Goal: Transaction & Acquisition: Purchase product/service

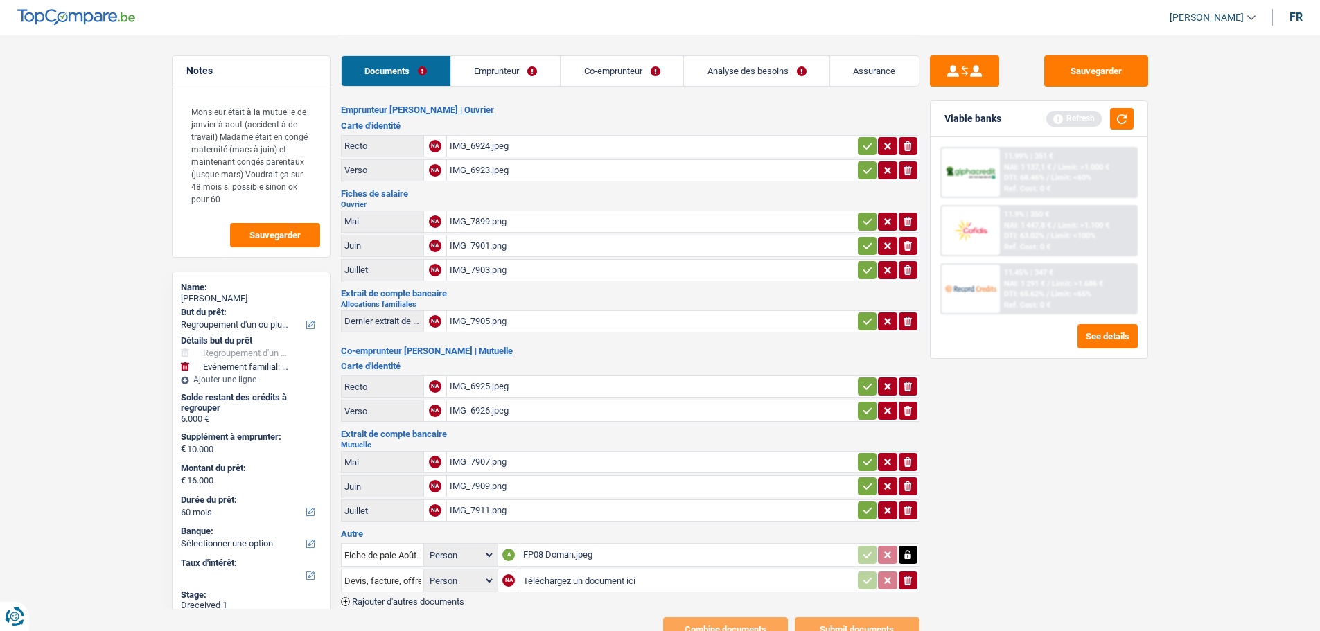
select select "refinancing"
select select "familyEvent"
select select "60"
select select "worker"
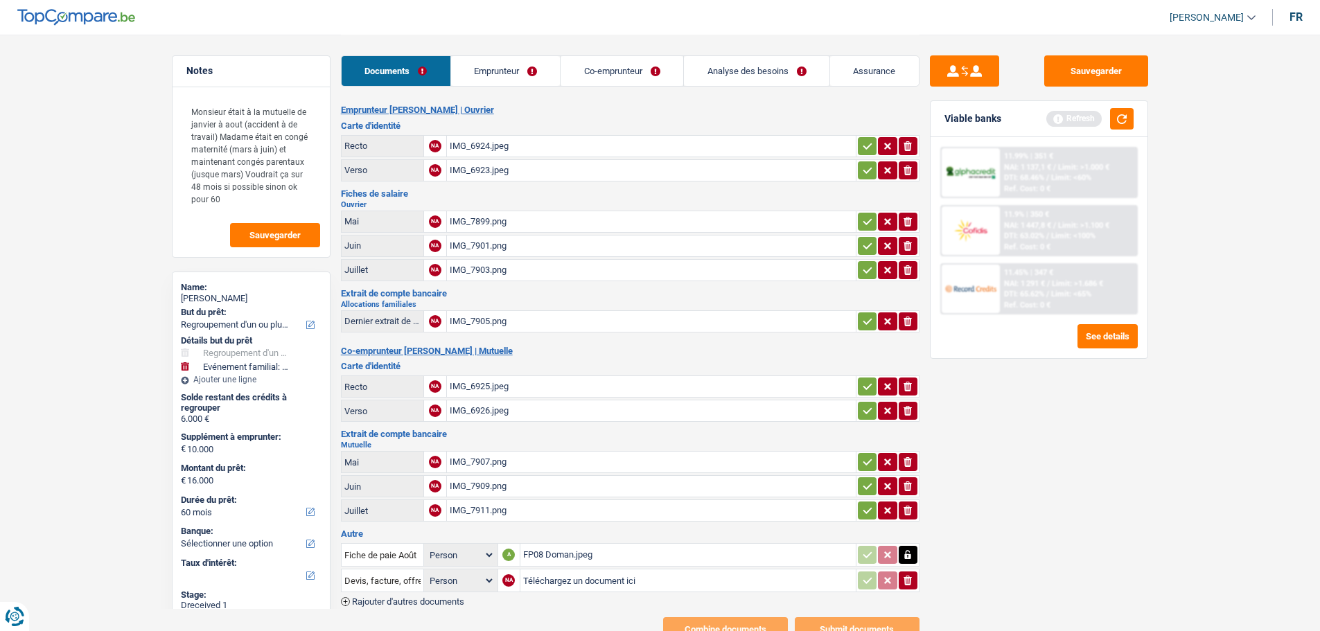
select select "familyAllowances"
select select "netSalary"
select select "mealVouchers"
select select "BE"
click at [530, 72] on link "Emprunteur" at bounding box center [505, 71] width 109 height 30
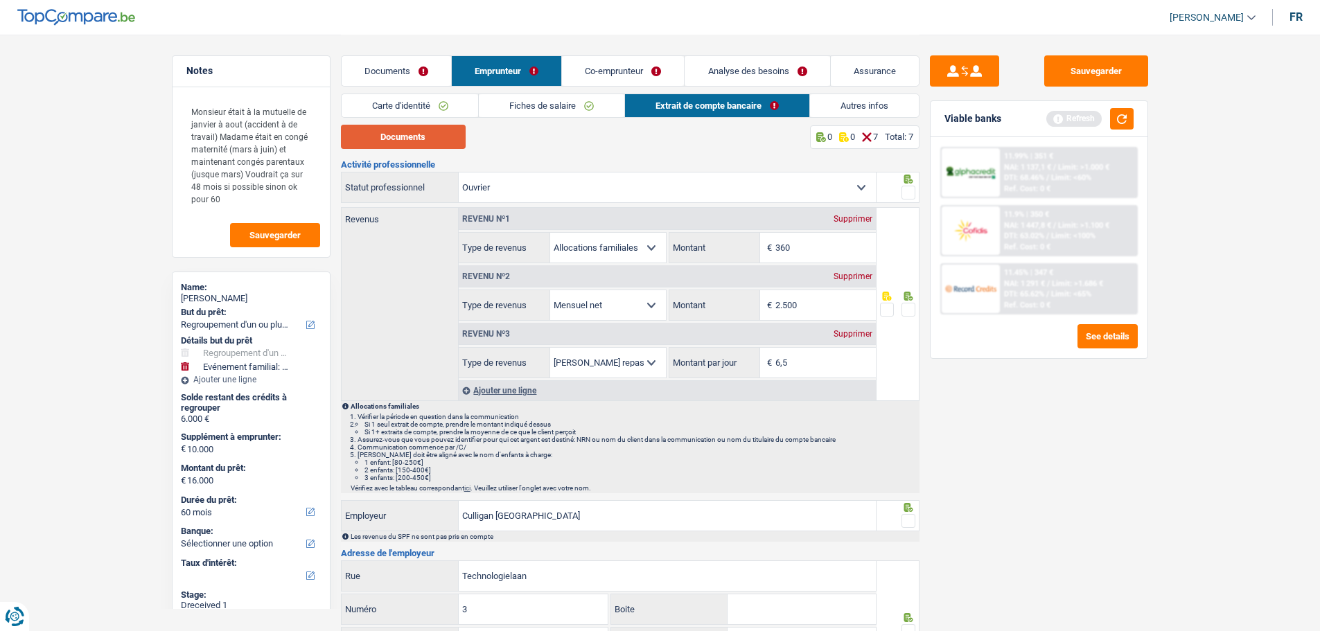
click at [442, 136] on button "Documents" at bounding box center [403, 137] width 125 height 24
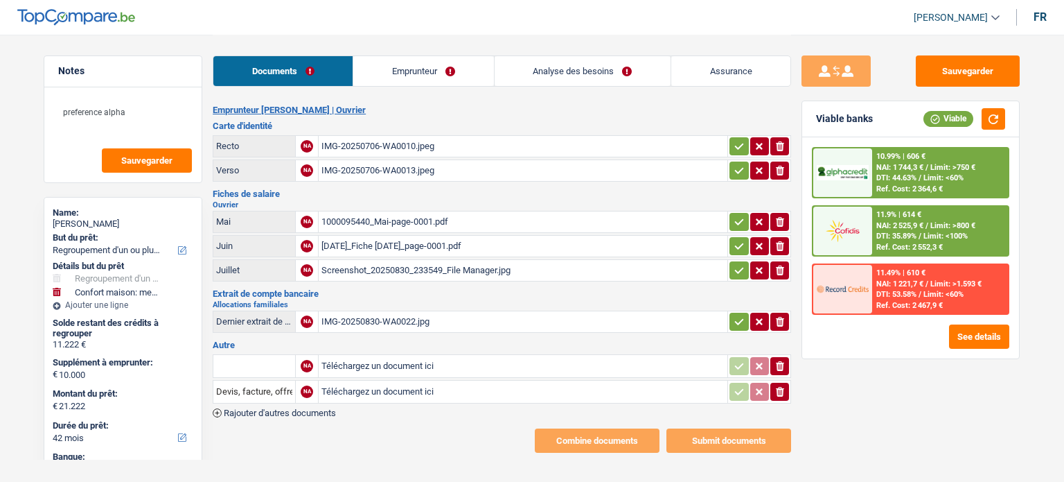
select select "refinancing"
select select "household"
select select "42"
select select "alphacredit"
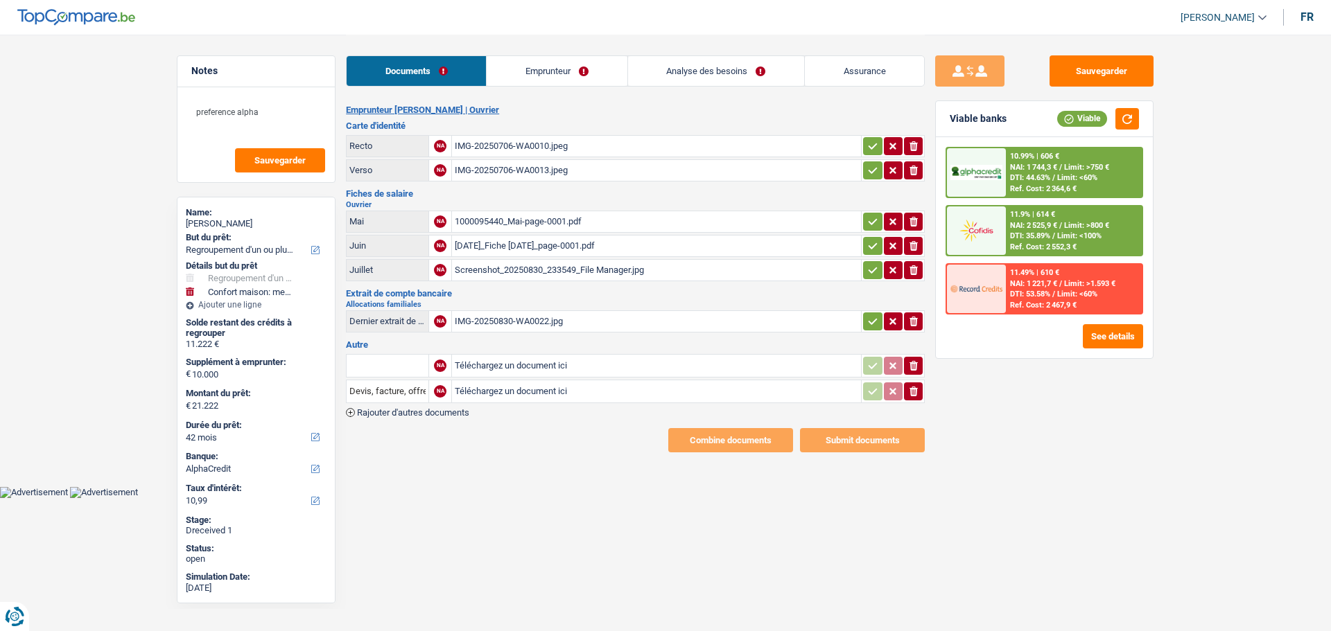
click at [542, 265] on div "Screenshot_20250830_233549_File Manager.jpg" at bounding box center [656, 270] width 403 height 21
click at [597, 241] on div "2025-05-31_Fiche mai 1_page-0001.pdf" at bounding box center [656, 246] width 403 height 21
click at [908, 385] on icon "ionicons-v5-e" at bounding box center [913, 392] width 11 height 14
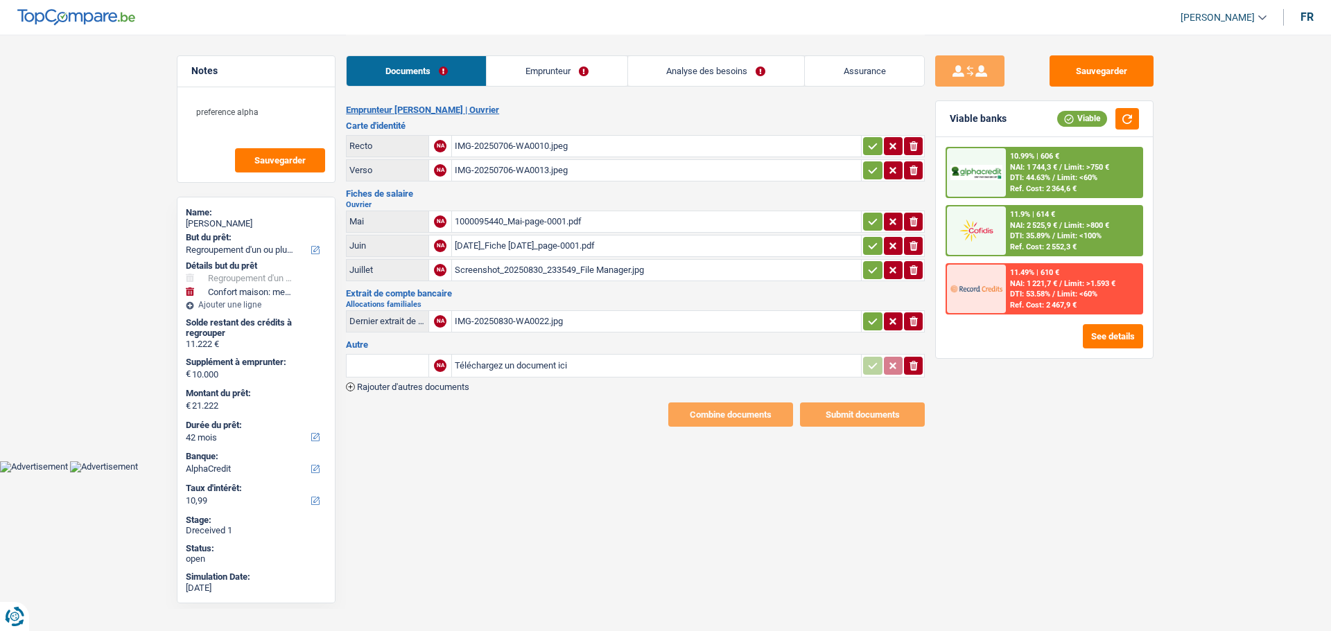
click at [915, 359] on icon "ionicons-v5-e" at bounding box center [913, 366] width 11 height 14
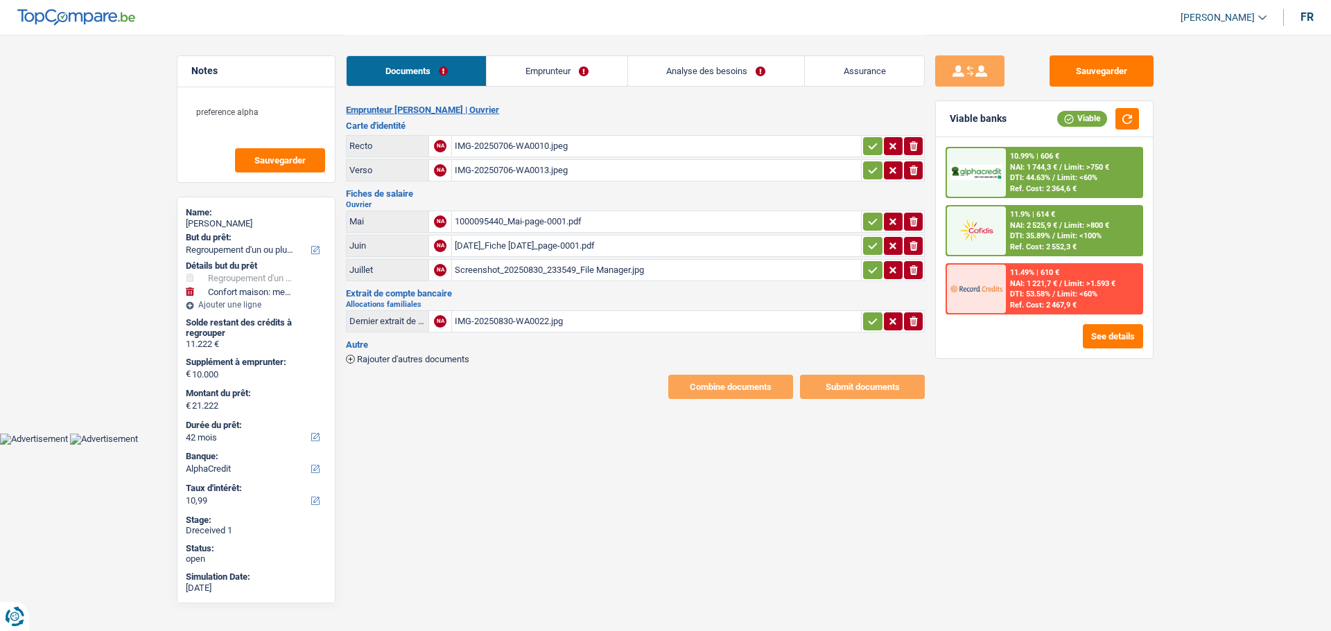
click at [527, 319] on div "IMG-20250830-WA0022.jpg" at bounding box center [656, 321] width 403 height 21
click at [584, 64] on link "Emprunteur" at bounding box center [556, 71] width 140 height 30
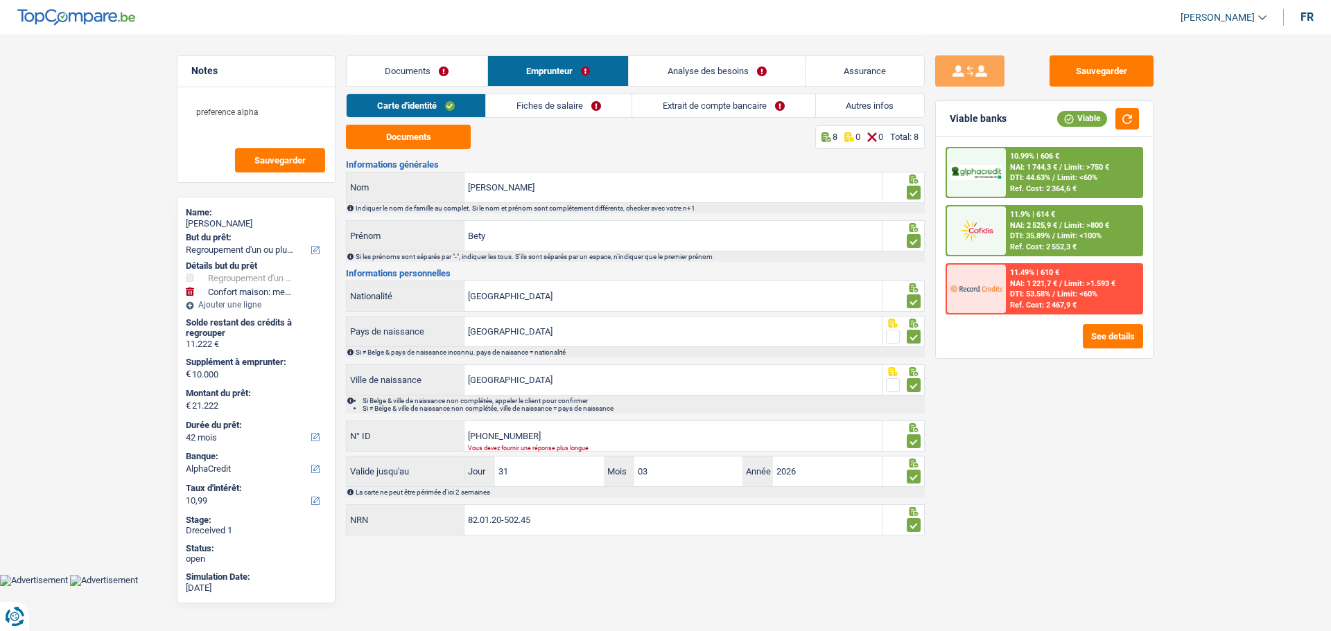
click at [702, 114] on link "Extrait de compte bancaire" at bounding box center [723, 105] width 183 height 23
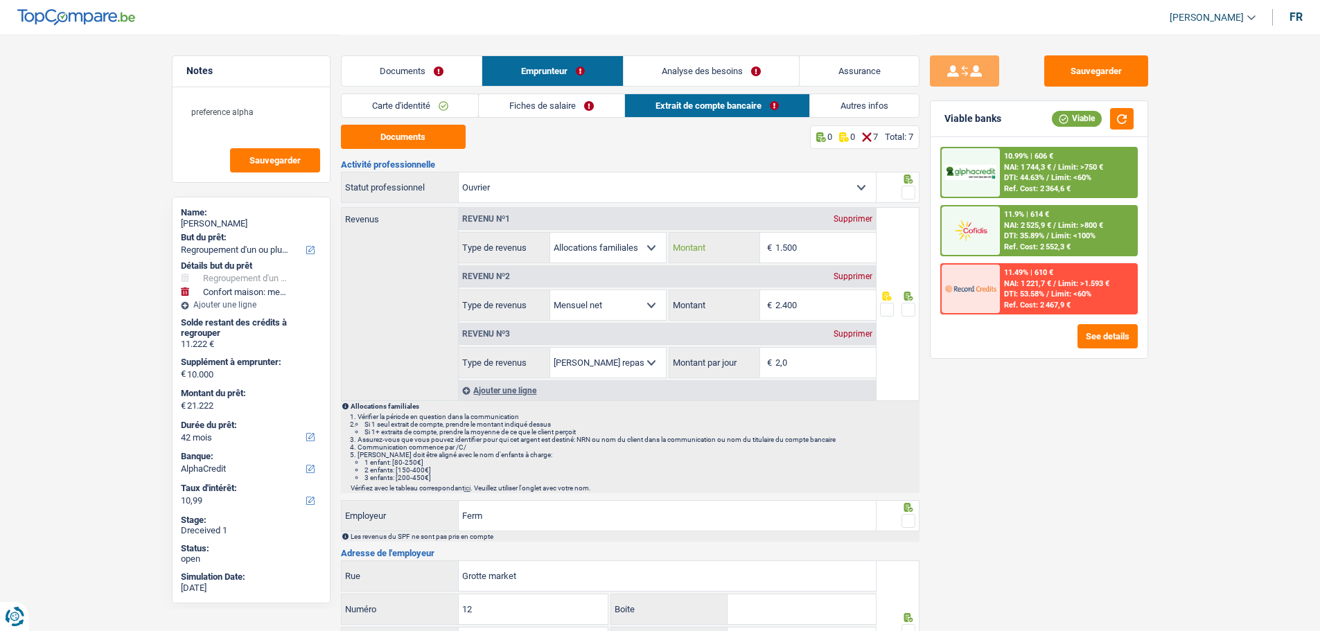
drag, startPoint x: 818, startPoint y: 252, endPoint x: 735, endPoint y: 233, distance: 85.2
click at [741, 238] on div "1.500 € Montant" at bounding box center [772, 248] width 207 height 30
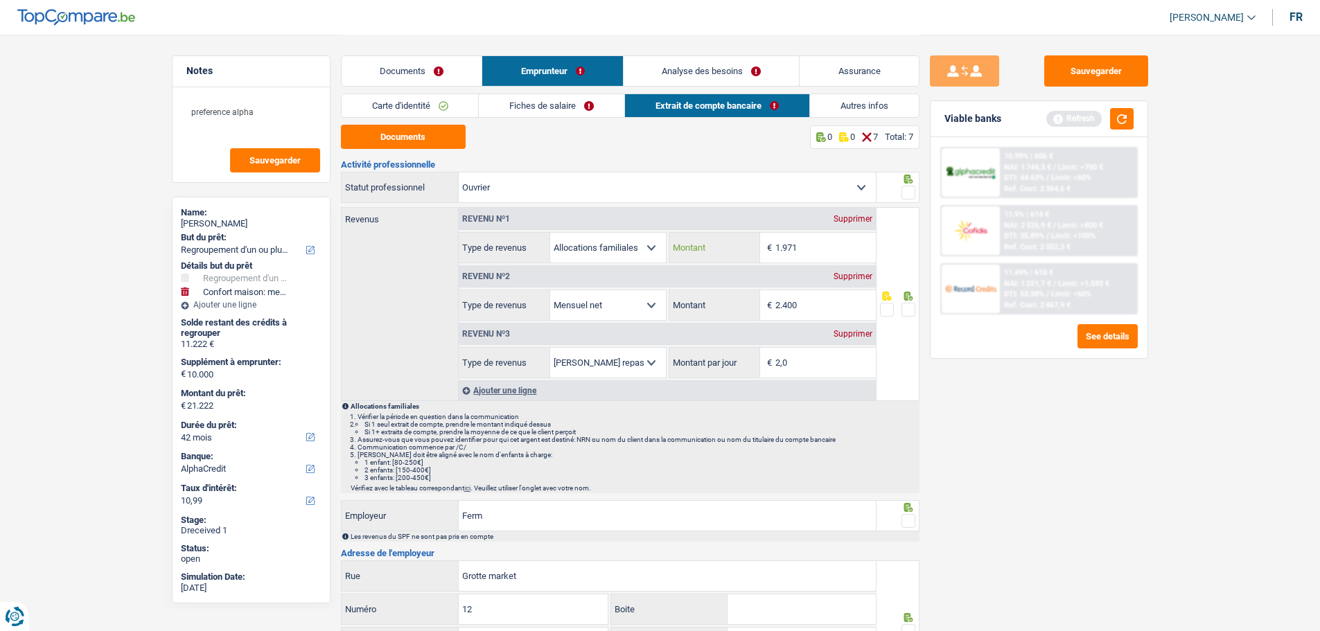
type input "1.971"
click at [559, 105] on link "Fiches de salaire" at bounding box center [552, 105] width 146 height 23
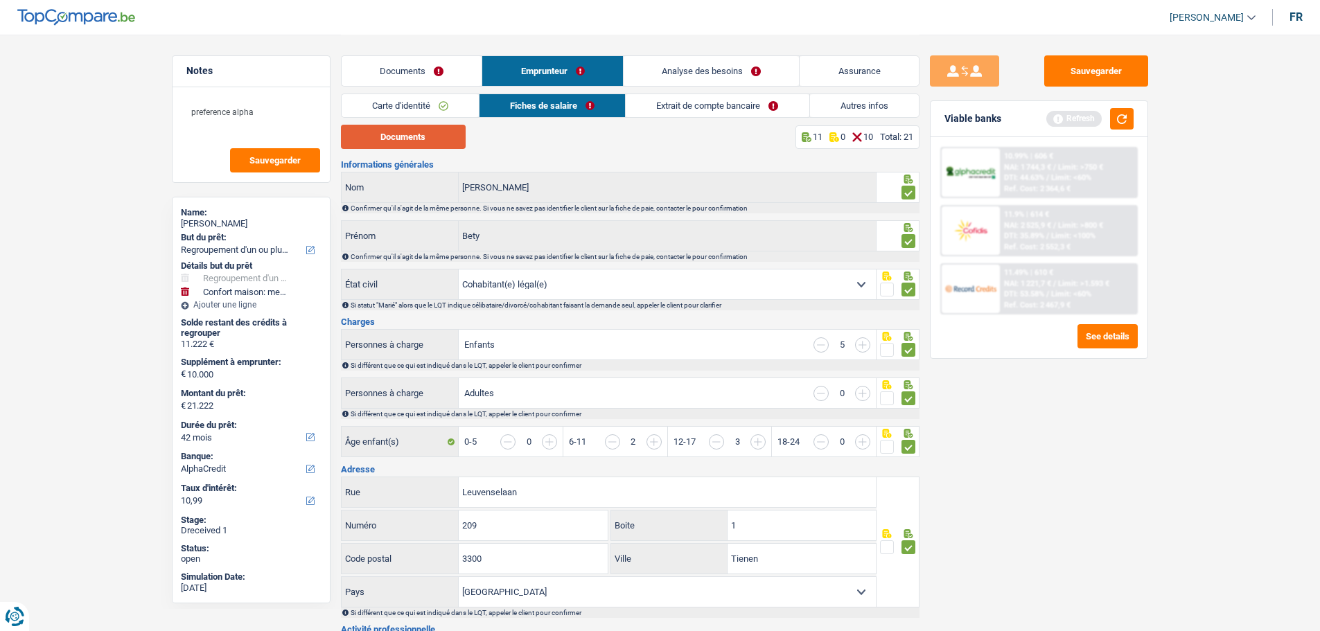
click at [431, 141] on button "Documents" at bounding box center [403, 137] width 125 height 24
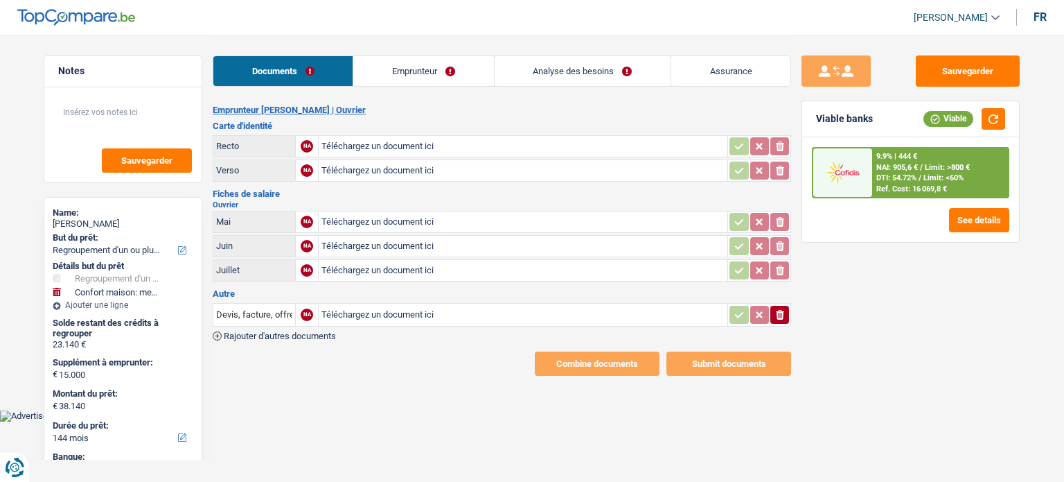
select select "refinancing"
select select "household"
select select "144"
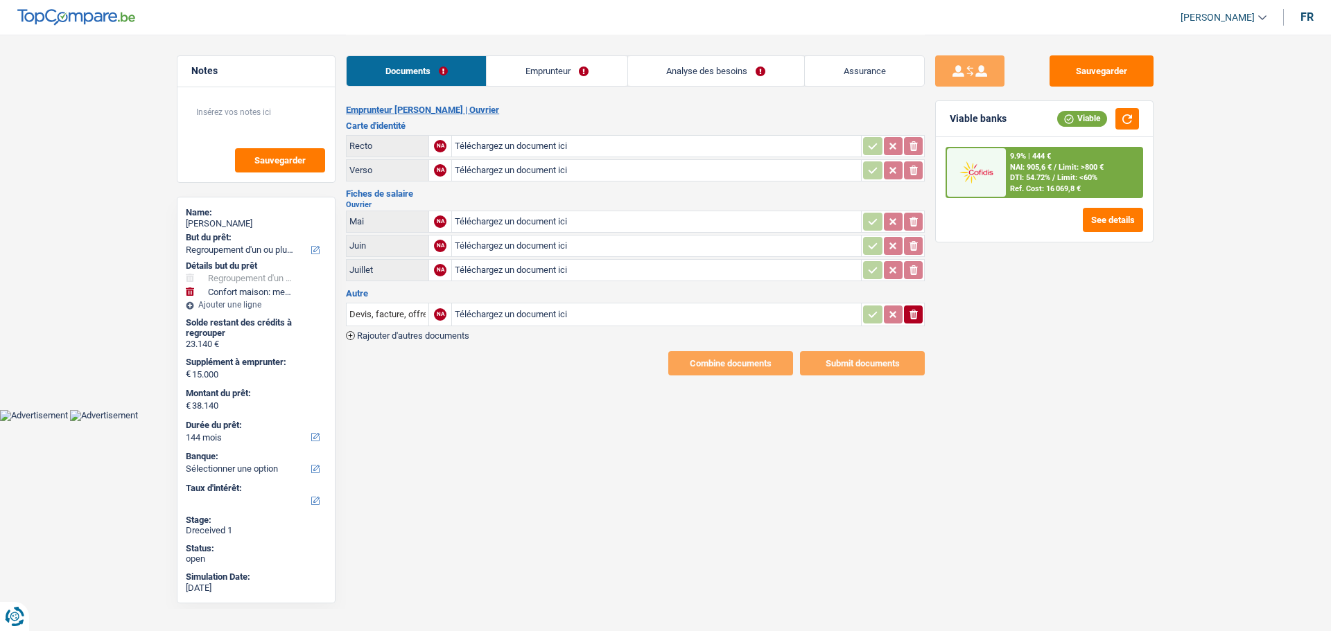
type input "C:\fakepath\FP05 Helory.jpeg"
type input "C:\fakepath\FP06 Helory.jpeg"
type input "C:\fakepath\FP07 helory.jpeg"
type input "C:\fakepath\ID rec Gevar.jpeg"
type input "C:\fakepath\ID ver Gevar.jpeg"
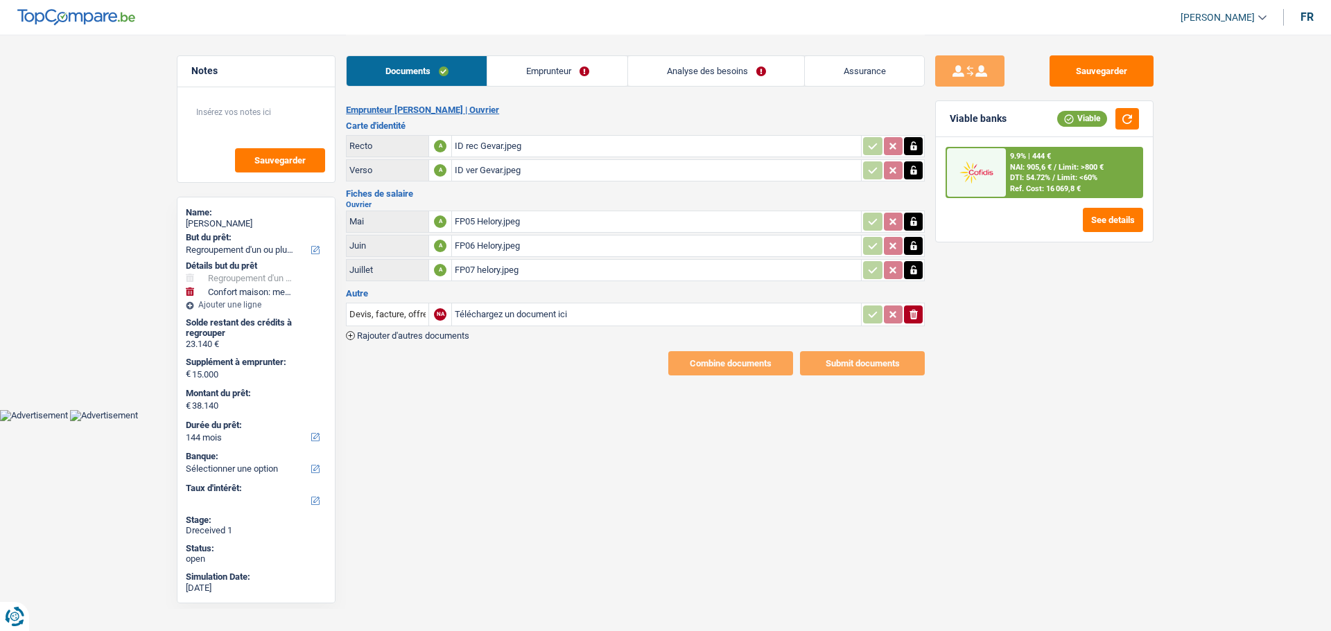
click at [920, 308] on button "ionicons-v5-e" at bounding box center [913, 315] width 19 height 18
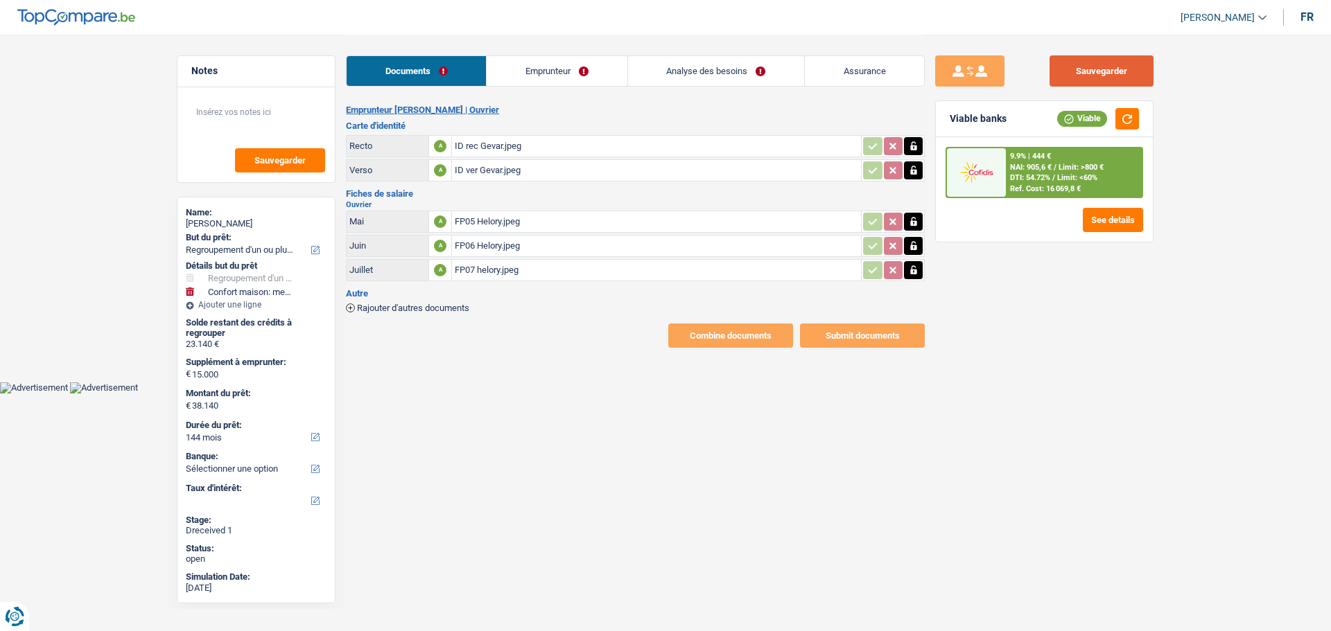
click at [1064, 69] on button "Sauvegarder" at bounding box center [1101, 70] width 104 height 31
click at [587, 71] on link "Emprunteur" at bounding box center [556, 71] width 140 height 30
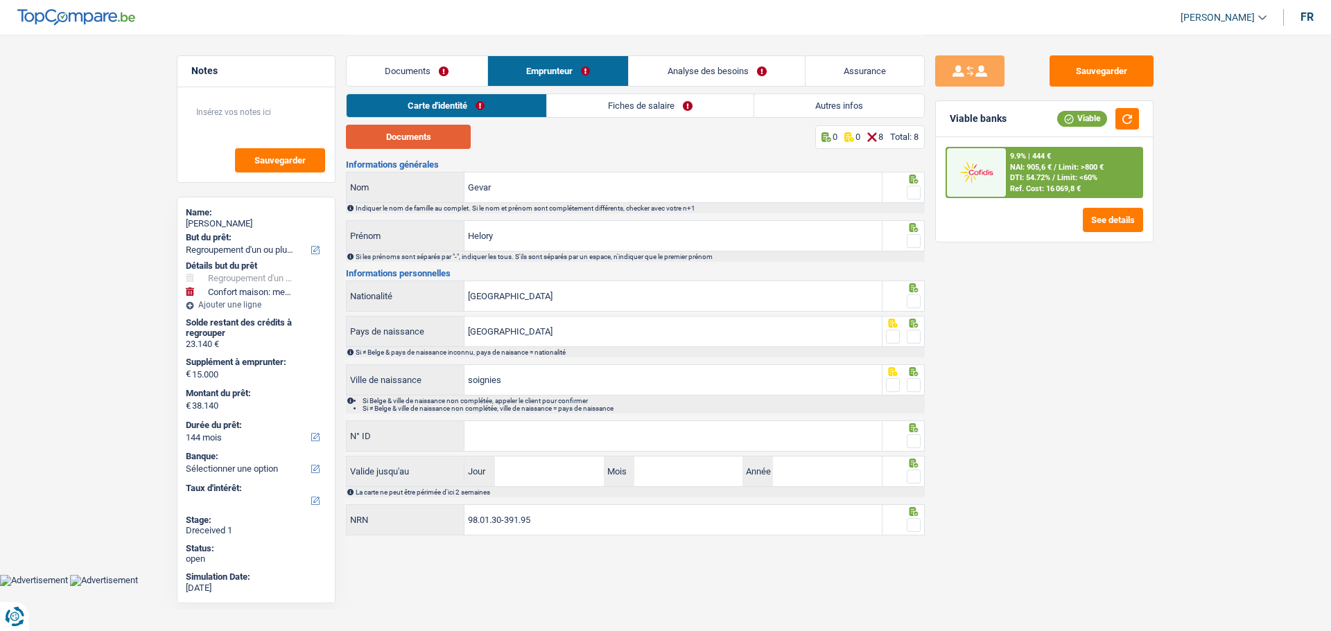
click at [455, 139] on button "Documents" at bounding box center [408, 137] width 125 height 24
click at [910, 186] on span at bounding box center [913, 193] width 14 height 14
click at [0, 0] on input "radio" at bounding box center [0, 0] width 0 height 0
click at [917, 236] on span at bounding box center [913, 241] width 14 height 14
click at [0, 0] on input "radio" at bounding box center [0, 0] width 0 height 0
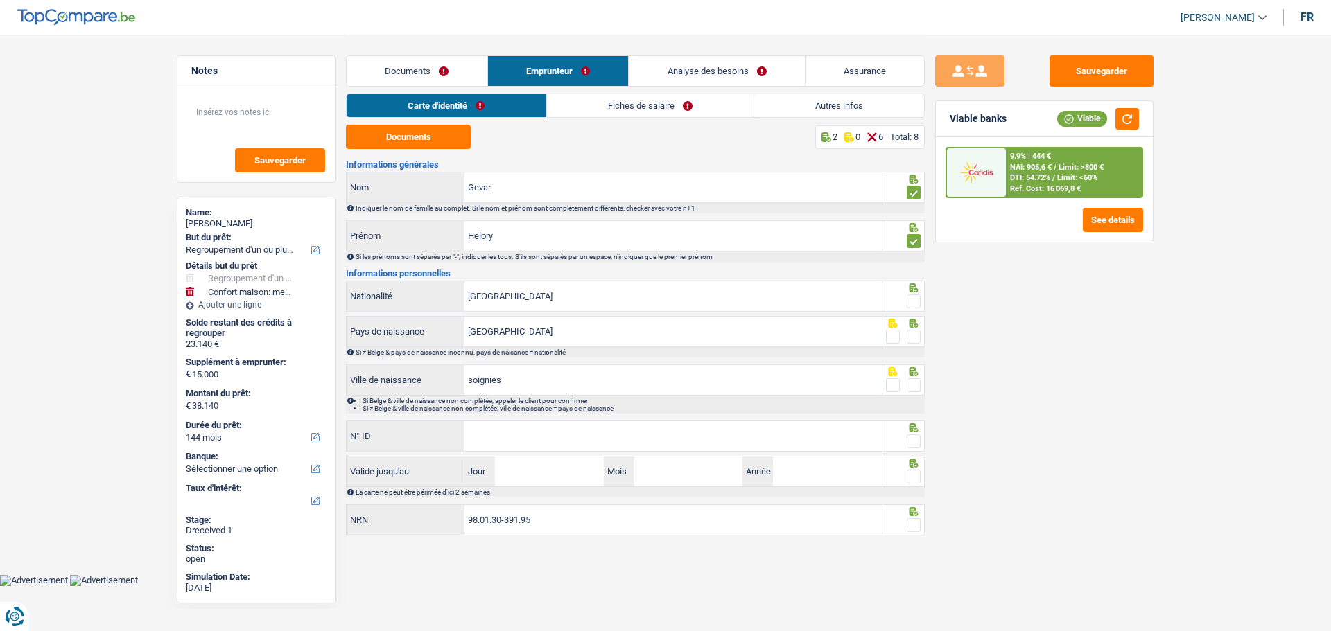
click at [912, 299] on span at bounding box center [913, 302] width 14 height 14
click at [0, 0] on input "radio" at bounding box center [0, 0] width 0 height 0
click at [909, 333] on span at bounding box center [913, 337] width 14 height 14
click at [0, 0] on input "radio" at bounding box center [0, 0] width 0 height 0
drag, startPoint x: 913, startPoint y: 378, endPoint x: 881, endPoint y: 397, distance: 36.7
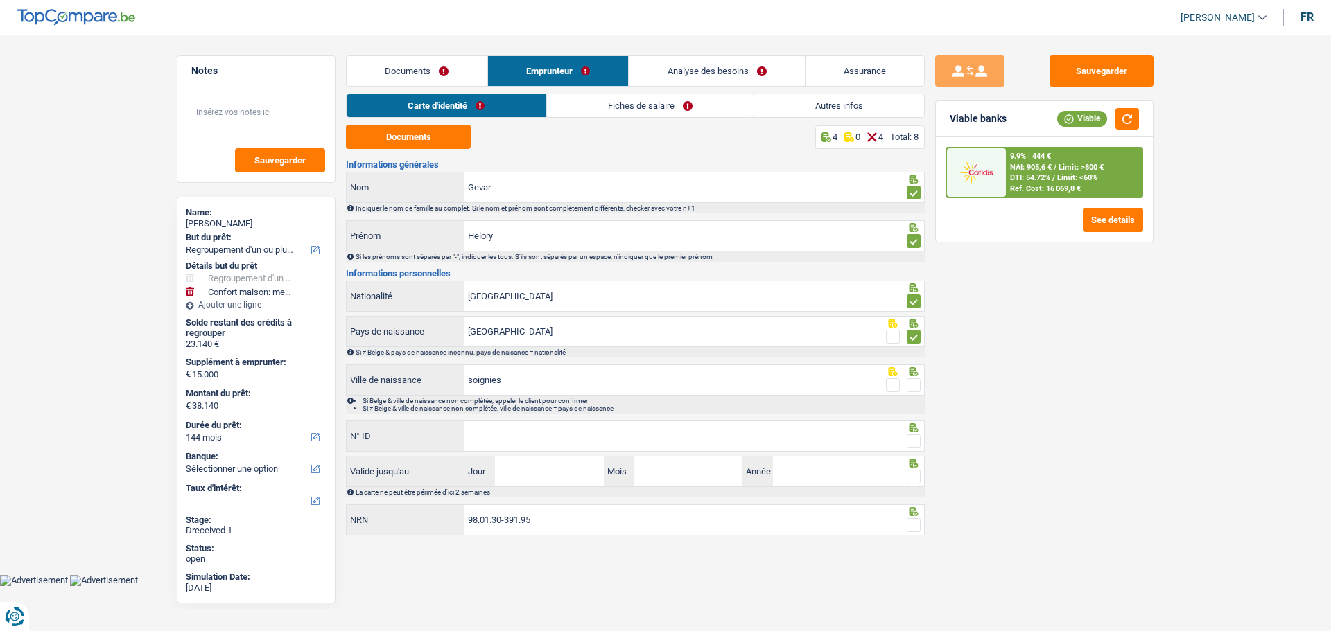
click at [912, 378] on span at bounding box center [913, 385] width 14 height 14
click at [0, 0] on input "radio" at bounding box center [0, 0] width 0 height 0
click at [673, 430] on input "N° ID" at bounding box center [672, 436] width 417 height 30
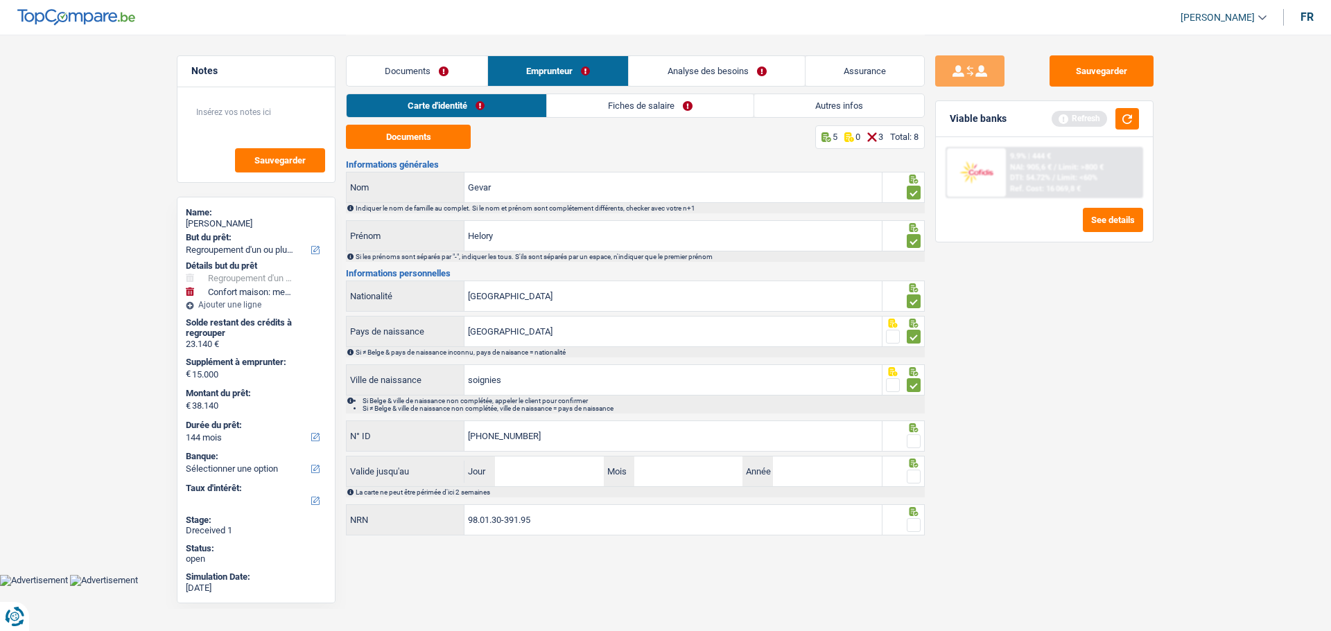
type input "595-0033388-38"
drag, startPoint x: 912, startPoint y: 435, endPoint x: 901, endPoint y: 440, distance: 12.1
click at [909, 436] on span at bounding box center [913, 442] width 14 height 14
click at [0, 0] on input "radio" at bounding box center [0, 0] width 0 height 0
click at [588, 469] on input "Jour" at bounding box center [549, 472] width 108 height 30
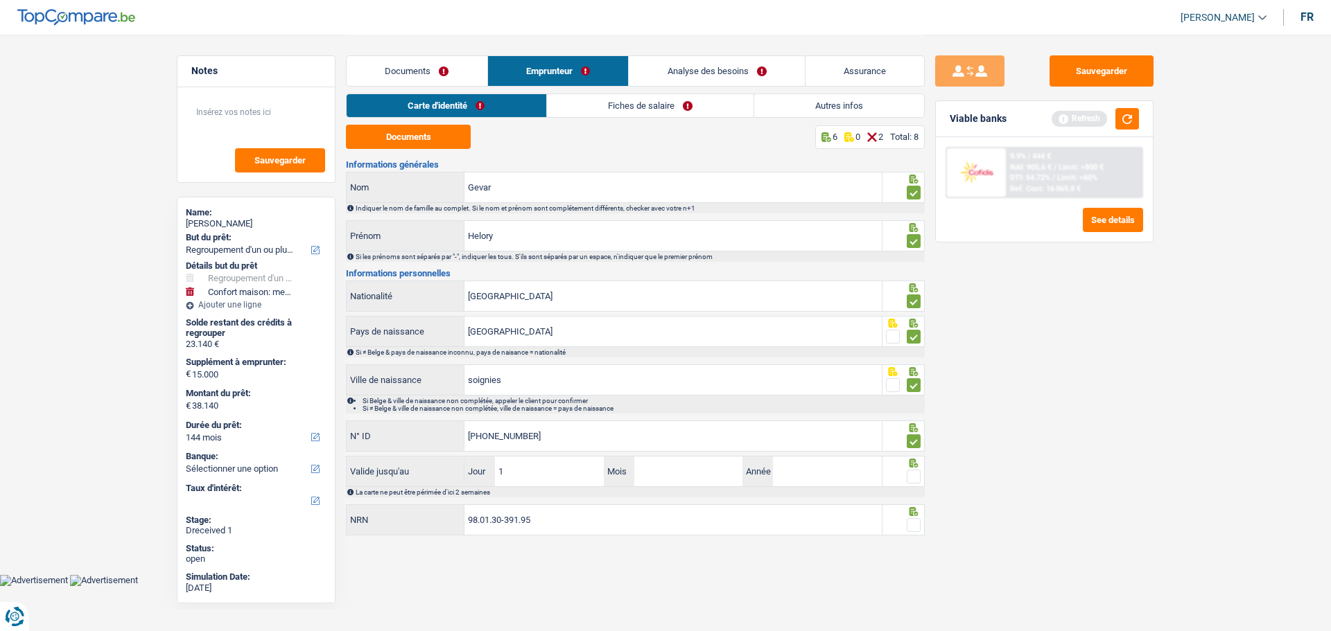
type input "17"
type input "11"
type input "2030"
click at [908, 470] on span at bounding box center [913, 477] width 14 height 14
click at [0, 0] on input "radio" at bounding box center [0, 0] width 0 height 0
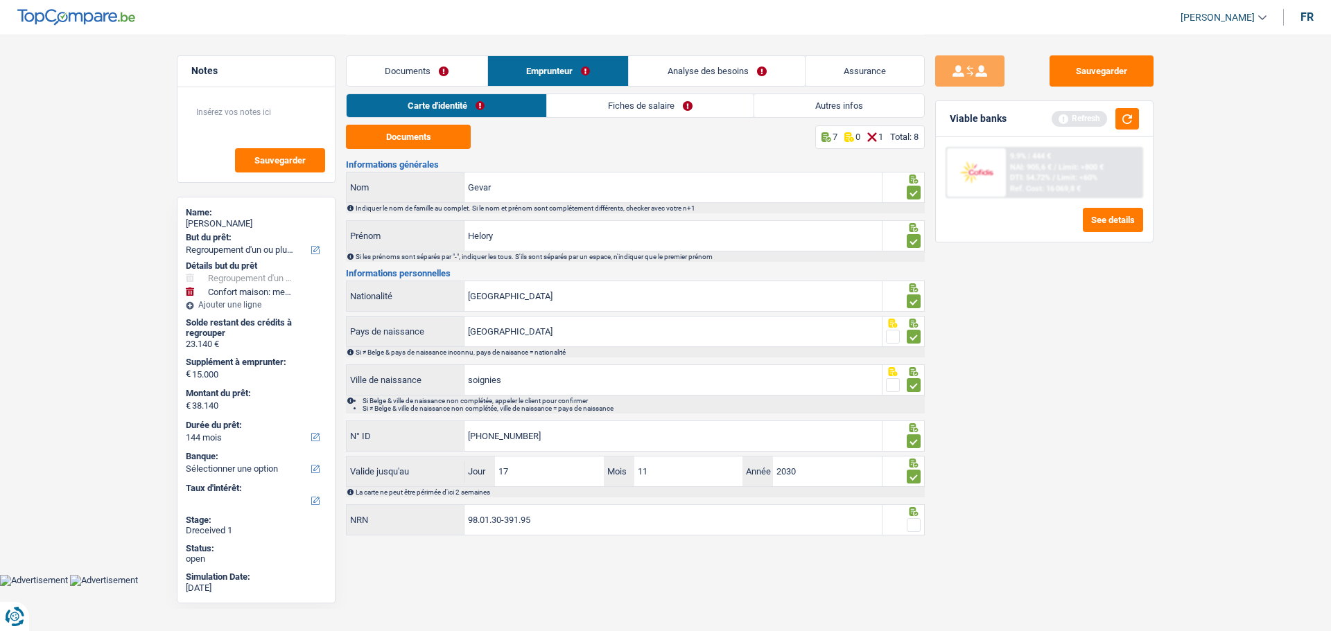
click at [919, 481] on span at bounding box center [913, 525] width 14 height 14
click at [0, 0] on input "radio" at bounding box center [0, 0] width 0 height 0
click at [631, 99] on link "Fiches de salaire" at bounding box center [650, 105] width 207 height 23
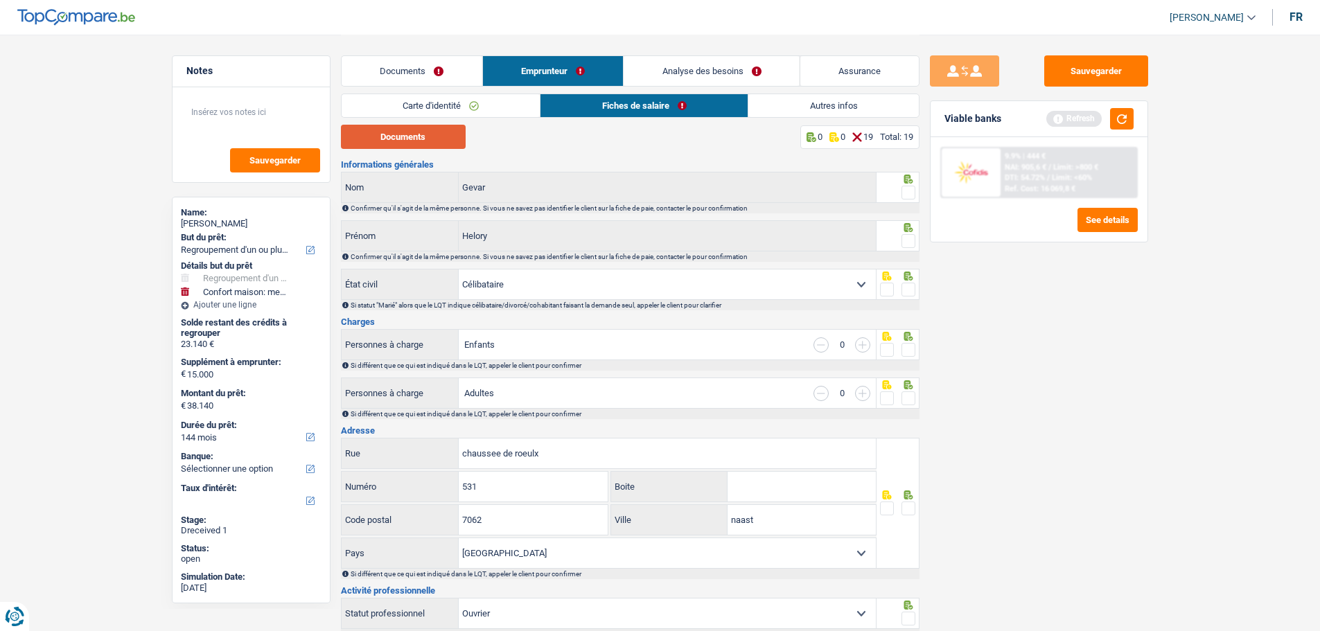
click at [421, 139] on button "Documents" at bounding box center [403, 137] width 125 height 24
click at [905, 179] on icon at bounding box center [908, 179] width 9 height 9
click at [906, 188] on span at bounding box center [909, 193] width 14 height 14
click at [0, 0] on input "radio" at bounding box center [0, 0] width 0 height 0
click at [903, 234] on span at bounding box center [909, 241] width 14 height 14
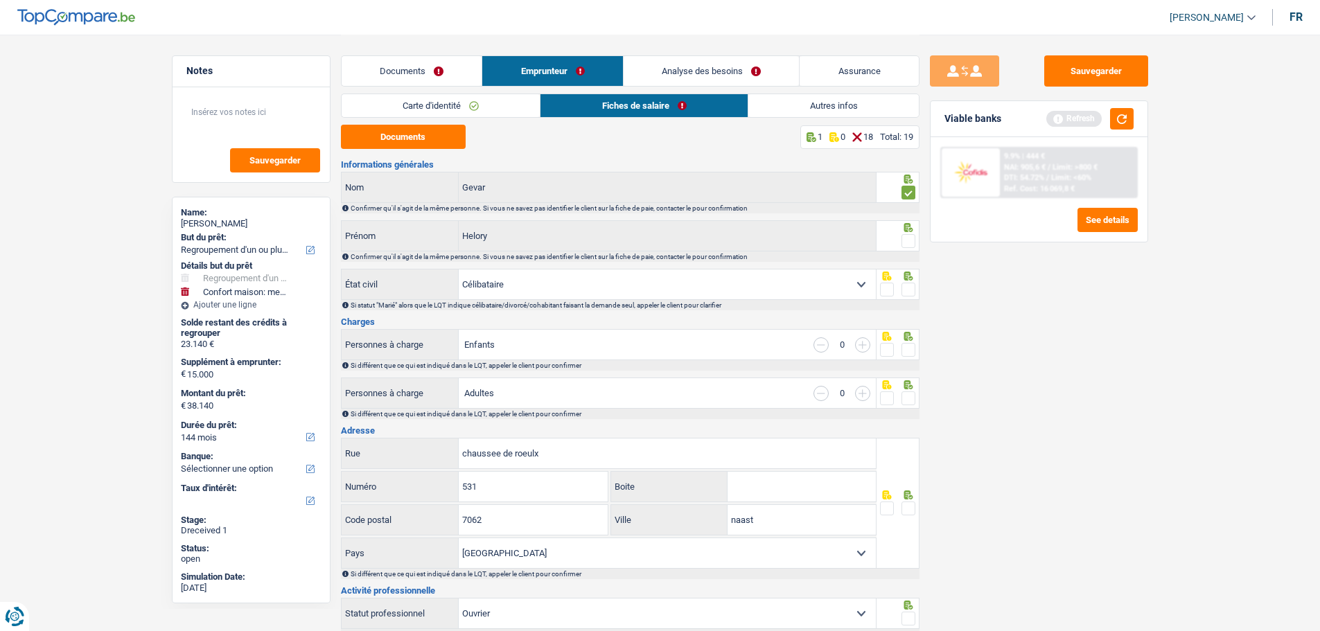
click at [0, 0] on input "radio" at bounding box center [0, 0] width 0 height 0
drag, startPoint x: 905, startPoint y: 289, endPoint x: 897, endPoint y: 294, distance: 9.0
click at [904, 290] on span at bounding box center [909, 290] width 14 height 14
click at [0, 0] on input "radio" at bounding box center [0, 0] width 0 height 0
click at [912, 346] on span at bounding box center [909, 350] width 14 height 14
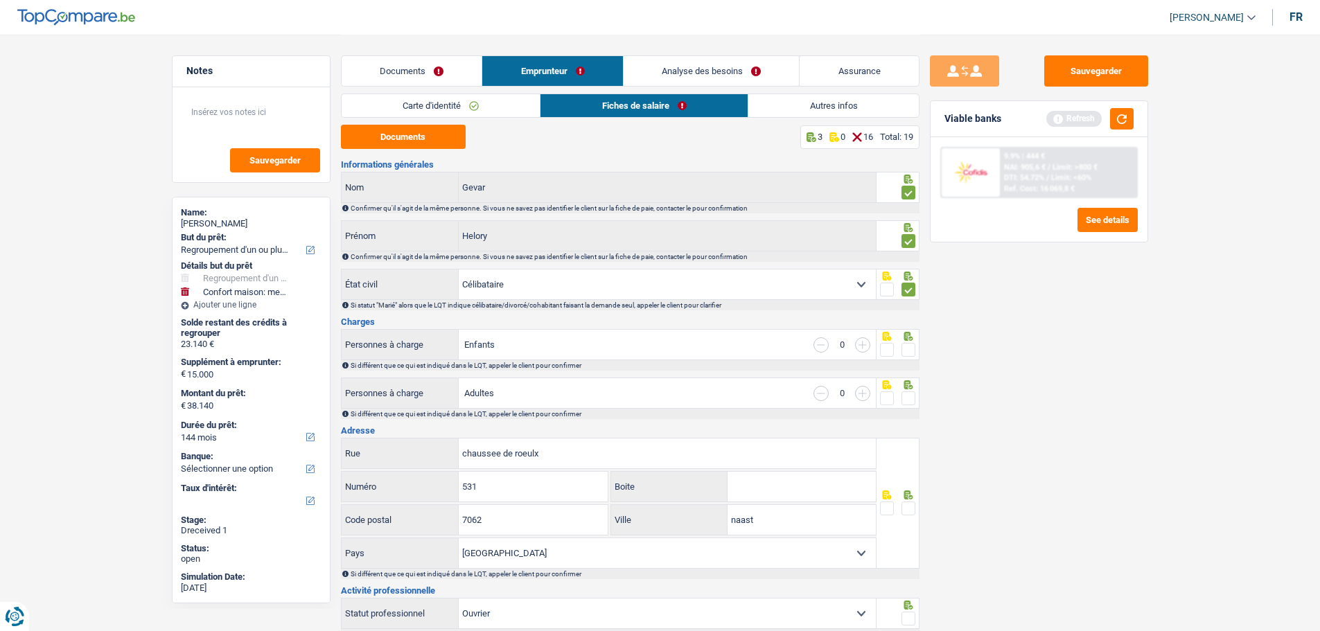
click at [0, 0] on input "radio" at bounding box center [0, 0] width 0 height 0
drag, startPoint x: 908, startPoint y: 389, endPoint x: 903, endPoint y: 396, distance: 7.9
click at [908, 392] on span at bounding box center [909, 399] width 14 height 14
click at [0, 0] on input "radio" at bounding box center [0, 0] width 0 height 0
click at [908, 481] on span at bounding box center [909, 509] width 14 height 14
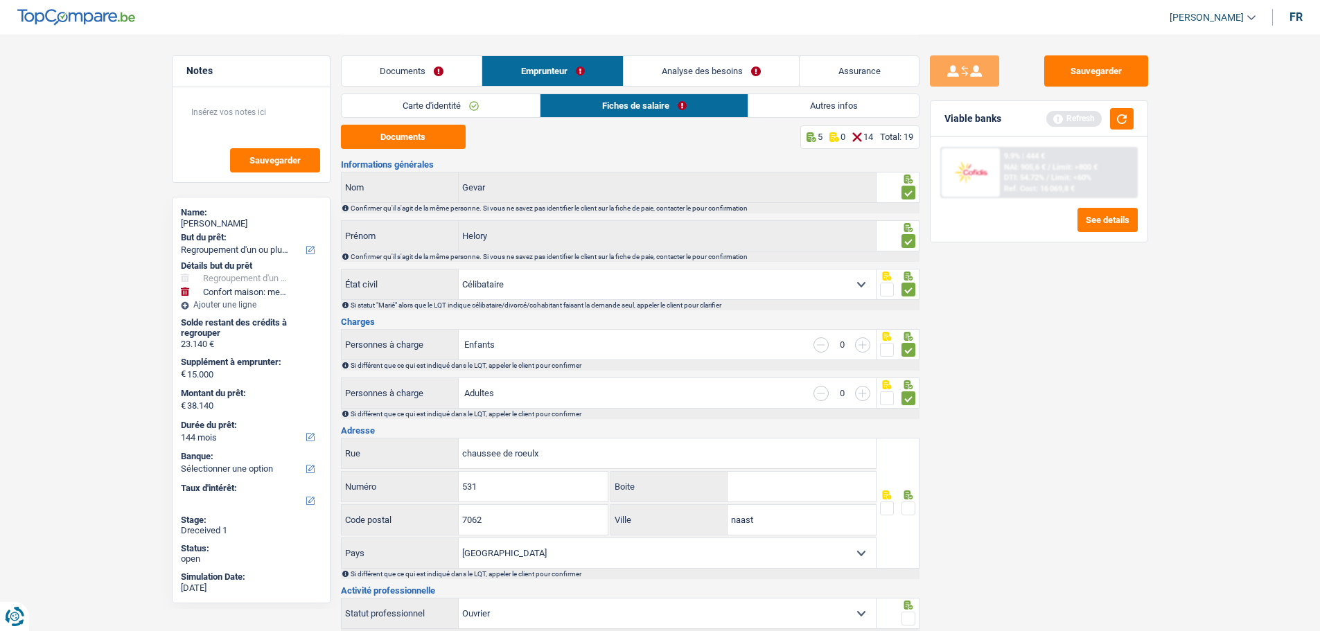
click at [0, 0] on input "radio" at bounding box center [0, 0] width 0 height 0
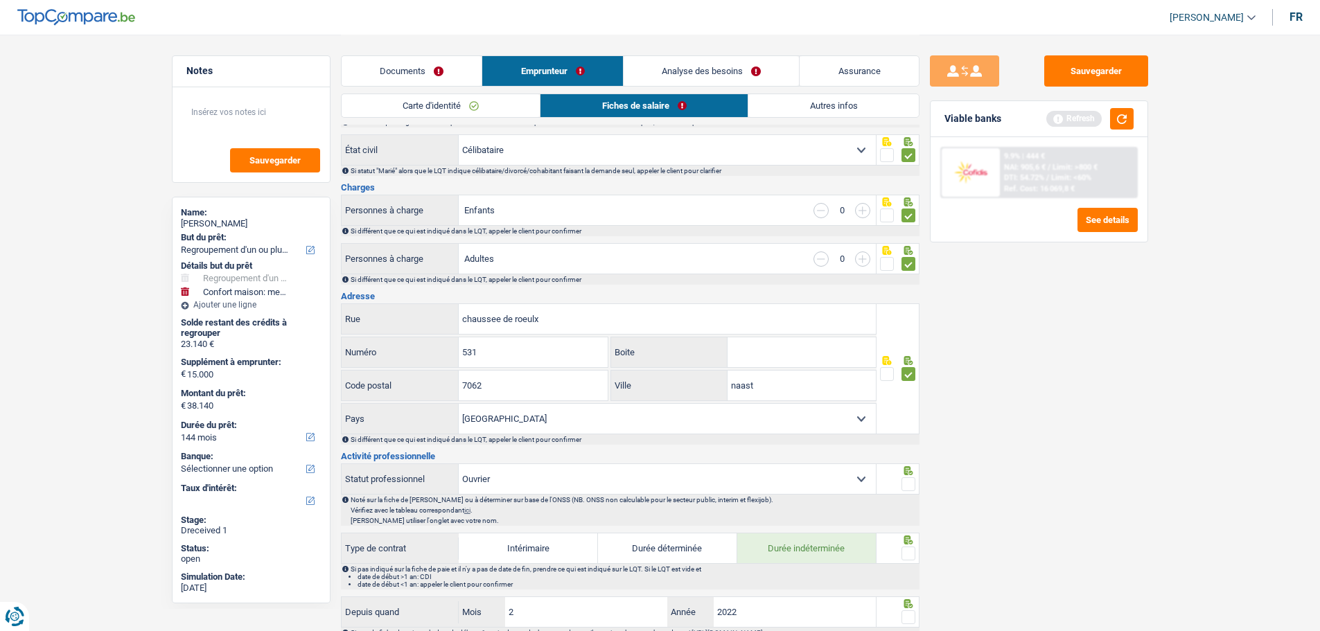
scroll to position [139, 0]
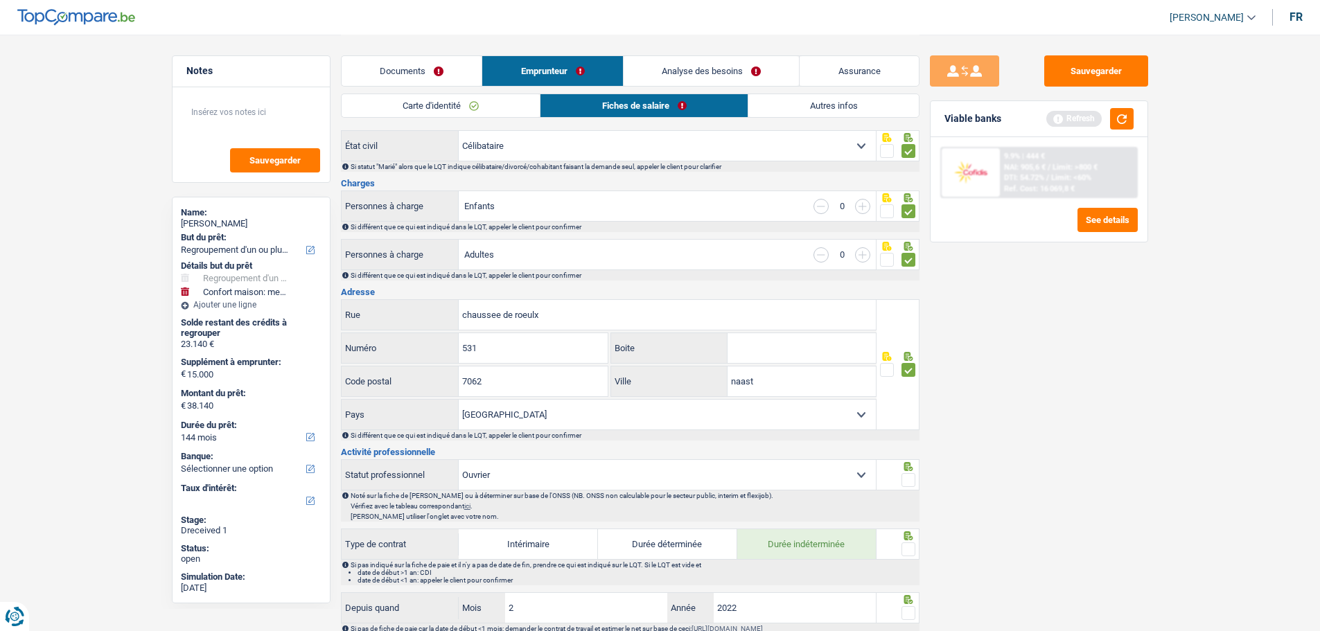
drag, startPoint x: 911, startPoint y: 473, endPoint x: 909, endPoint y: 482, distance: 8.4
click at [911, 478] on span at bounding box center [909, 480] width 14 height 14
click at [0, 0] on input "radio" at bounding box center [0, 0] width 0 height 0
click at [906, 481] on span at bounding box center [909, 550] width 14 height 14
click at [0, 0] on input "radio" at bounding box center [0, 0] width 0 height 0
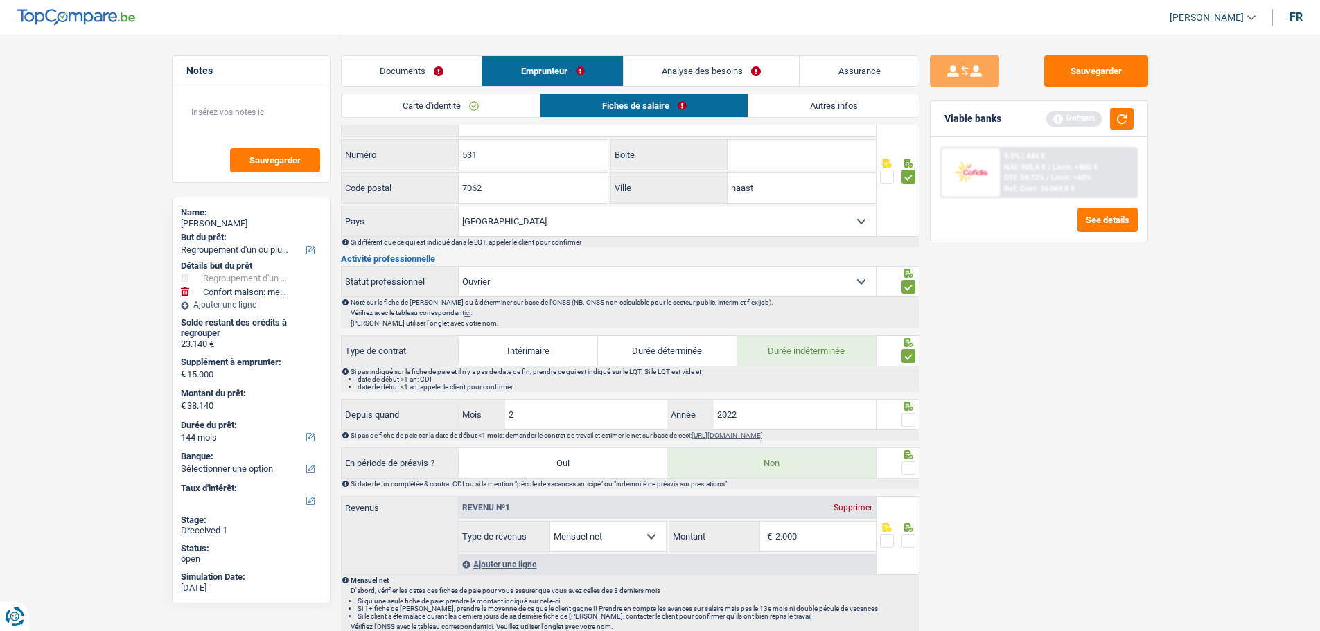
scroll to position [346, 0]
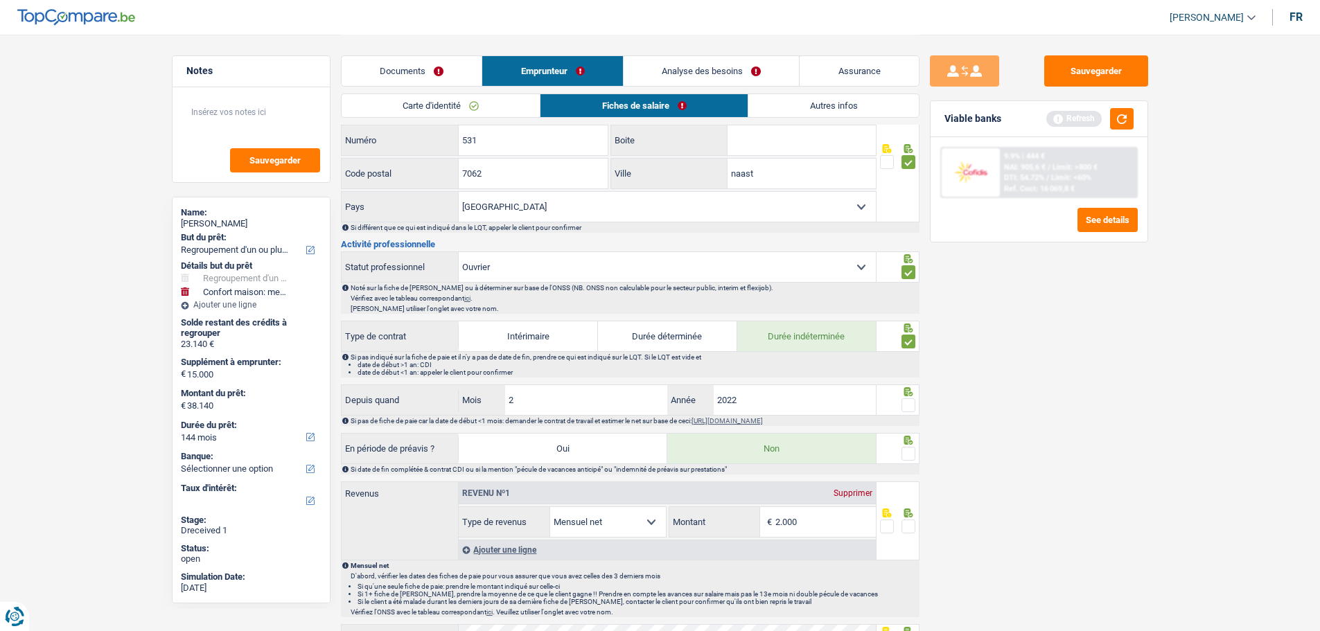
click at [912, 404] on span at bounding box center [909, 405] width 14 height 14
click at [0, 0] on input "radio" at bounding box center [0, 0] width 0 height 0
drag, startPoint x: 911, startPoint y: 452, endPoint x: 902, endPoint y: 473, distance: 23.0
click at [910, 453] on span at bounding box center [909, 454] width 14 height 14
click at [0, 0] on input "radio" at bounding box center [0, 0] width 0 height 0
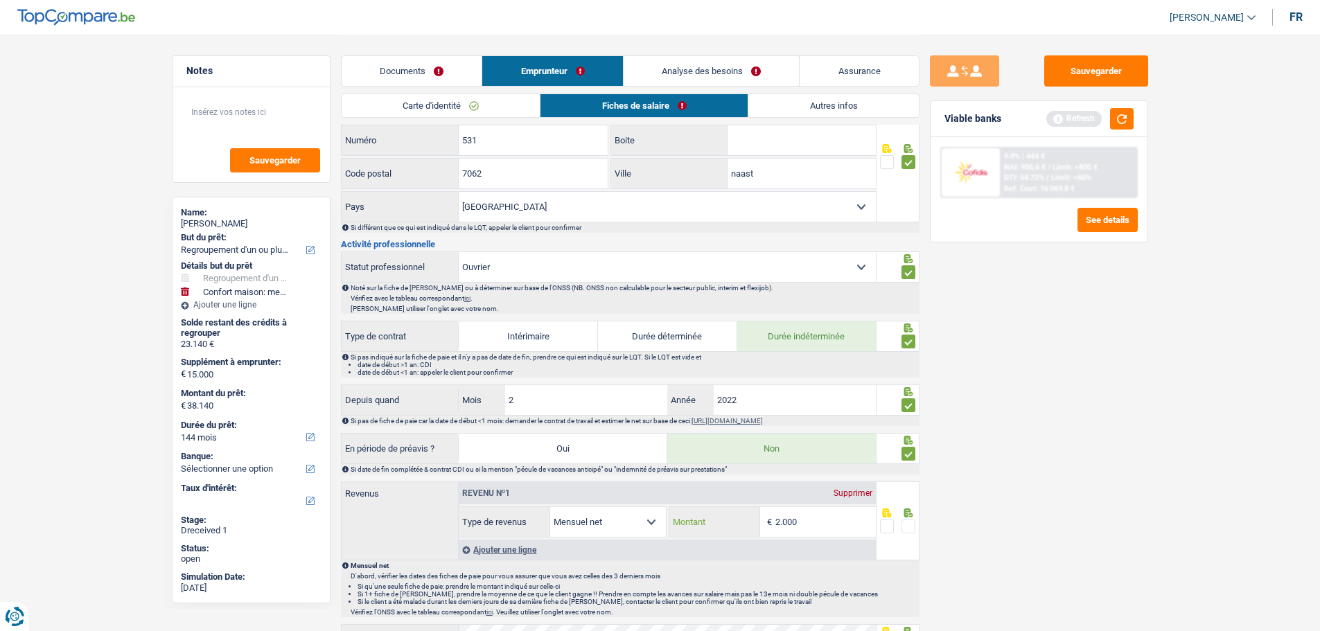
drag, startPoint x: 818, startPoint y: 514, endPoint x: 731, endPoint y: 513, distance: 86.6
click at [731, 481] on div "2.000 € Montant" at bounding box center [772, 522] width 207 height 30
type input "1.920"
click at [906, 481] on span at bounding box center [909, 527] width 14 height 14
click at [0, 0] on input "radio" at bounding box center [0, 0] width 0 height 0
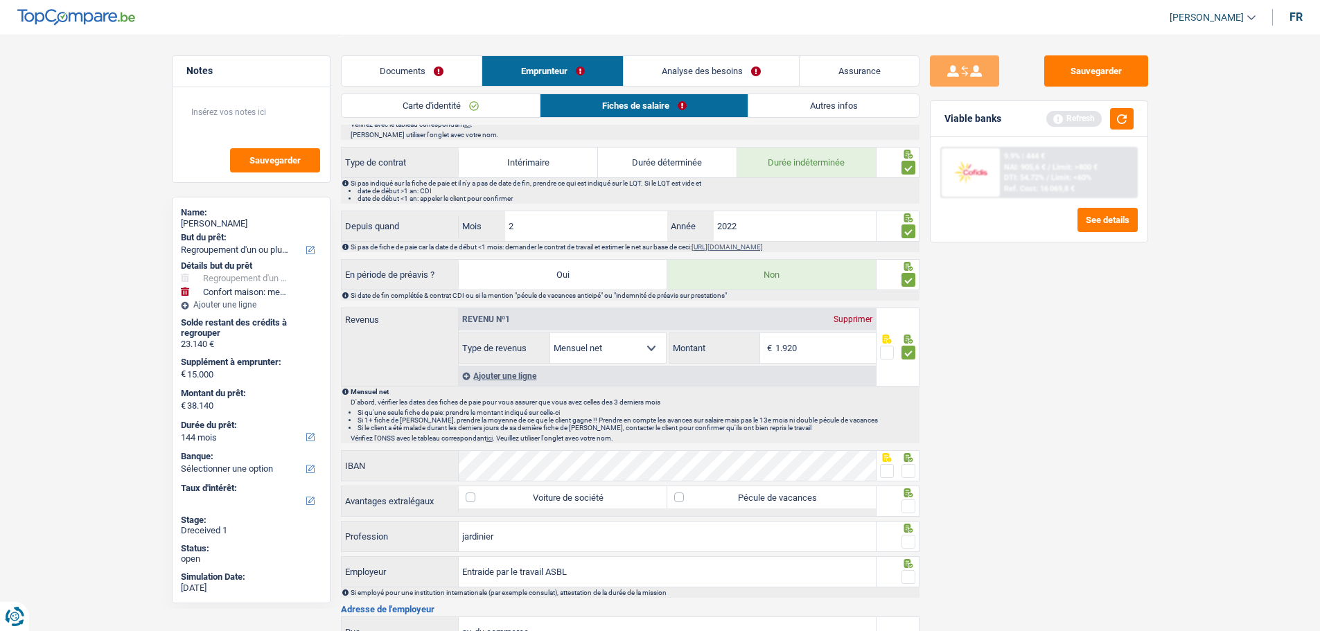
scroll to position [624, 0]
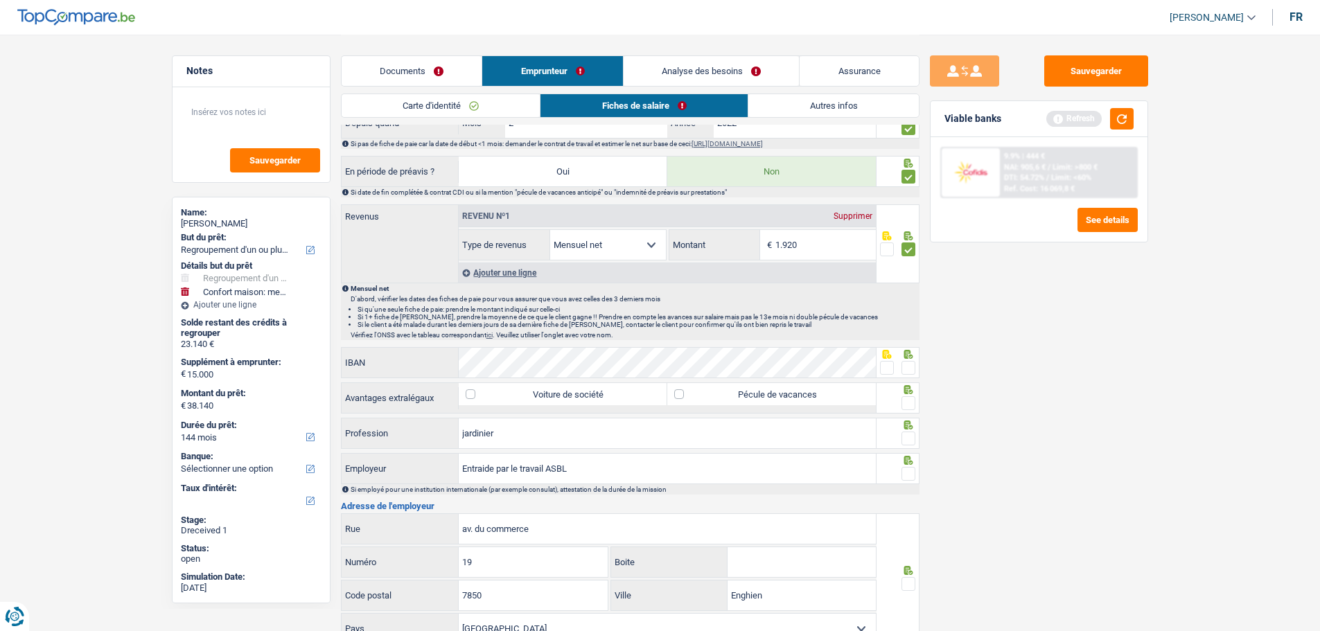
drag, startPoint x: 910, startPoint y: 360, endPoint x: 883, endPoint y: 382, distance: 34.5
click at [913, 361] on span at bounding box center [909, 368] width 14 height 14
click at [0, 0] on input "radio" at bounding box center [0, 0] width 0 height 0
click at [828, 394] on label "Pécule de vacances" at bounding box center [771, 394] width 209 height 22
click at [828, 394] on input "Pécule de vacances" at bounding box center [771, 394] width 209 height 22
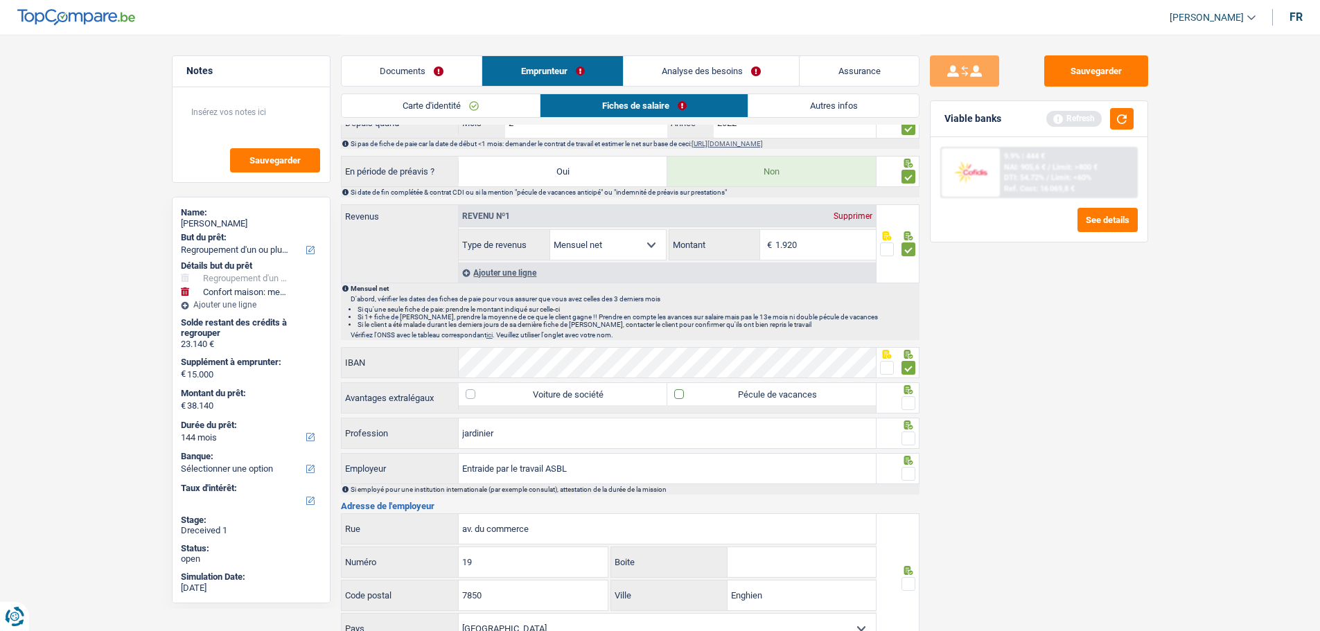
checkbox input "true"
click at [913, 401] on span at bounding box center [909, 403] width 14 height 14
click at [0, 0] on input "radio" at bounding box center [0, 0] width 0 height 0
click at [904, 432] on span at bounding box center [909, 439] width 14 height 14
click at [0, 0] on input "radio" at bounding box center [0, 0] width 0 height 0
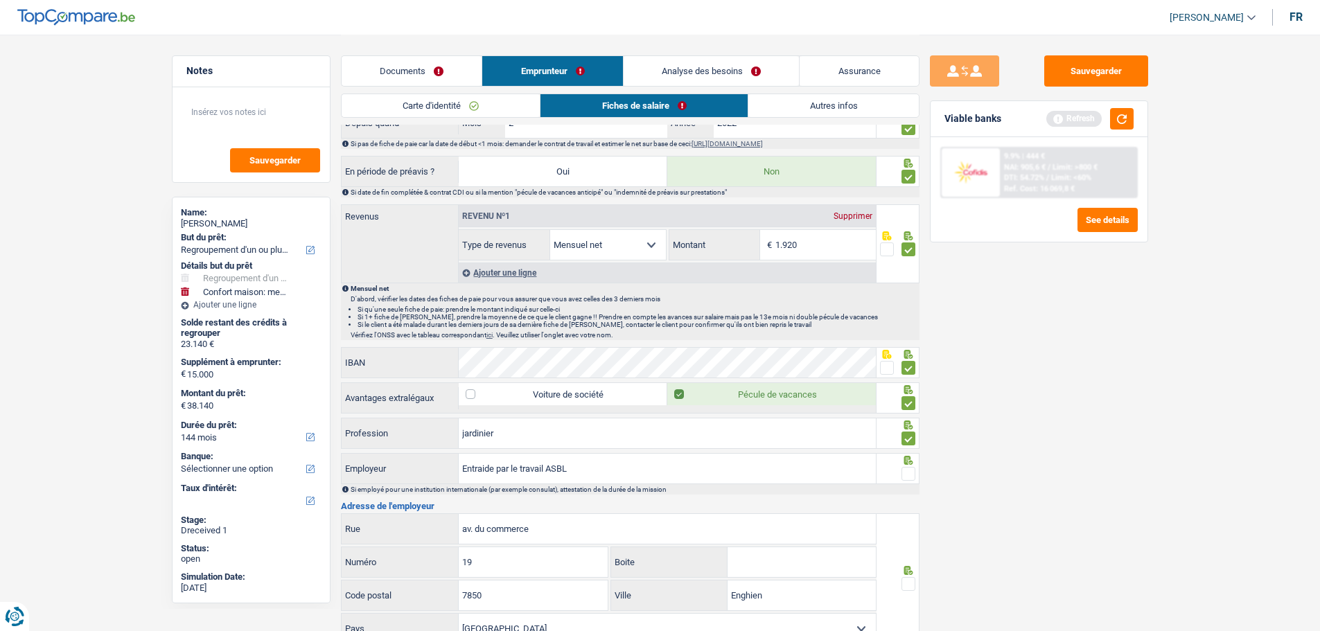
click at [911, 467] on span at bounding box center [909, 474] width 14 height 14
click at [0, 0] on input "radio" at bounding box center [0, 0] width 0 height 0
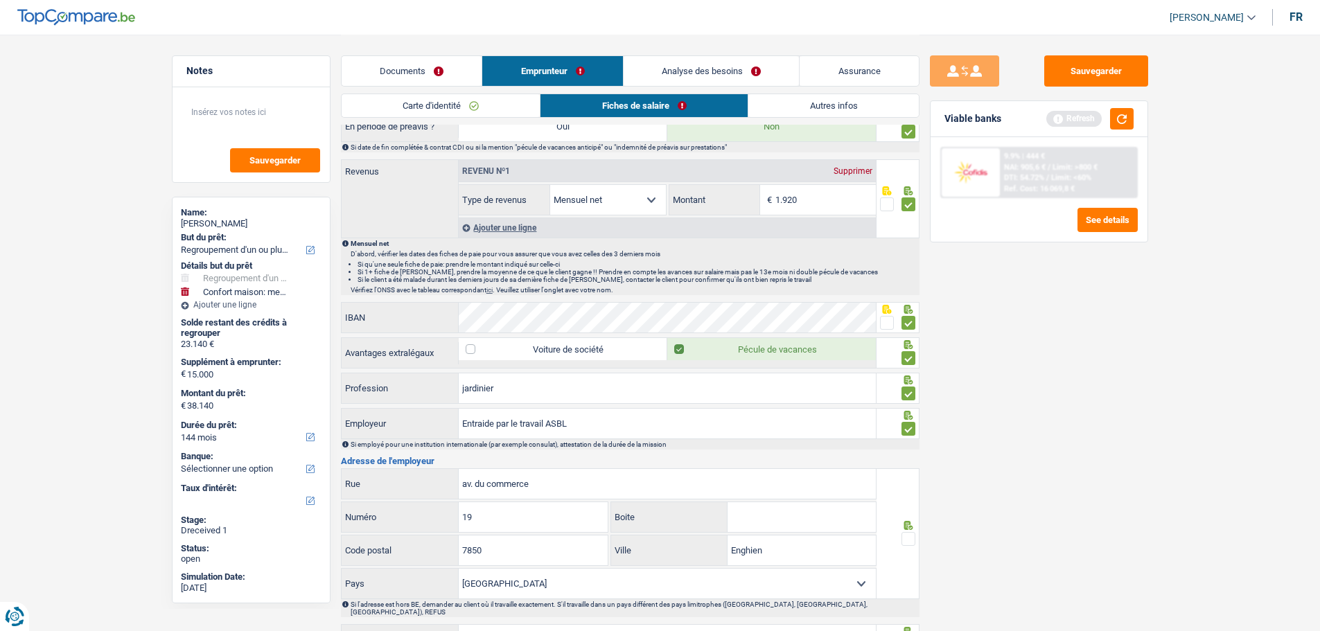
scroll to position [693, 0]
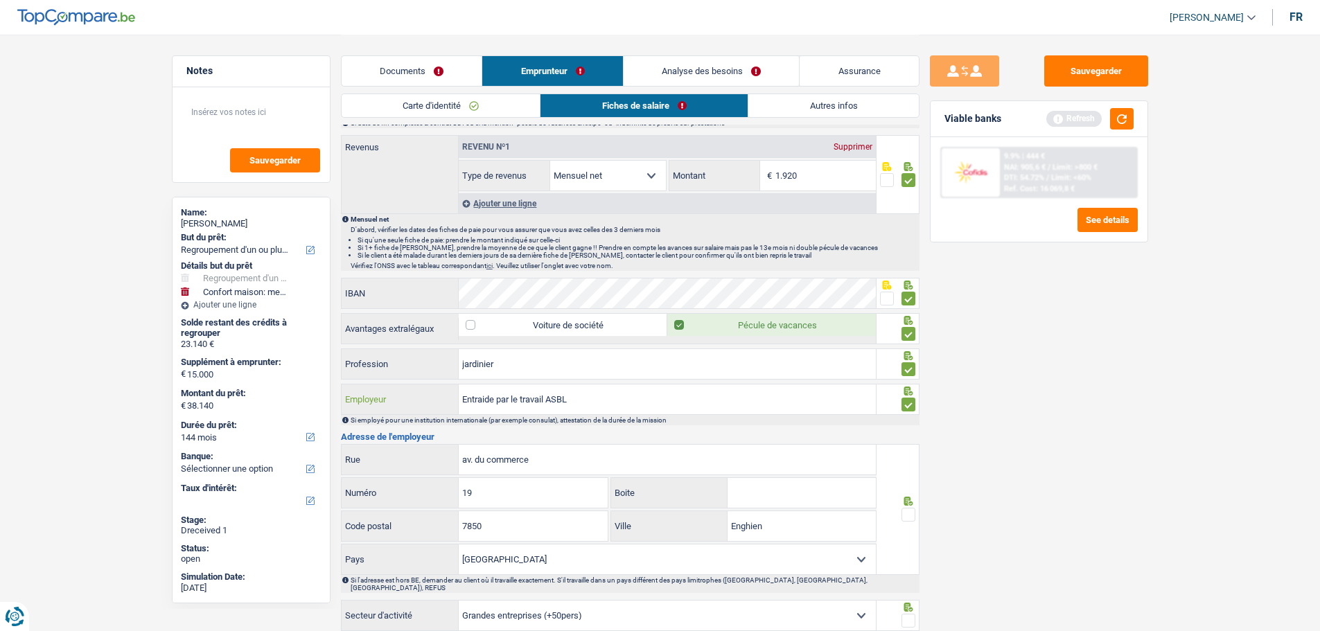
drag, startPoint x: 593, startPoint y: 392, endPoint x: 547, endPoint y: 397, distance: 46.0
click at [547, 397] on input "Entraide par le travail ASBL" at bounding box center [667, 400] width 417 height 30
type input "Entraide par le travail"
click at [903, 481] on span at bounding box center [909, 515] width 14 height 14
click at [0, 0] on input "radio" at bounding box center [0, 0] width 0 height 0
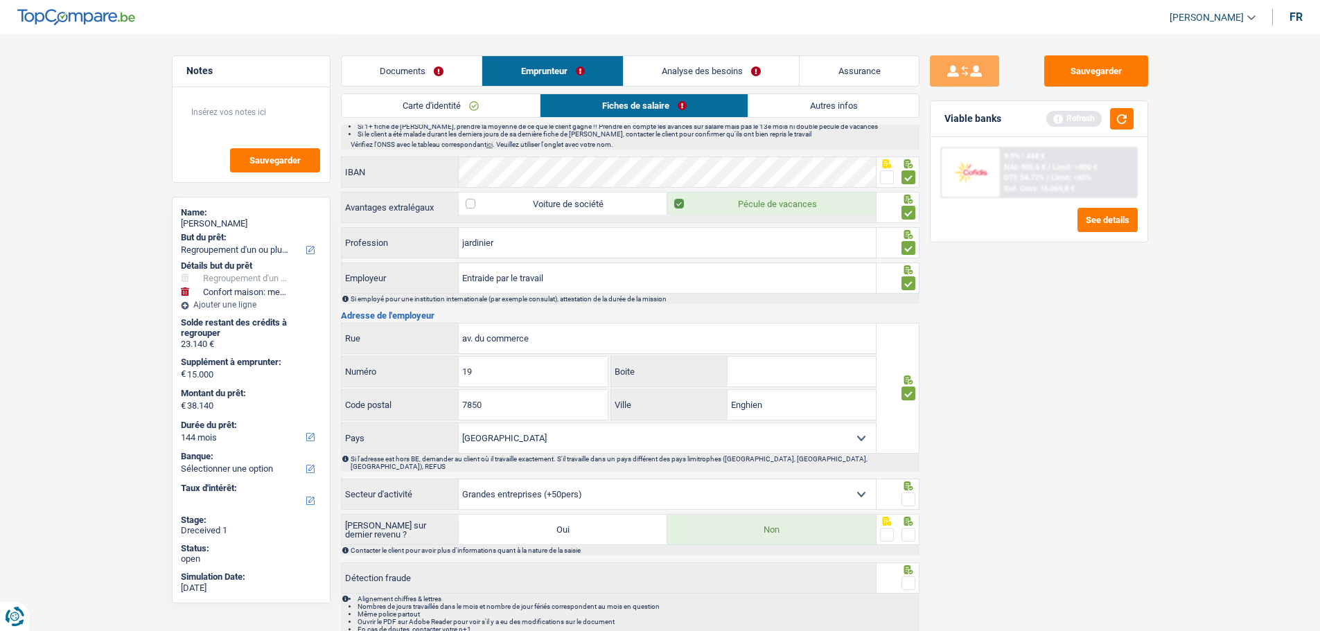
scroll to position [832, 0]
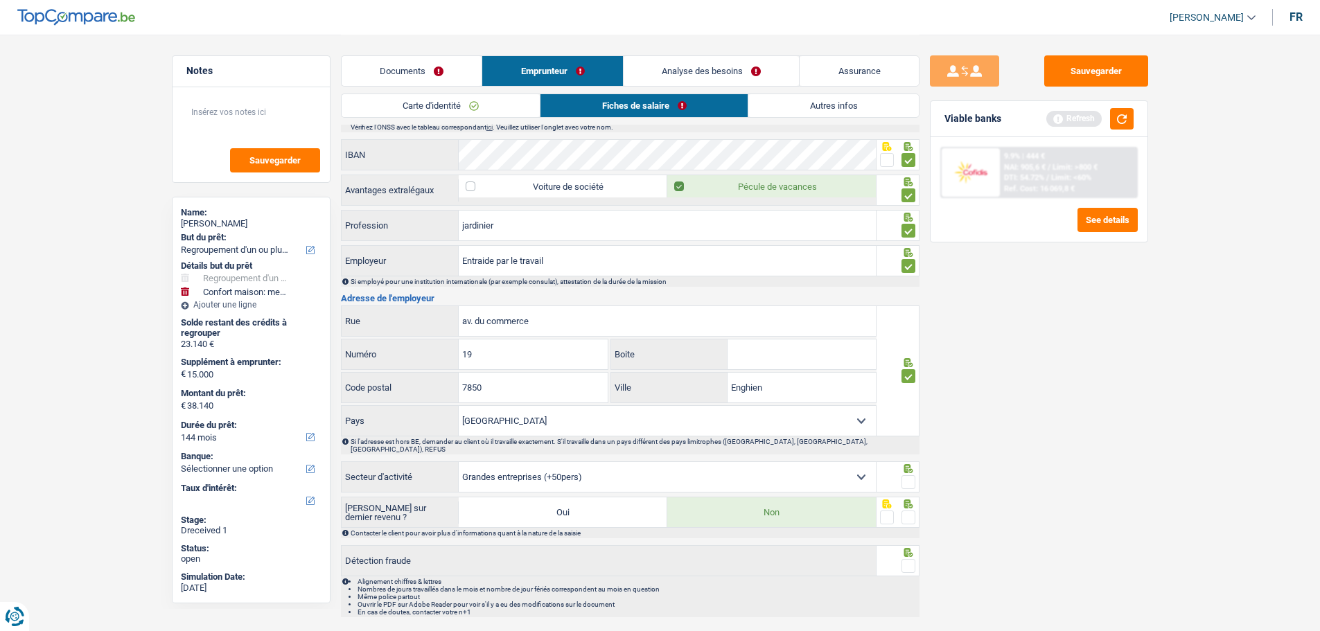
click at [909, 475] on span at bounding box center [909, 482] width 14 height 14
click at [0, 0] on input "radio" at bounding box center [0, 0] width 0 height 0
click at [914, 481] on span at bounding box center [909, 518] width 14 height 14
click at [0, 0] on input "radio" at bounding box center [0, 0] width 0 height 0
click at [907, 481] on span at bounding box center [909, 566] width 14 height 14
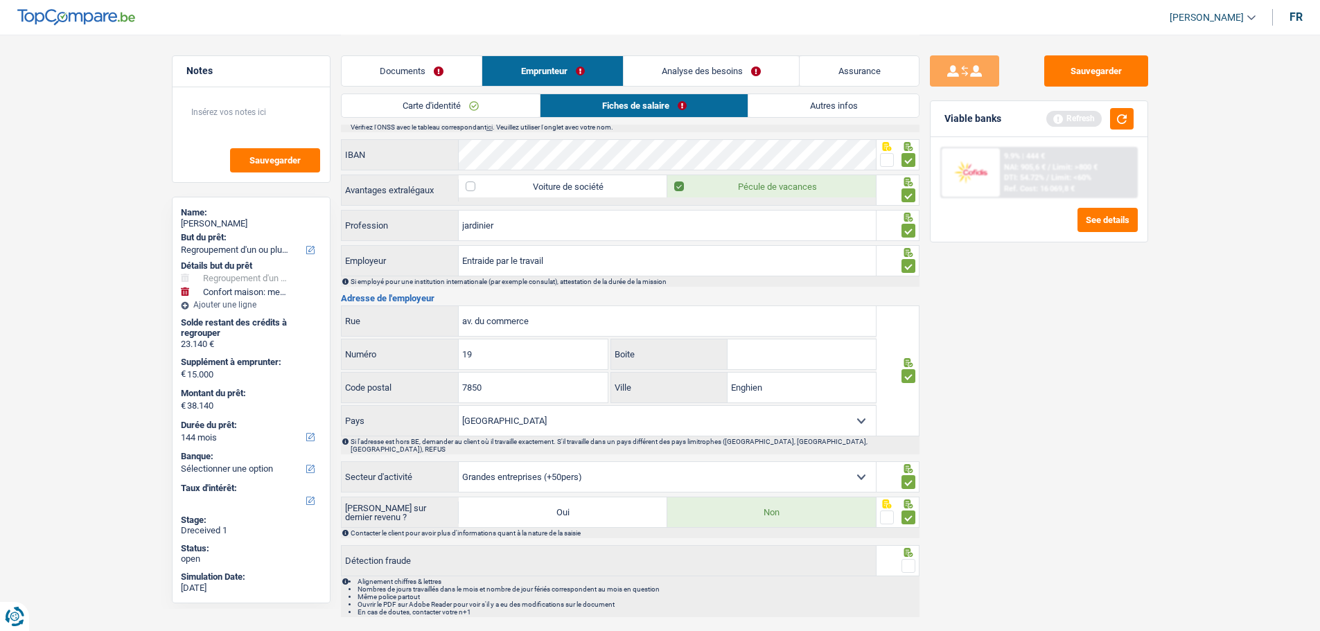
click at [0, 0] on input "radio" at bounding box center [0, 0] width 0 height 0
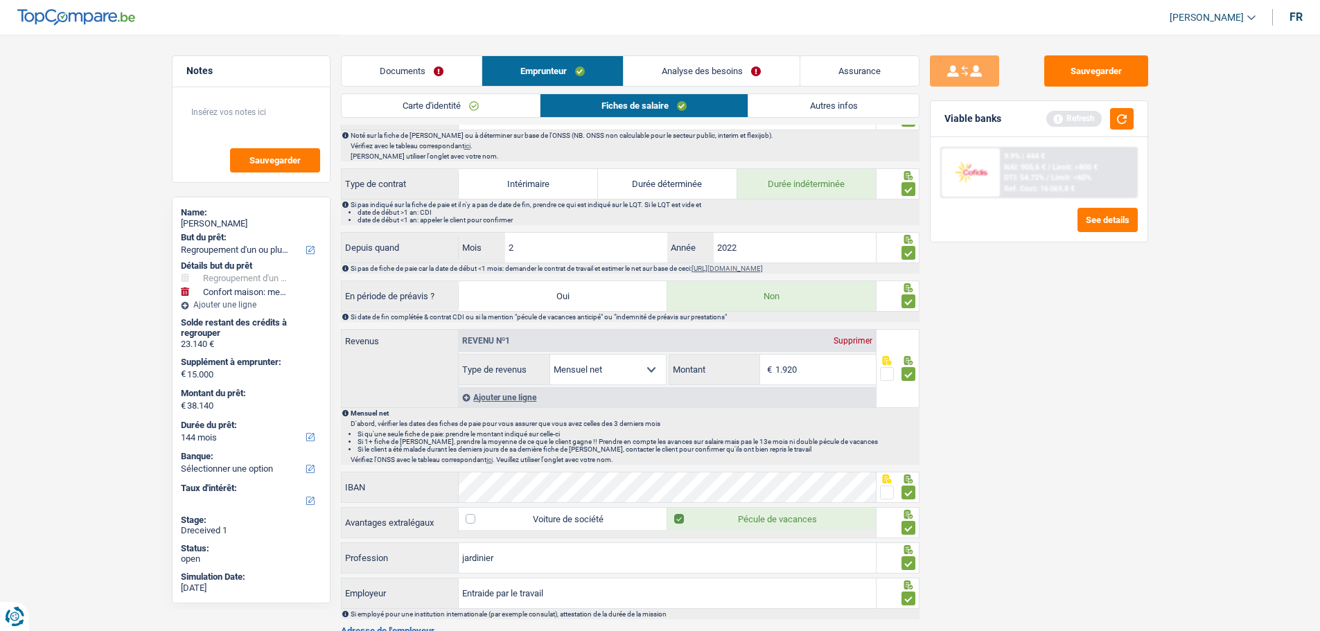
scroll to position [416, 0]
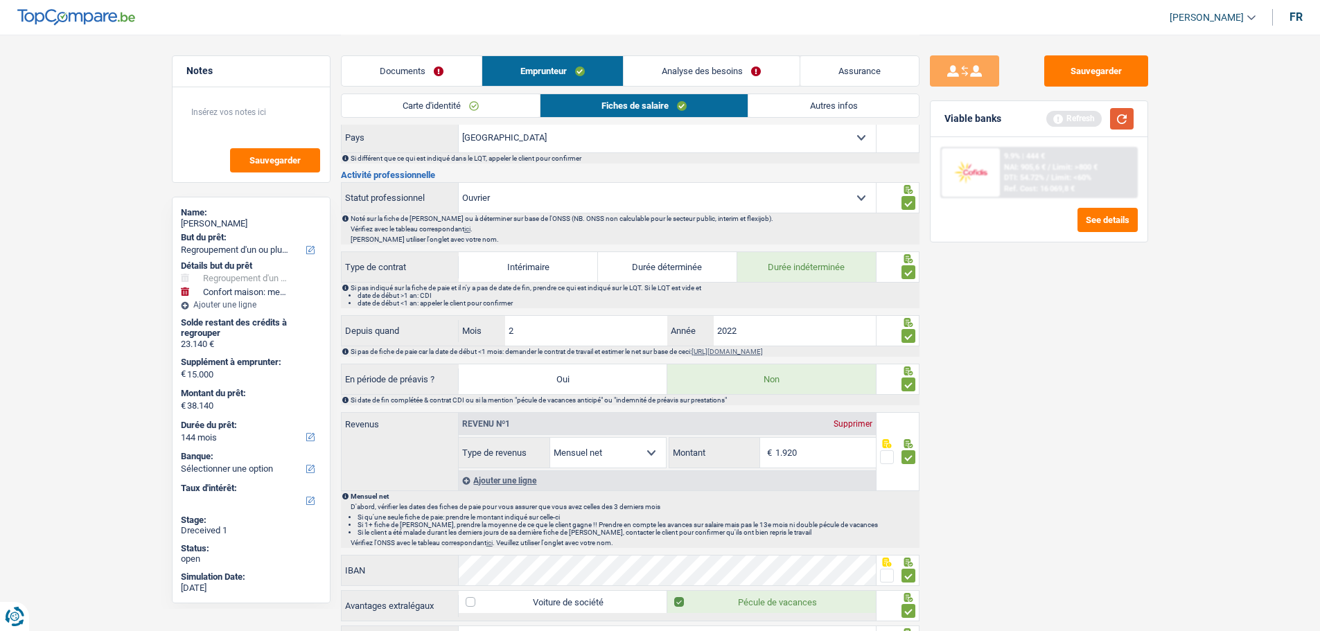
click at [1064, 125] on button "button" at bounding box center [1122, 118] width 24 height 21
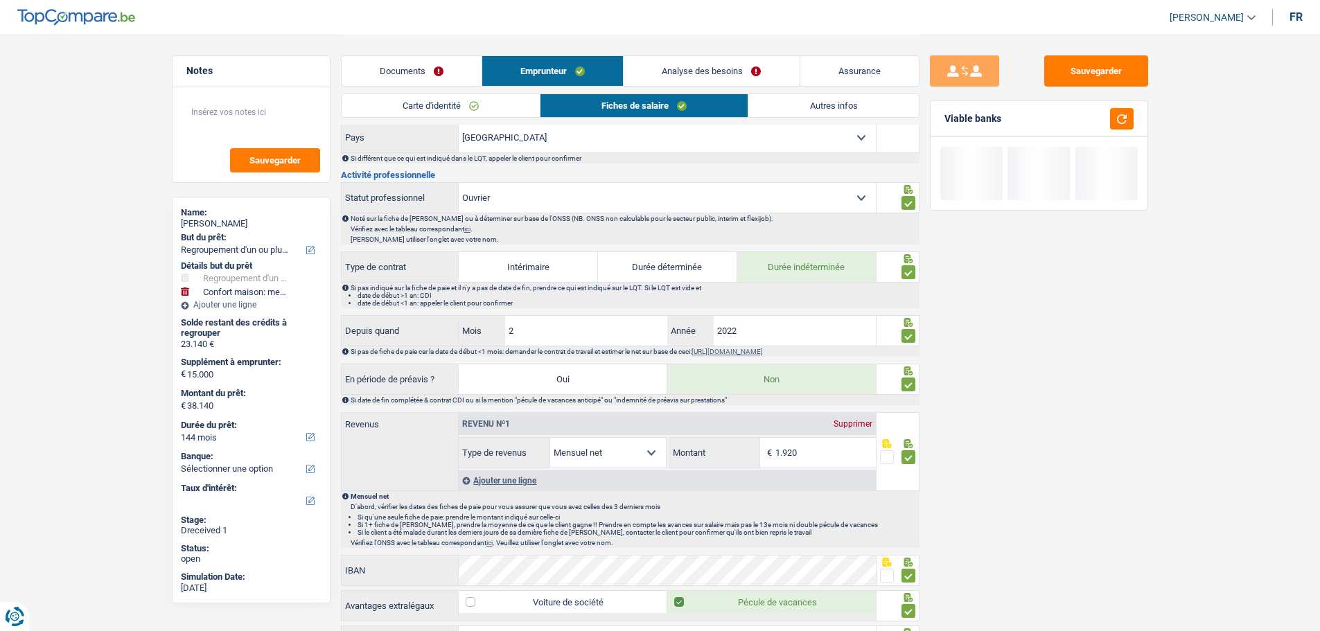
click at [833, 111] on link "Autres infos" at bounding box center [833, 105] width 170 height 23
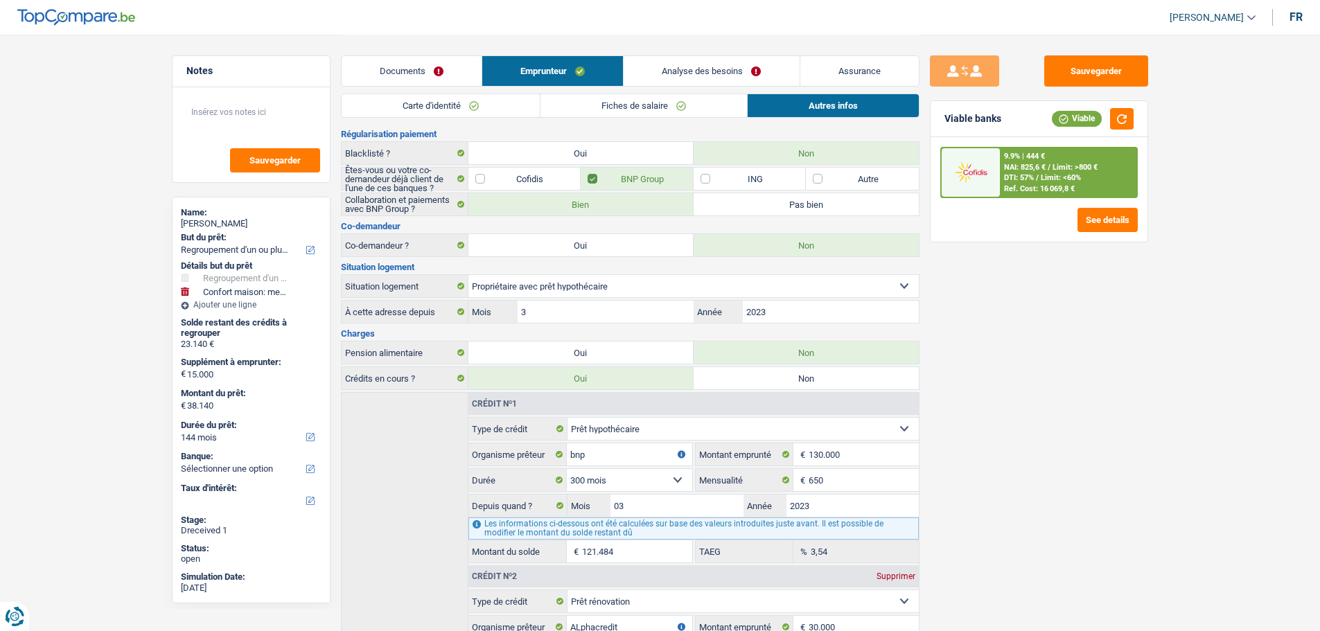
scroll to position [0, 0]
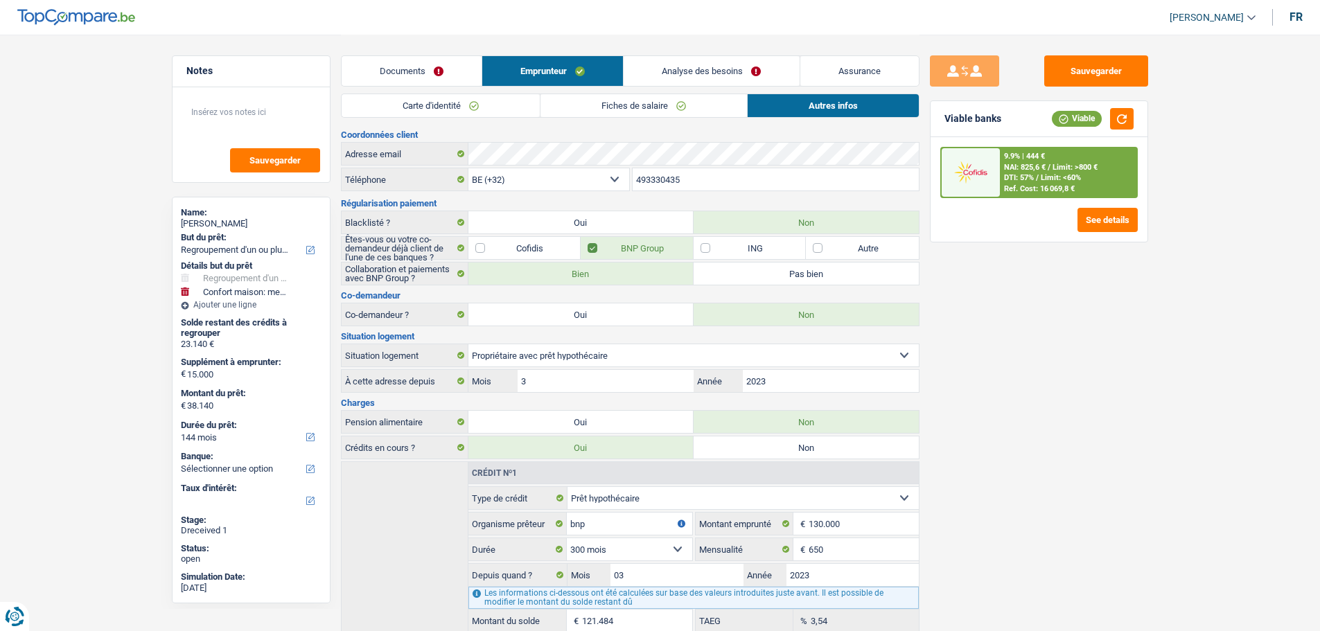
click at [626, 103] on link "Fiches de salaire" at bounding box center [644, 105] width 207 height 23
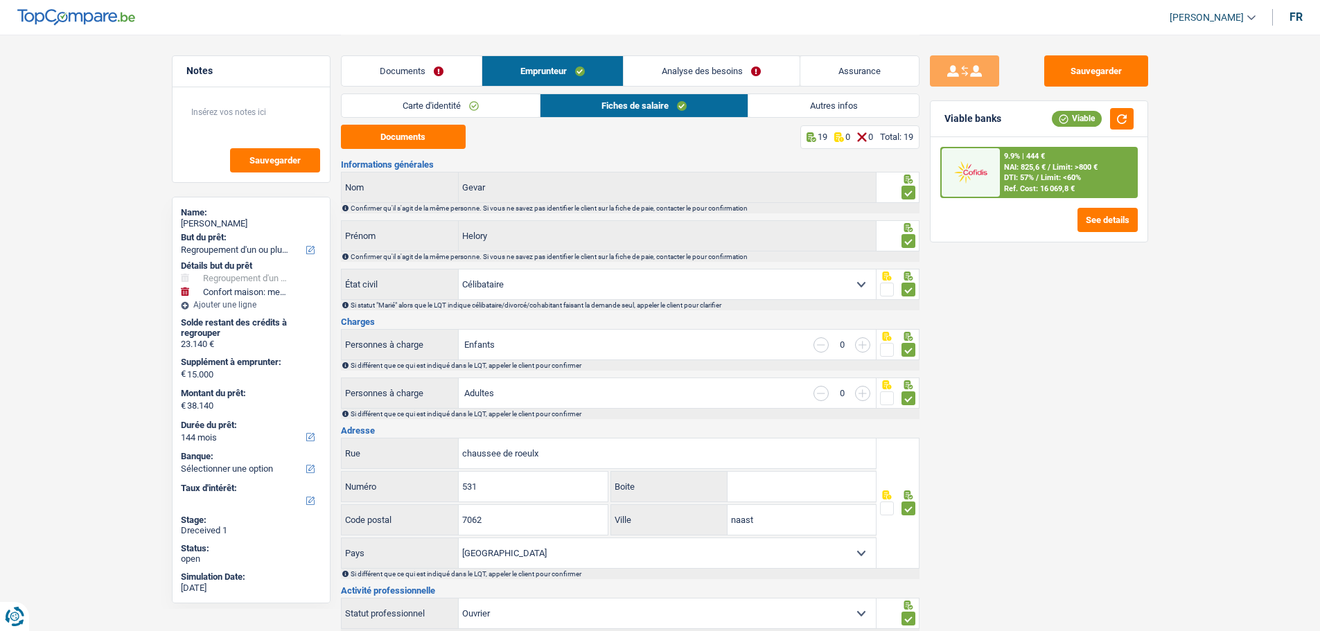
click at [849, 106] on link "Autres infos" at bounding box center [833, 105] width 170 height 23
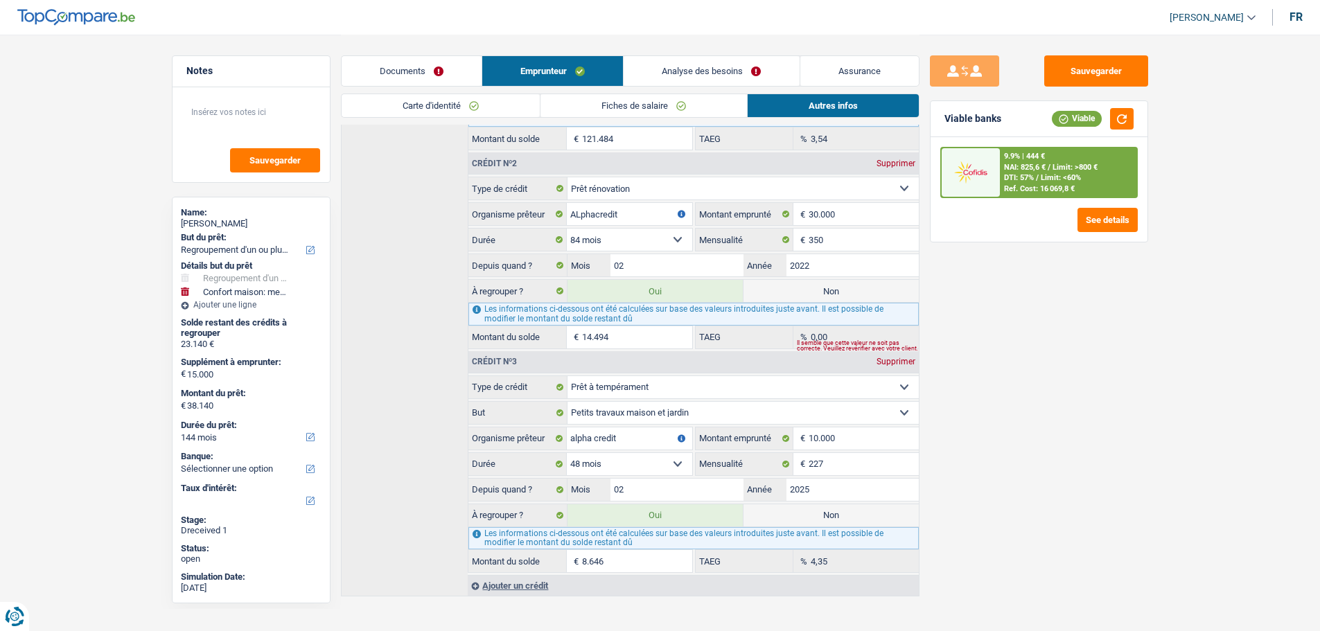
scroll to position [488, 0]
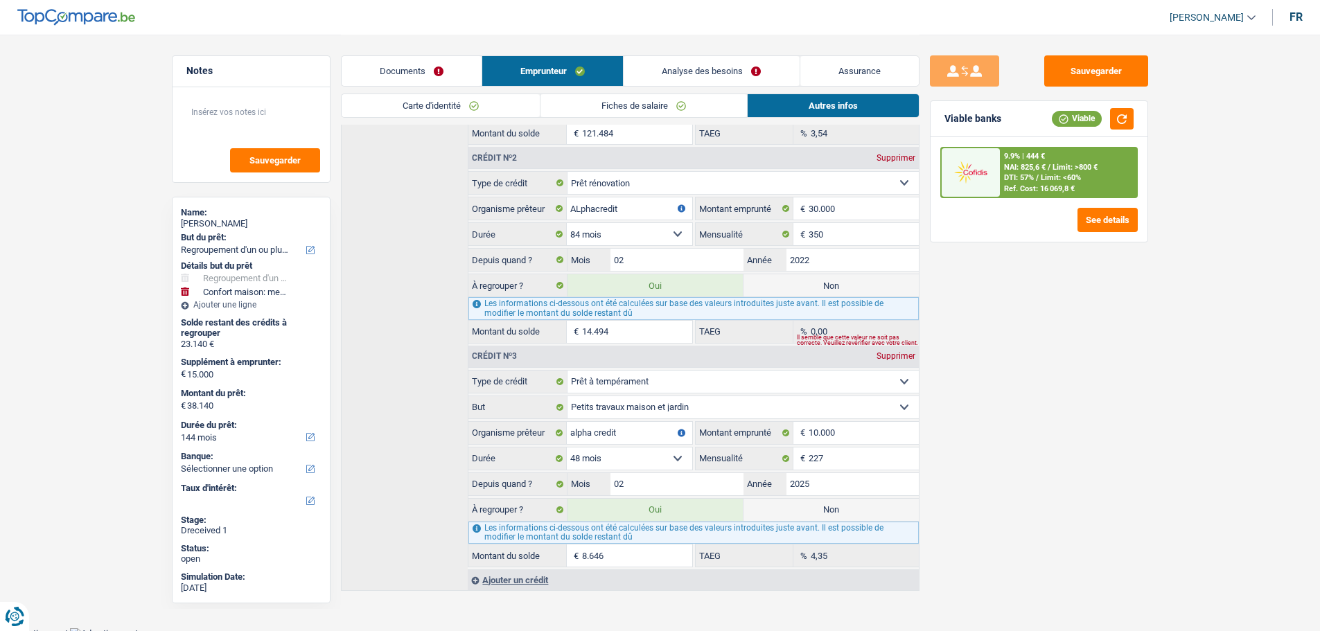
click at [857, 481] on label "Non" at bounding box center [831, 510] width 175 height 22
click at [857, 481] on input "Non" at bounding box center [831, 510] width 175 height 22
radio input "true"
type input "29.494"
select select "120"
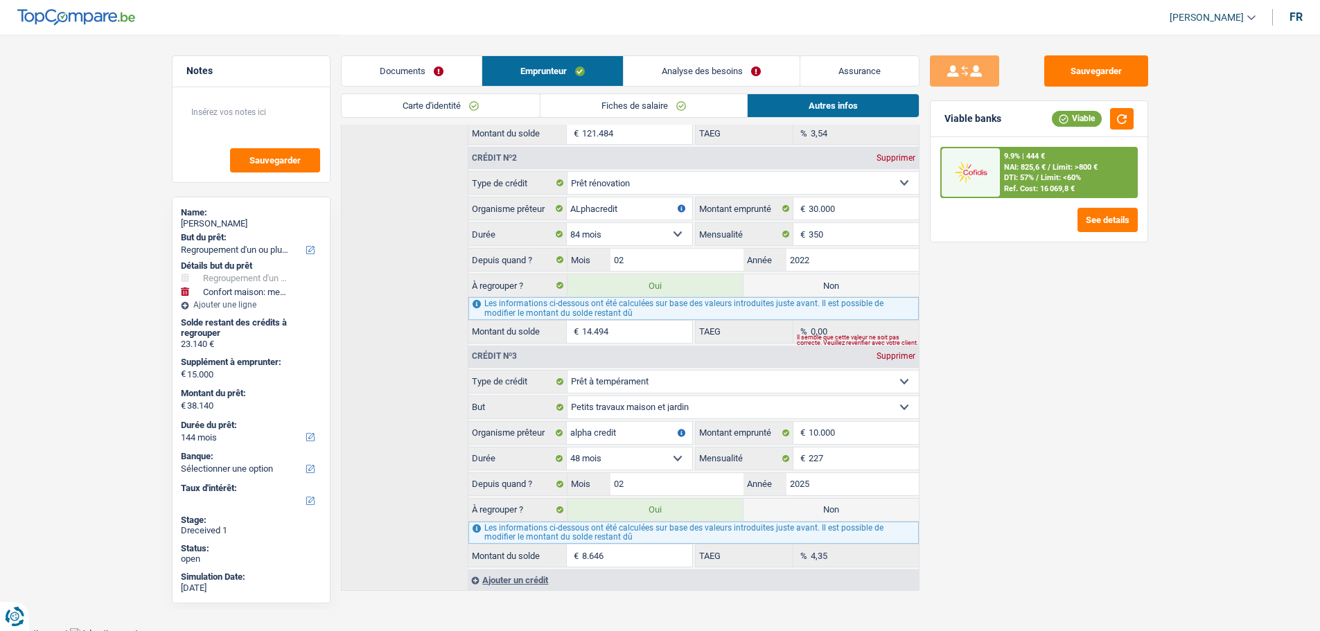
radio input "false"
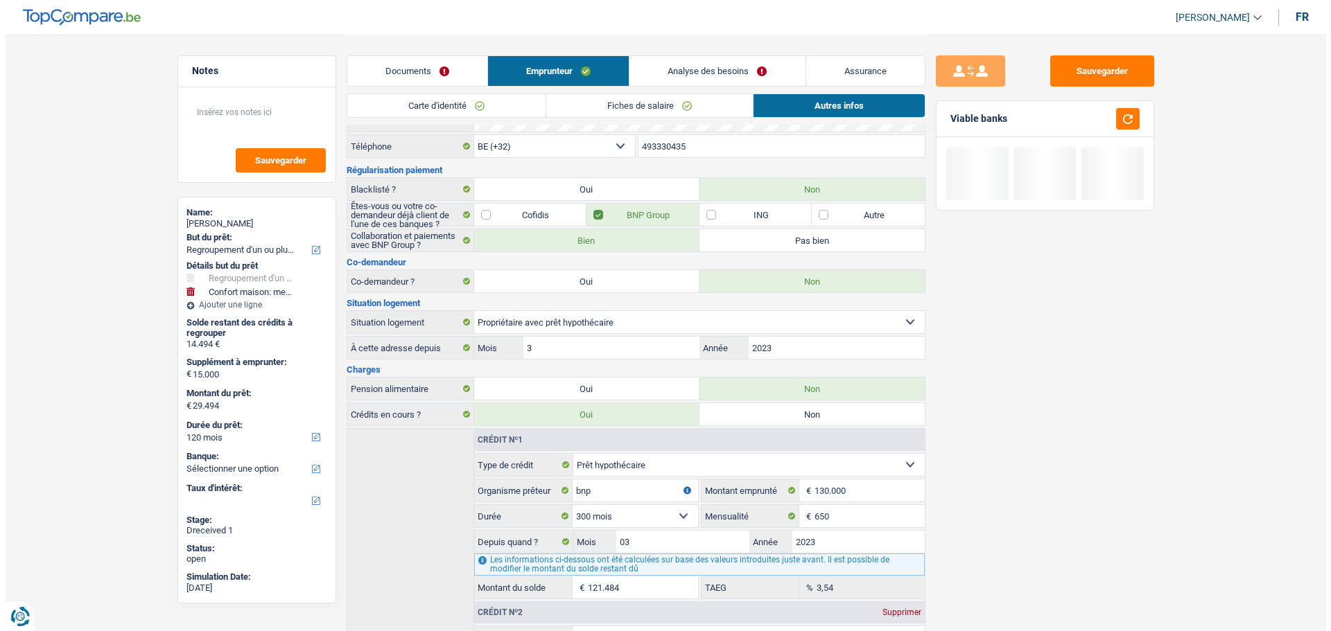
scroll to position [3, 0]
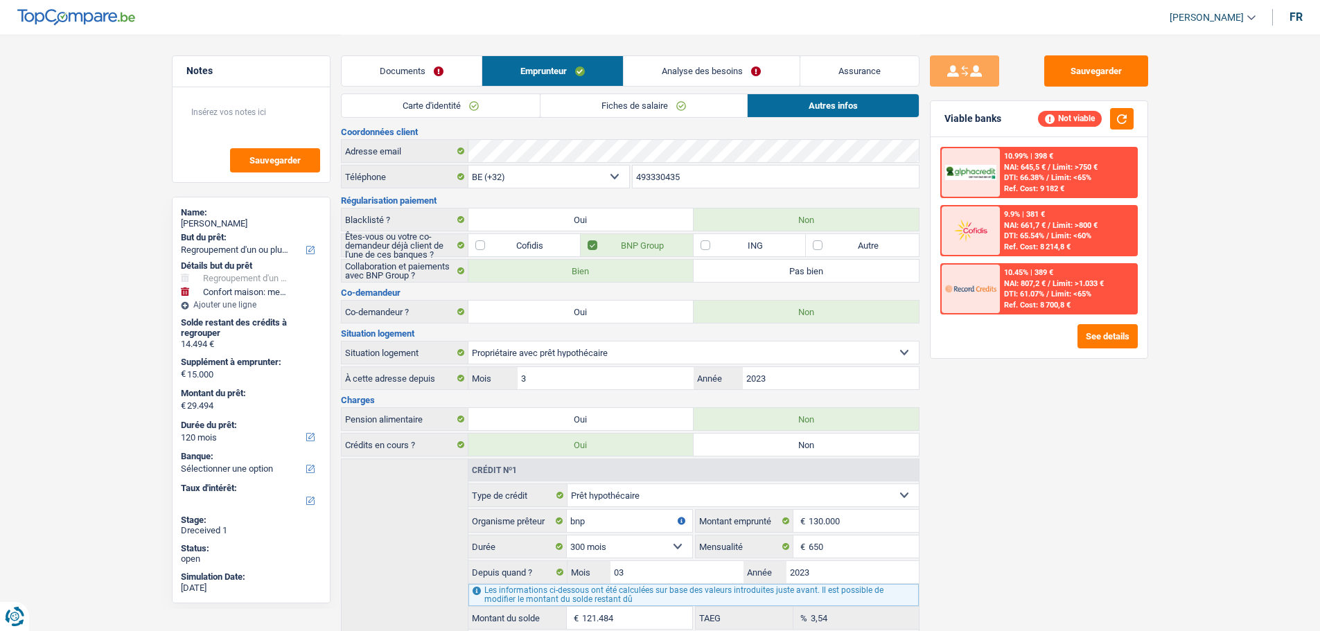
click at [748, 55] on div "Documents Emprunteur Analyse des besoins Assurance" at bounding box center [630, 64] width 579 height 59
click at [743, 71] on link "Analyse des besoins" at bounding box center [711, 71] width 175 height 30
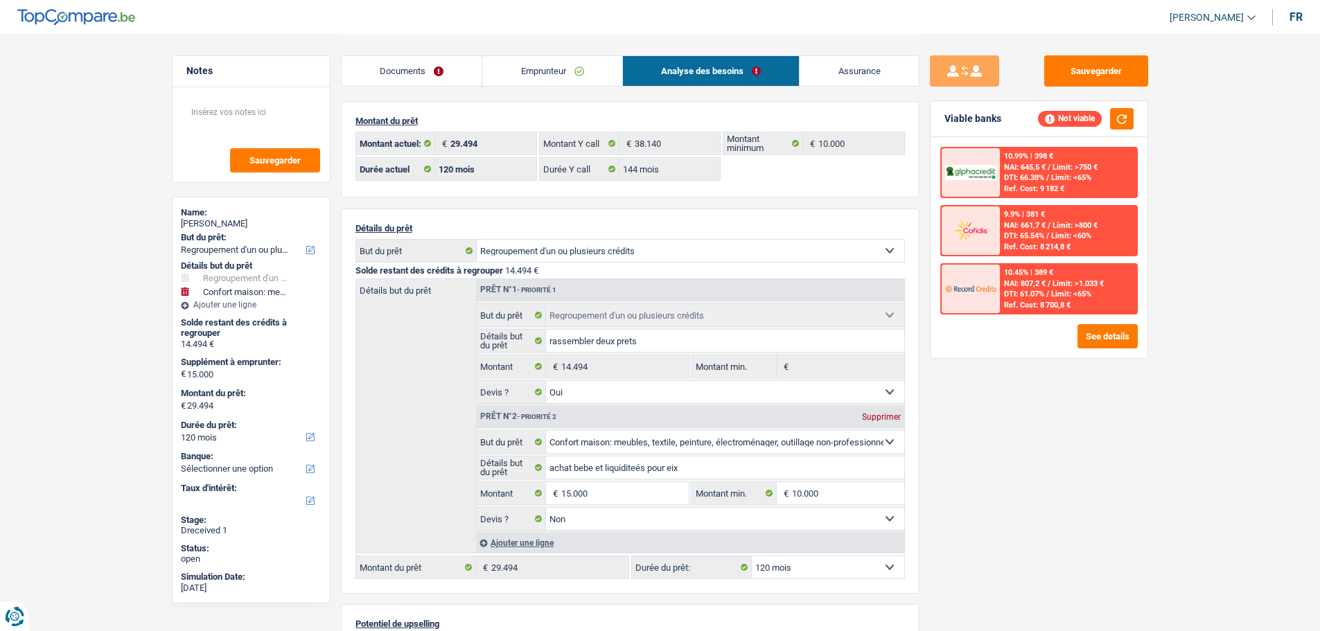
click at [862, 481] on select "12 mois 18 mois 24 mois 30 mois 36 mois 42 mois 48 mois 60 mois 72 mois 84 mois…" at bounding box center [828, 567] width 152 height 22
select select "84"
click at [752, 481] on select "12 mois 18 mois 24 mois 30 mois 36 mois 42 mois 48 mois 60 mois 72 mois 84 mois…" at bounding box center [828, 567] width 152 height 22
select select "84"
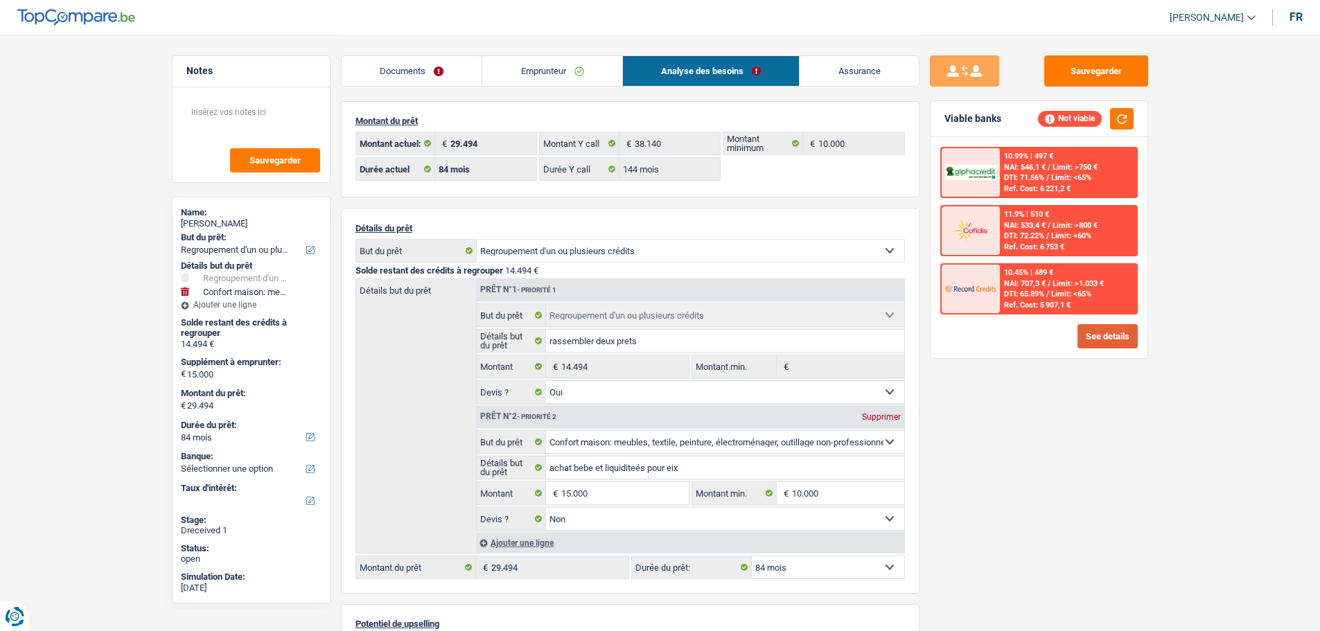
click at [1064, 333] on button "See details" at bounding box center [1108, 336] width 60 height 24
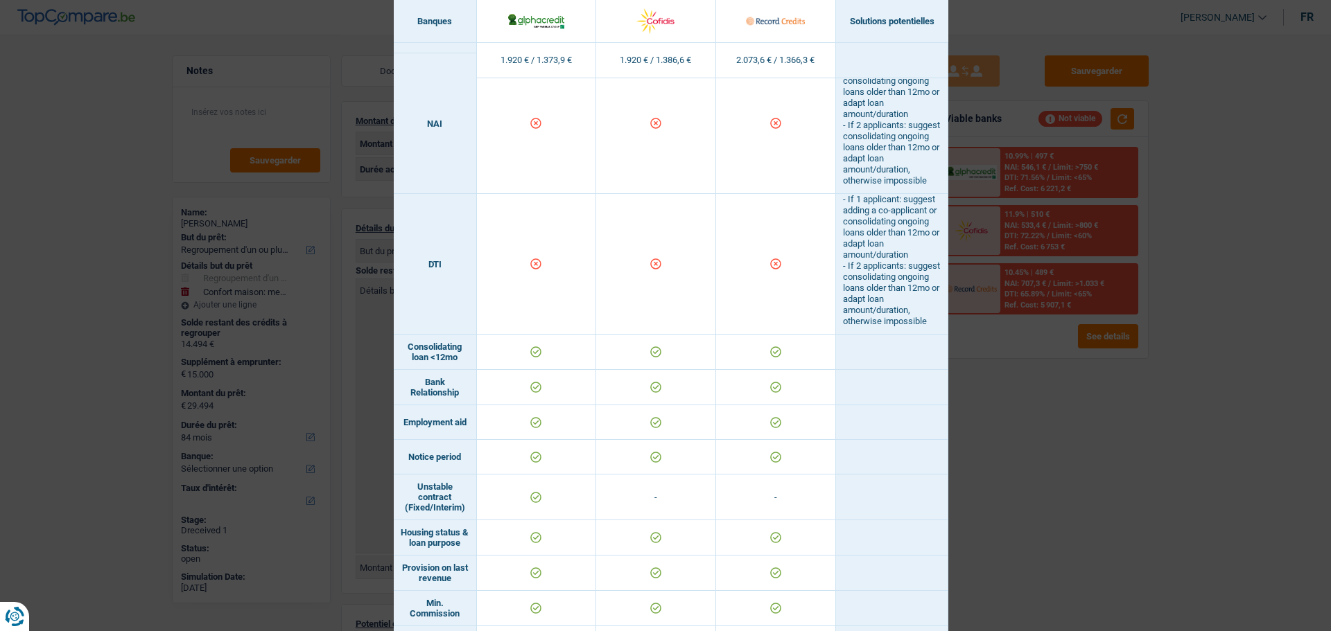
scroll to position [624, 0]
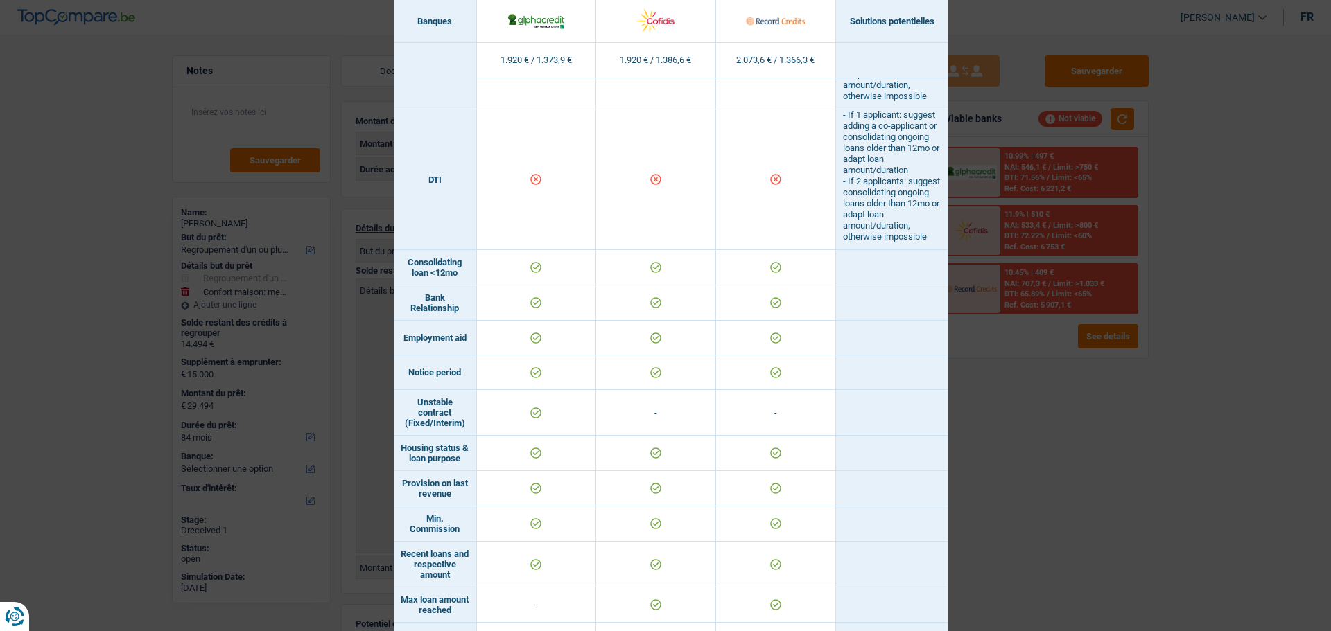
click at [1064, 385] on div "Banks conditions × Banques Solutions potentielles Revenus / Charges 1.920 € / 1…" at bounding box center [665, 315] width 1331 height 631
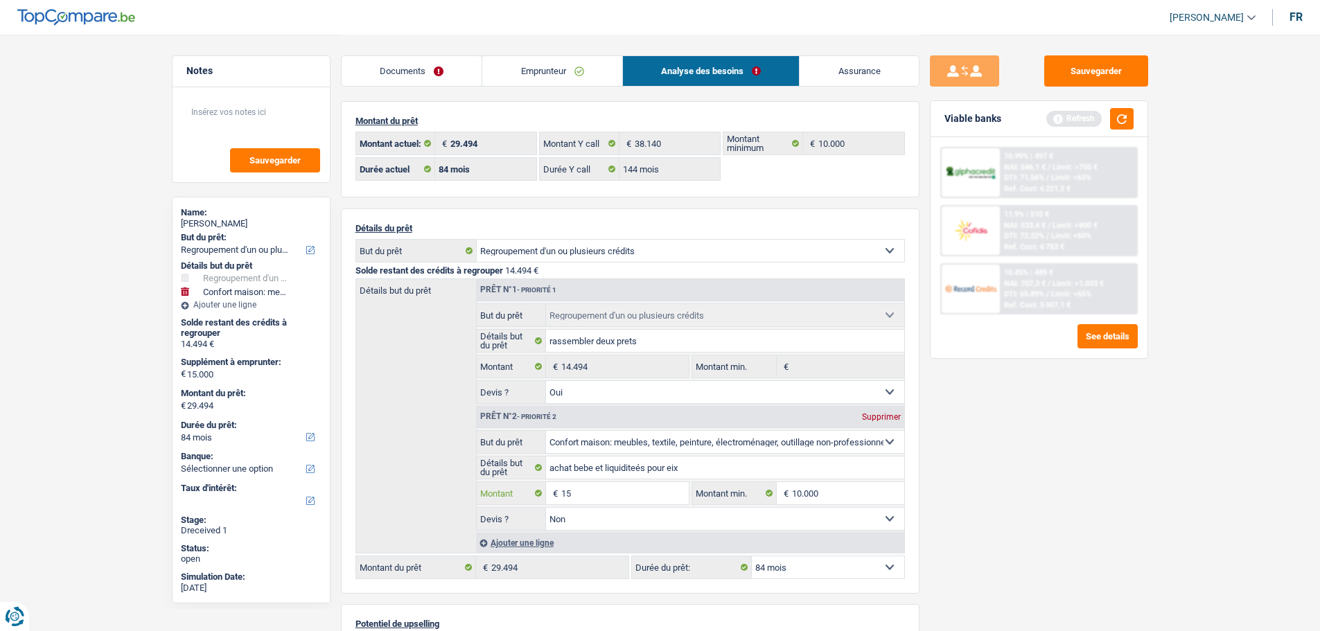
type input "1"
type input "5.000"
type input "19.494"
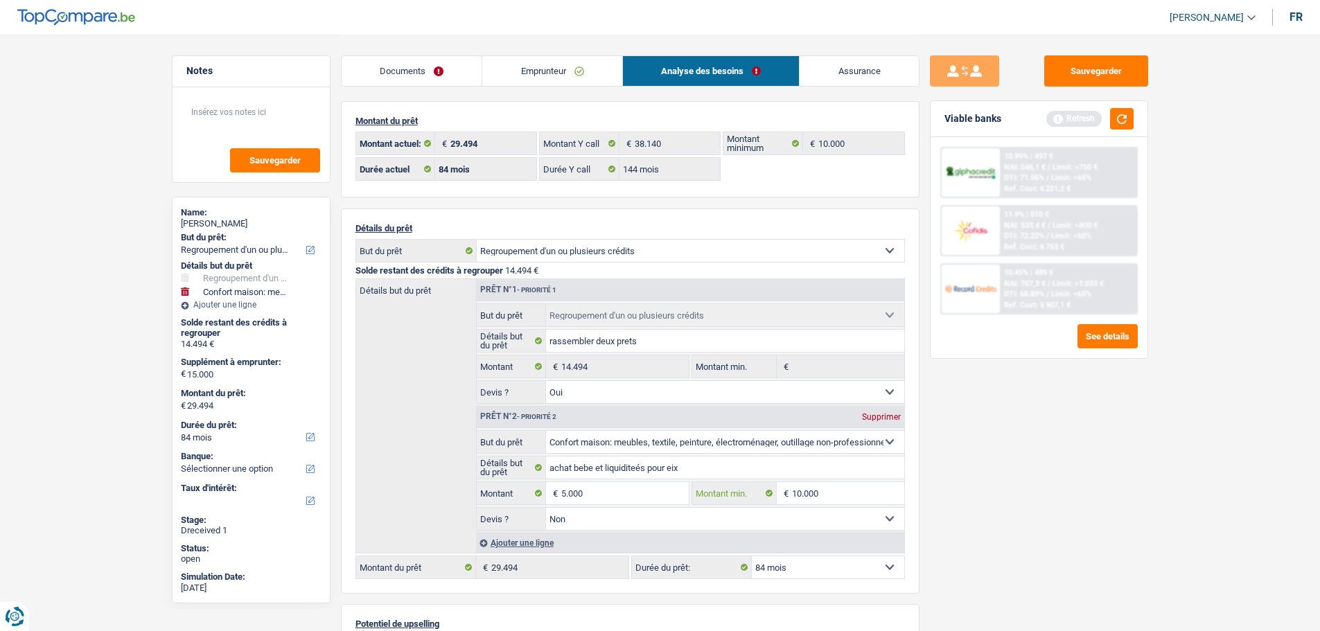
type input "5.000"
type input "19.494"
click at [1064, 122] on button "button" at bounding box center [1122, 118] width 24 height 21
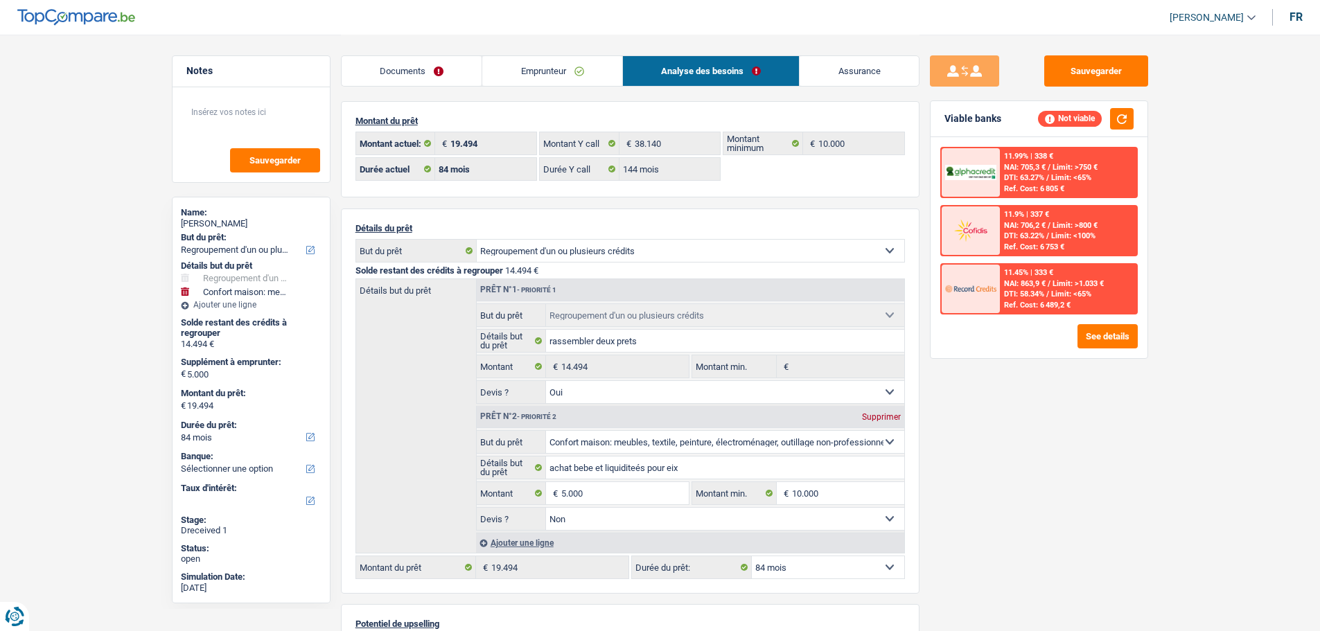
click at [886, 413] on div "Supprimer" at bounding box center [882, 417] width 46 height 8
type input "0"
type input "14.494"
select select "60"
type input "14.494"
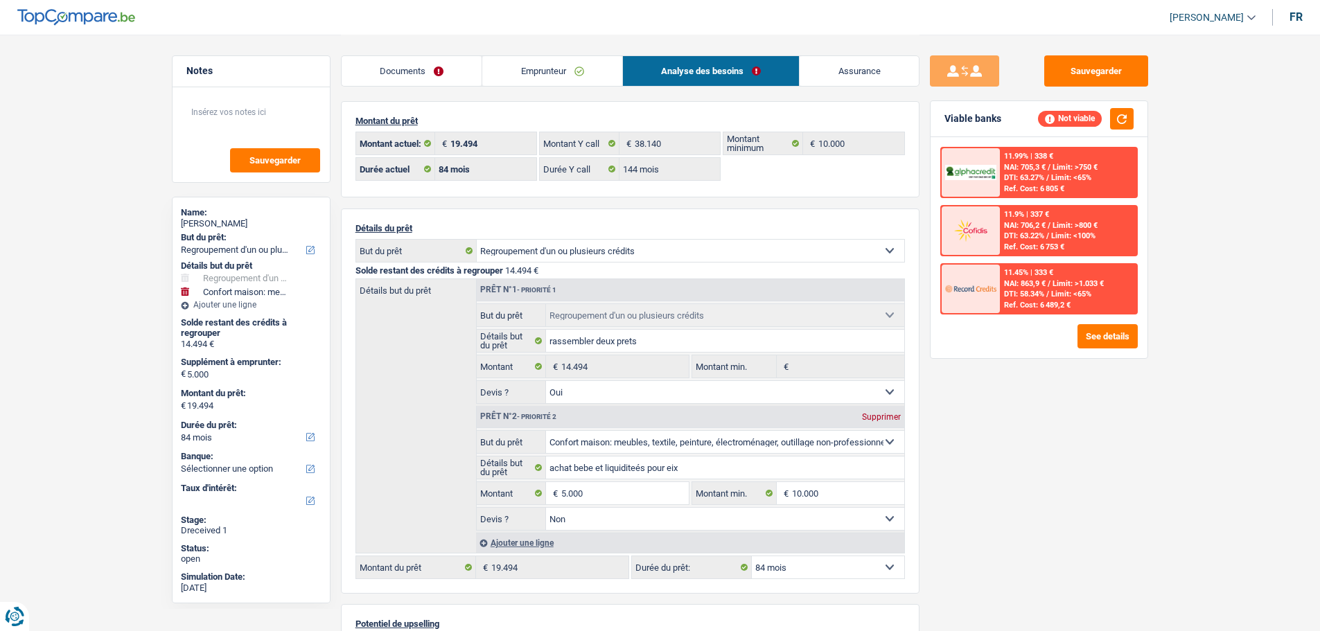
select select "60"
type input "14.494"
select select "60"
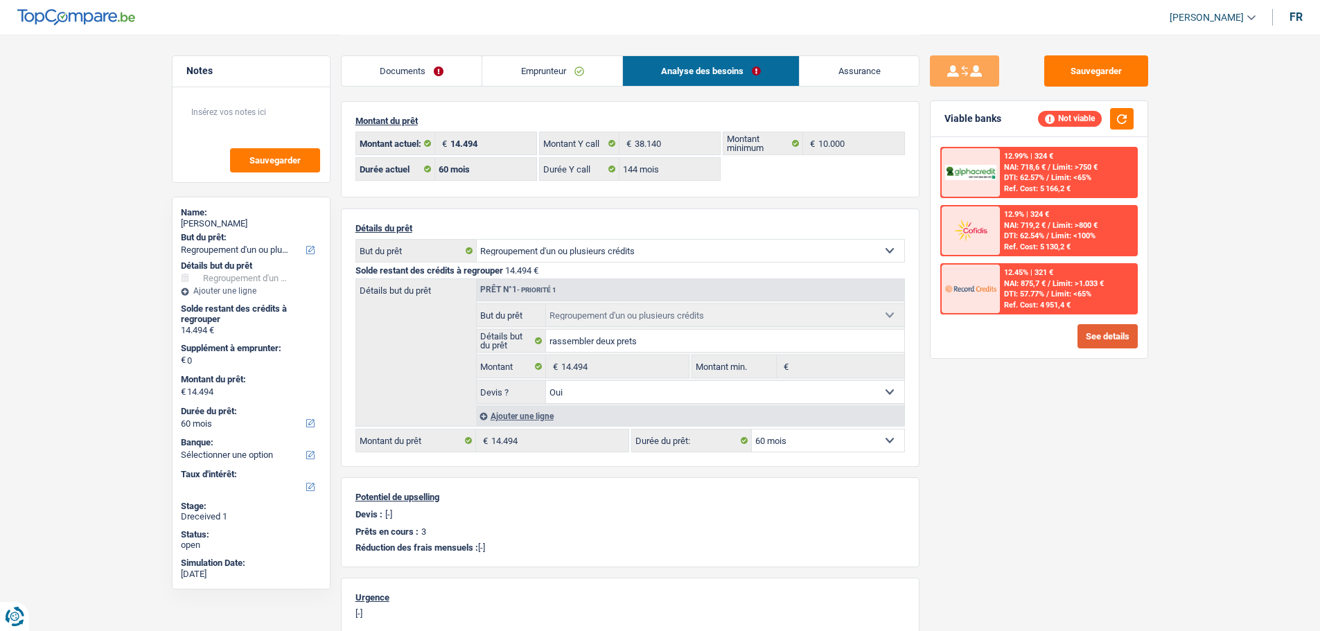
click at [1064, 335] on button "See details" at bounding box center [1108, 336] width 60 height 24
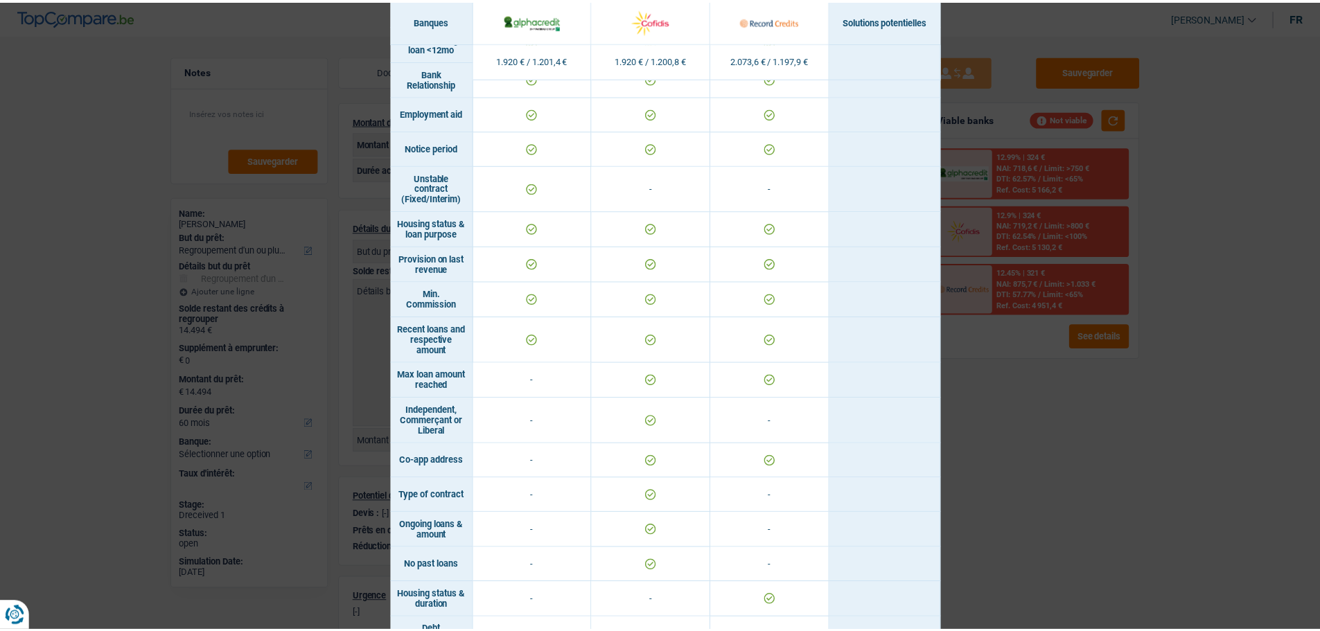
scroll to position [798, 0]
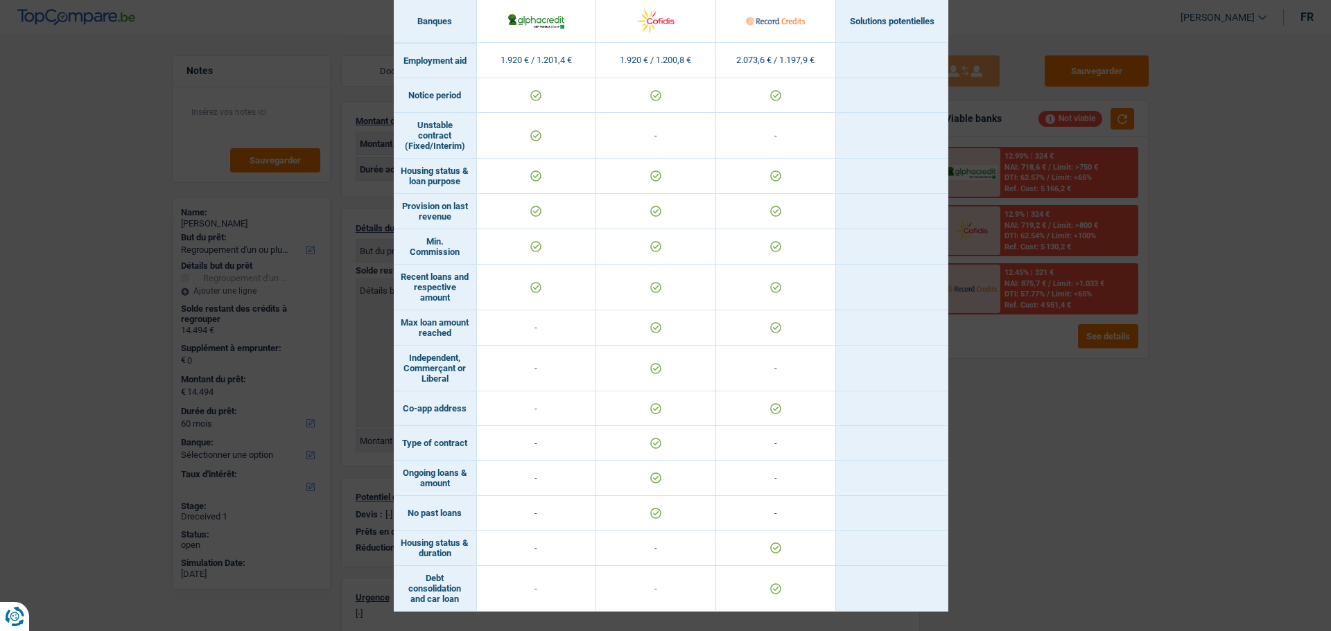
click at [1042, 411] on div "Banks conditions × Banques Solutions potentielles Revenus / Charges 1.920 € / 1…" at bounding box center [665, 315] width 1331 height 631
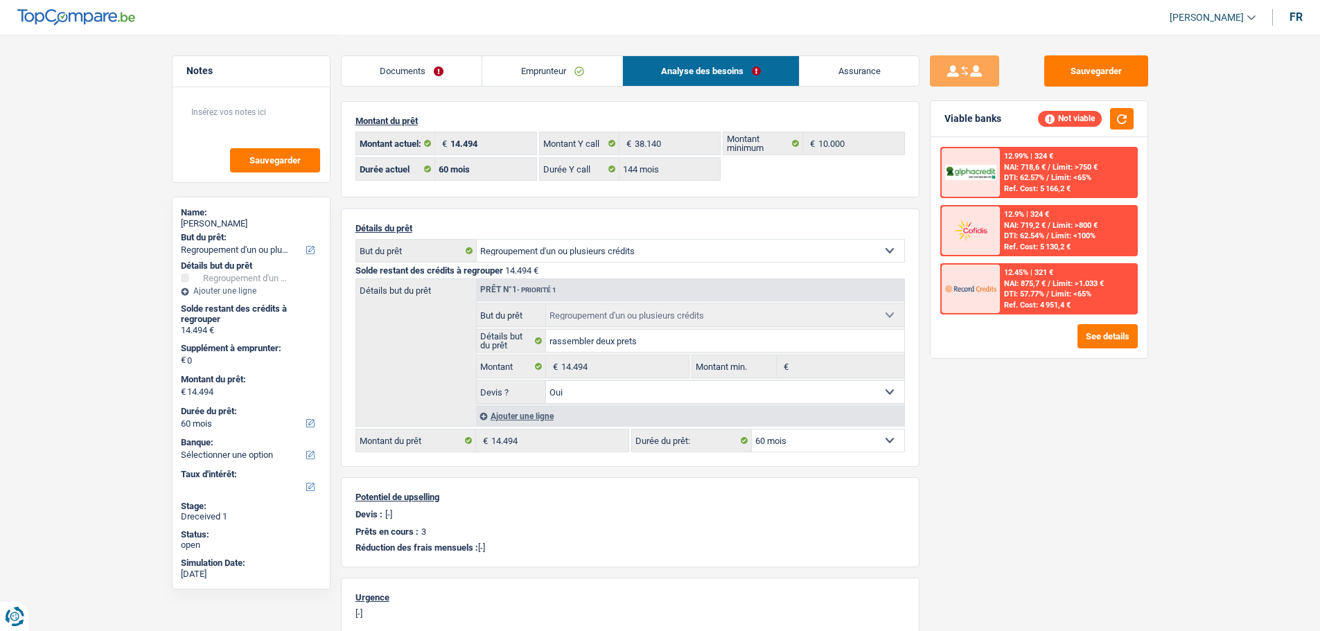
click at [597, 71] on link "Emprunteur" at bounding box center [552, 71] width 140 height 30
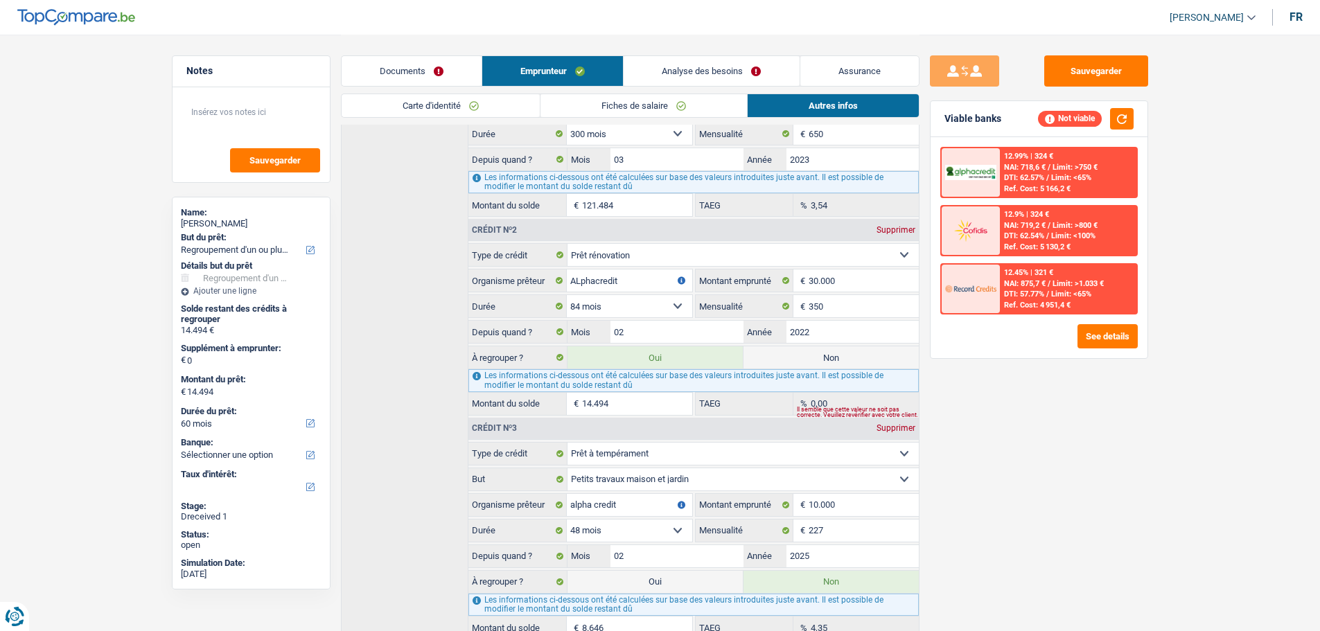
scroll to position [488, 0]
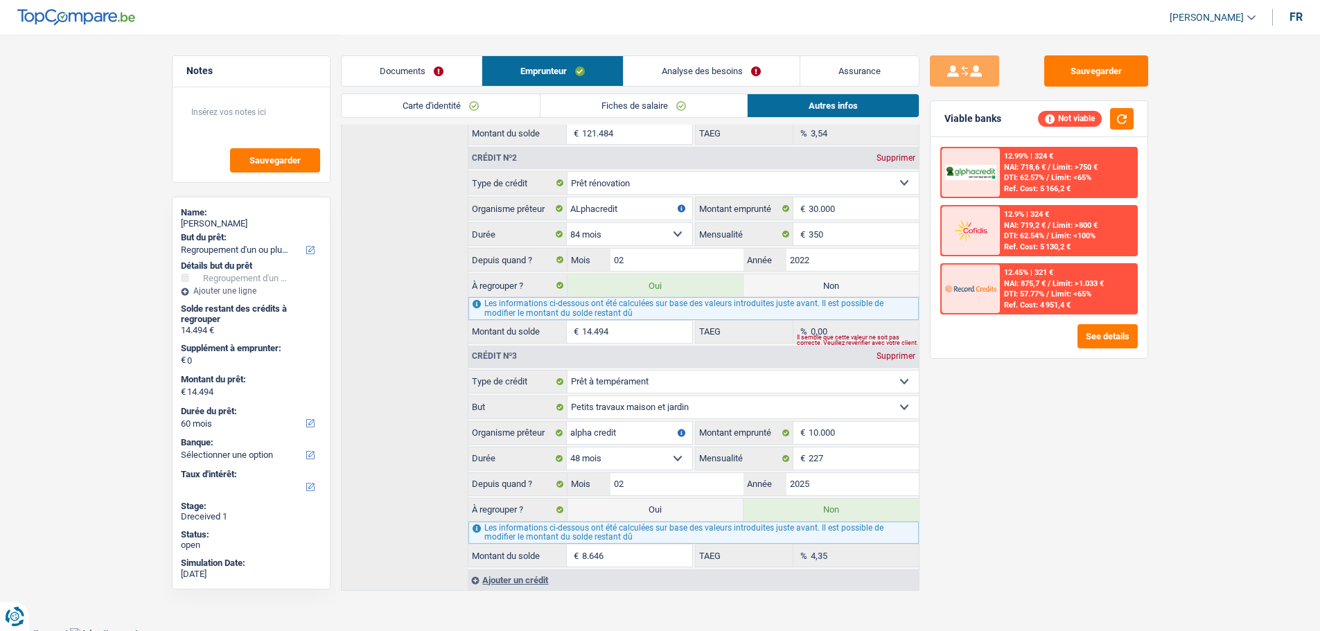
click at [801, 283] on label "Non" at bounding box center [831, 285] width 175 height 22
click at [801, 283] on input "Non" at bounding box center [831, 285] width 175 height 22
radio input "true"
select select
select select "24"
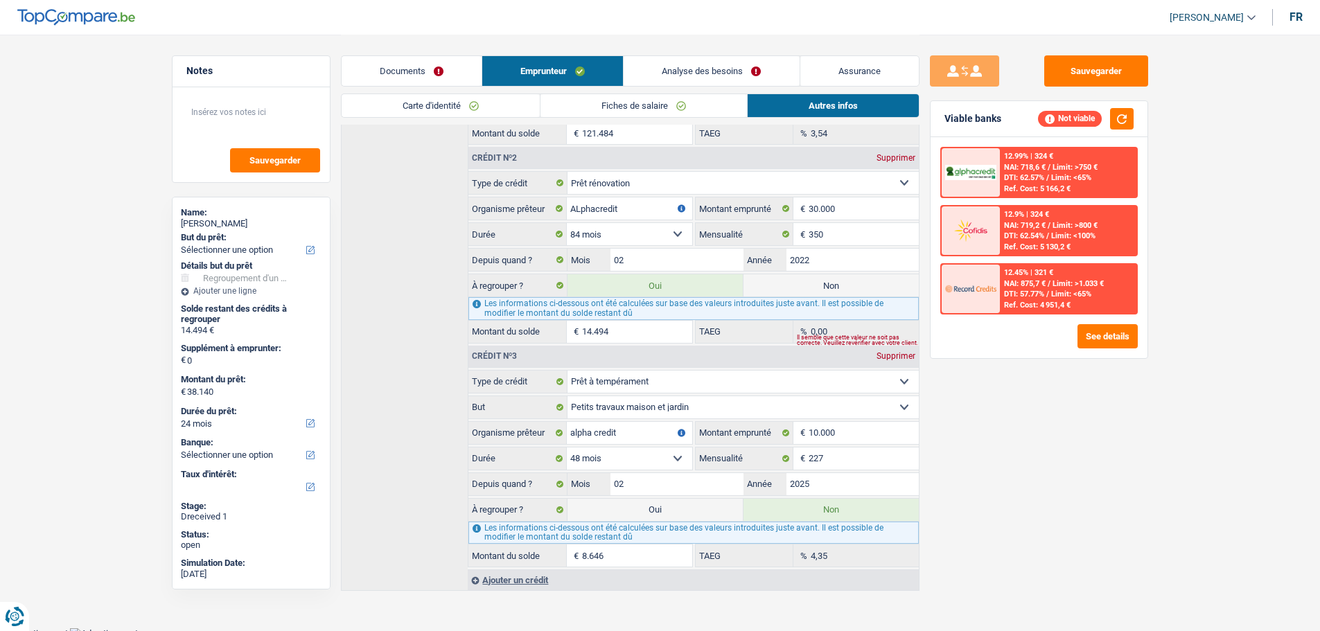
radio input "false"
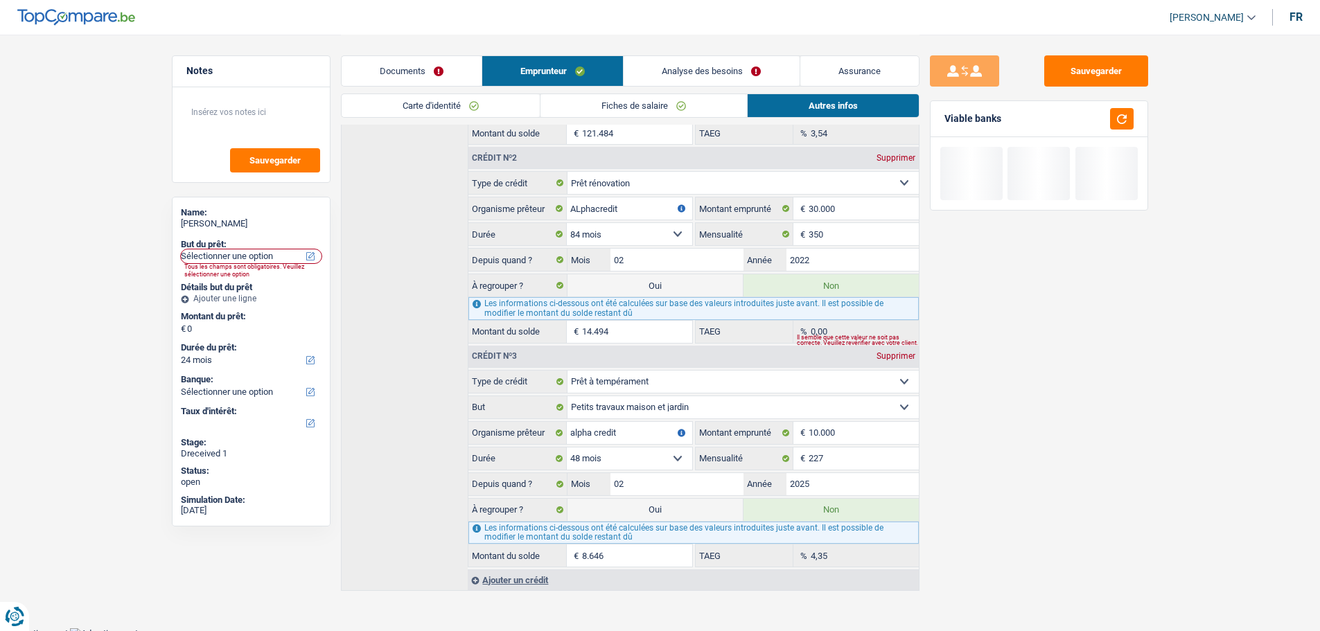
click at [683, 481] on label "Oui" at bounding box center [655, 510] width 175 height 22
click at [683, 481] on input "Oui" at bounding box center [655, 510] width 175 height 22
radio input "true"
radio input "false"
type input "8.646"
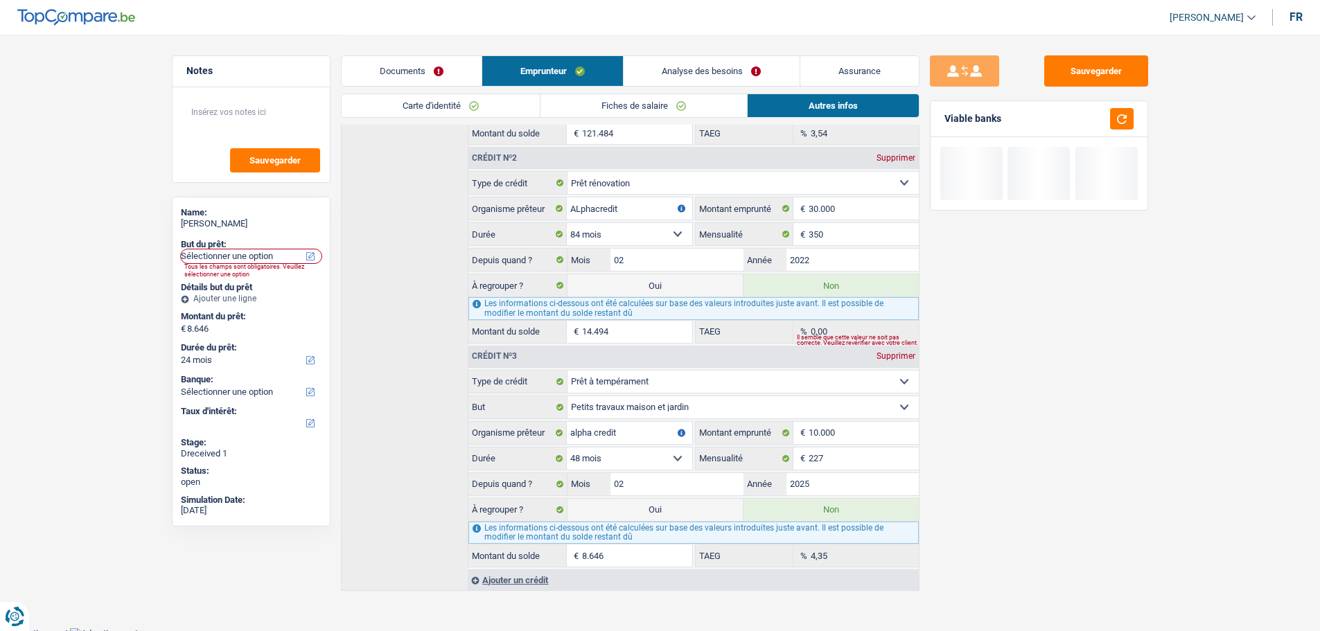
select select "refinancing"
select select "48"
select select "refinancing"
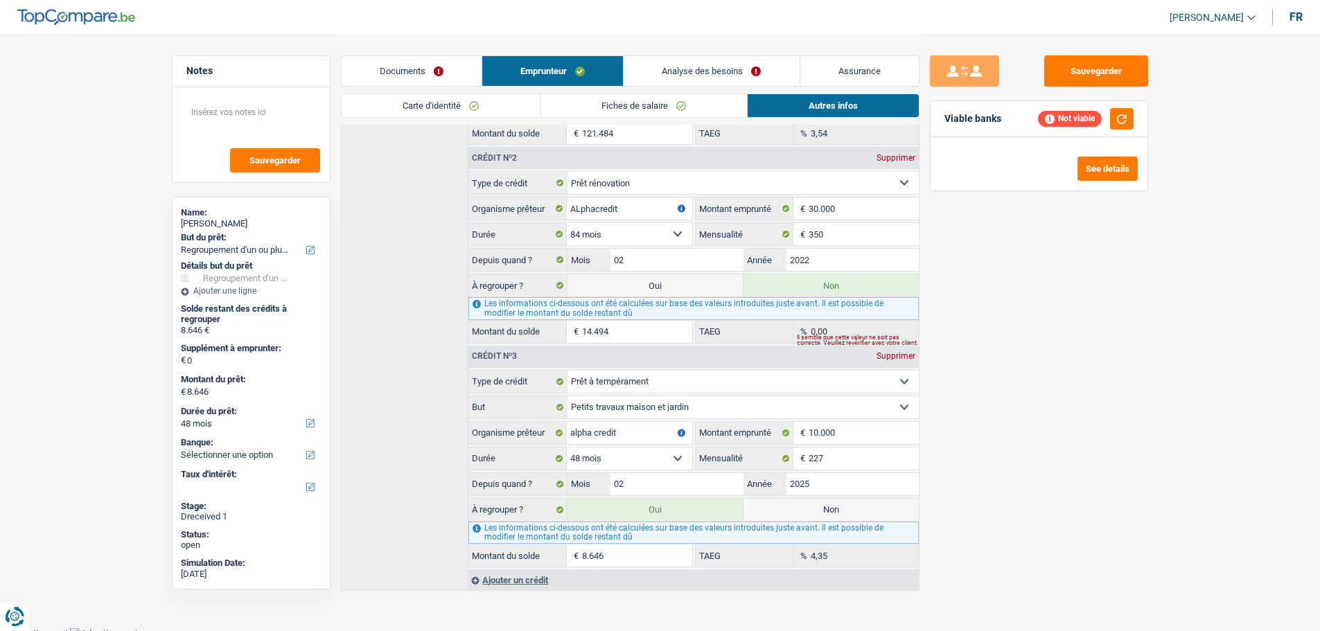
drag, startPoint x: 753, startPoint y: 74, endPoint x: 742, endPoint y: 85, distance: 15.2
click at [752, 74] on link "Analyse des besoins" at bounding box center [711, 71] width 175 height 30
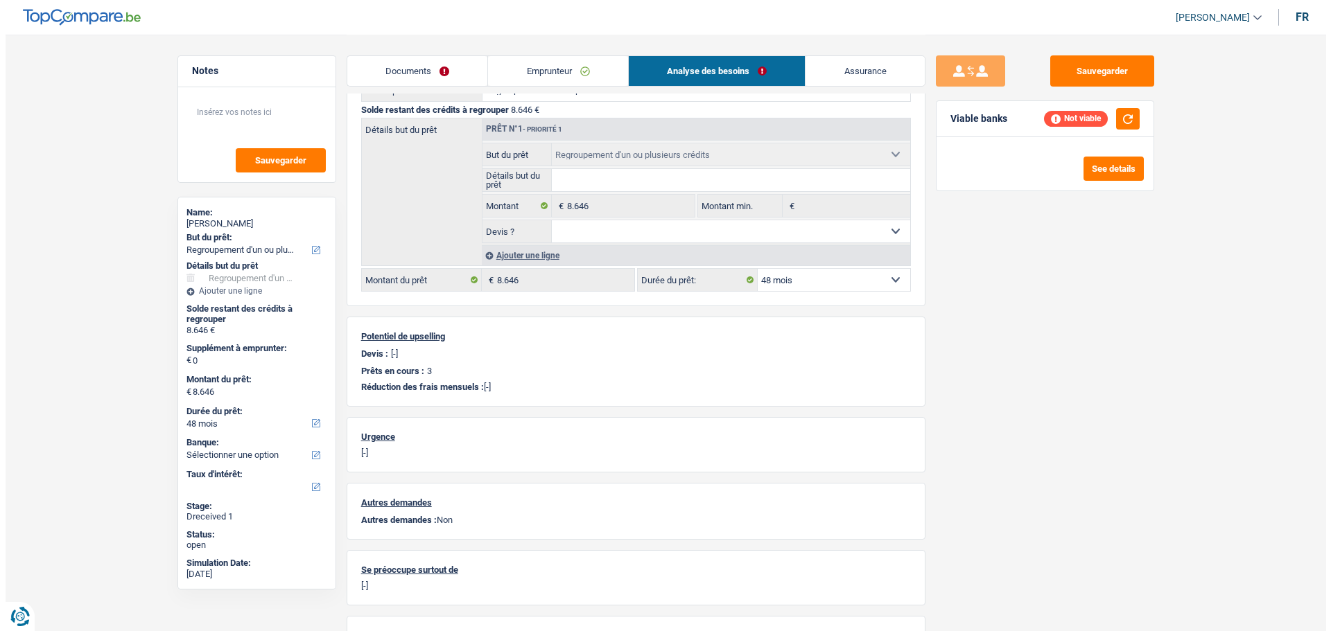
scroll to position [0, 0]
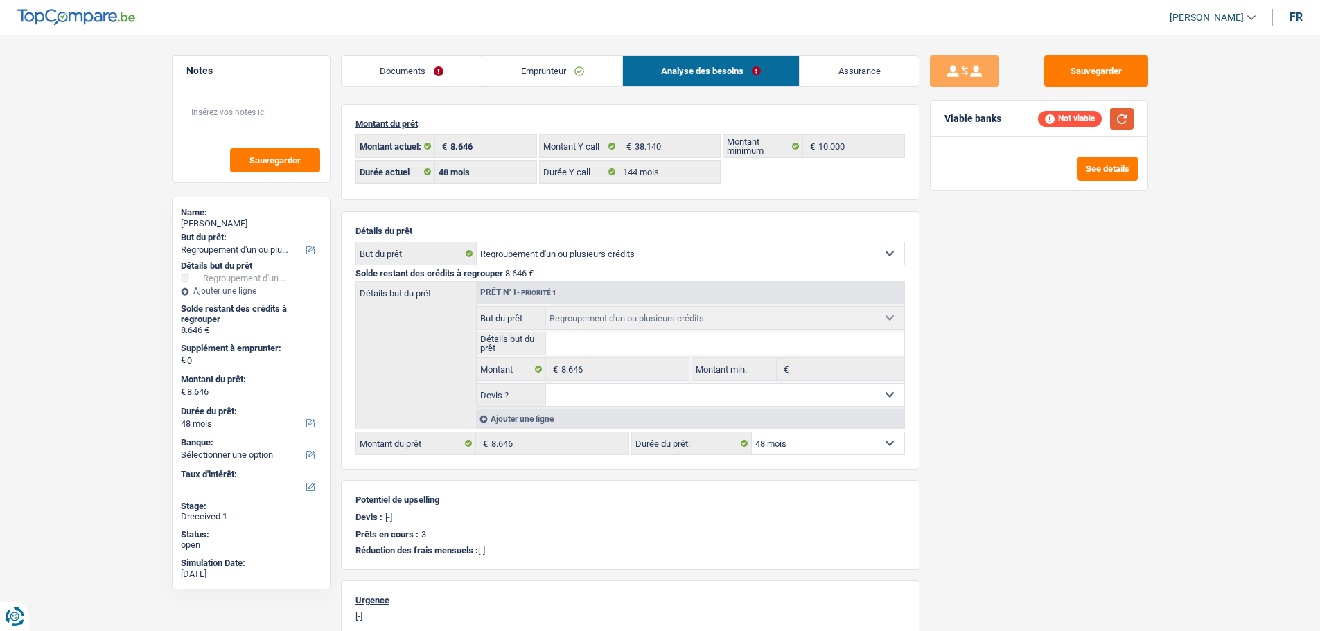
click at [1064, 112] on button "button" at bounding box center [1122, 118] width 24 height 21
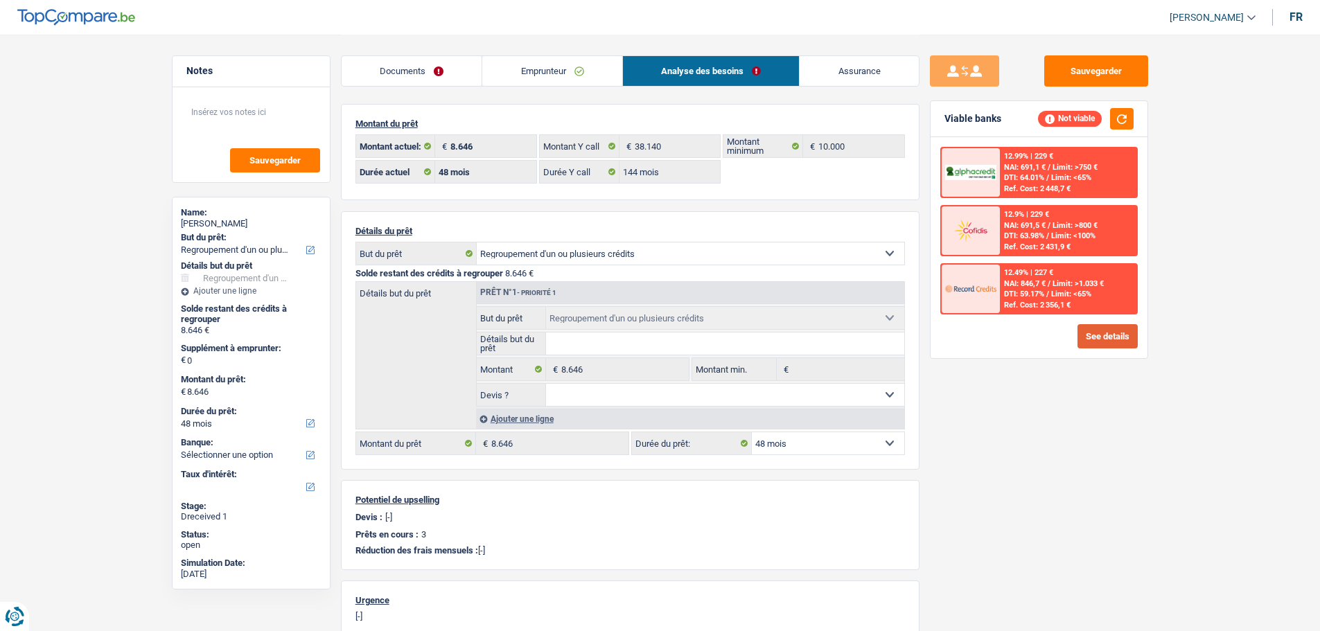
click at [1064, 334] on button "See details" at bounding box center [1108, 336] width 60 height 24
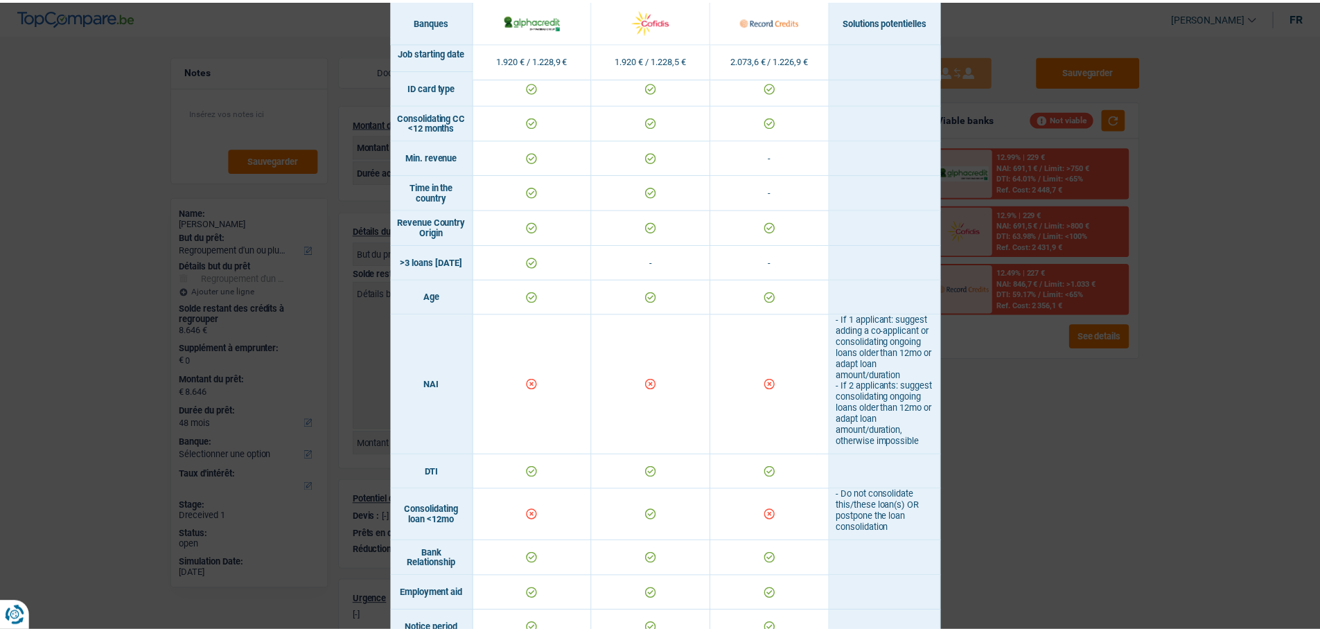
scroll to position [277, 0]
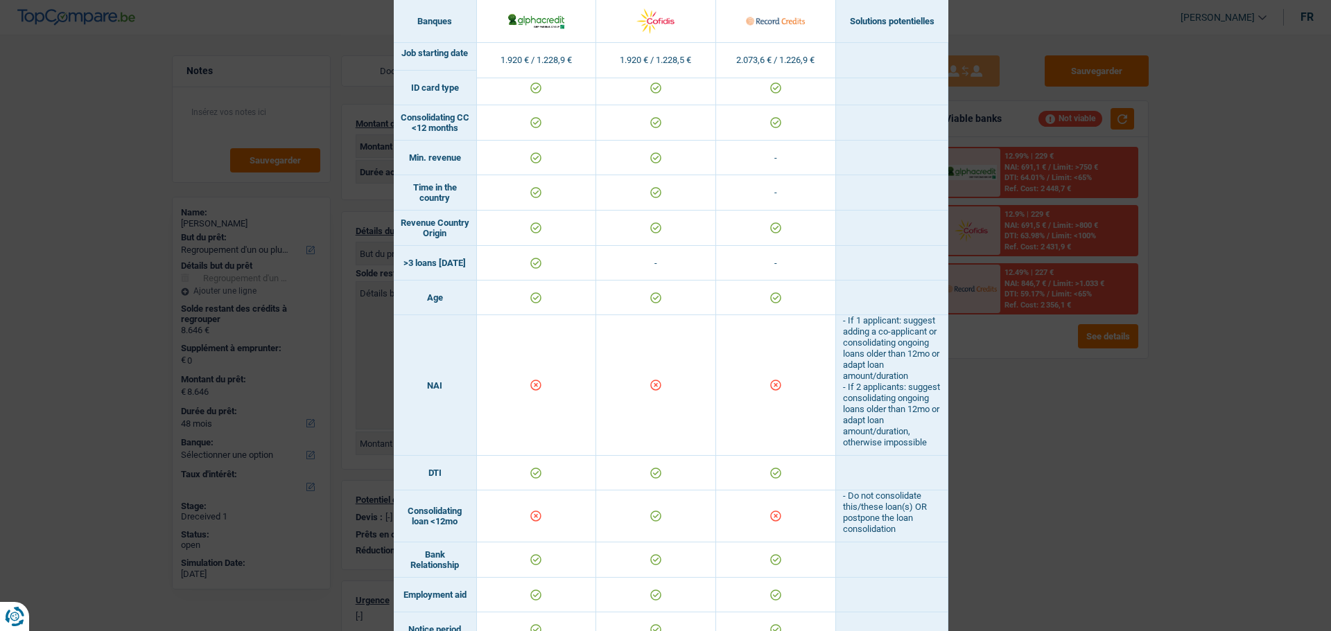
click at [1001, 374] on div "Banks conditions × Banques Solutions potentielles Revenus / Charges 1.920 € / 1…" at bounding box center [665, 315] width 1331 height 631
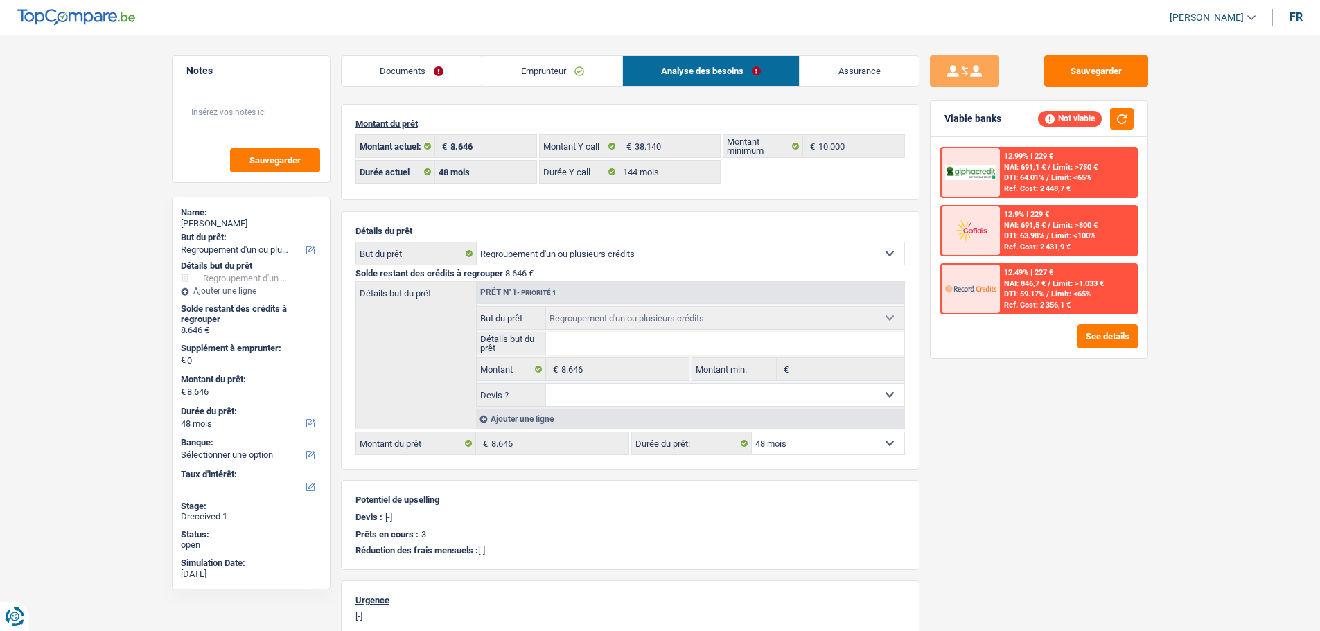
click at [536, 67] on link "Emprunteur" at bounding box center [552, 71] width 140 height 30
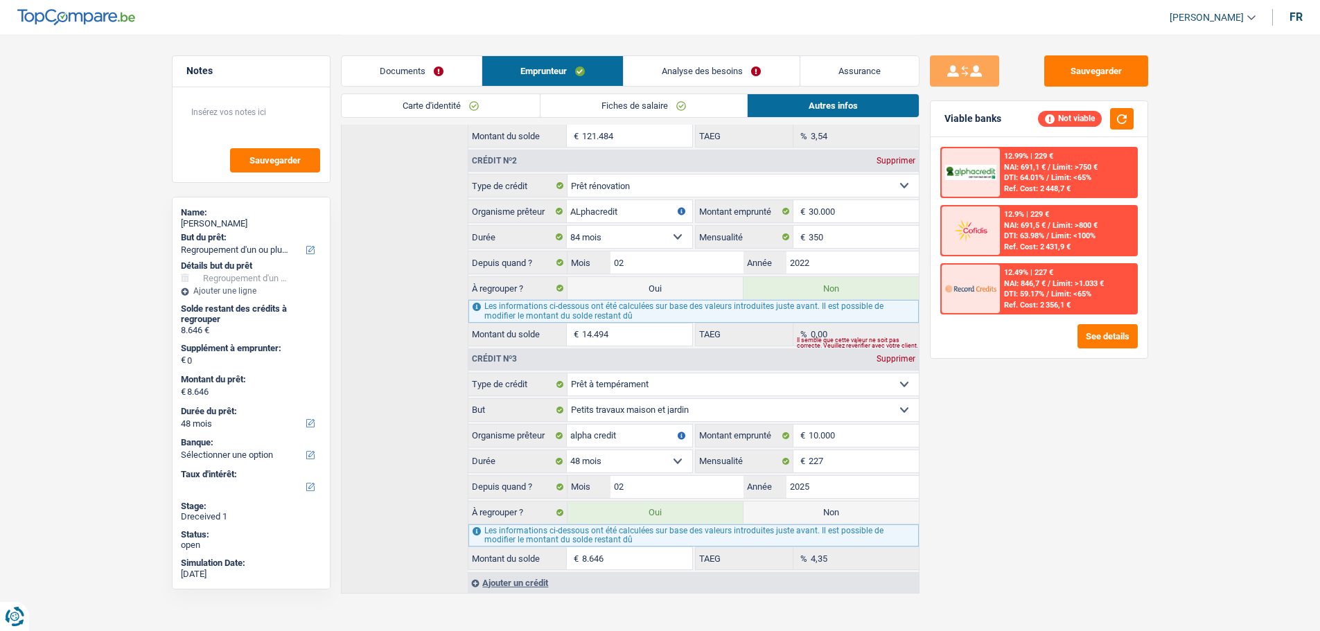
scroll to position [488, 0]
click at [665, 276] on label "Oui" at bounding box center [655, 285] width 175 height 22
click at [665, 276] on input "Oui" at bounding box center [655, 285] width 175 height 22
radio input "true"
radio input "false"
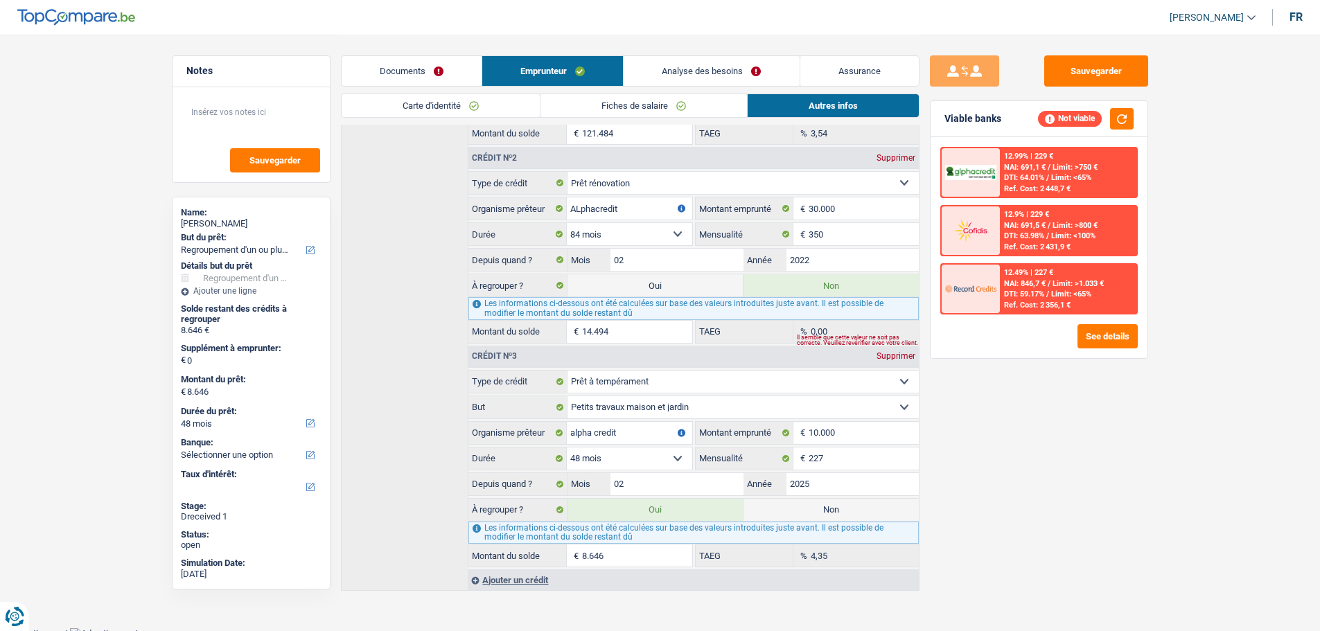
type input "23.140"
select select "120"
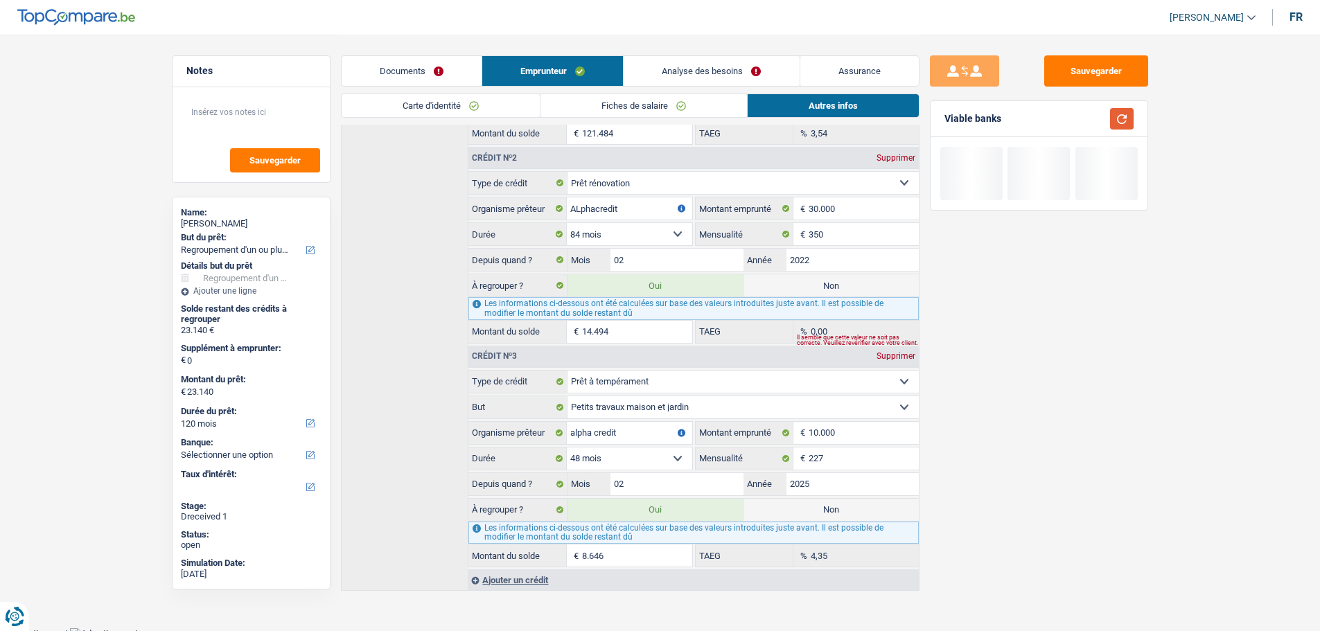
click at [1064, 121] on button "button" at bounding box center [1122, 118] width 24 height 21
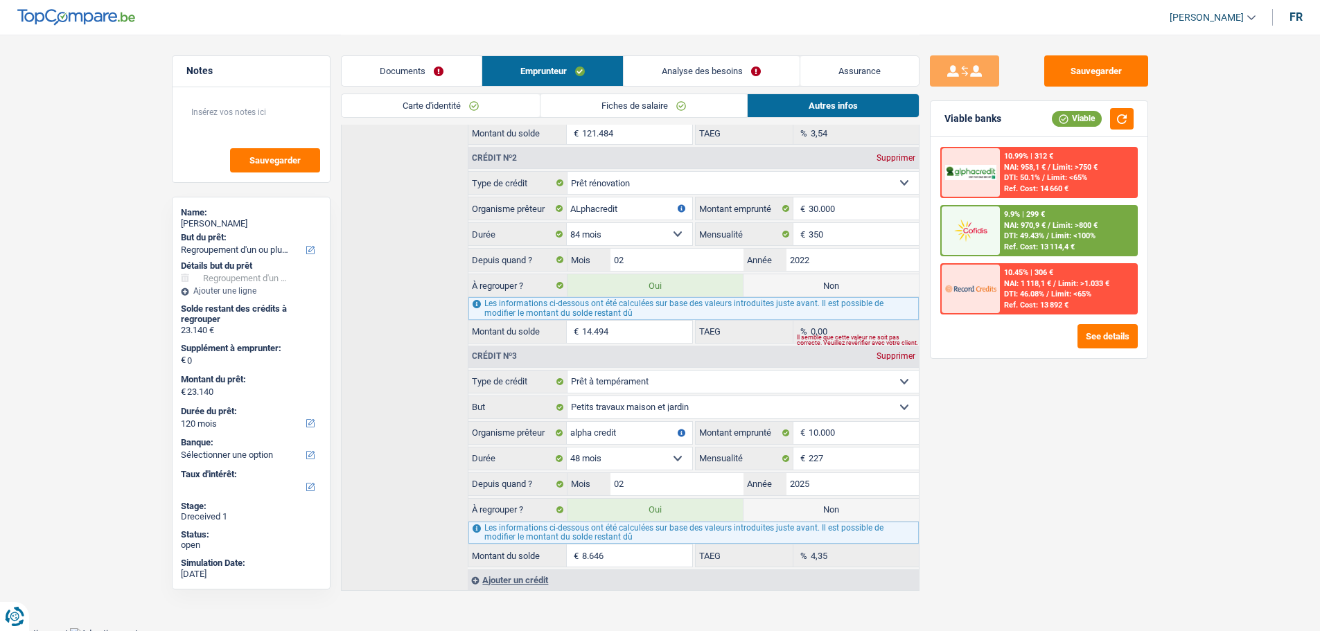
click at [729, 67] on link "Analyse des besoins" at bounding box center [711, 71] width 175 height 30
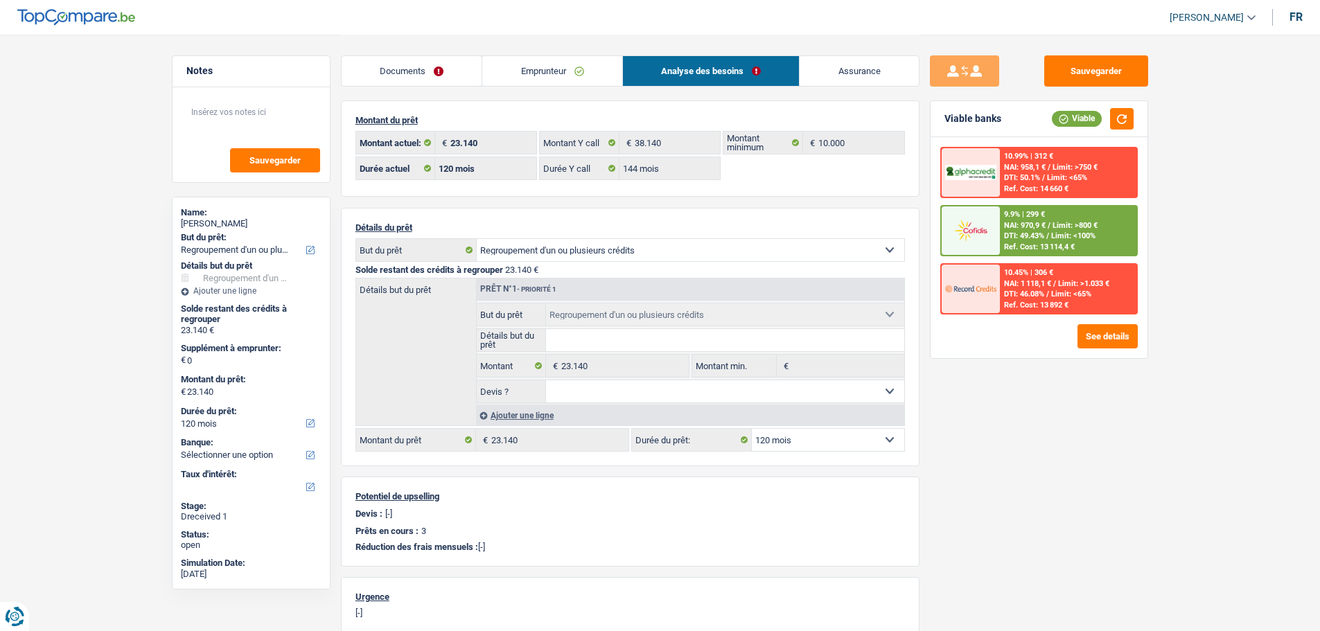
scroll to position [0, 0]
click at [992, 221] on img at bounding box center [970, 231] width 51 height 26
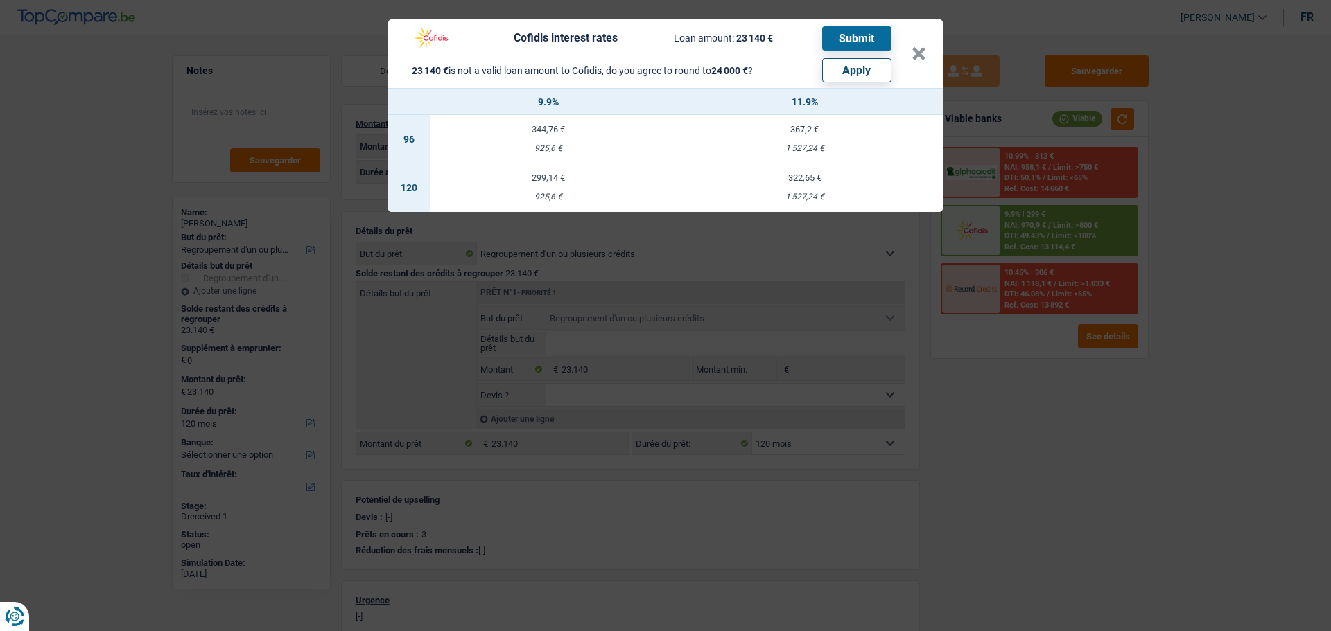
click at [863, 67] on button "Apply" at bounding box center [856, 70] width 69 height 24
type input "24.000"
type input "860"
type input "24.000"
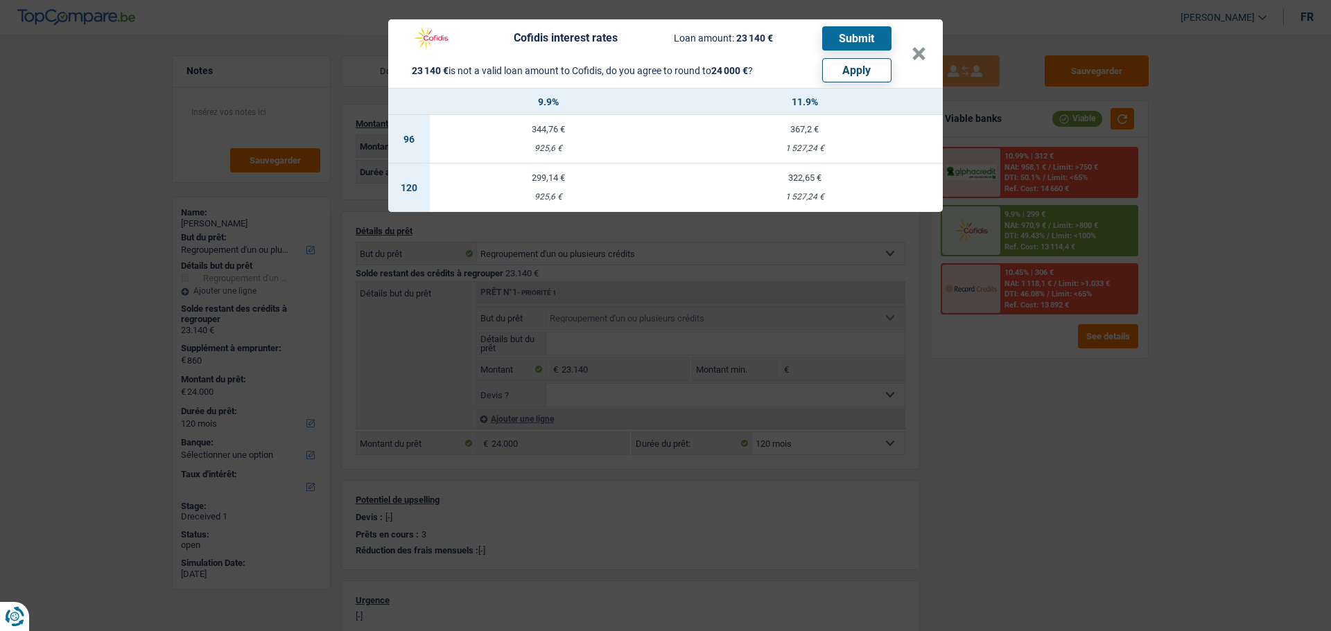
select select "other"
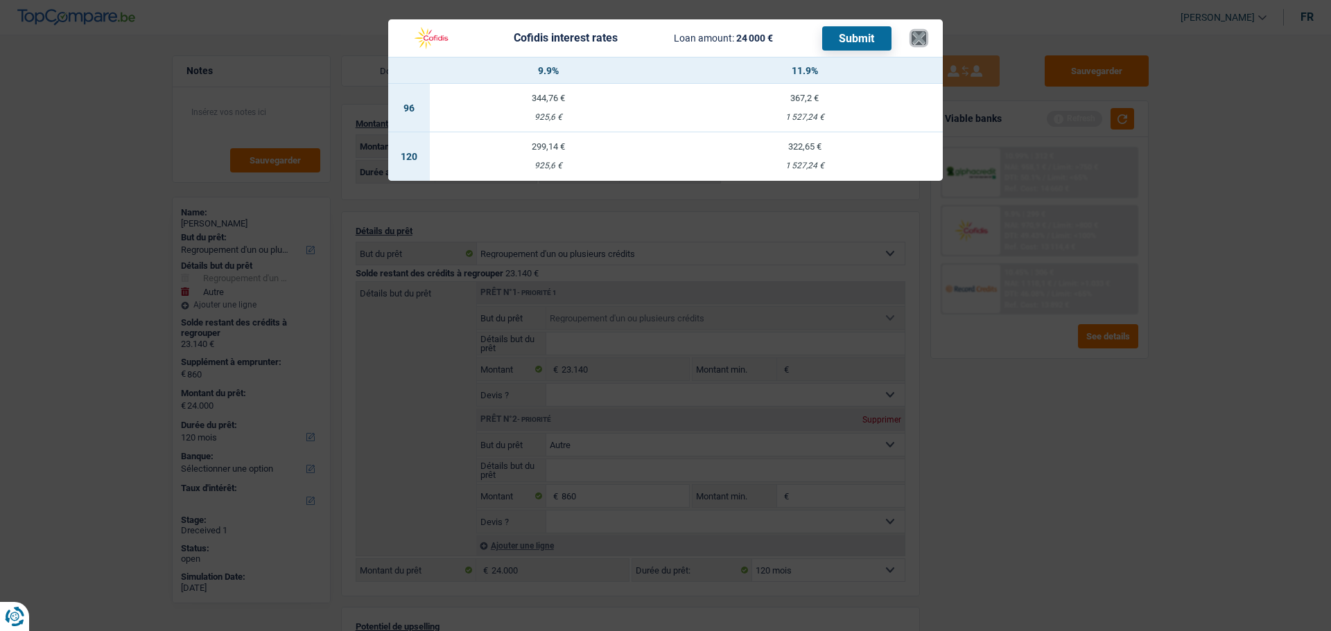
click at [922, 34] on button "×" at bounding box center [918, 38] width 15 height 14
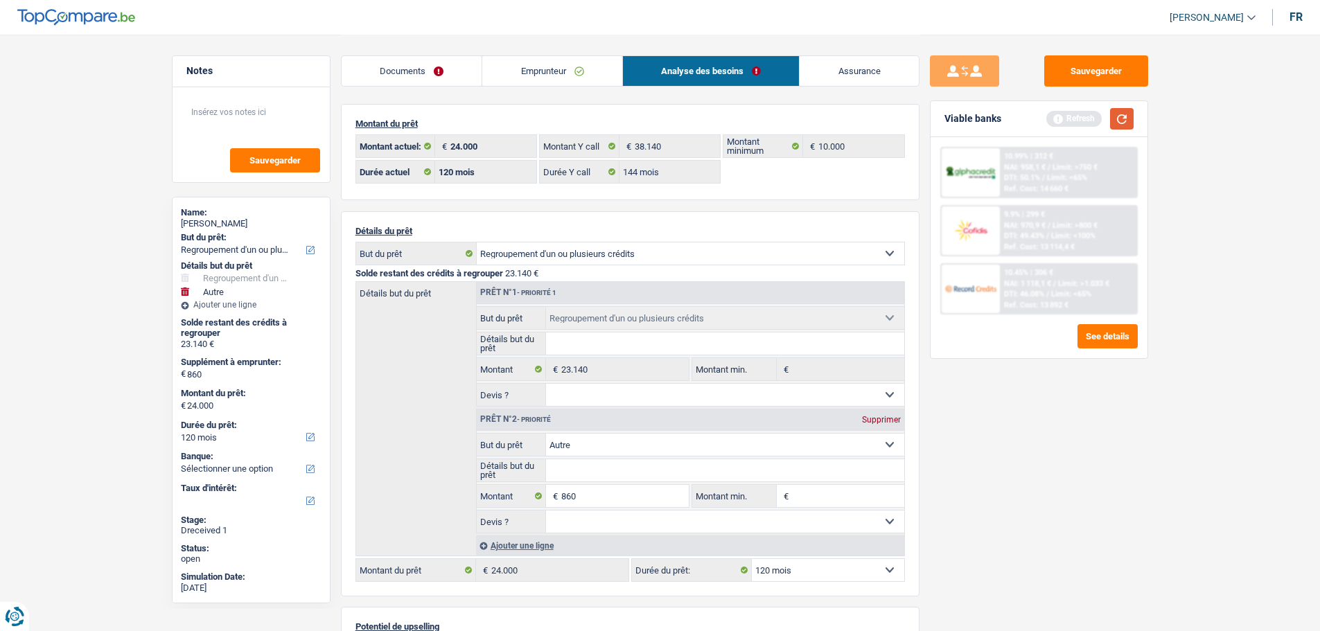
click at [1064, 117] on button "button" at bounding box center [1122, 118] width 24 height 21
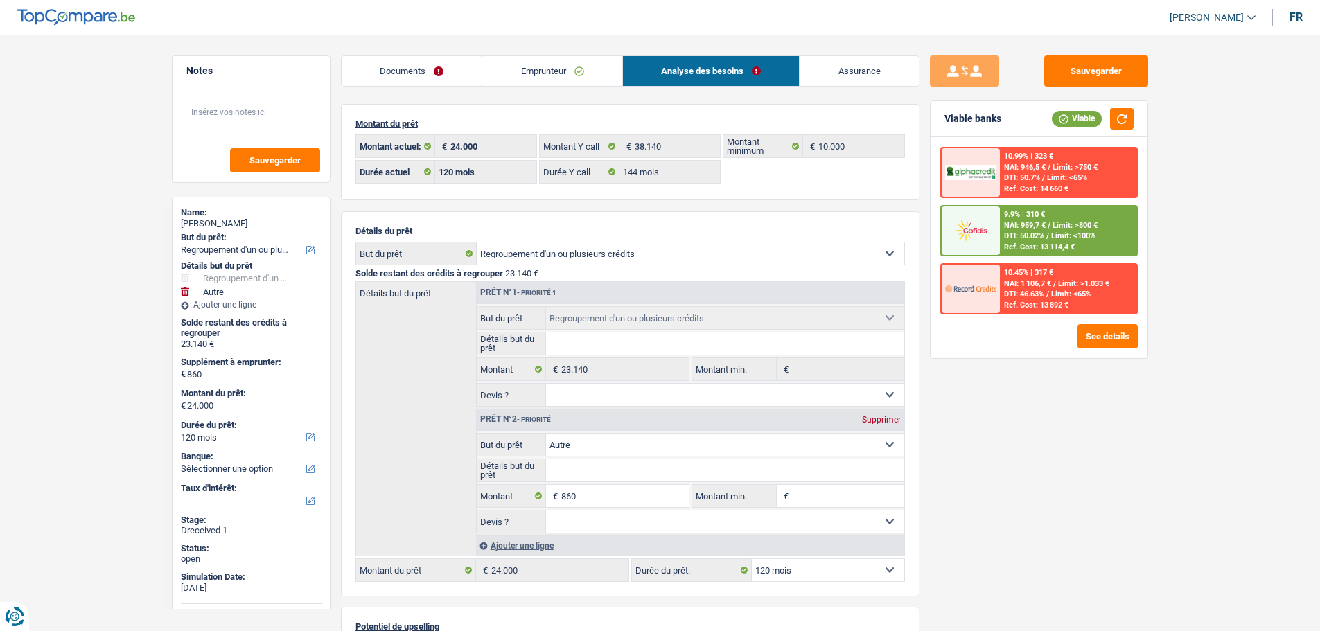
click at [1005, 245] on div "Ref. Cost: 13 114,4 €" at bounding box center [1039, 247] width 71 height 9
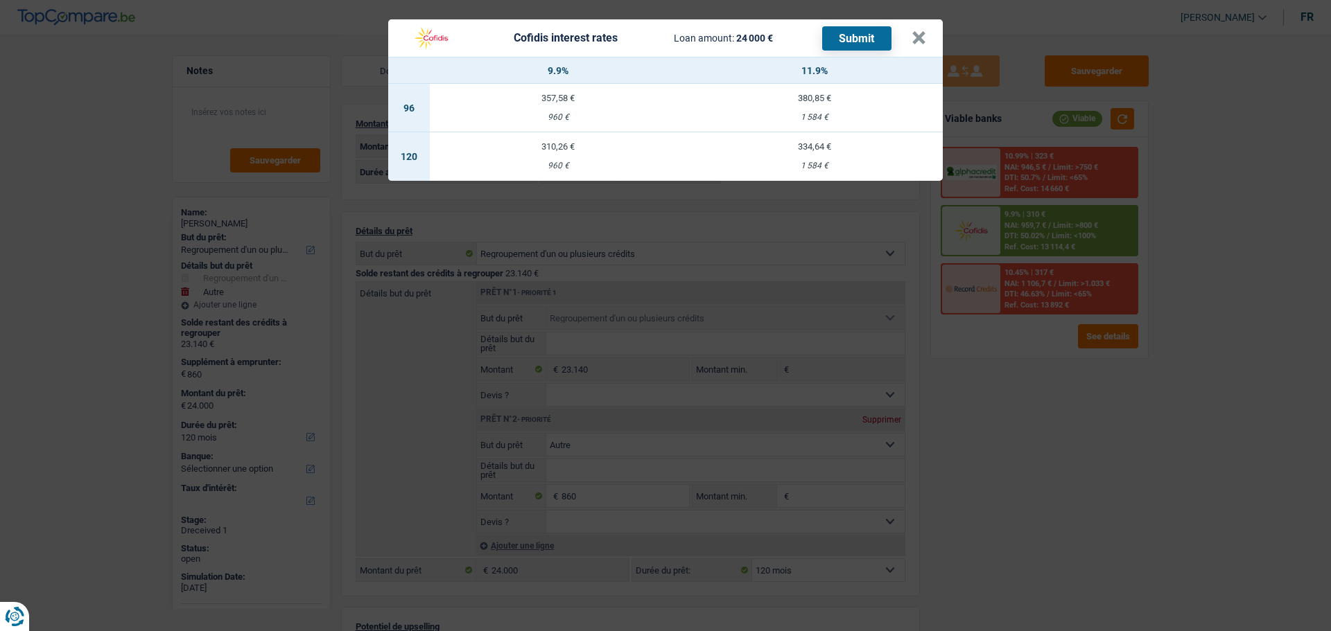
click at [562, 142] on div "310,26 €" at bounding box center [558, 146] width 256 height 9
select select "cofidis"
type input "9,90"
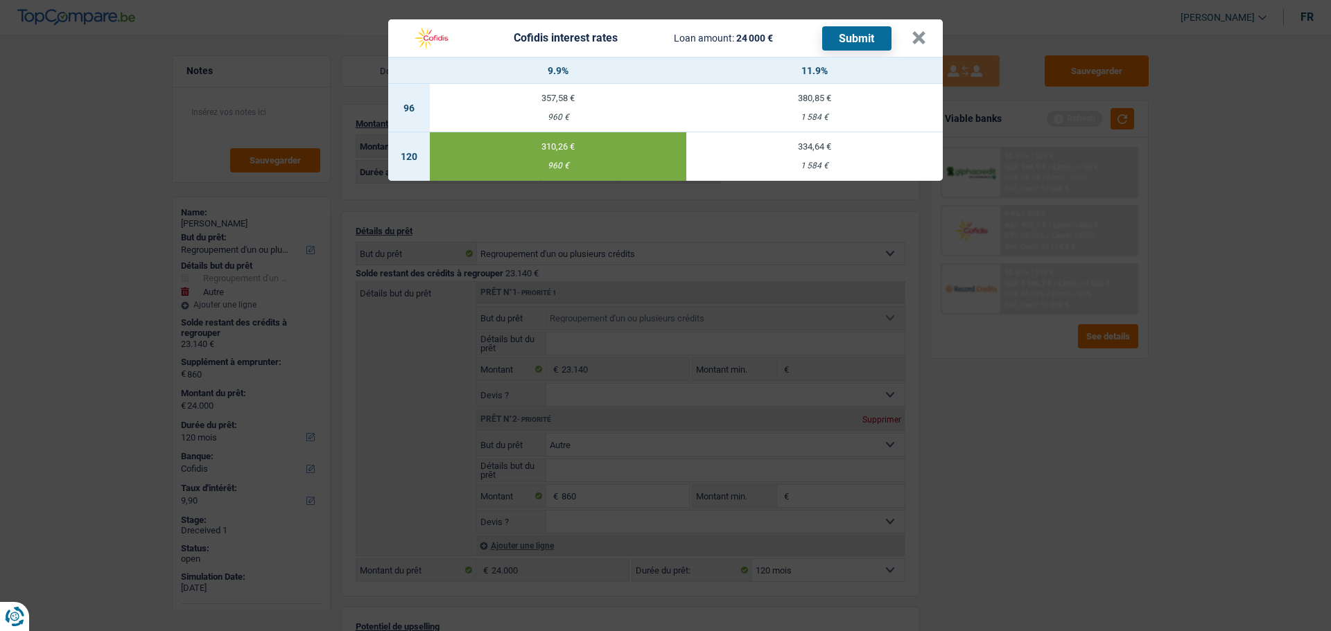
click at [863, 29] on button "Submit" at bounding box center [856, 38] width 69 height 24
click at [924, 31] on button "×" at bounding box center [918, 38] width 15 height 14
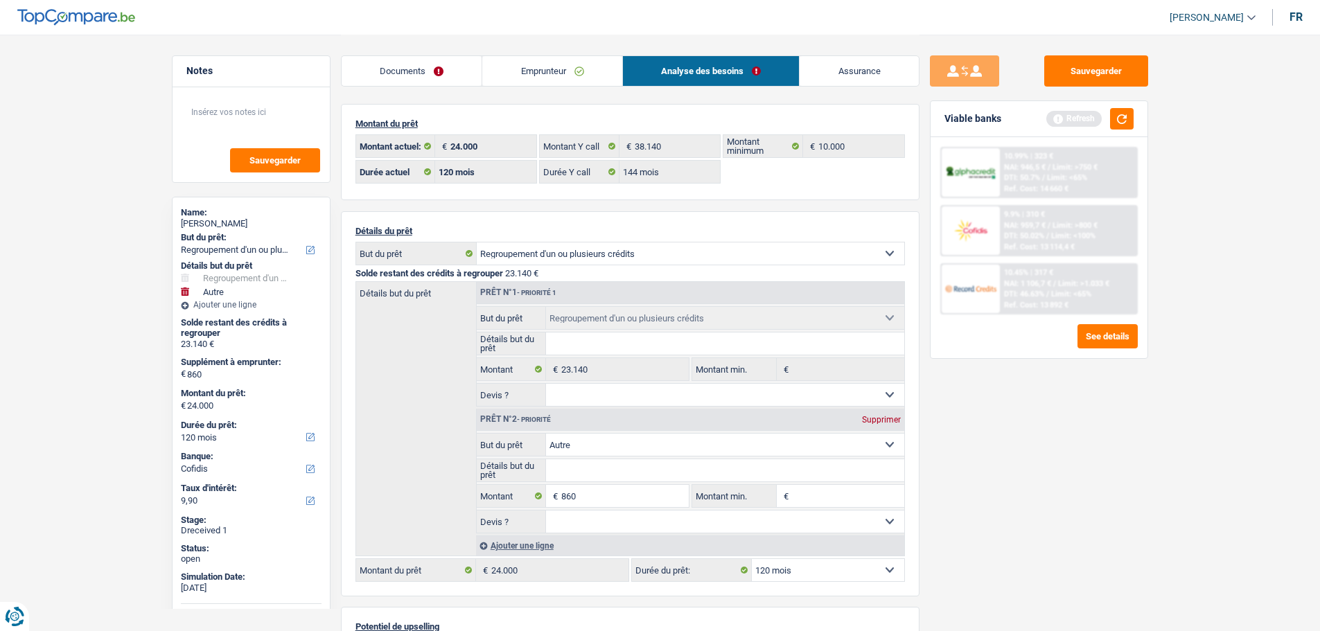
click at [569, 77] on link "Emprunteur" at bounding box center [552, 71] width 140 height 30
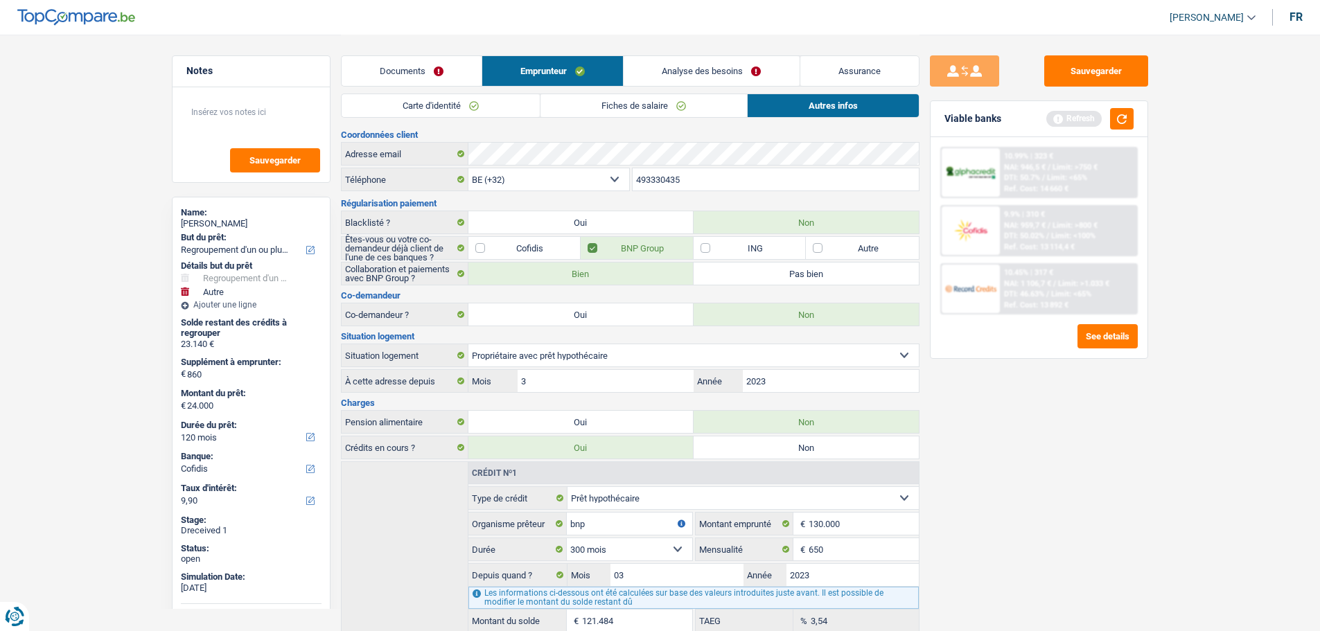
click at [675, 96] on link "Fiches de salaire" at bounding box center [644, 105] width 207 height 23
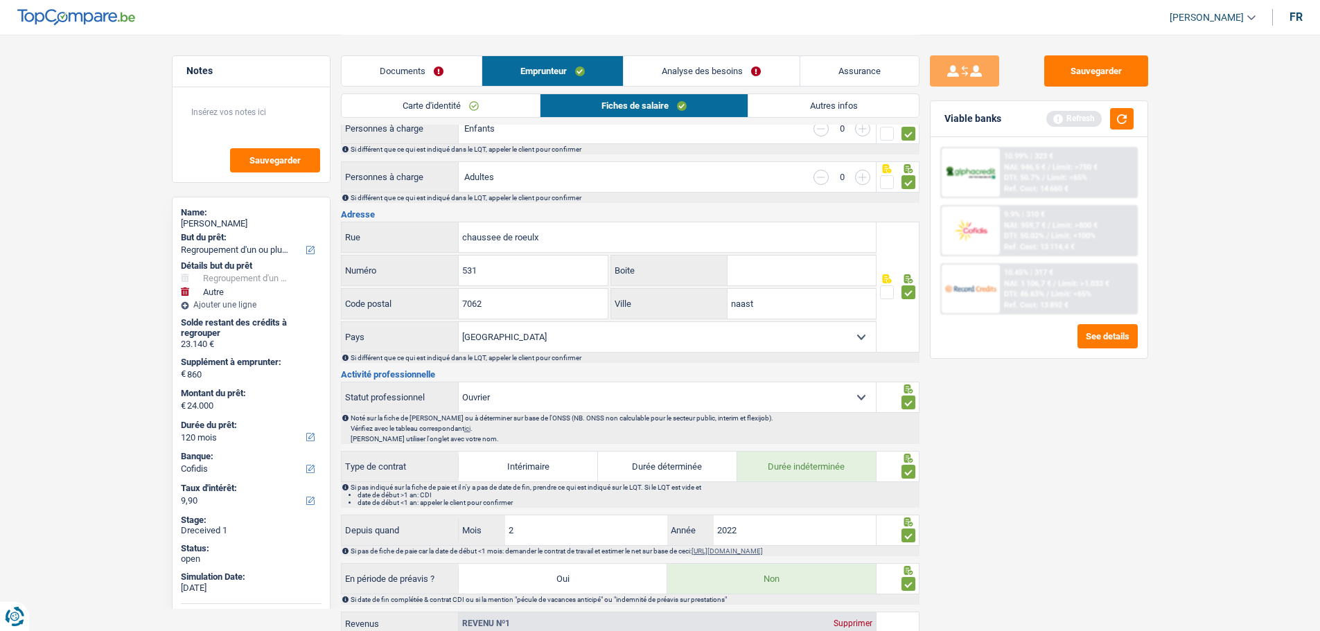
scroll to position [485, 0]
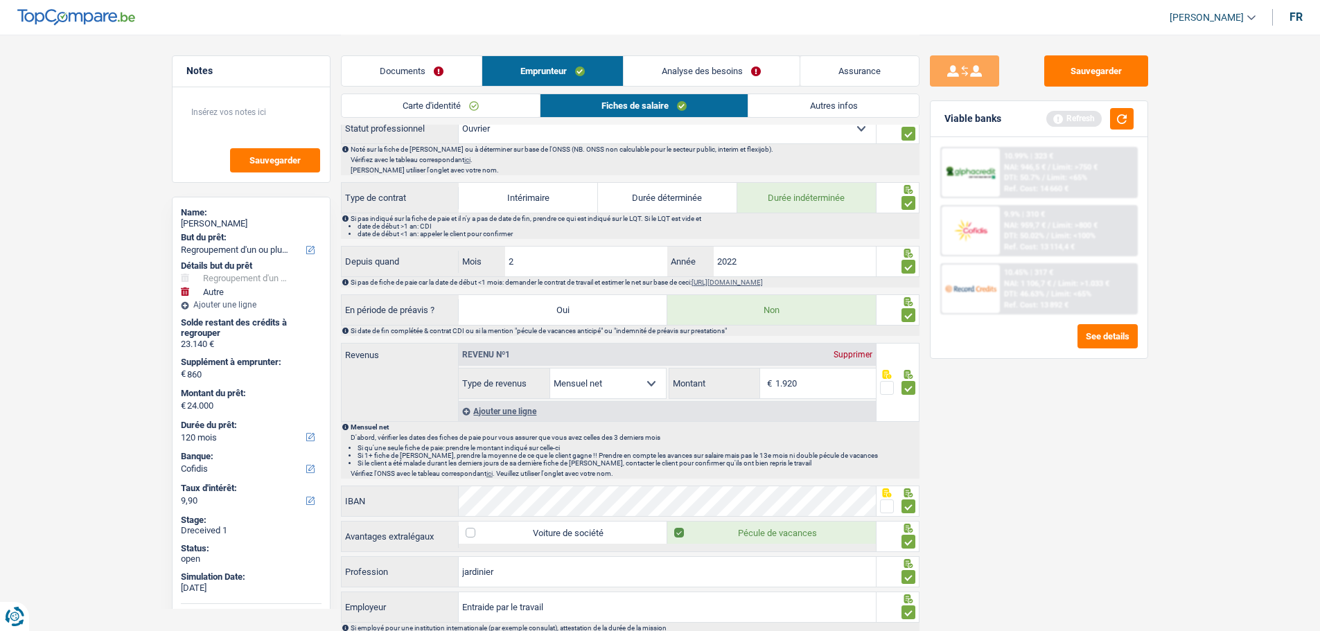
click at [886, 481] on span at bounding box center [887, 507] width 14 height 14
click at [0, 0] on input "radio" at bounding box center [0, 0] width 0 height 0
click at [361, 481] on div "IBAN" at bounding box center [609, 501] width 535 height 30
click at [1064, 119] on button "button" at bounding box center [1122, 118] width 24 height 21
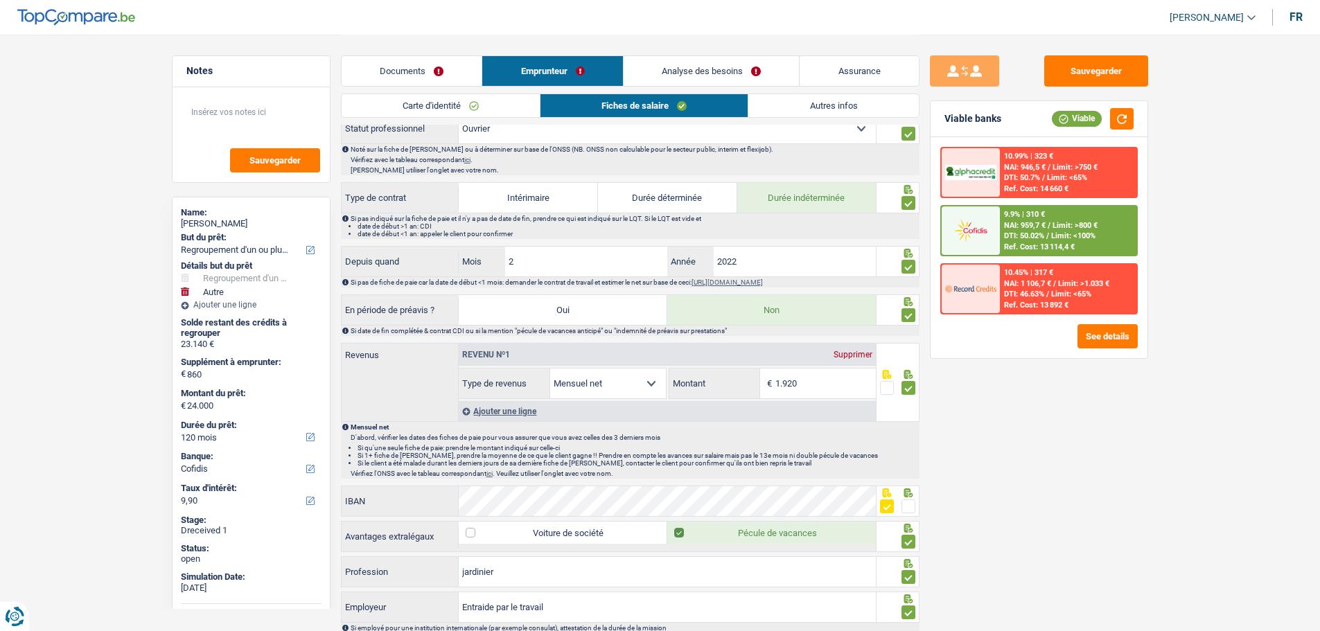
click at [1064, 229] on div "9.9% | 310 € NAI: 959,7 € / Limit: >800 € DTI: 50.02% / Limit: <100% Ref. Cost:…" at bounding box center [1068, 231] width 137 height 49
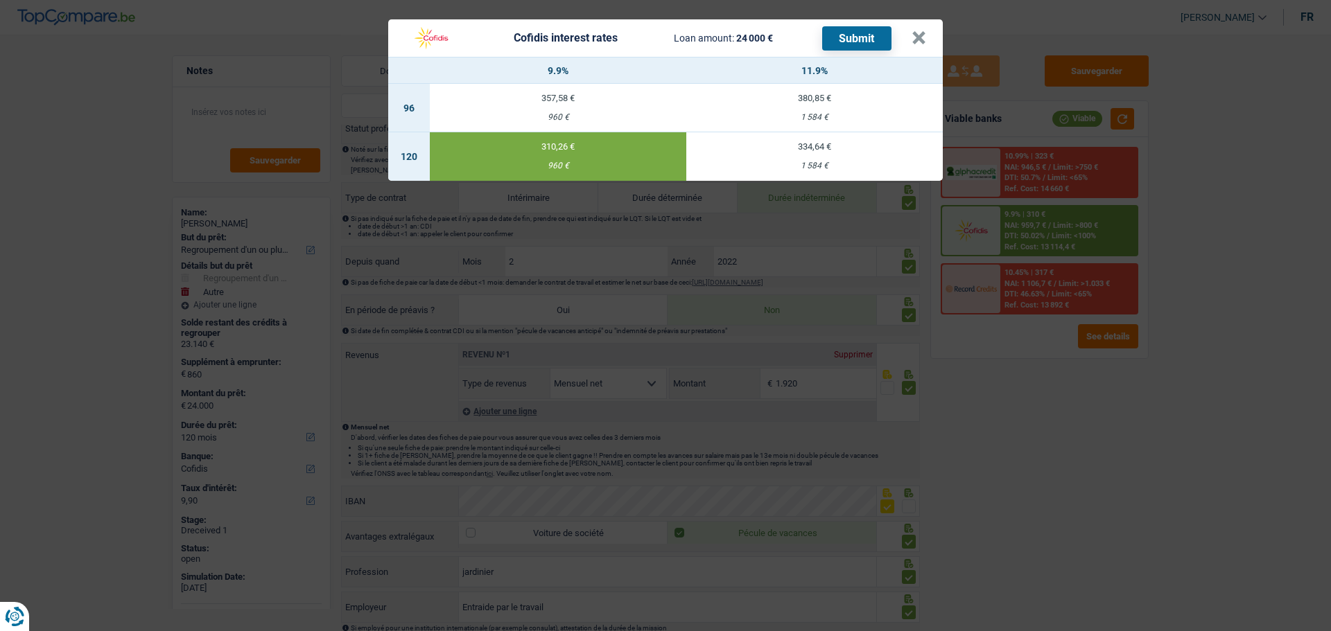
click at [852, 34] on button "Submit" at bounding box center [856, 38] width 69 height 24
drag, startPoint x: 921, startPoint y: 36, endPoint x: 872, endPoint y: 46, distance: 49.6
click at [919, 36] on button "×" at bounding box center [918, 38] width 15 height 14
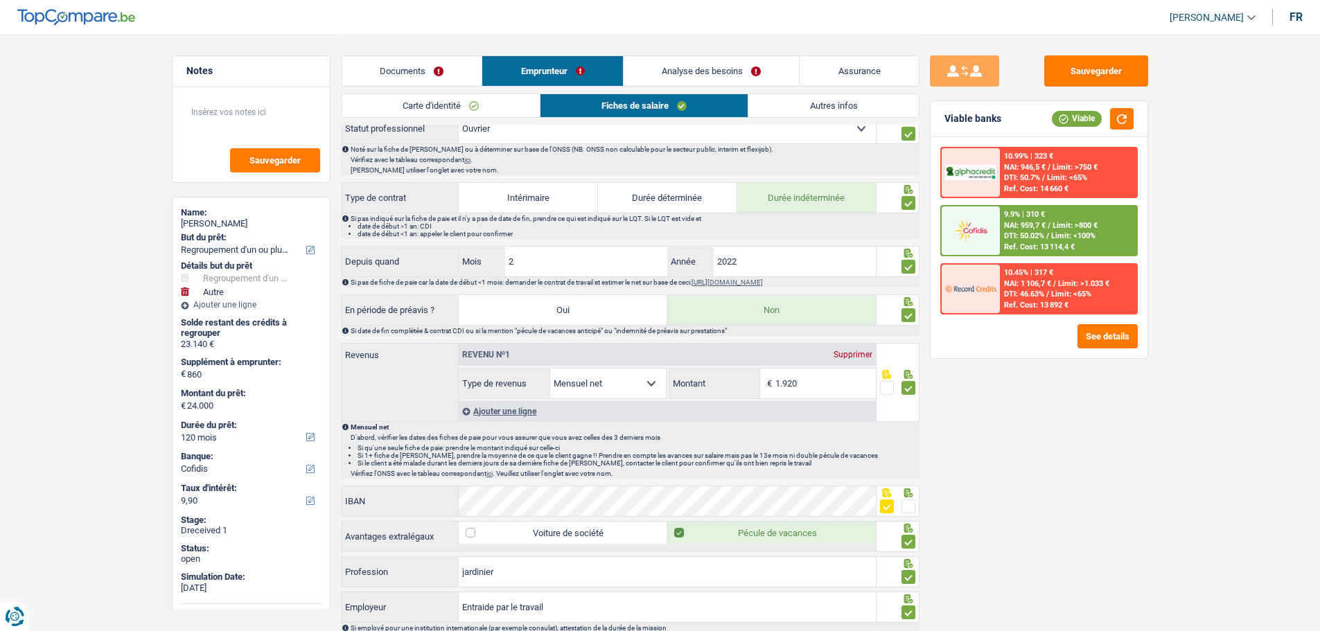
click at [435, 73] on link "Documents" at bounding box center [412, 71] width 141 height 30
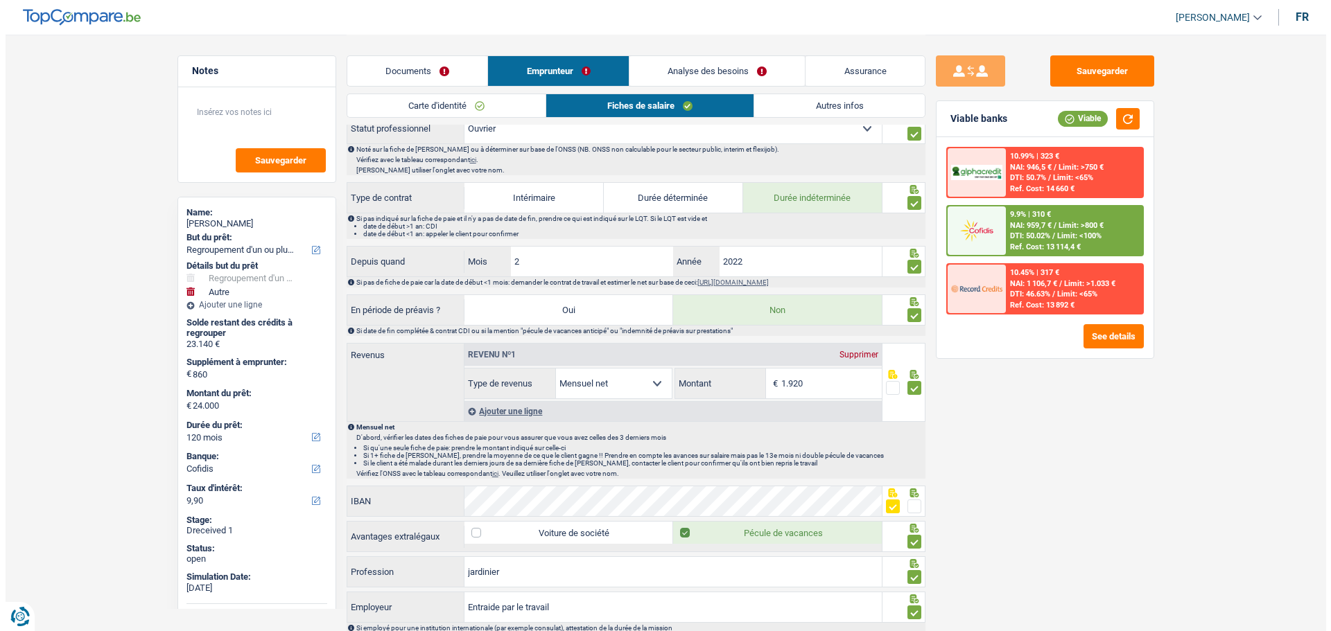
scroll to position [0, 0]
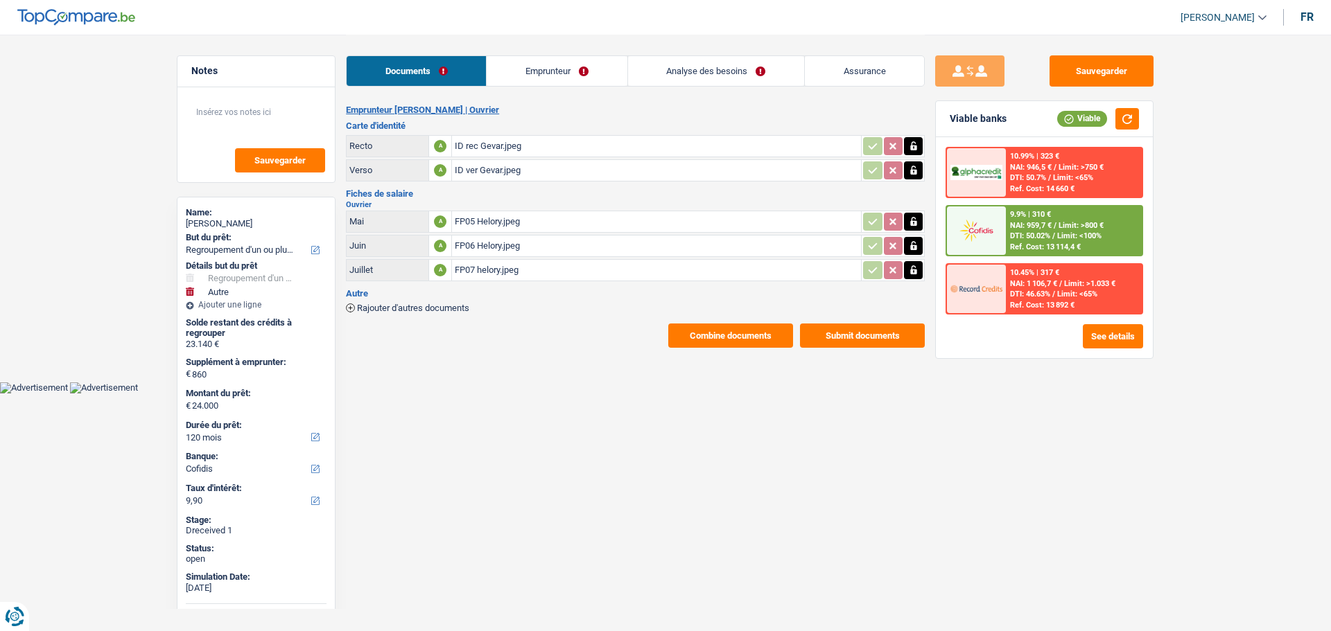
click at [856, 326] on button "Submit documents" at bounding box center [862, 336] width 125 height 24
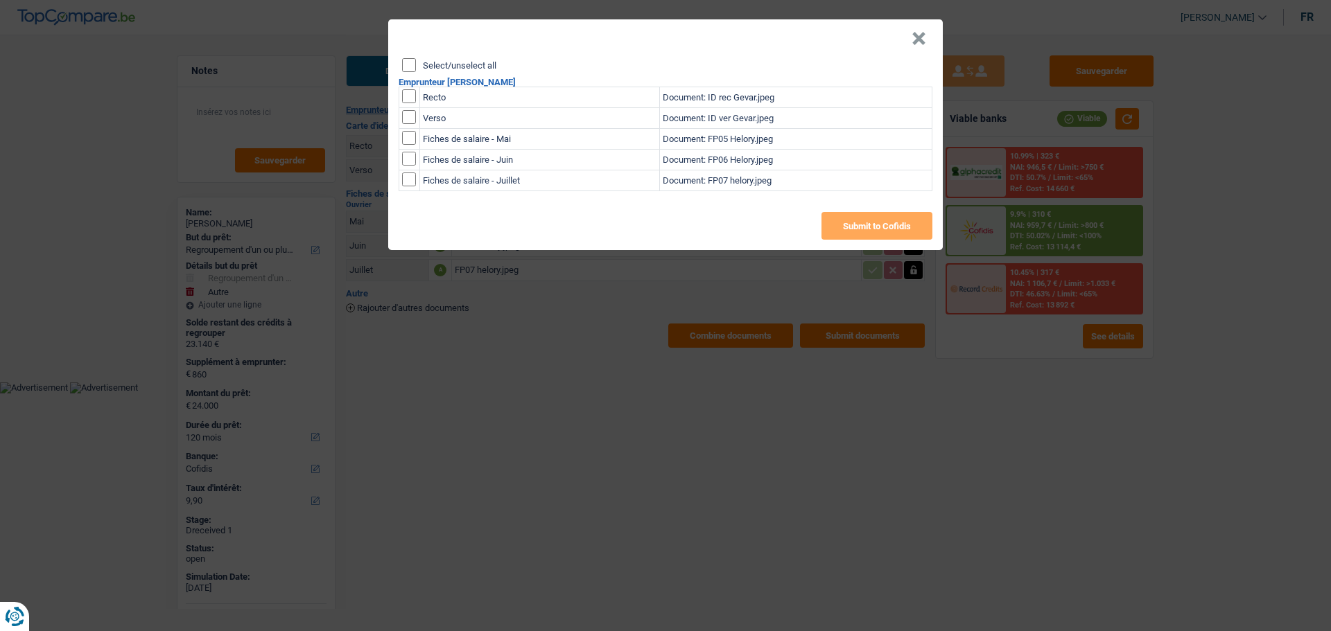
click at [407, 64] on input "Select/unselect all" at bounding box center [409, 65] width 14 height 14
checkbox input "true"
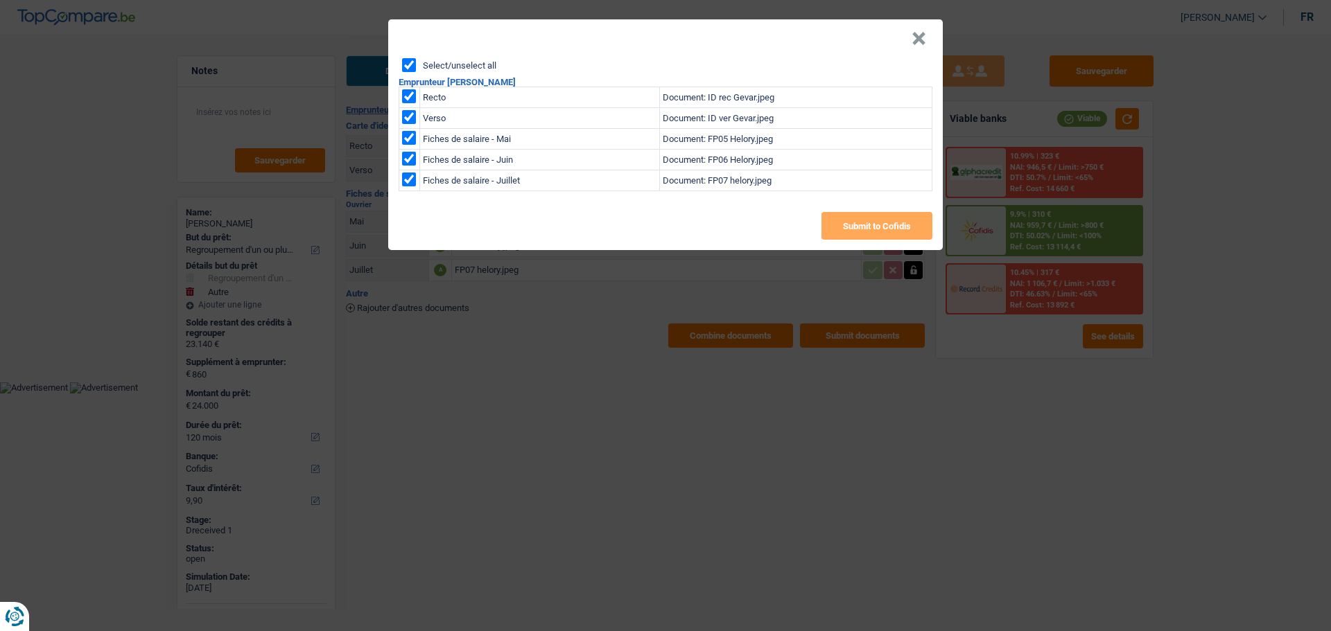
checkbox input "true"
click at [888, 216] on button "Submit to Cofidis" at bounding box center [876, 226] width 111 height 28
drag, startPoint x: 929, startPoint y: 24, endPoint x: 927, endPoint y: 33, distance: 9.2
click at [926, 32] on button "×" at bounding box center [918, 39] width 15 height 14
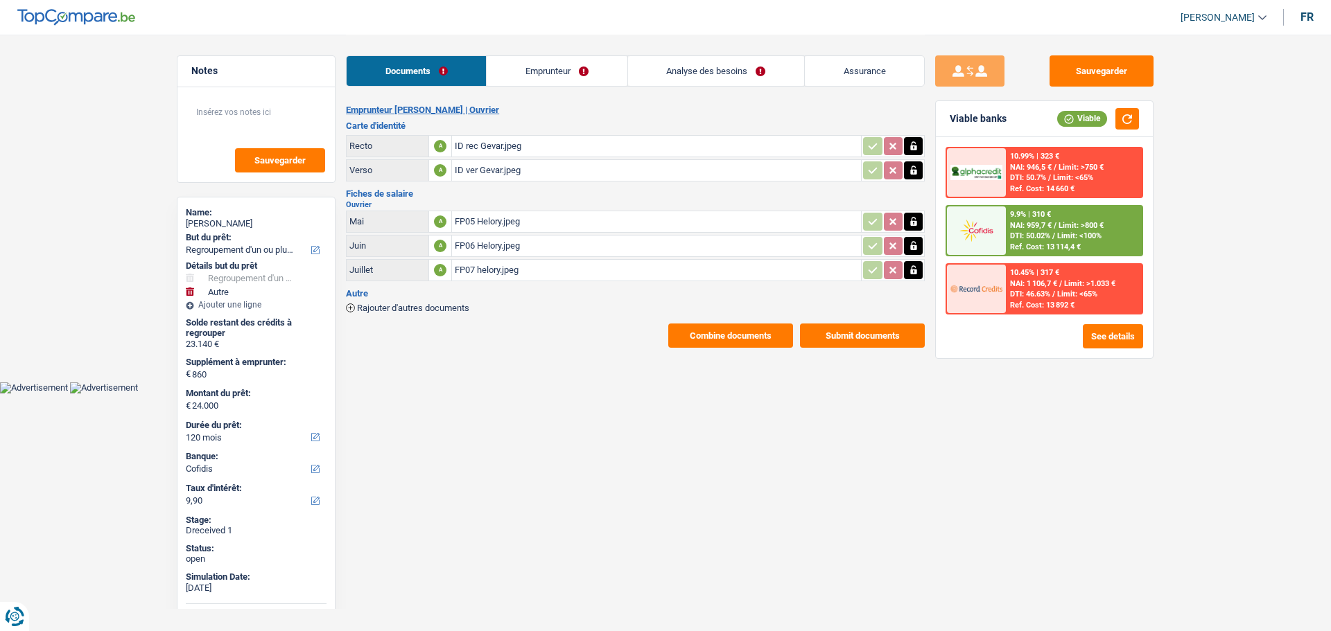
click at [723, 324] on button "Combine documents" at bounding box center [730, 336] width 125 height 24
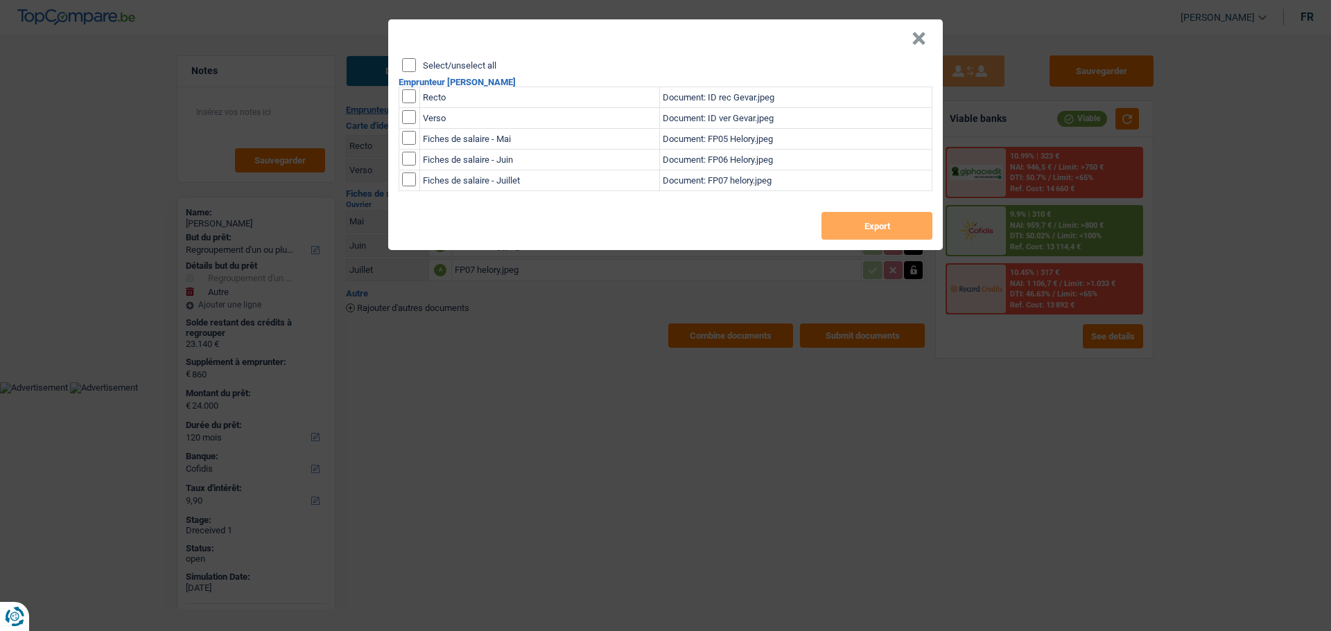
drag, startPoint x: 415, startPoint y: 60, endPoint x: 448, endPoint y: 66, distance: 33.7
click at [415, 59] on input "Select/unselect all" at bounding box center [409, 65] width 14 height 14
checkbox input "true"
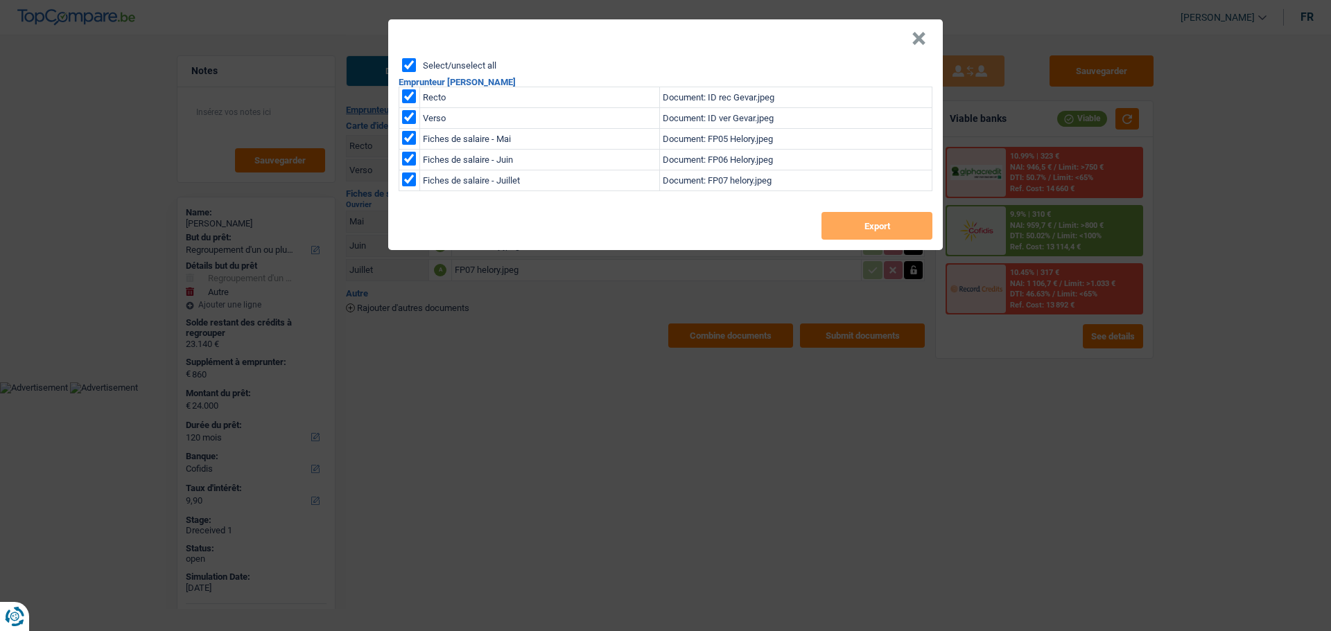
checkbox input "true"
click at [871, 219] on button "Export" at bounding box center [876, 226] width 111 height 28
click at [922, 32] on button "×" at bounding box center [918, 39] width 15 height 14
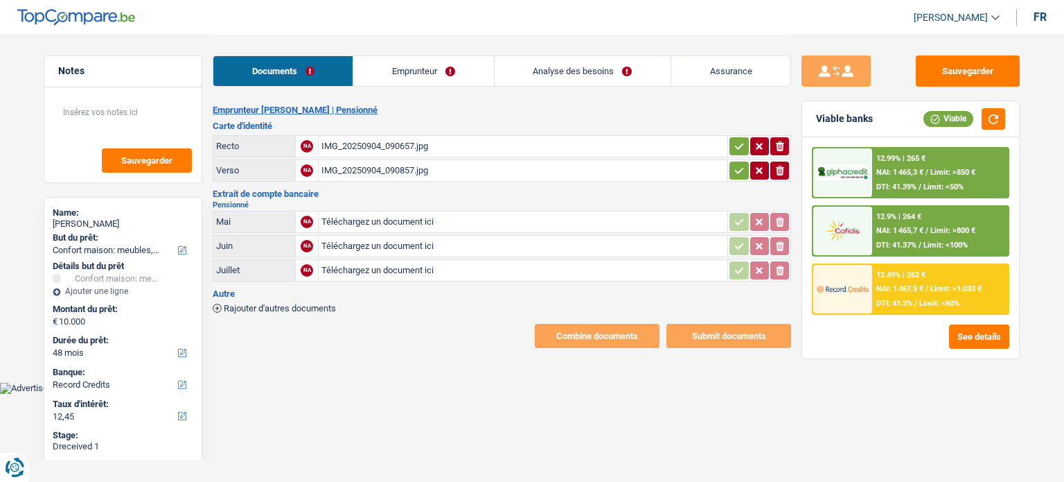
select select "household"
select select "48"
select select "record credits"
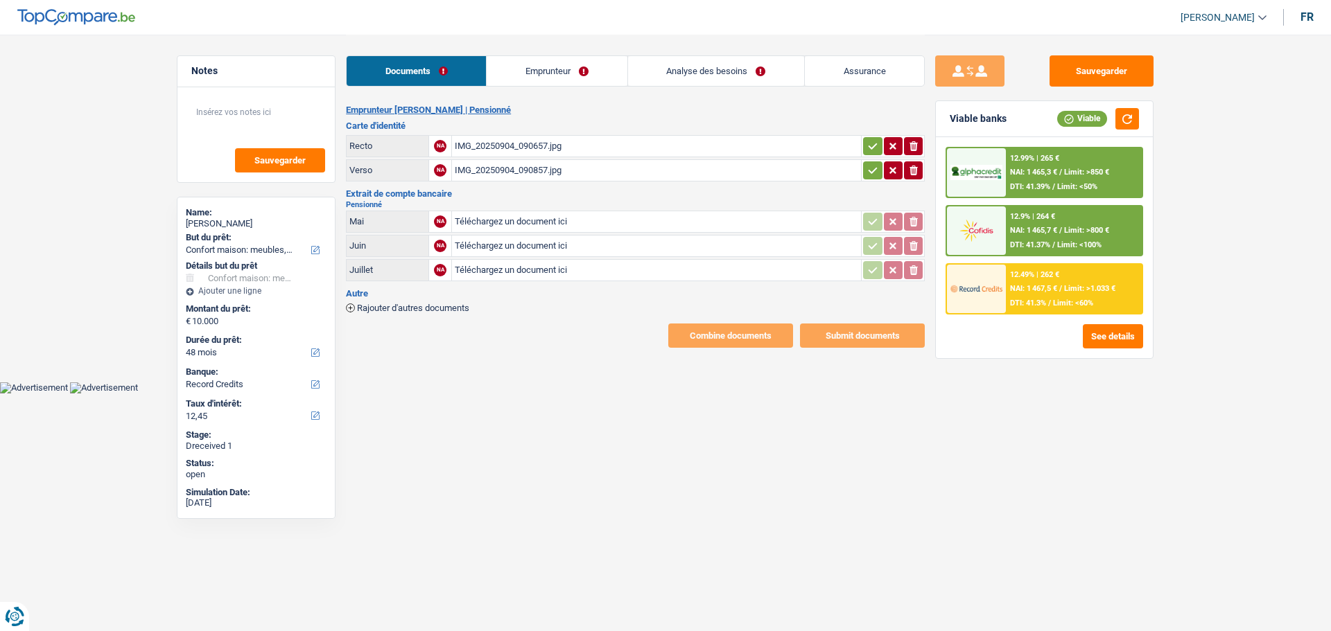
click at [20, 394] on html "Vous avez le contrôle de vos données Nous utilisons des cookies, tout comme nos…" at bounding box center [665, 197] width 1331 height 394
click at [493, 260] on input "Téléchargez un document ici" at bounding box center [656, 270] width 403 height 21
type input "C:\fakepath\7bbfecfc-672b-4dbd-88c0-8e8b8e20d31f.pdf"
click at [623, 236] on input "Téléchargez un document ici" at bounding box center [656, 246] width 403 height 21
type input "C:\fakepath\8ebb2565-bedb-4a1d-b597-b2449f73e587.pdf"
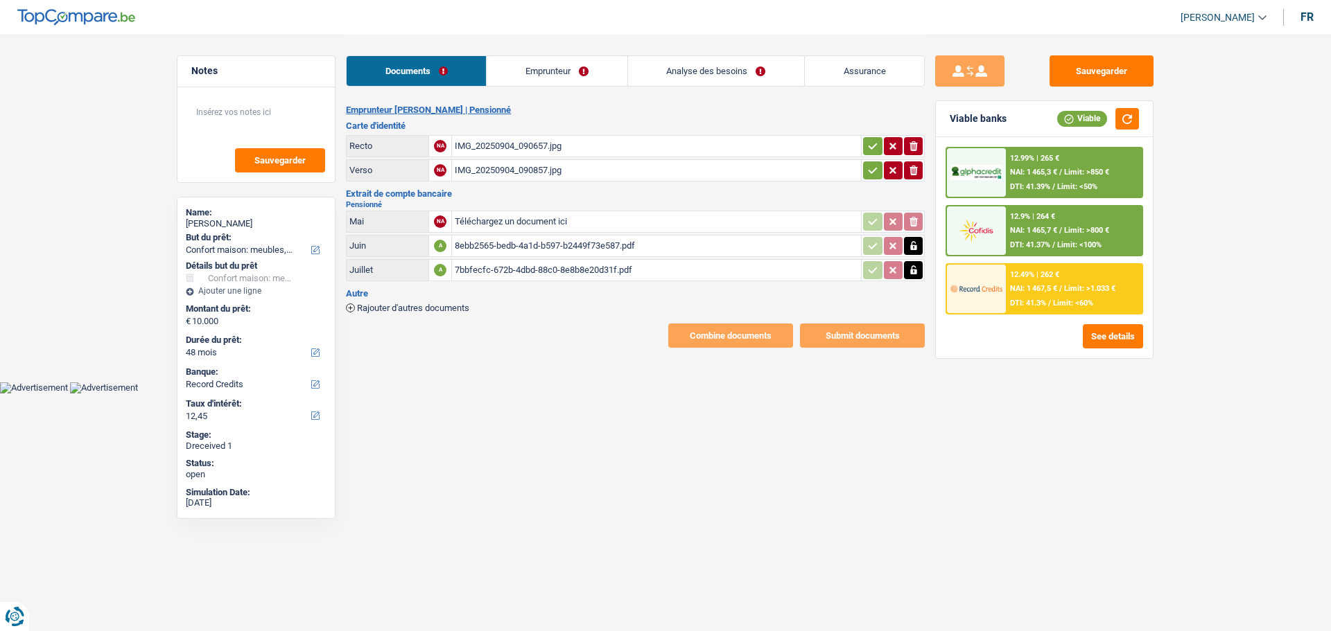
click at [577, 215] on input "Téléchargez un document ici" at bounding box center [656, 221] width 403 height 21
type input "C:\fakepath\f150114d-88d3-442f-a2bb-0497a67ce288.pdf"
click at [884, 137] on button "button" at bounding box center [893, 146] width 19 height 18
click at [873, 143] on icon "button" at bounding box center [872, 146] width 11 height 14
click at [870, 170] on icon "button" at bounding box center [872, 171] width 11 height 14
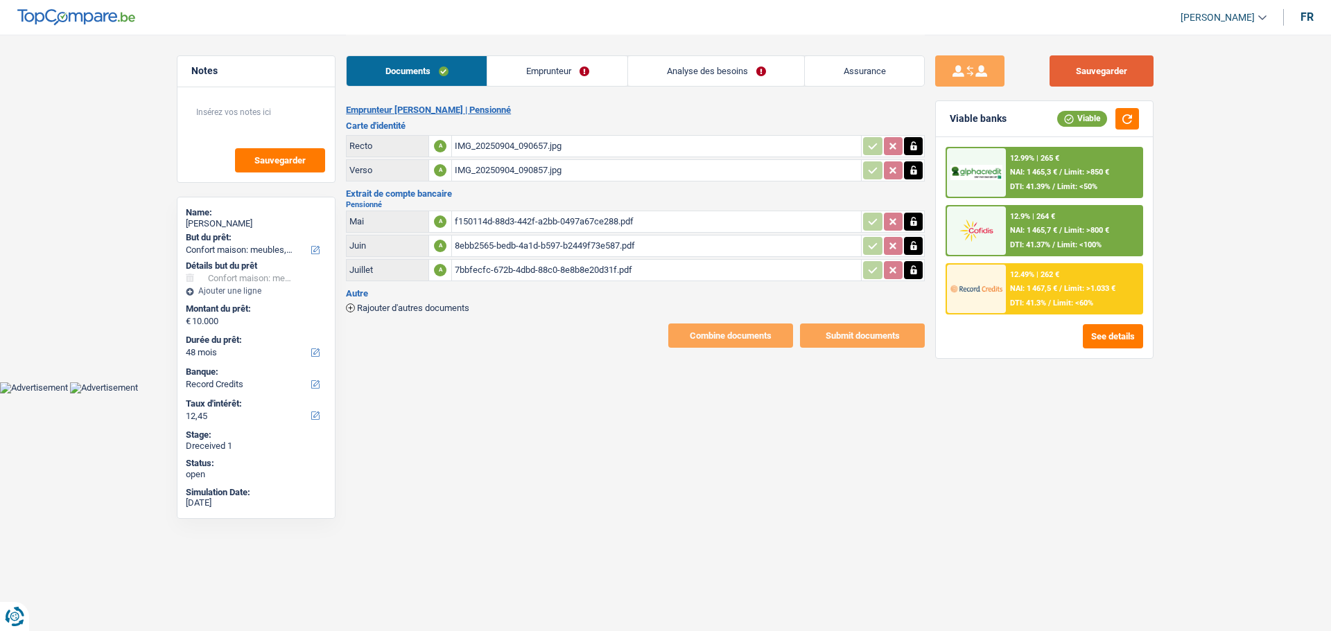
click at [1064, 65] on button "Sauvegarder" at bounding box center [1101, 70] width 104 height 31
click at [1064, 59] on button "Sauvegarder" at bounding box center [1101, 70] width 104 height 31
click at [588, 73] on link "Emprunteur" at bounding box center [557, 71] width 140 height 30
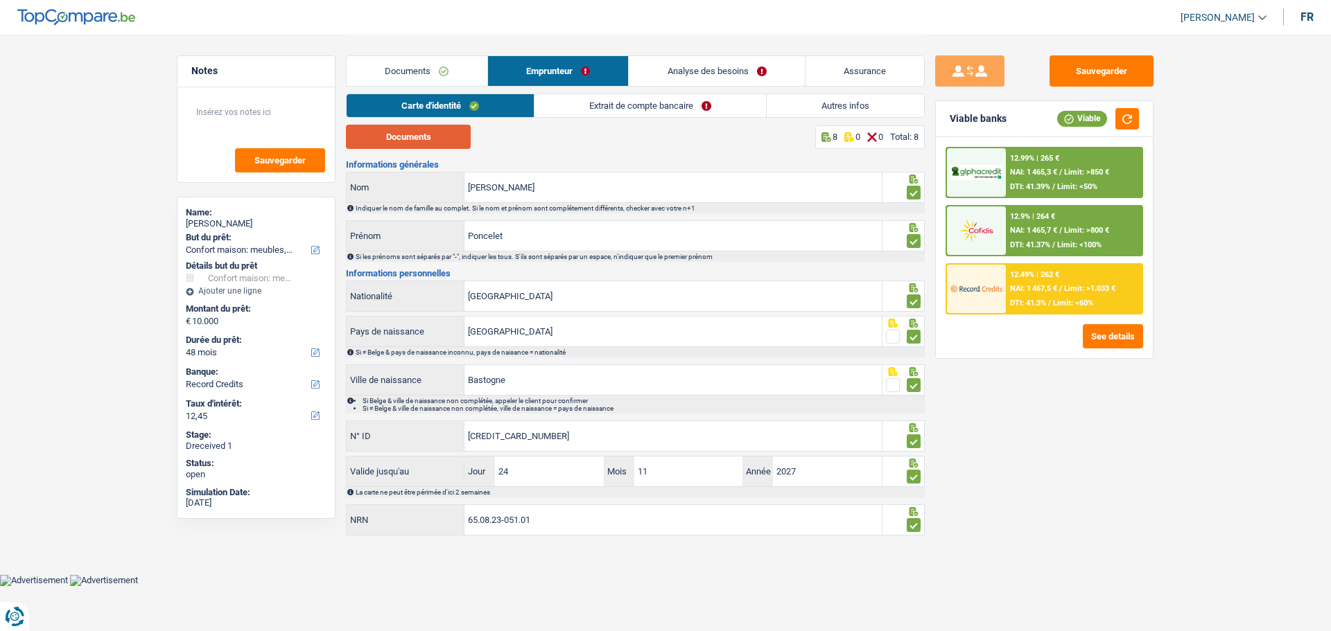
click at [439, 139] on button "Documents" at bounding box center [408, 137] width 125 height 24
click at [663, 103] on link "Extrait de compte bancaire" at bounding box center [649, 105] width 231 height 23
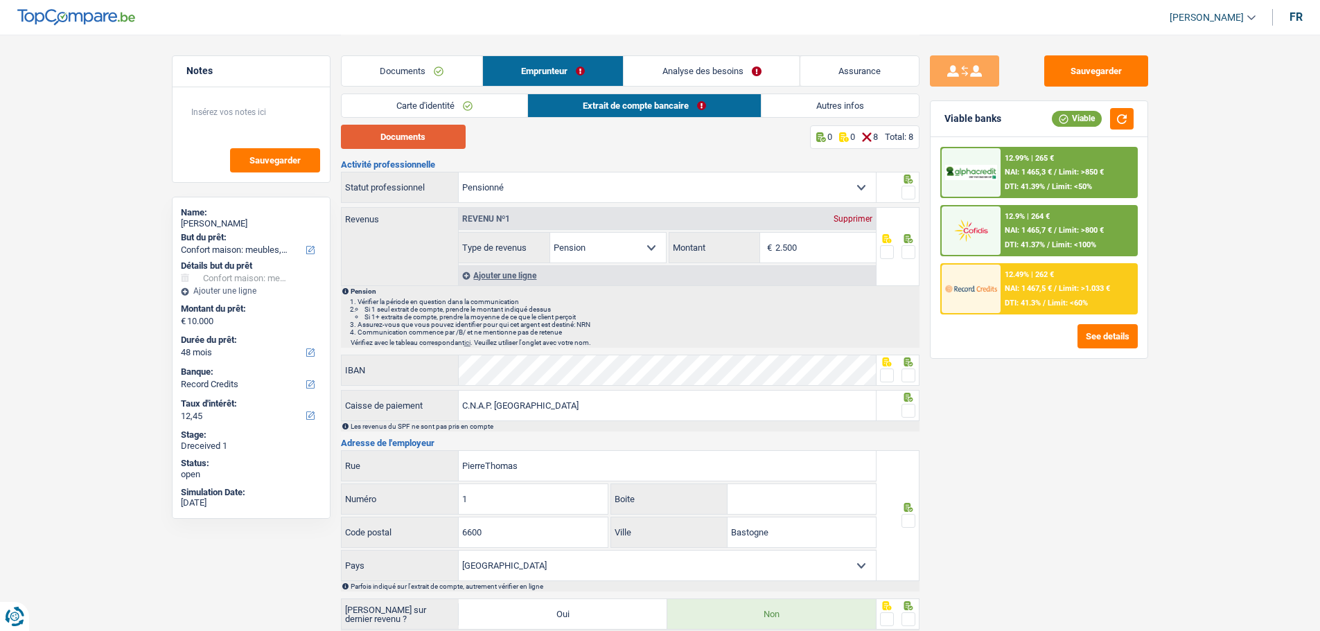
click at [448, 139] on button "Documents" at bounding box center [403, 137] width 125 height 24
click at [826, 252] on input "2.500" at bounding box center [825, 248] width 100 height 30
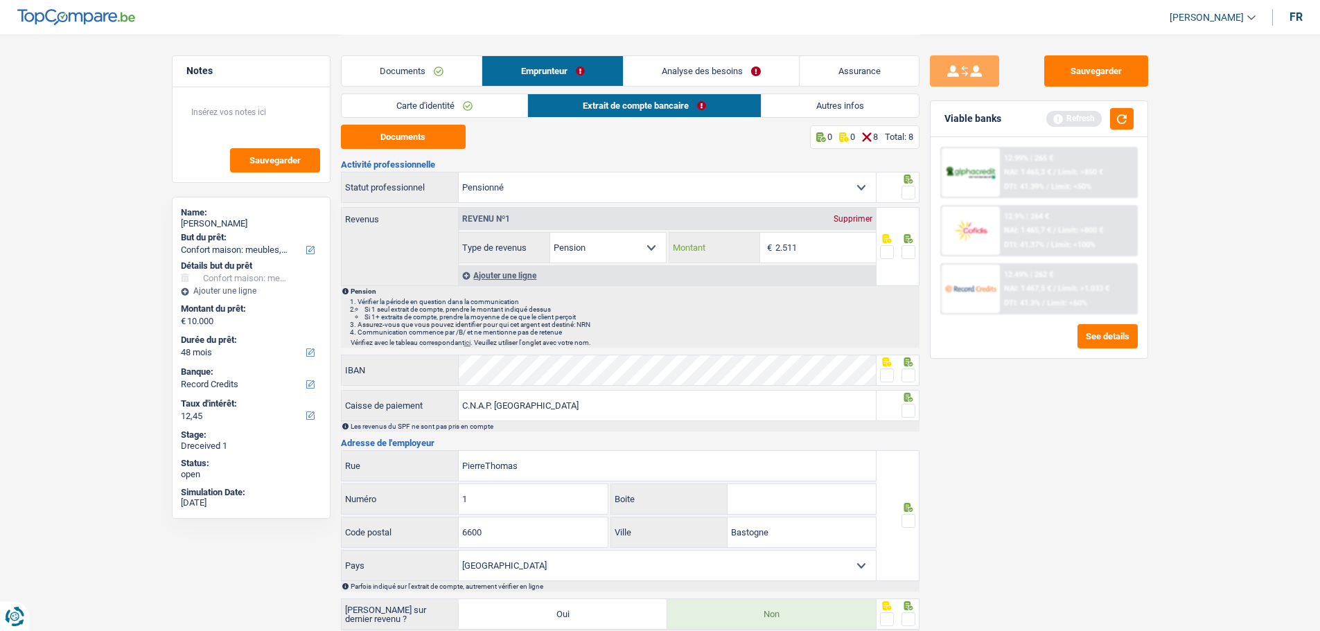
type input "2.511"
click at [911, 186] on span at bounding box center [909, 193] width 14 height 14
click at [0, 0] on input "radio" at bounding box center [0, 0] width 0 height 0
click at [910, 247] on span at bounding box center [909, 252] width 14 height 14
click at [0, 0] on input "radio" at bounding box center [0, 0] width 0 height 0
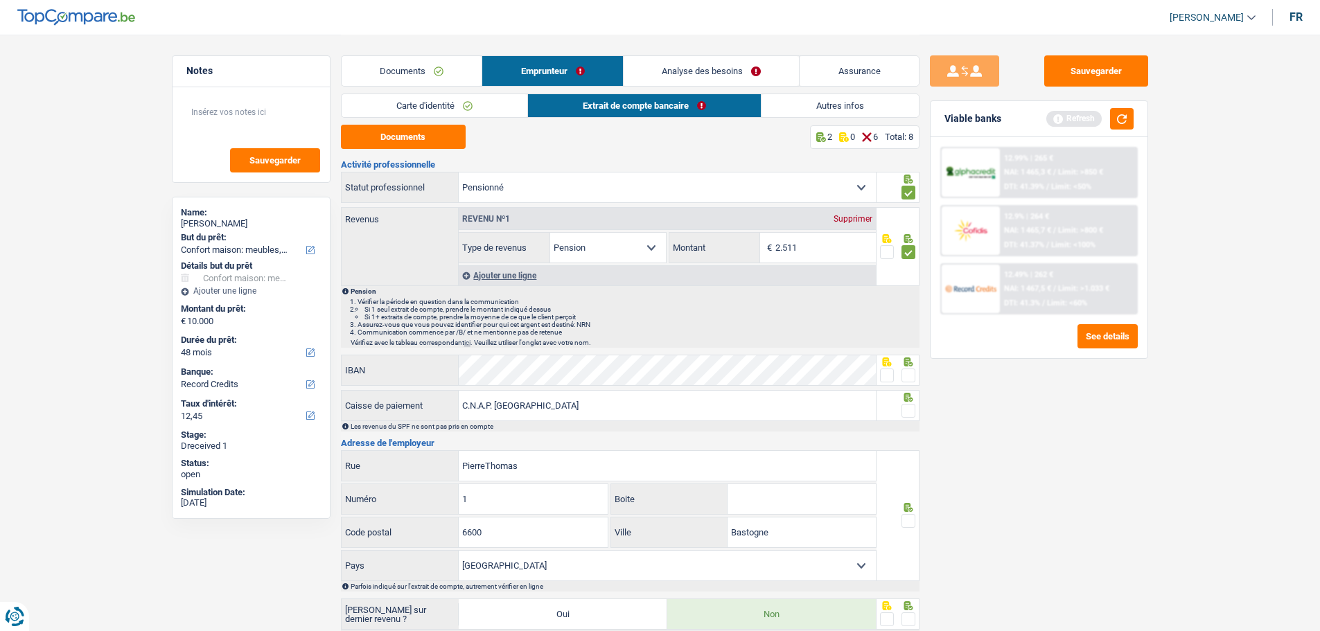
click at [908, 369] on span at bounding box center [909, 376] width 14 height 14
click at [0, 0] on input "radio" at bounding box center [0, 0] width 0 height 0
click at [906, 407] on span at bounding box center [909, 411] width 14 height 14
click at [0, 0] on input "radio" at bounding box center [0, 0] width 0 height 0
click at [906, 481] on span at bounding box center [909, 521] width 14 height 14
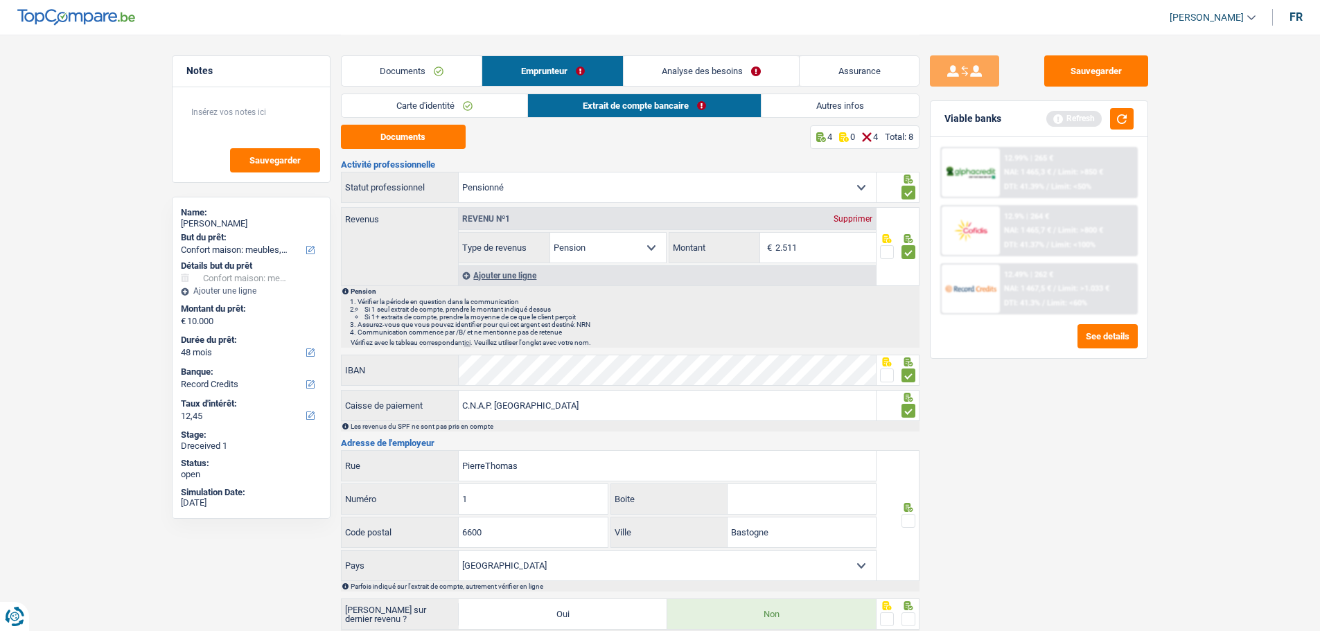
click at [0, 0] on input "radio" at bounding box center [0, 0] width 0 height 0
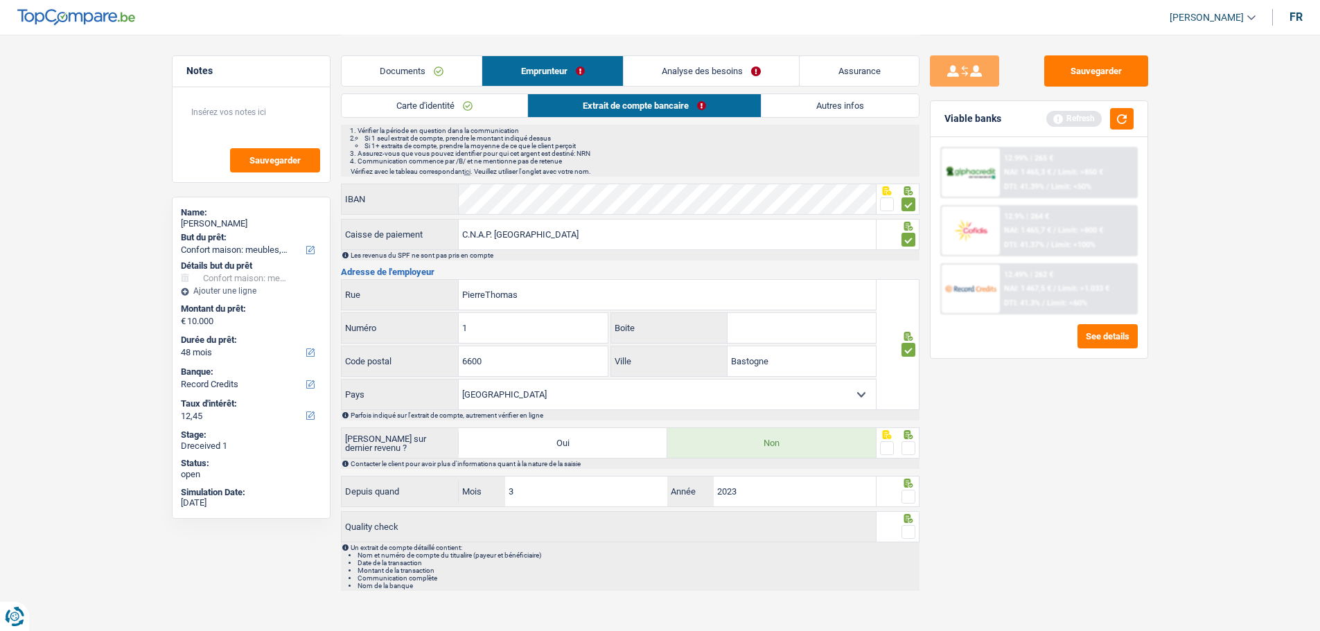
scroll to position [180, 0]
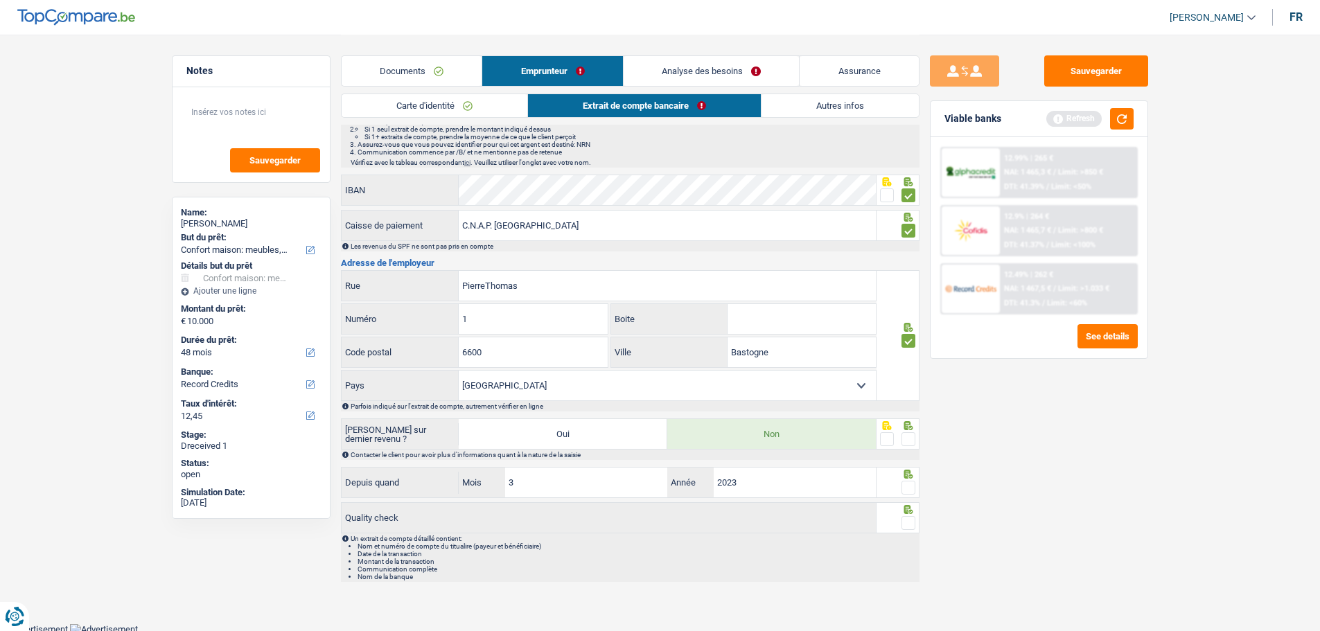
click at [917, 430] on div at bounding box center [898, 434] width 43 height 31
click at [913, 433] on span at bounding box center [909, 439] width 14 height 14
click at [0, 0] on input "radio" at bounding box center [0, 0] width 0 height 0
click at [909, 481] on span at bounding box center [909, 488] width 14 height 14
click at [0, 0] on input "radio" at bounding box center [0, 0] width 0 height 0
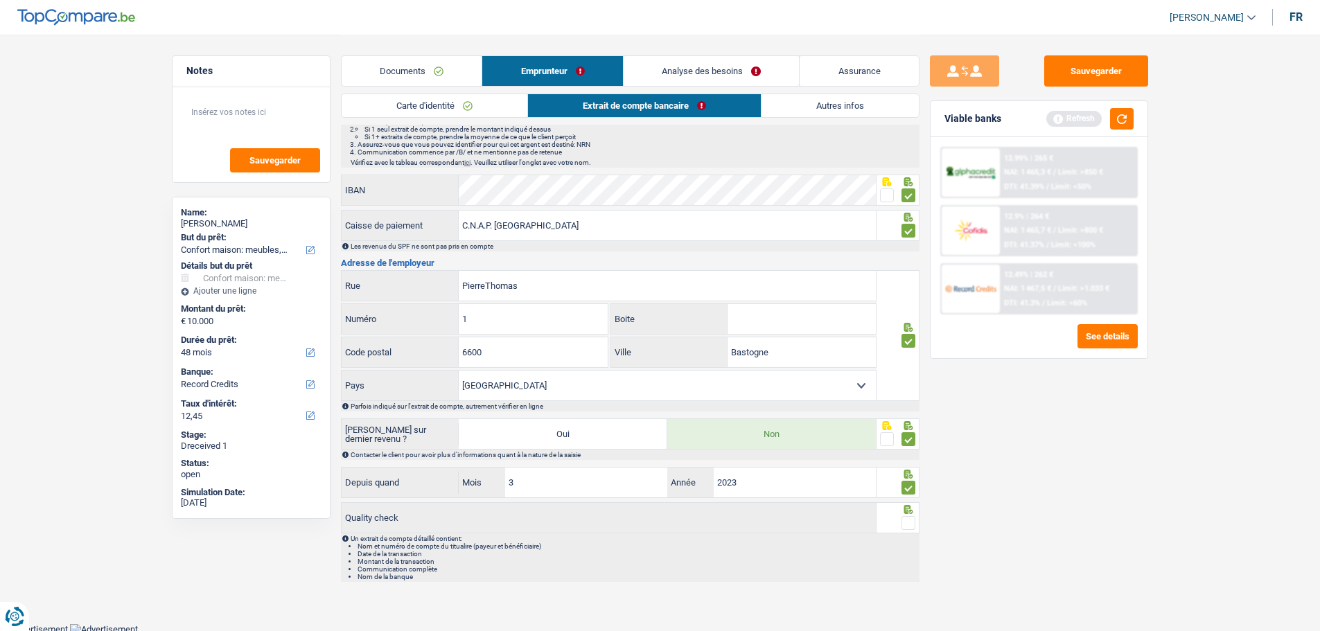
click at [909, 481] on span at bounding box center [909, 523] width 14 height 14
click at [0, 0] on input "radio" at bounding box center [0, 0] width 0 height 0
click at [1064, 76] on button "Sauvegarder" at bounding box center [1096, 70] width 104 height 31
click at [789, 109] on link "Autres infos" at bounding box center [840, 105] width 157 height 23
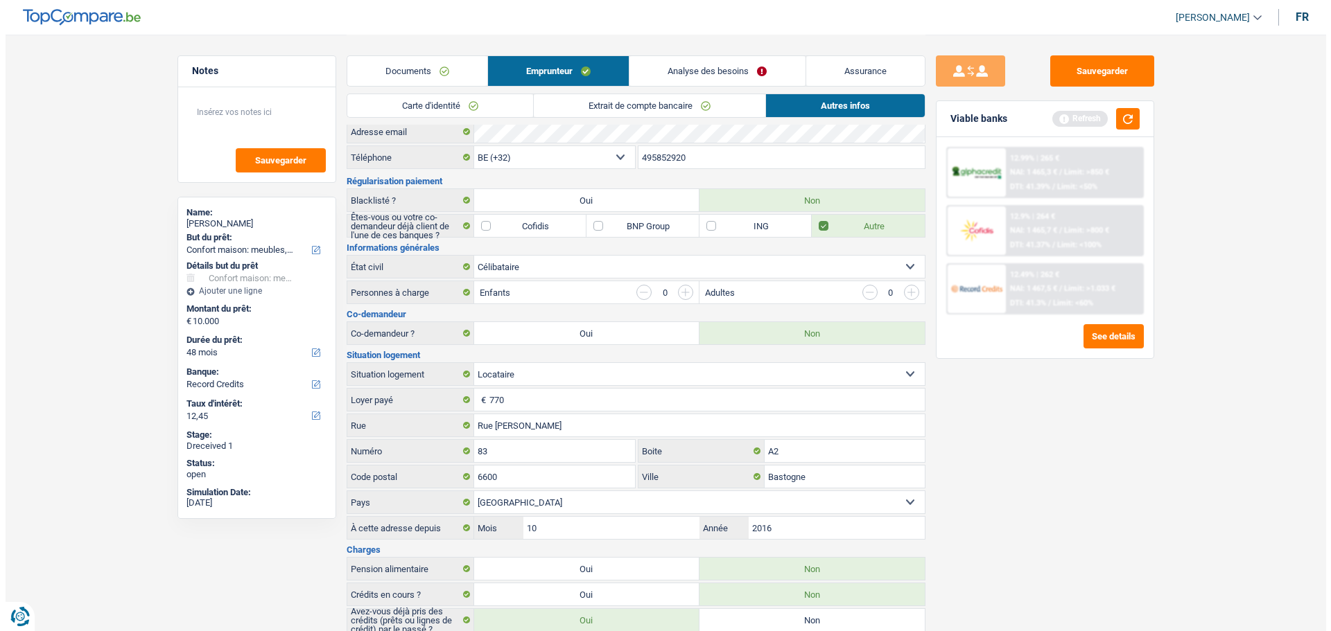
scroll to position [0, 0]
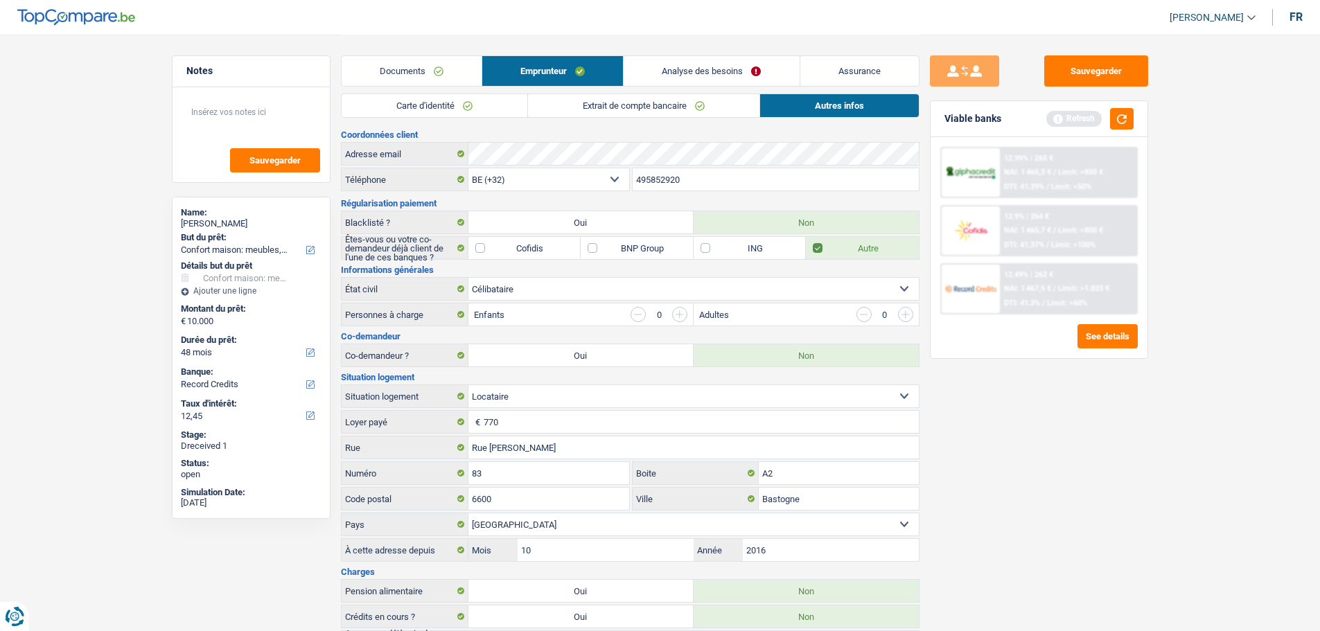
click at [697, 64] on link "Analyse des besoins" at bounding box center [711, 71] width 175 height 30
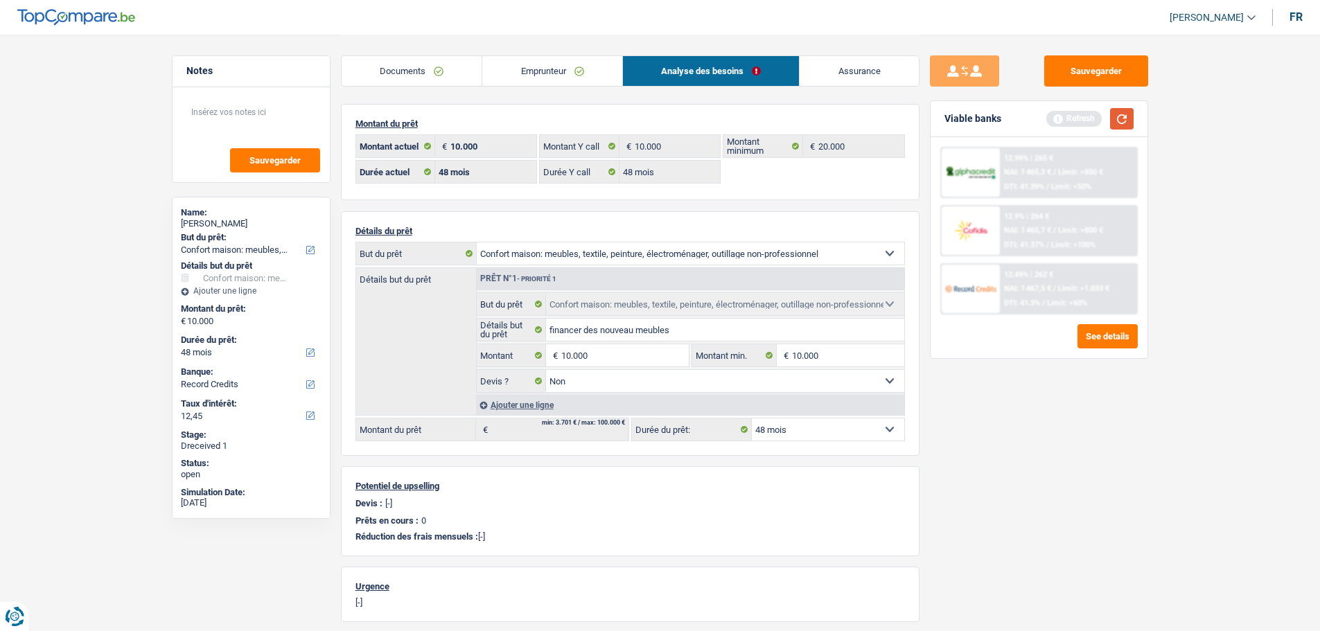
click at [1064, 117] on button "button" at bounding box center [1122, 118] width 24 height 21
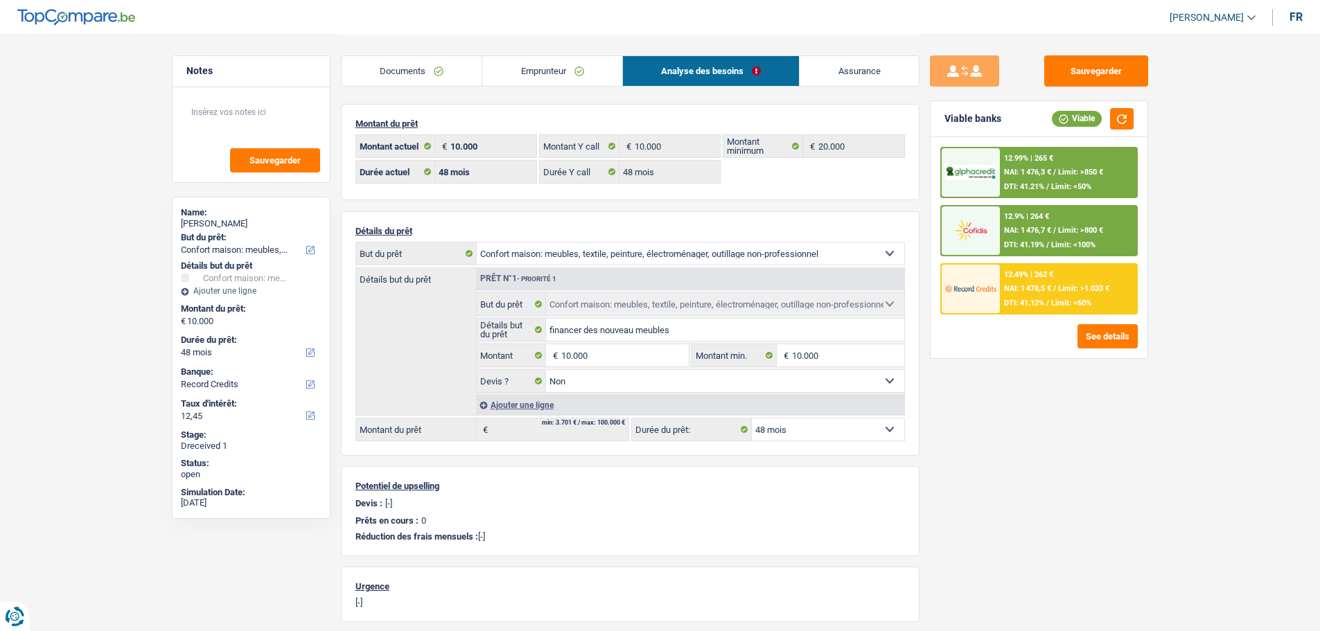
click at [1064, 279] on div "12.49% | 262 € NAI: 1 478,5 € / Limit: >1.033 € DTI: 41.12% / Limit: <60%" at bounding box center [1068, 289] width 137 height 49
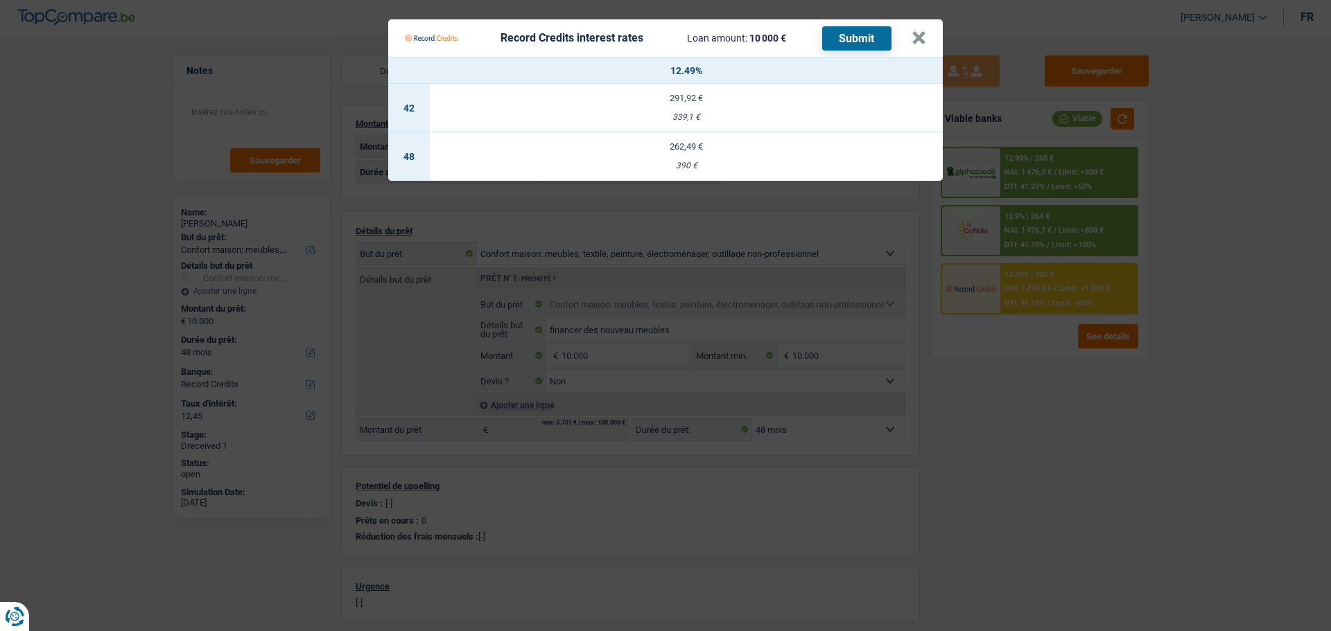
click at [676, 143] on div "262,49 €" at bounding box center [686, 146] width 513 height 9
type input "12,49"
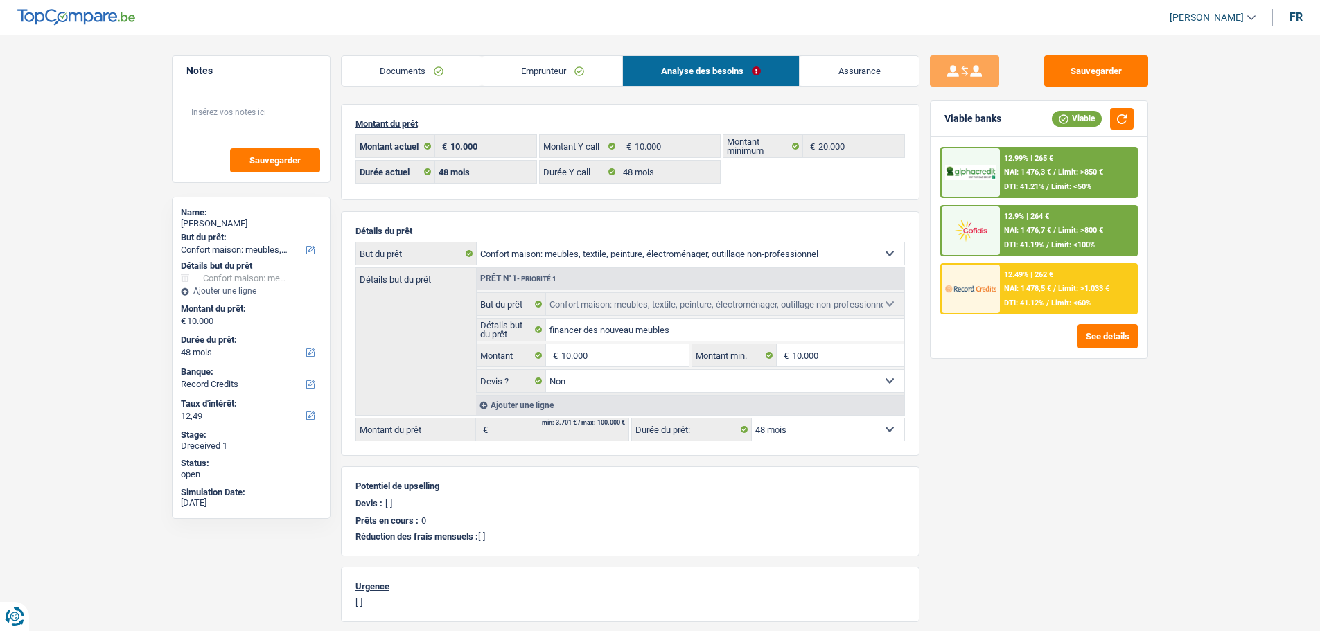
click at [1030, 295] on div "12.49% | 262 € NAI: 1 478,5 € / Limit: >1.033 € DTI: 41.12% / Limit: <60%" at bounding box center [1068, 289] width 137 height 49
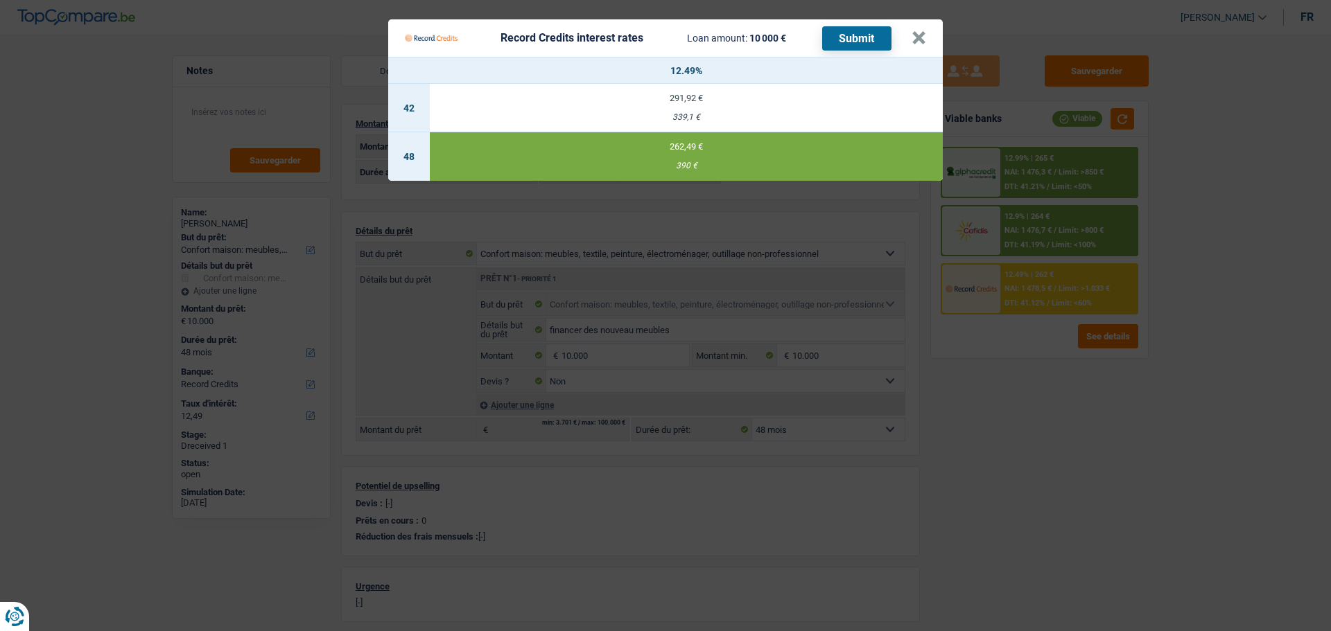
click at [857, 30] on button "Submit" at bounding box center [856, 38] width 69 height 24
click at [924, 33] on button "×" at bounding box center [918, 38] width 15 height 14
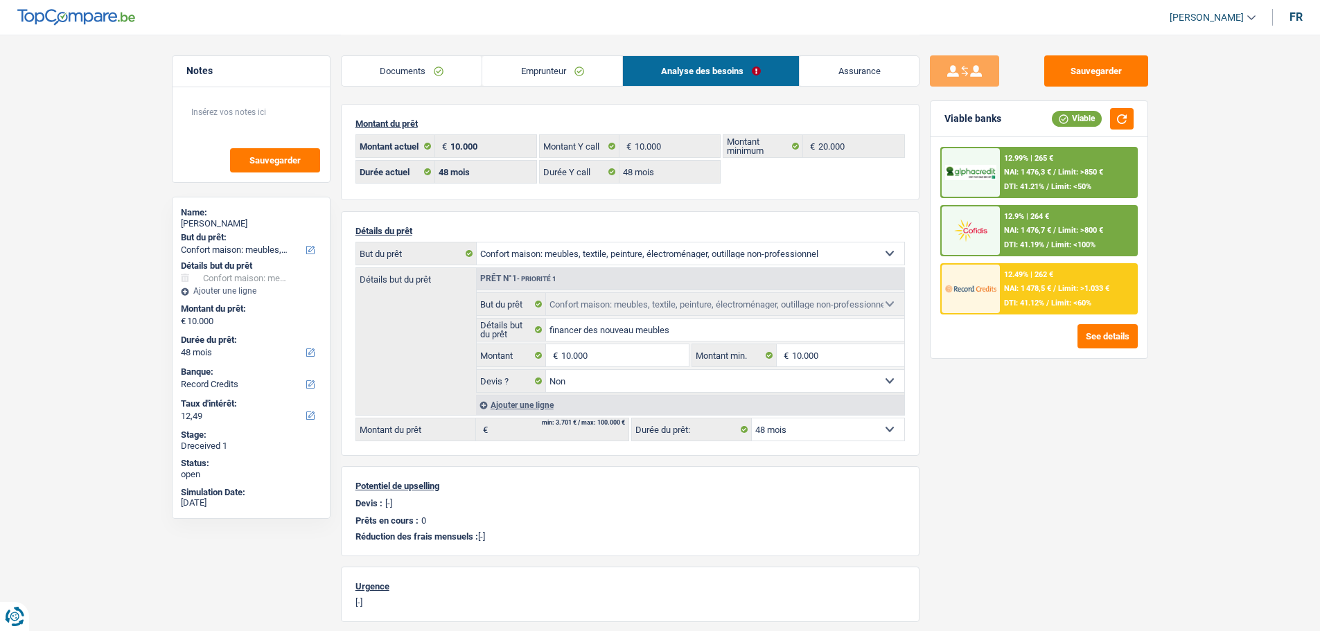
click at [1014, 230] on span "NAI: 1 476,7 €" at bounding box center [1027, 230] width 47 height 9
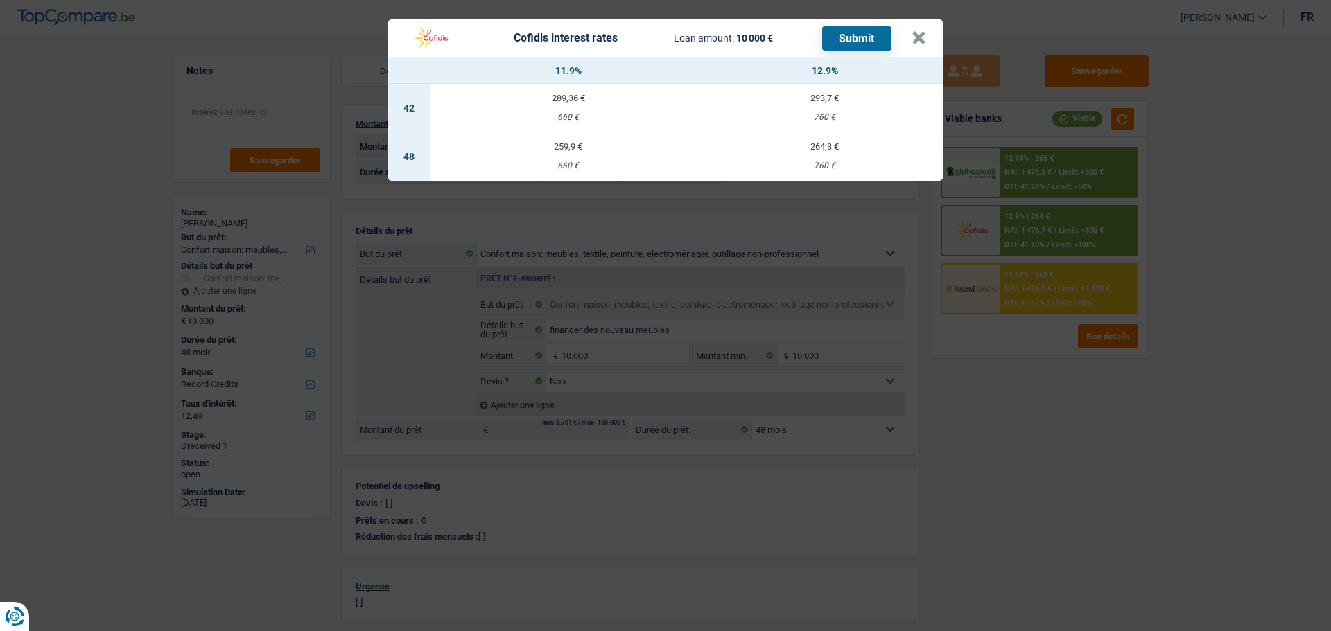
click at [570, 152] on td "259,9 € 660 €" at bounding box center [568, 156] width 277 height 49
select select "cofidis"
type input "11,90"
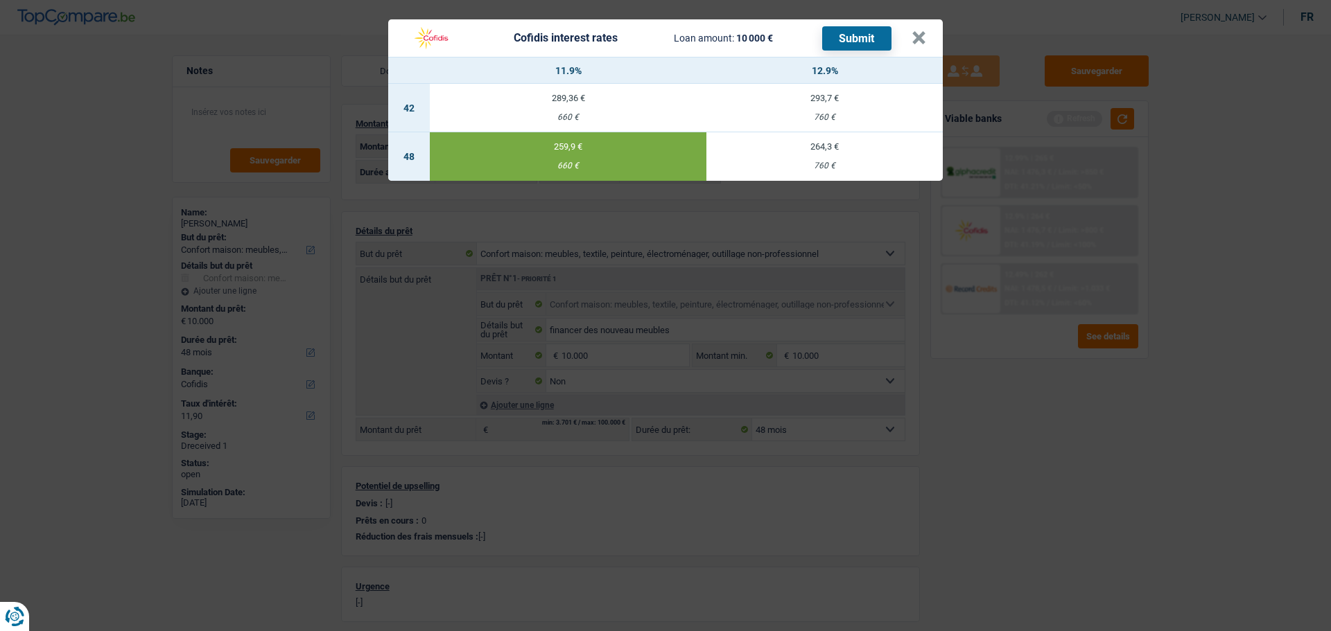
click at [859, 33] on button "Submit" at bounding box center [856, 38] width 69 height 24
click at [924, 34] on button "×" at bounding box center [918, 38] width 15 height 14
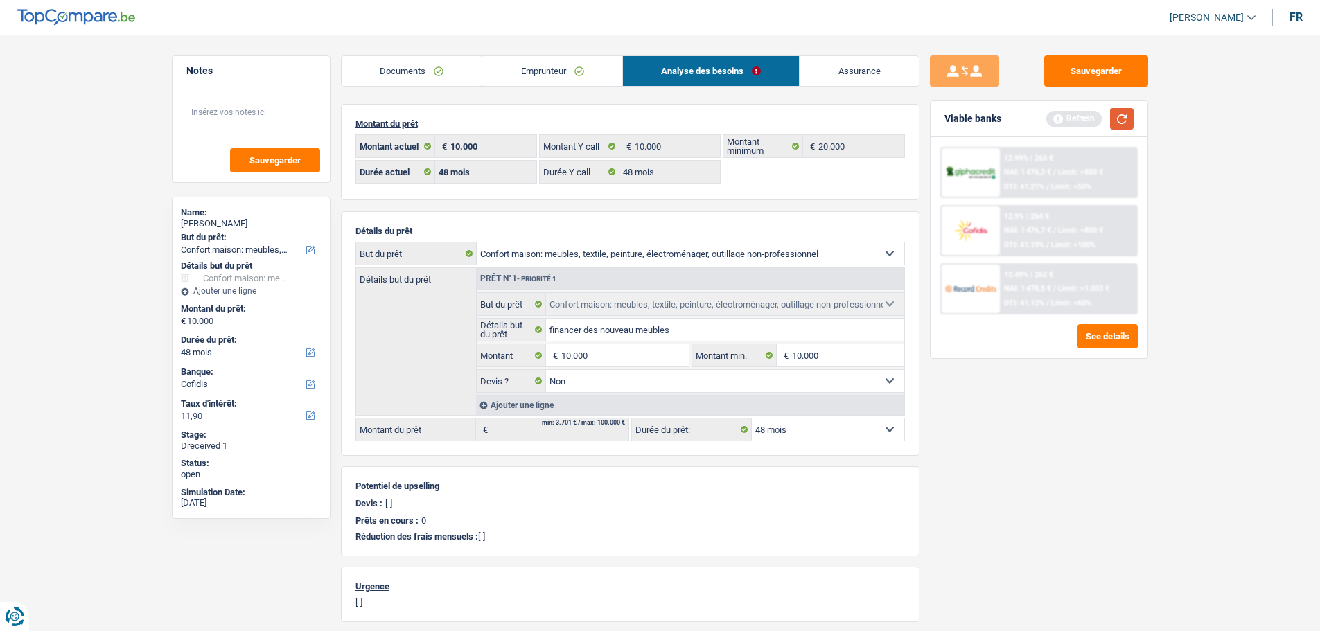
click at [1064, 120] on button "button" at bounding box center [1122, 118] width 24 height 21
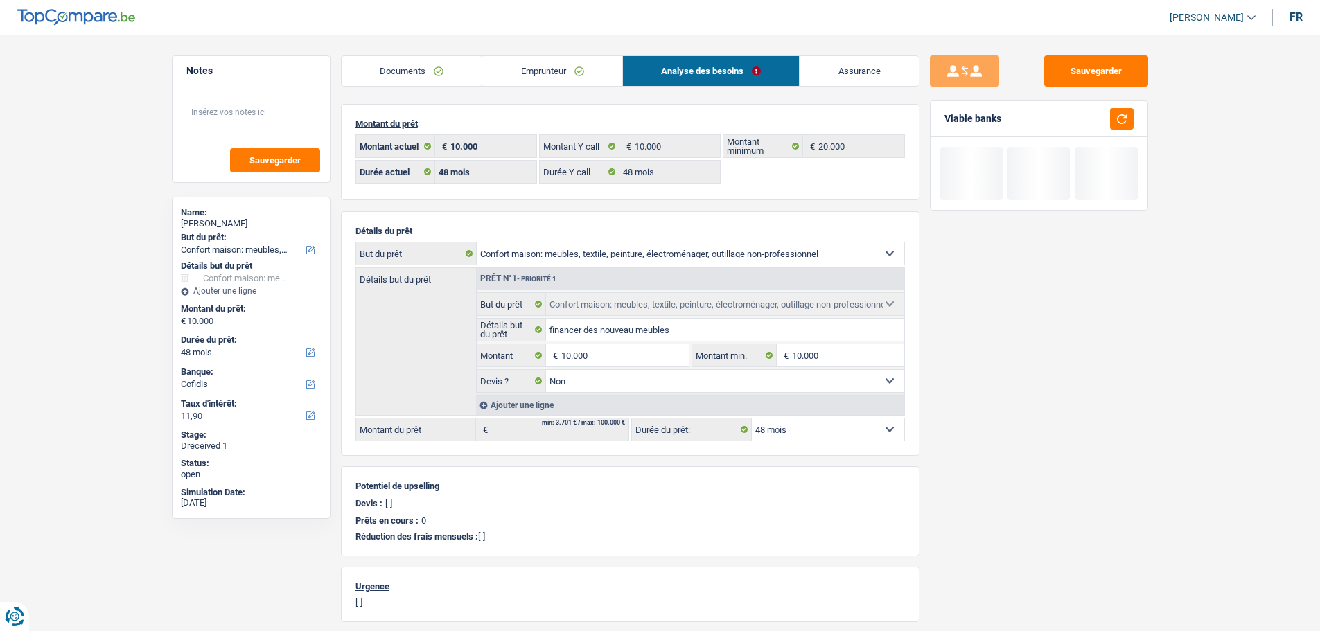
drag, startPoint x: 399, startPoint y: 63, endPoint x: 404, endPoint y: 69, distance: 7.9
click at [399, 64] on link "Documents" at bounding box center [412, 71] width 141 height 30
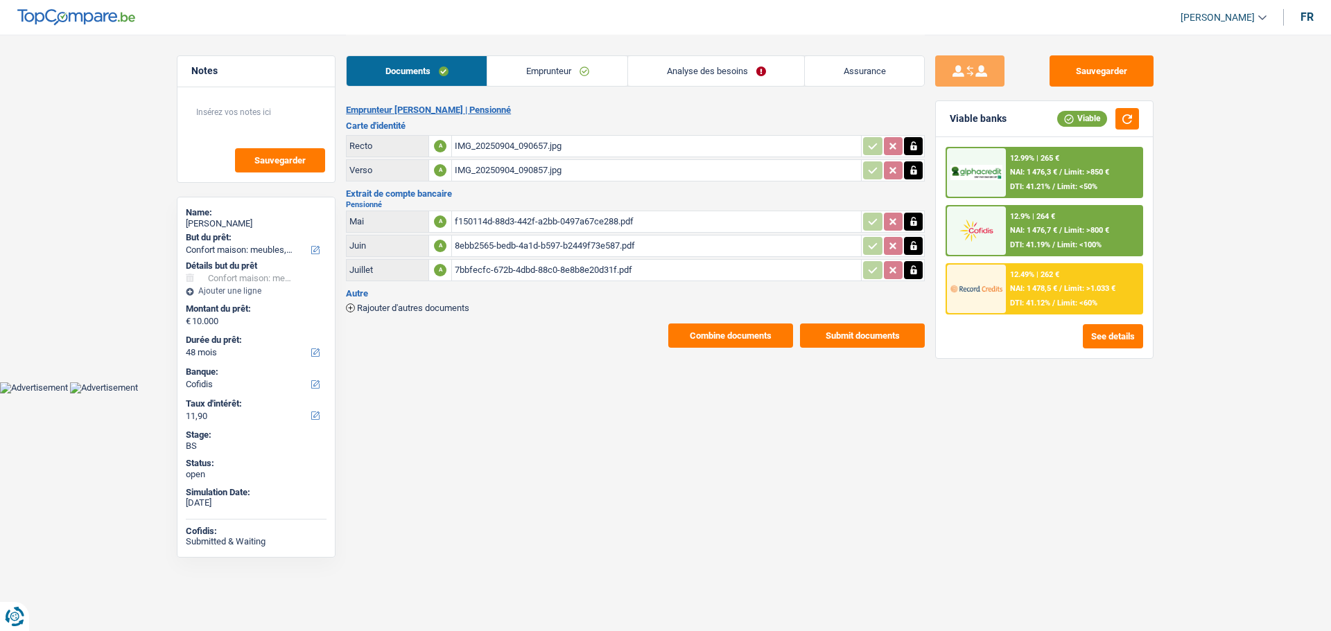
click at [859, 337] on button "Submit documents" at bounding box center [862, 336] width 125 height 24
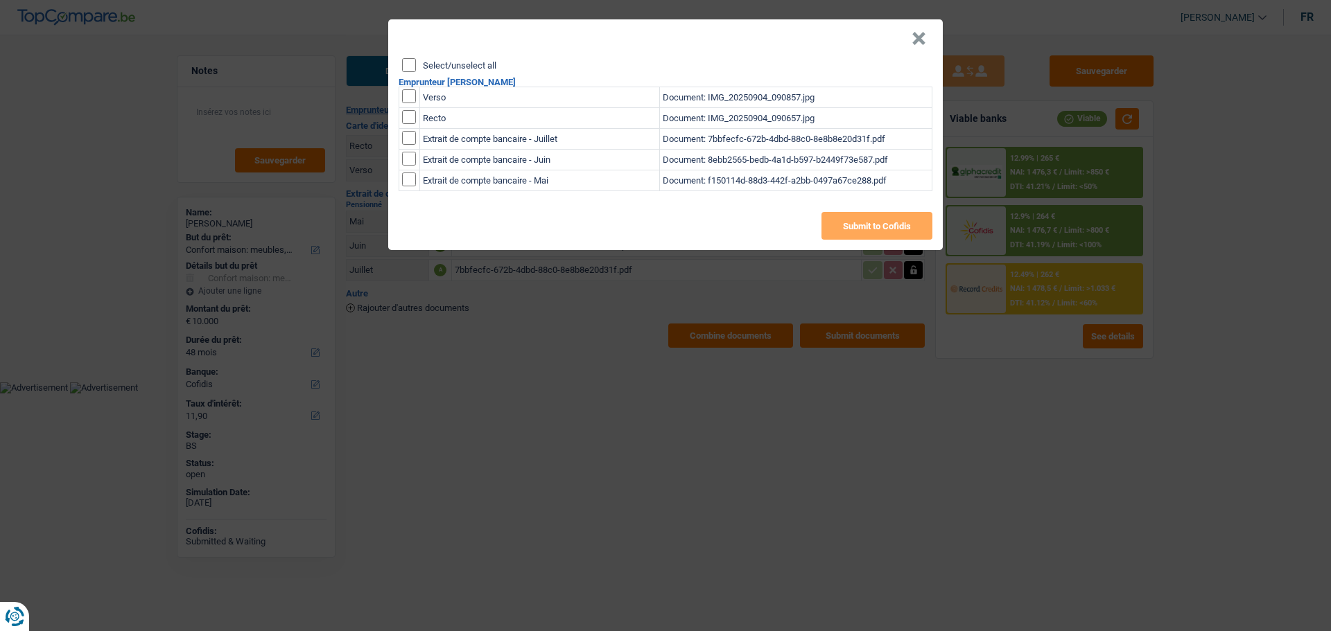
click at [411, 64] on input "Select/unselect all" at bounding box center [409, 65] width 14 height 14
checkbox input "true"
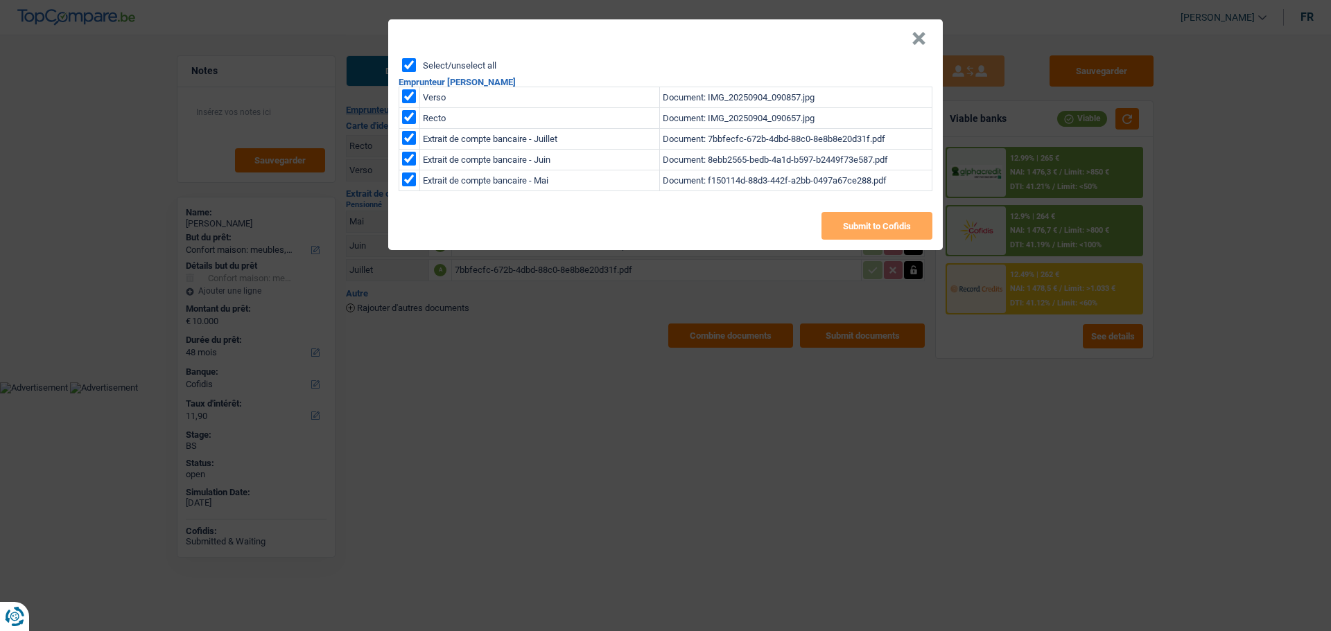
checkbox input "true"
click at [863, 212] on button "Submit to Cofidis" at bounding box center [876, 226] width 111 height 28
click at [922, 38] on button "×" at bounding box center [918, 39] width 15 height 14
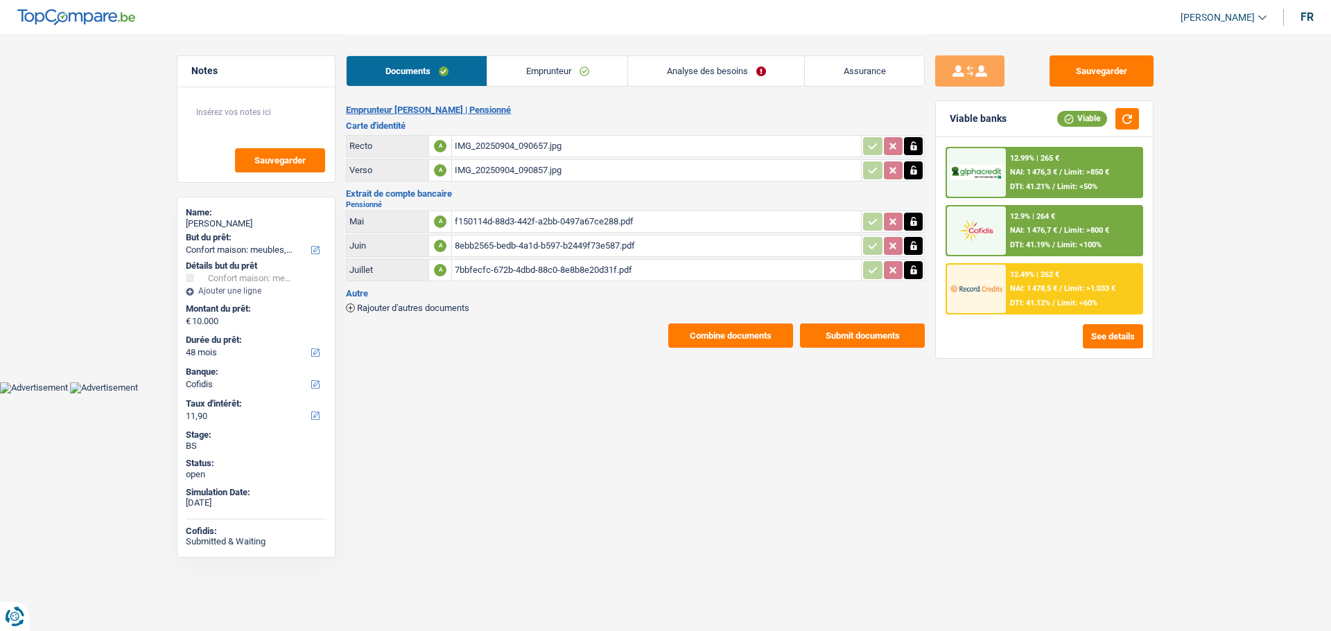
click at [1027, 161] on div "12.99% | 265 €" at bounding box center [1034, 158] width 49 height 9
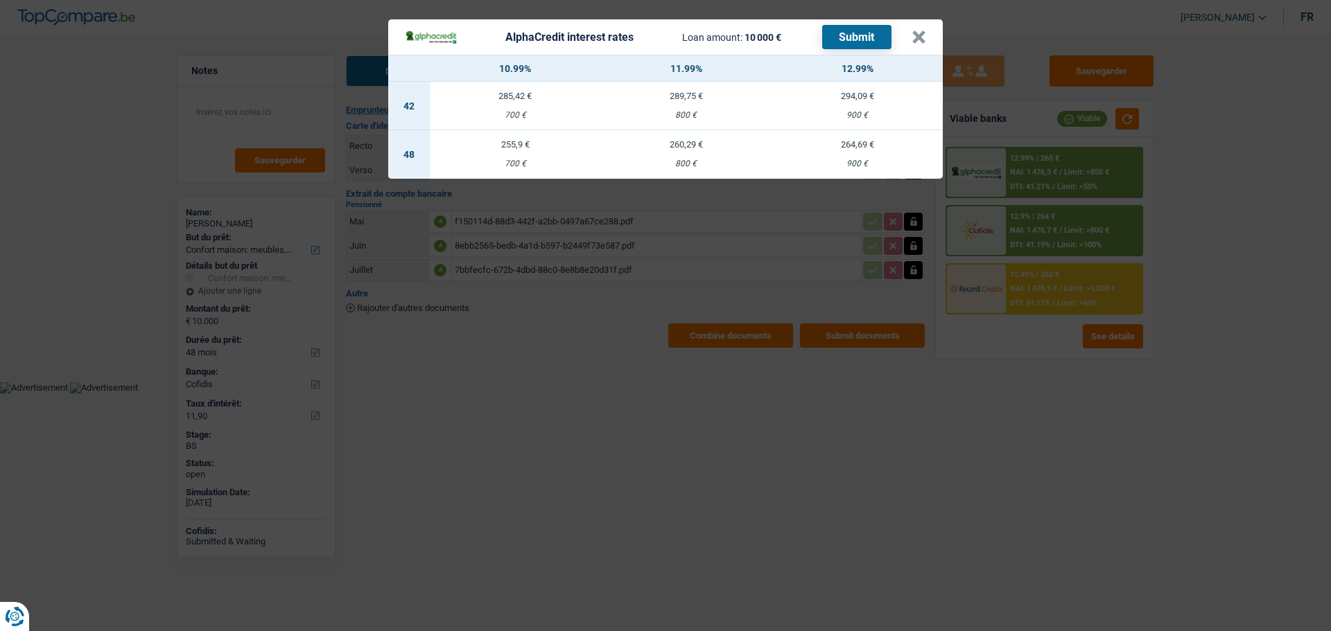
click at [514, 150] on td "255,9 € 700 €" at bounding box center [515, 154] width 171 height 49
select select "alphacredit"
type input "10,99"
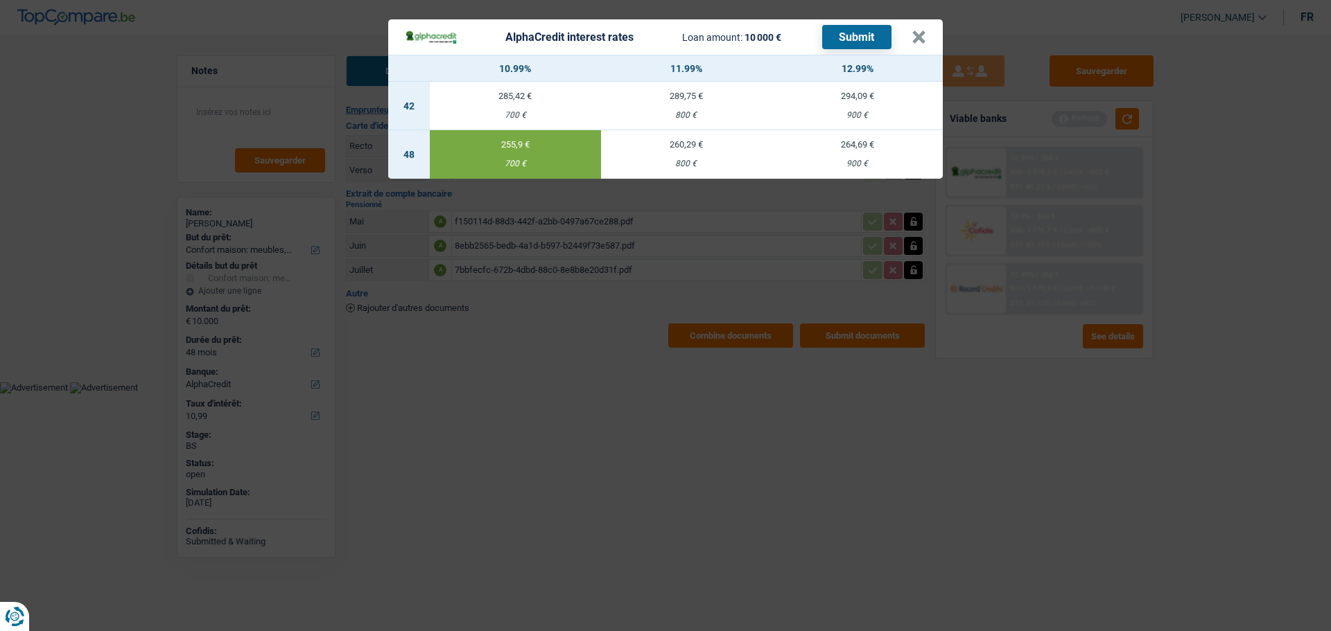
click at [837, 30] on button "Submit" at bounding box center [856, 37] width 69 height 24
drag, startPoint x: 924, startPoint y: 30, endPoint x: 841, endPoint y: 56, distance: 87.9
click at [923, 33] on button "×" at bounding box center [918, 37] width 15 height 14
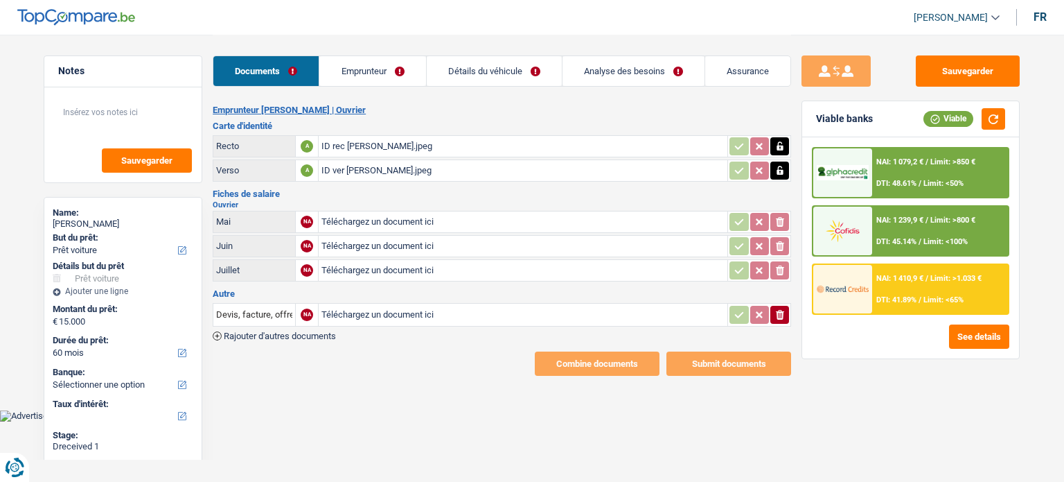
select select "car"
select select "60"
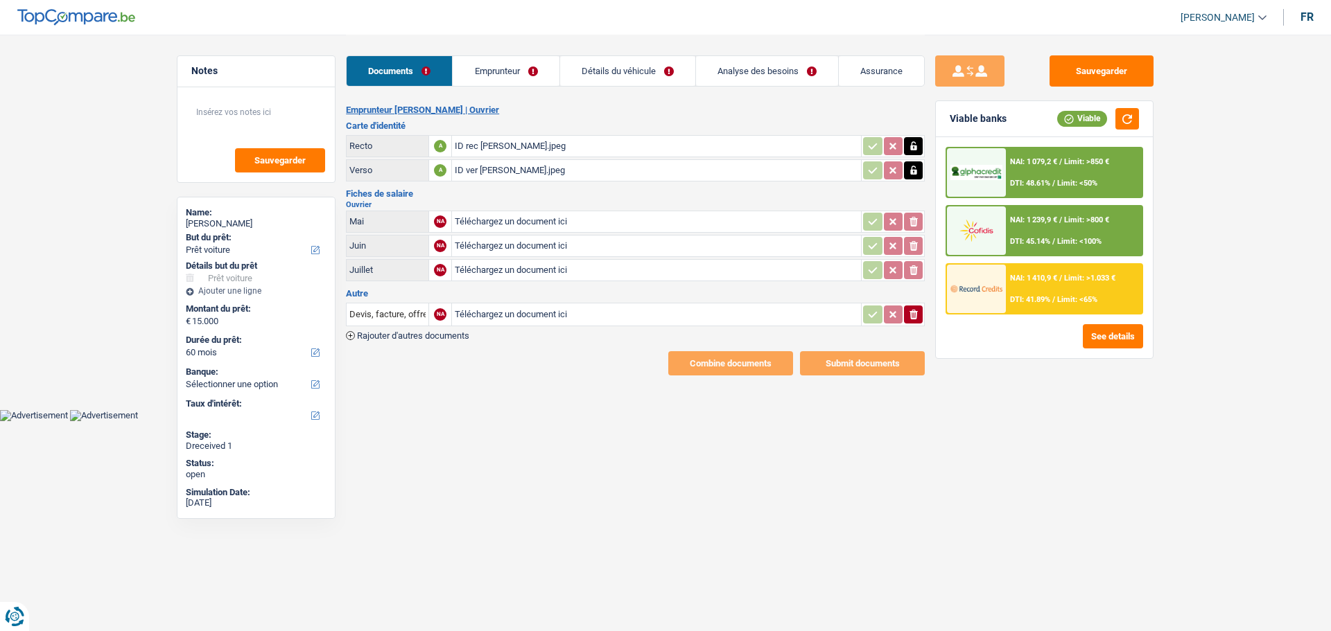
click at [482, 265] on input "Téléchargez un document ici" at bounding box center [656, 270] width 403 height 21
type input "C:\fakepath\1URk73d5VVJqDU63iOE1-pdf_27-08-2025.pdf"
type input "C:\fakepath\IMG_7301.png"
click at [536, 259] on td "1URk73d5VVJqDU63iOE1-pdf_27-08-2025.pdf" at bounding box center [656, 270] width 410 height 22
click at [519, 268] on div "1URk73d5VVJqDU63iOE1-pdf_27-08-2025.pdf" at bounding box center [656, 270] width 403 height 21
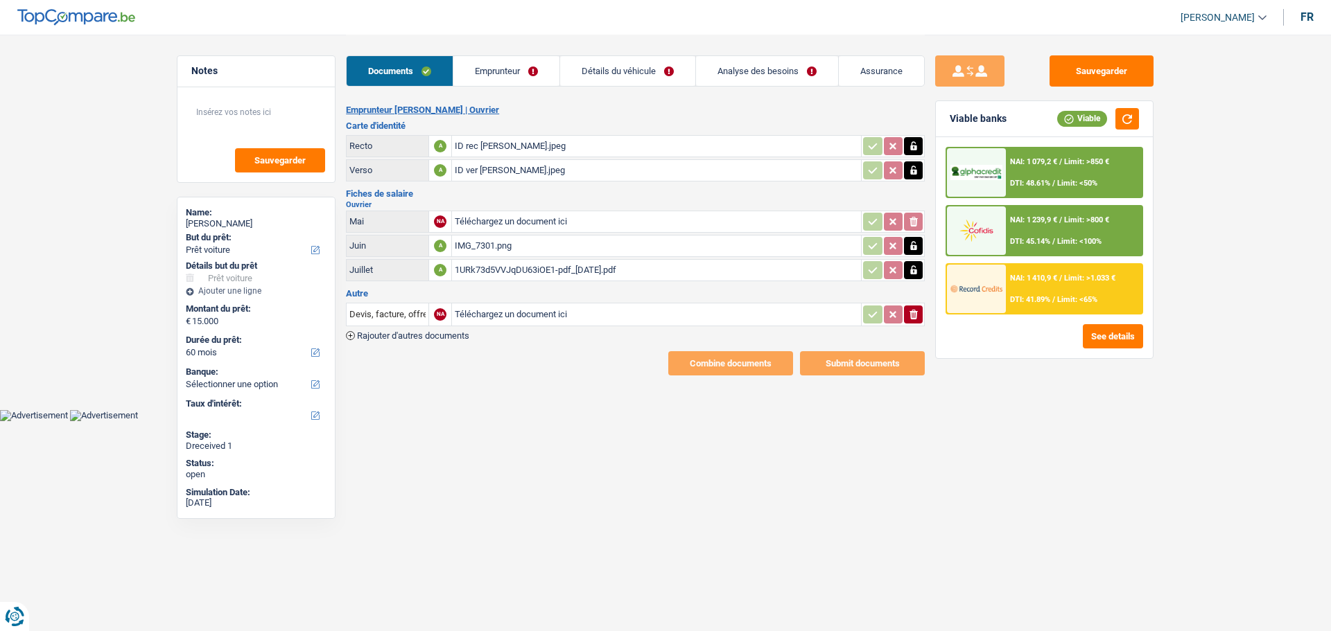
click at [911, 270] on icon "button" at bounding box center [913, 270] width 11 height 14
click at [909, 263] on icon "ionicons-v5-e" at bounding box center [913, 270] width 11 height 14
type input "C:\fakepath\IMG_7304.png"
click at [915, 311] on icon "ionicons-v5-e" at bounding box center [913, 315] width 11 height 14
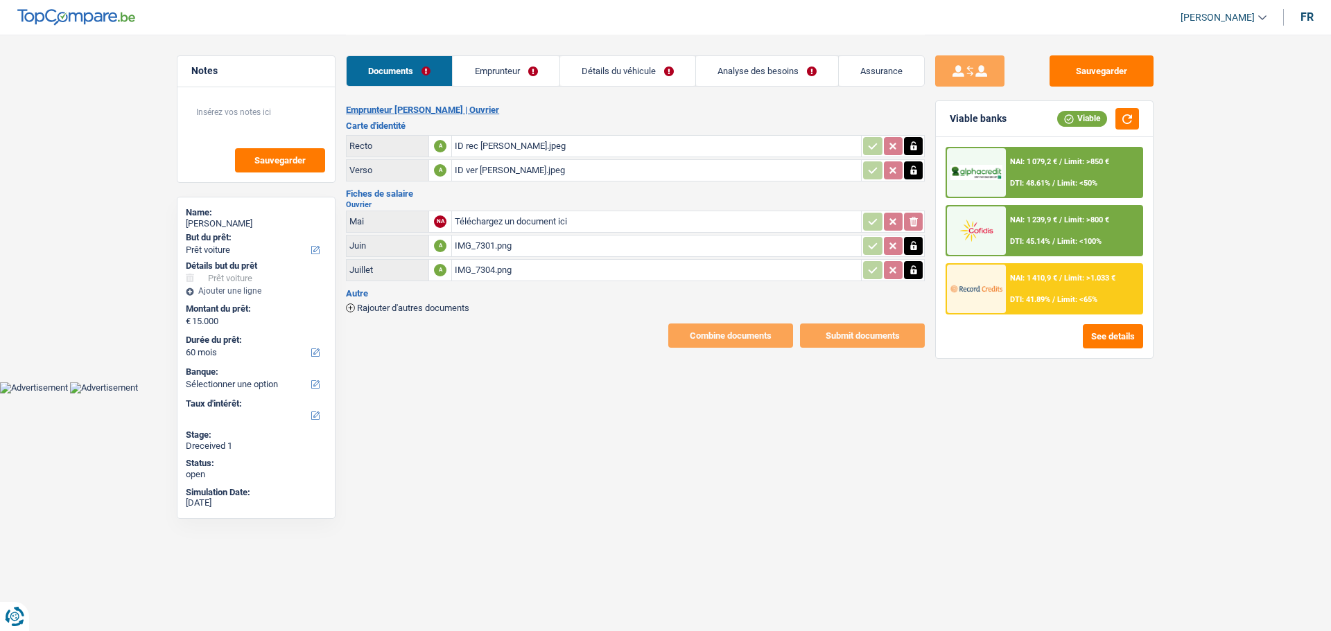
click at [525, 85] on link "Emprunteur" at bounding box center [506, 71] width 106 height 30
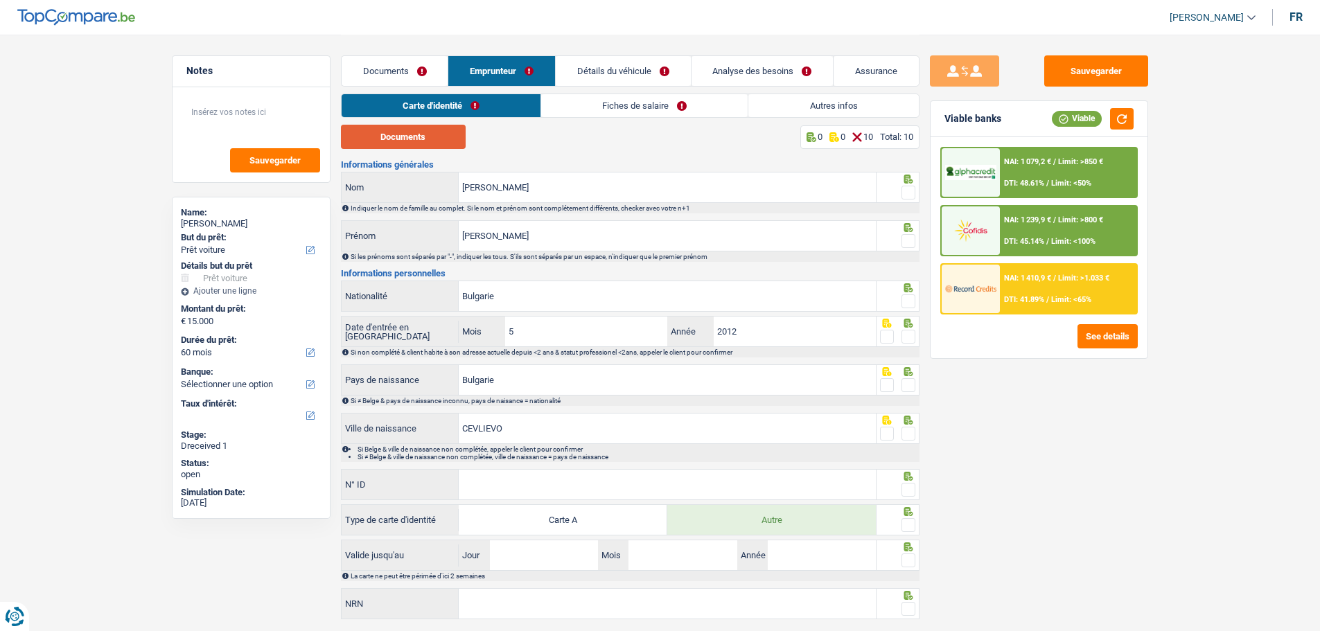
click at [429, 133] on button "Documents" at bounding box center [403, 137] width 125 height 24
drag, startPoint x: 910, startPoint y: 185, endPoint x: 894, endPoint y: 217, distance: 35.6
click at [909, 188] on span at bounding box center [909, 193] width 14 height 14
click at [0, 0] on input "radio" at bounding box center [0, 0] width 0 height 0
click at [908, 234] on span at bounding box center [909, 241] width 14 height 14
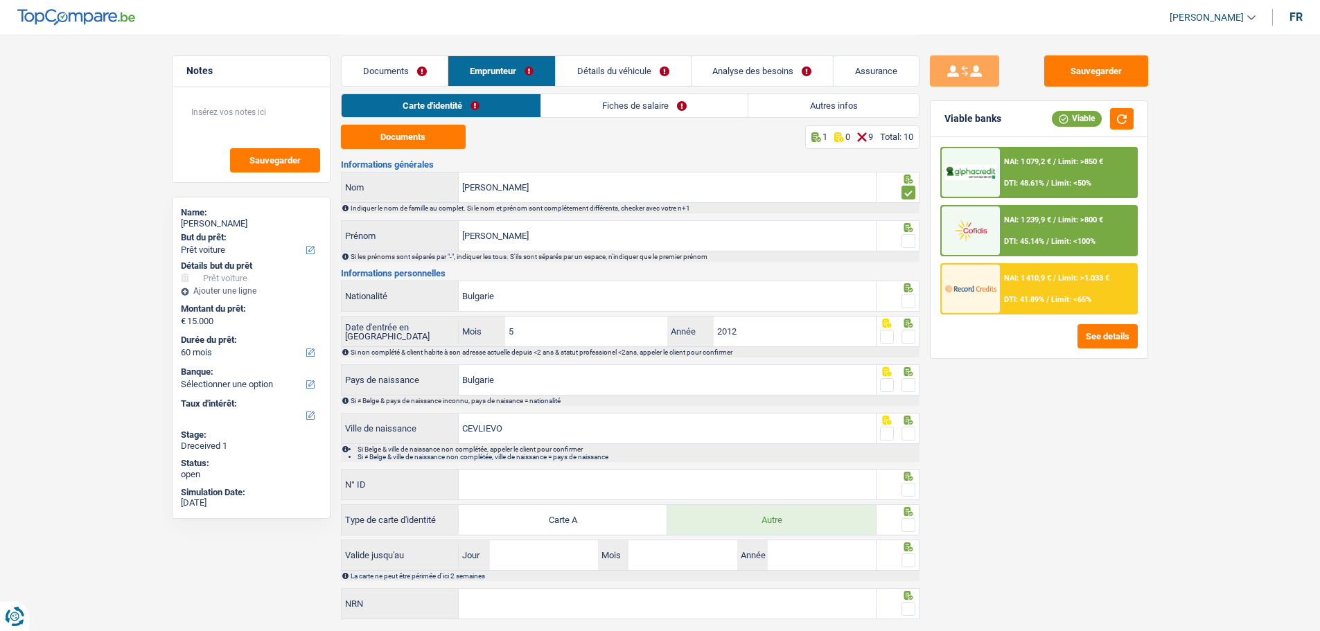
click at [0, 0] on input "radio" at bounding box center [0, 0] width 0 height 0
drag, startPoint x: 907, startPoint y: 296, endPoint x: 899, endPoint y: 337, distance: 41.7
click at [907, 299] on span at bounding box center [909, 302] width 14 height 14
click at [0, 0] on input "radio" at bounding box center [0, 0] width 0 height 0
click at [911, 332] on span at bounding box center [909, 337] width 14 height 14
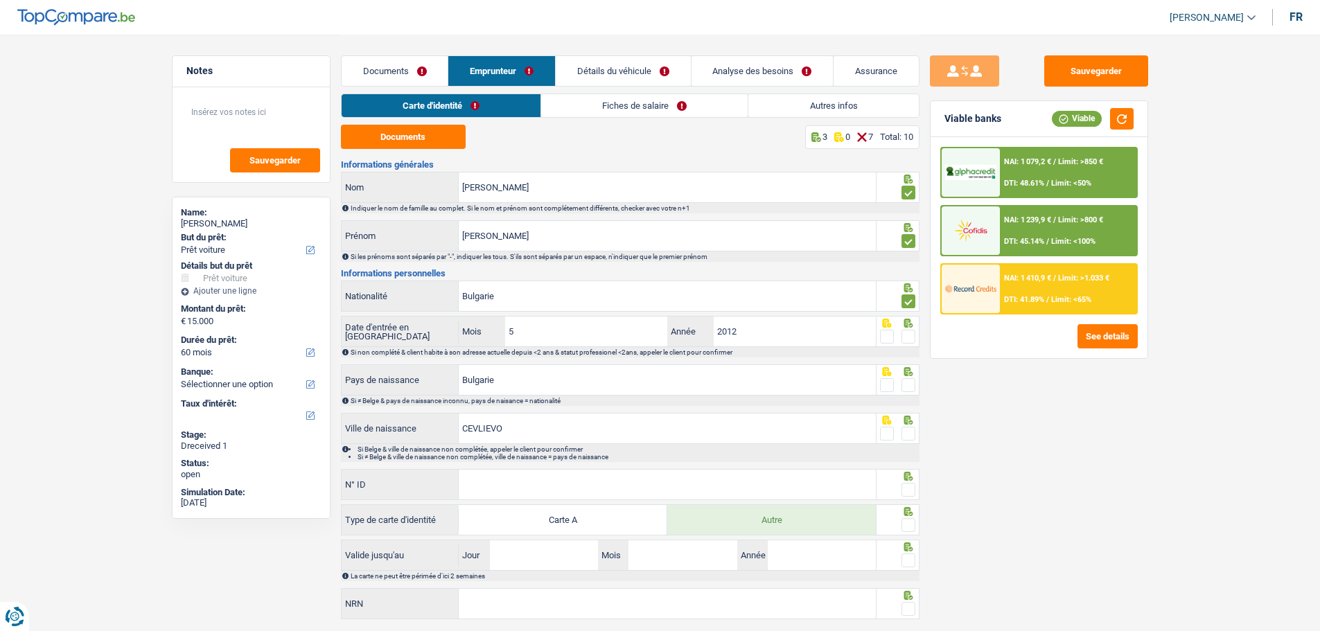
click at [0, 0] on input "radio" at bounding box center [0, 0] width 0 height 0
click at [911, 382] on span at bounding box center [909, 385] width 14 height 14
click at [0, 0] on input "radio" at bounding box center [0, 0] width 0 height 0
click at [910, 422] on icon at bounding box center [909, 420] width 14 height 9
click at [906, 428] on span at bounding box center [909, 434] width 14 height 14
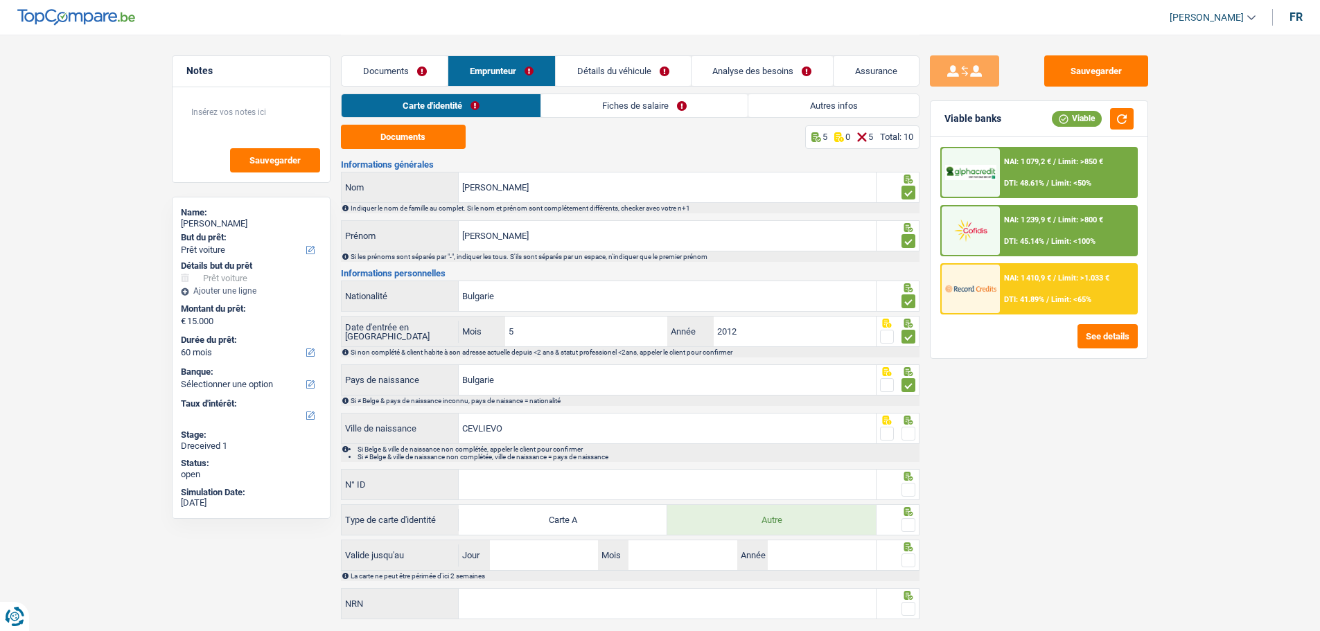
click at [0, 0] on input "radio" at bounding box center [0, 0] width 0 height 0
click at [549, 481] on input "N° ID" at bounding box center [667, 485] width 417 height 30
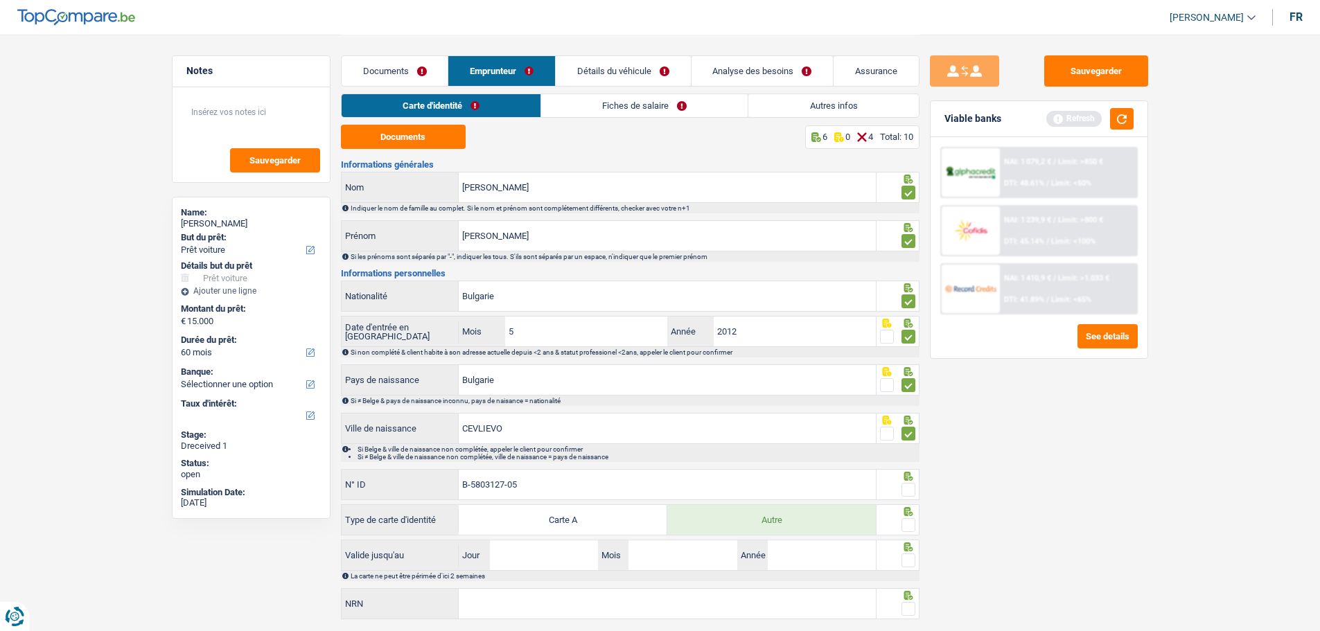
type input "B-5803127-05"
click at [906, 481] on span at bounding box center [909, 490] width 14 height 14
click at [0, 0] on input "radio" at bounding box center [0, 0] width 0 height 0
drag, startPoint x: 904, startPoint y: 523, endPoint x: 821, endPoint y: 525, distance: 82.5
click at [902, 481] on span at bounding box center [909, 525] width 14 height 14
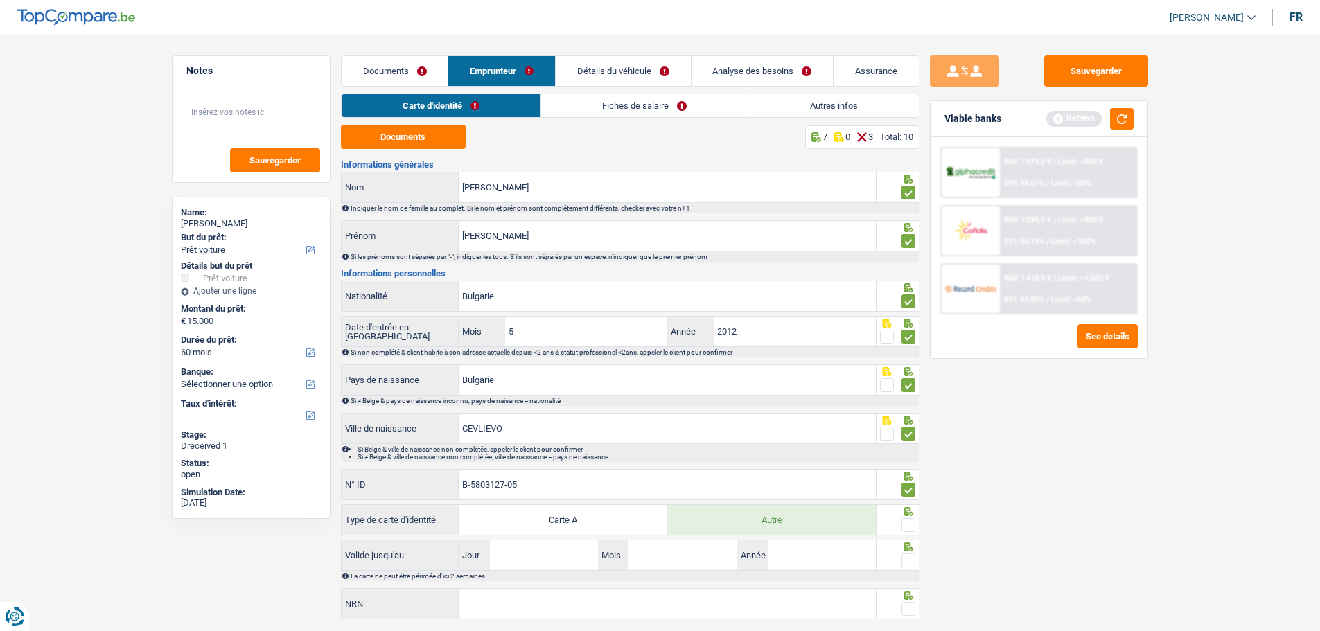
click at [0, 0] on input "radio" at bounding box center [0, 0] width 0 height 0
click at [551, 481] on input "Jour" at bounding box center [544, 556] width 108 height 30
type input "05"
type input "02"
type input "2034"
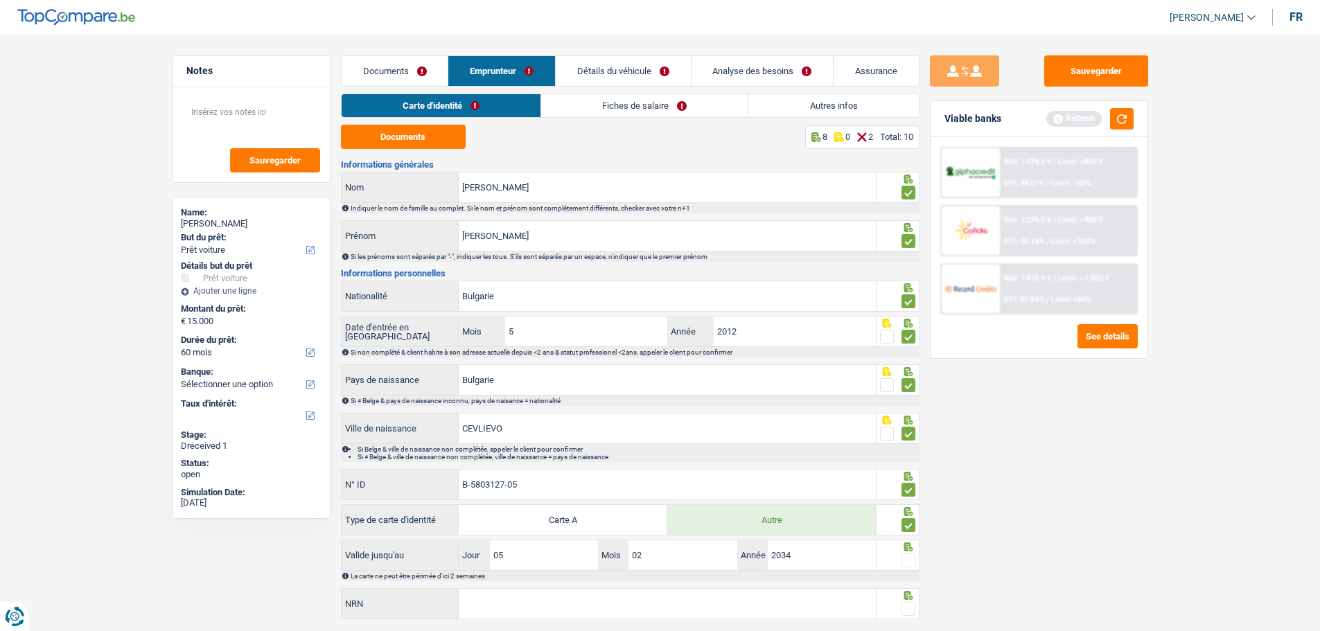
click at [909, 481] on span at bounding box center [909, 561] width 14 height 14
click at [0, 0] on input "radio" at bounding box center [0, 0] width 0 height 0
drag, startPoint x: 643, startPoint y: 592, endPoint x: 636, endPoint y: 596, distance: 8.1
click at [638, 481] on input "NRN" at bounding box center [667, 604] width 417 height 30
type input "87.06.20-543.47"
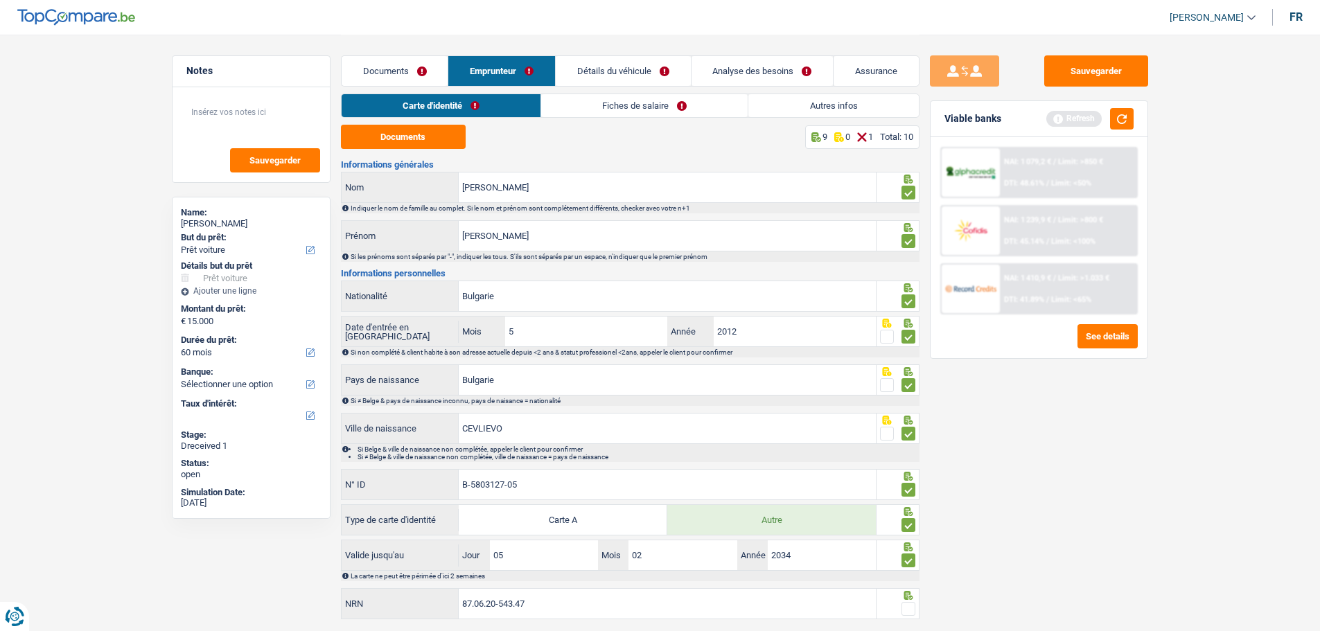
click at [909, 481] on span at bounding box center [909, 609] width 14 height 14
click at [0, 0] on input "radio" at bounding box center [0, 0] width 0 height 0
click at [631, 111] on link "Fiches de salaire" at bounding box center [645, 105] width 207 height 23
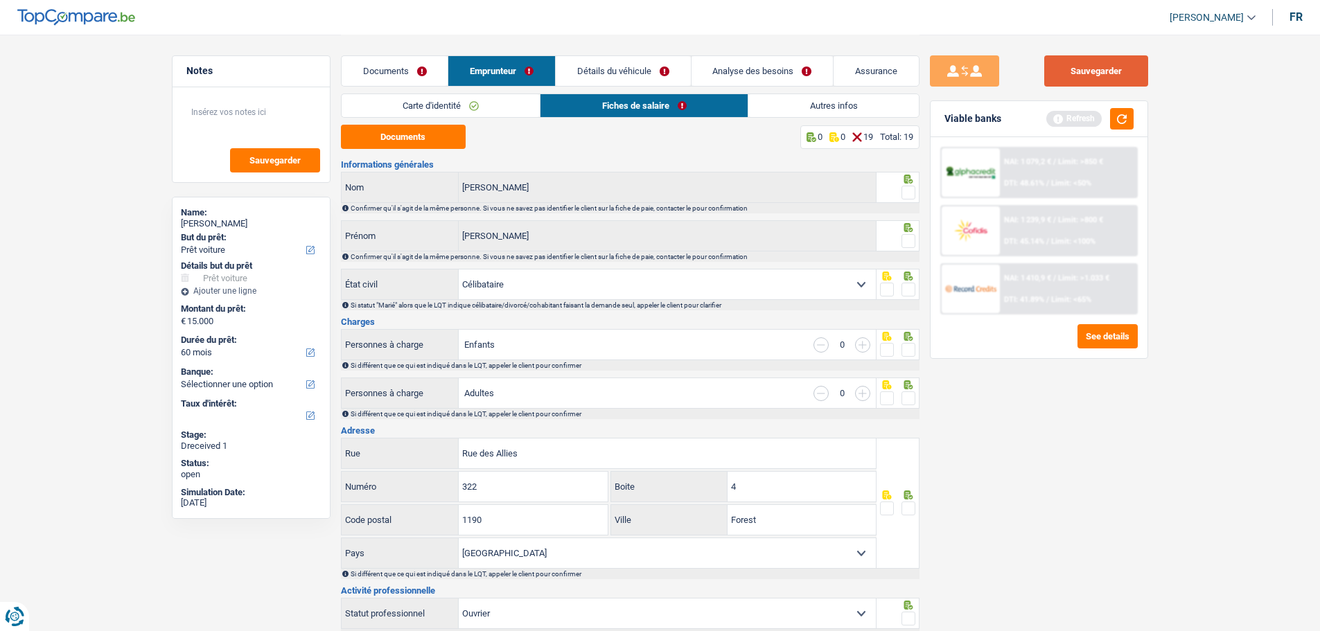
click at [1064, 67] on button "Sauvegarder" at bounding box center [1096, 70] width 104 height 31
click at [407, 133] on button "Documents" at bounding box center [403, 137] width 125 height 24
click at [907, 191] on span at bounding box center [909, 193] width 14 height 14
click at [0, 0] on input "radio" at bounding box center [0, 0] width 0 height 0
click at [909, 228] on icon at bounding box center [909, 227] width 14 height 9
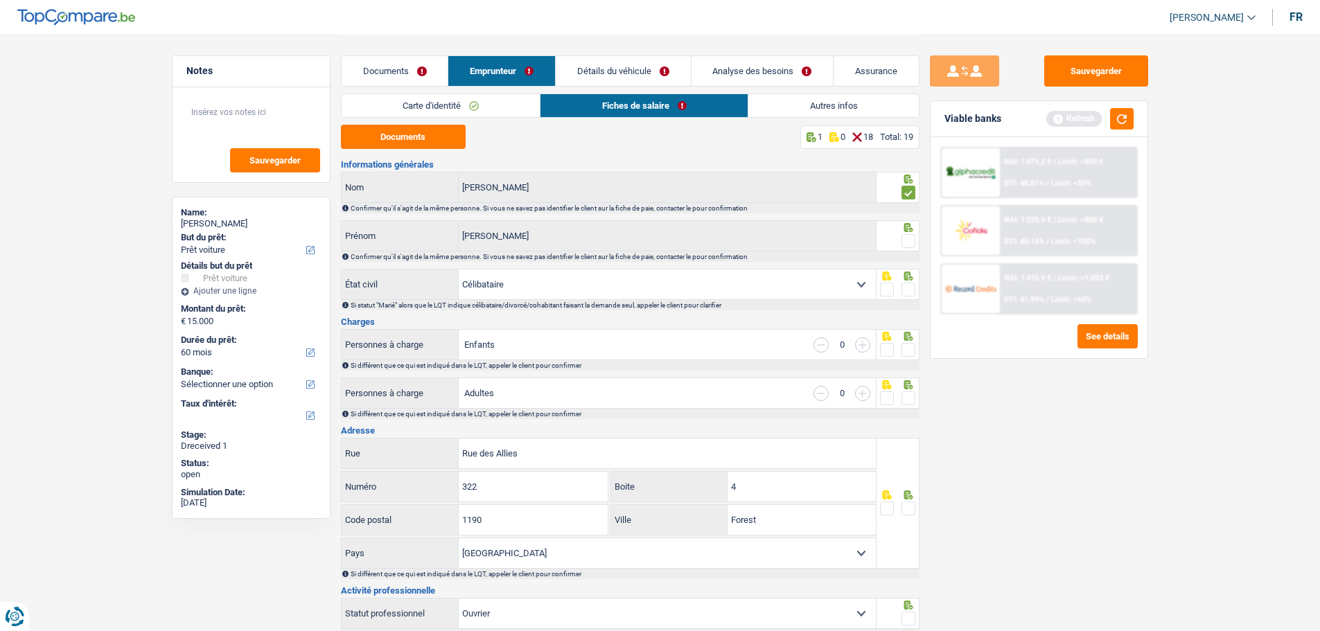
click at [910, 234] on span at bounding box center [909, 241] width 14 height 14
click at [0, 0] on input "radio" at bounding box center [0, 0] width 0 height 0
click at [909, 289] on span at bounding box center [909, 290] width 14 height 14
click at [0, 0] on input "radio" at bounding box center [0, 0] width 0 height 0
click at [390, 70] on link "Documents" at bounding box center [395, 71] width 107 height 30
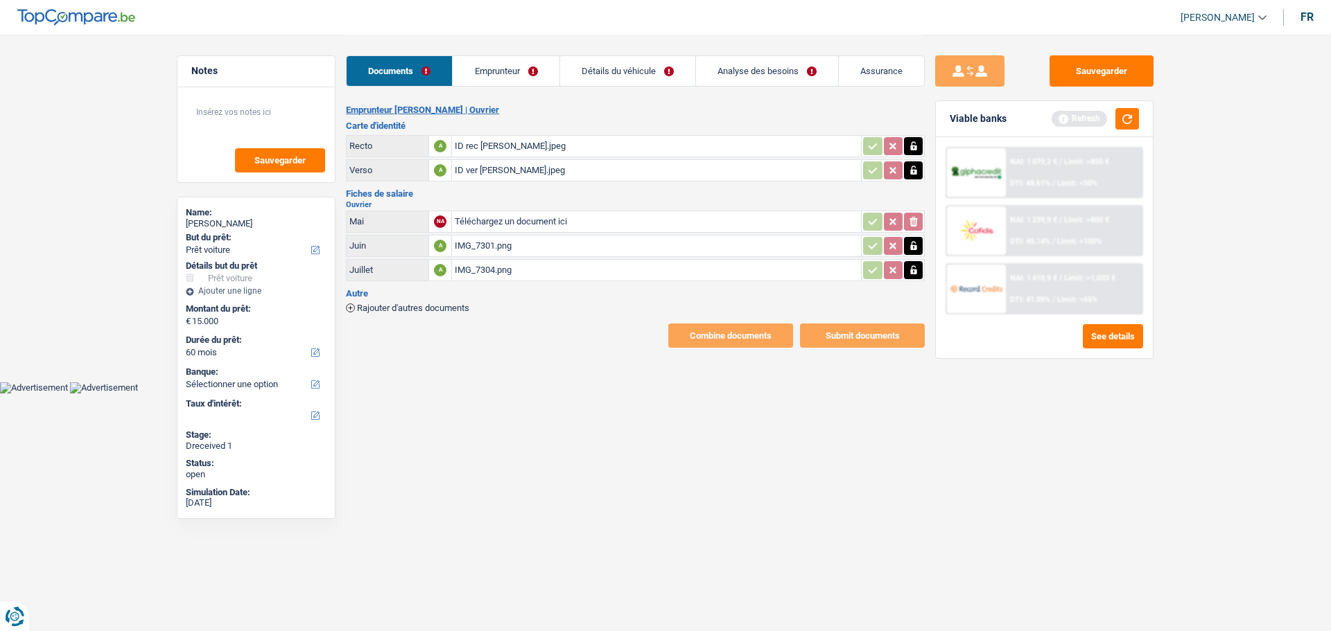
click at [501, 261] on div "IMG_7304.png" at bounding box center [656, 270] width 403 height 21
click at [509, 73] on link "Emprunteur" at bounding box center [506, 71] width 106 height 30
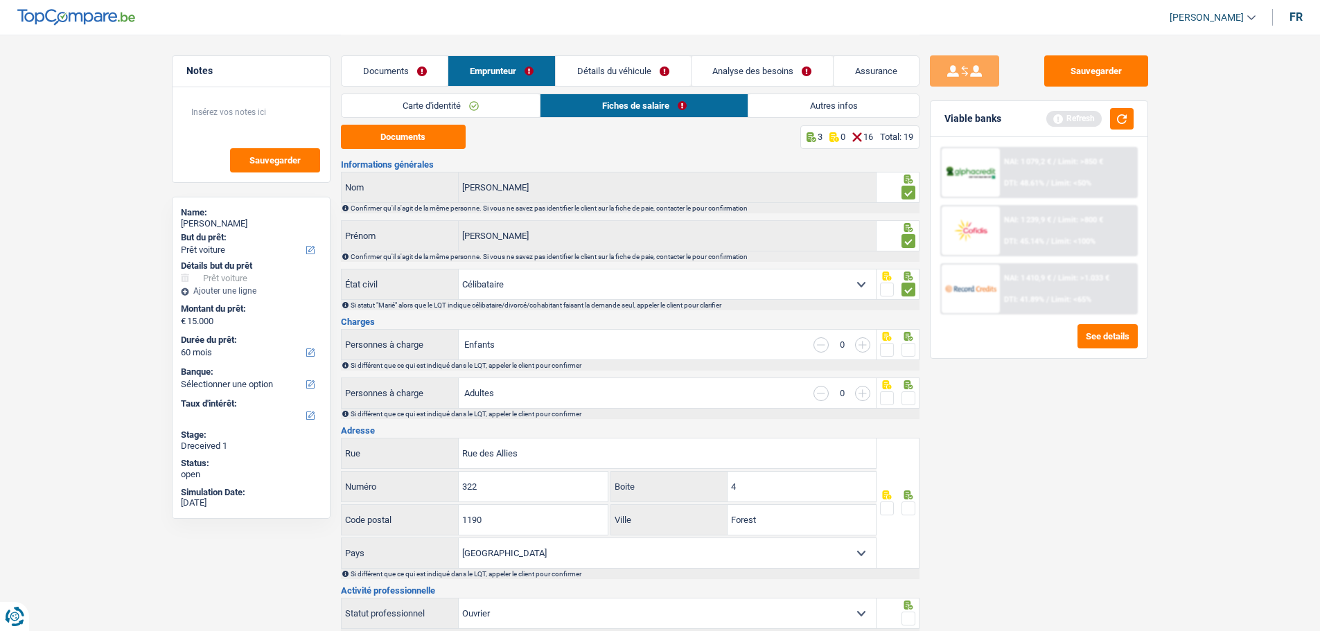
drag, startPoint x: 908, startPoint y: 341, endPoint x: 884, endPoint y: 352, distance: 26.7
click at [893, 349] on fieldset at bounding box center [897, 350] width 35 height 17
drag, startPoint x: 913, startPoint y: 343, endPoint x: 907, endPoint y: 360, distance: 18.2
click at [912, 344] on span at bounding box center [909, 350] width 14 height 14
click at [0, 0] on input "radio" at bounding box center [0, 0] width 0 height 0
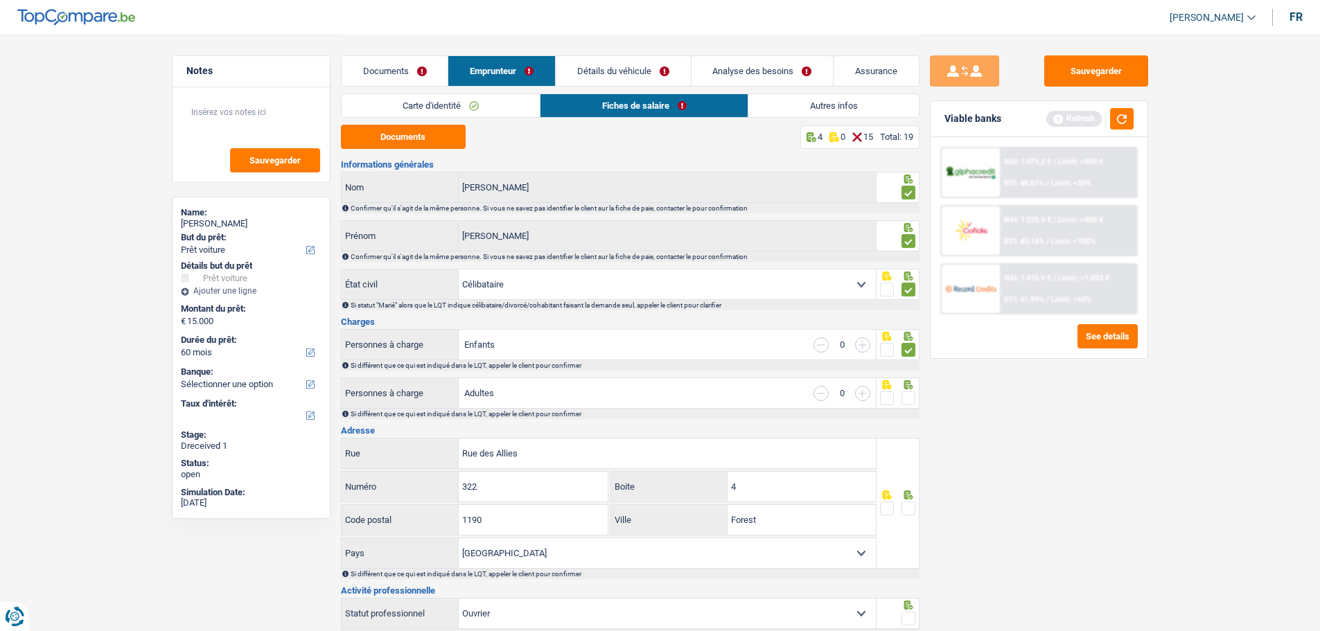
click at [906, 398] on span at bounding box center [909, 399] width 14 height 14
click at [0, 0] on input "radio" at bounding box center [0, 0] width 0 height 0
click at [822, 481] on input "4" at bounding box center [802, 487] width 148 height 30
click at [906, 481] on span at bounding box center [909, 509] width 14 height 14
click at [0, 0] on input "radio" at bounding box center [0, 0] width 0 height 0
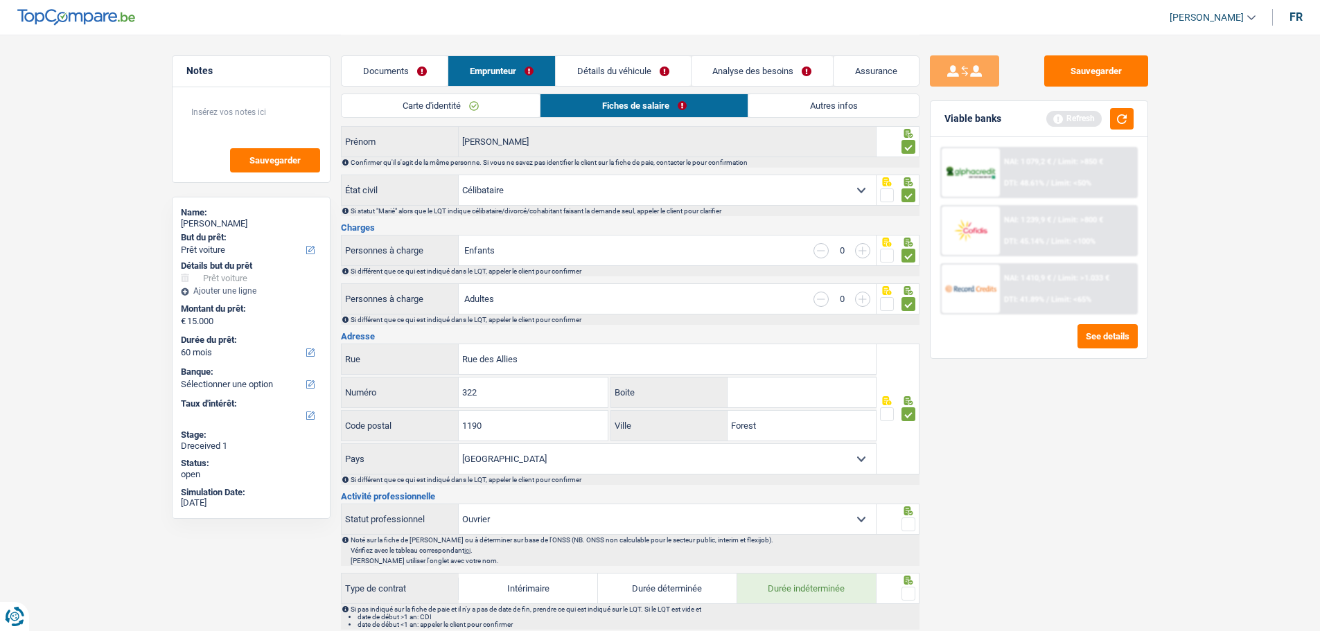
scroll to position [139, 0]
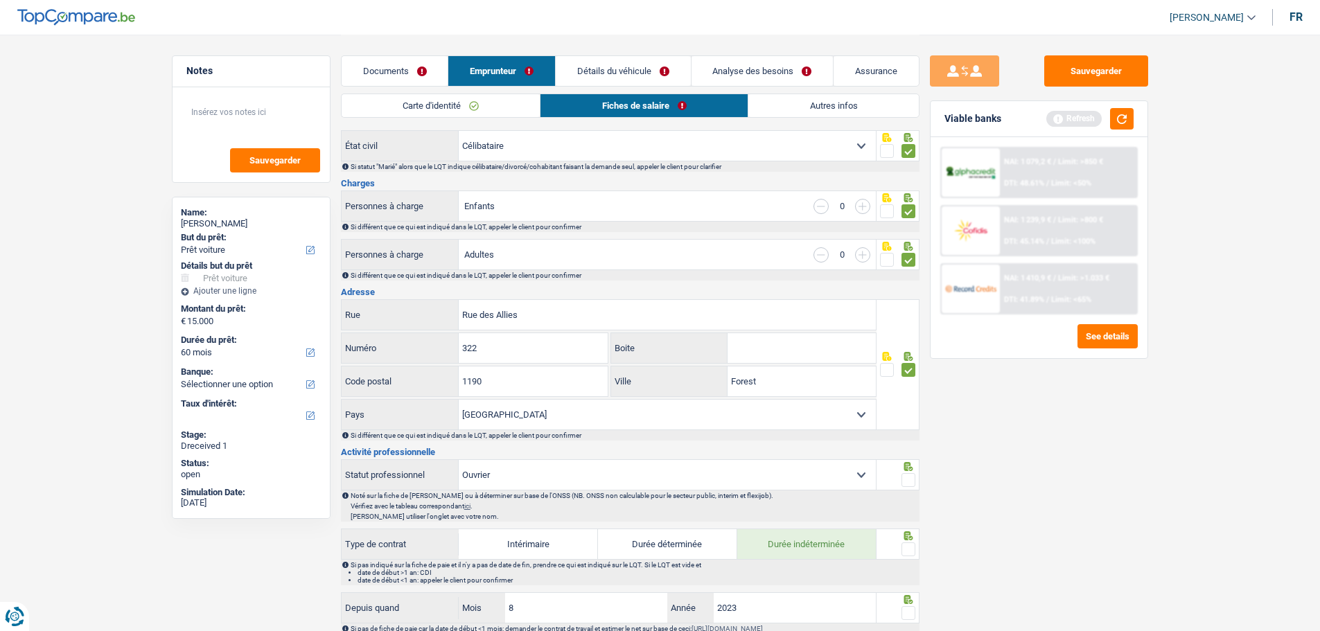
click at [911, 473] on span at bounding box center [909, 480] width 14 height 14
click at [0, 0] on input "radio" at bounding box center [0, 0] width 0 height 0
click at [908, 481] on span at bounding box center [909, 550] width 14 height 14
click at [0, 0] on input "radio" at bounding box center [0, 0] width 0 height 0
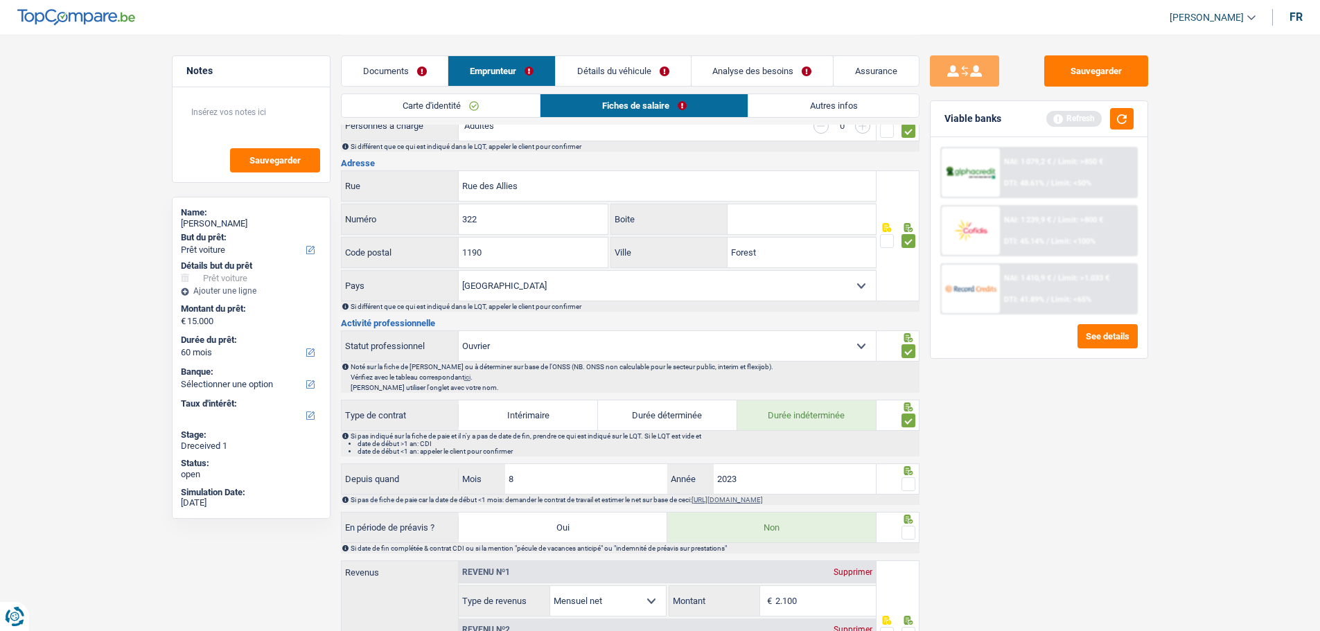
scroll to position [277, 0]
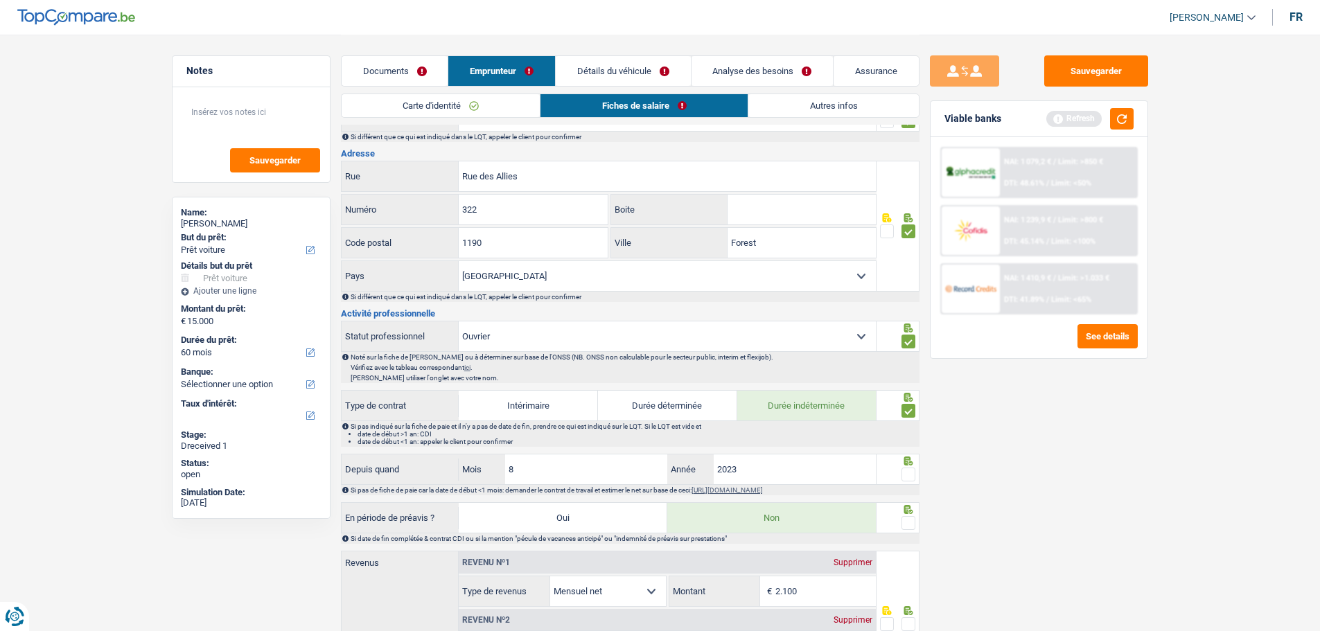
click at [907, 476] on span at bounding box center [909, 475] width 14 height 14
click at [0, 0] on input "radio" at bounding box center [0, 0] width 0 height 0
click at [910, 481] on span at bounding box center [909, 523] width 14 height 14
click at [0, 0] on input "radio" at bounding box center [0, 0] width 0 height 0
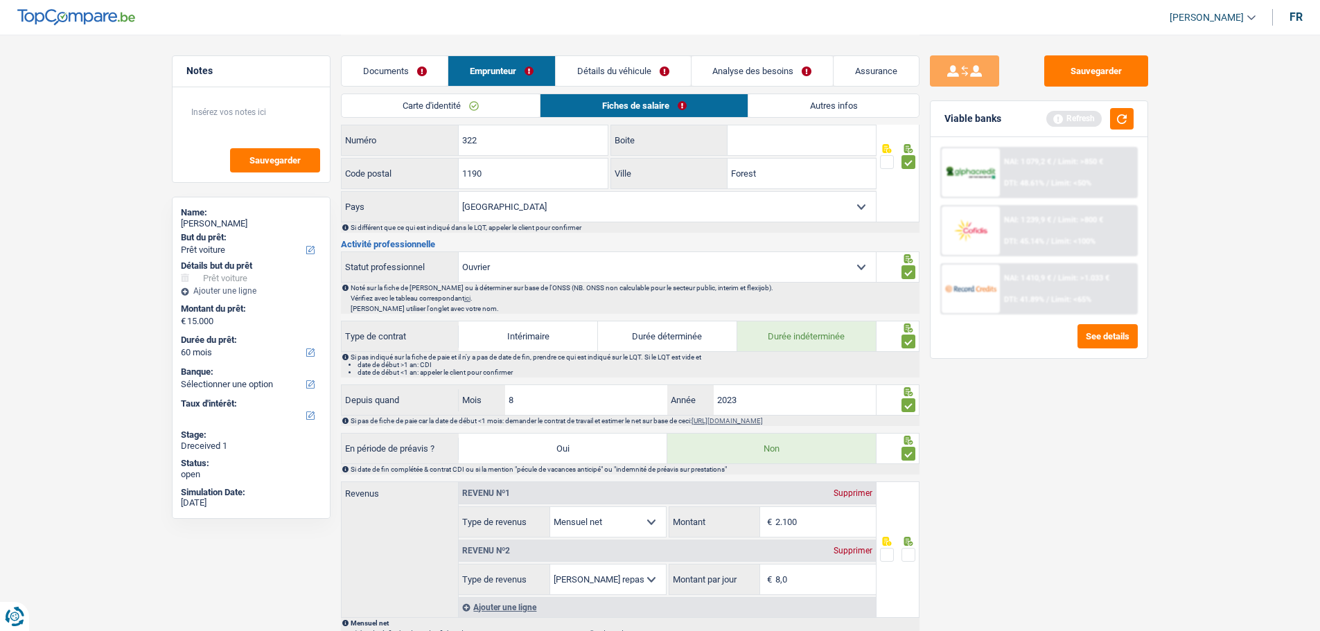
scroll to position [0, 0]
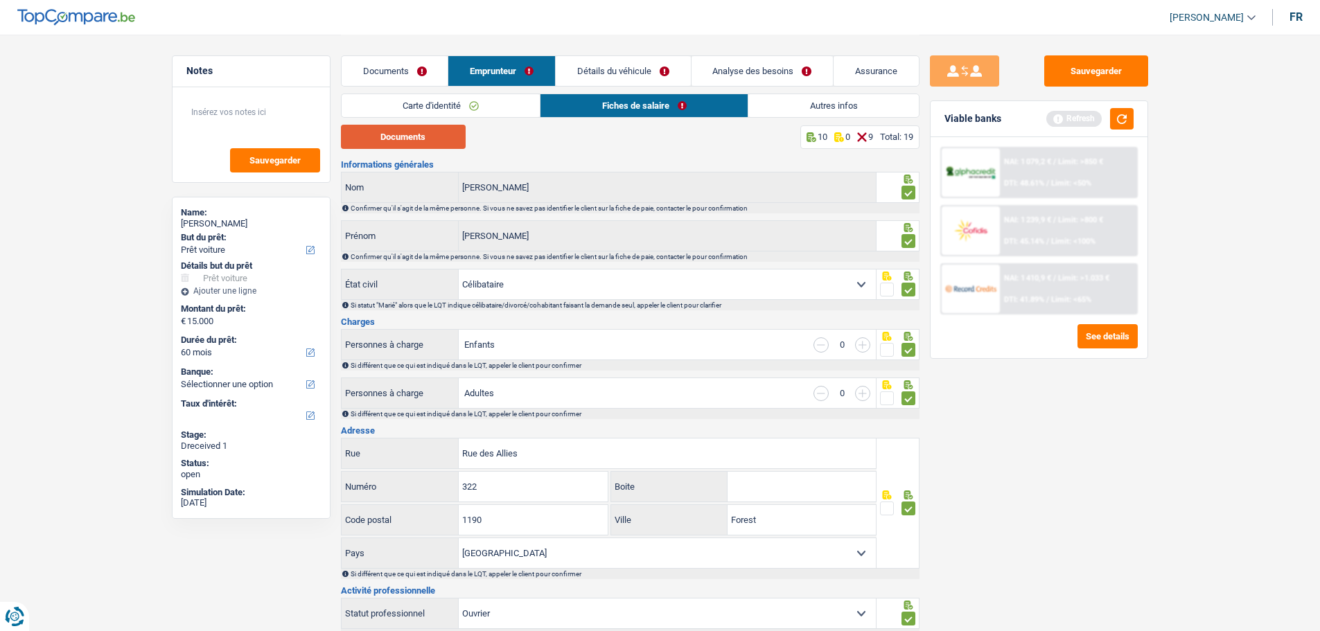
click at [435, 133] on button "Documents" at bounding box center [403, 137] width 125 height 24
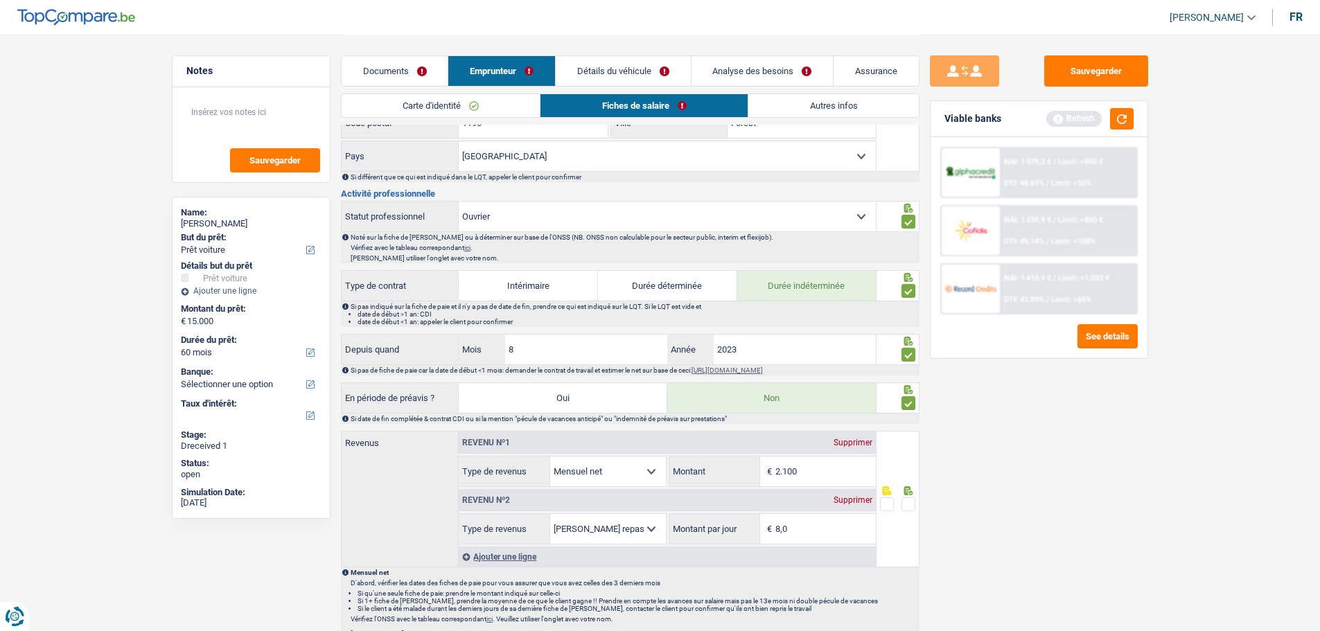
scroll to position [416, 0]
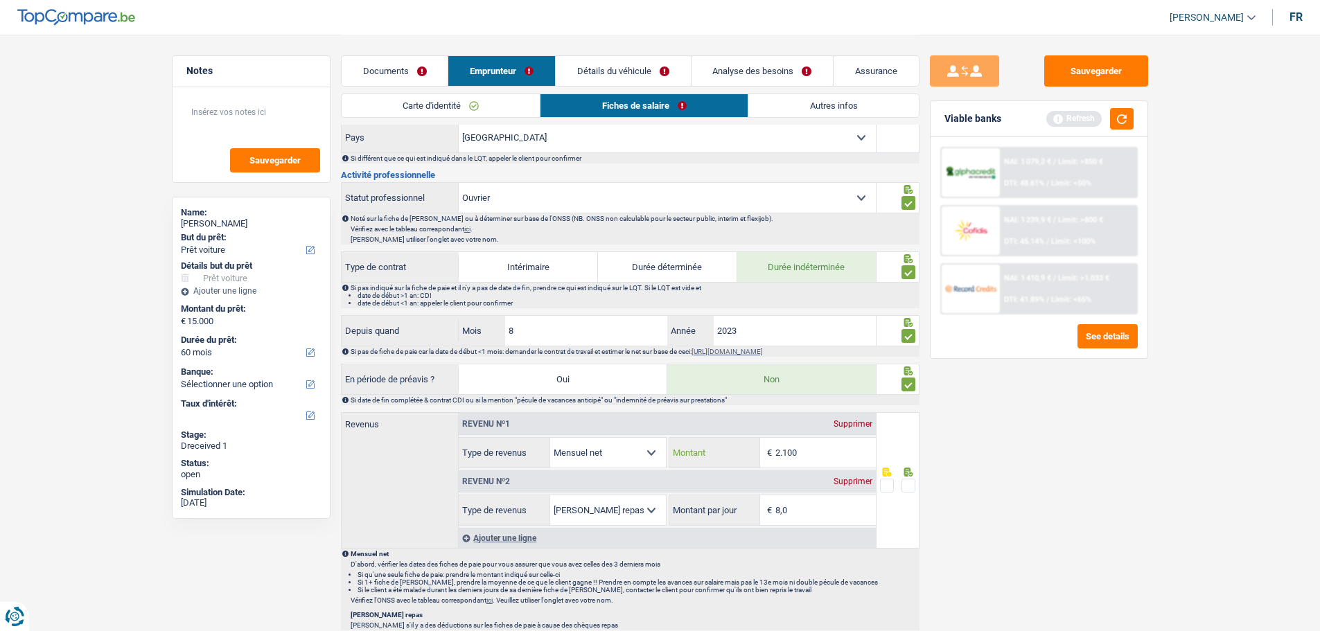
drag, startPoint x: 829, startPoint y: 444, endPoint x: 712, endPoint y: 455, distance: 116.9
click at [712, 455] on div "2.100 € Montant" at bounding box center [772, 453] width 207 height 30
type input "1.800"
click at [909, 480] on span at bounding box center [909, 486] width 14 height 14
click at [0, 0] on input "radio" at bounding box center [0, 0] width 0 height 0
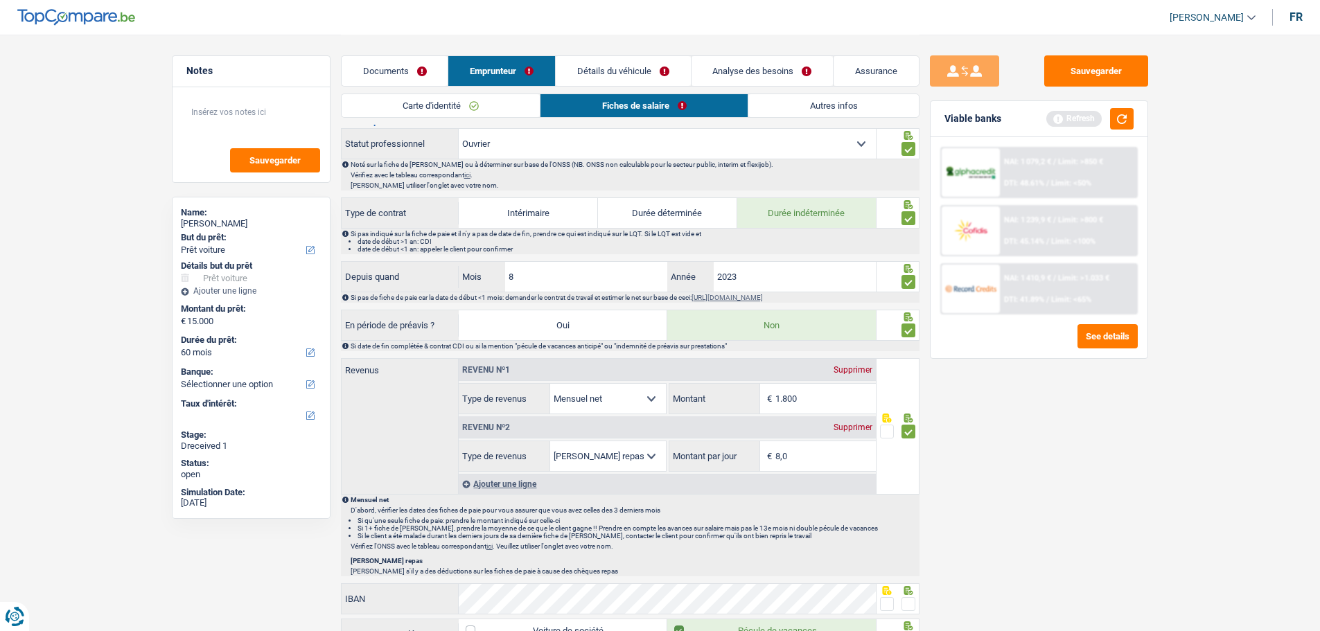
scroll to position [624, 0]
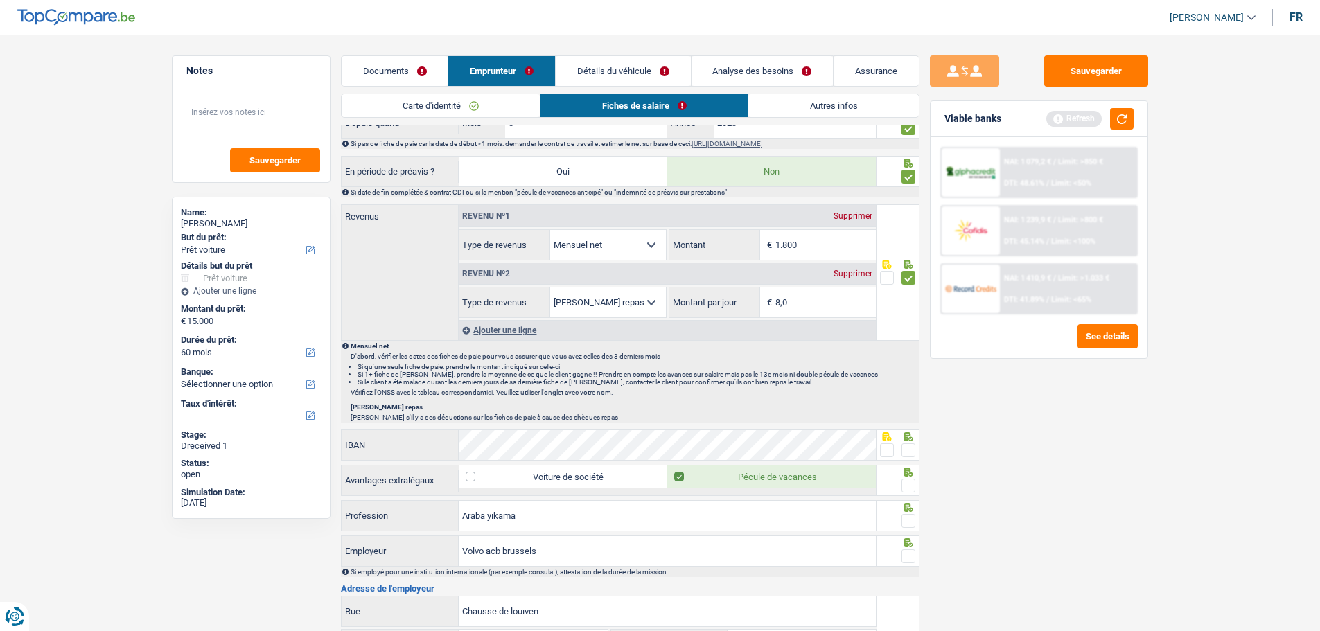
drag, startPoint x: 910, startPoint y: 448, endPoint x: 902, endPoint y: 473, distance: 26.3
click at [909, 448] on span at bounding box center [909, 451] width 14 height 14
click at [0, 0] on input "radio" at bounding box center [0, 0] width 0 height 0
click at [909, 481] on span at bounding box center [909, 486] width 14 height 14
click at [0, 0] on input "radio" at bounding box center [0, 0] width 0 height 0
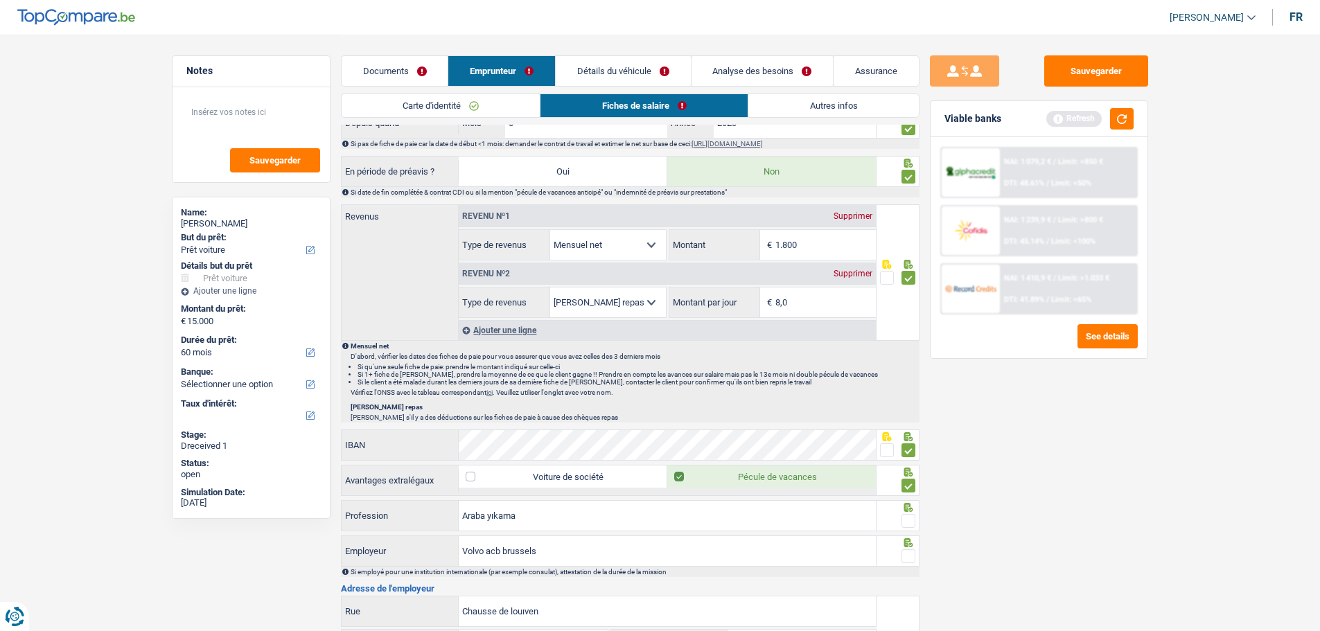
click at [905, 481] on span at bounding box center [909, 521] width 14 height 14
click at [0, 0] on input "radio" at bounding box center [0, 0] width 0 height 0
drag, startPoint x: 563, startPoint y: 524, endPoint x: 437, endPoint y: 518, distance: 126.2
click at [437, 481] on div "Araba yıkama Profession" at bounding box center [609, 516] width 535 height 30
type input "Laveur"
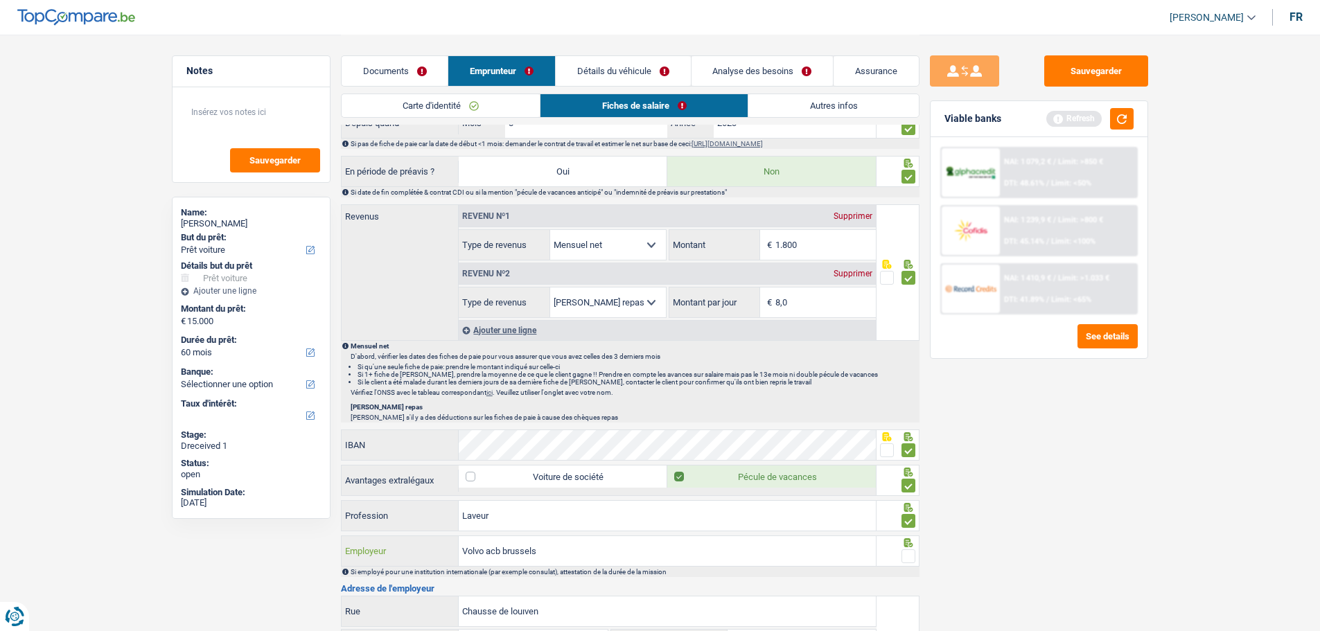
drag, startPoint x: 573, startPoint y: 555, endPoint x: 387, endPoint y: 545, distance: 186.7
click at [387, 481] on div "Volvo acb brussels Employeur" at bounding box center [609, 551] width 535 height 30
type input "AC Brussels"
click at [907, 481] on span at bounding box center [909, 557] width 14 height 14
click at [0, 0] on input "radio" at bounding box center [0, 0] width 0 height 0
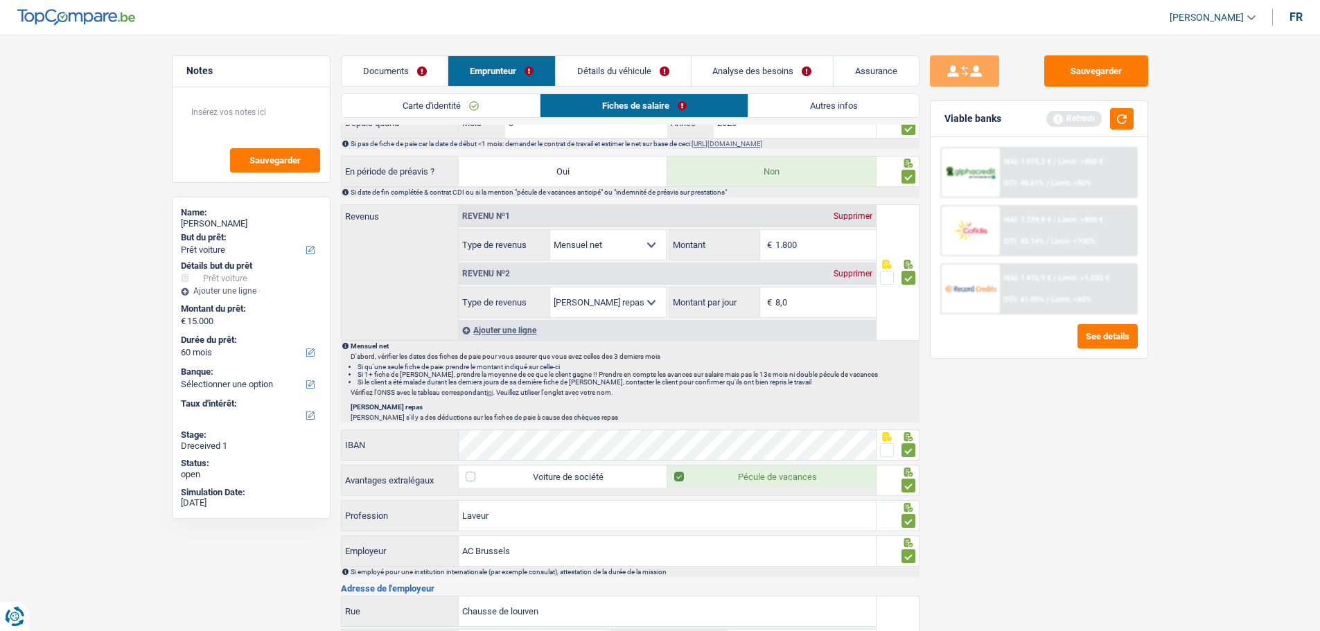
scroll to position [762, 0]
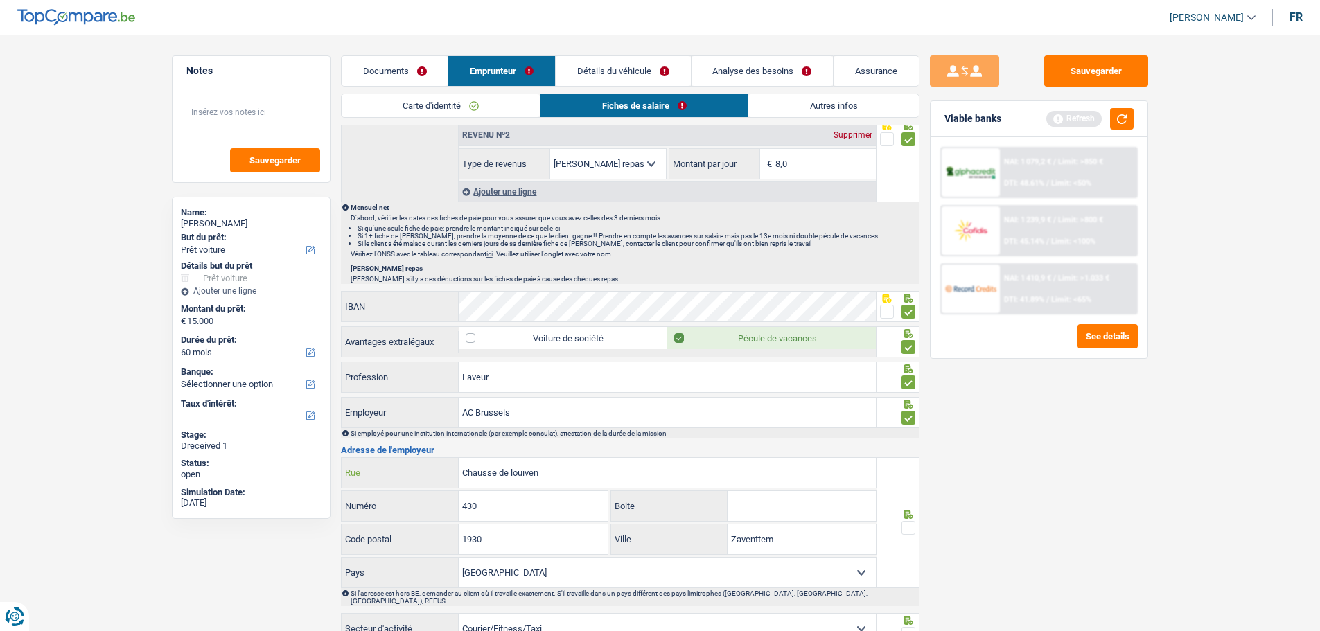
drag, startPoint x: 585, startPoint y: 473, endPoint x: 261, endPoint y: 467, distance: 323.7
click at [261, 467] on div "Notes Sauvegarder Name: Ismail ISMAIL But du prêt: Confort maison: meubles, tex…" at bounding box center [660, 24] width 998 height 1504
type input "Leuvensesteenweg"
click at [905, 481] on span at bounding box center [909, 528] width 14 height 14
click at [0, 0] on input "radio" at bounding box center [0, 0] width 0 height 0
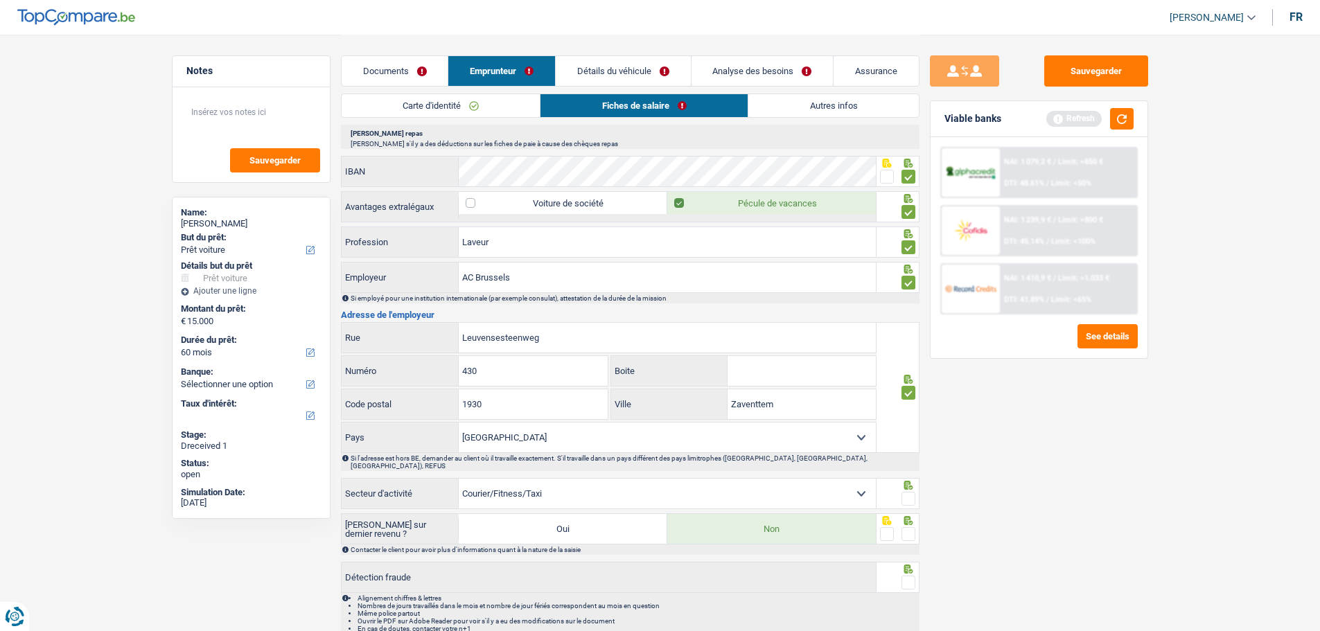
scroll to position [901, 0]
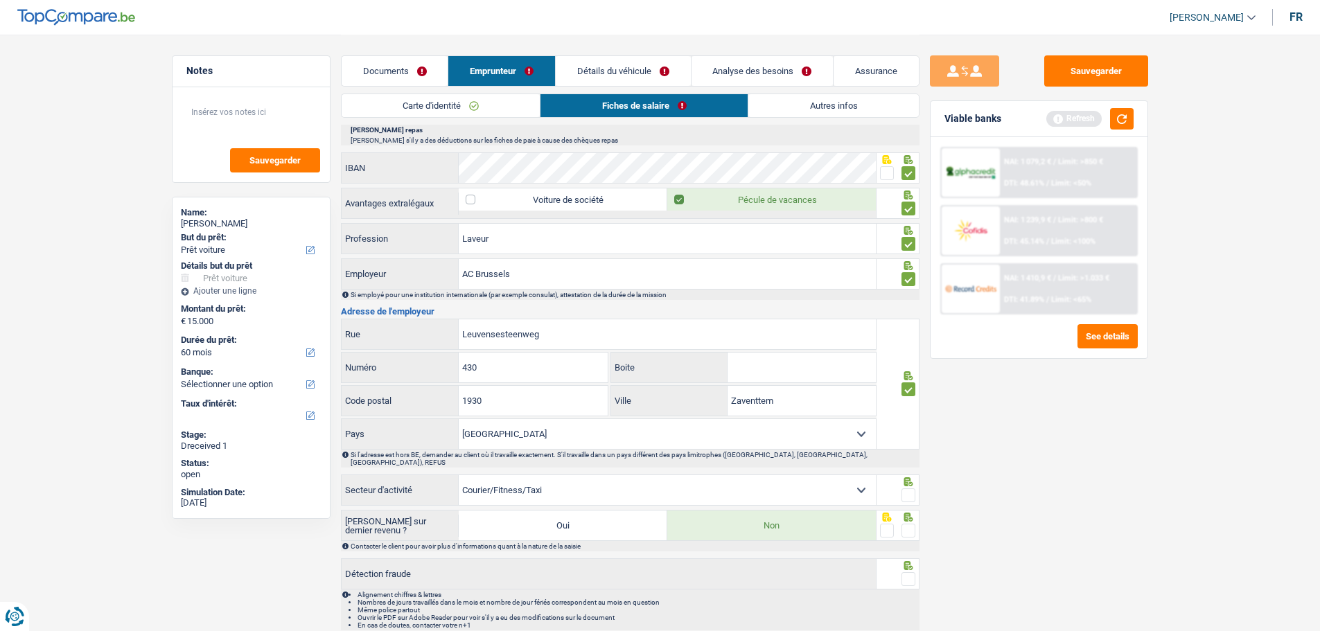
click at [915, 481] on span at bounding box center [909, 496] width 14 height 14
click at [0, 0] on input "radio" at bounding box center [0, 0] width 0 height 0
click at [910, 481] on span at bounding box center [909, 531] width 14 height 14
click at [0, 0] on input "radio" at bounding box center [0, 0] width 0 height 0
click at [909, 481] on div at bounding box center [909, 579] width 14 height 17
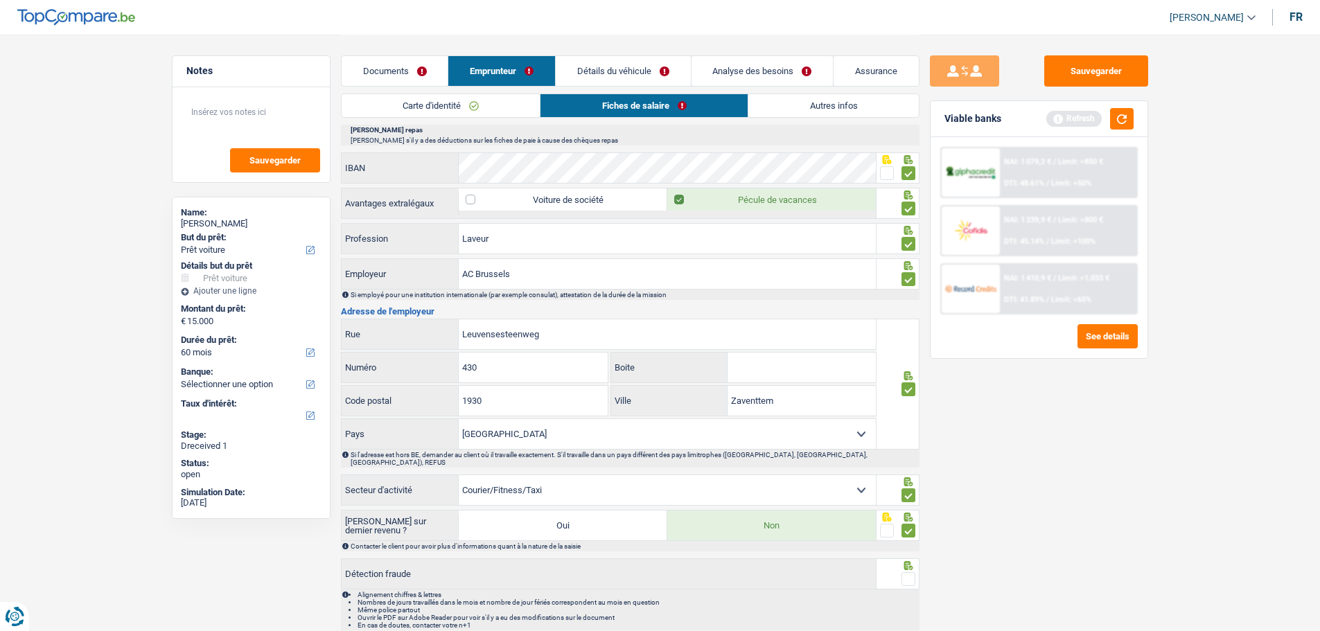
click at [908, 481] on span at bounding box center [909, 579] width 14 height 14
click at [0, 0] on input "radio" at bounding box center [0, 0] width 0 height 0
drag, startPoint x: 1086, startPoint y: 62, endPoint x: 1073, endPoint y: 68, distance: 13.9
click at [1064, 64] on button "Sauvegarder" at bounding box center [1096, 70] width 104 height 31
click at [836, 109] on link "Autres infos" at bounding box center [833, 105] width 170 height 23
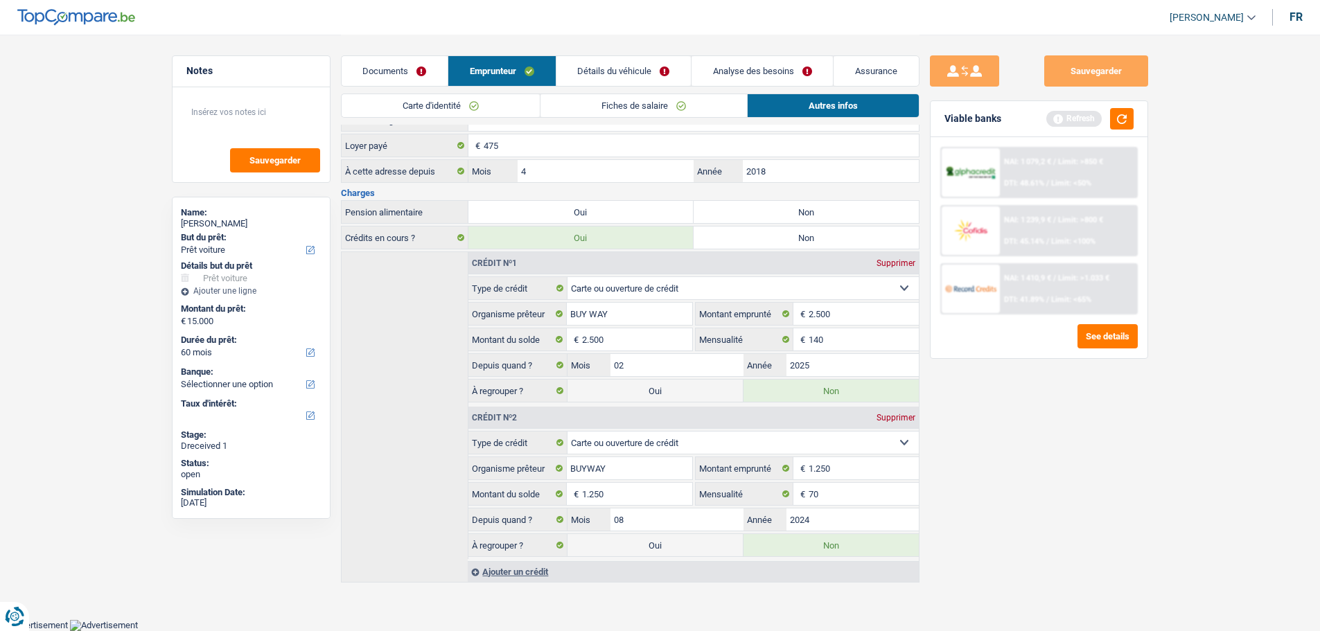
scroll to position [202, 0]
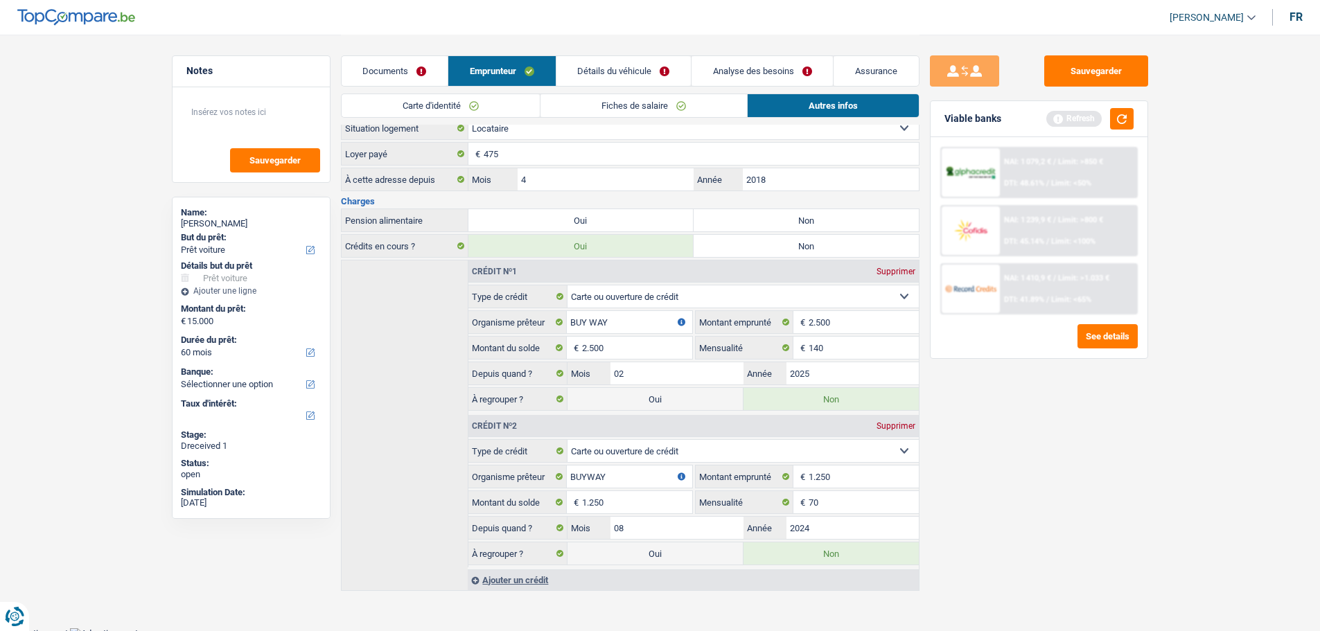
click at [663, 65] on link "Détails du véhicule" at bounding box center [623, 71] width 134 height 30
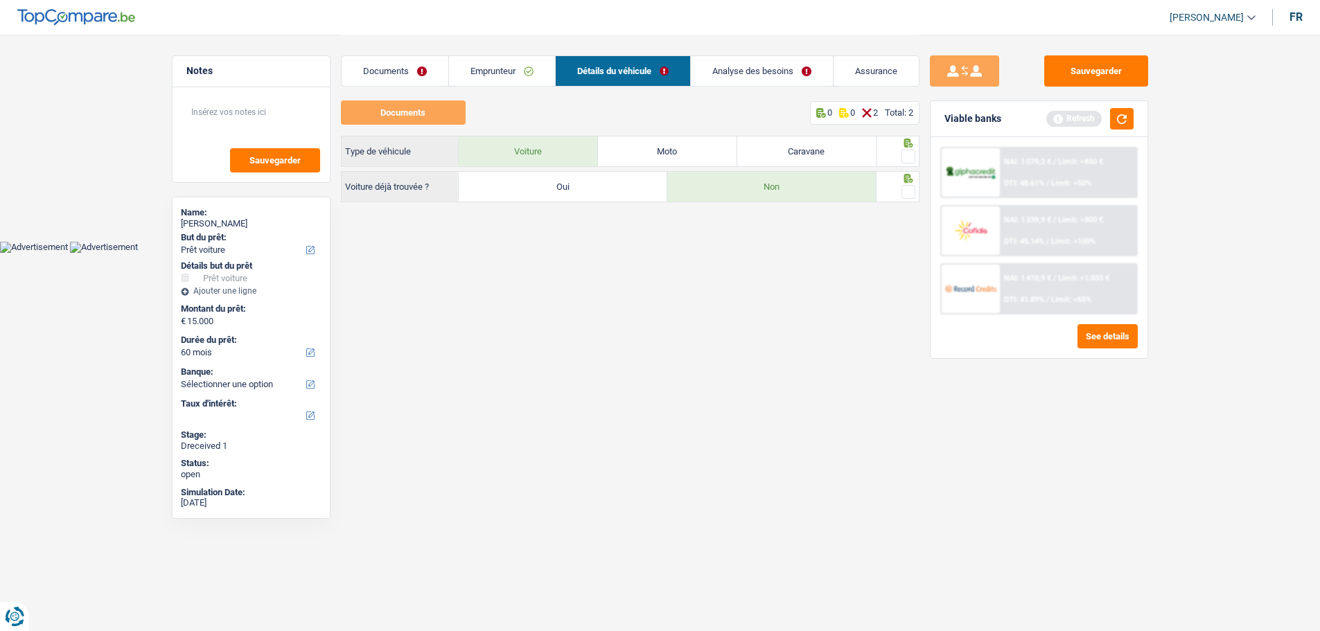
scroll to position [0, 0]
click at [913, 155] on span at bounding box center [913, 157] width 14 height 14
click at [0, 0] on input "radio" at bounding box center [0, 0] width 0 height 0
click at [914, 186] on span at bounding box center [913, 192] width 14 height 14
click at [0, 0] on input "radio" at bounding box center [0, 0] width 0 height 0
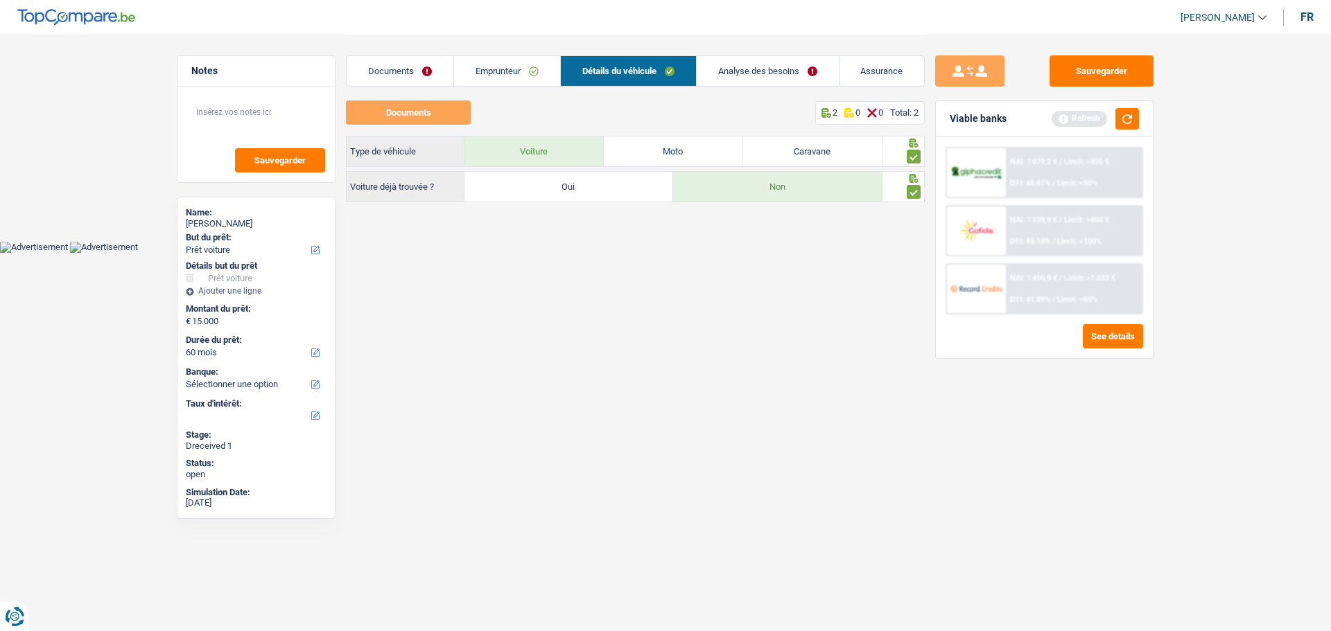
click at [765, 64] on link "Analyse des besoins" at bounding box center [767, 71] width 142 height 30
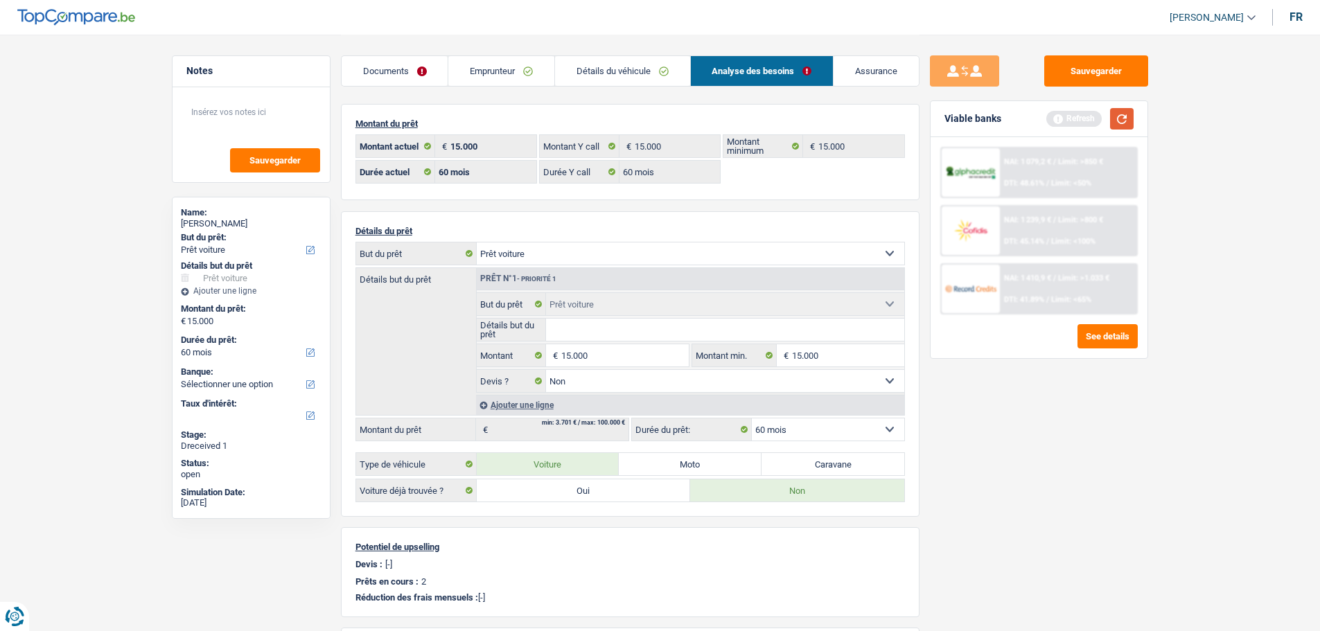
click at [1064, 116] on button "button" at bounding box center [1122, 118] width 24 height 21
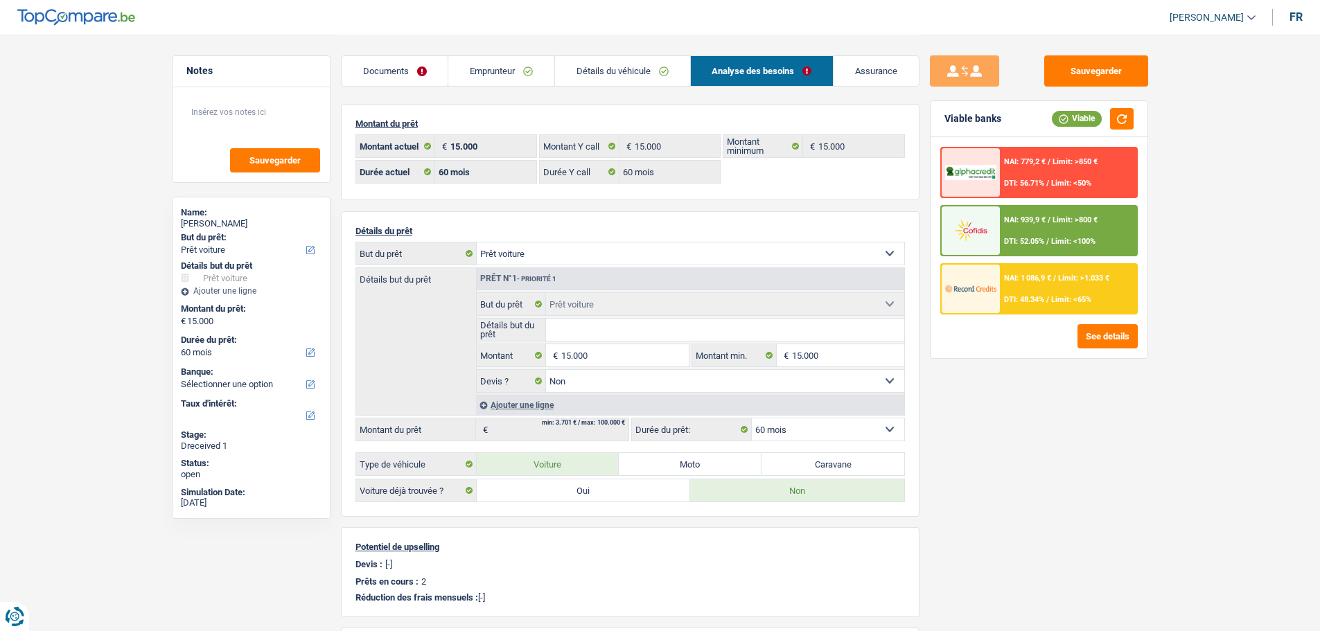
click at [1051, 297] on span "Limit: <65%" at bounding box center [1071, 299] width 40 height 9
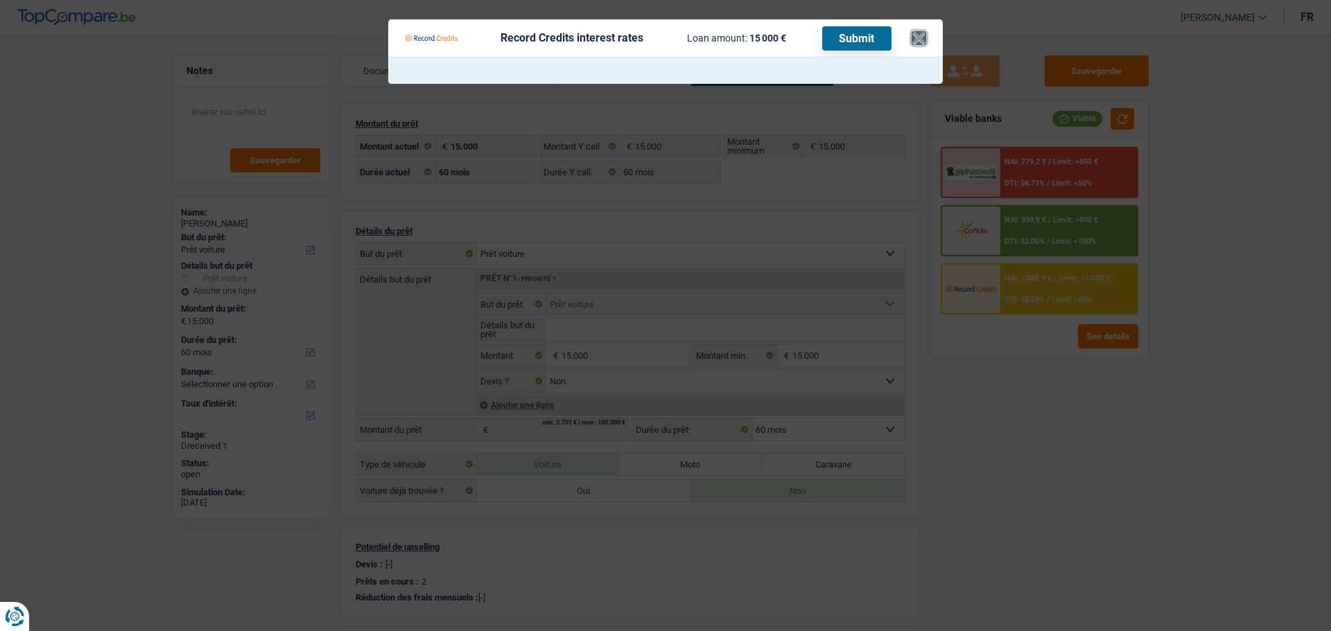
click at [923, 31] on button "×" at bounding box center [918, 38] width 15 height 14
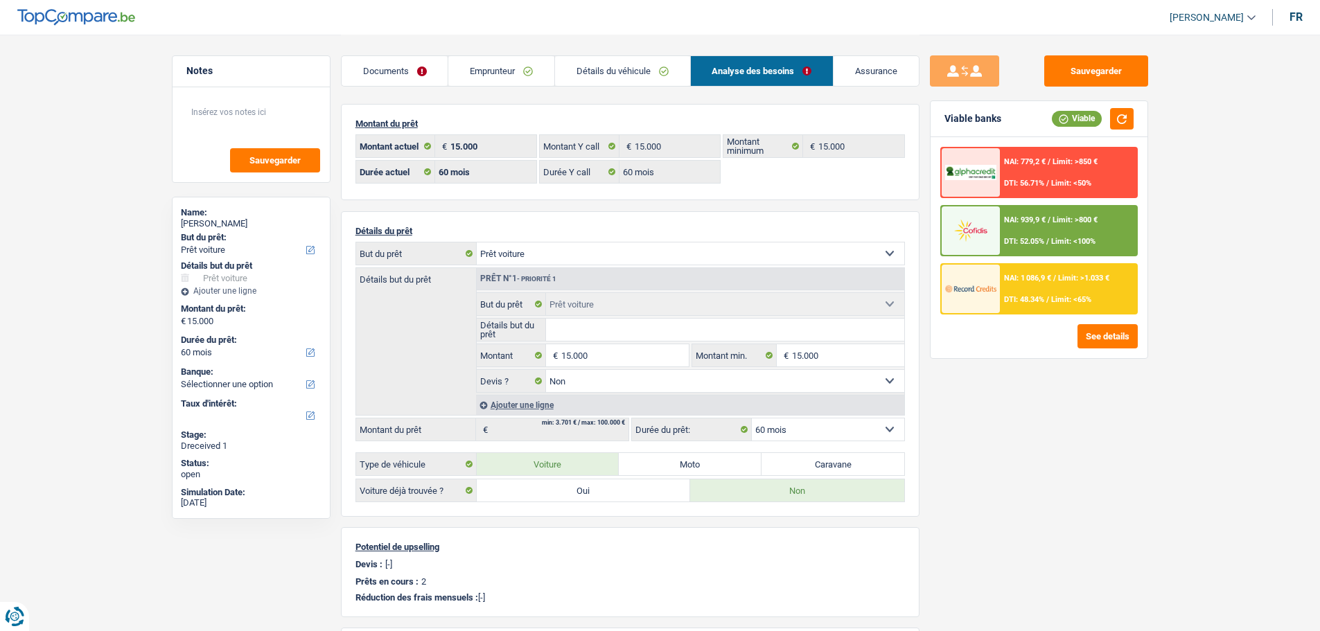
click at [1033, 230] on div "NAI: 939,9 € / Limit: >800 € DTI: 52.05% / Limit: <100%" at bounding box center [1068, 231] width 137 height 49
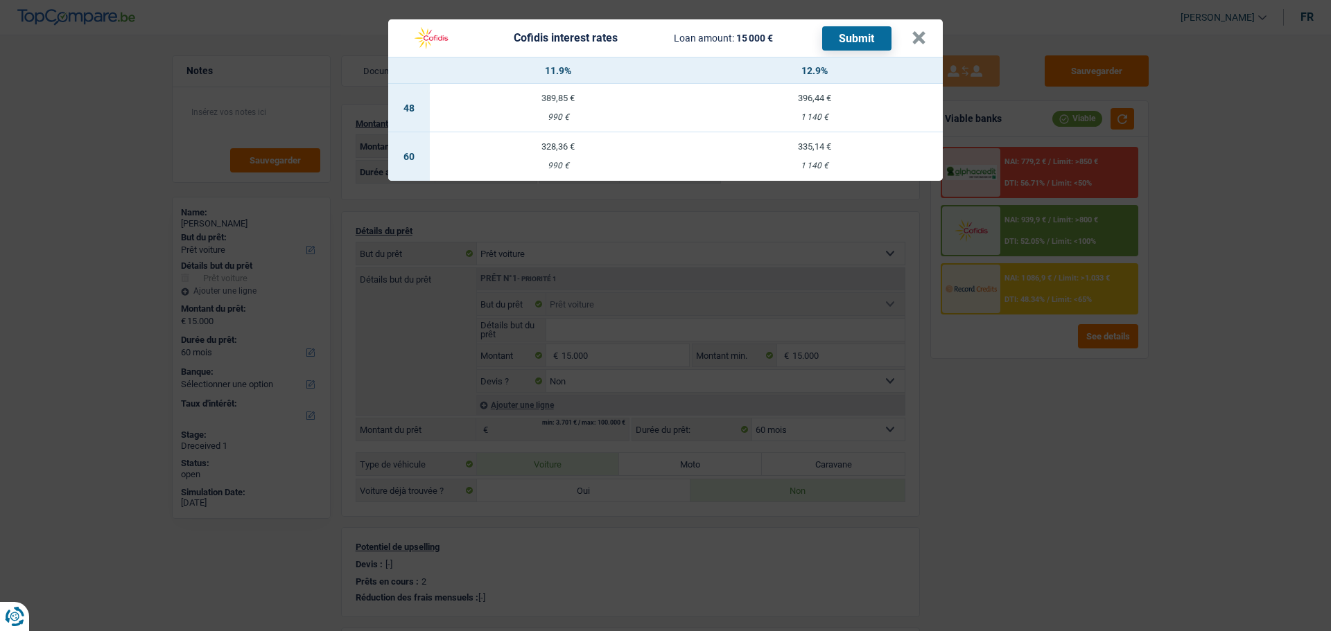
click at [547, 146] on td "328,36 € 990 €" at bounding box center [558, 156] width 256 height 49
select select "cofidis"
type input "11,90"
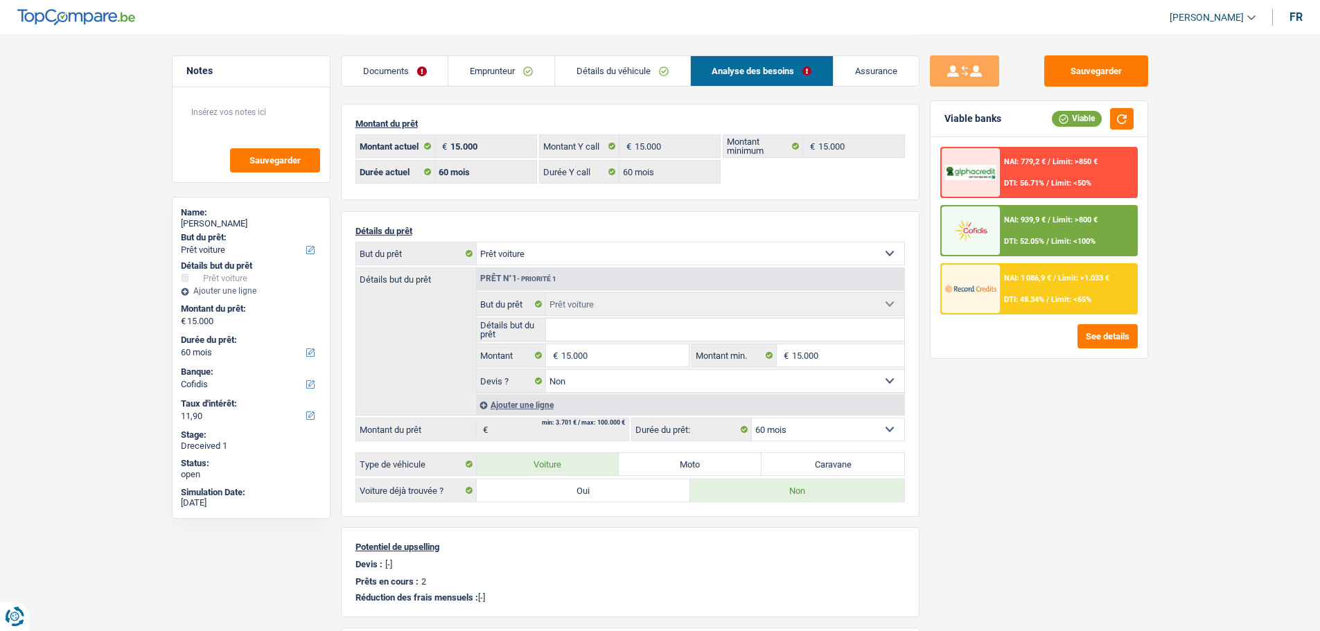
click at [1064, 234] on div "NAI: 939,9 € / Limit: >800 € DTI: 52.05% / Limit: <100%" at bounding box center [1068, 231] width 137 height 49
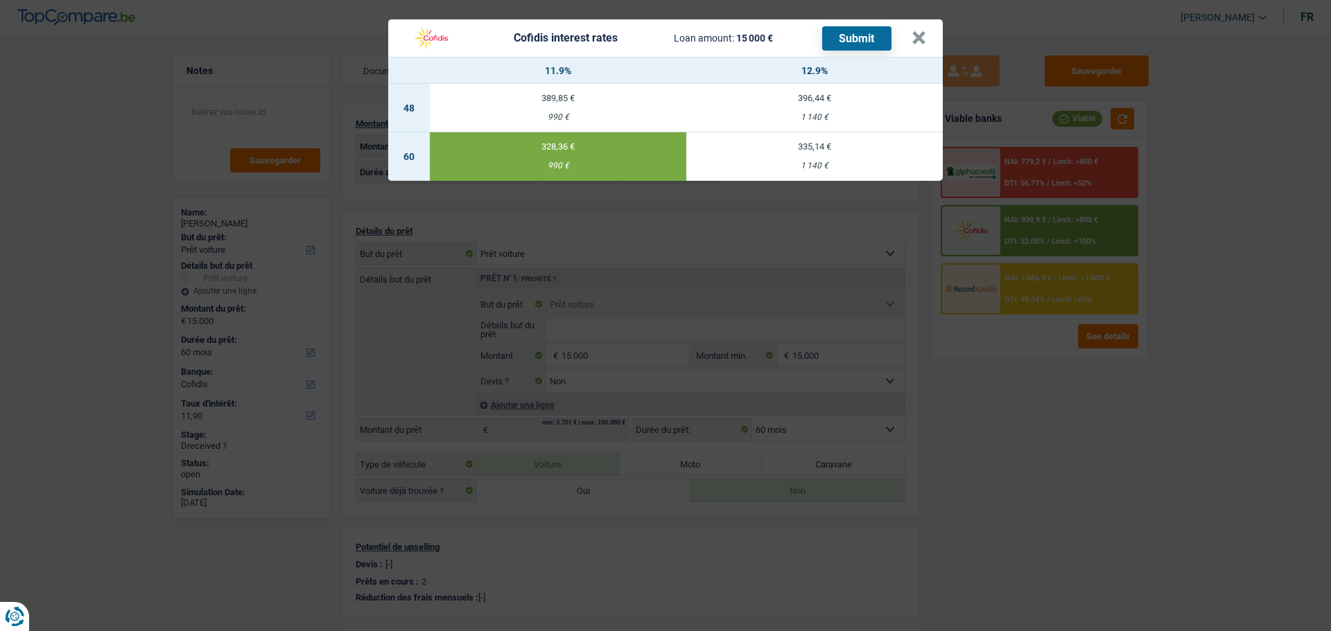
drag, startPoint x: 877, startPoint y: 37, endPoint x: 868, endPoint y: 40, distance: 9.2
click at [870, 38] on button "Submit" at bounding box center [856, 38] width 69 height 24
click at [919, 33] on button "×" at bounding box center [918, 38] width 15 height 14
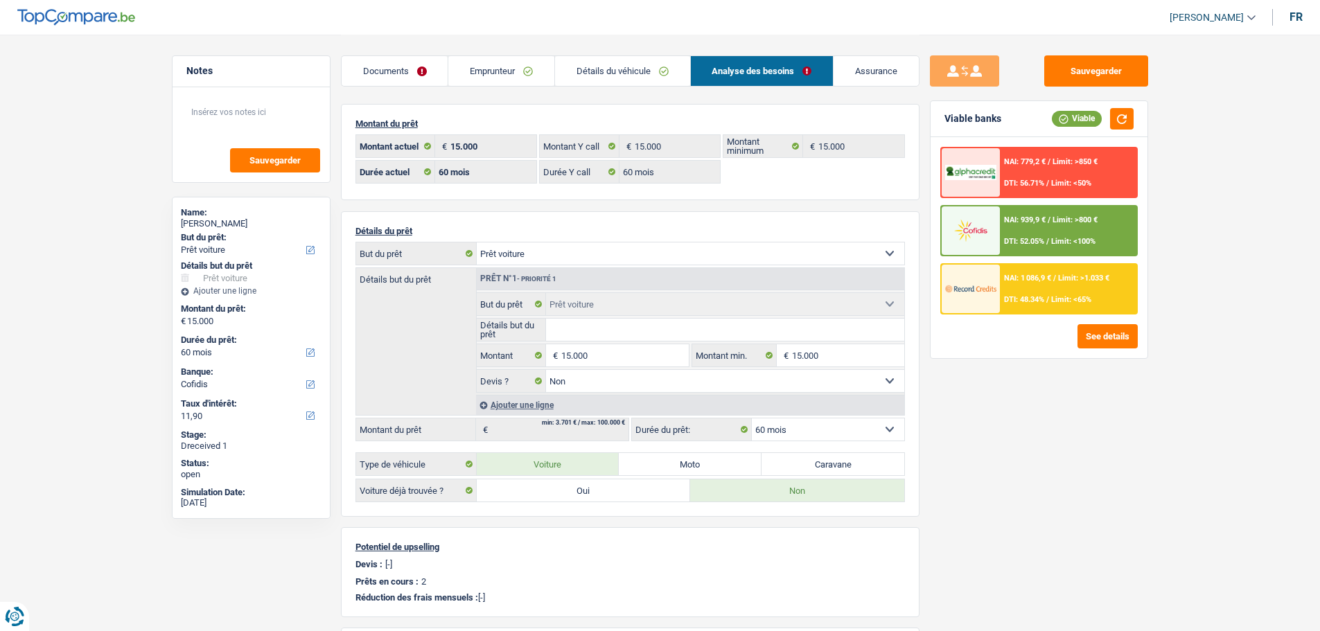
click at [786, 251] on select "Confort maison: meubles, textile, peinture, électroménager, outillage non-profe…" at bounding box center [691, 254] width 428 height 22
select select "household"
click at [477, 243] on select "Confort maison: meubles, textile, peinture, électroménager, outillage non-profe…" at bounding box center [691, 254] width 428 height 22
select select "household"
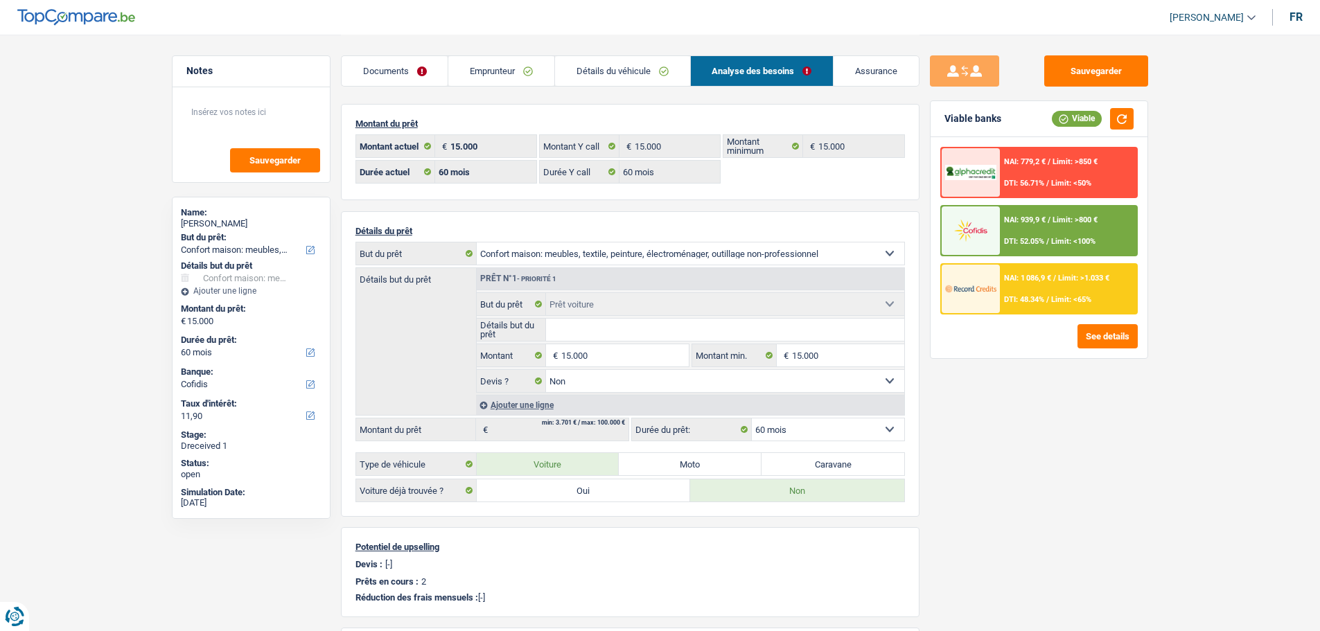
select select "household"
select select
select select "car"
select select "false"
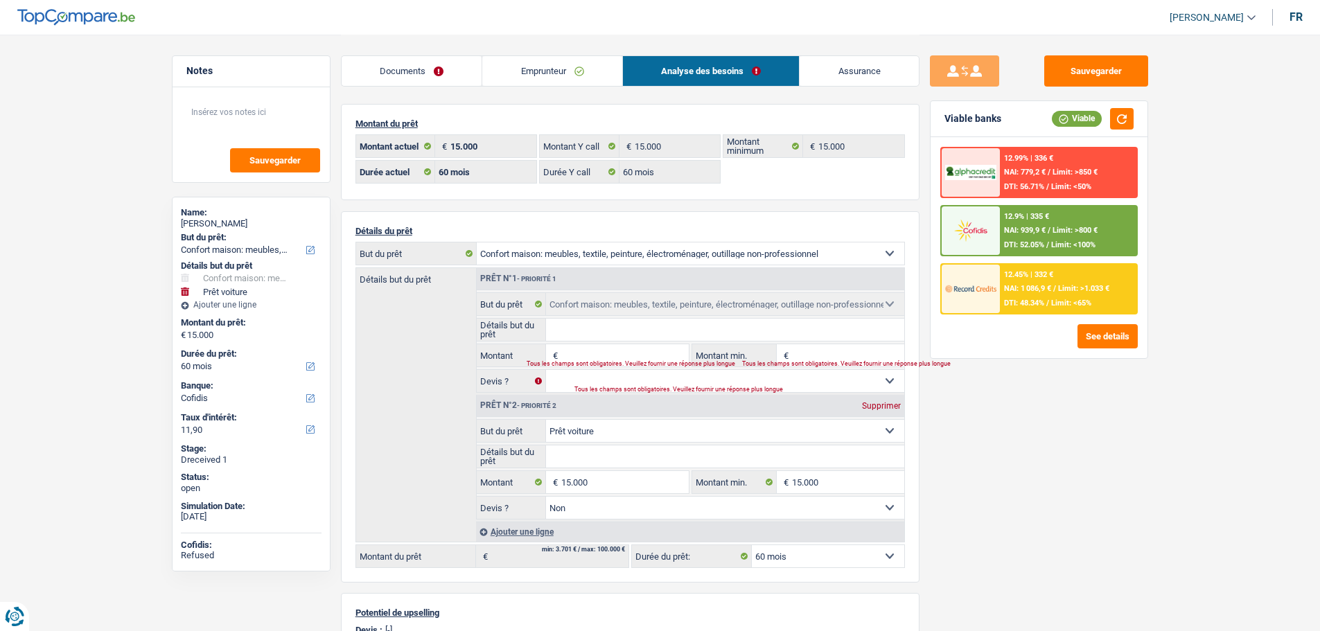
click at [580, 353] on input "Montant" at bounding box center [624, 355] width 127 height 22
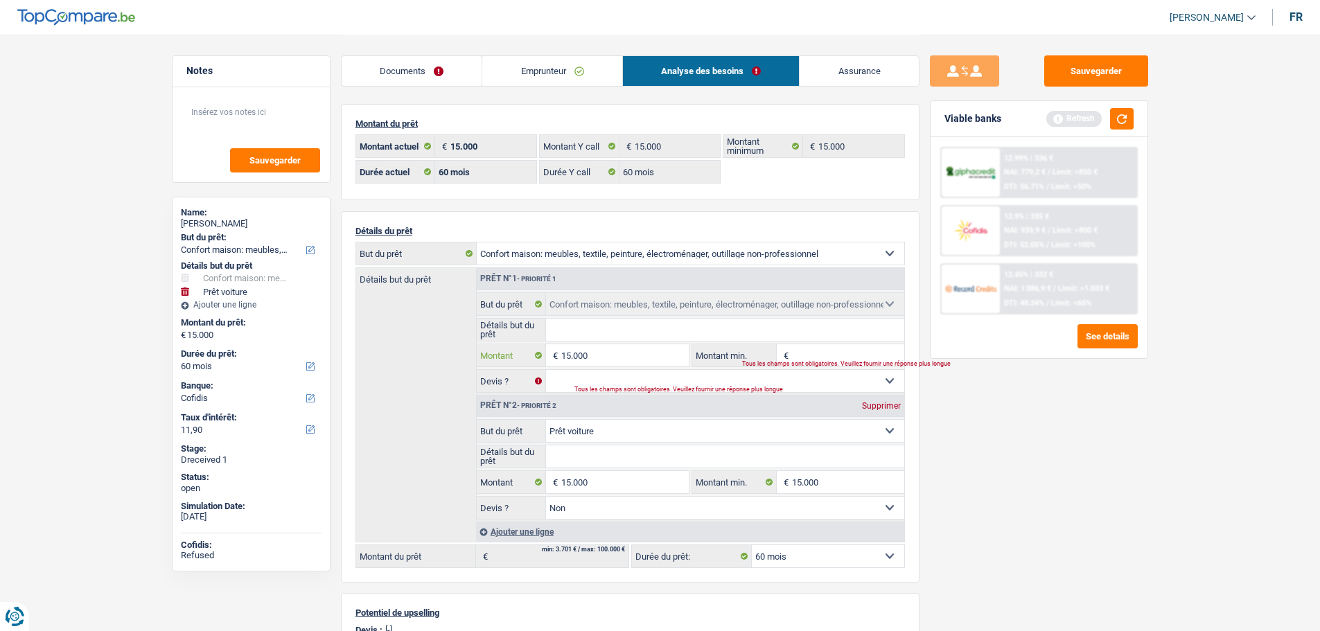
type input "15.000"
type input "30.000"
select select "120"
type input "30.000"
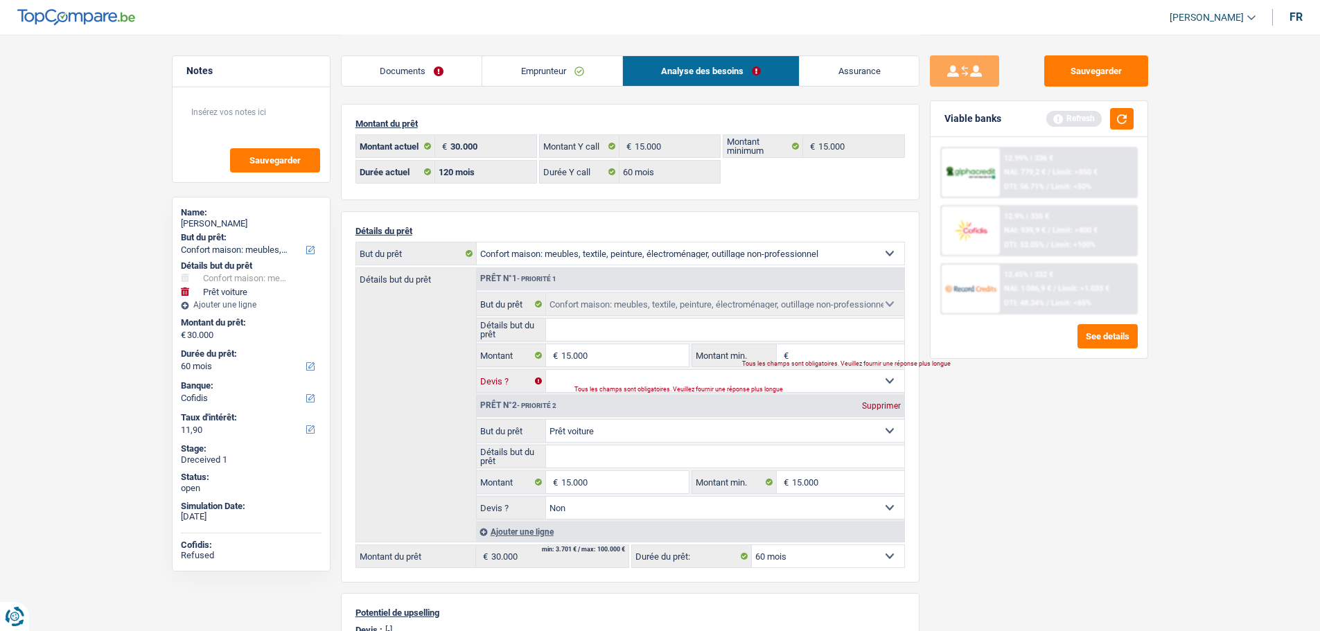
click at [766, 379] on select "Oui Non Non répondu Sélectionner une option" at bounding box center [725, 381] width 358 height 22
select select "120"
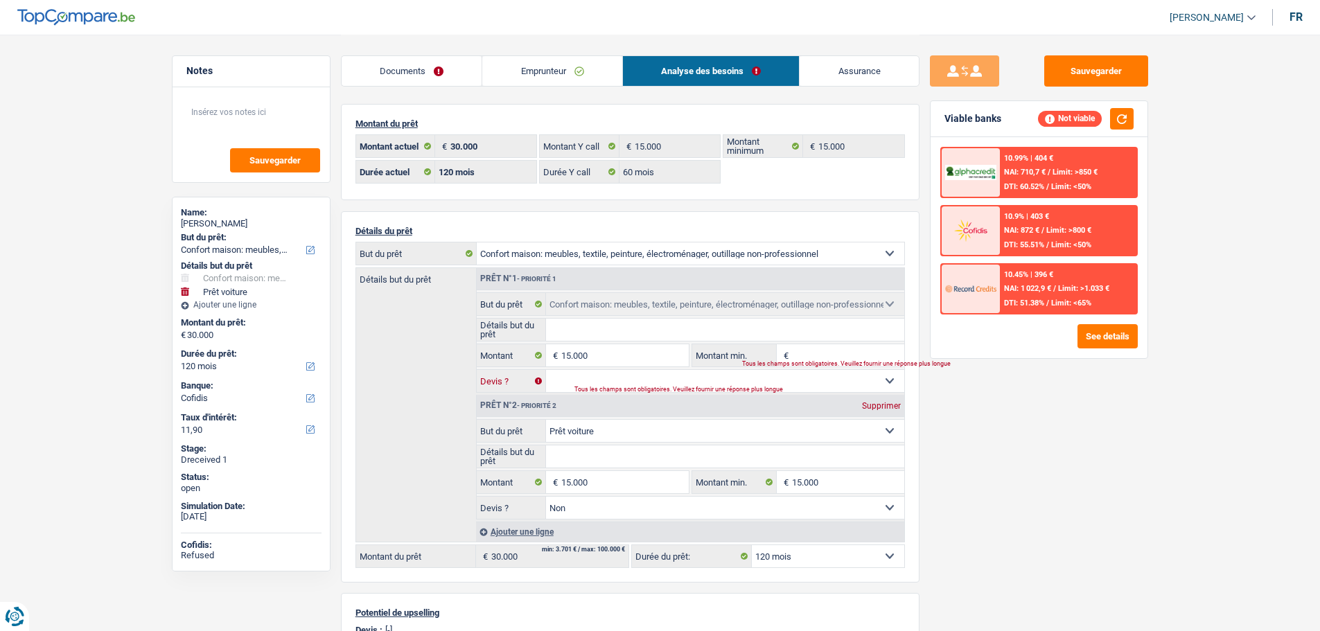
select select "false"
click at [546, 370] on select "Oui Non Non répondu Sélectionner une option" at bounding box center [725, 381] width 358 height 22
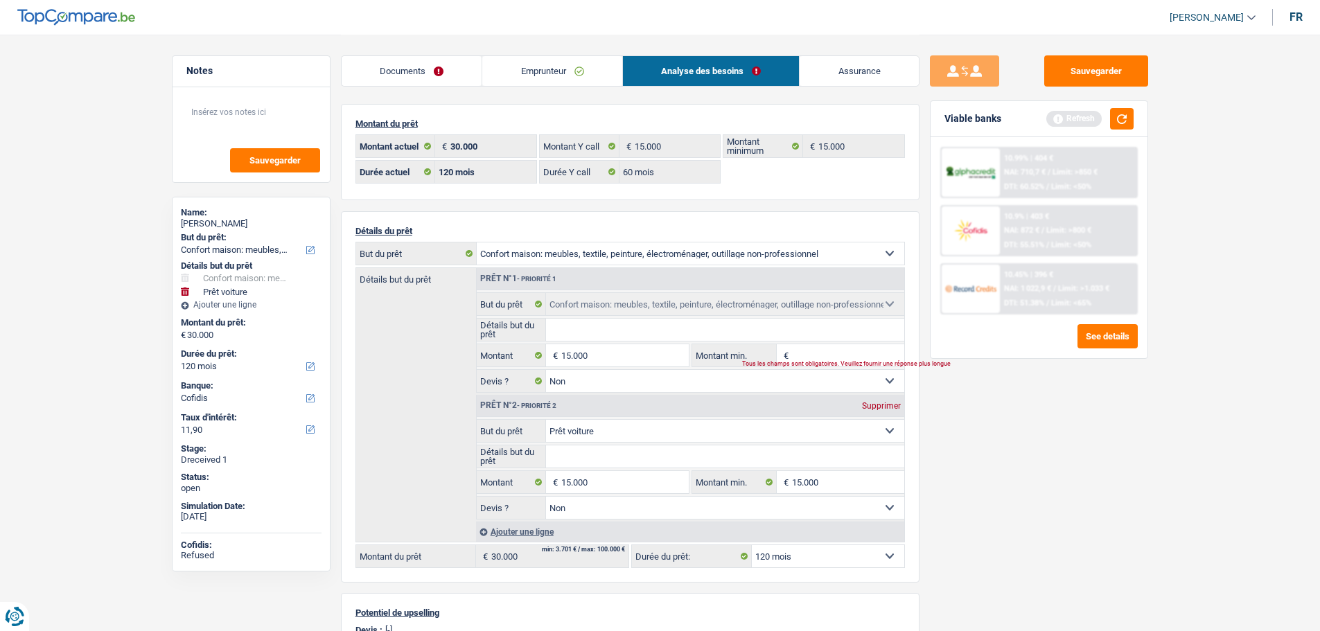
click at [889, 402] on div "Supprimer" at bounding box center [882, 406] width 46 height 8
type input "15.000"
select select "60"
type input "15.000"
select select "60"
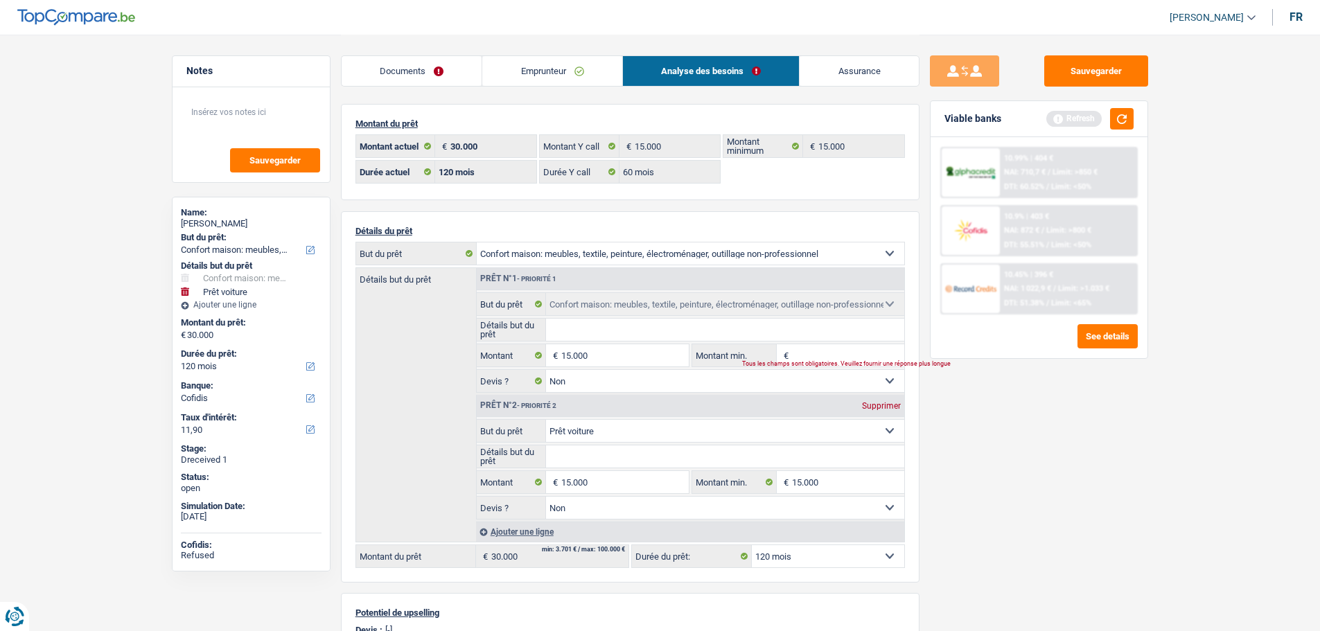
type input "15.000"
select select "60"
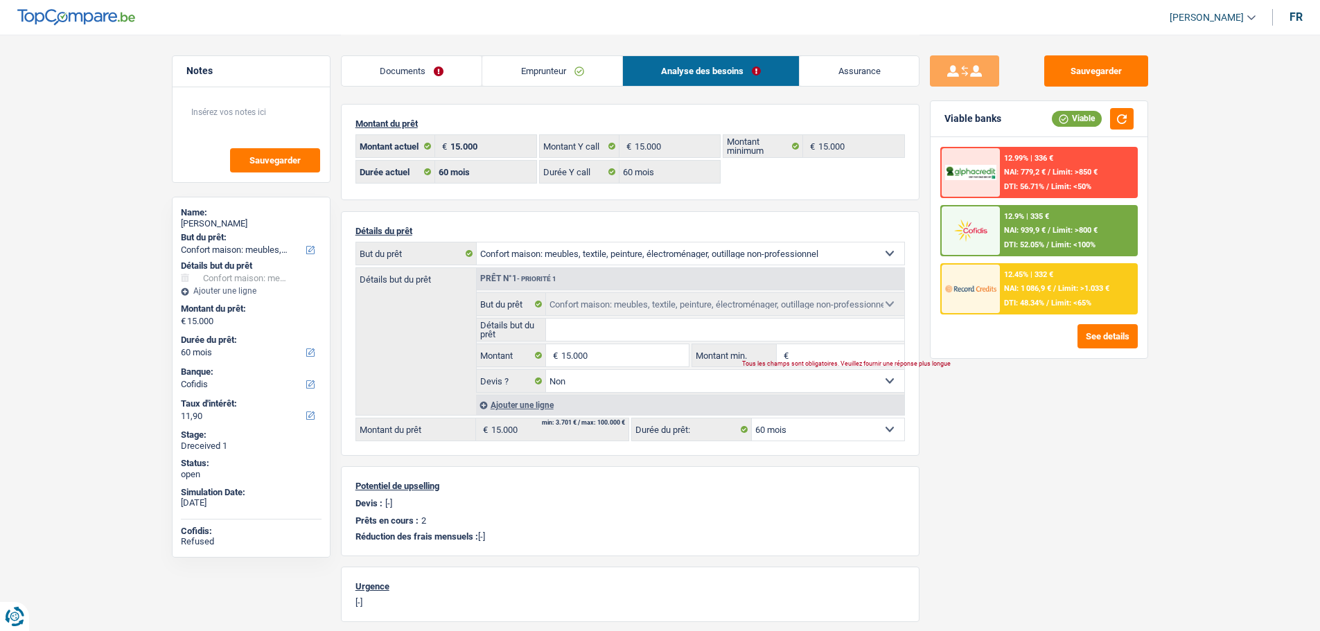
click at [1048, 277] on div "12.45% | 332 € NAI: 1 086,9 € / Limit: >1.033 € DTI: 48.34% / Limit: <65%" at bounding box center [1068, 289] width 137 height 49
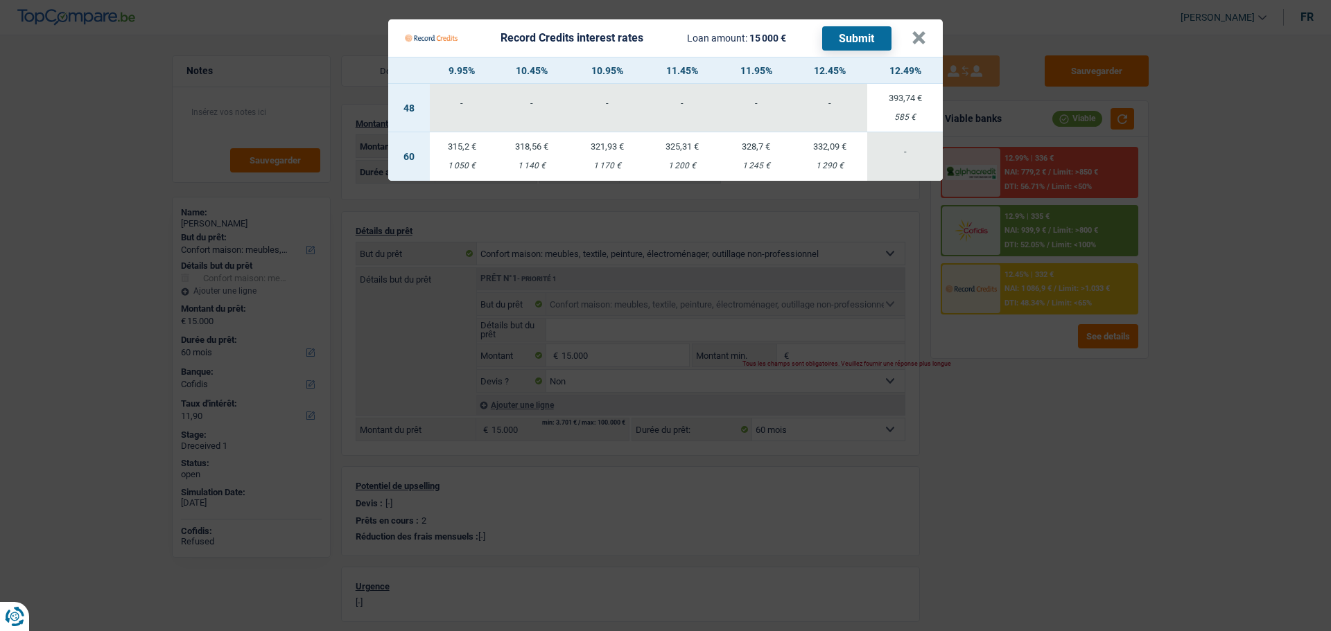
drag, startPoint x: 461, startPoint y: 149, endPoint x: 479, endPoint y: 148, distance: 18.1
click at [463, 149] on td "315,2 € 1 050 €" at bounding box center [462, 156] width 64 height 49
select select "record credits"
type input "9,95"
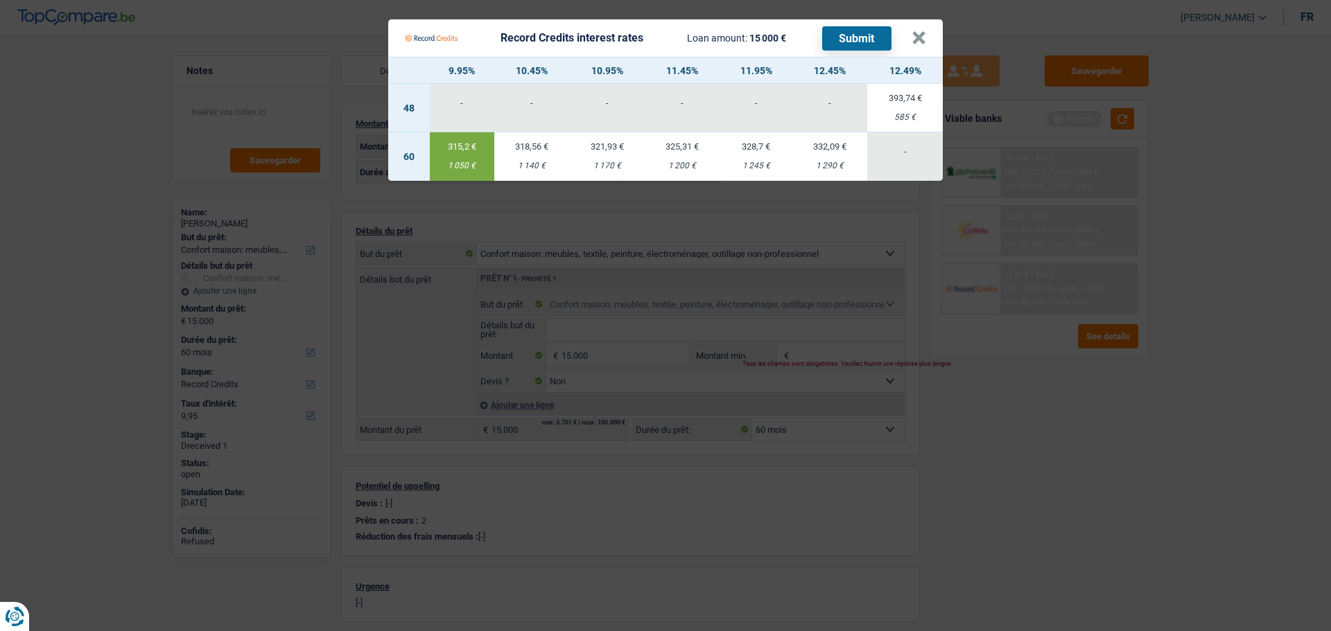
click at [859, 29] on button "Submit" at bounding box center [856, 38] width 69 height 24
click at [926, 31] on button "×" at bounding box center [918, 38] width 15 height 14
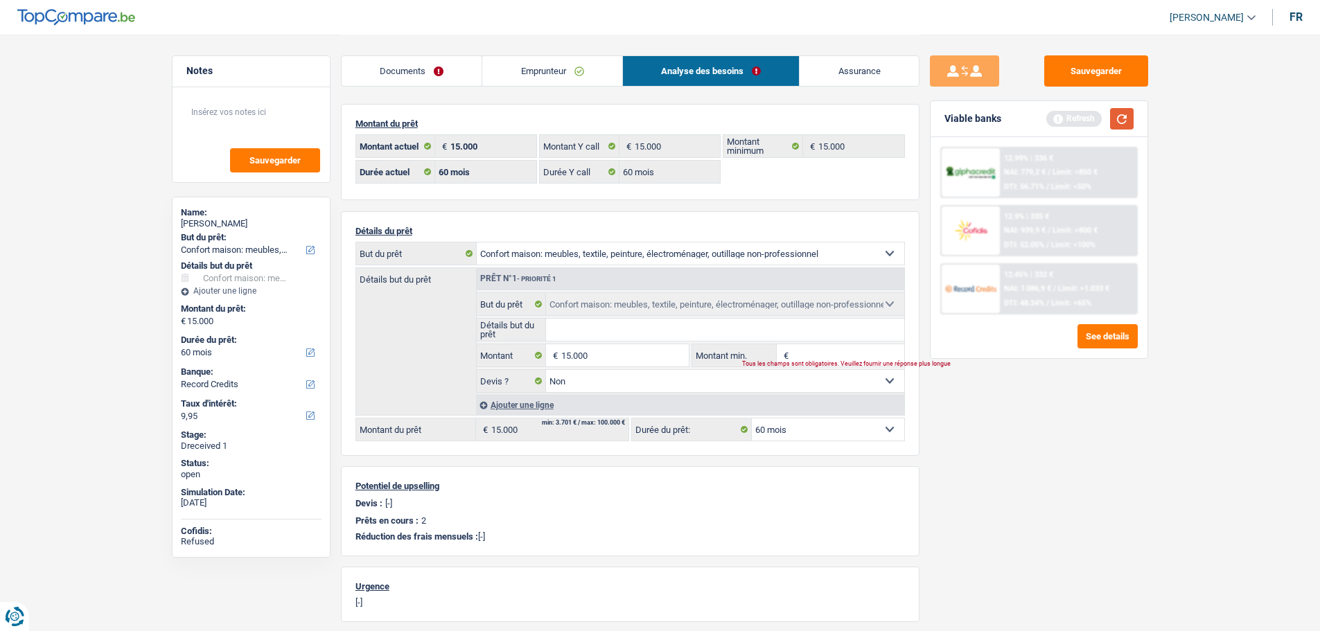
click at [1064, 116] on button "button" at bounding box center [1122, 118] width 24 height 21
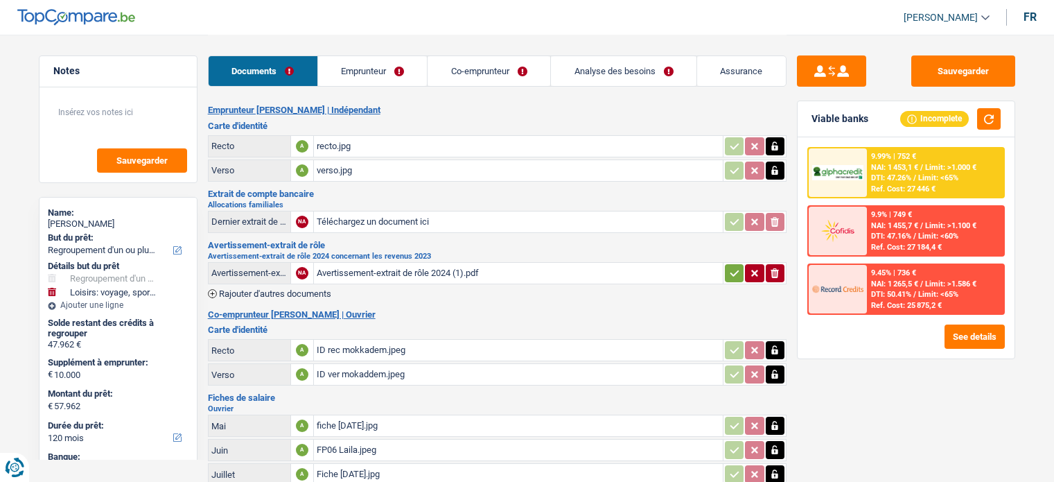
select select "refinancing"
select select "hobbies"
select select "120"
select select "alphacredit"
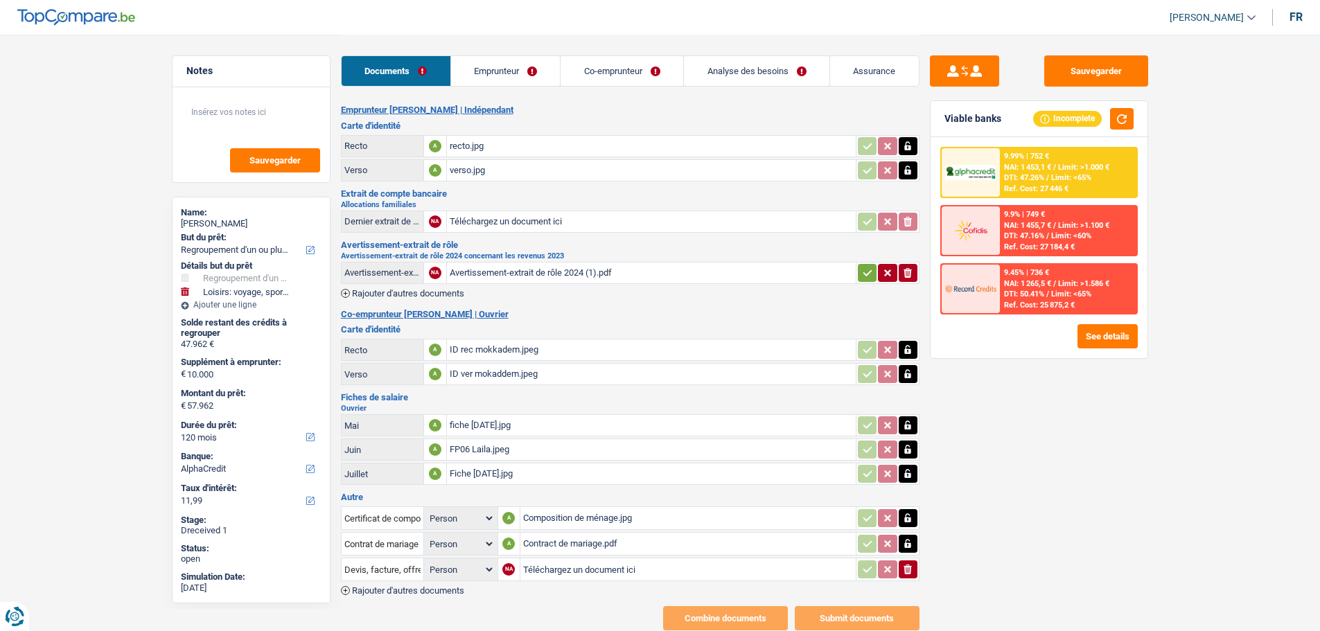
click at [586, 481] on div "Composition de ménage.jpg" at bounding box center [688, 518] width 330 height 21
click at [909, 481] on icon "button" at bounding box center [908, 544] width 6 height 9
click at [869, 481] on icon "button" at bounding box center [867, 544] width 11 height 14
click at [905, 481] on icon "button" at bounding box center [908, 518] width 6 height 9
click at [905, 481] on icon "button" at bounding box center [908, 519] width 8 height 10
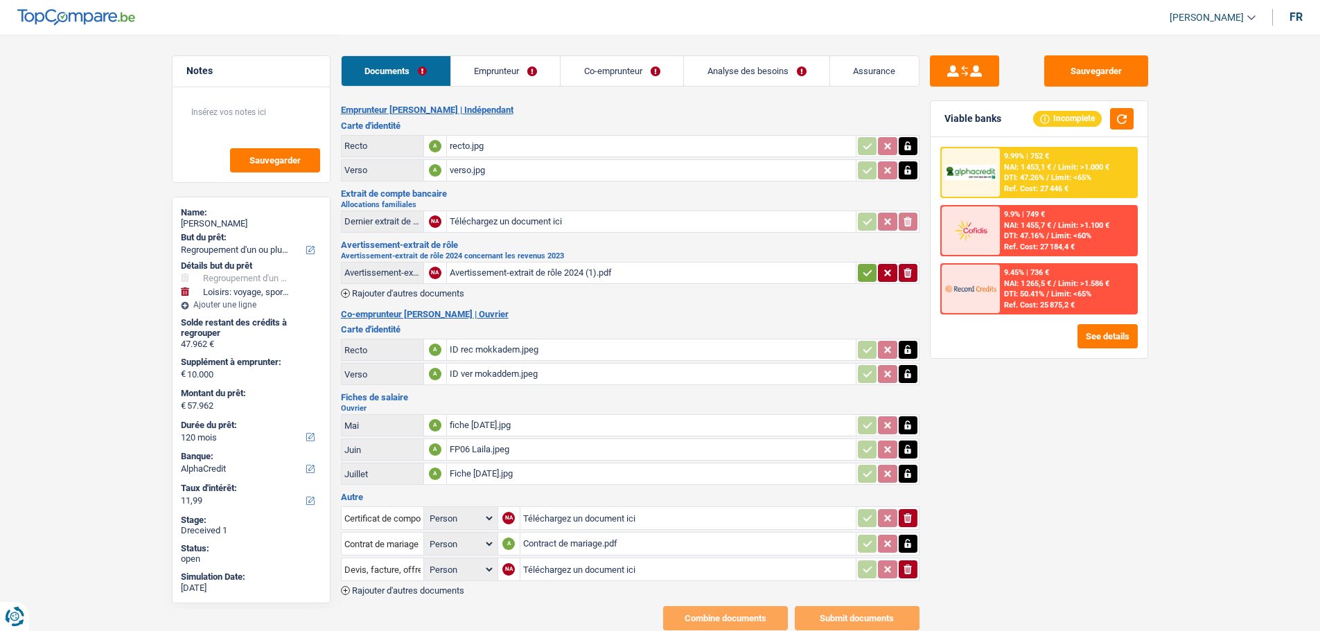
click at [667, 481] on input "Téléchargez un document ici" at bounding box center [688, 518] width 330 height 21
type input "C:\fakepath\pro-rxksgeM8.jpeg"
click at [753, 481] on input "Note:" at bounding box center [782, 518] width 141 height 21
type input "composition de ménage"
click at [964, 475] on div "Sauvegarder Viable banks Incomplete 9.99% | 752 € NAI: 1 453,1 € / Limit: >1.00…" at bounding box center [1039, 332] width 239 height 554
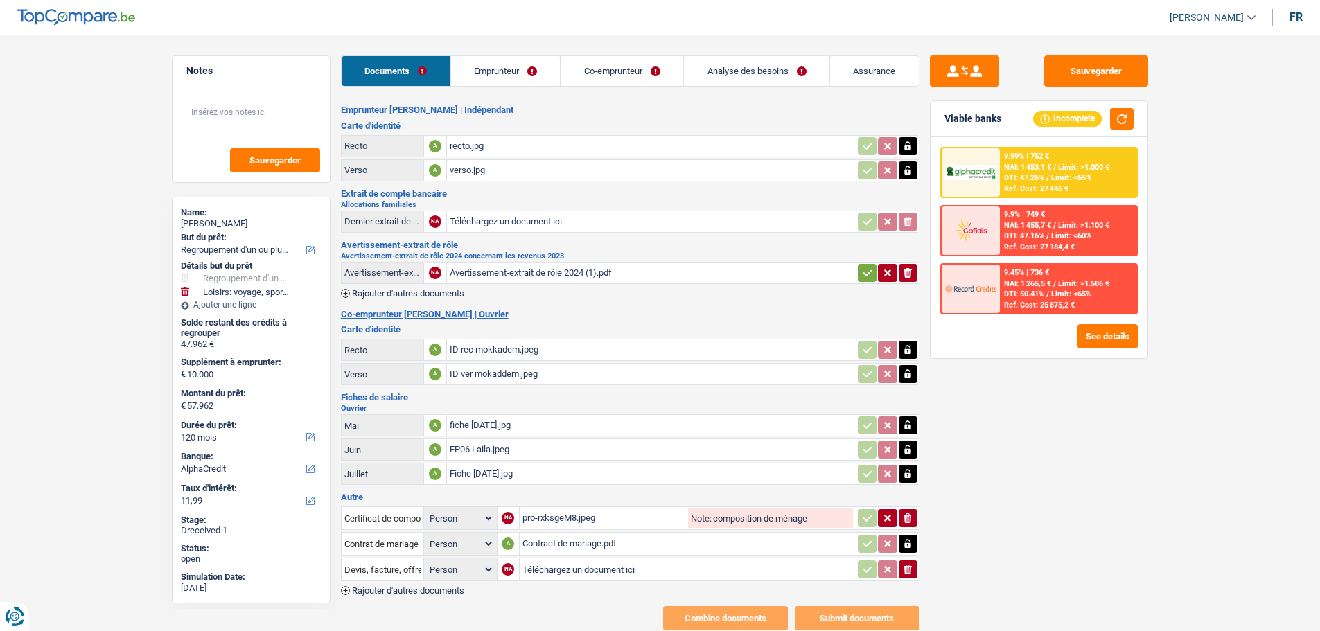
click at [512, 71] on link "Emprunteur" at bounding box center [505, 71] width 109 height 30
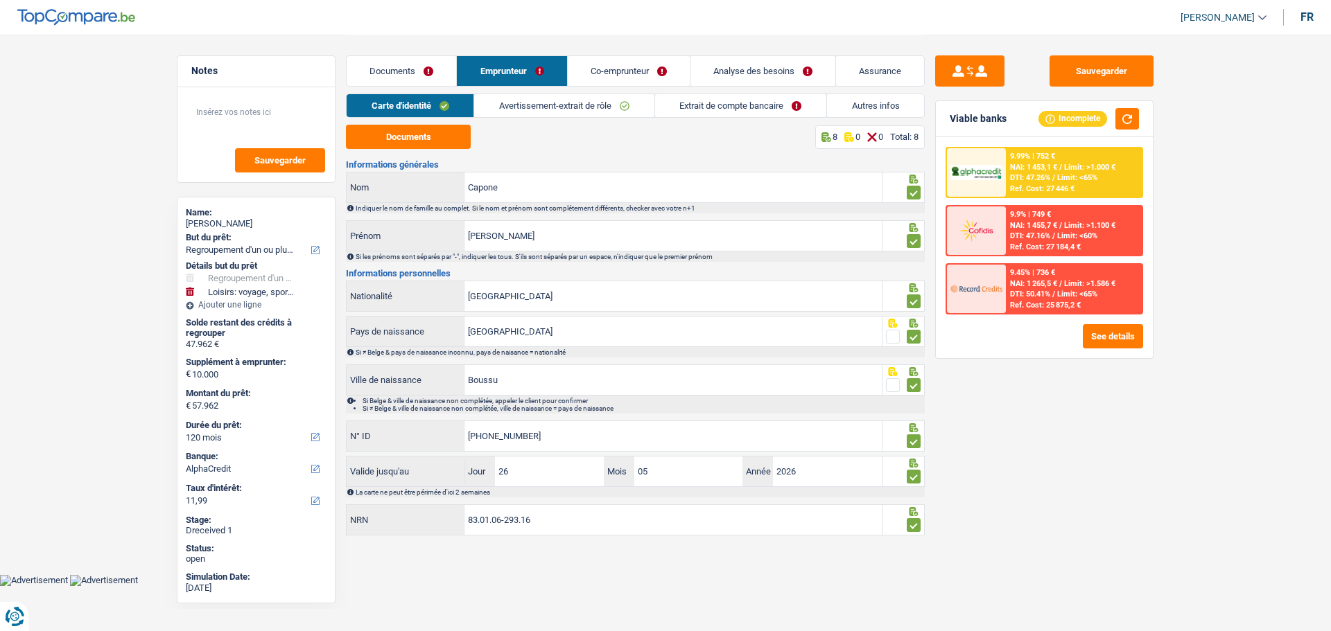
click at [715, 106] on link "Extrait de compte bancaire" at bounding box center [740, 105] width 171 height 23
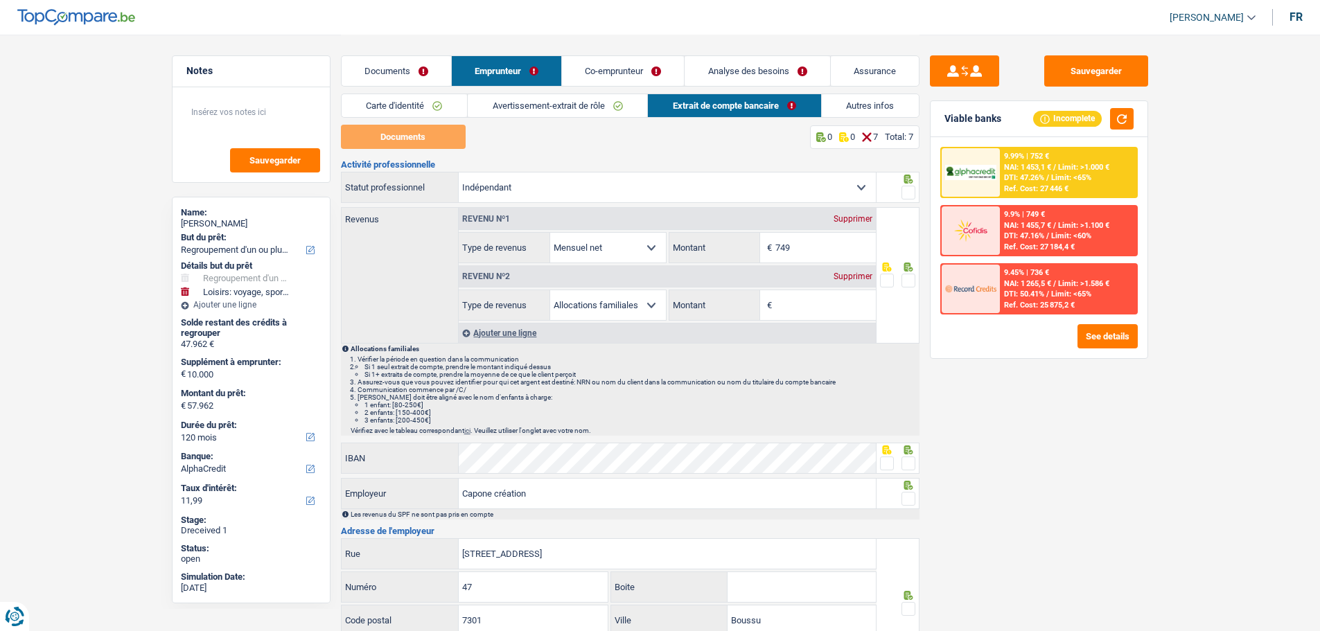
click at [623, 66] on link "Co-emprunteur" at bounding box center [623, 71] width 122 height 30
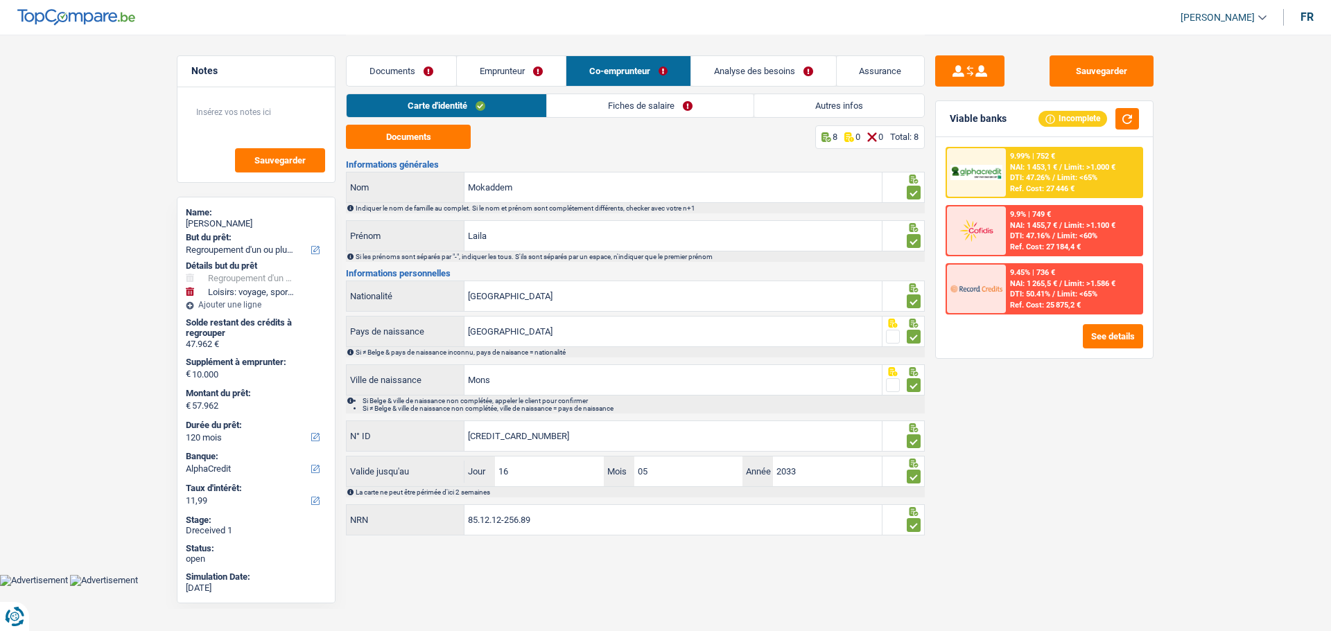
click at [651, 97] on link "Fiches de salaire" at bounding box center [650, 105] width 207 height 23
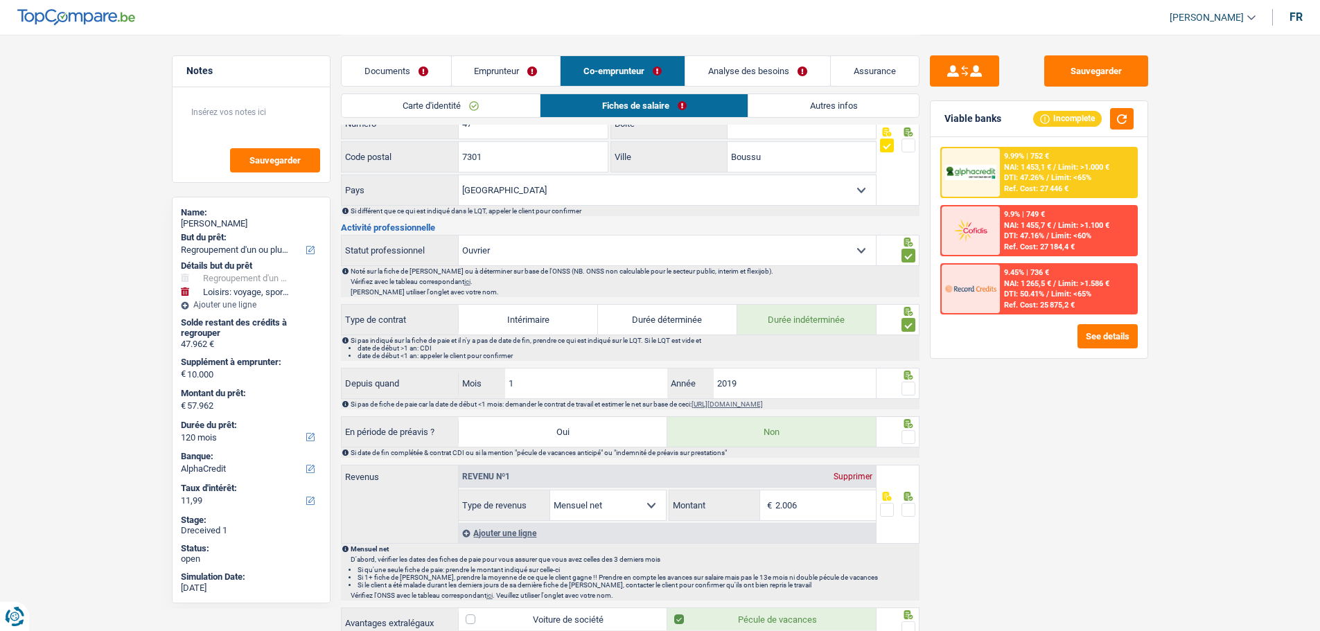
scroll to position [346, 0]
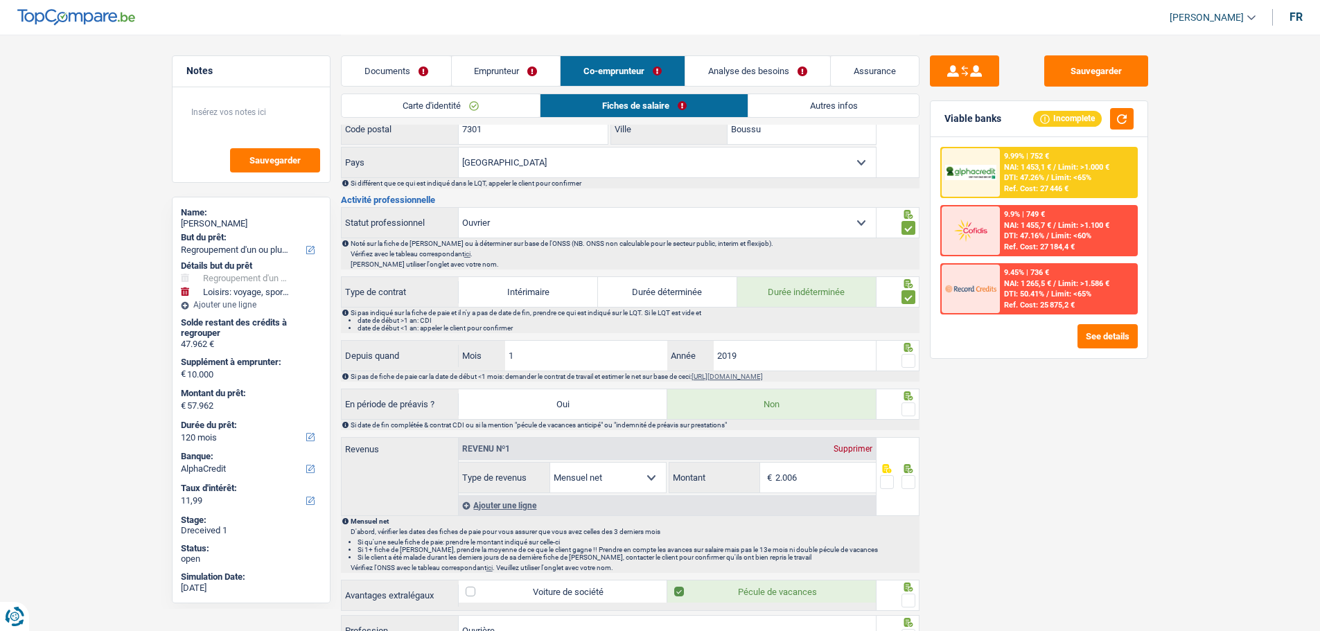
click at [500, 65] on link "Emprunteur" at bounding box center [506, 71] width 109 height 30
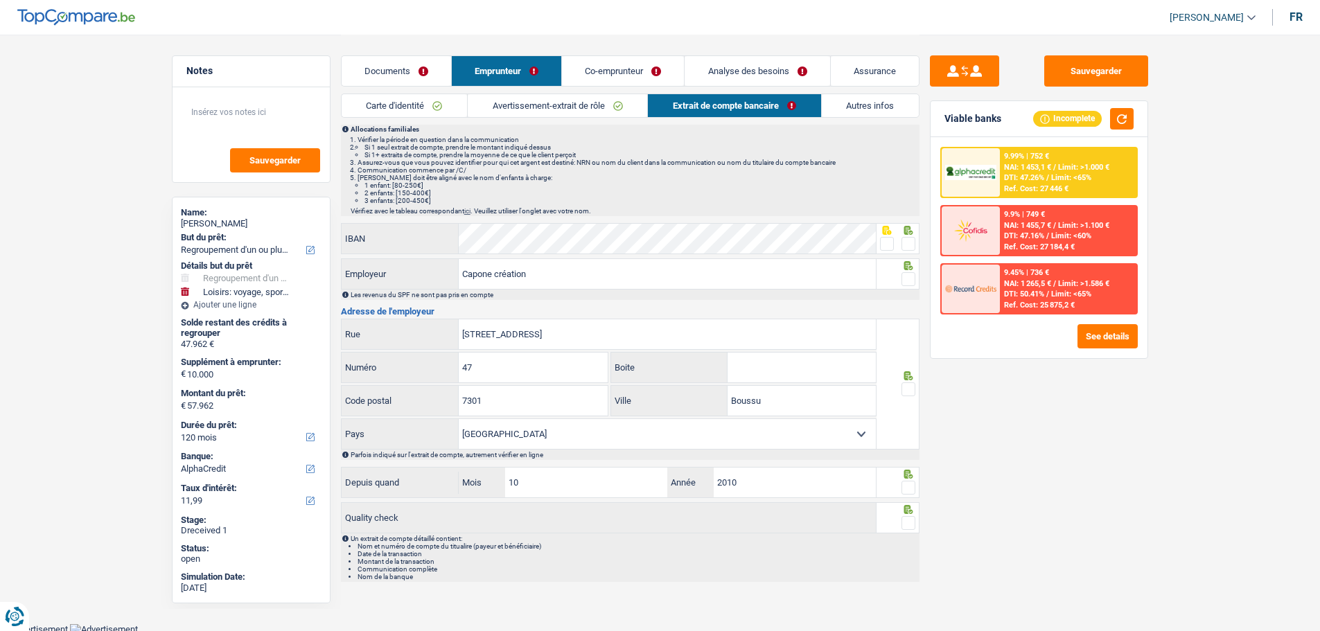
click at [419, 66] on link "Documents" at bounding box center [396, 71] width 109 height 30
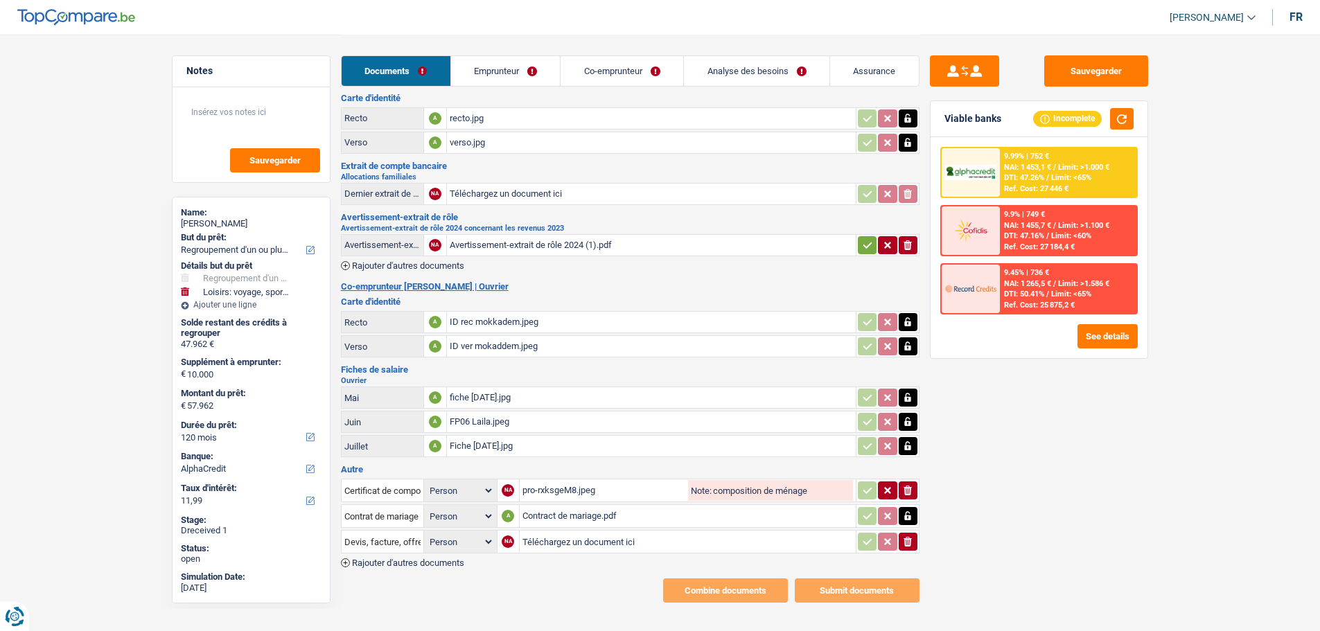
click at [508, 69] on link "Emprunteur" at bounding box center [505, 71] width 109 height 30
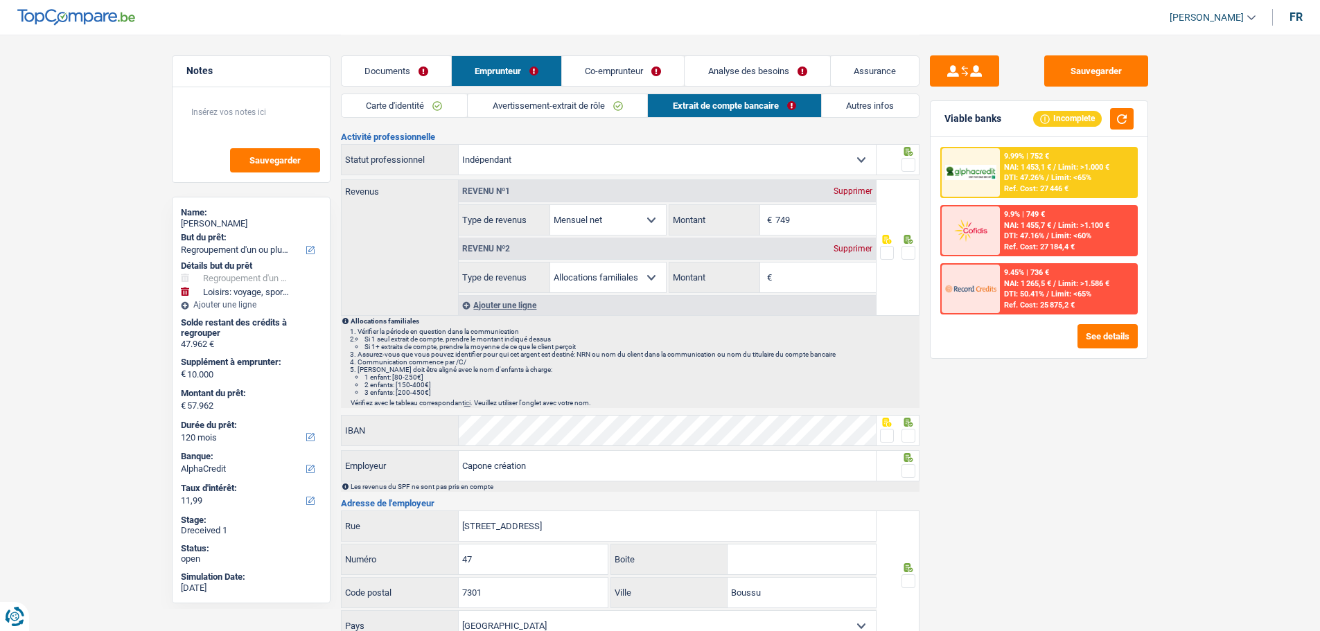
click at [868, 245] on div "Supprimer" at bounding box center [853, 249] width 46 height 8
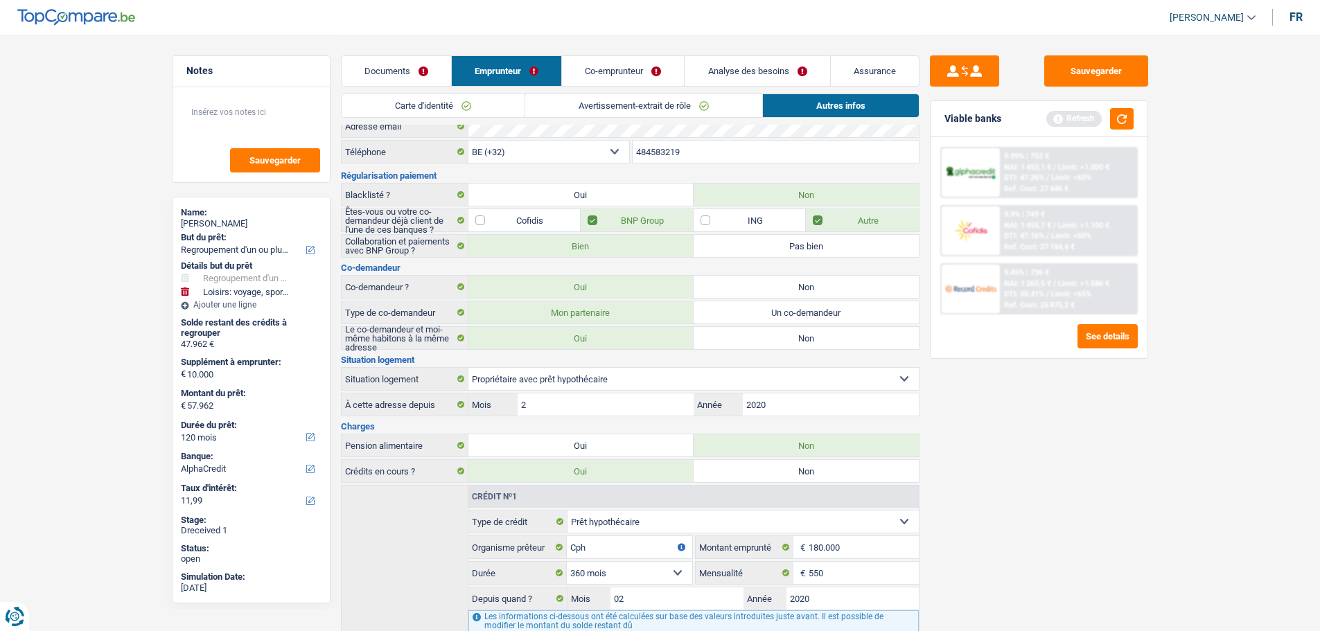
scroll to position [0, 0]
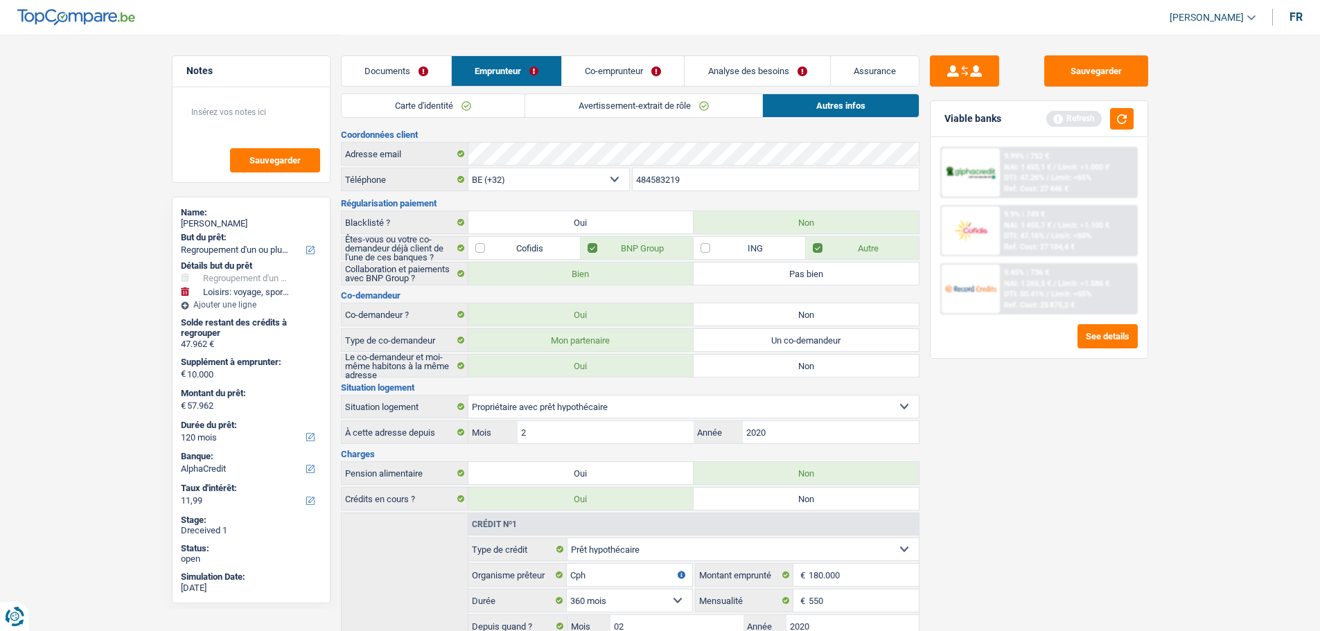
click at [637, 70] on link "Co-emprunteur" at bounding box center [623, 71] width 122 height 30
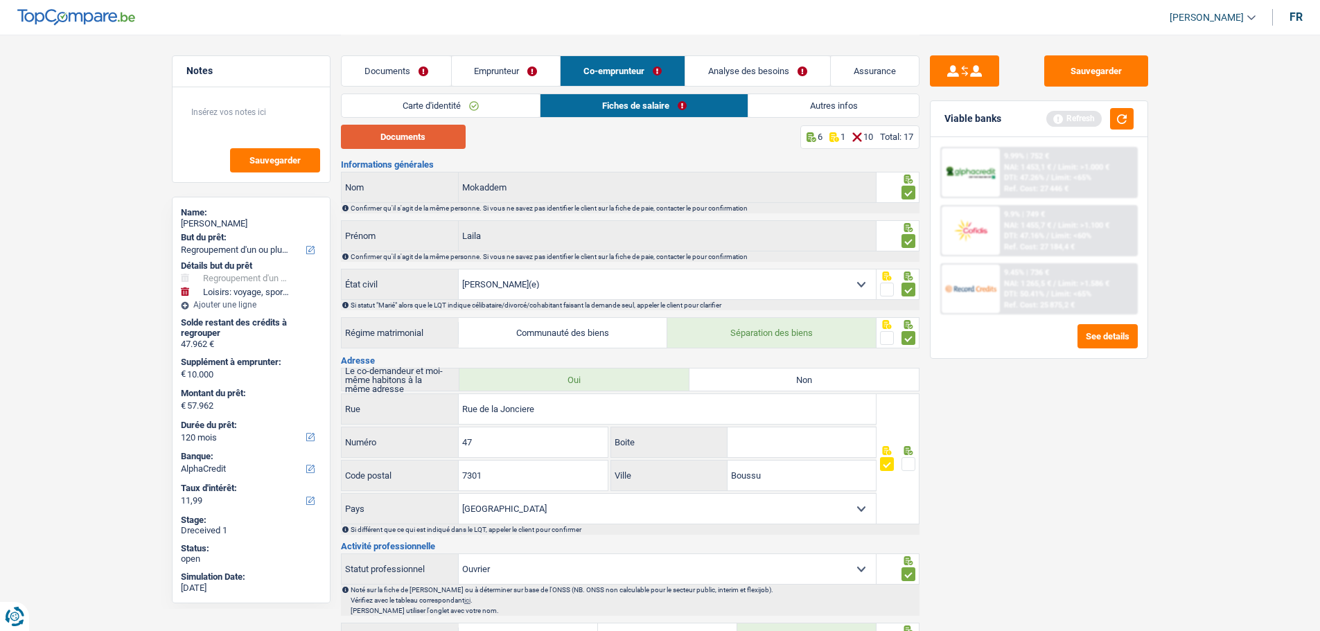
click at [429, 140] on button "Documents" at bounding box center [403, 137] width 125 height 24
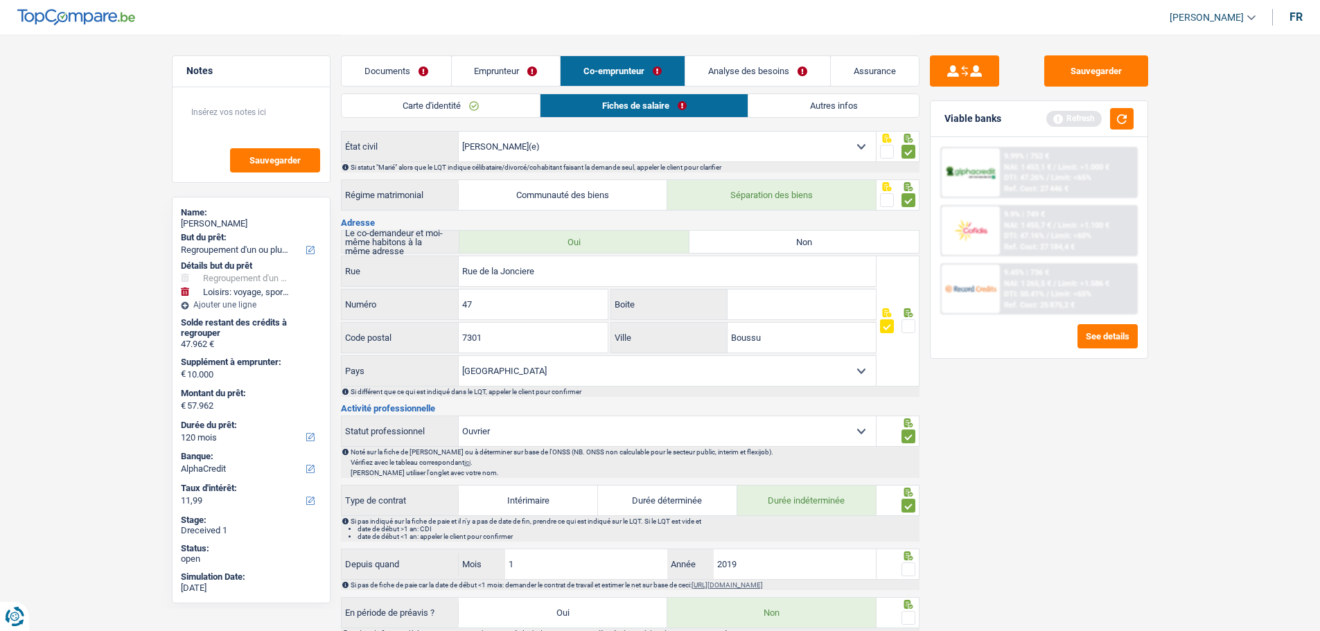
scroll to position [139, 0]
click at [904, 319] on span at bounding box center [909, 326] width 14 height 14
click at [0, 0] on input "radio" at bounding box center [0, 0] width 0 height 0
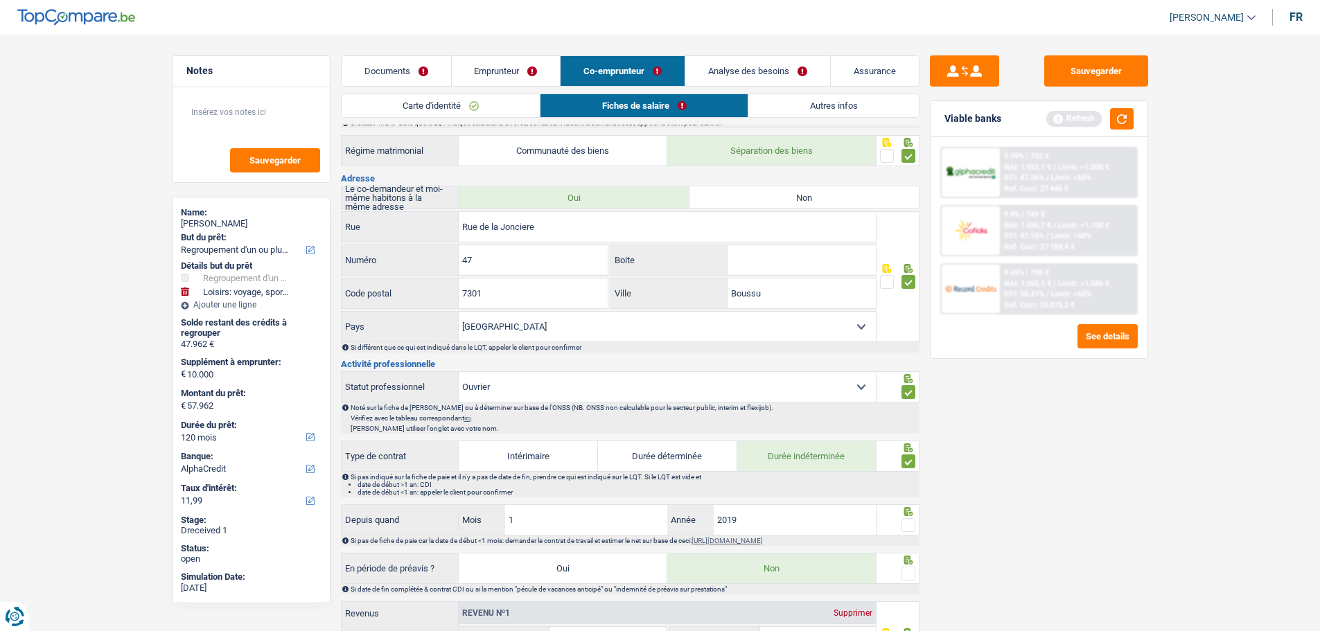
scroll to position [346, 0]
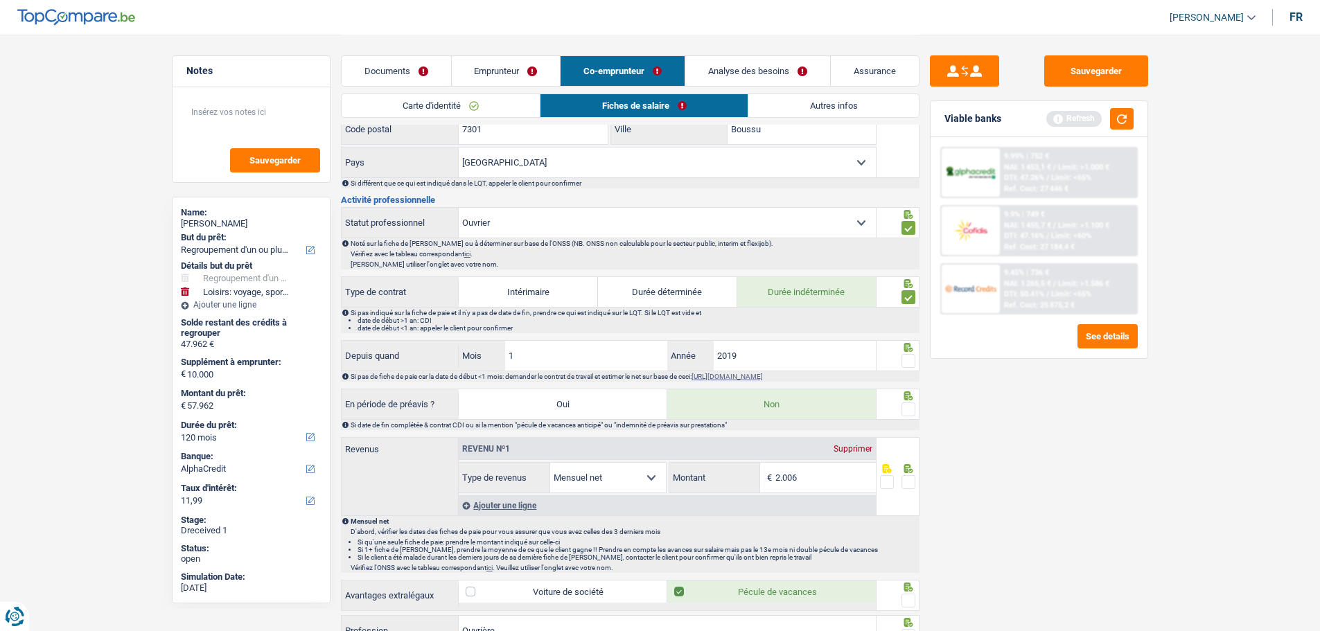
click at [912, 356] on span at bounding box center [909, 361] width 14 height 14
click at [0, 0] on input "radio" at bounding box center [0, 0] width 0 height 0
drag, startPoint x: 911, startPoint y: 399, endPoint x: 888, endPoint y: 407, distance: 24.8
click at [906, 404] on span at bounding box center [909, 410] width 14 height 14
click at [0, 0] on input "radio" at bounding box center [0, 0] width 0 height 0
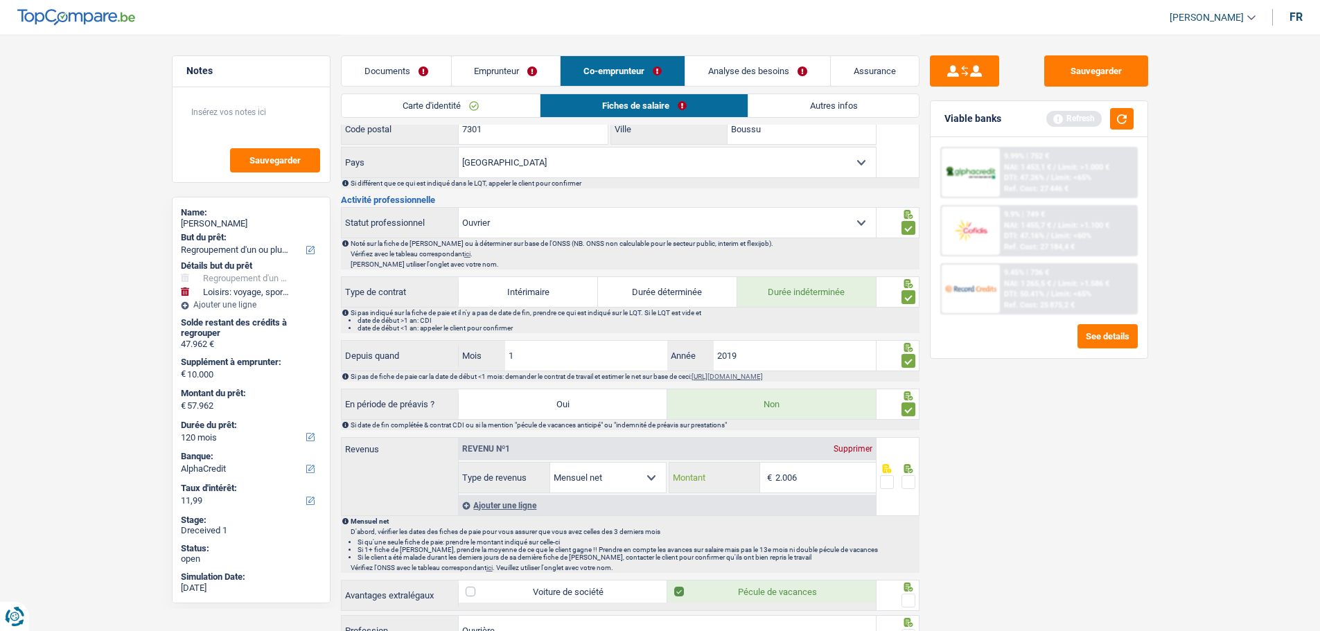
drag, startPoint x: 816, startPoint y: 475, endPoint x: 696, endPoint y: 453, distance: 122.6
click at [696, 453] on div "Revenu nº1 Supprimer Allocation d'handicap Allocations chômage Allocations fami…" at bounding box center [667, 465] width 417 height 55
type input "1.792"
click at [906, 480] on span at bounding box center [909, 482] width 14 height 14
click at [0, 0] on input "radio" at bounding box center [0, 0] width 0 height 0
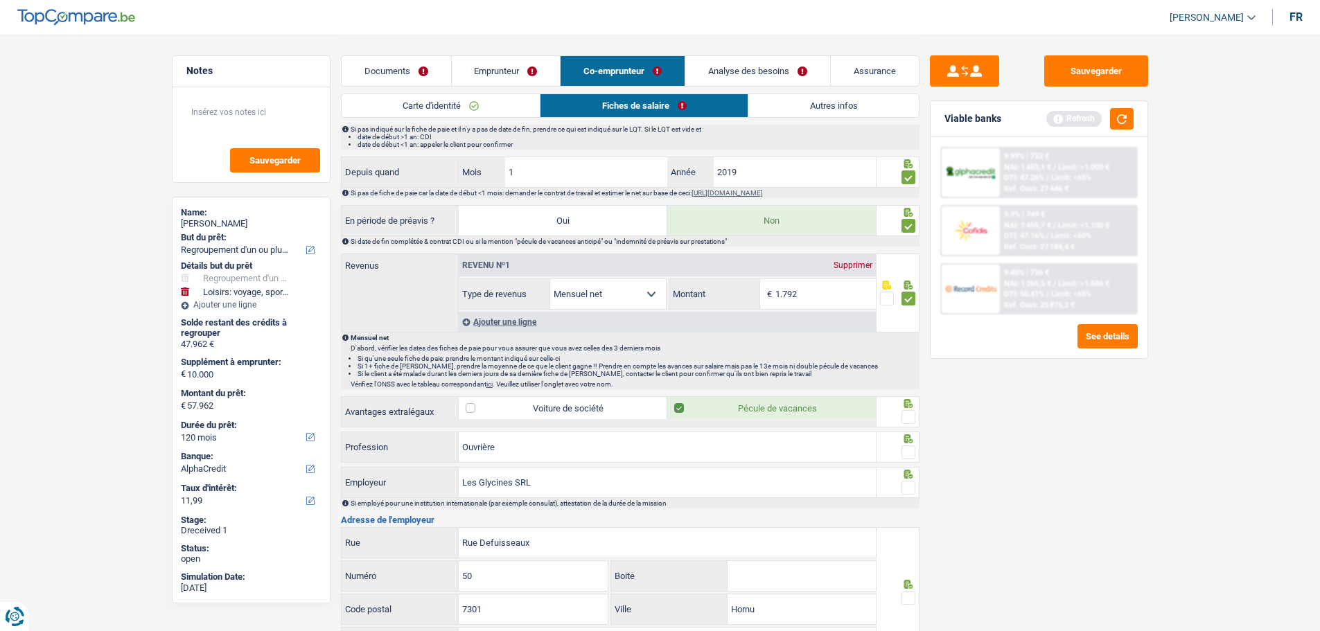
scroll to position [554, 0]
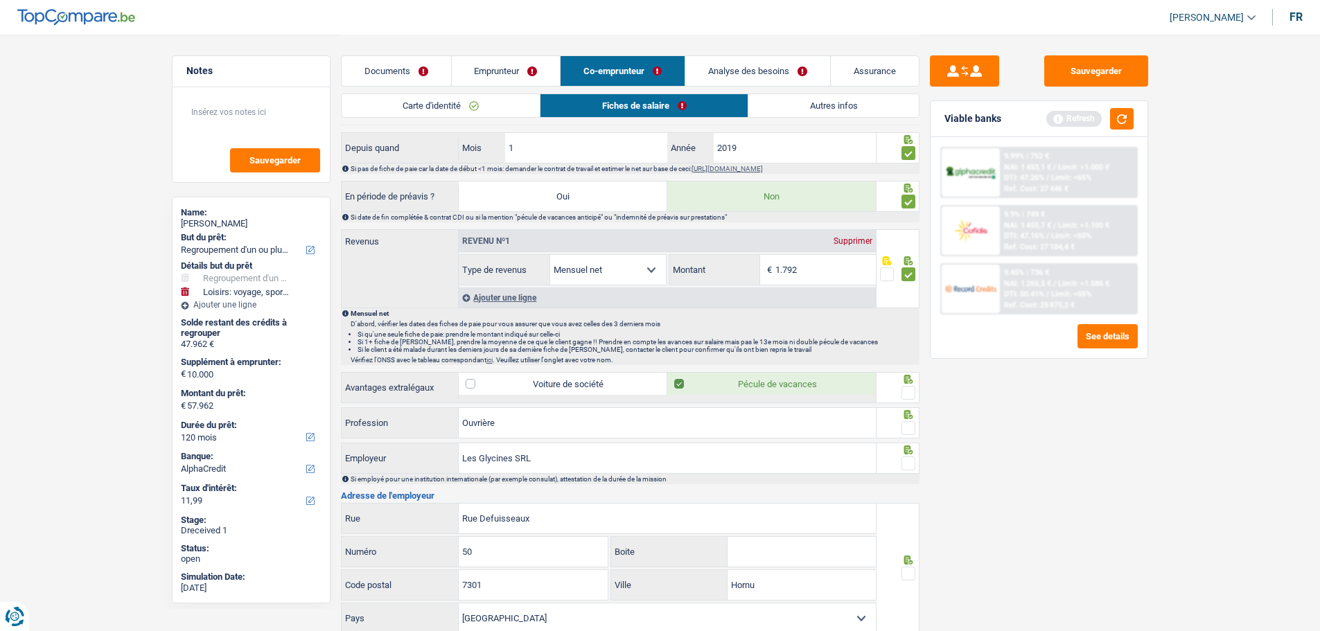
drag, startPoint x: 907, startPoint y: 383, endPoint x: 904, endPoint y: 396, distance: 13.6
click at [907, 387] on span at bounding box center [909, 393] width 14 height 14
click at [0, 0] on input "radio" at bounding box center [0, 0] width 0 height 0
click at [910, 424] on span at bounding box center [909, 428] width 14 height 14
click at [0, 0] on input "radio" at bounding box center [0, 0] width 0 height 0
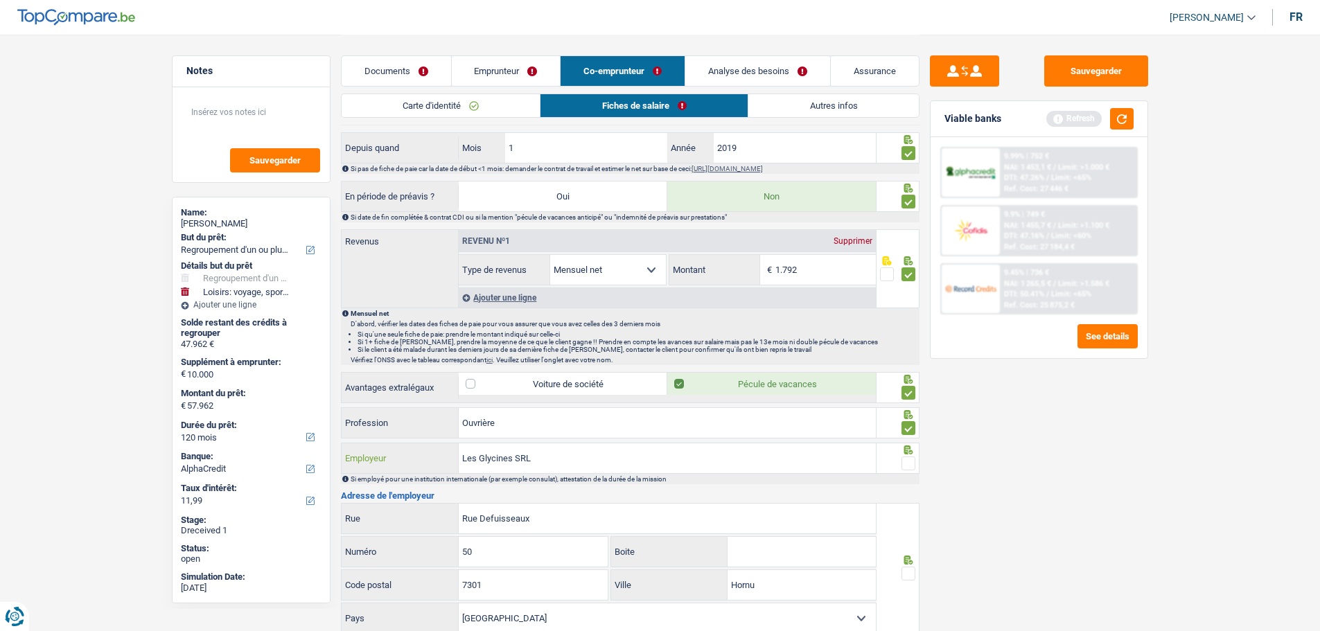
drag, startPoint x: 568, startPoint y: 457, endPoint x: 517, endPoint y: 455, distance: 50.6
click at [517, 455] on input "Les Glycines SRL" at bounding box center [667, 459] width 417 height 30
type input "Les Glycines"
click at [904, 459] on span at bounding box center [909, 464] width 14 height 14
click at [0, 0] on input "radio" at bounding box center [0, 0] width 0 height 0
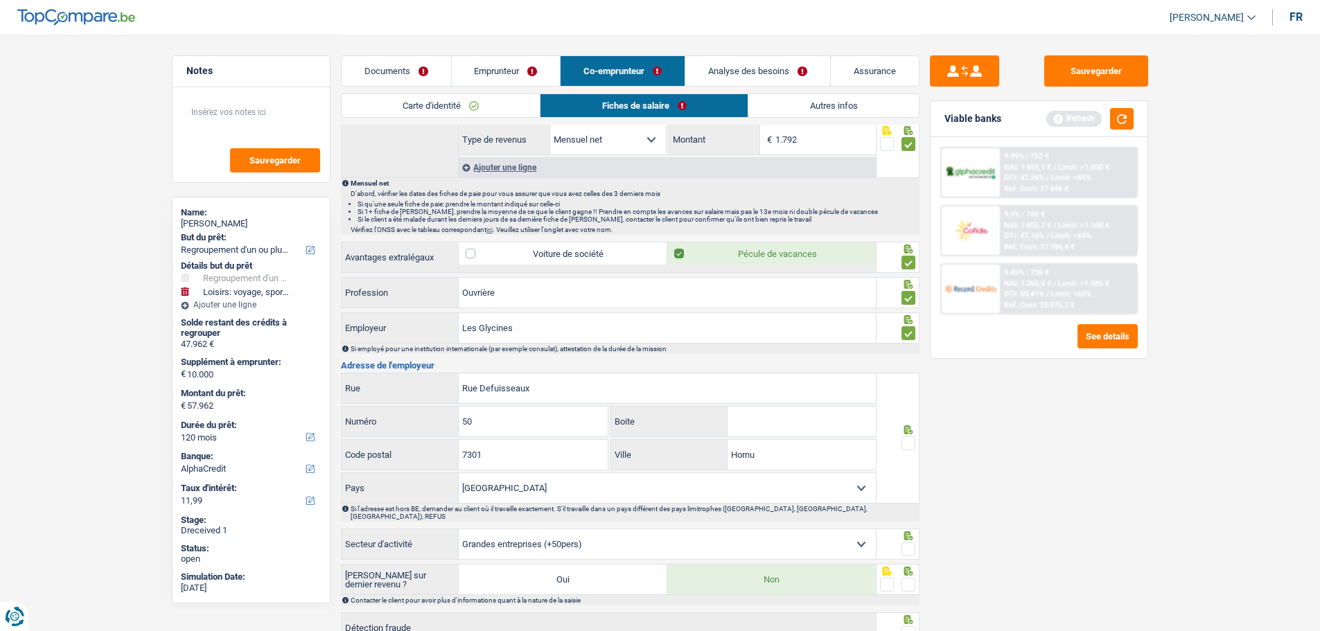
scroll to position [778, 0]
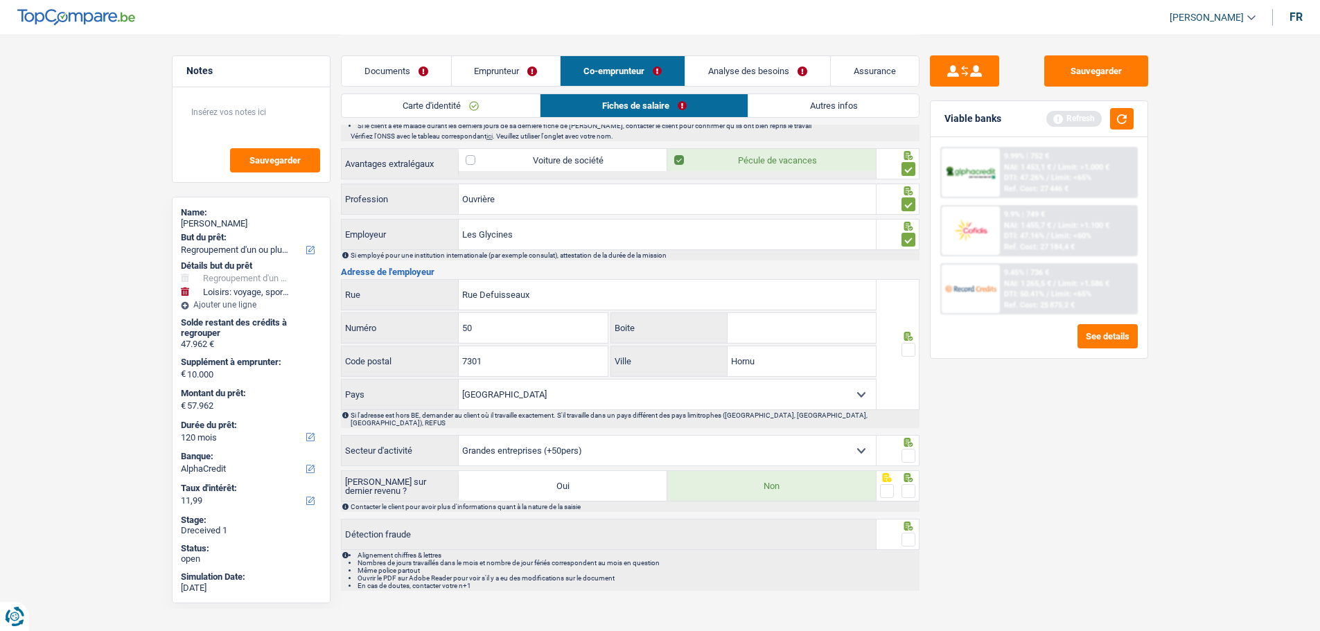
drag, startPoint x: 908, startPoint y: 345, endPoint x: 908, endPoint y: 353, distance: 8.3
click at [908, 348] on span at bounding box center [909, 350] width 14 height 14
click at [0, 0] on input "radio" at bounding box center [0, 0] width 0 height 0
click at [909, 449] on span at bounding box center [909, 456] width 14 height 14
click at [0, 0] on input "radio" at bounding box center [0, 0] width 0 height 0
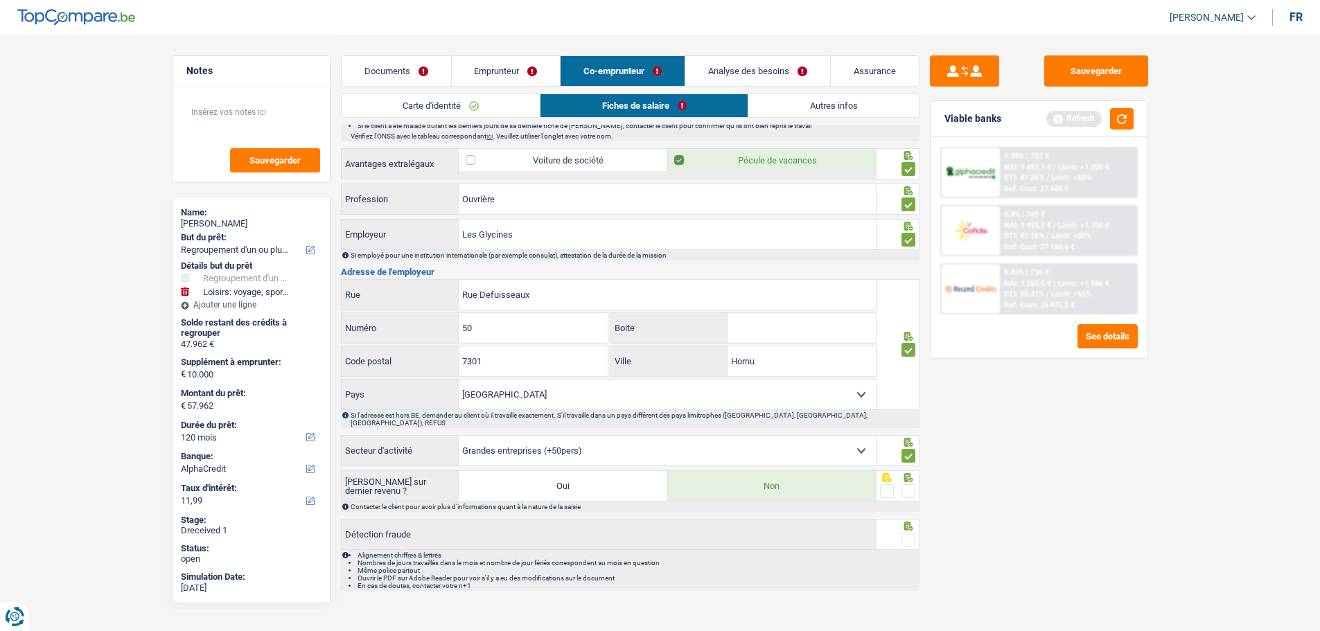
drag, startPoint x: 905, startPoint y: 481, endPoint x: 911, endPoint y: 504, distance: 24.4
click at [905, 481] on span at bounding box center [909, 491] width 14 height 14
click at [0, 0] on input "radio" at bounding box center [0, 0] width 0 height 0
click at [907, 481] on span at bounding box center [909, 540] width 14 height 14
click at [0, 0] on input "radio" at bounding box center [0, 0] width 0 height 0
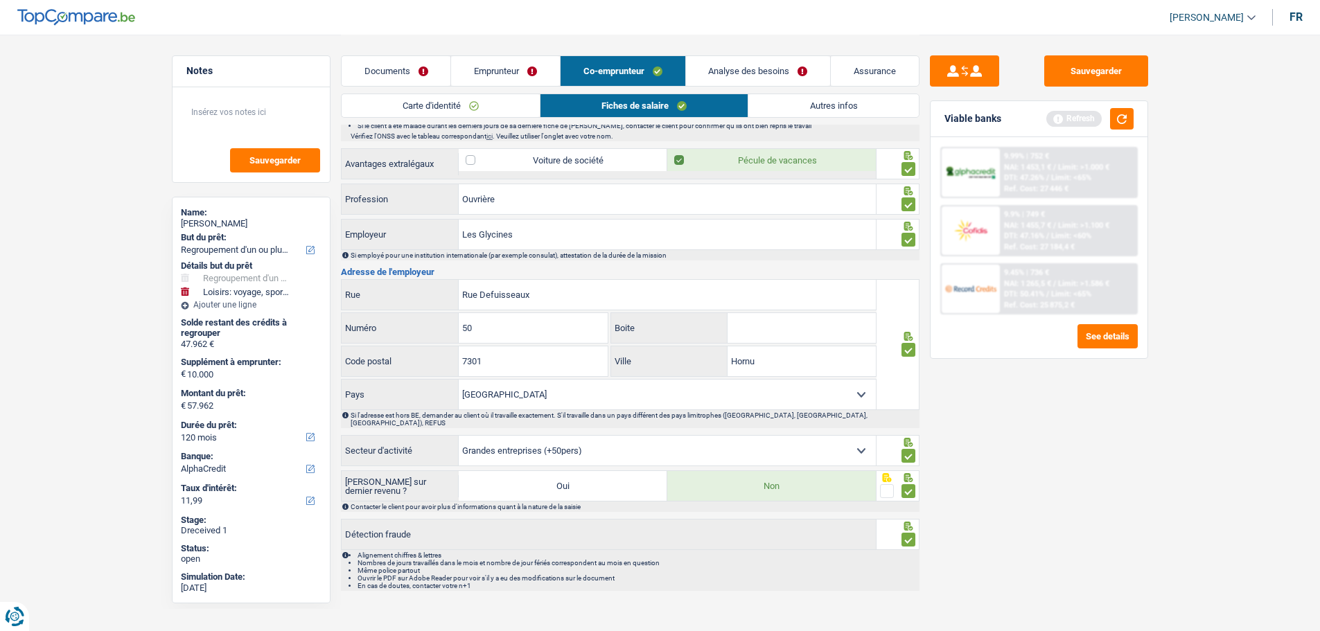
click at [532, 79] on link "Emprunteur" at bounding box center [505, 71] width 109 height 30
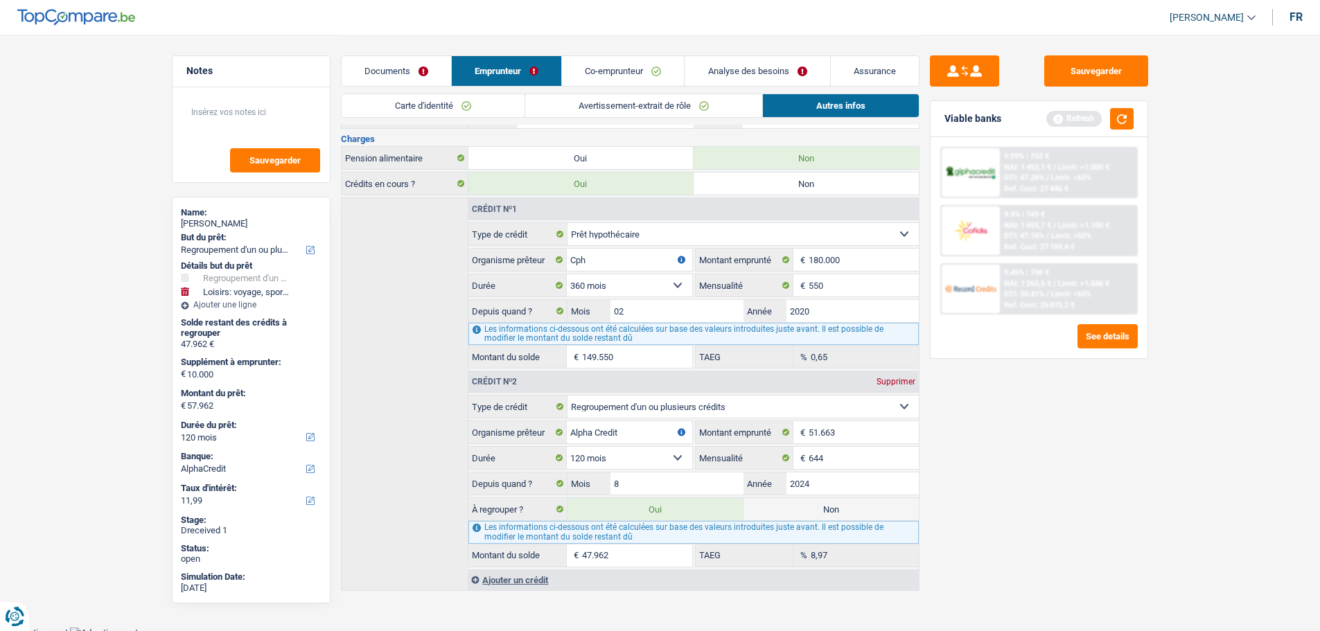
click at [640, 69] on link "Co-emprunteur" at bounding box center [623, 71] width 122 height 30
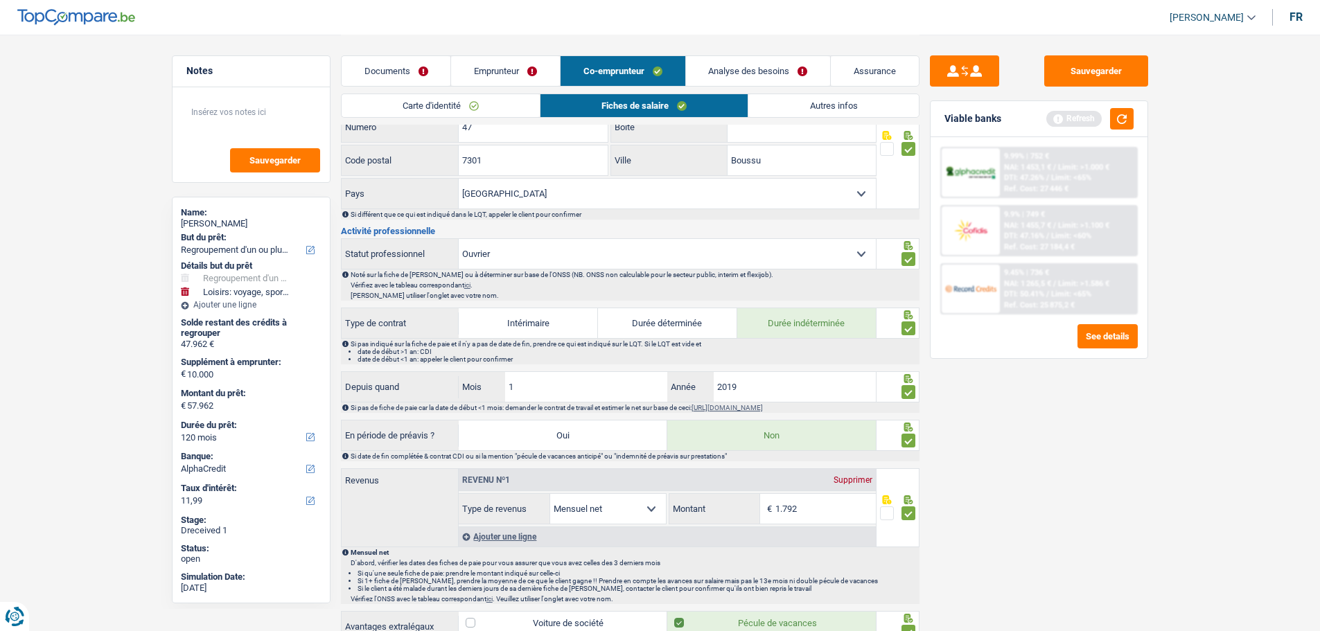
click at [1053, 115] on div "Viable banks Refresh" at bounding box center [1039, 119] width 217 height 36
click at [1053, 124] on button "button" at bounding box center [1122, 118] width 24 height 21
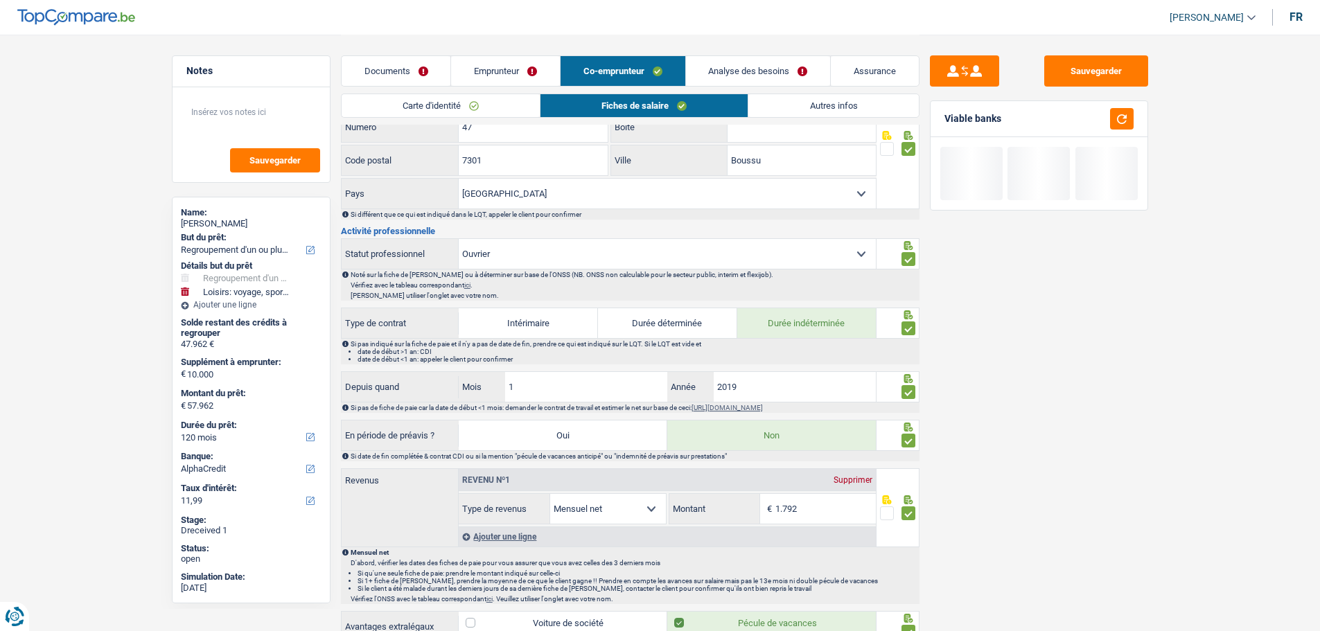
click at [840, 107] on link "Autres infos" at bounding box center [833, 105] width 170 height 23
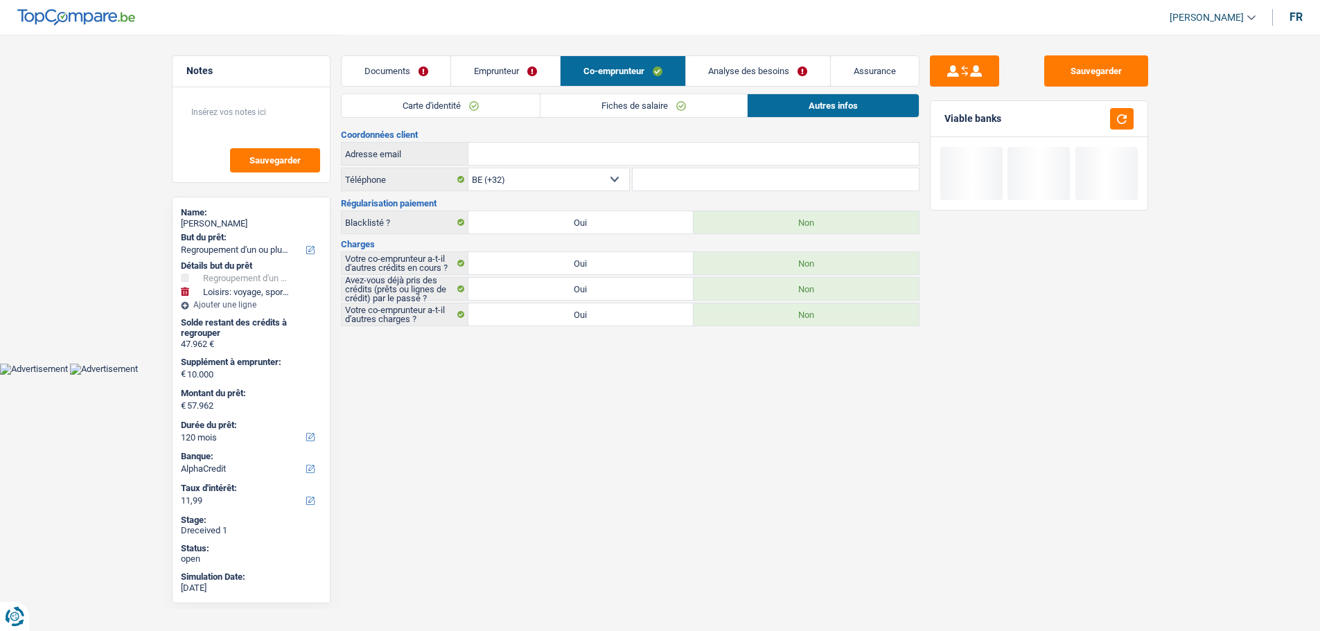
scroll to position [0, 0]
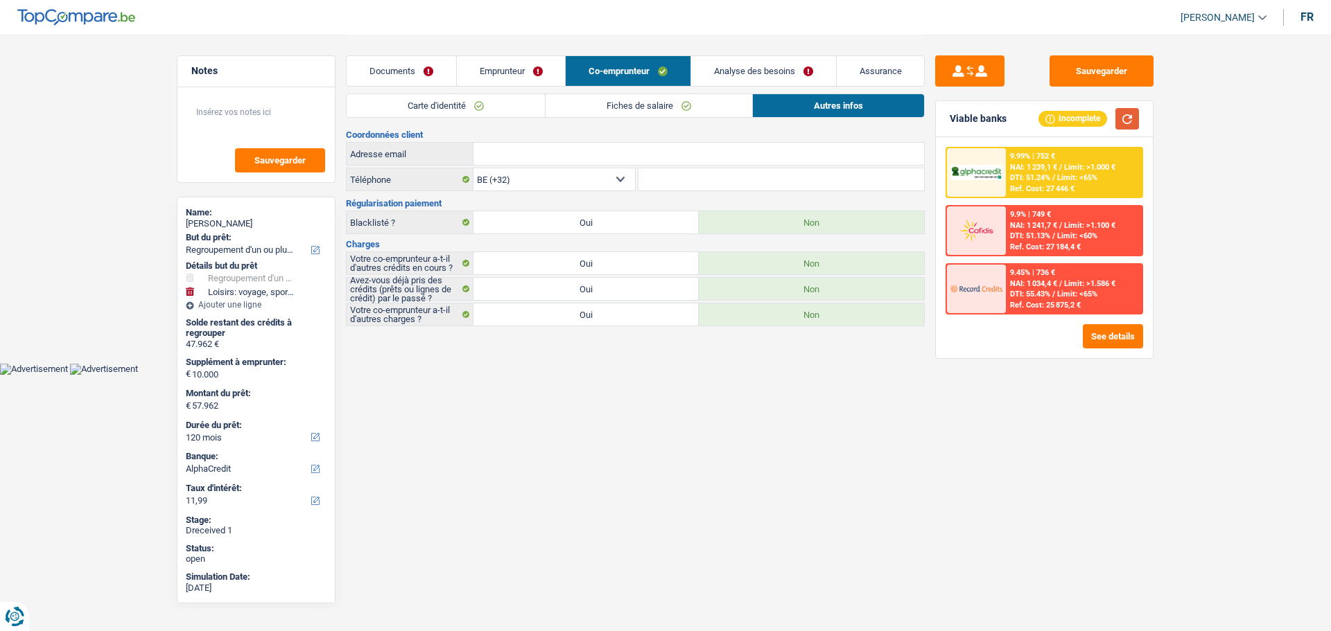
click at [1053, 121] on button "button" at bounding box center [1127, 118] width 24 height 21
click at [750, 69] on link "Analyse des besoins" at bounding box center [763, 71] width 145 height 30
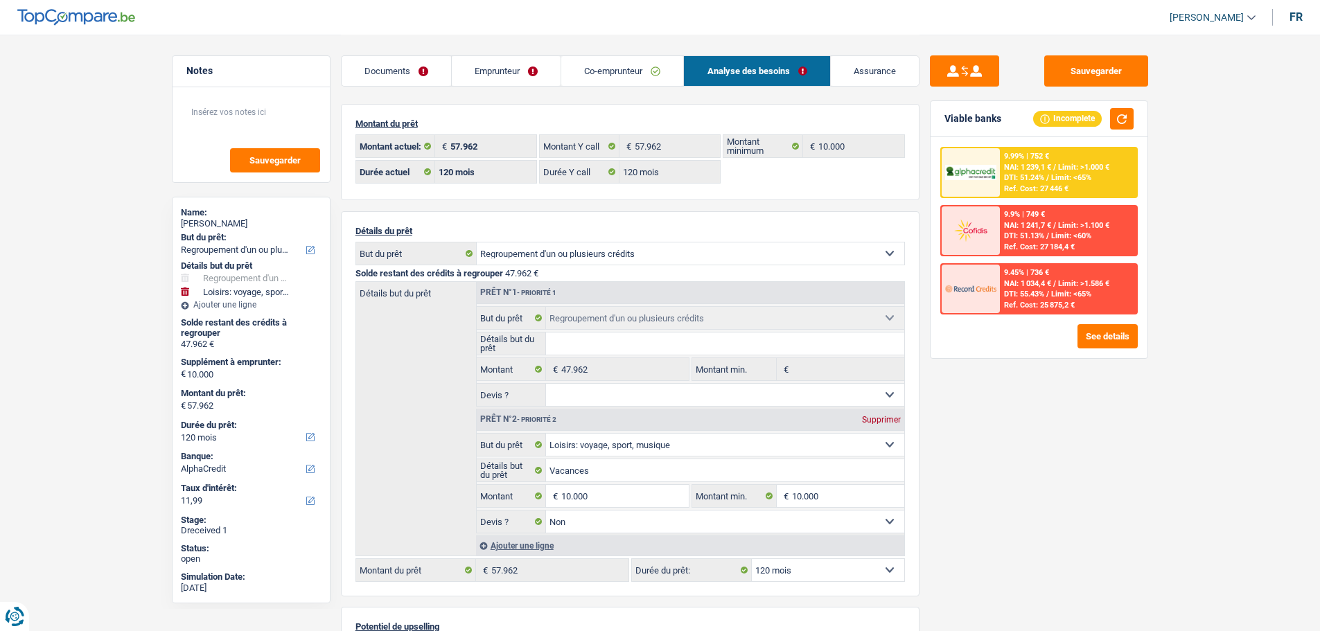
click at [521, 67] on link "Emprunteur" at bounding box center [506, 71] width 109 height 30
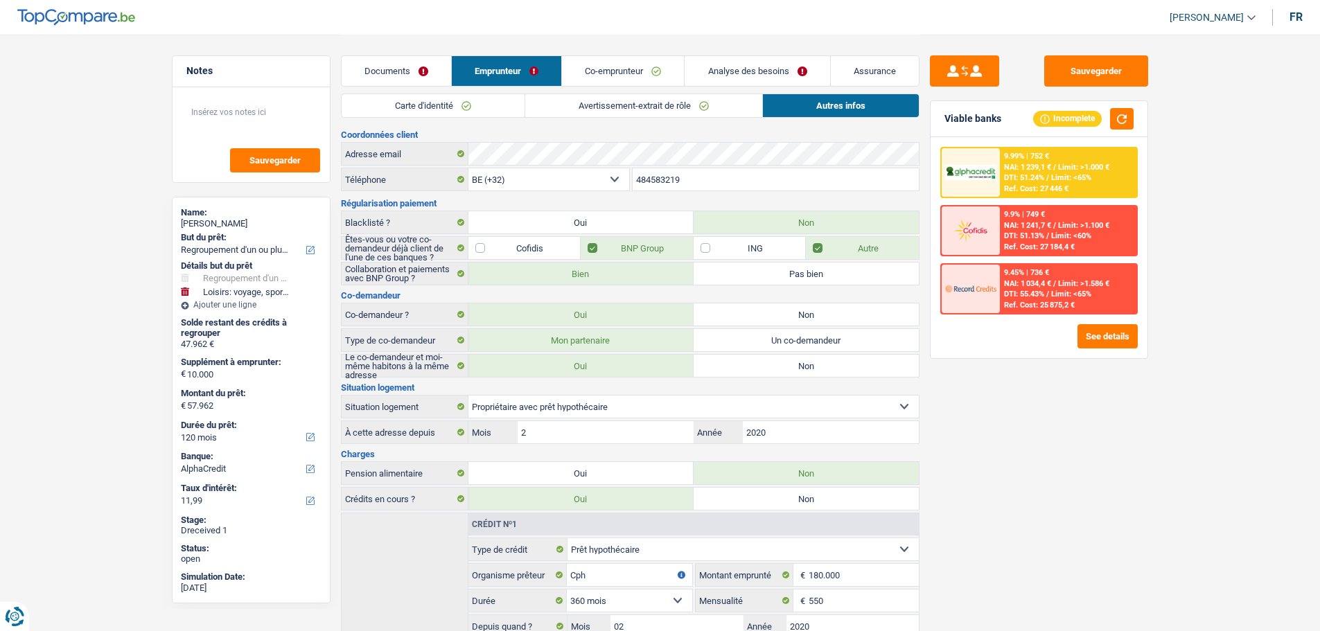
click at [651, 69] on link "Co-emprunteur" at bounding box center [623, 71] width 122 height 30
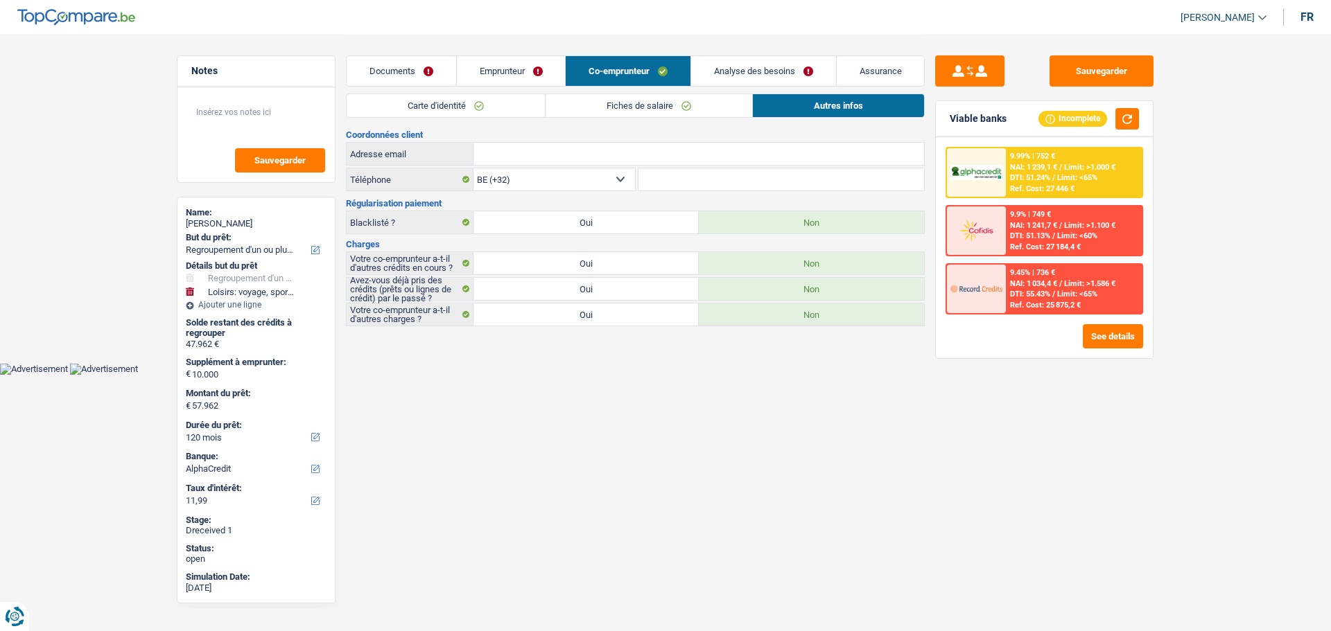
click at [633, 149] on input "Adresse email" at bounding box center [698, 154] width 450 height 22
paste input "cedric.capone@hotmail.be"
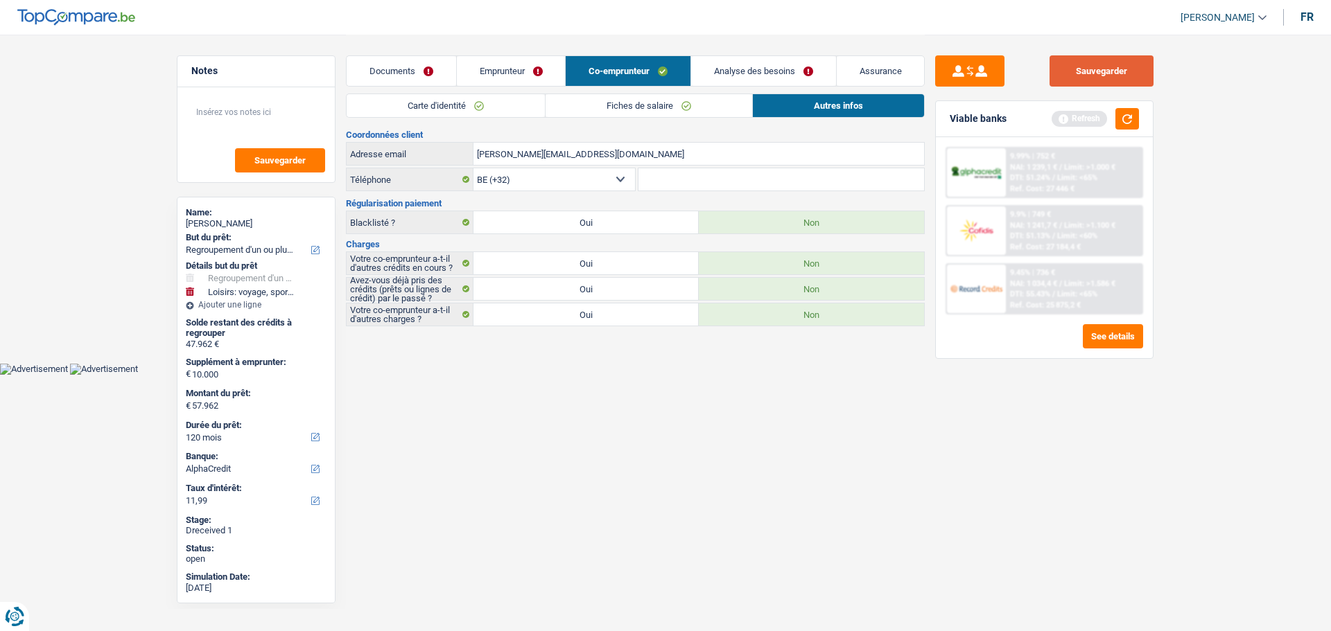
type input "cedric.capone@hotmail.be"
drag, startPoint x: 1105, startPoint y: 73, endPoint x: 1073, endPoint y: 69, distance: 32.1
click at [1053, 73] on button "Sauvegarder" at bounding box center [1101, 70] width 104 height 31
click at [504, 82] on link "Emprunteur" at bounding box center [511, 71] width 109 height 30
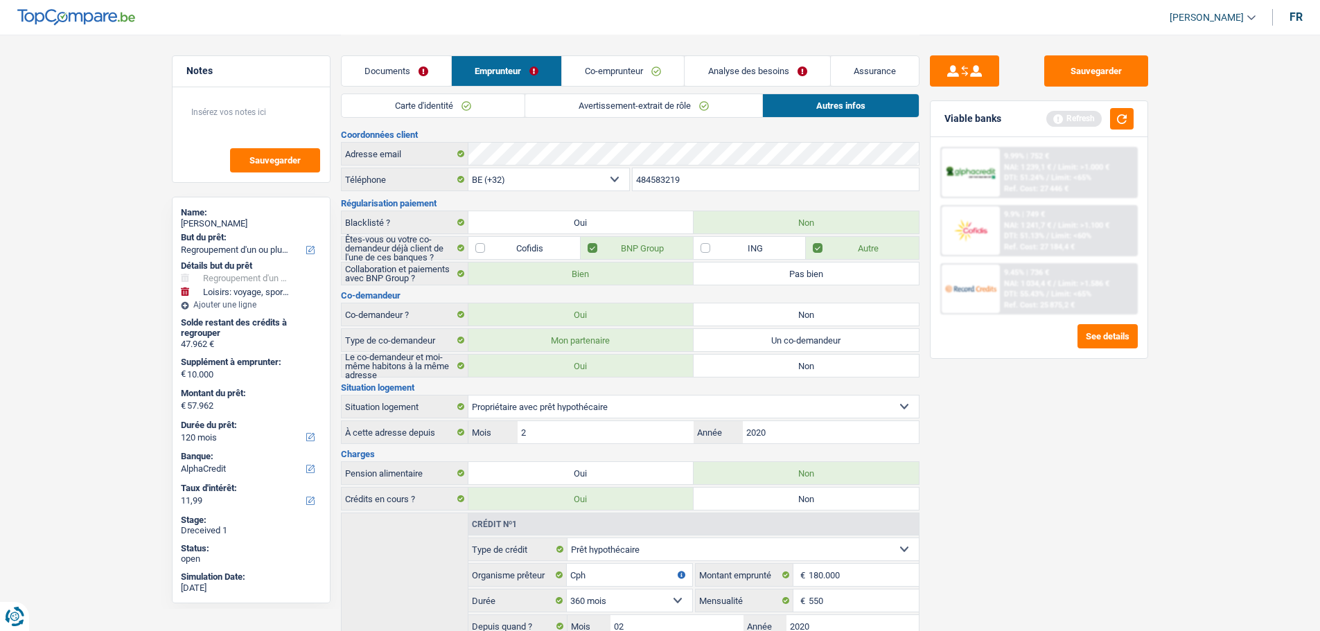
scroll to position [315, 0]
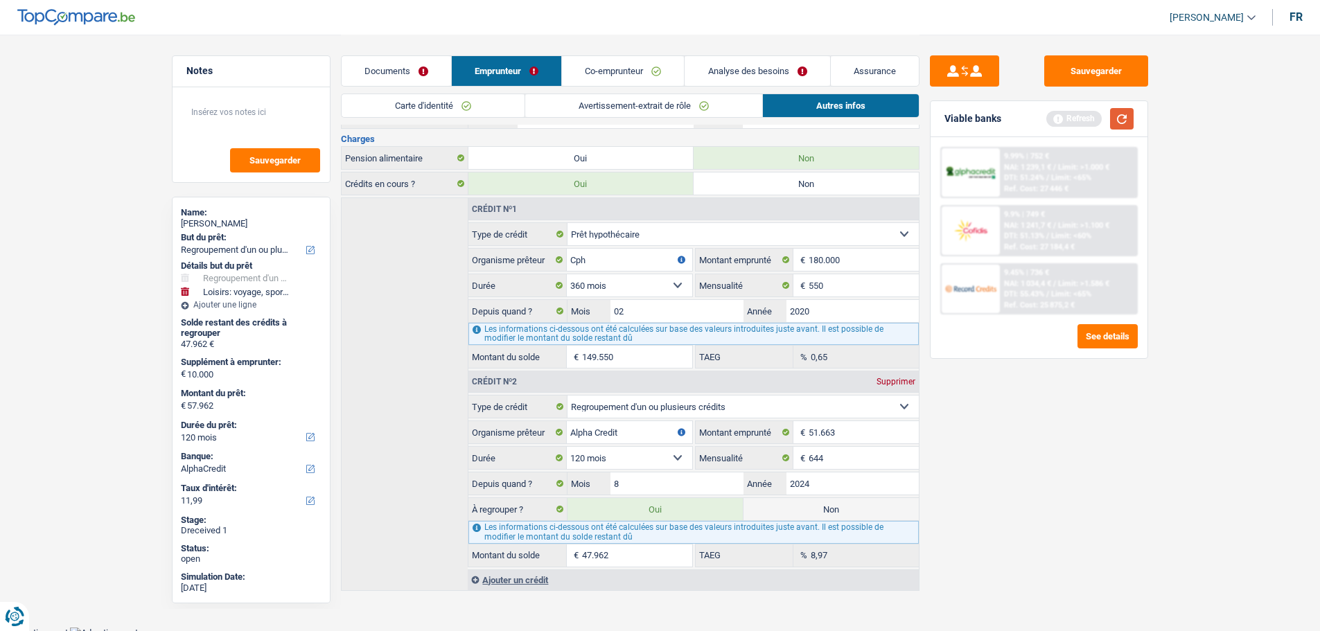
click at [1053, 119] on button "button" at bounding box center [1122, 118] width 24 height 21
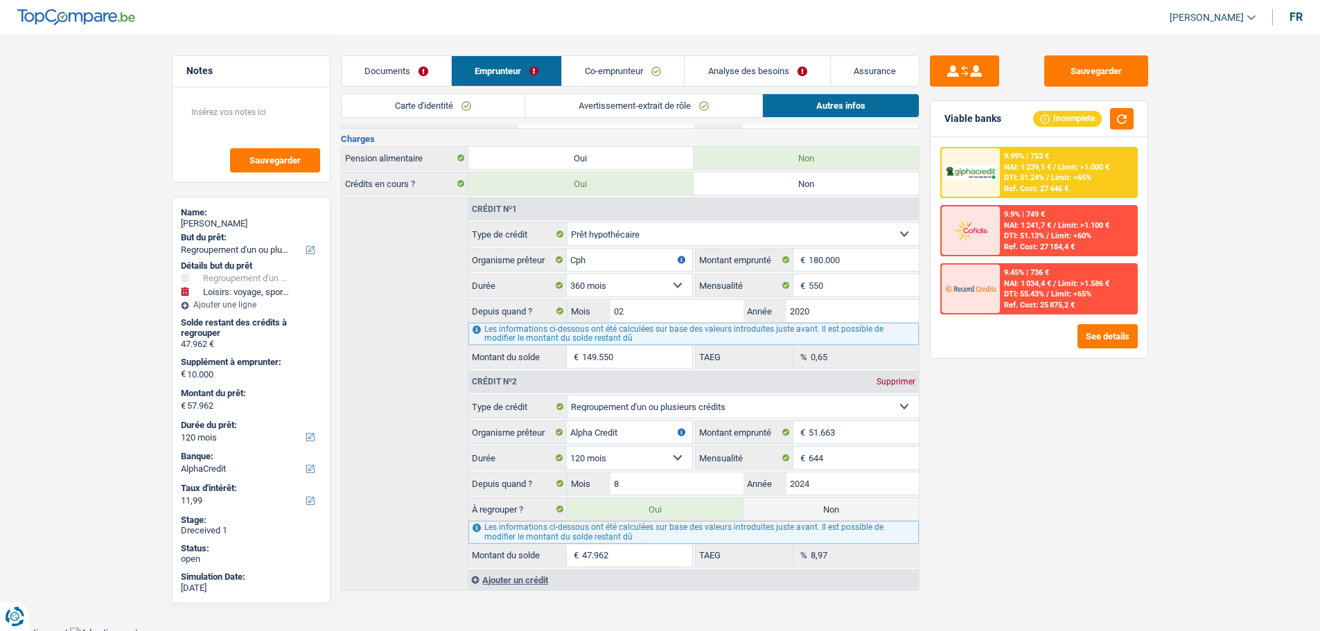
click at [758, 73] on link "Analyse des besoins" at bounding box center [757, 71] width 145 height 30
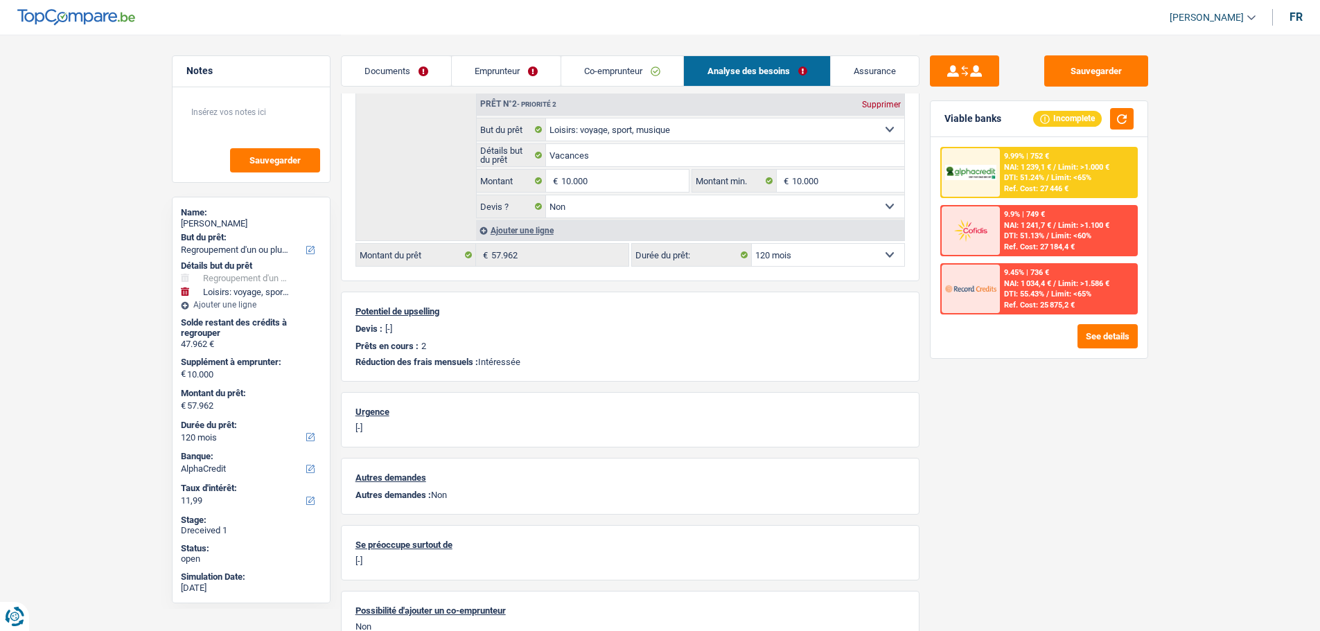
click at [1053, 172] on div "9.99% | 752 € NAI: 1 239,1 € / Limit: >1.000 € DTI: 51.24% / Limit: <65% Ref. C…" at bounding box center [1068, 172] width 137 height 49
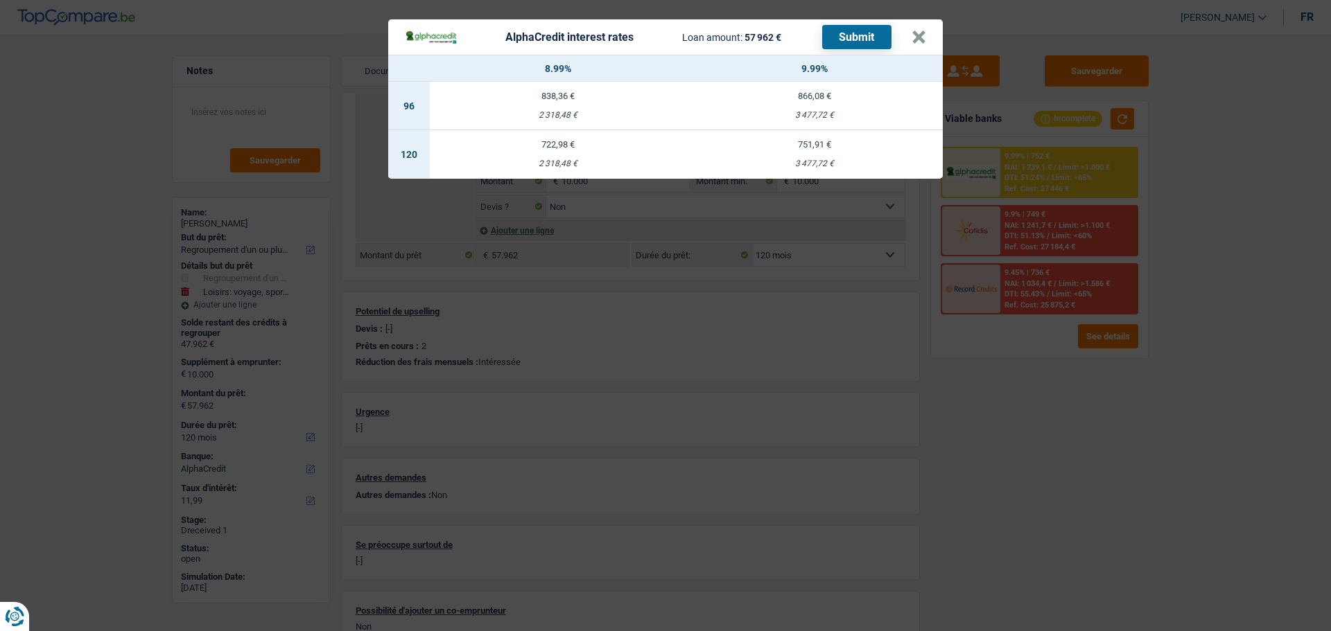
click at [540, 147] on td "722,98 € 2 318,48 €" at bounding box center [558, 154] width 256 height 49
type input "8,99"
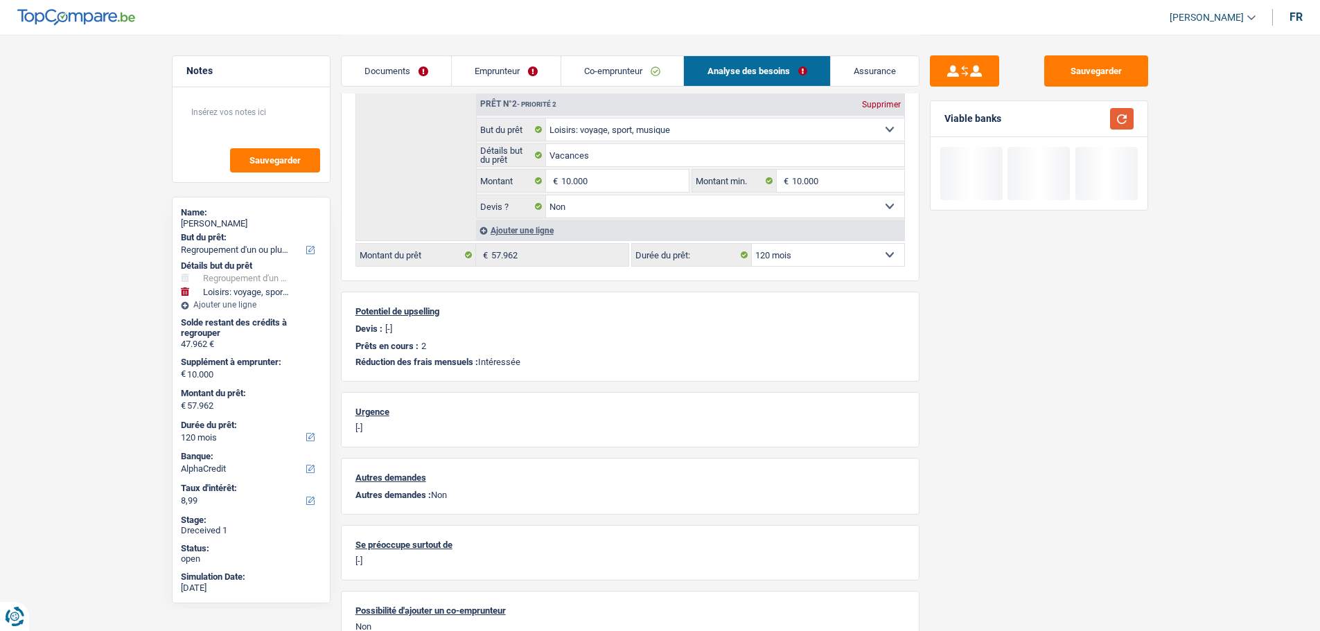
click at [1053, 123] on button "button" at bounding box center [1122, 118] width 24 height 21
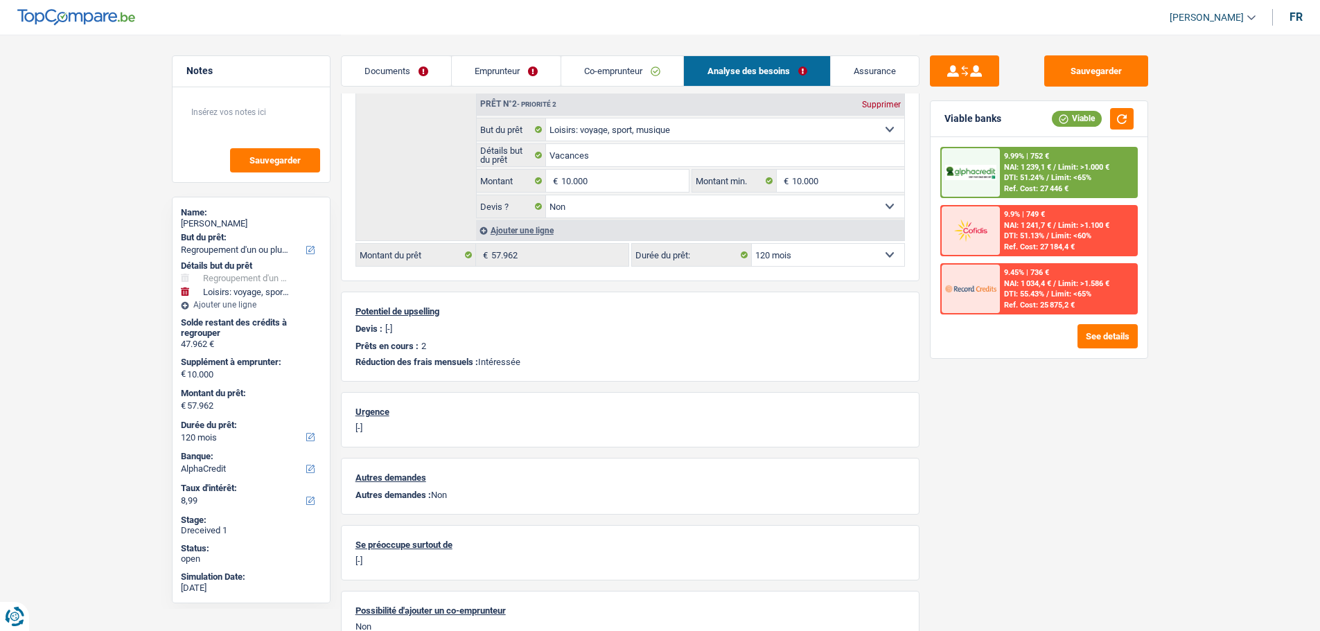
click at [1035, 172] on div "9.99% | 752 € NAI: 1 239,1 € / Limit: >1.000 € DTI: 51.24% / Limit: <65% Ref. C…" at bounding box center [1068, 172] width 137 height 49
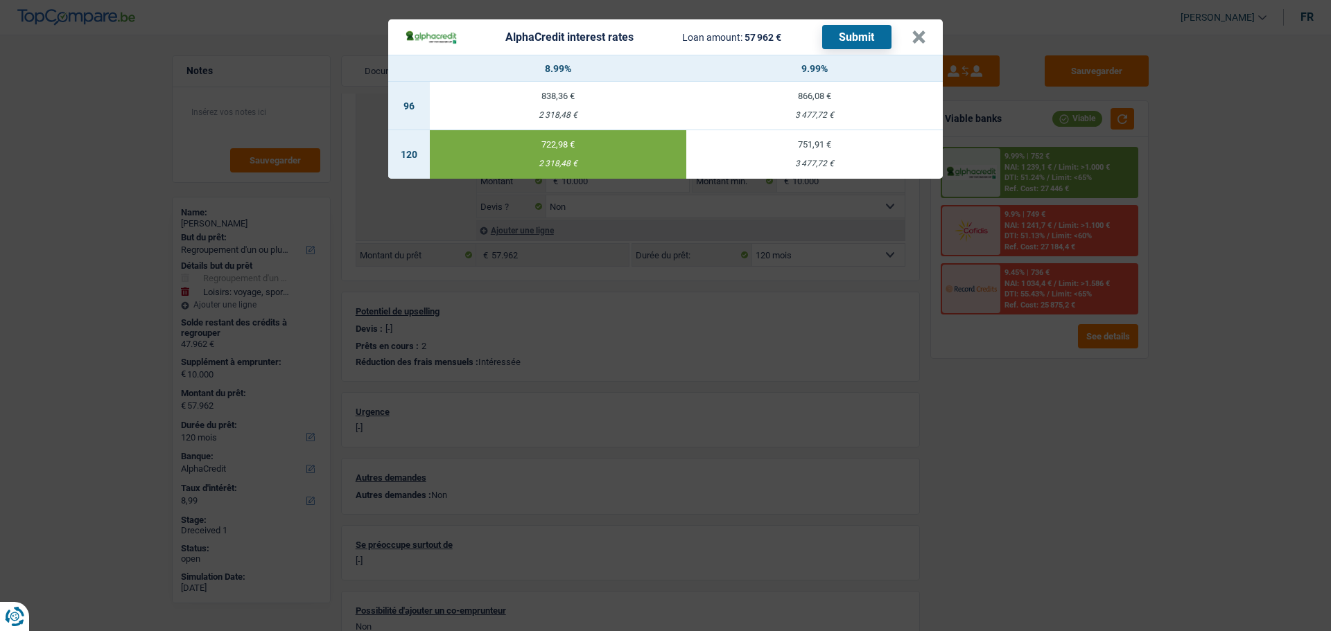
click at [865, 27] on button "Submit" at bounding box center [856, 37] width 69 height 24
click at [926, 33] on button "×" at bounding box center [918, 37] width 15 height 14
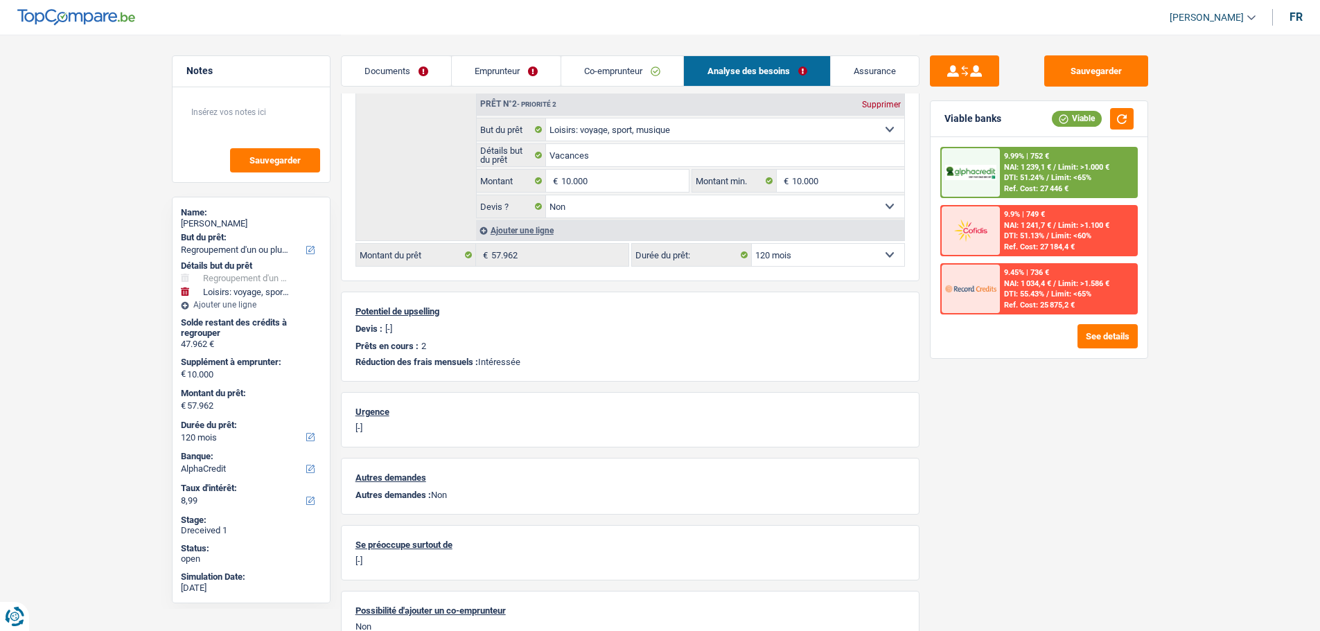
click at [393, 64] on link "Documents" at bounding box center [396, 71] width 109 height 30
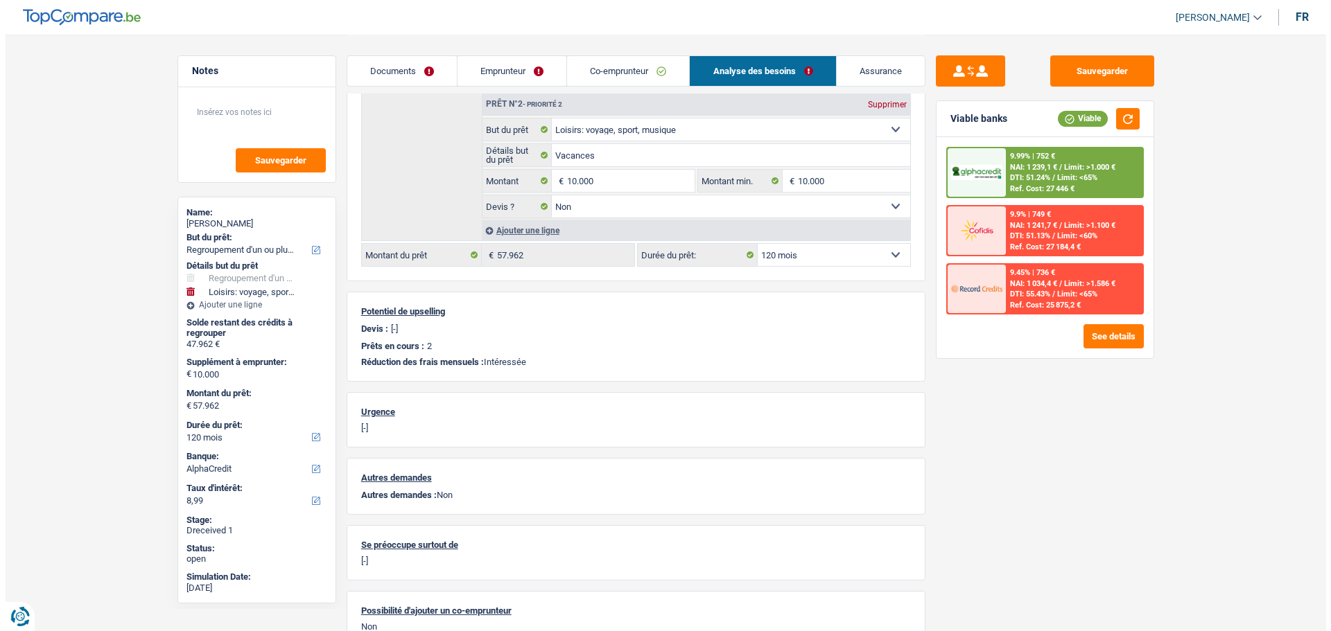
scroll to position [0, 0]
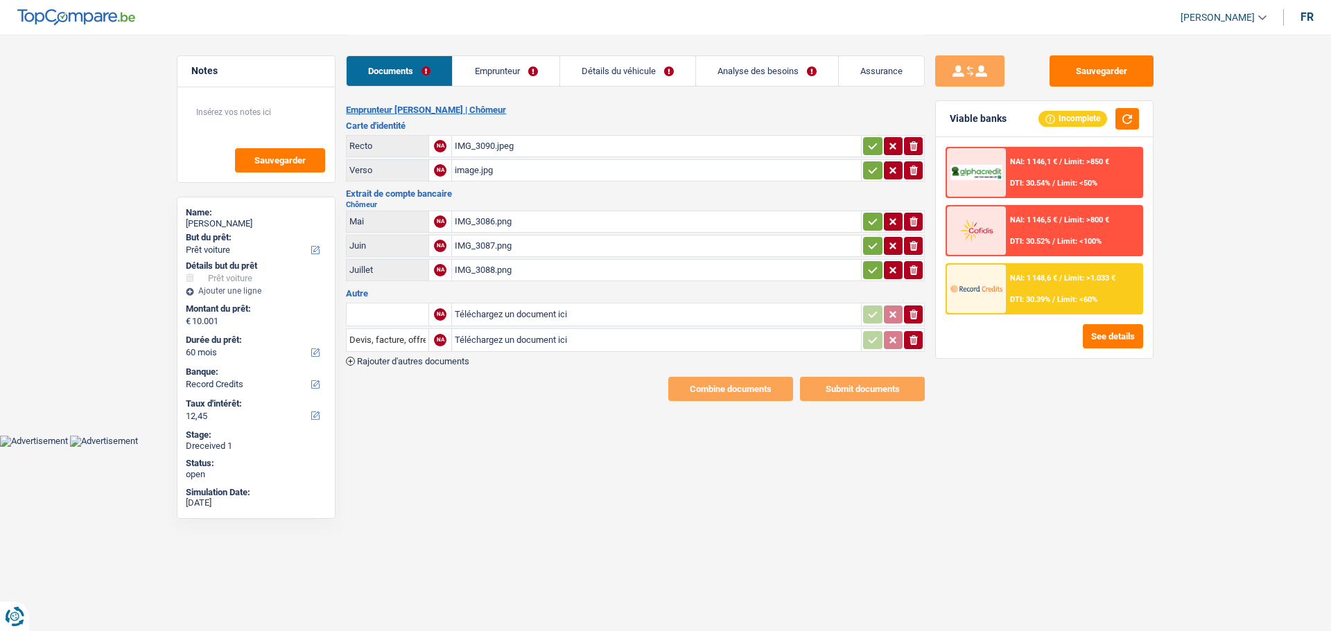
select select "car"
select select "60"
select select "record credits"
click at [493, 211] on div "IMG_3086.png" at bounding box center [656, 221] width 403 height 21
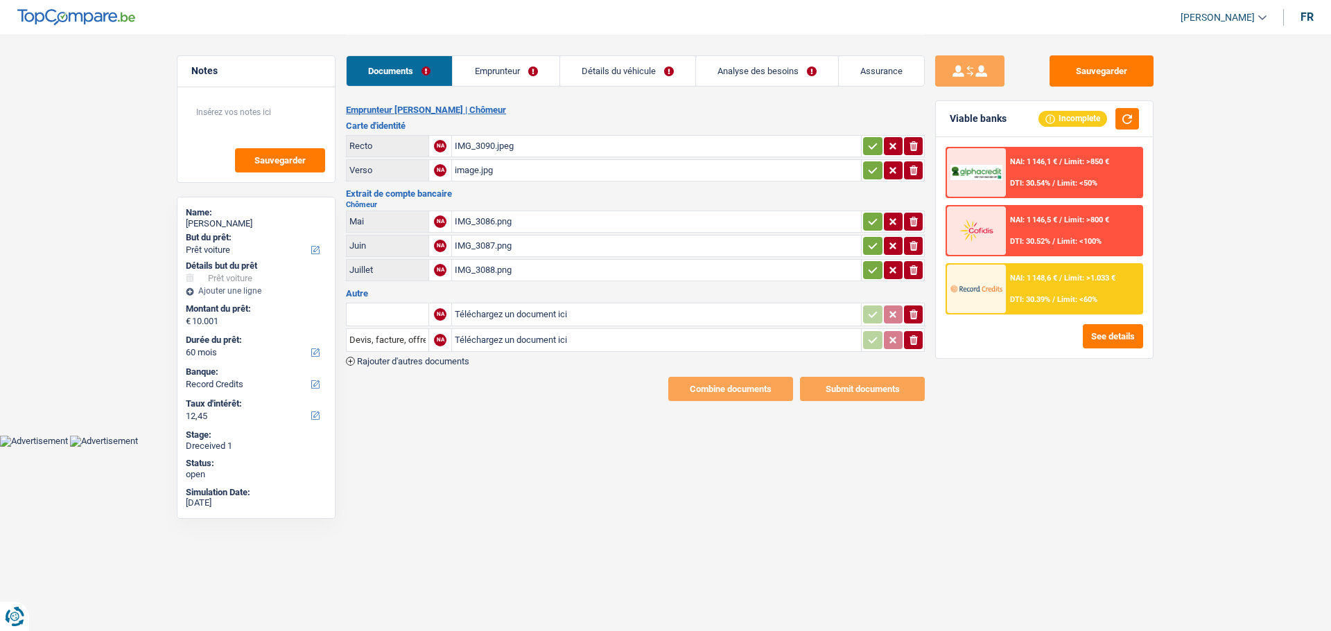
click at [658, 242] on div "IMG_3087.png" at bounding box center [656, 246] width 403 height 21
click at [534, 63] on link "Emprunteur" at bounding box center [506, 71] width 106 height 30
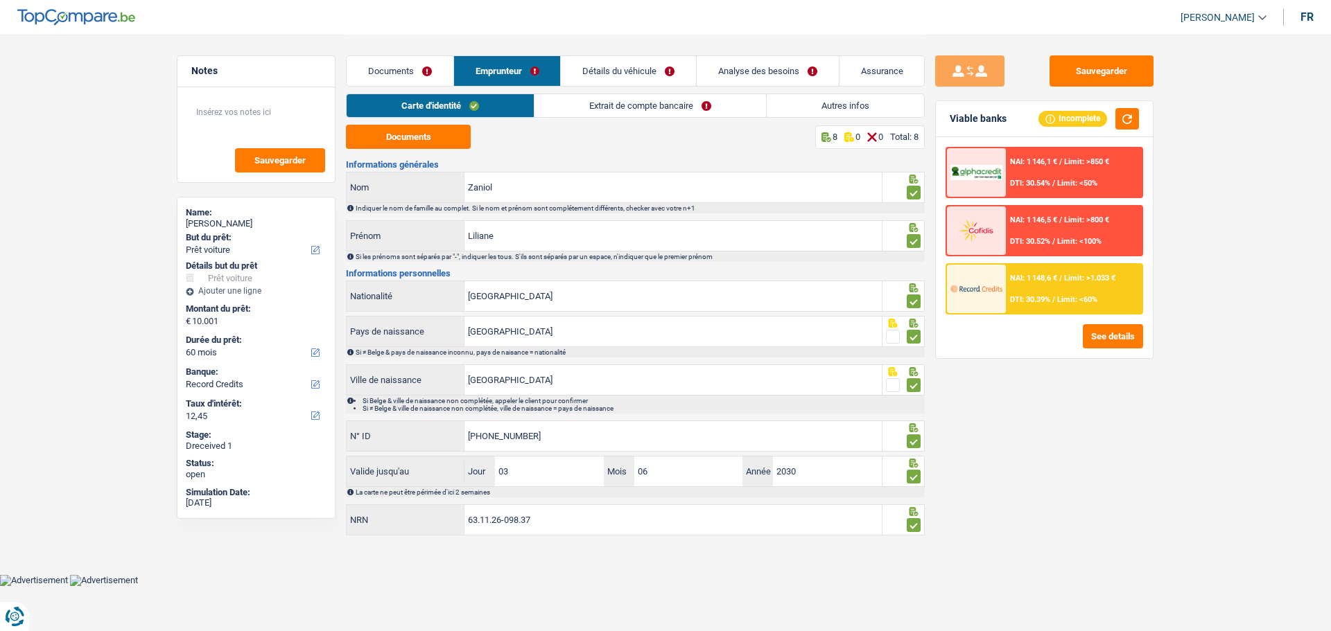
click at [679, 108] on link "Extrait de compte bancaire" at bounding box center [649, 105] width 231 height 23
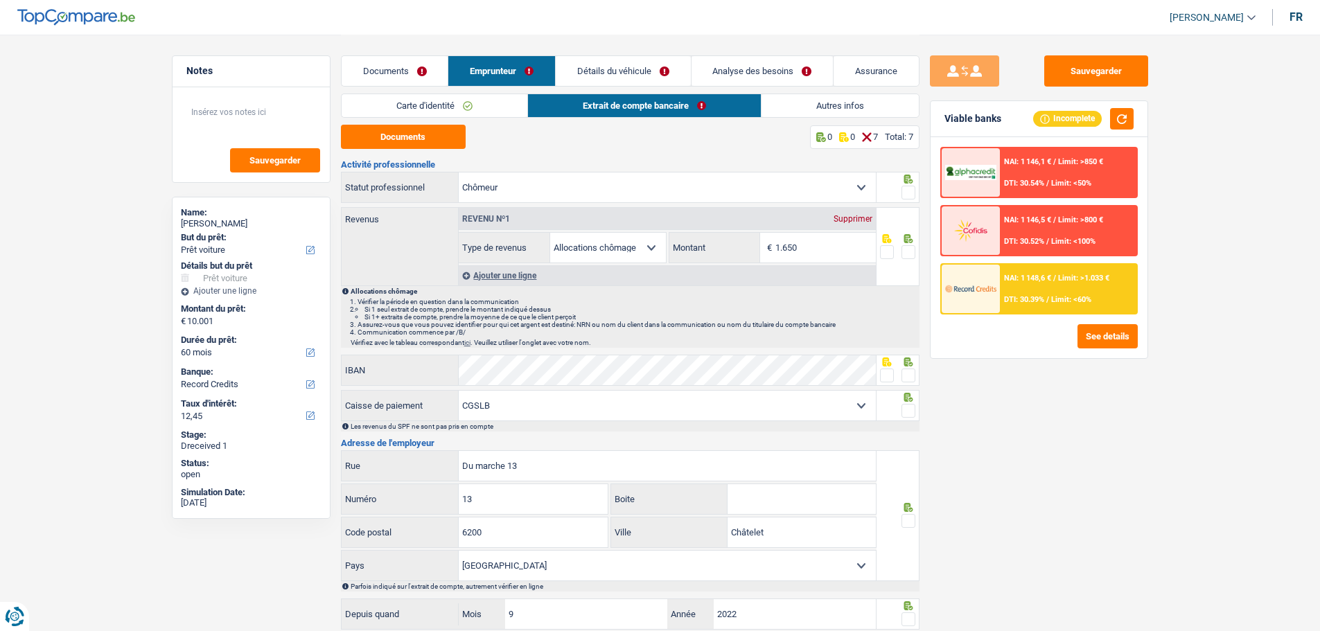
drag, startPoint x: 913, startPoint y: 192, endPoint x: 899, endPoint y: 213, distance: 25.9
click at [904, 207] on div "Activité professionnelle Ouvrier Employé privé Employé public Invalide Indépend…" at bounding box center [630, 437] width 579 height 554
click at [755, 218] on div "Revenu nº1 Supprimer" at bounding box center [667, 219] width 417 height 22
click at [823, 298] on li "Vérifier la période en question dans la communication" at bounding box center [638, 302] width 561 height 8
click at [904, 246] on span at bounding box center [909, 252] width 14 height 14
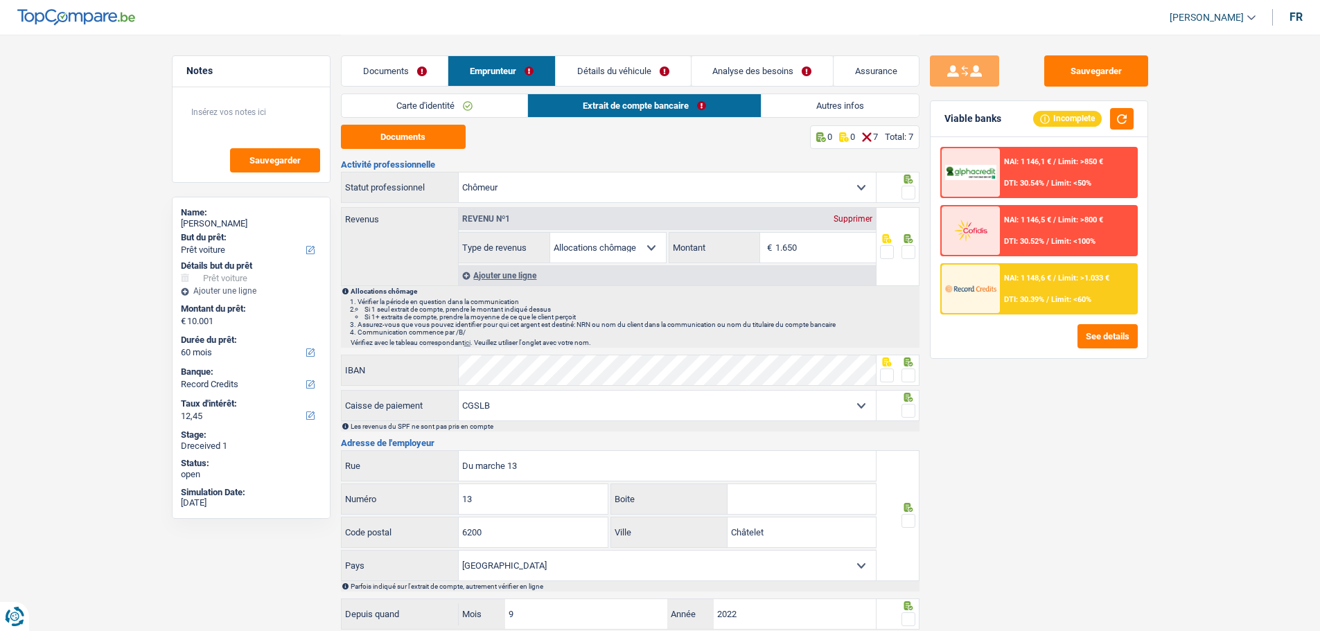
click at [0, 0] on input "radio" at bounding box center [0, 0] width 0 height 0
click at [913, 186] on span at bounding box center [909, 193] width 14 height 14
click at [0, 0] on input "radio" at bounding box center [0, 0] width 0 height 0
click at [902, 374] on span at bounding box center [909, 376] width 14 height 14
click at [0, 0] on input "radio" at bounding box center [0, 0] width 0 height 0
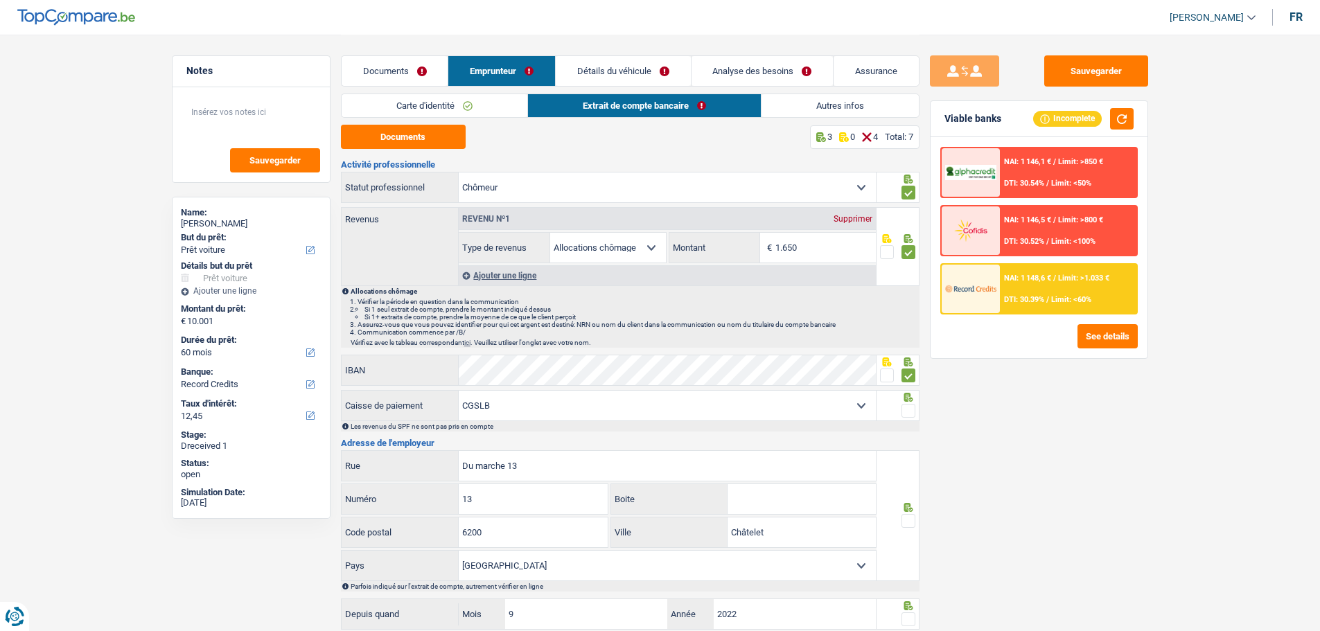
click at [913, 403] on div at bounding box center [909, 411] width 14 height 17
click at [905, 406] on span at bounding box center [909, 411] width 14 height 14
click at [0, 0] on input "radio" at bounding box center [0, 0] width 0 height 0
click at [907, 518] on span at bounding box center [909, 521] width 14 height 14
click at [0, 0] on input "radio" at bounding box center [0, 0] width 0 height 0
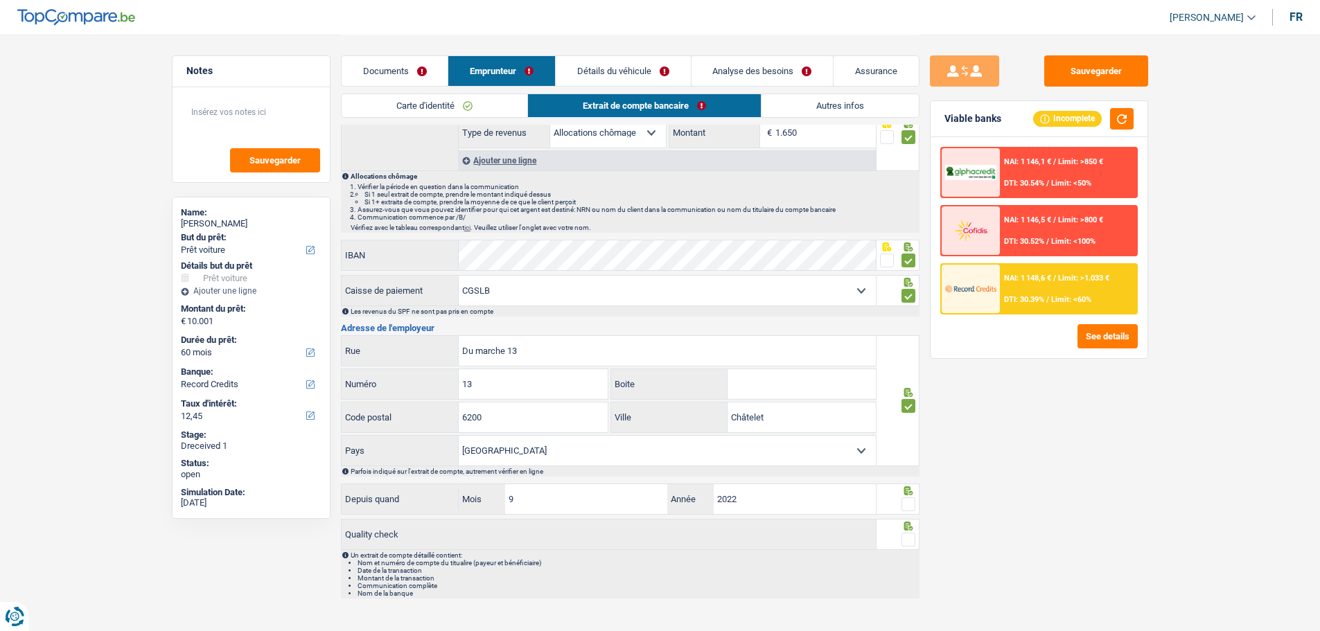
scroll to position [132, 0]
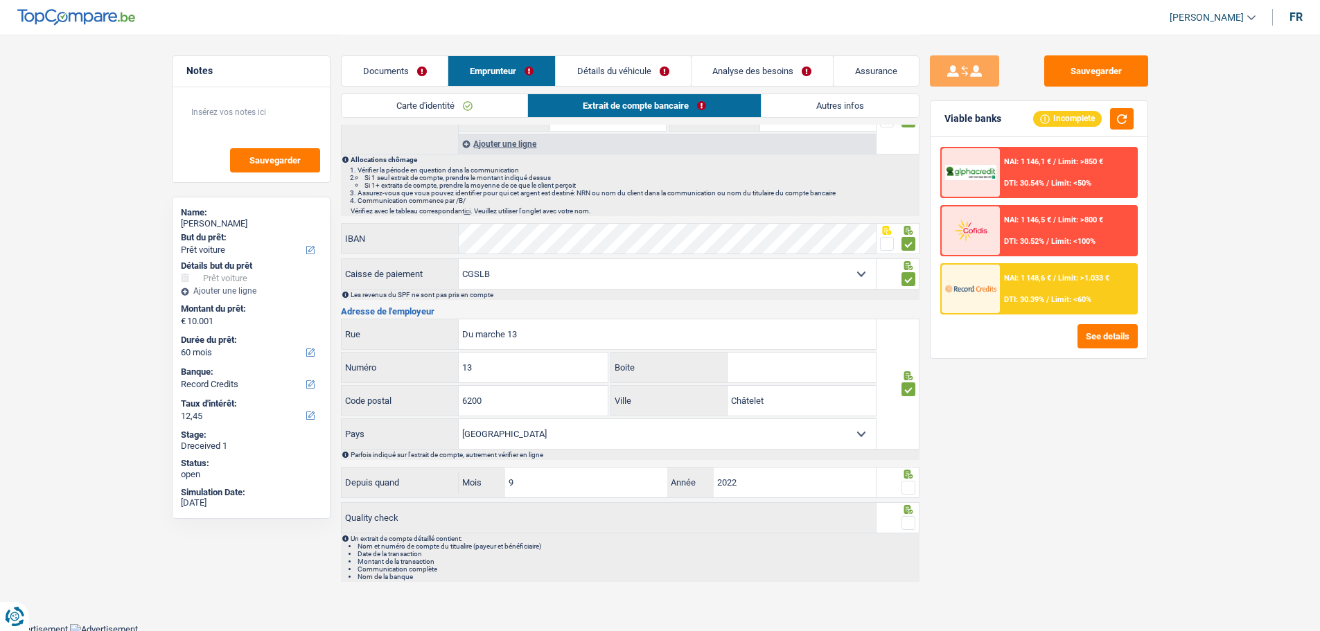
click at [906, 489] on span at bounding box center [909, 488] width 14 height 14
click at [0, 0] on input "radio" at bounding box center [0, 0] width 0 height 0
click at [912, 523] on span at bounding box center [909, 523] width 14 height 14
click at [0, 0] on input "radio" at bounding box center [0, 0] width 0 height 0
click at [643, 62] on link "Détails du véhicule" at bounding box center [623, 71] width 134 height 30
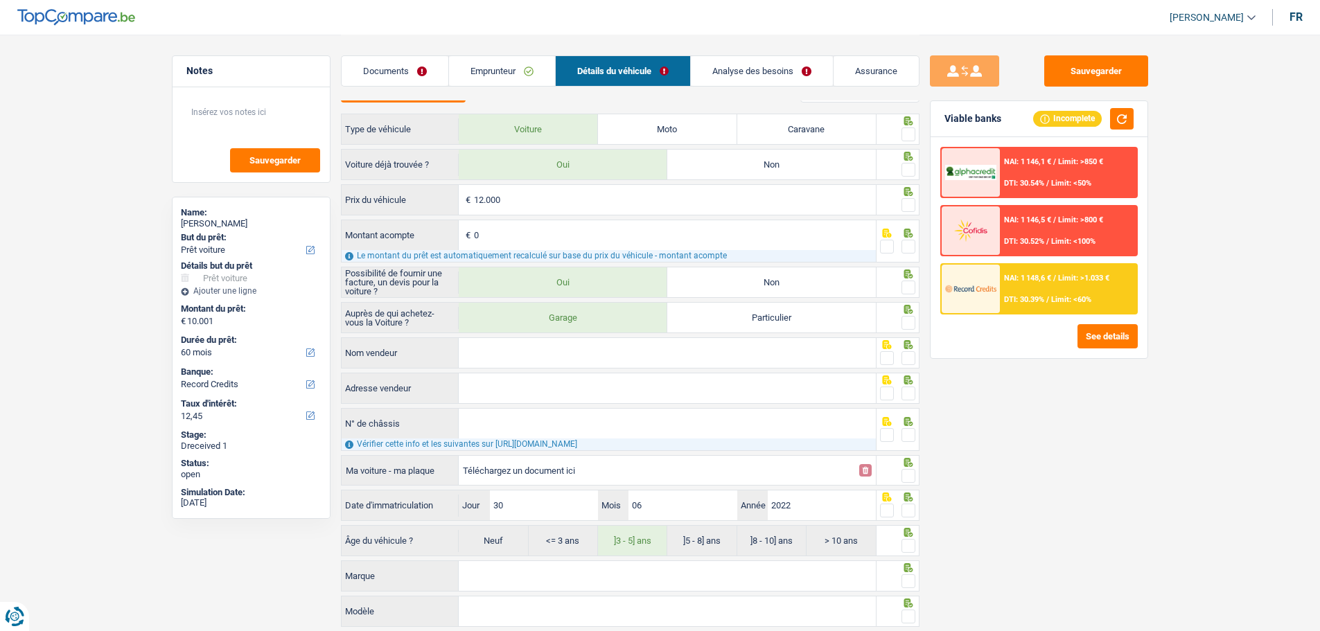
scroll to position [0, 0]
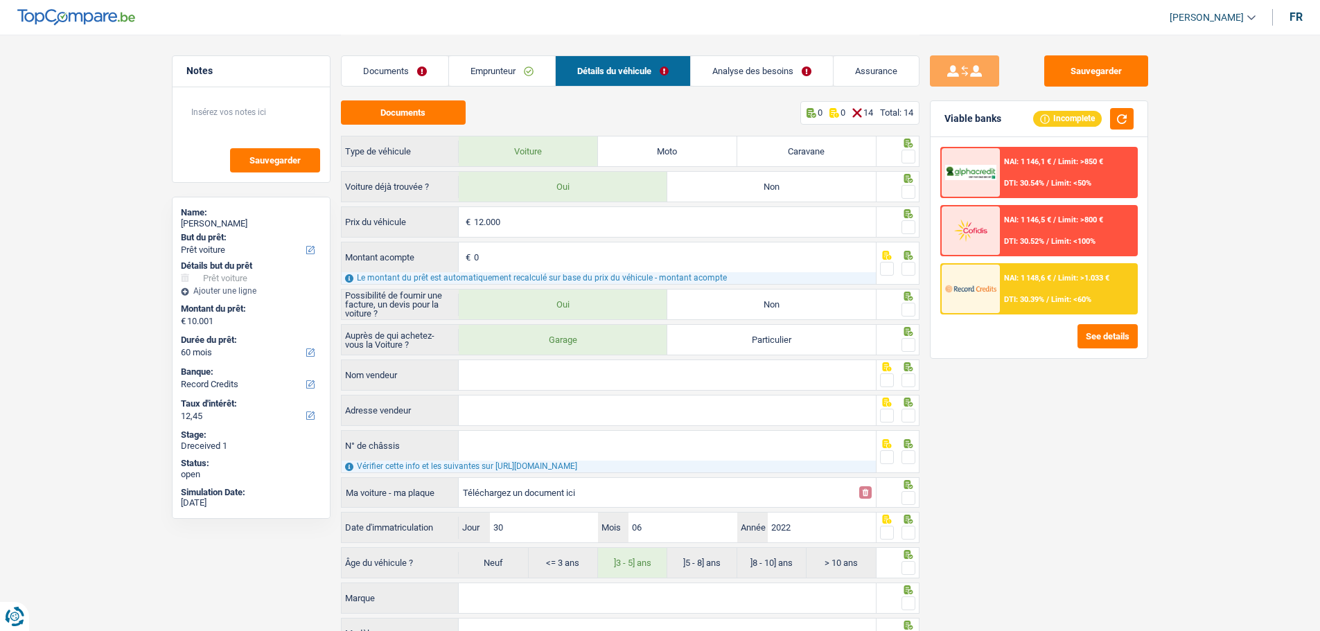
click at [763, 73] on link "Analyse des besoins" at bounding box center [762, 71] width 142 height 30
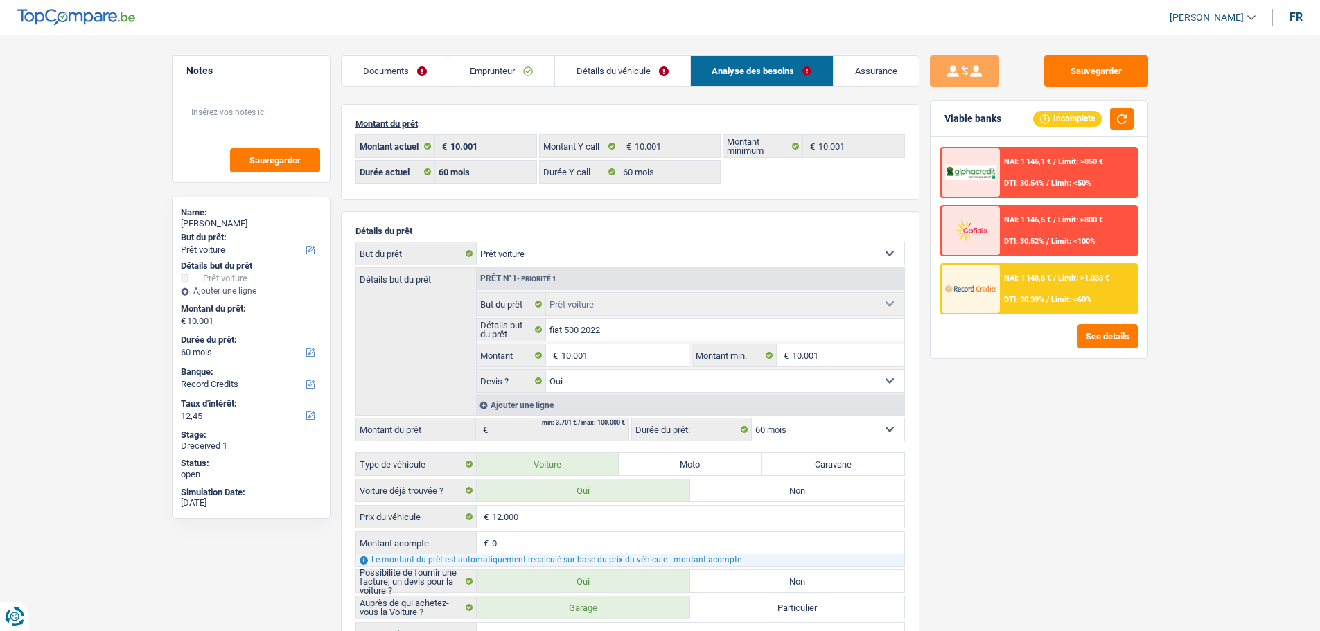
click at [640, 66] on link "Détails du véhicule" at bounding box center [622, 71] width 135 height 30
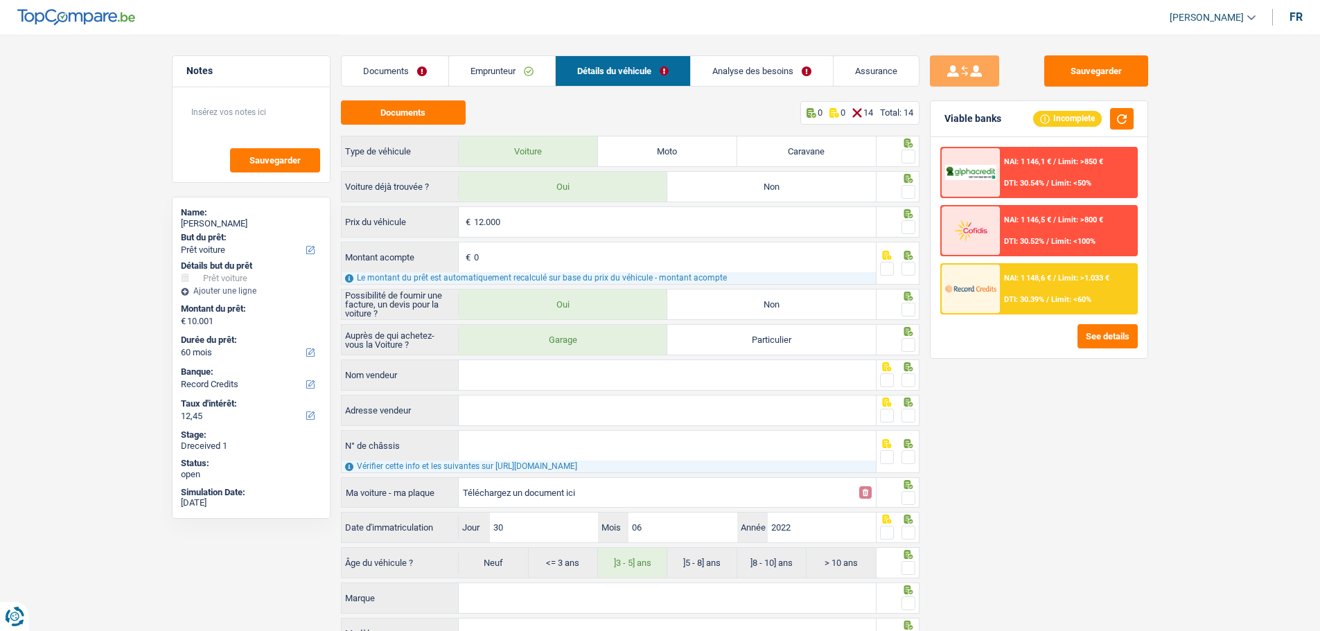
click at [731, 73] on link "Analyse des besoins" at bounding box center [762, 71] width 142 height 30
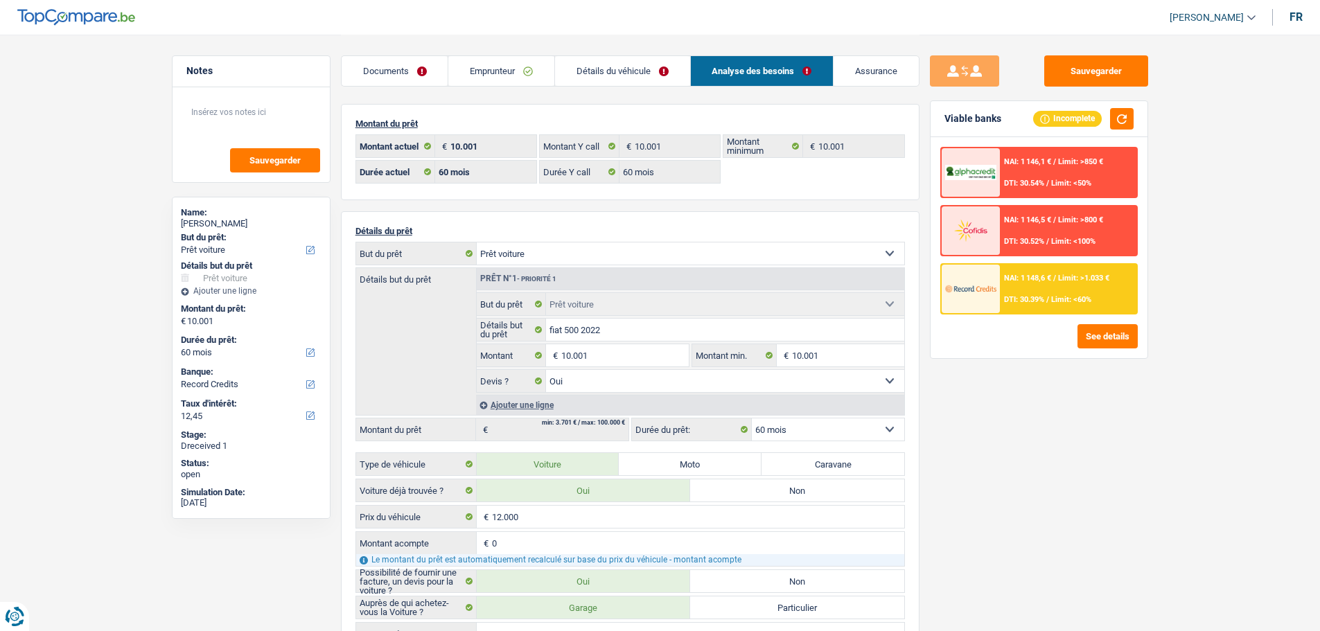
click at [846, 256] on select "Confort maison: meubles, textile, peinture, électroménager, outillage non-profe…" at bounding box center [691, 254] width 428 height 22
click at [615, 68] on link "Détails du véhicule" at bounding box center [622, 71] width 135 height 30
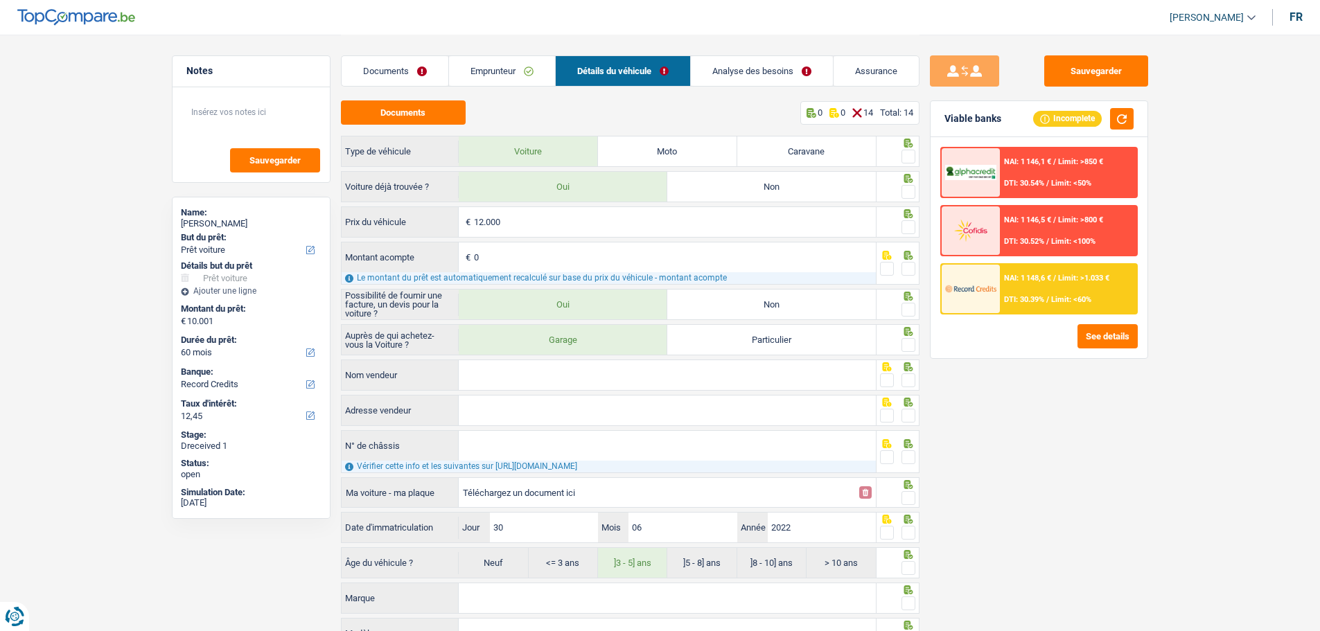
click at [410, 67] on link "Documents" at bounding box center [395, 71] width 107 height 30
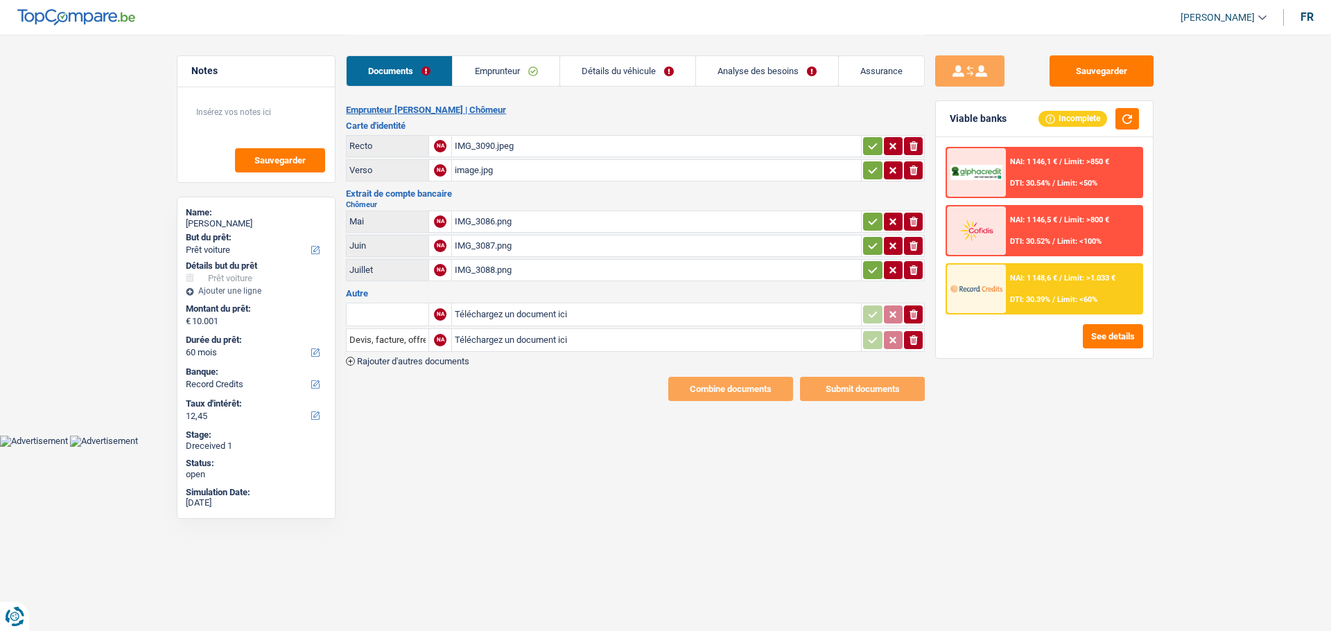
click at [482, 216] on div "IMG_3086.png" at bounding box center [656, 221] width 403 height 21
click at [487, 240] on div "IMG_3087.png" at bounding box center [656, 246] width 403 height 21
click at [500, 268] on div "IMG_3088.png" at bounding box center [656, 270] width 403 height 21
click at [909, 216] on icon "ionicons-v5-e" at bounding box center [913, 222] width 11 height 14
click at [915, 247] on icon "ionicons-v5-e" at bounding box center [913, 246] width 11 height 14
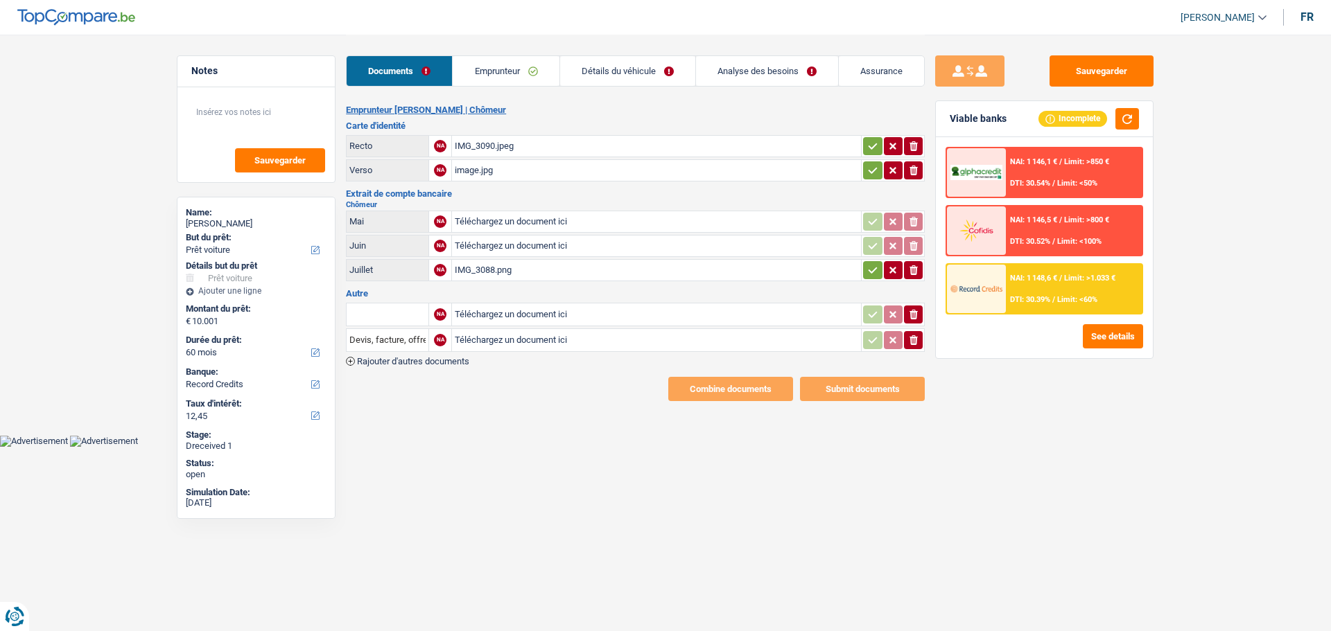
click at [922, 268] on button "ionicons-v5-e" at bounding box center [913, 270] width 19 height 18
click at [581, 201] on h2 "Chômeur" at bounding box center [635, 205] width 579 height 8
click at [567, 211] on input "Téléchargez un document ici" at bounding box center [656, 221] width 403 height 21
type input "C:\fakepath\image0.png"
click at [500, 236] on input "Téléchargez un document ici" at bounding box center [656, 246] width 403 height 21
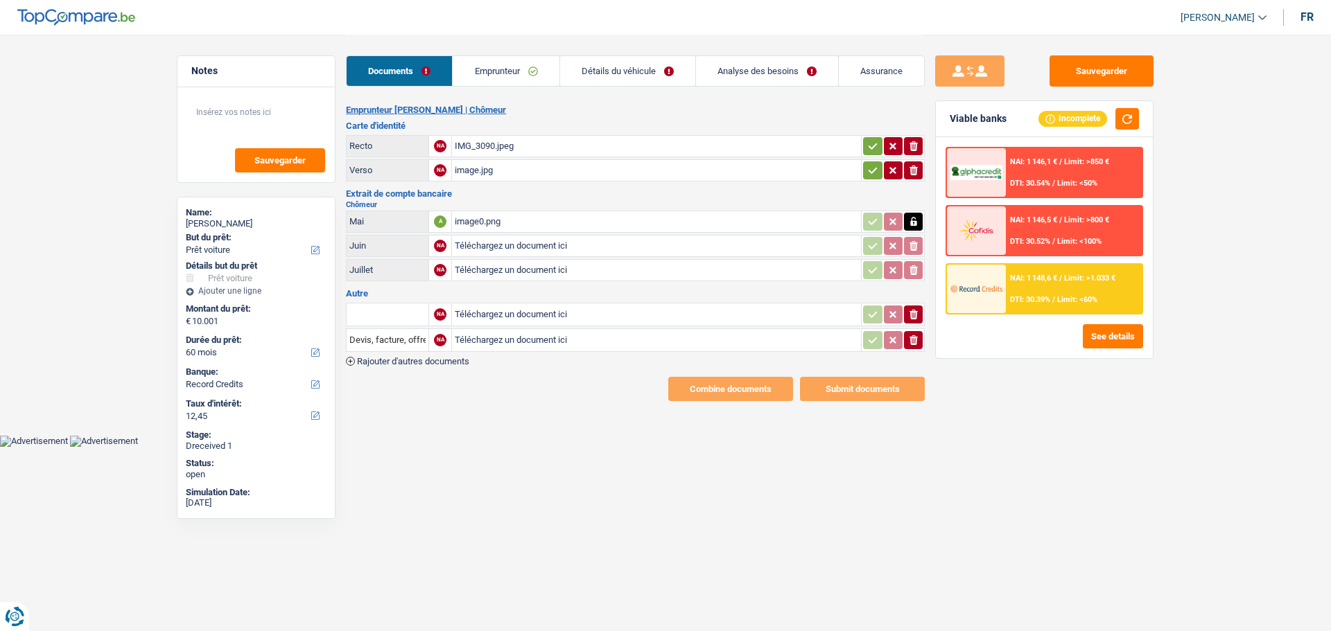
type input "C:\fakepath\image2.png"
click at [484, 212] on div "image0.png" at bounding box center [656, 221] width 403 height 21
click at [504, 215] on div "image0.png" at bounding box center [656, 221] width 403 height 21
click at [507, 267] on input "Téléchargez un document ici" at bounding box center [656, 270] width 403 height 21
type input "C:\fakepath\image1.png"
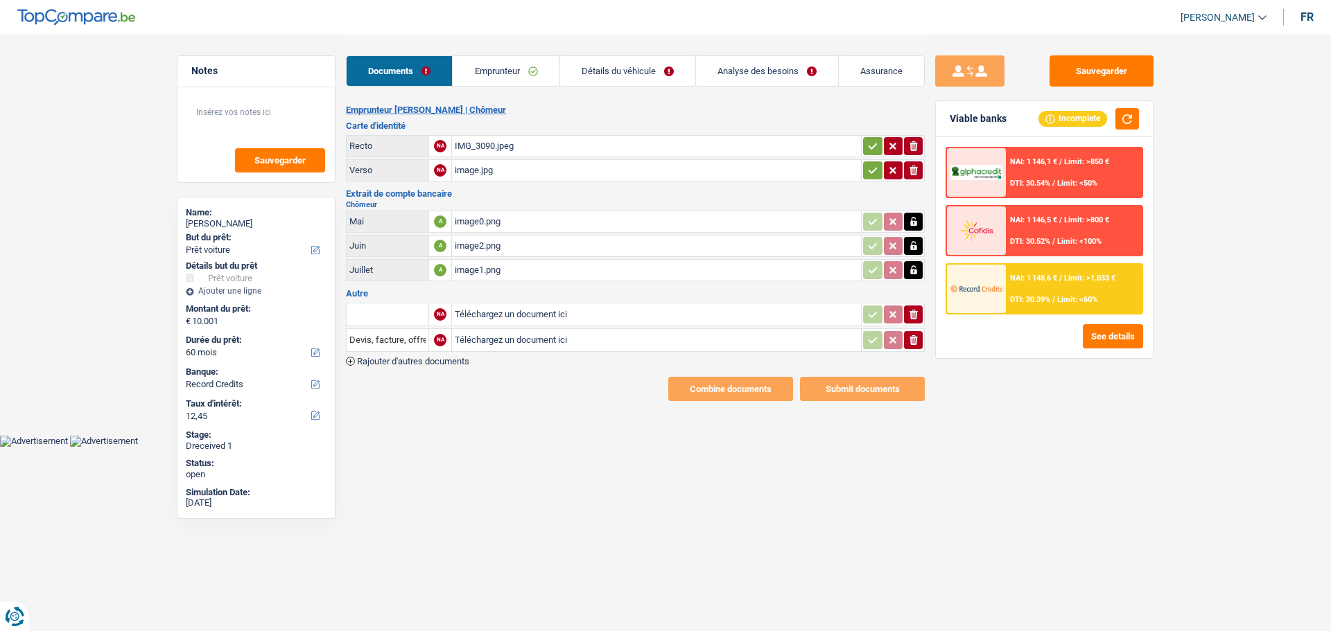
click at [913, 308] on icon "ionicons-v5-e" at bounding box center [913, 315] width 11 height 14
click at [913, 335] on icon "button" at bounding box center [913, 340] width 8 height 10
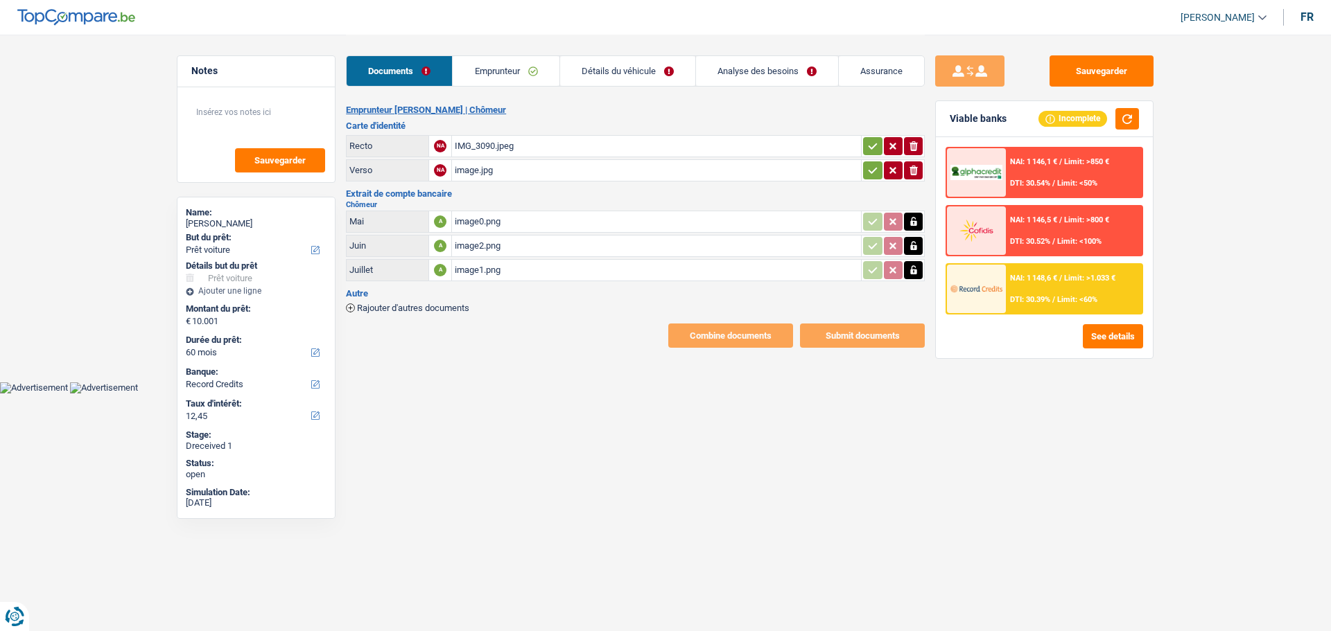
click at [871, 139] on icon "button" at bounding box center [872, 146] width 11 height 14
click at [873, 164] on icon "button" at bounding box center [872, 171] width 11 height 14
click at [538, 73] on link "Emprunteur" at bounding box center [506, 71] width 106 height 30
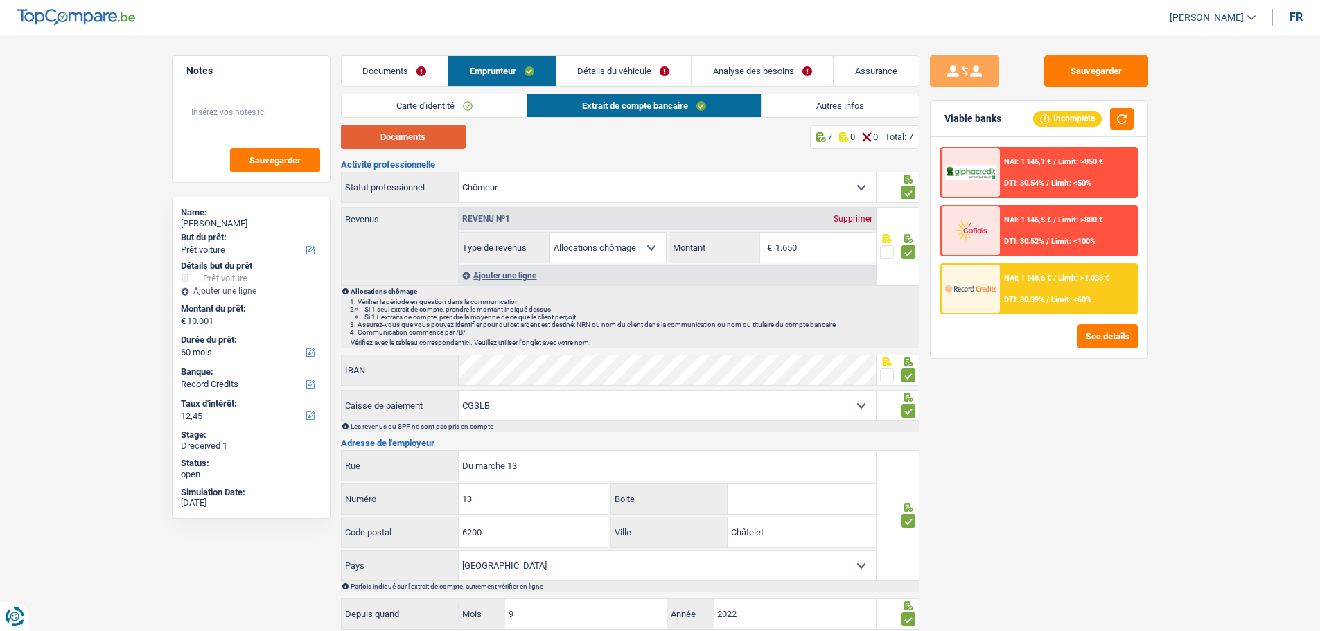
click at [442, 137] on button "Documents" at bounding box center [403, 137] width 125 height 24
drag, startPoint x: 821, startPoint y: 245, endPoint x: 666, endPoint y: 255, distance: 155.5
click at [666, 255] on div "Allocation d'handicap Allocations chômage Allocations familiales Chèques repas …" at bounding box center [667, 247] width 417 height 31
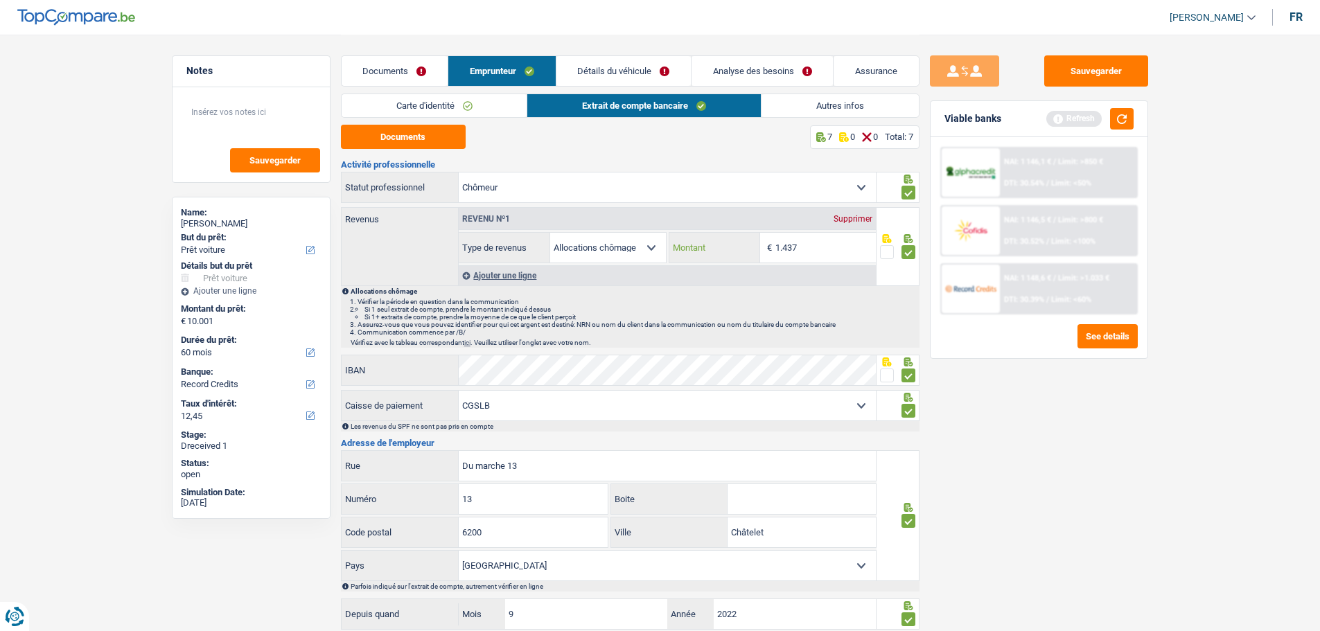
type input "1.437"
click at [870, 103] on link "Autres infos" at bounding box center [840, 105] width 157 height 23
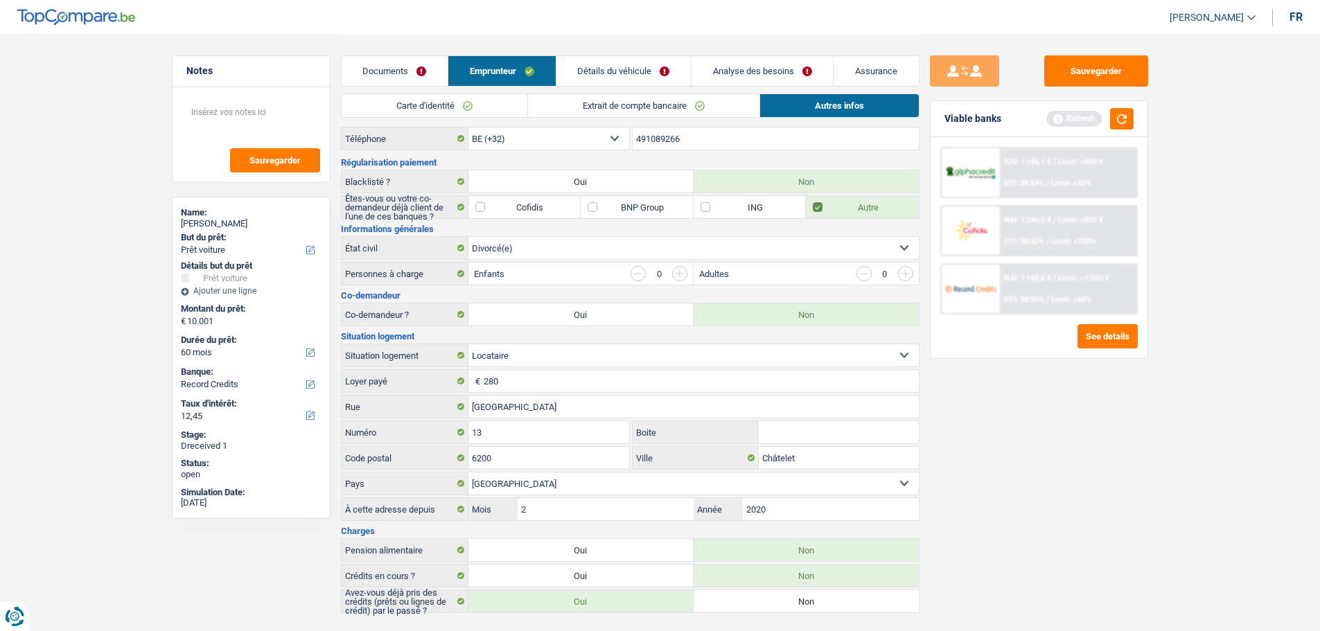
scroll to position [62, 0]
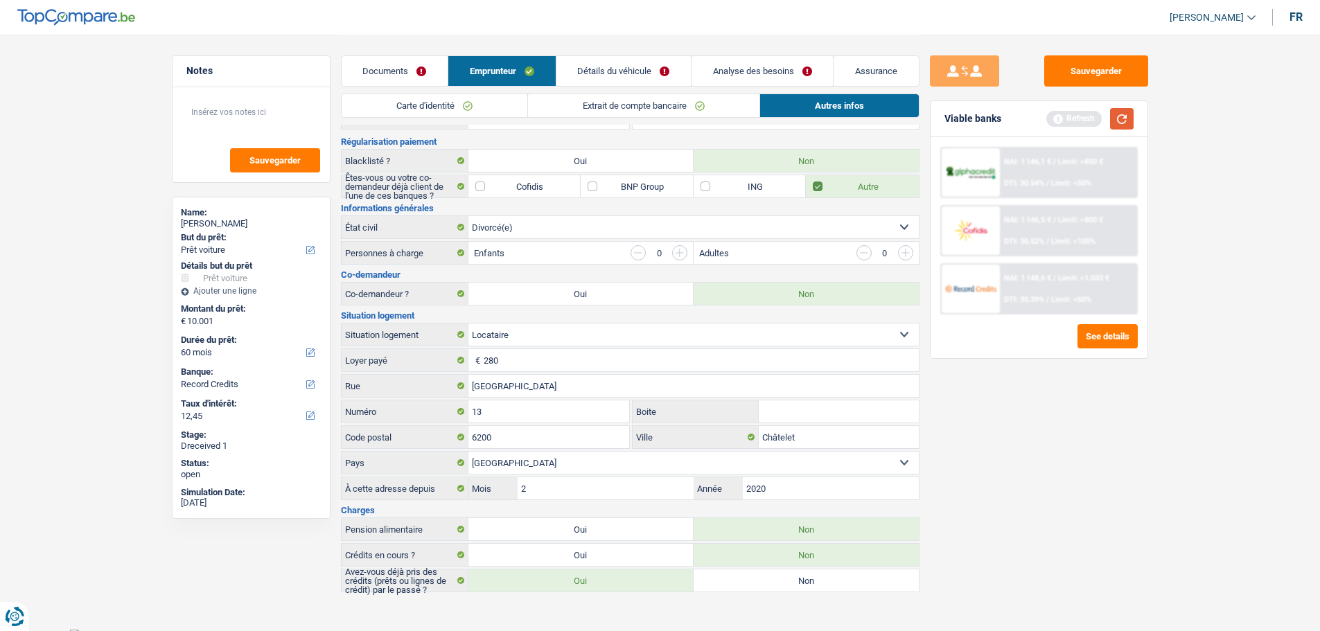
click at [1126, 120] on button "button" at bounding box center [1122, 118] width 24 height 21
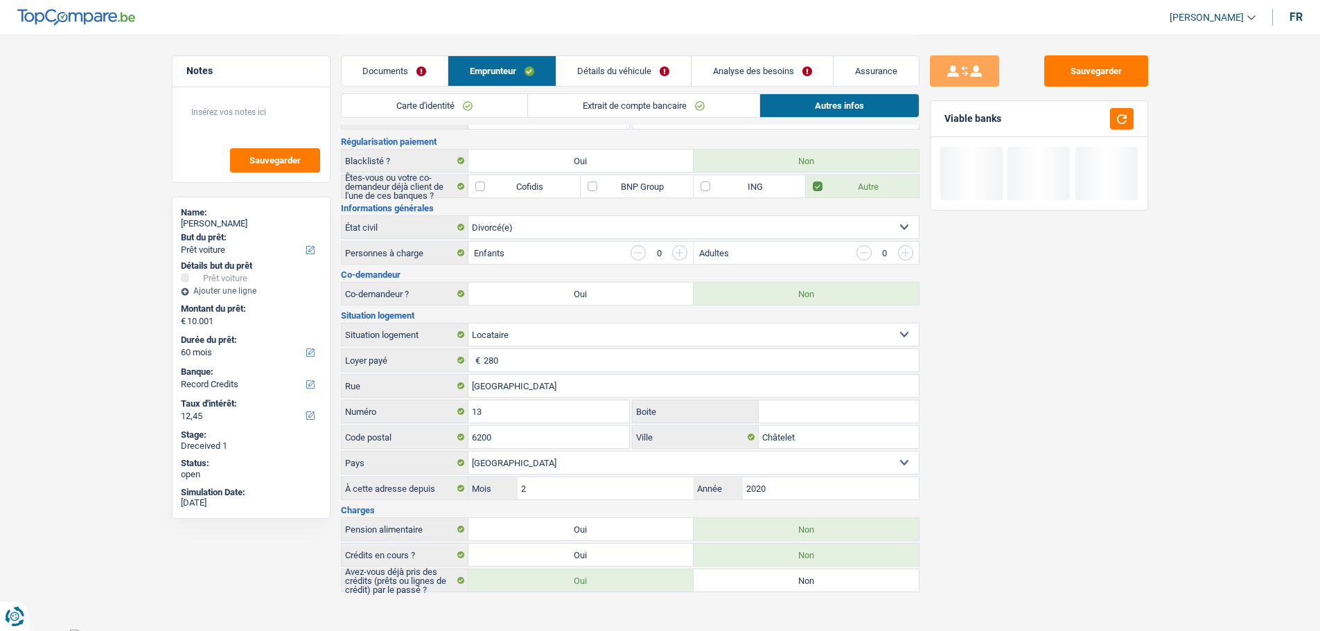
click at [656, 78] on link "Détails du véhicule" at bounding box center [623, 71] width 134 height 30
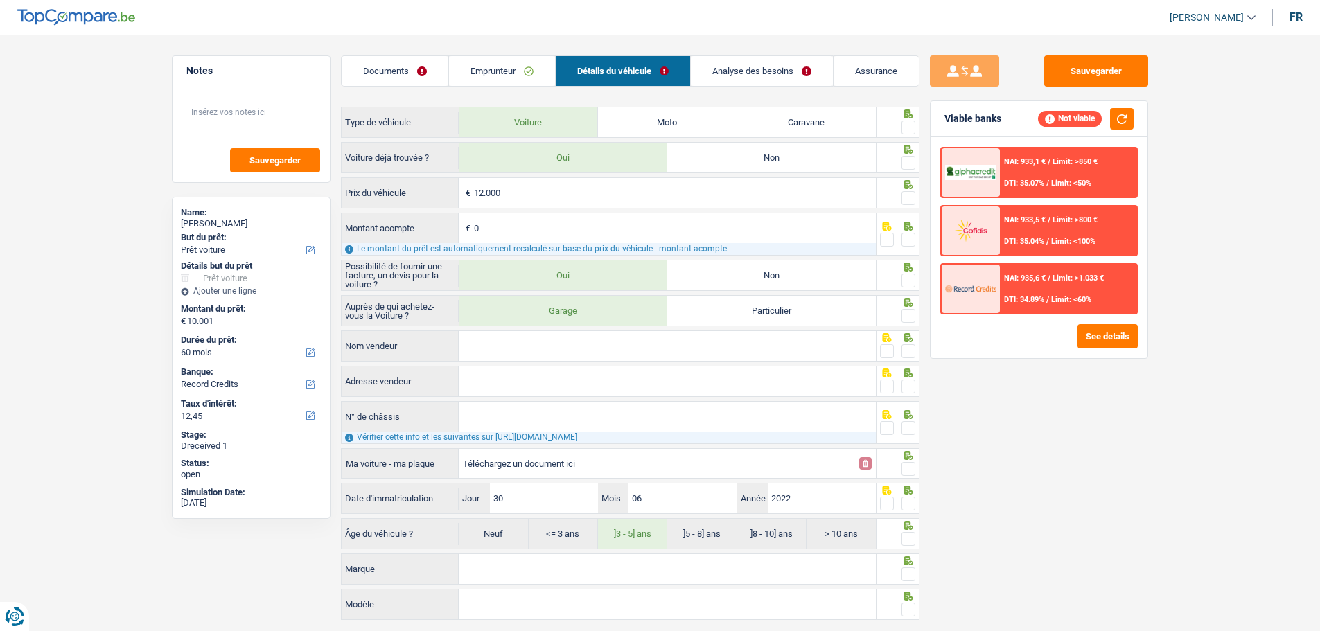
scroll to position [0, 0]
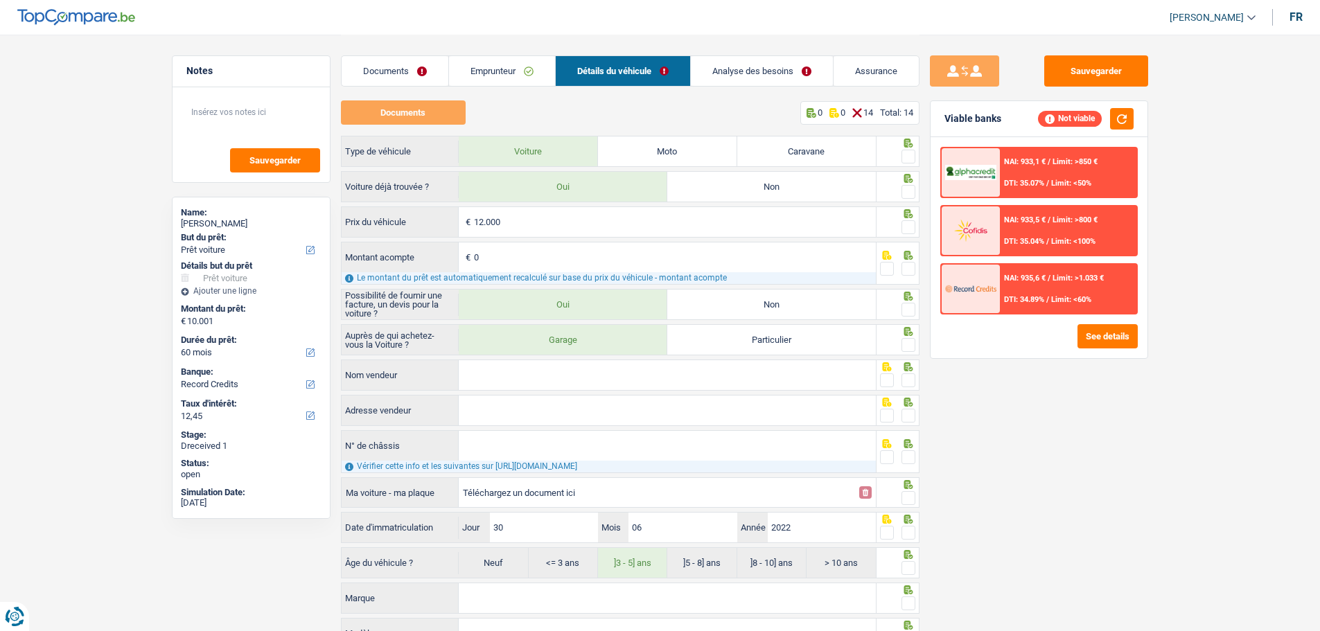
click at [746, 65] on link "Analyse des besoins" at bounding box center [762, 71] width 142 height 30
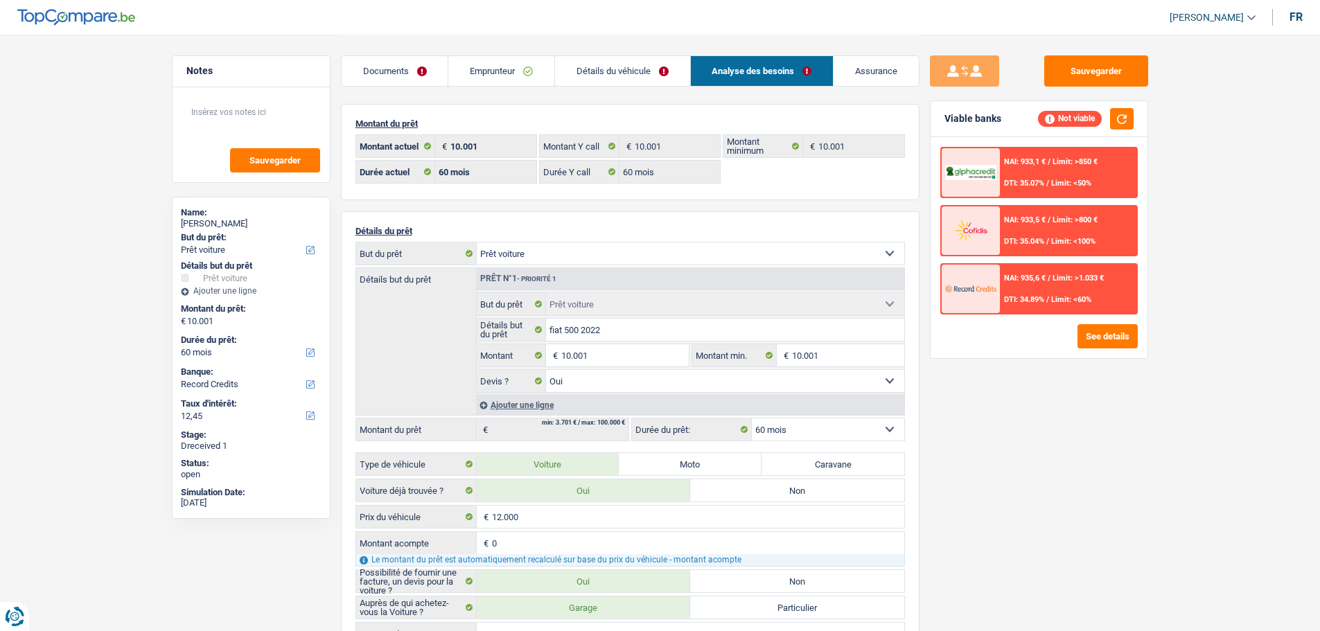
click at [659, 244] on select "Confort maison: meubles, textile, peinture, électroménager, outillage non-profe…" at bounding box center [691, 254] width 428 height 22
select select "movingOrInstallation"
click at [477, 243] on select "Confort maison: meubles, textile, peinture, électroménager, outillage non-profe…" at bounding box center [691, 254] width 428 height 22
select select "movingOrInstallation"
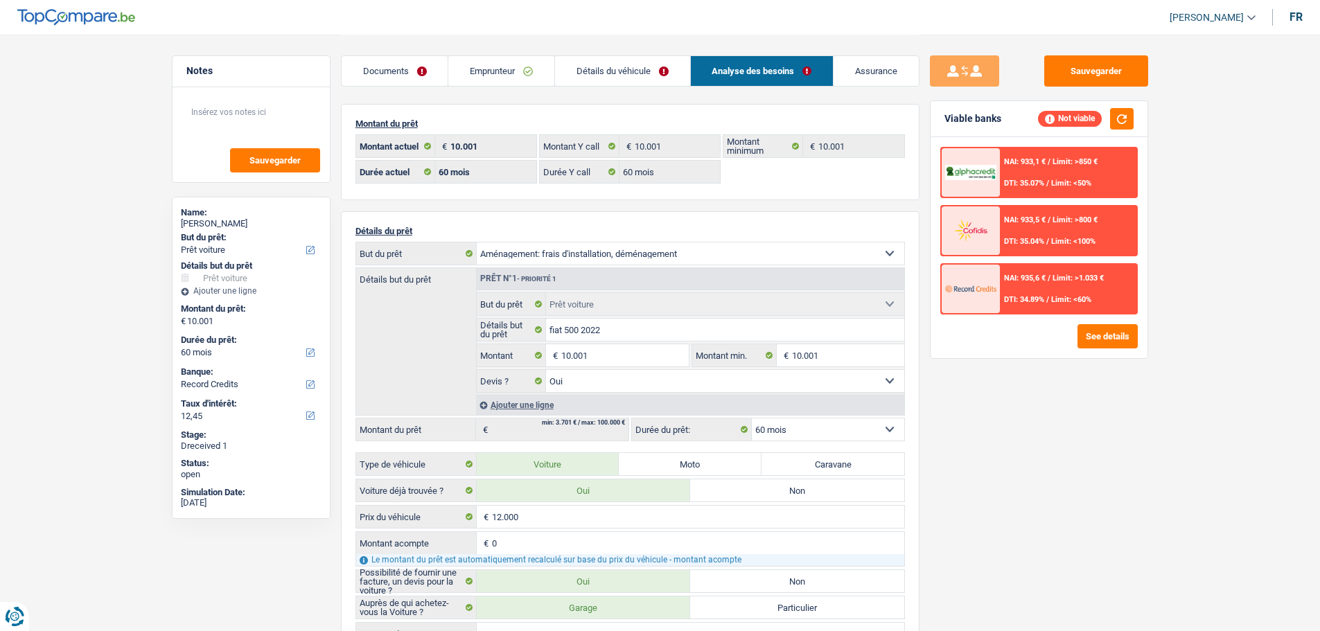
select select "movingOrInstallation"
select select
select select "car"
select select "yes"
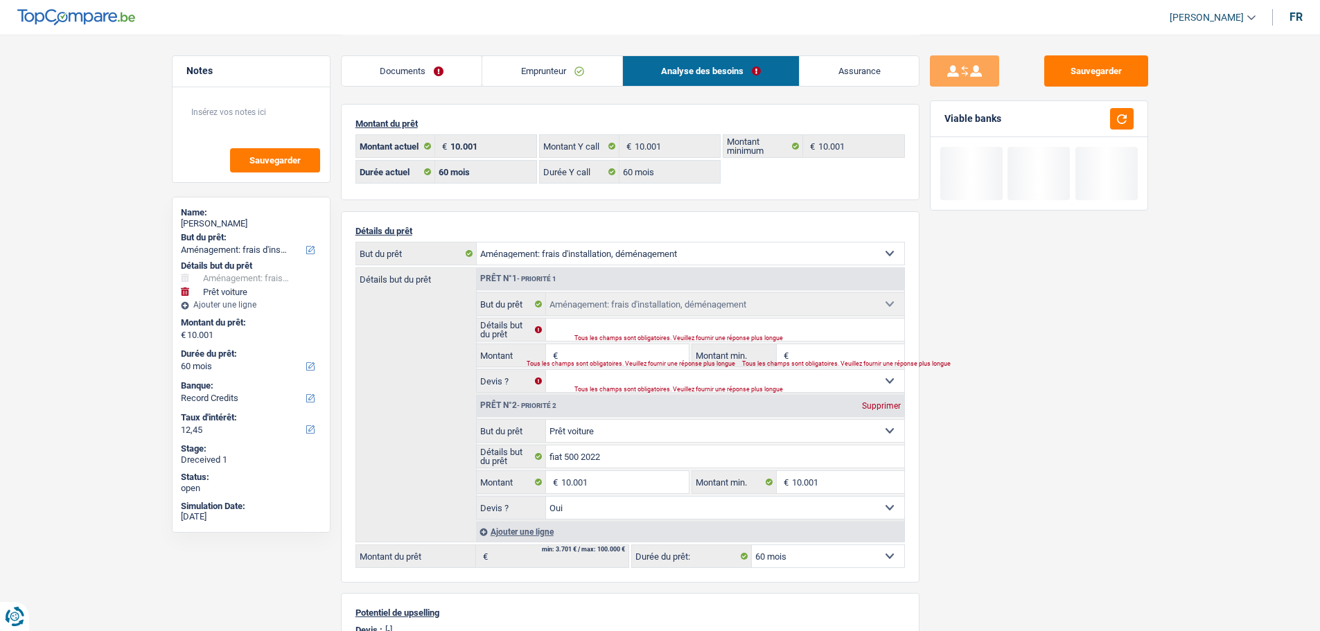
click at [577, 345] on input "Montant" at bounding box center [624, 355] width 127 height 22
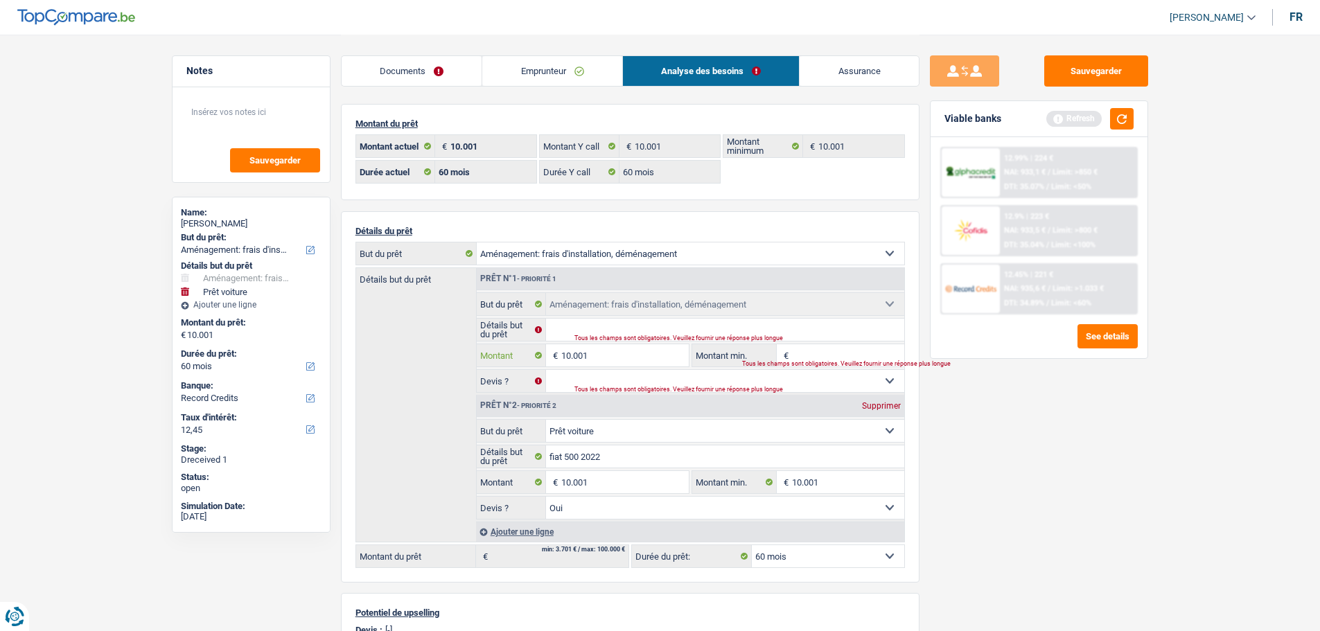
type input "10.001"
type input "20.002"
select select "120"
type input "20.002"
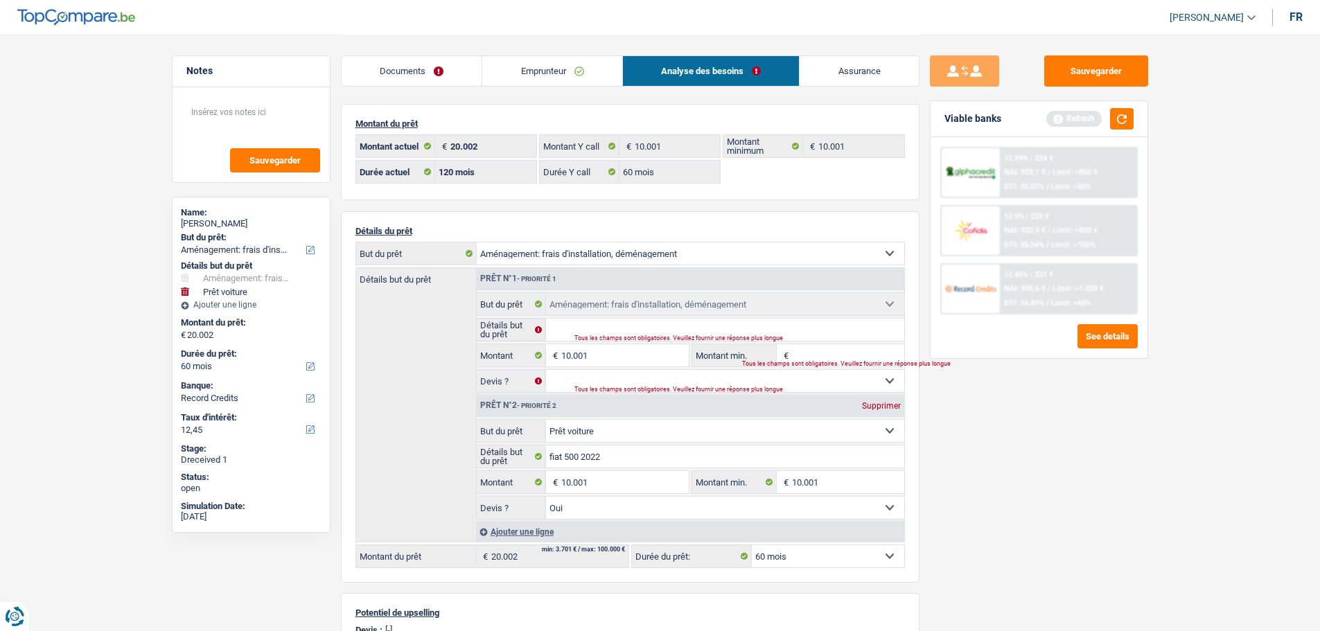
select select "120"
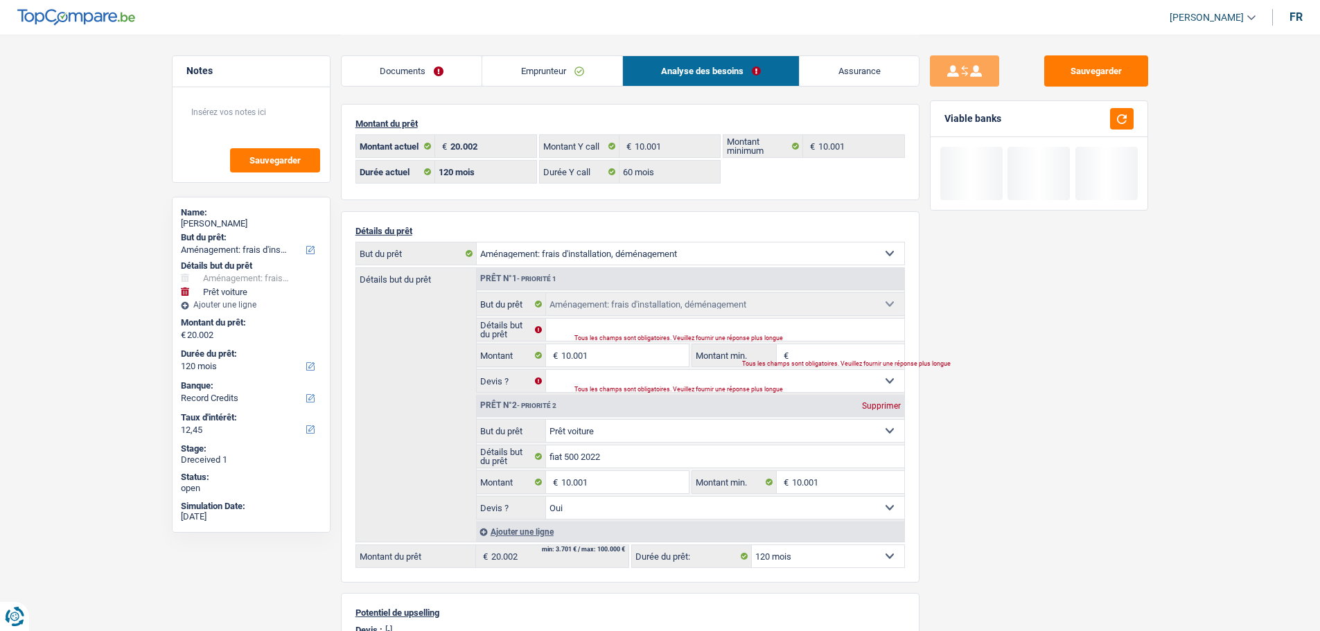
click at [877, 403] on div "Supprimer" at bounding box center [882, 406] width 46 height 8
type input "10.001"
select select "60"
type input "10.001"
select select "60"
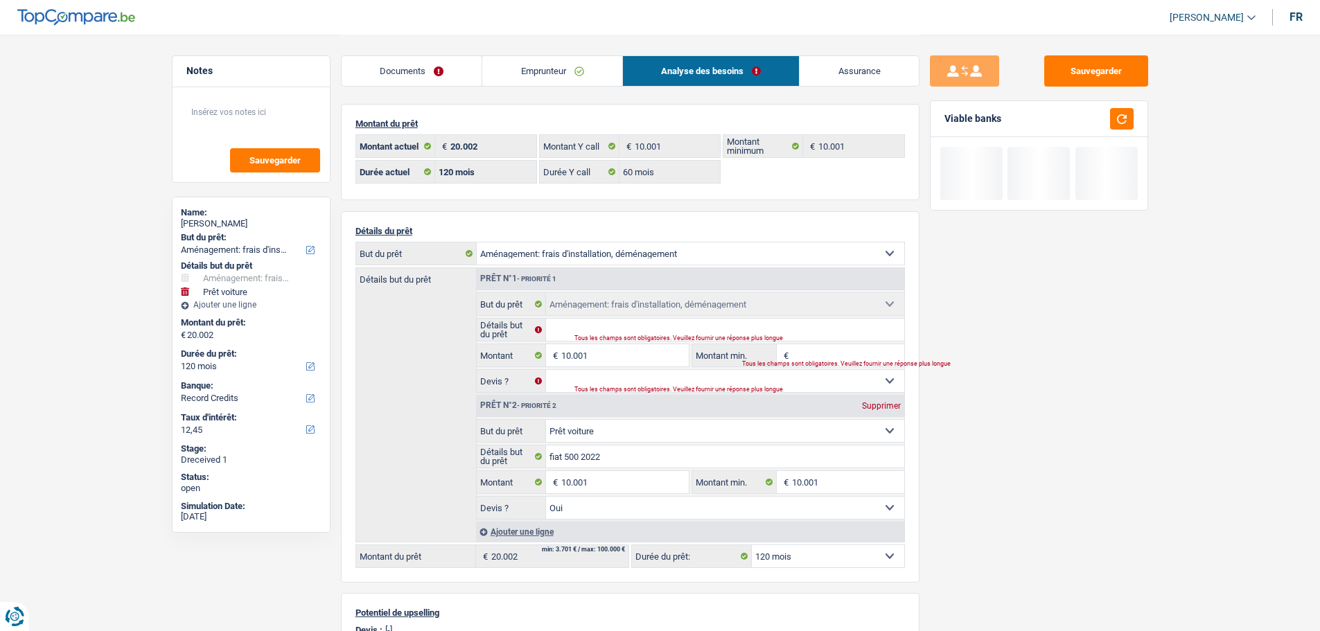
type input "10.001"
select select "60"
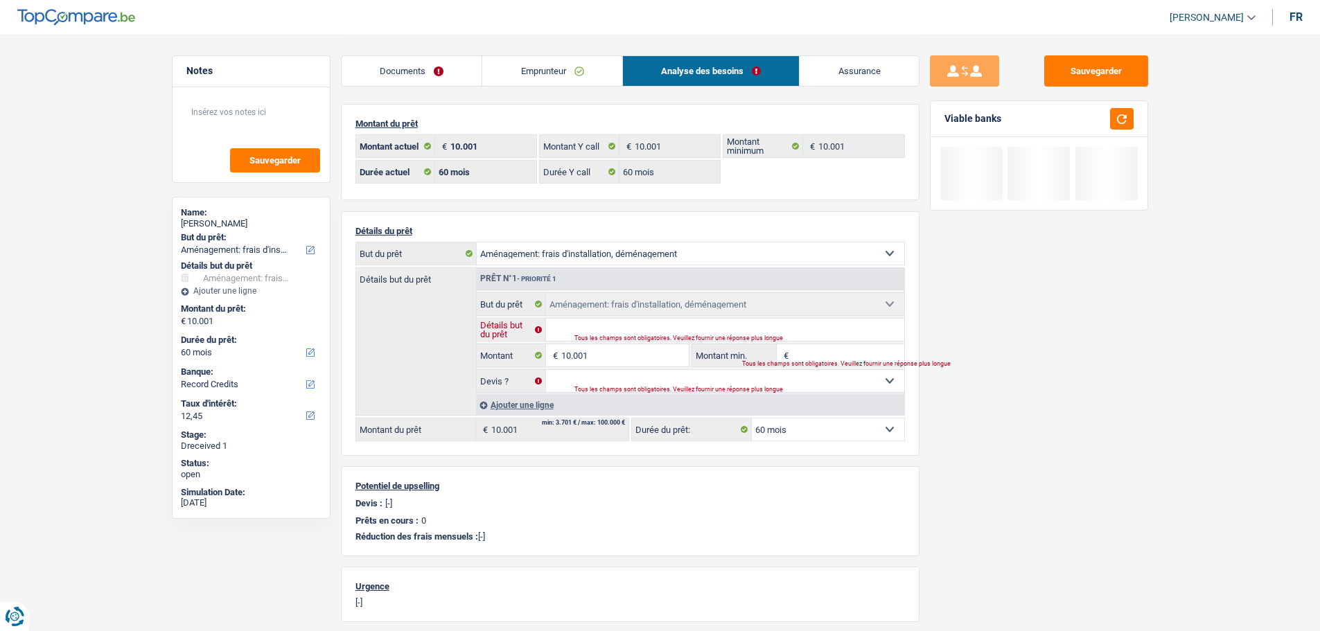
click at [652, 326] on input "Détails but du prêt" at bounding box center [725, 330] width 358 height 22
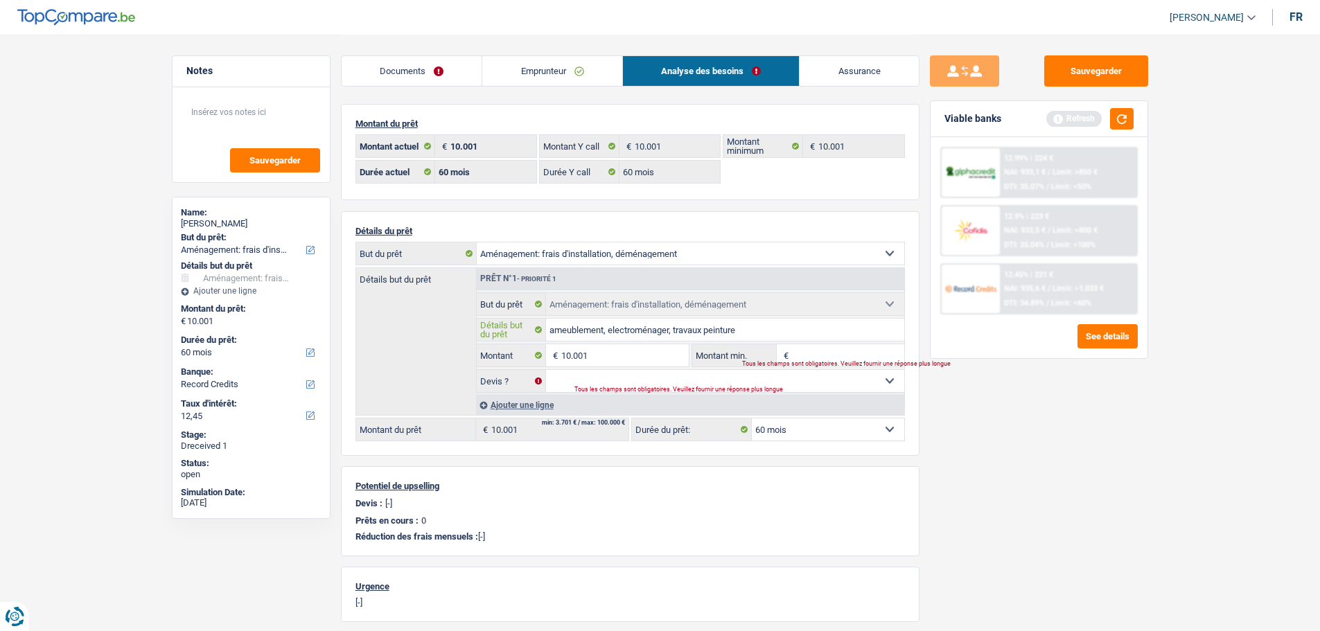
type input "ameublement, electroménager, travaux peinture"
click at [698, 377] on select "Oui Non Non répondu Sélectionner une option" at bounding box center [725, 381] width 358 height 22
select select "false"
click at [546, 370] on select "Oui Non Non répondu Sélectionner une option" at bounding box center [725, 381] width 358 height 22
click at [1113, 111] on button "button" at bounding box center [1122, 118] width 24 height 21
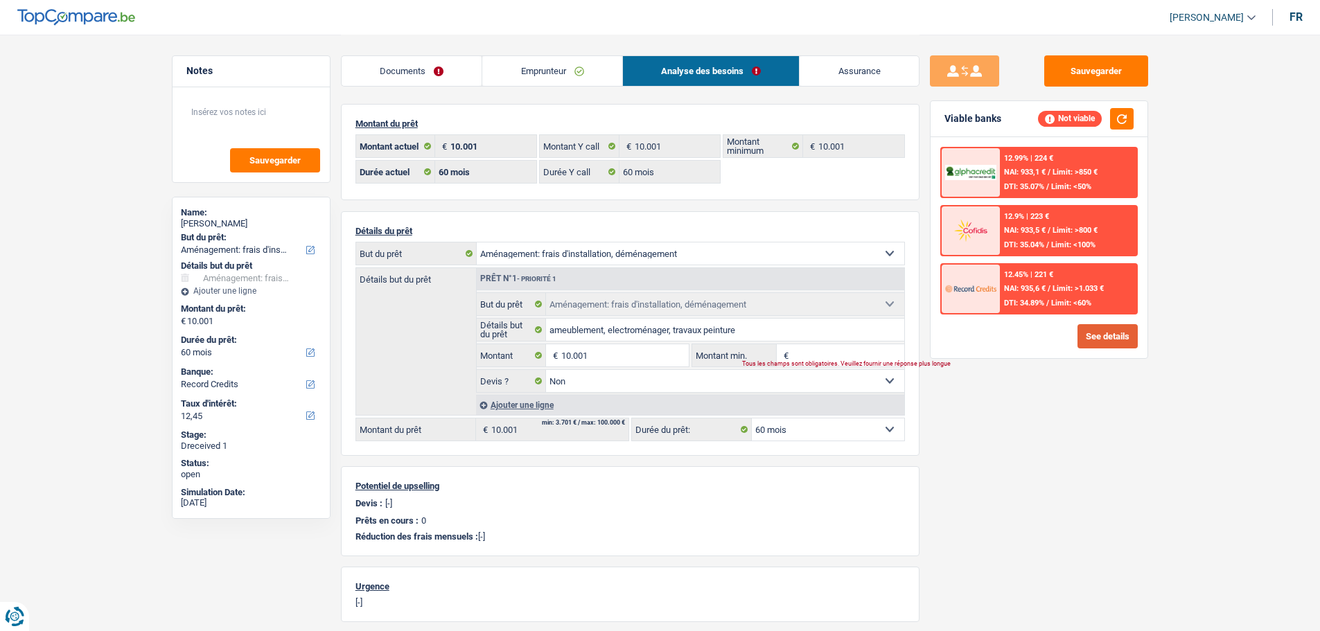
click at [1098, 333] on button "See details" at bounding box center [1108, 336] width 60 height 24
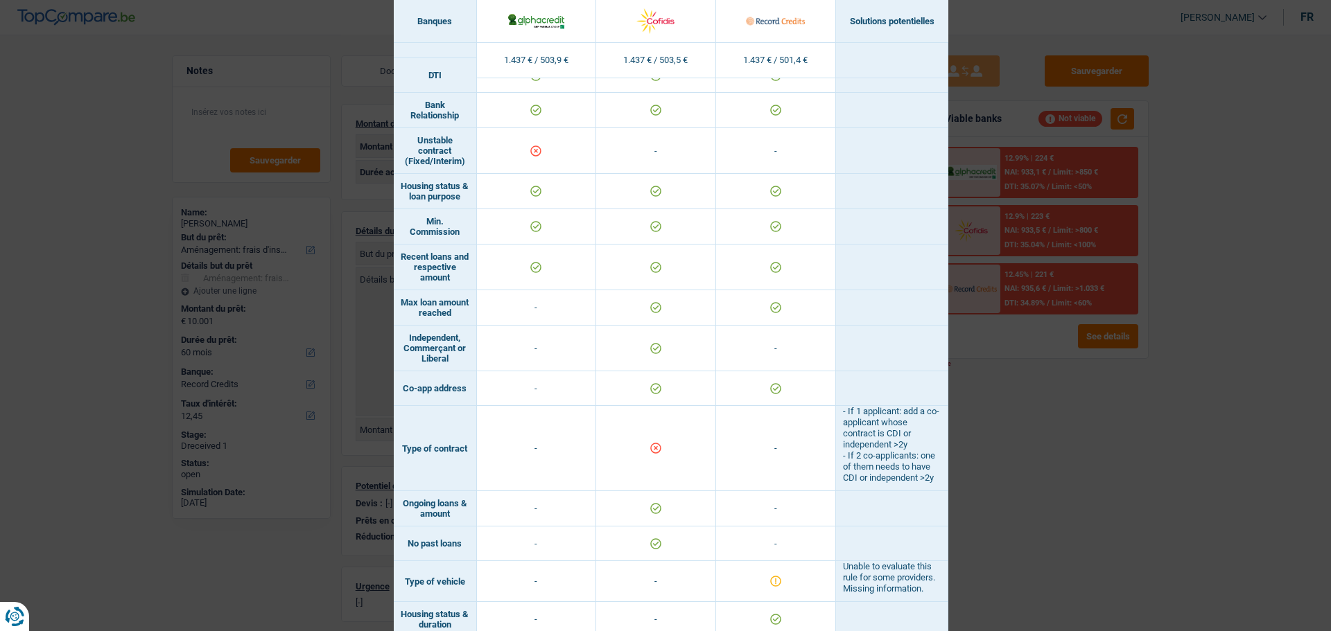
scroll to position [912, 0]
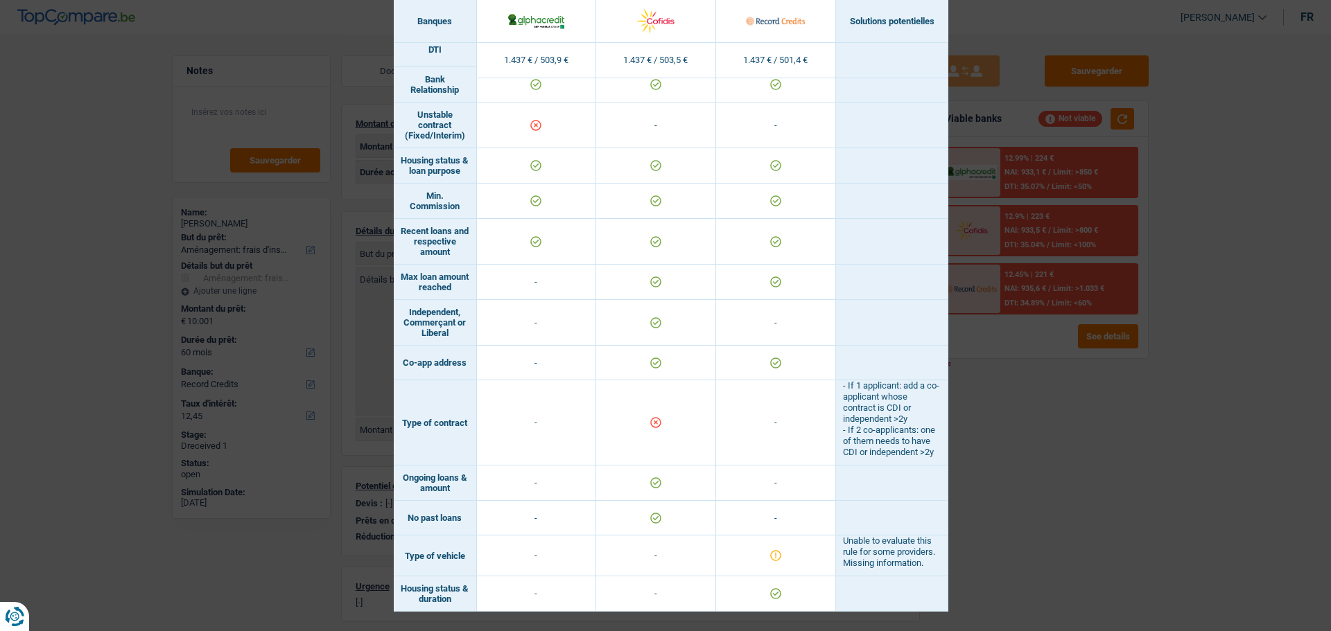
click at [1029, 358] on div "Banks conditions × Banques Solutions potentielles Revenus / Charges 1.437 € / 5…" at bounding box center [665, 315] width 1331 height 631
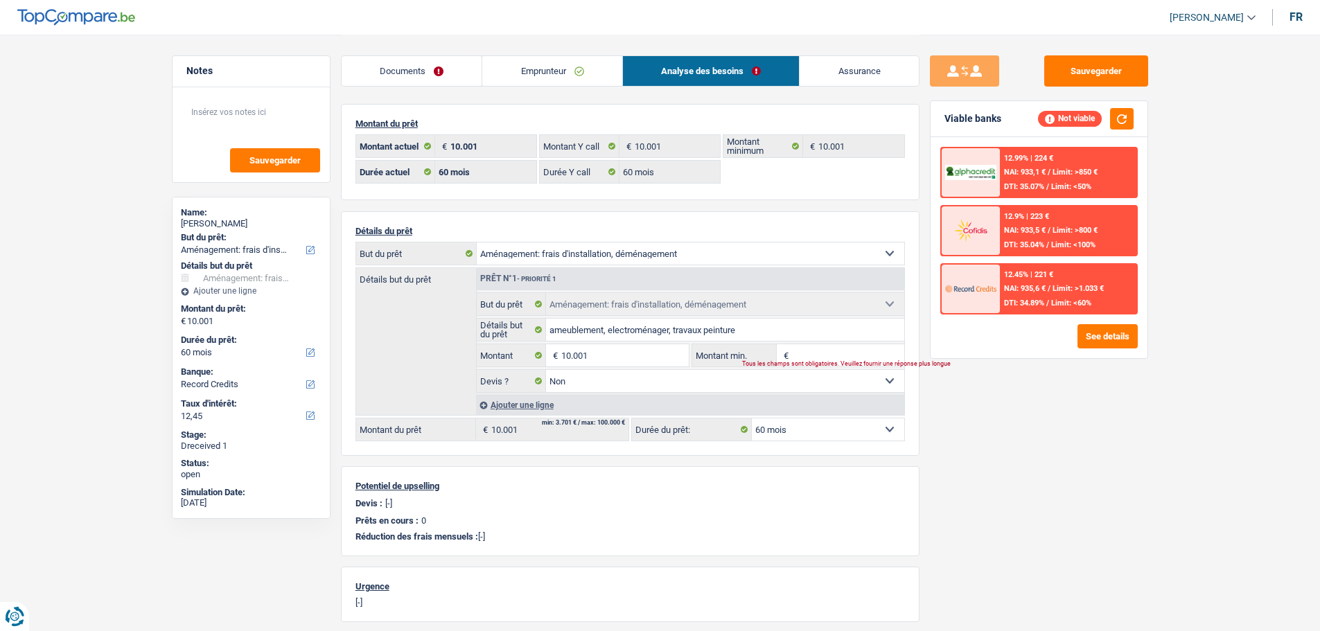
click at [1032, 297] on div "12.45% | 221 € NAI: 935,6 € / Limit: >1.033 € DTI: 34.89% / Limit: <60%" at bounding box center [1068, 289] width 137 height 49
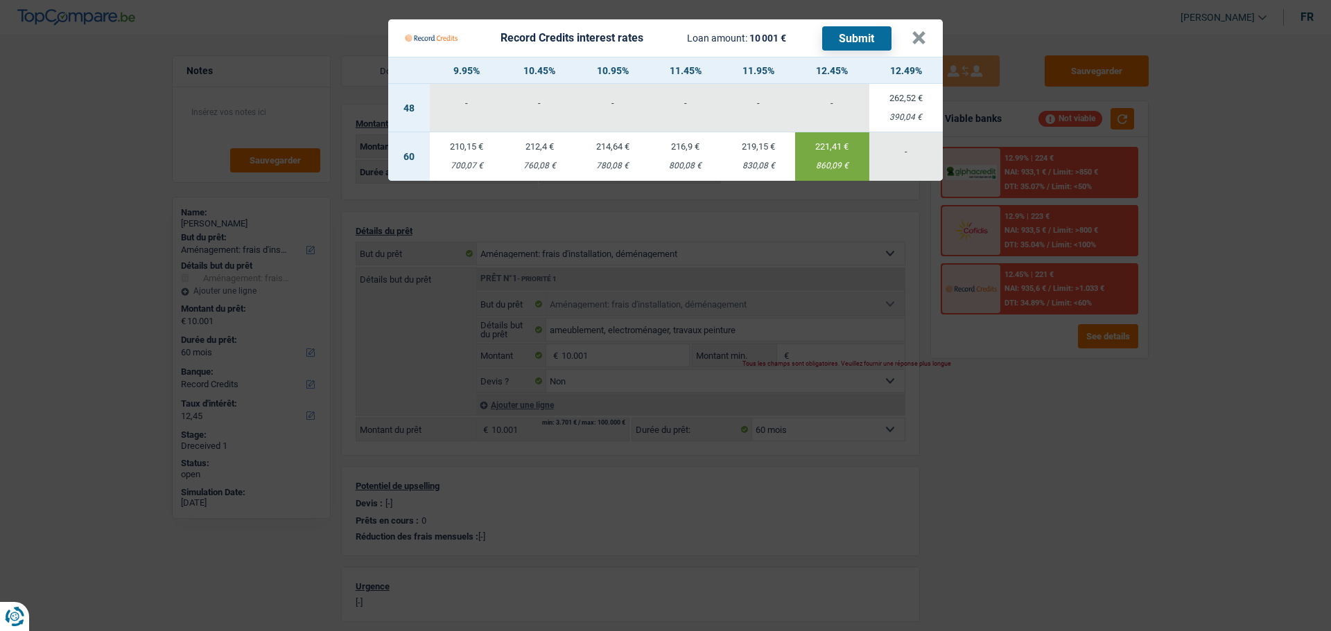
click at [464, 146] on td "210,15 € 700,07 €" at bounding box center [466, 156] width 73 height 49
type input "9,95"
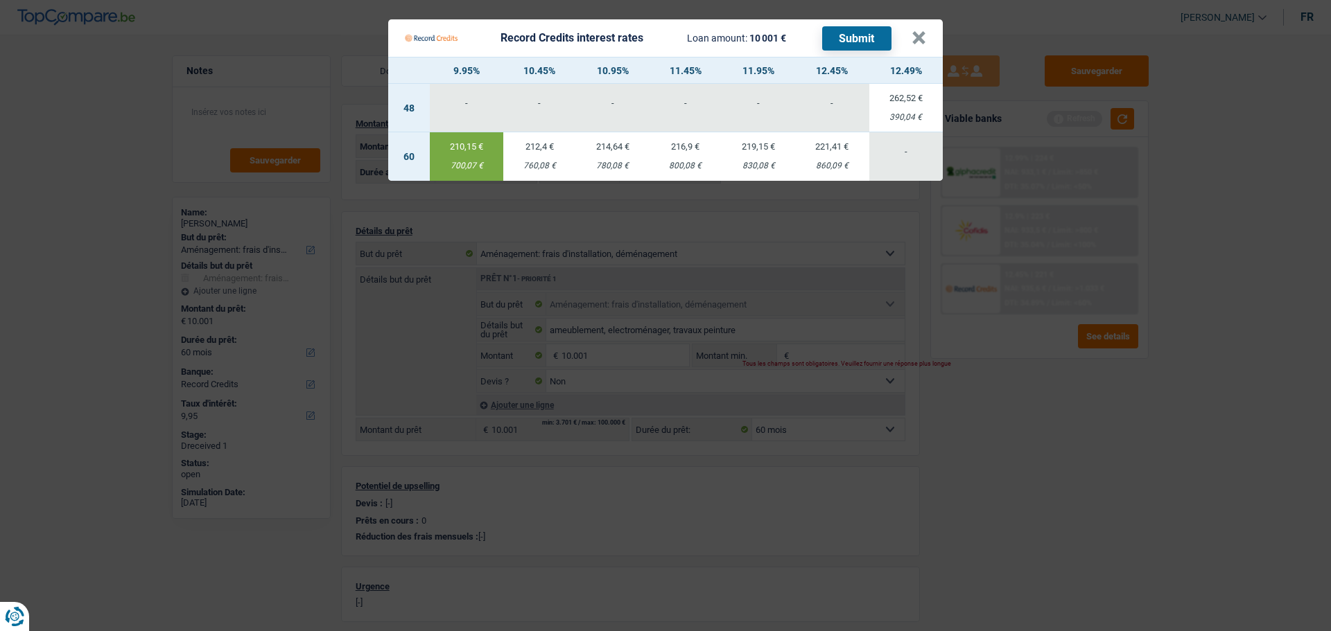
click at [874, 30] on button "Submit" at bounding box center [856, 38] width 69 height 24
click at [918, 35] on button "×" at bounding box center [918, 38] width 15 height 14
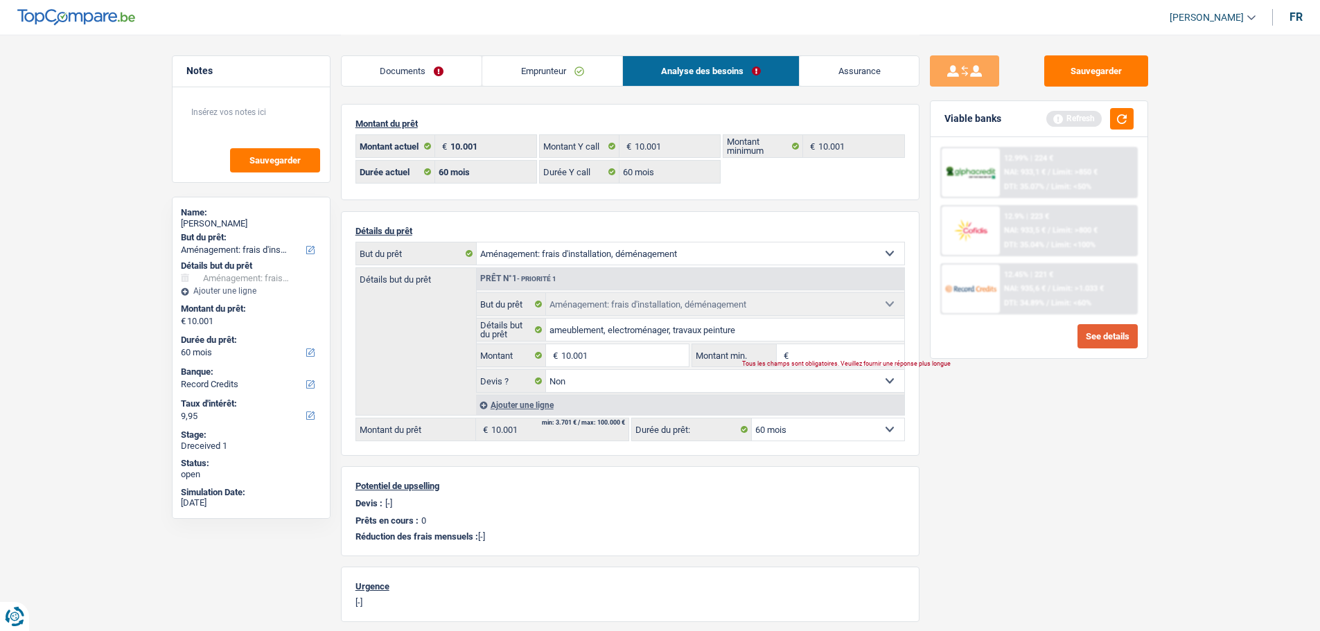
click at [1094, 337] on button "See details" at bounding box center [1108, 336] width 60 height 24
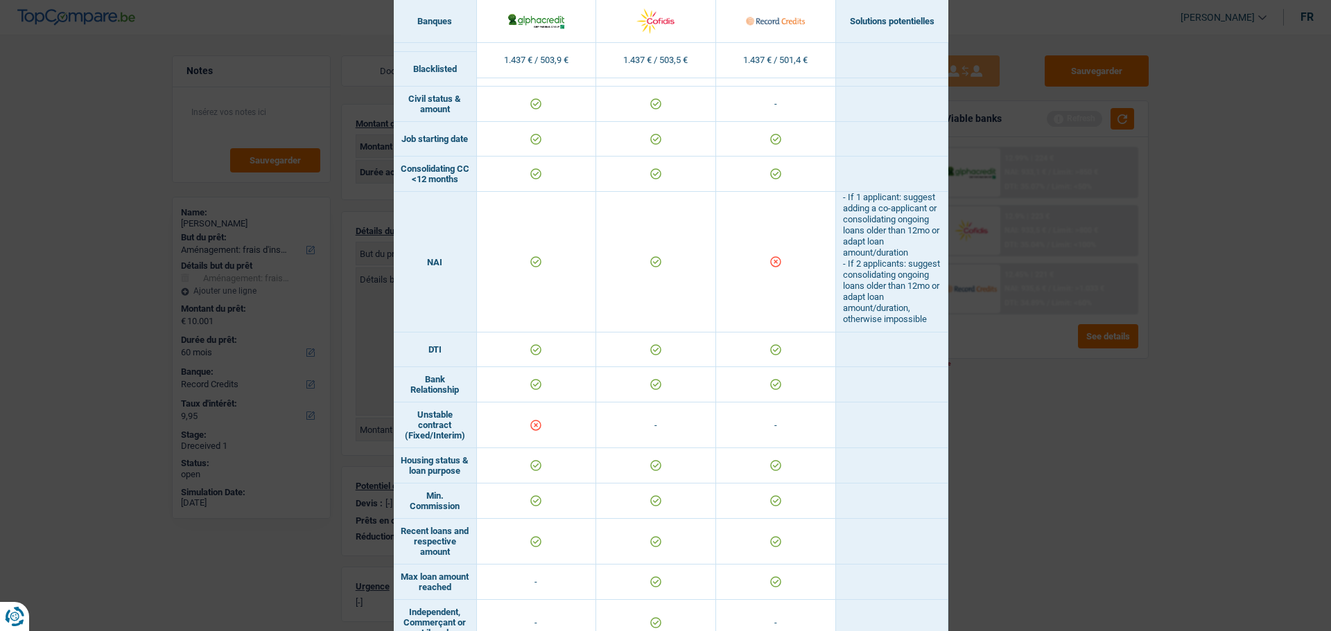
scroll to position [693, 0]
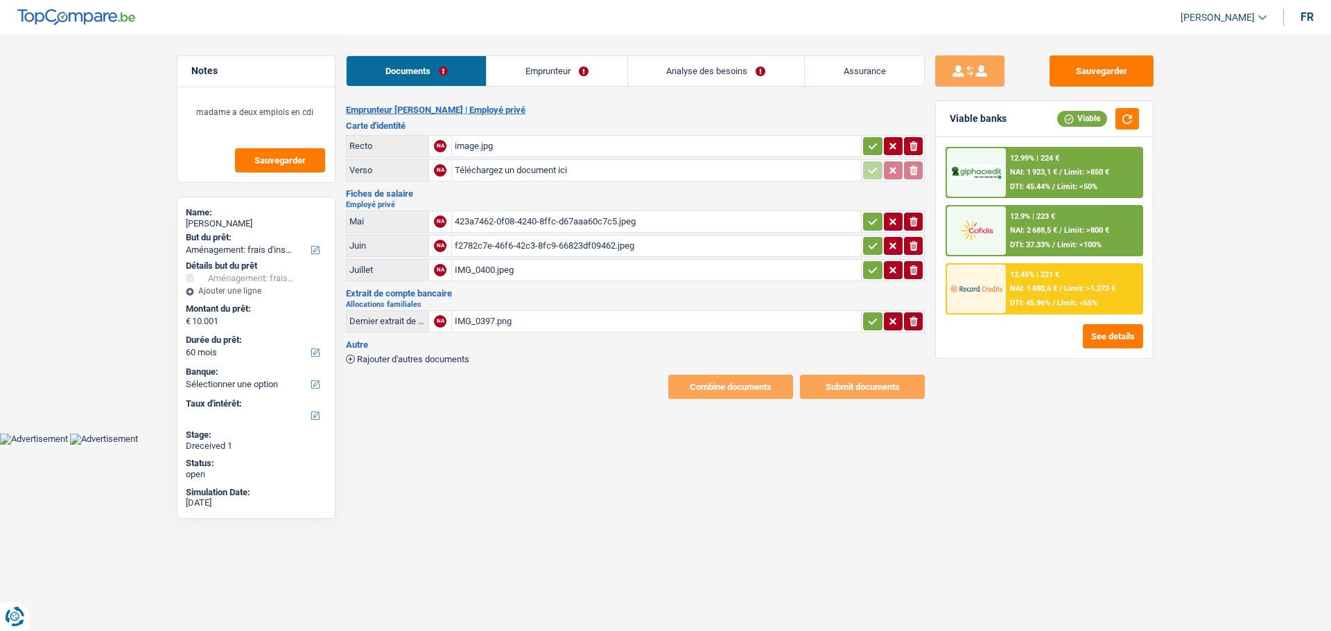
select select "movingOrInstallation"
select select "60"
click at [484, 265] on div "IMG_0400.jpeg" at bounding box center [656, 270] width 403 height 21
click at [547, 243] on div "f2782c7e-46f6-42c3-8fc9-66823df09462.jpeg" at bounding box center [656, 246] width 403 height 21
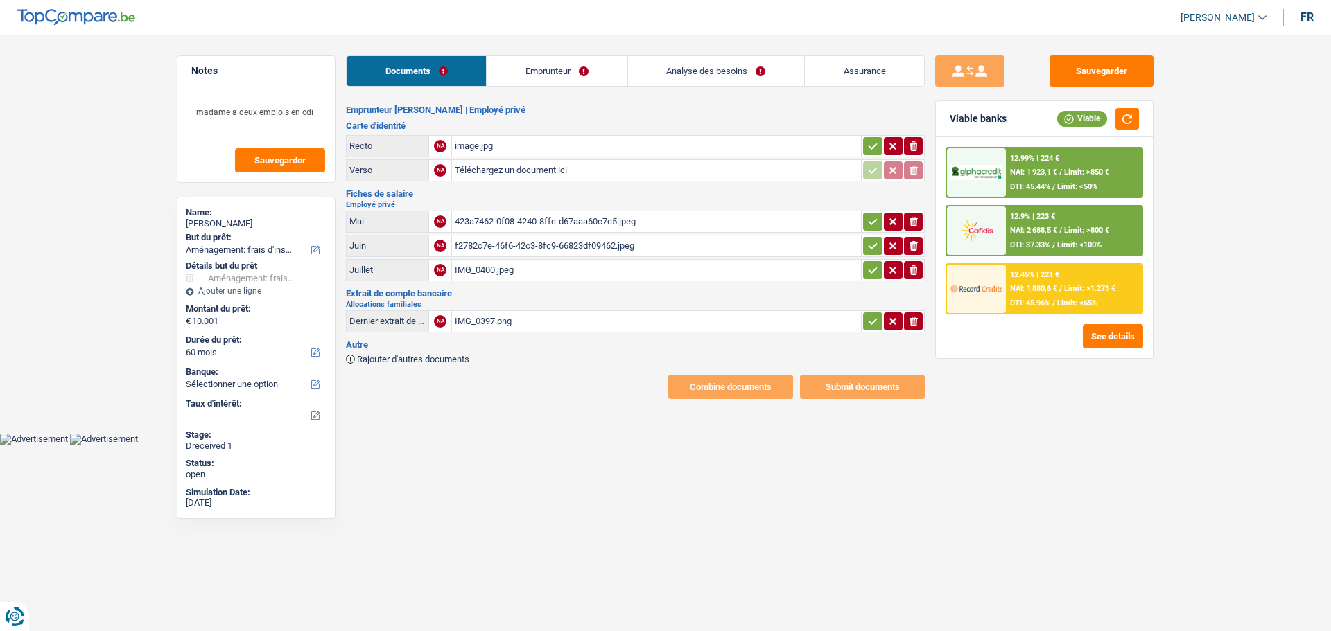
click at [480, 136] on div "image.jpg" at bounding box center [656, 146] width 403 height 21
click at [557, 67] on link "Emprunteur" at bounding box center [556, 71] width 140 height 30
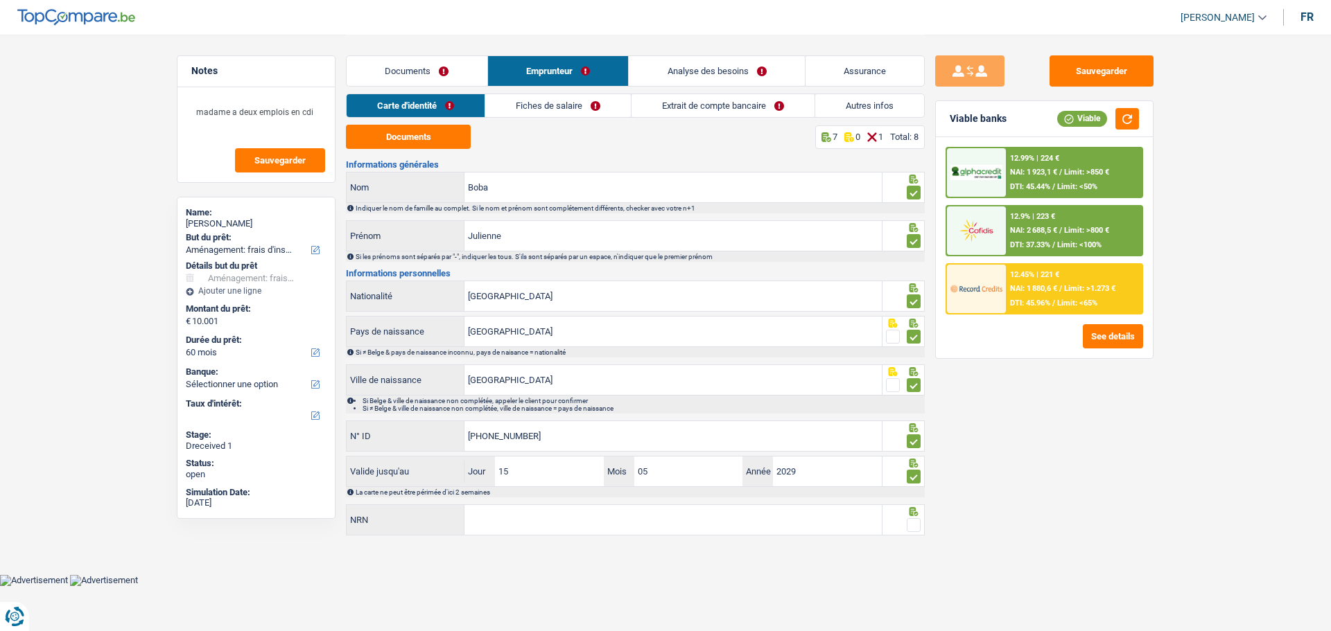
click at [587, 105] on link "Fiches de salaire" at bounding box center [558, 105] width 146 height 23
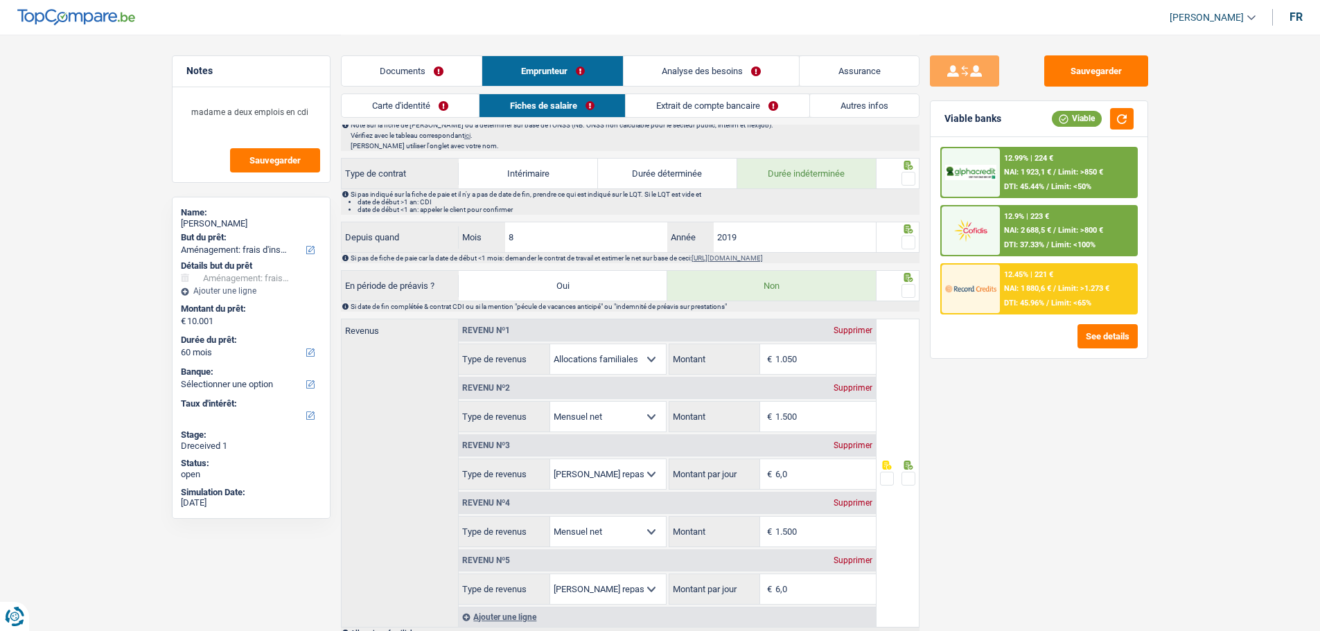
scroll to position [554, 0]
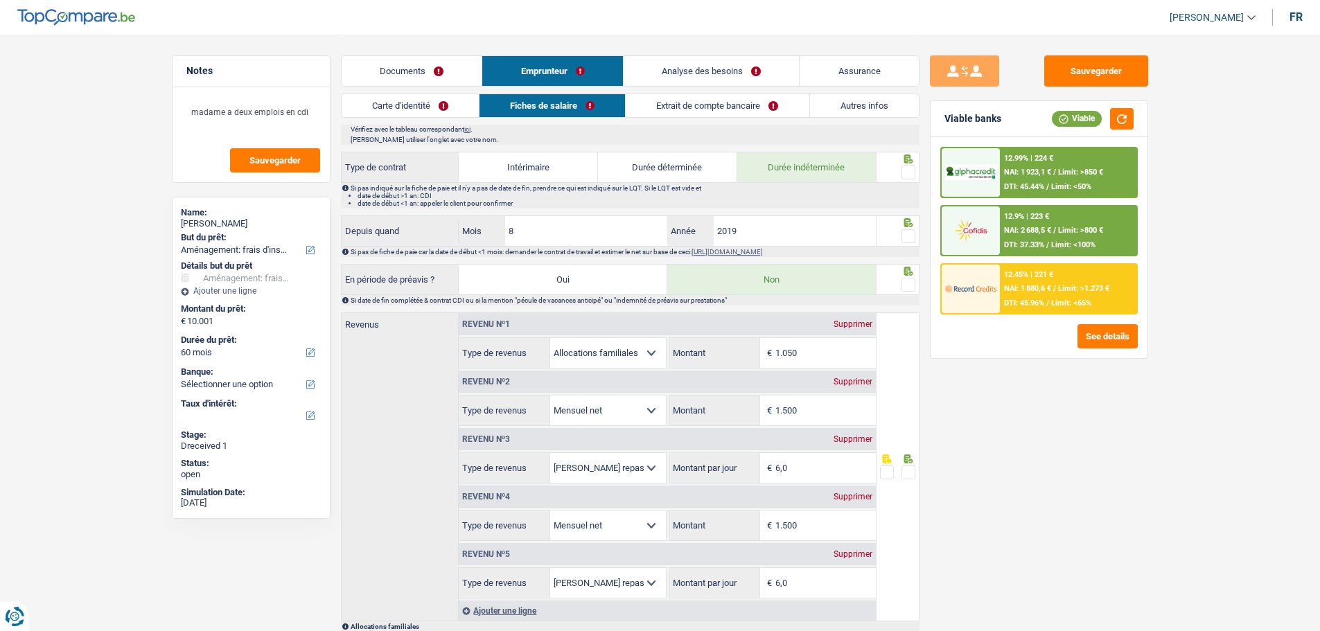
drag, startPoint x: 457, startPoint y: 60, endPoint x: 456, endPoint y: 69, distance: 9.1
click at [456, 62] on link "Documents" at bounding box center [412, 71] width 141 height 30
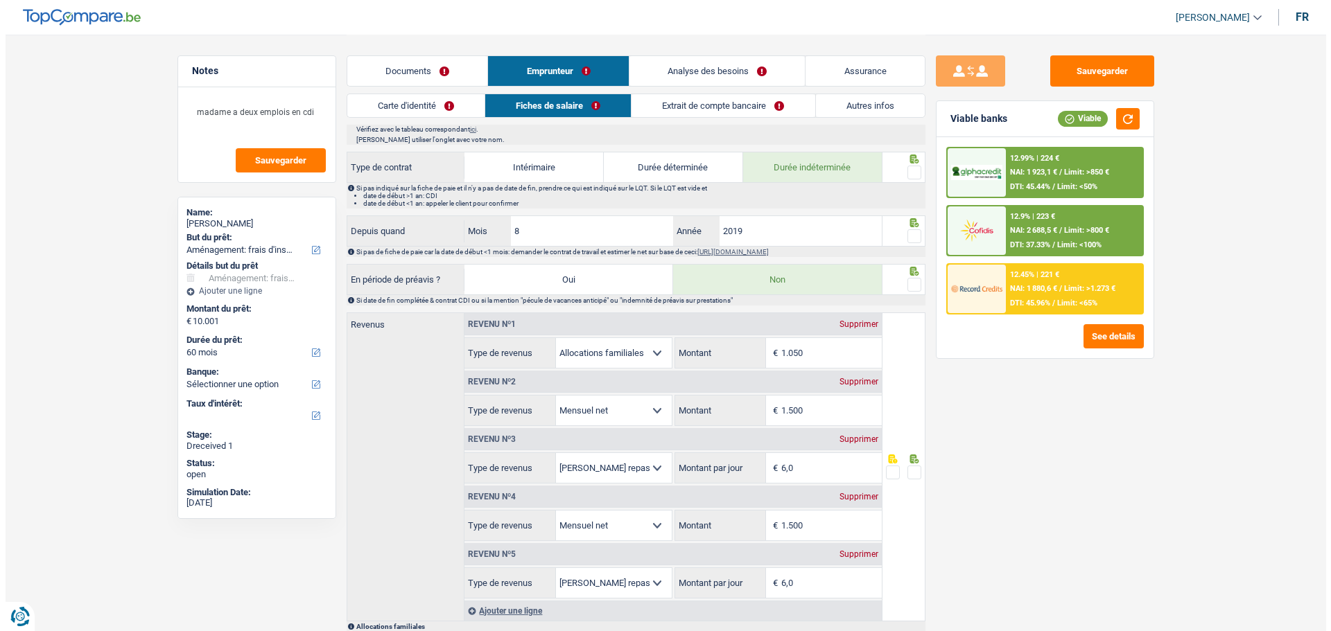
scroll to position [0, 0]
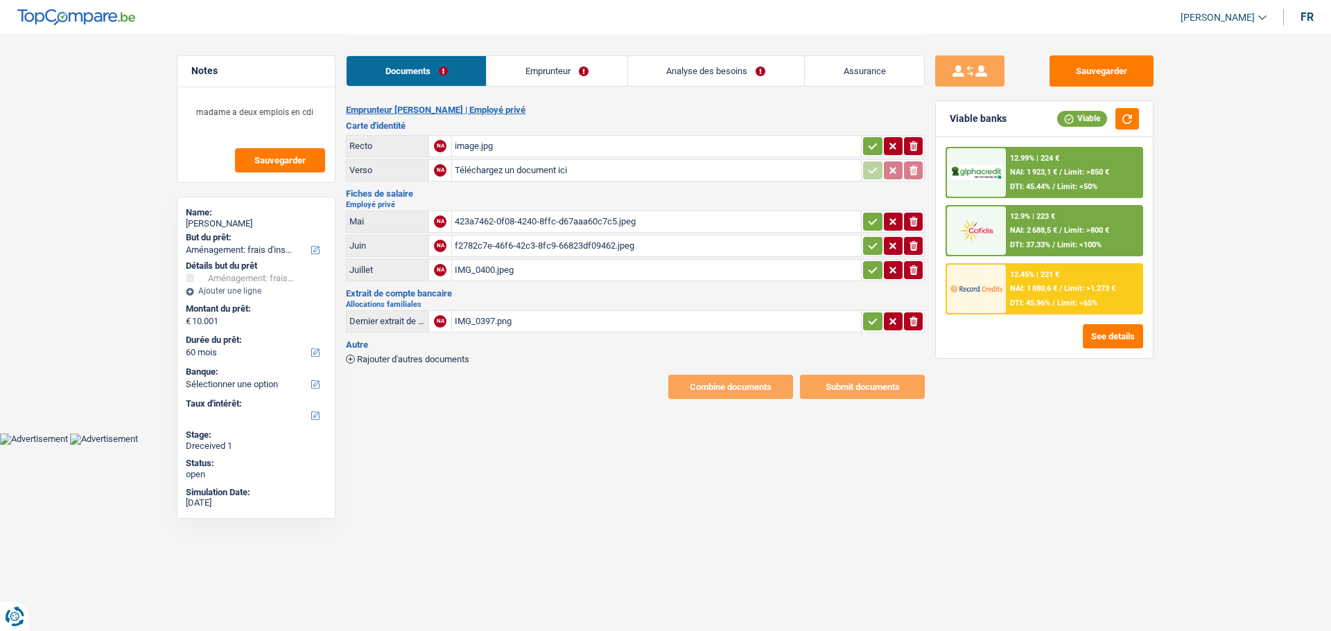
click at [384, 355] on span "Rajouter d'autres documents" at bounding box center [413, 359] width 112 height 9
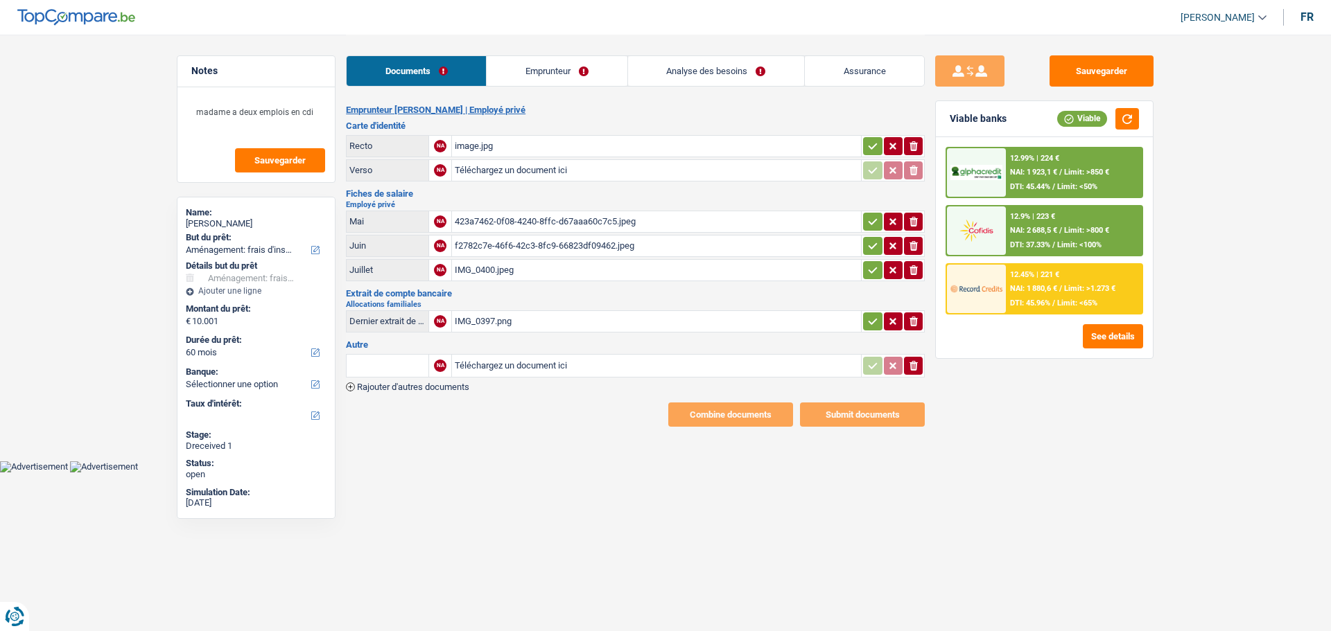
click at [389, 383] on span "Rajouter d'autres documents" at bounding box center [413, 387] width 112 height 9
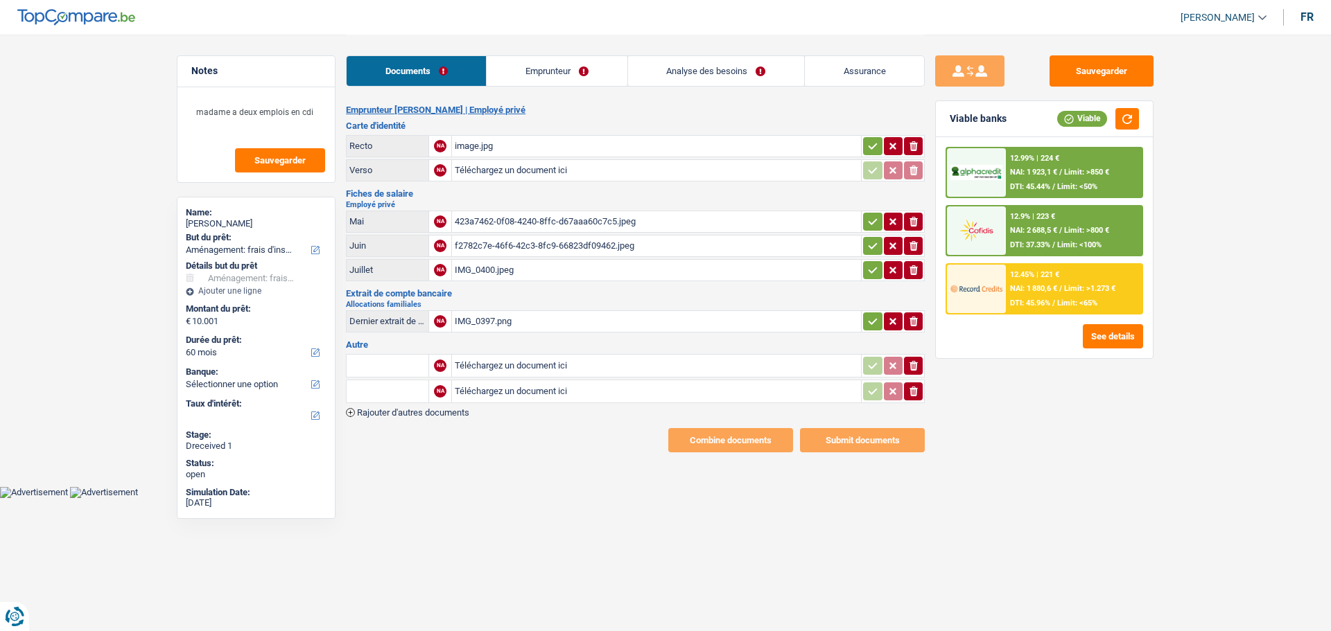
click at [405, 408] on span "Rajouter d'autres documents" at bounding box center [413, 412] width 112 height 9
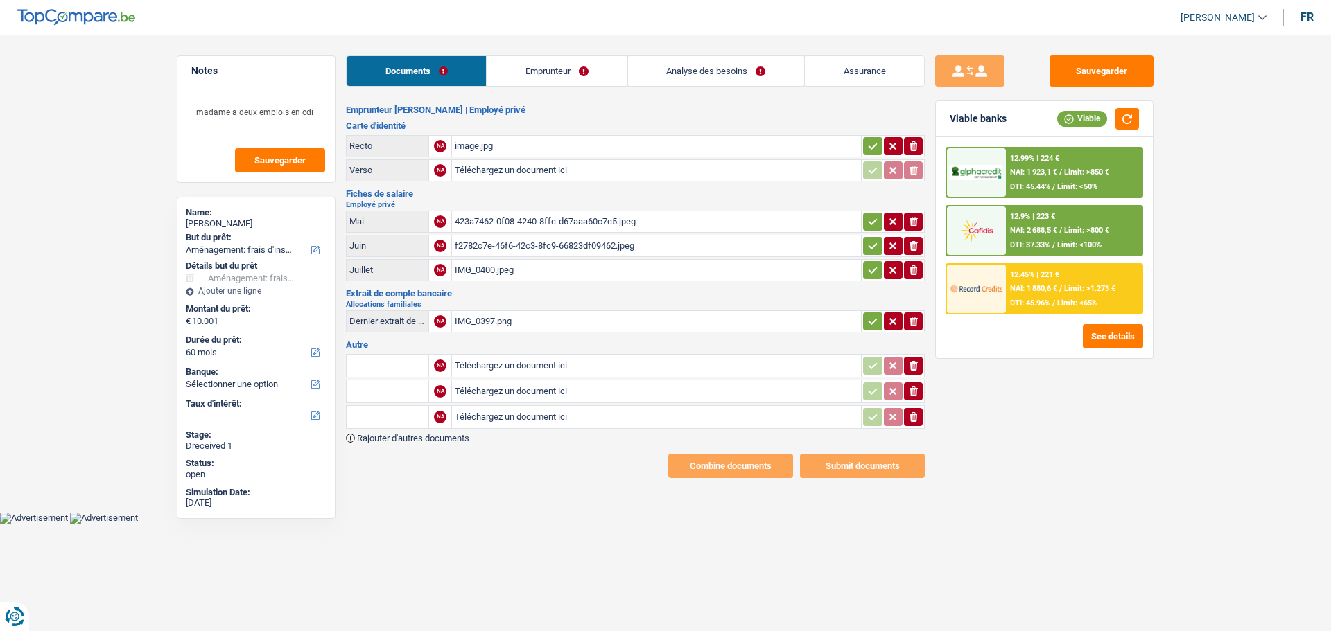
click at [491, 263] on div "IMG_0400.jpeg" at bounding box center [656, 270] width 403 height 21
click at [554, 81] on link "Emprunteur" at bounding box center [556, 71] width 140 height 30
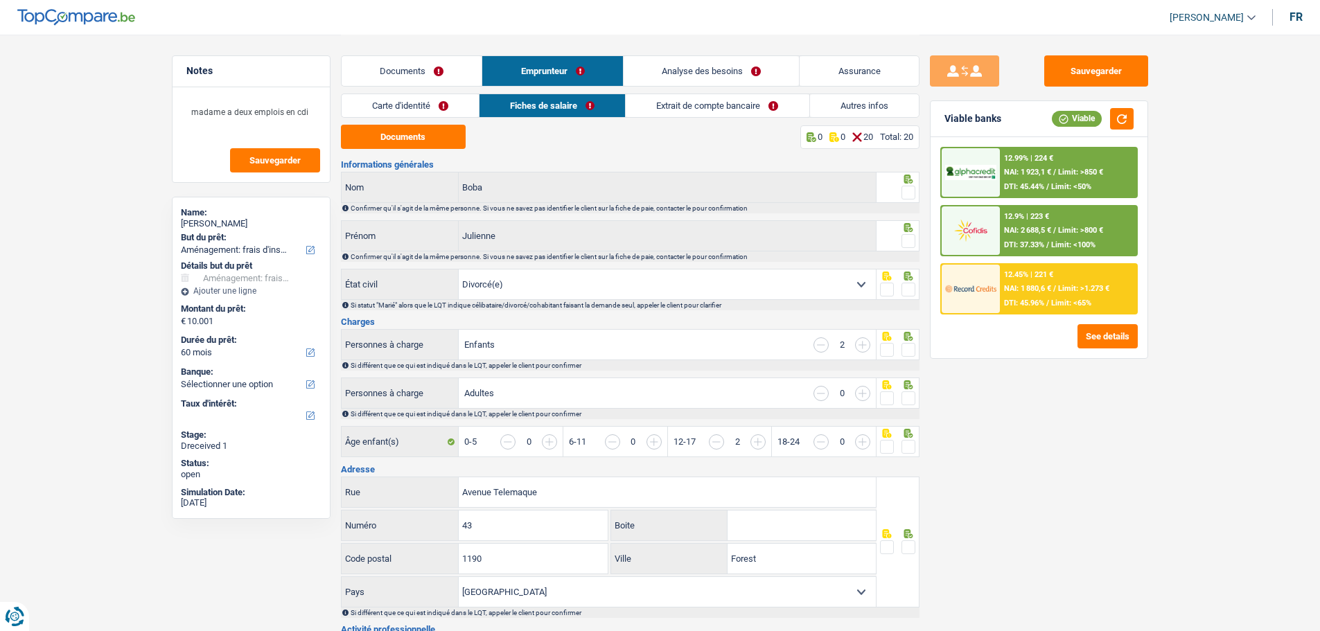
click at [445, 114] on link "Carte d'identité" at bounding box center [410, 105] width 137 height 23
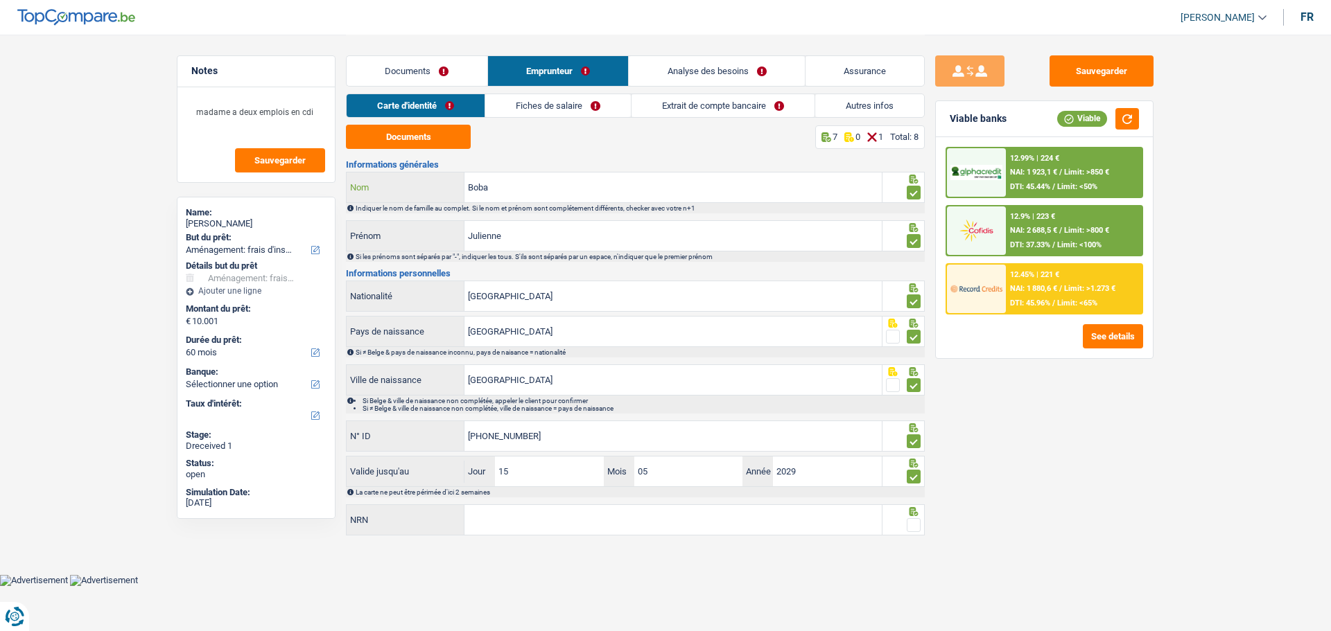
click at [587, 188] on input "Boba" at bounding box center [672, 188] width 417 height 30
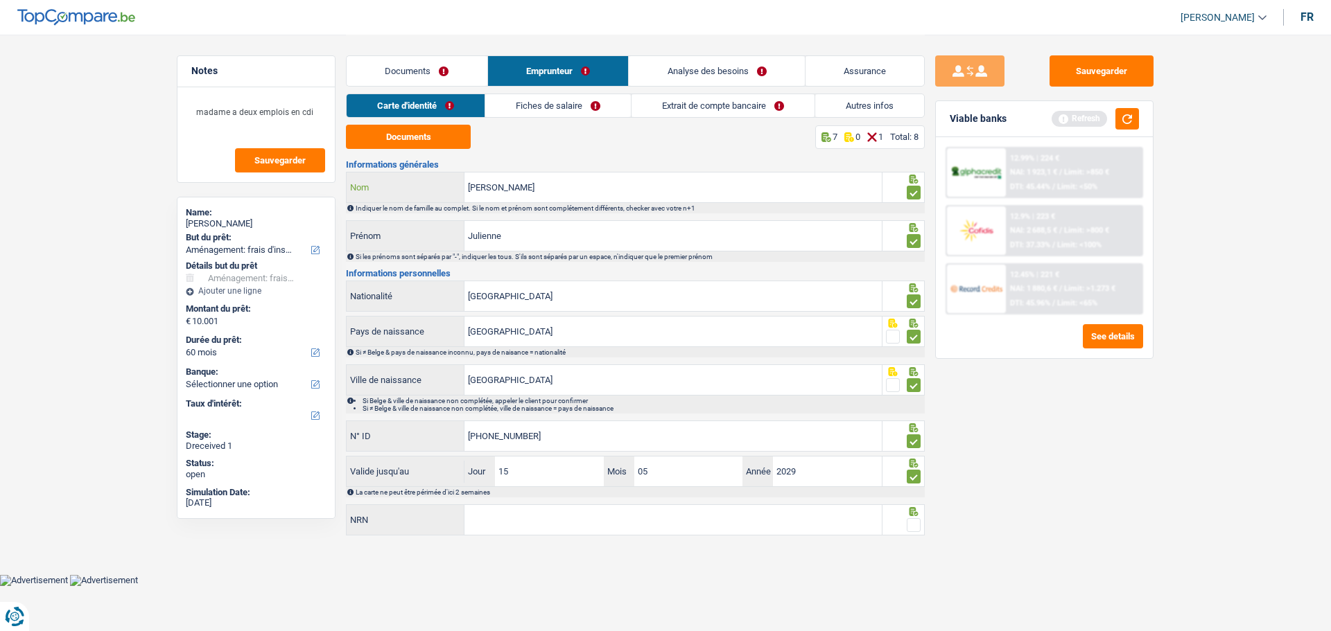
type input "Boba Nkalamambu"
click at [538, 523] on input "NRN" at bounding box center [672, 520] width 417 height 30
click at [579, 586] on html "Vous avez le contrôle de vos données Nous utilisons des cookies, tout comme nos…" at bounding box center [665, 293] width 1331 height 586
click at [430, 67] on link "Documents" at bounding box center [416, 71] width 141 height 30
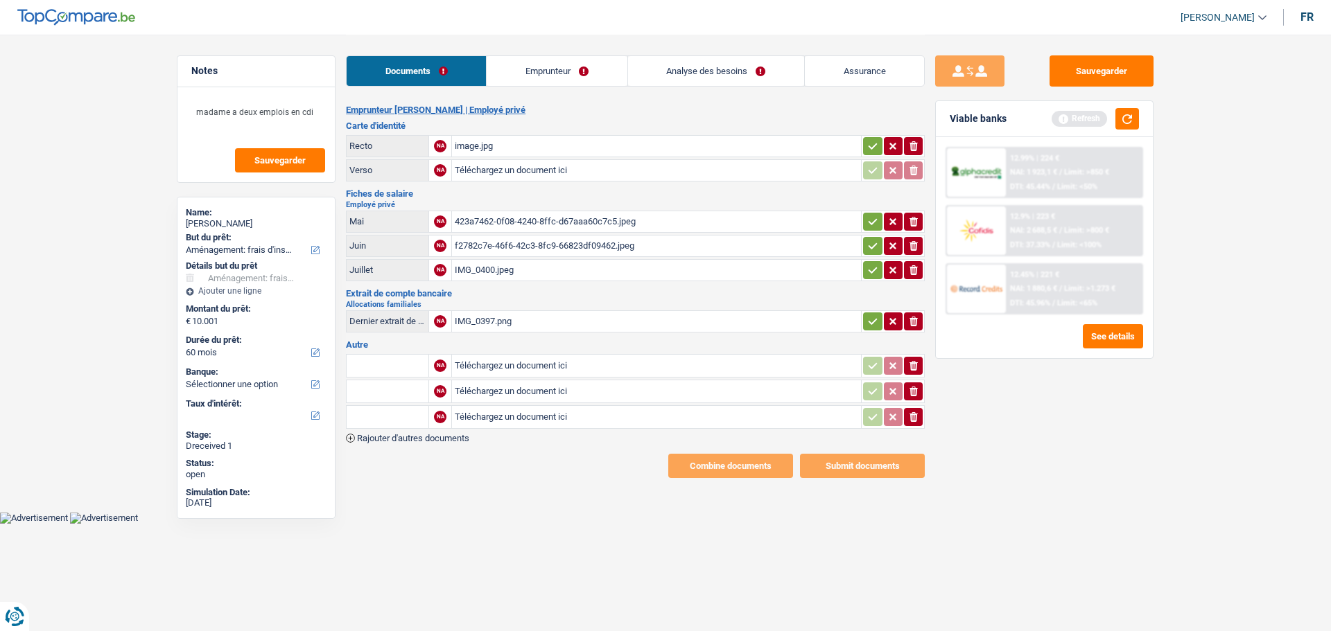
type input "C:\fakepath\IMG_0394.png"
type input "C:\fakepath\IMG_0395.png"
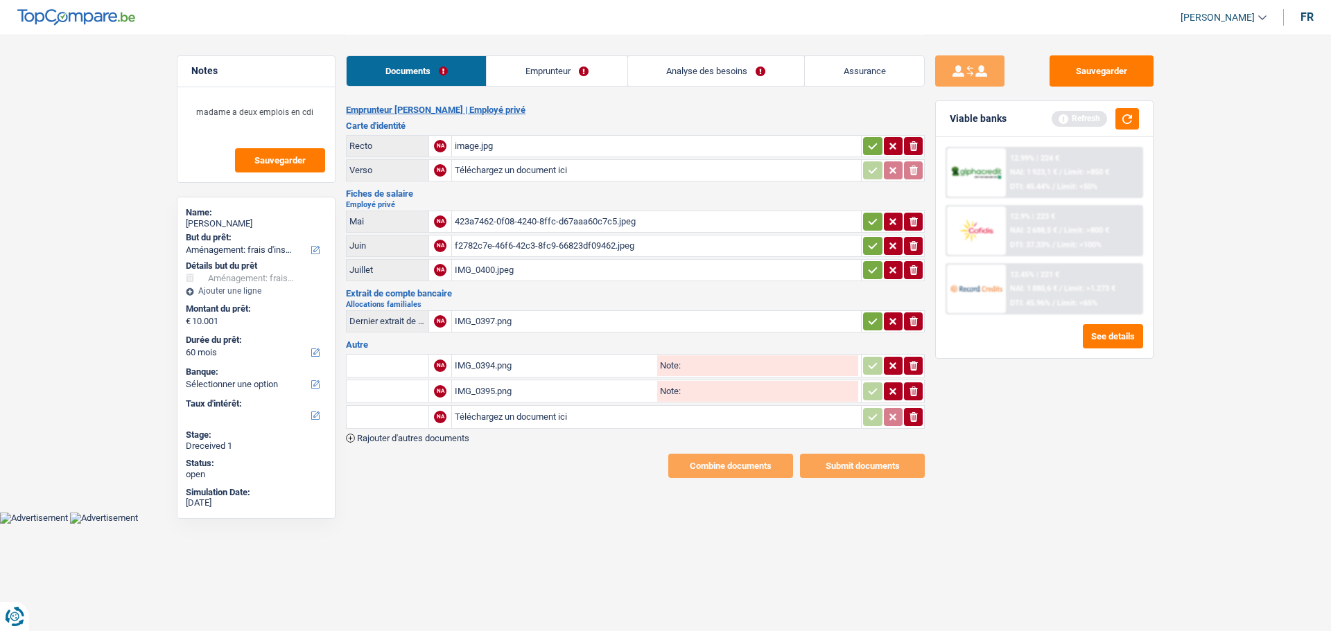
type input "C:\fakepath\IMG_0396.png"
click at [394, 360] on input "text" at bounding box center [387, 366] width 76 height 22
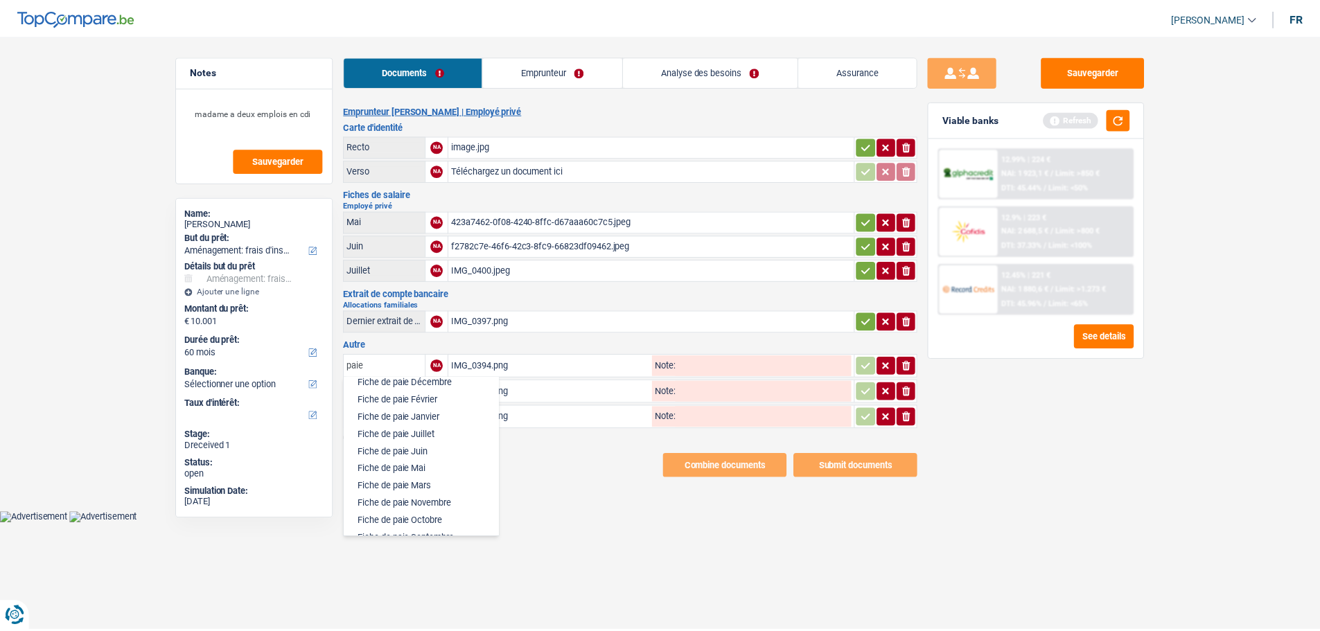
scroll to position [69, 0]
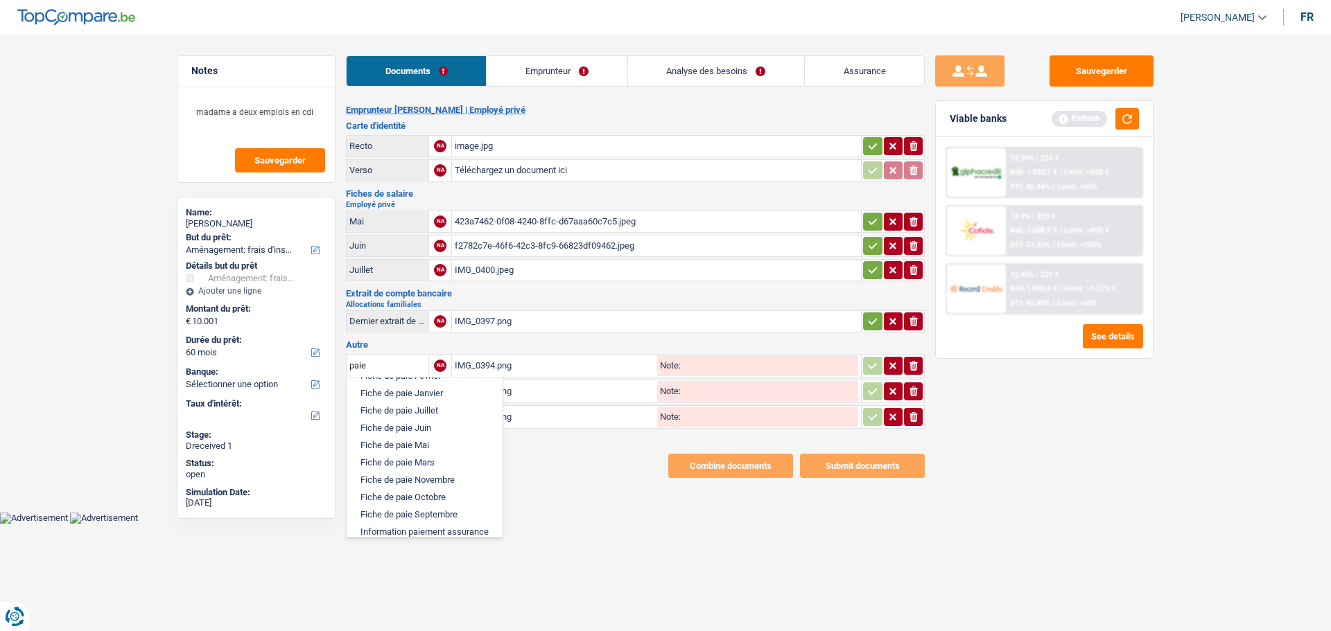
click at [435, 425] on li "Fiche de paie Juin" at bounding box center [424, 427] width 142 height 17
type input "Fiche de paie Juin"
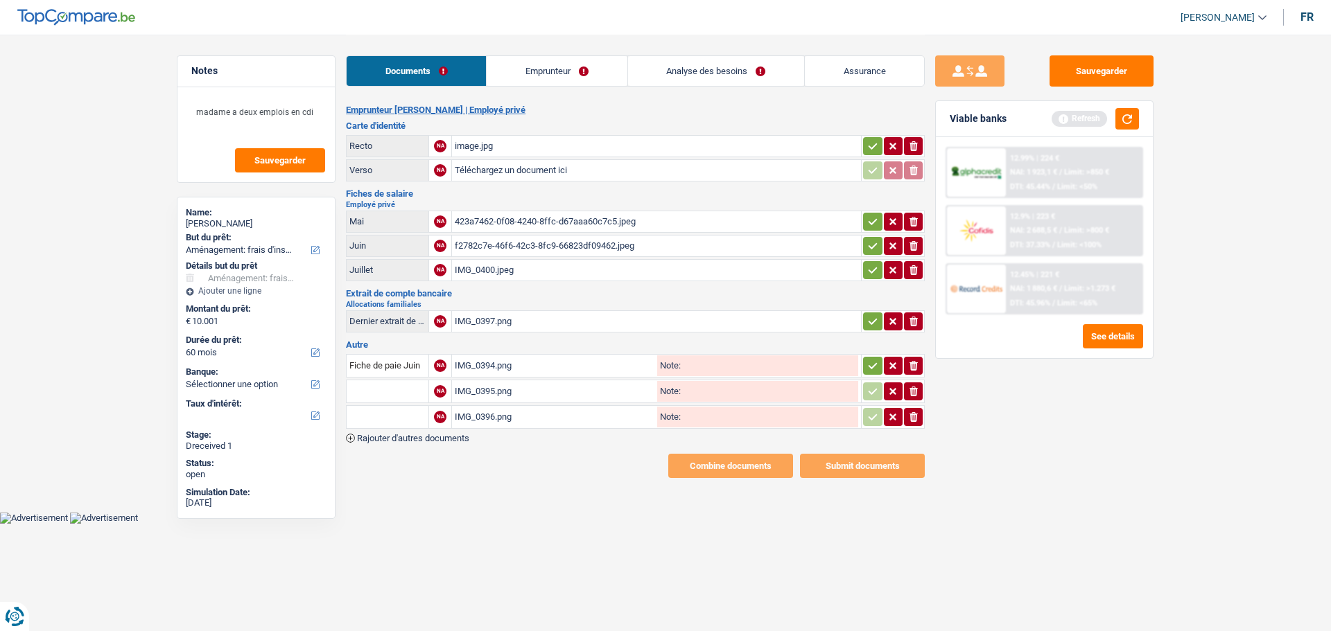
click at [410, 387] on input "text" at bounding box center [387, 391] width 76 height 22
click at [426, 445] on li "Fiche de paie Juillet" at bounding box center [437, 453] width 168 height 17
type input "Fiche de paie Juillet"
click at [387, 412] on input "text" at bounding box center [387, 417] width 76 height 22
click at [419, 455] on li "Fiche de paie Août" at bounding box center [434, 461] width 163 height 17
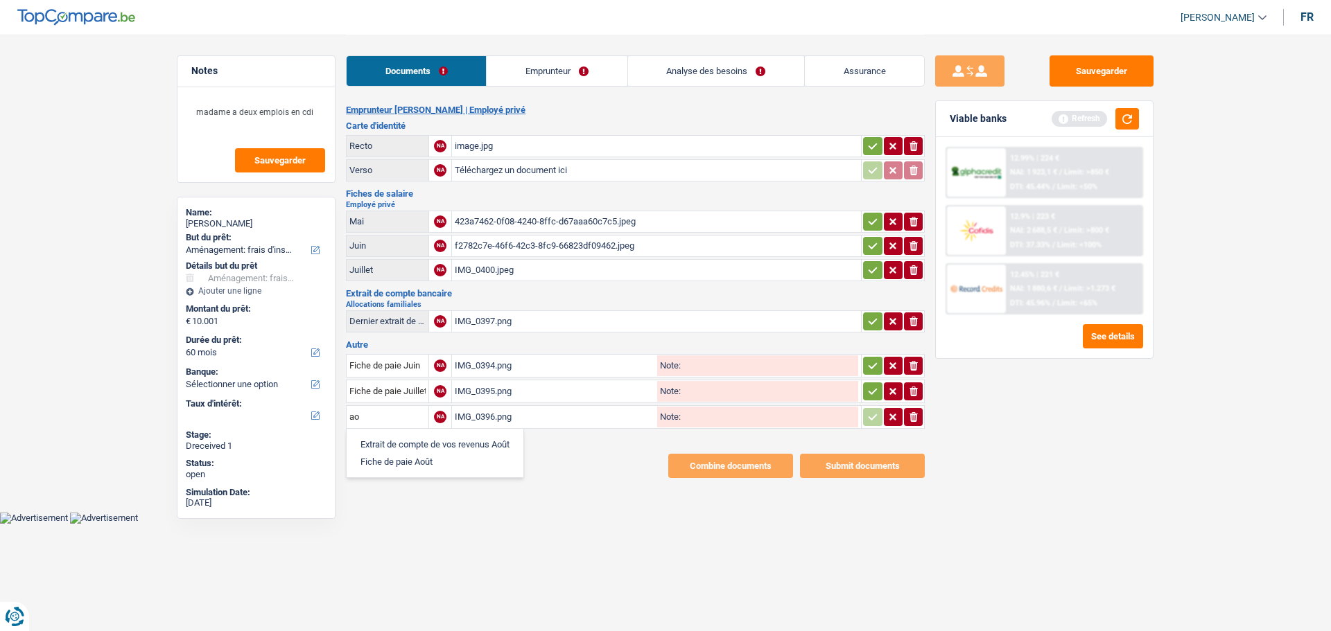
type input "Fiche de paie Août"
click at [874, 359] on icon "button" at bounding box center [872, 366] width 11 height 14
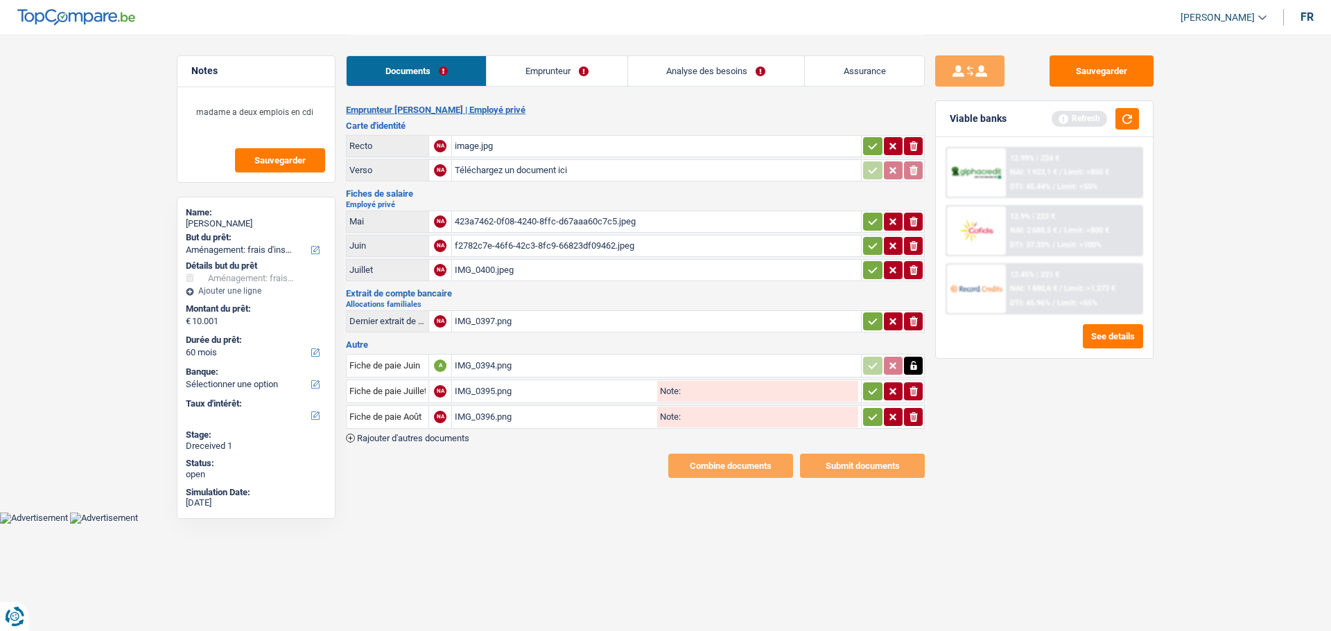
click at [870, 385] on icon "button" at bounding box center [872, 392] width 11 height 14
click at [870, 410] on icon "button" at bounding box center [872, 417] width 11 height 14
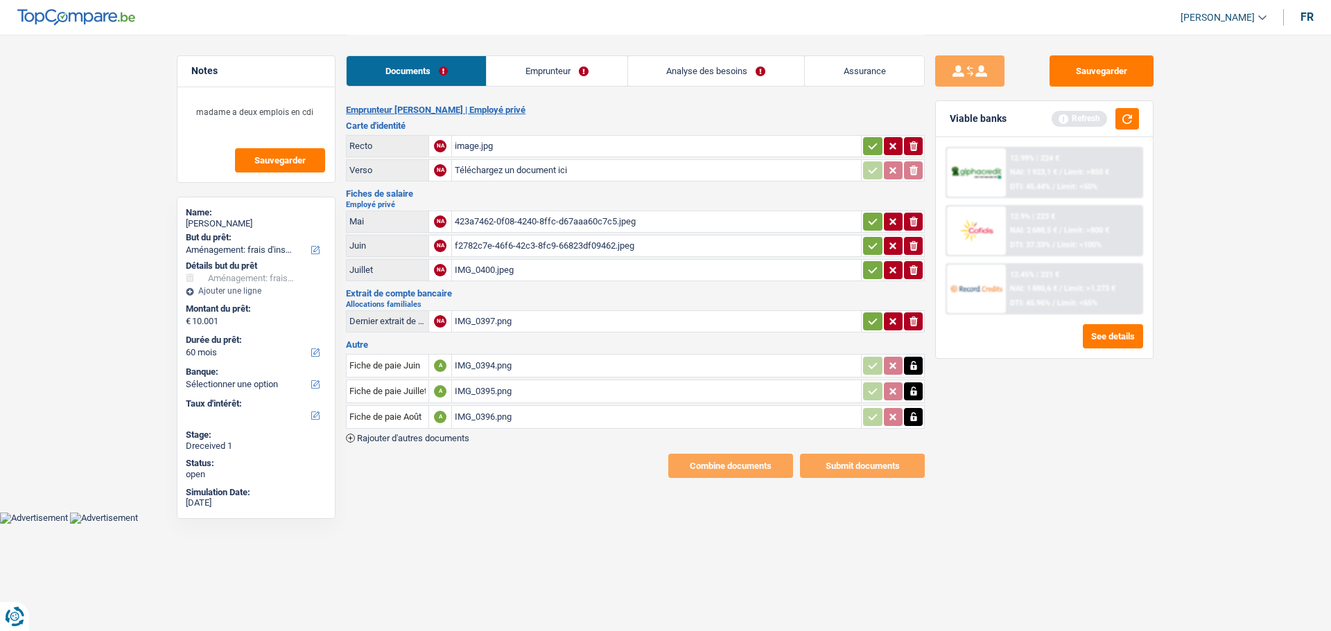
drag, startPoint x: 877, startPoint y: 314, endPoint x: 875, endPoint y: 306, distance: 8.8
click at [877, 313] on button "button" at bounding box center [872, 322] width 19 height 18
drag, startPoint x: 868, startPoint y: 265, endPoint x: 866, endPoint y: 245, distance: 20.3
click at [868, 264] on icon "button" at bounding box center [872, 270] width 11 height 14
click at [867, 239] on icon "button" at bounding box center [872, 246] width 11 height 14
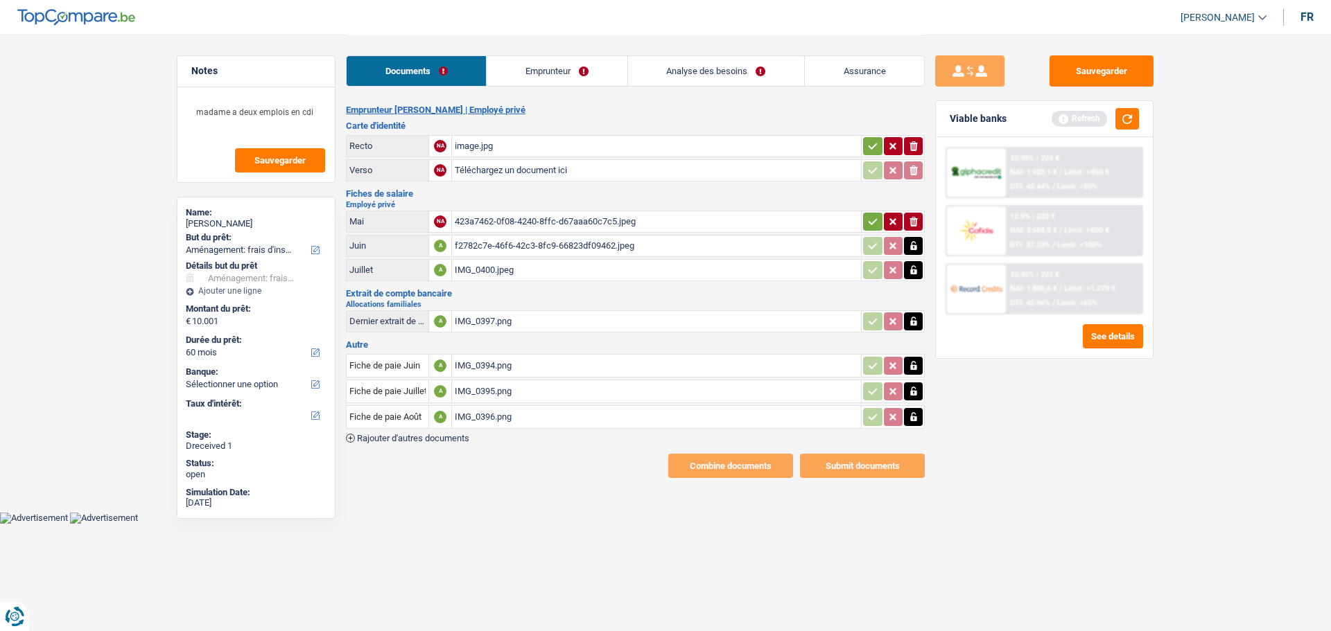
click at [867, 215] on icon "button" at bounding box center [872, 222] width 11 height 14
click at [584, 62] on link "Emprunteur" at bounding box center [556, 71] width 140 height 30
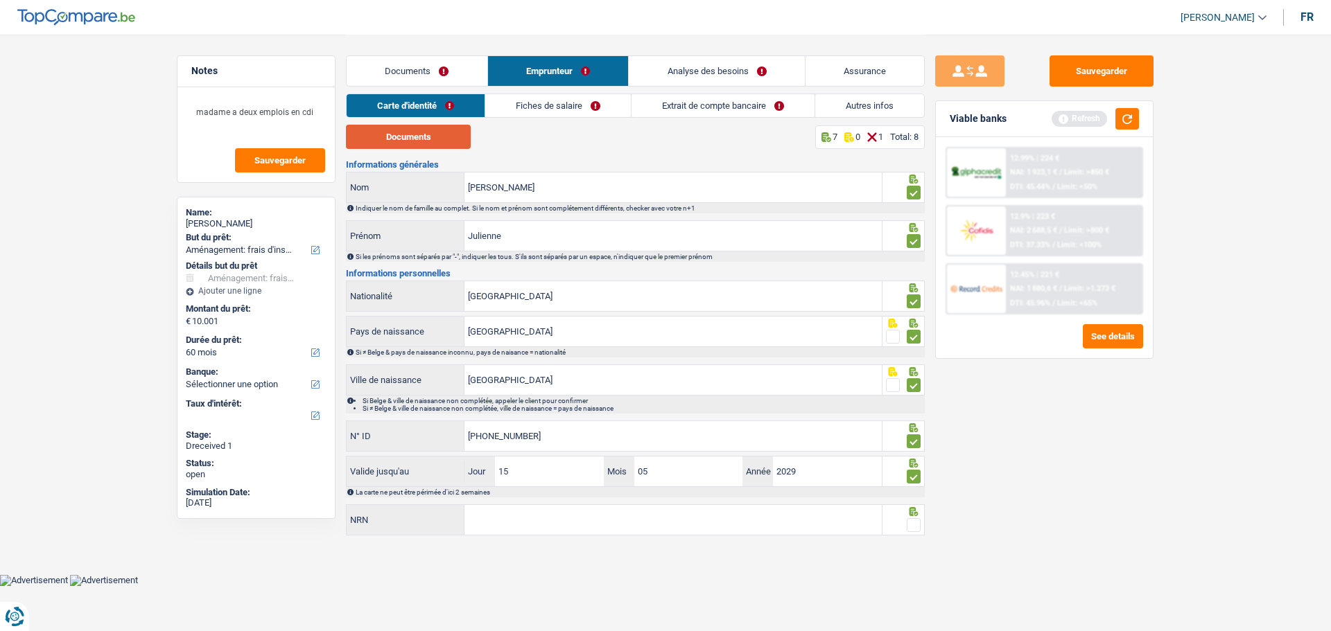
click at [413, 141] on button "Documents" at bounding box center [408, 137] width 125 height 24
click at [579, 107] on link "Fiches de salaire" at bounding box center [558, 105] width 146 height 23
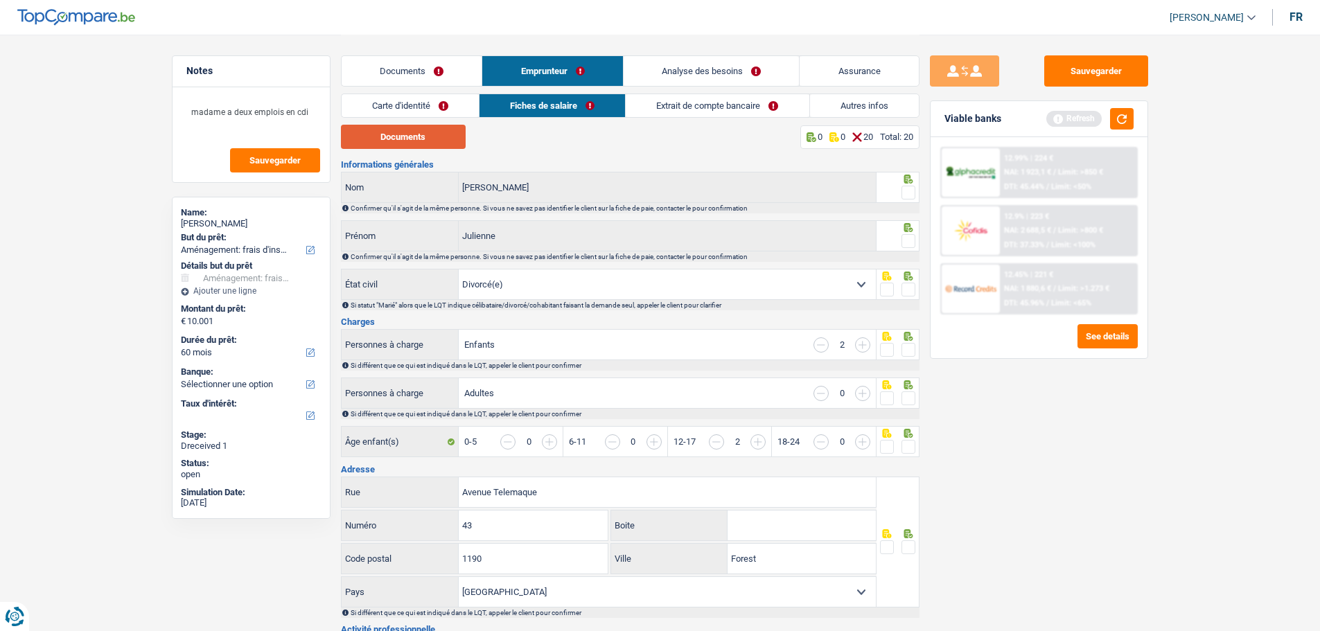
click at [421, 138] on button "Documents" at bounding box center [403, 137] width 125 height 24
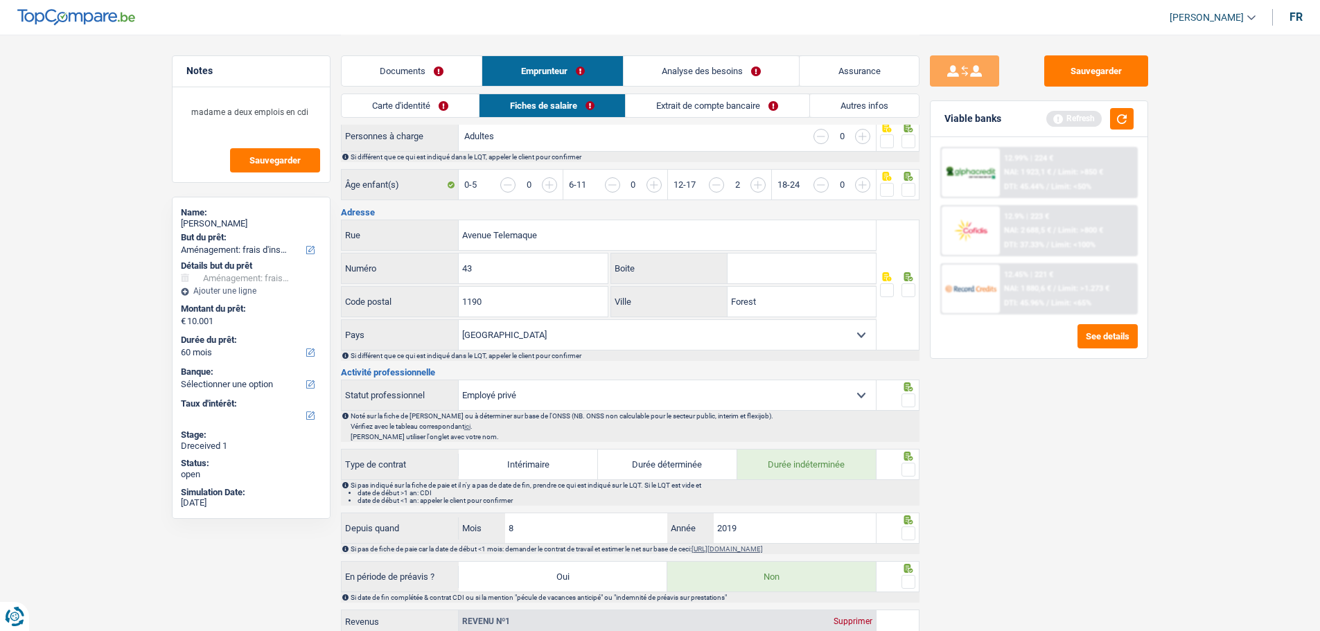
scroll to position [346, 0]
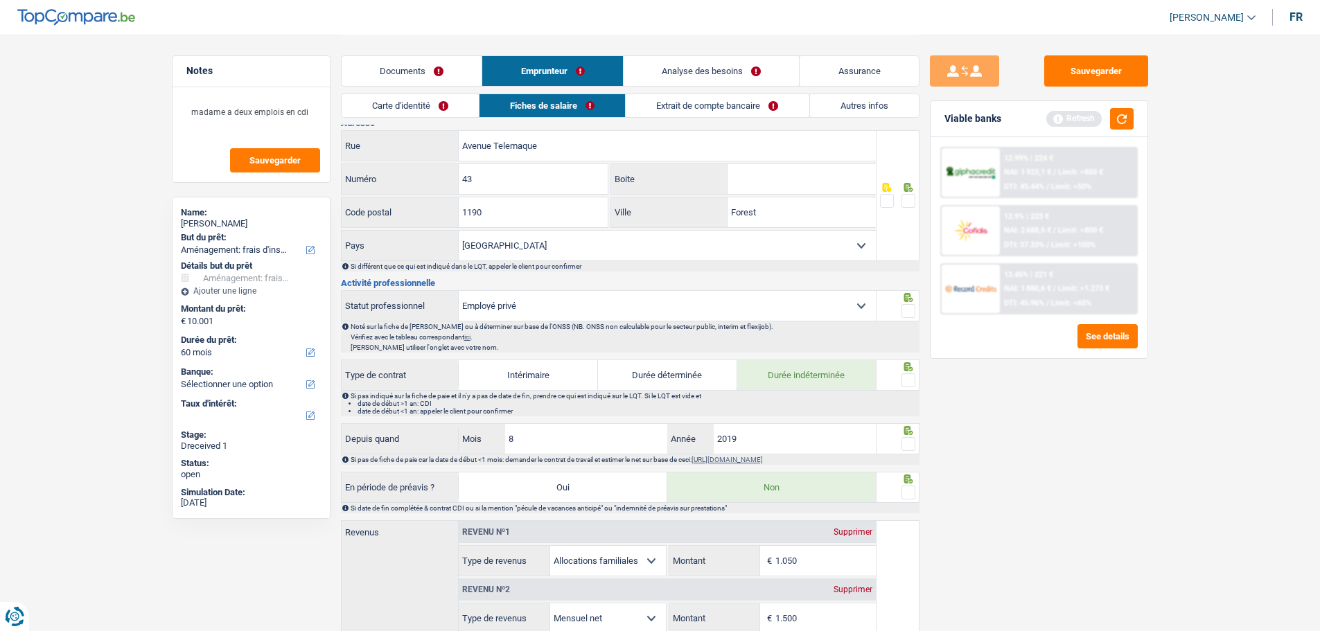
click at [397, 105] on link "Carte d'identité" at bounding box center [410, 105] width 137 height 23
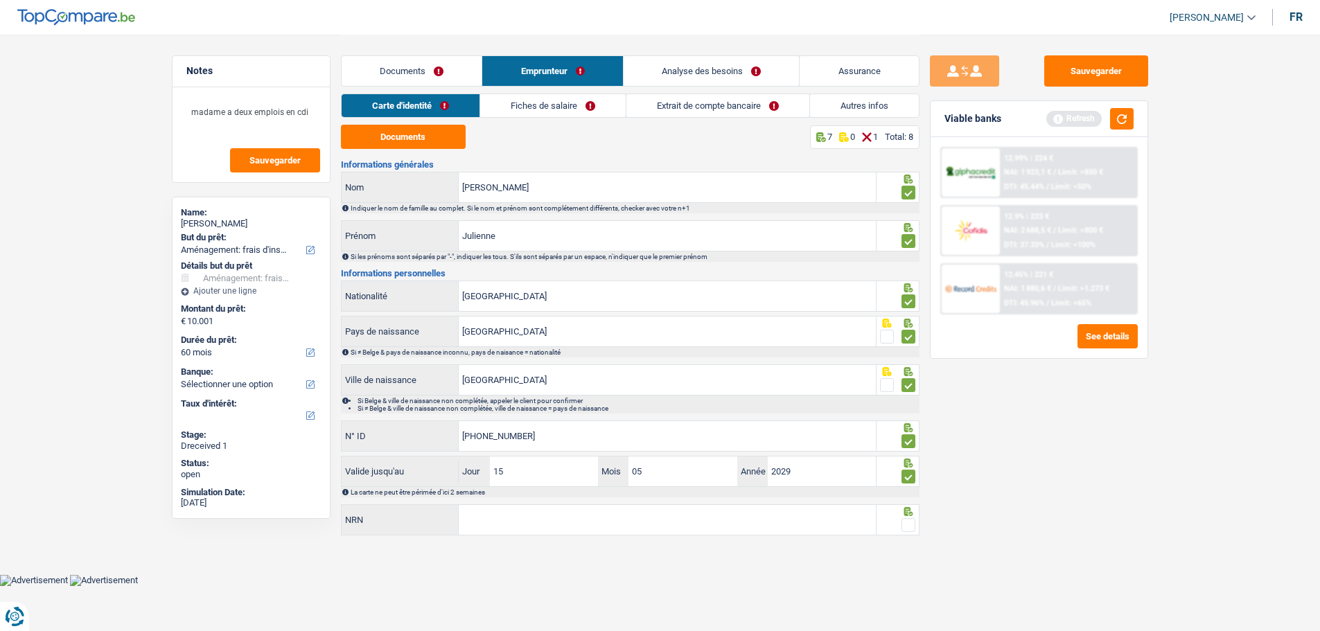
scroll to position [0, 0]
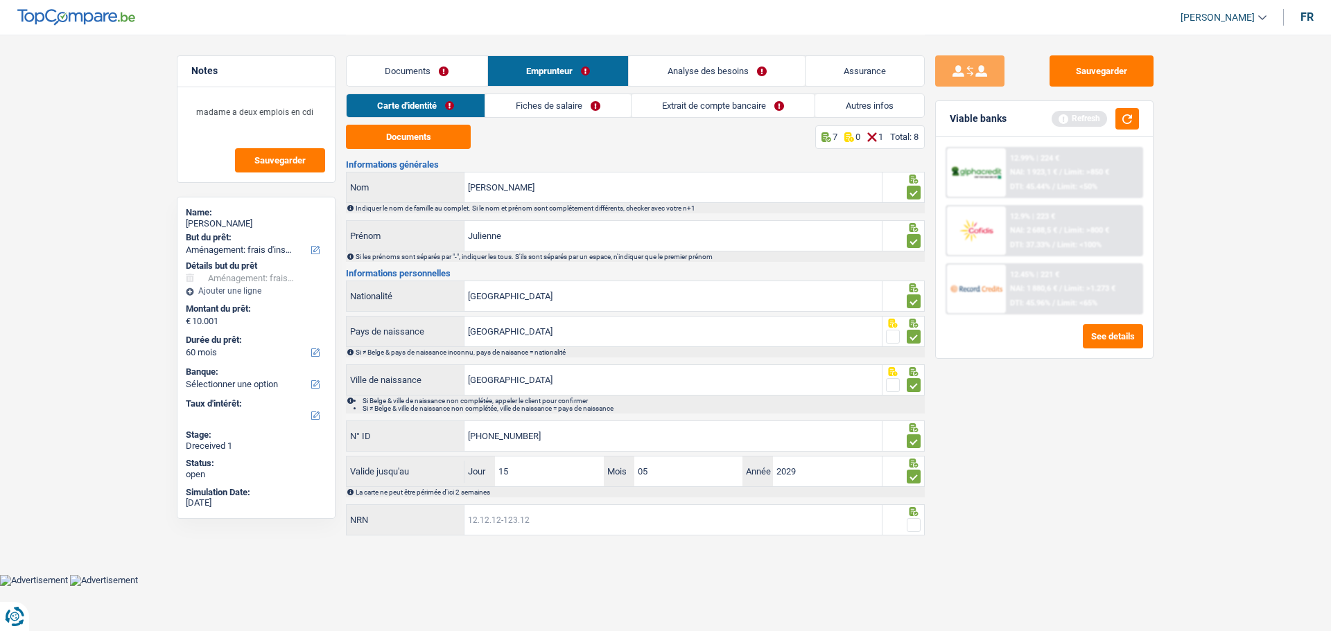
click at [523, 517] on input "NRN" at bounding box center [672, 520] width 417 height 30
type input "75.03.26-474.51"
click at [912, 520] on span at bounding box center [913, 525] width 14 height 14
click at [0, 0] on input "radio" at bounding box center [0, 0] width 0 height 0
click at [556, 114] on link "Fiches de salaire" at bounding box center [559, 105] width 146 height 23
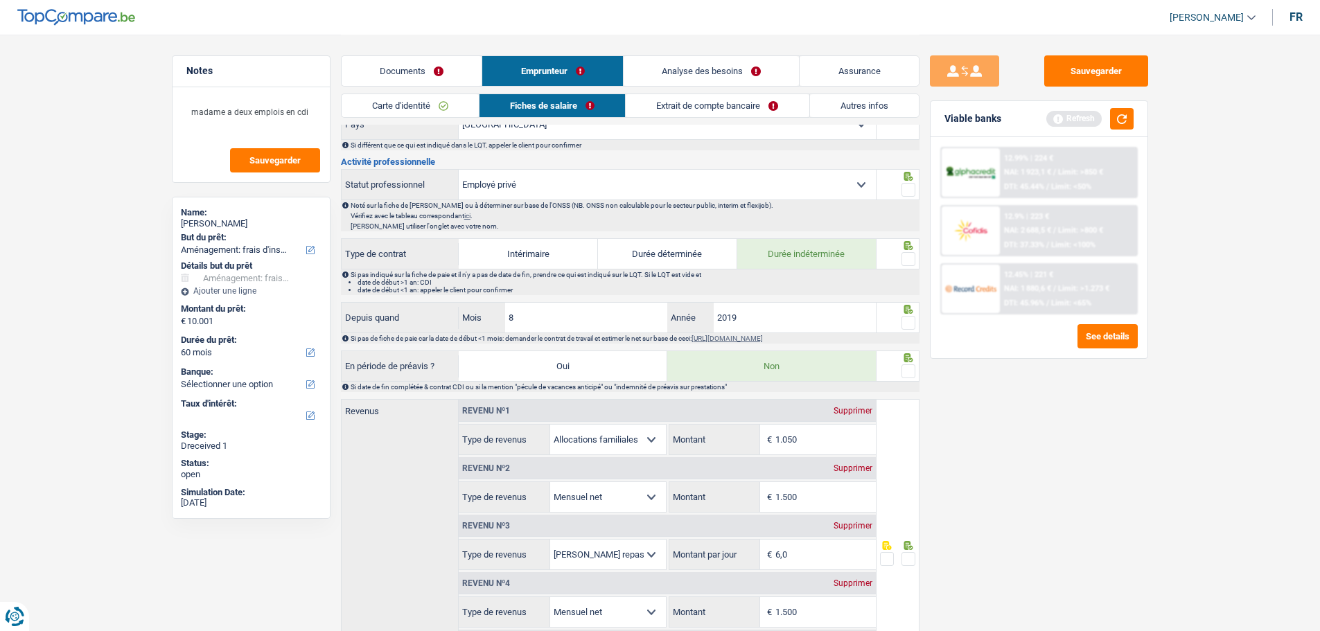
scroll to position [624, 0]
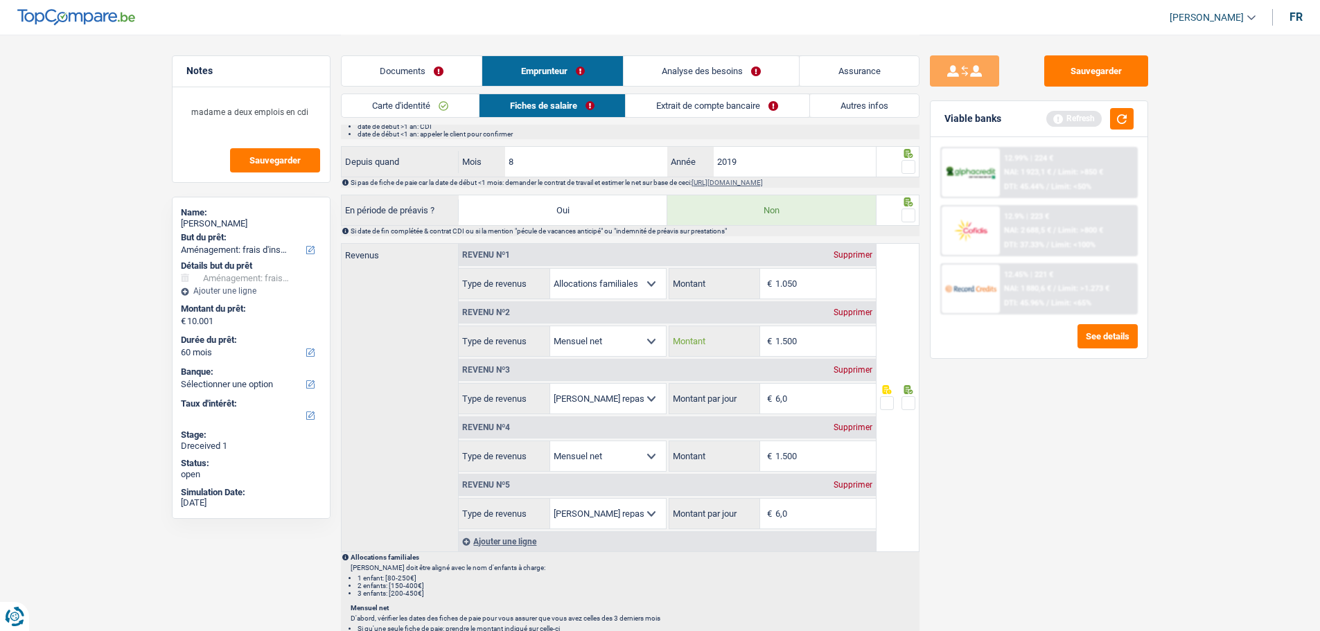
click at [831, 339] on input "1.500" at bounding box center [825, 341] width 100 height 30
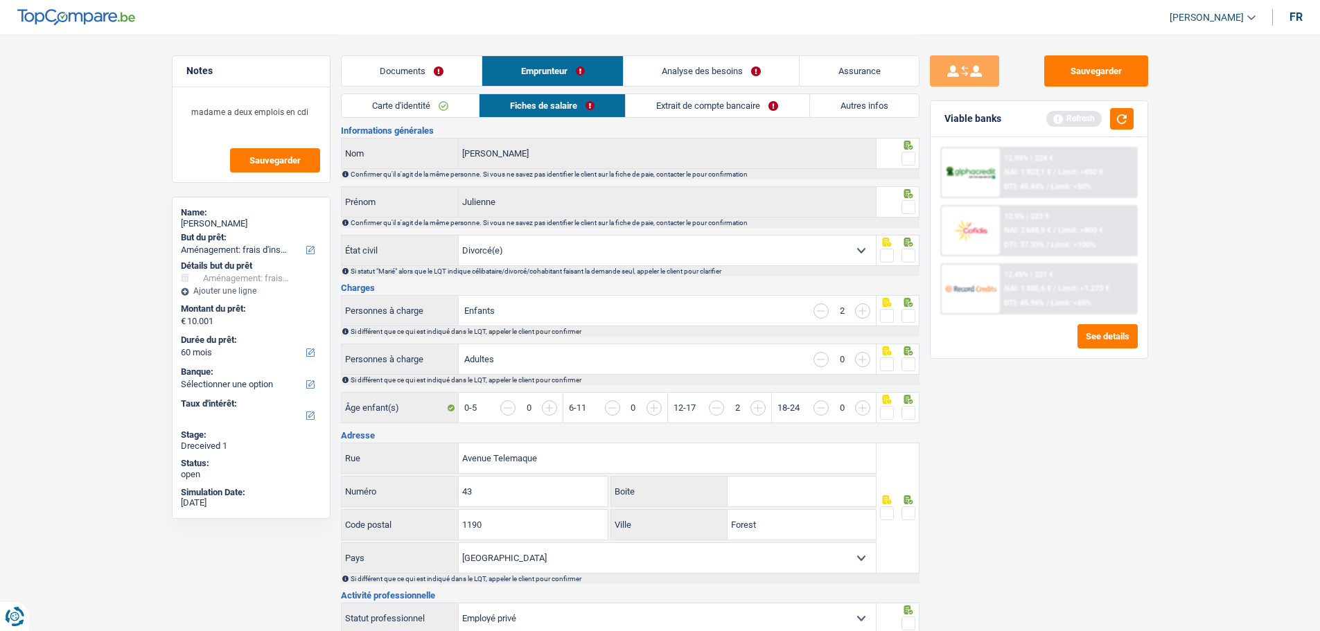
scroll to position [0, 0]
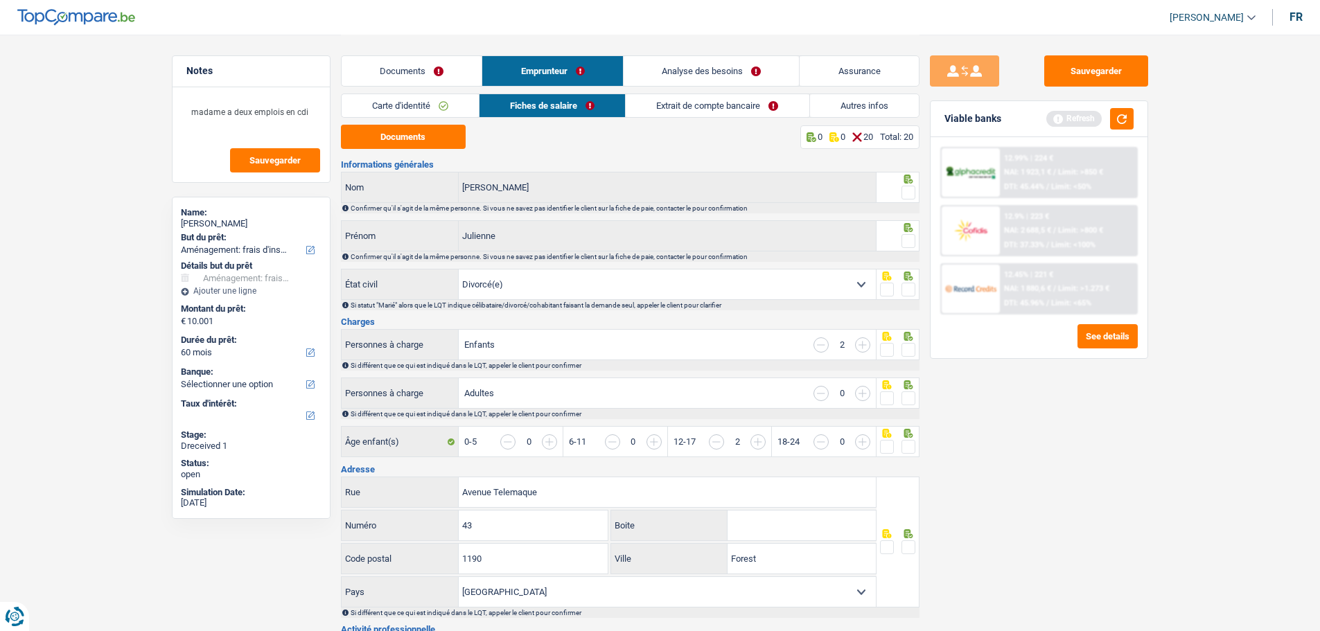
type input "1.509"
click at [429, 70] on link "Documents" at bounding box center [412, 71] width 141 height 30
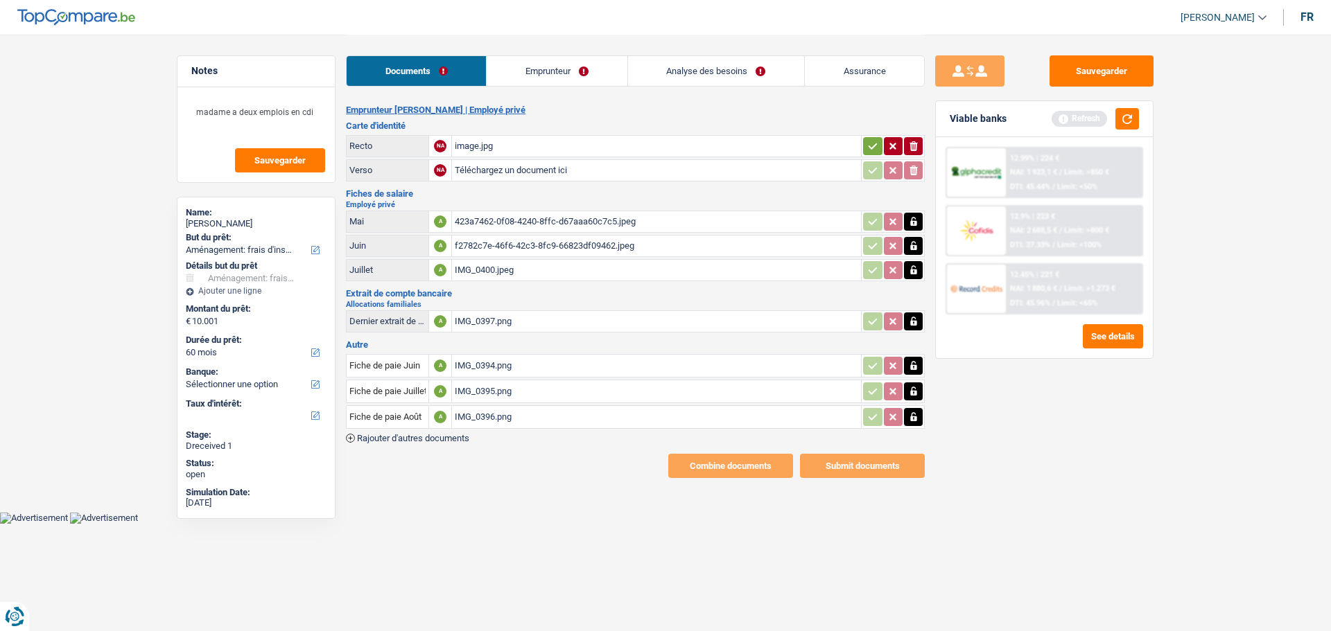
click at [493, 312] on div "IMG_0397.png" at bounding box center [656, 321] width 403 height 21
click at [589, 72] on link "Emprunteur" at bounding box center [556, 71] width 140 height 30
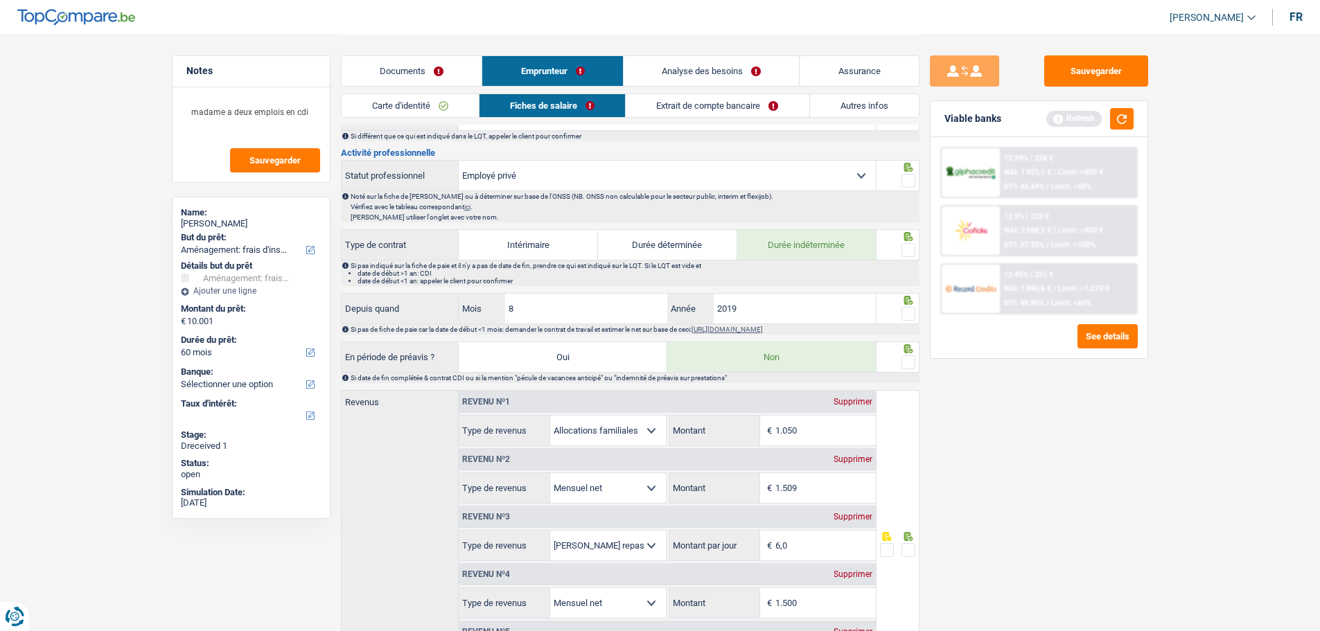
scroll to position [485, 0]
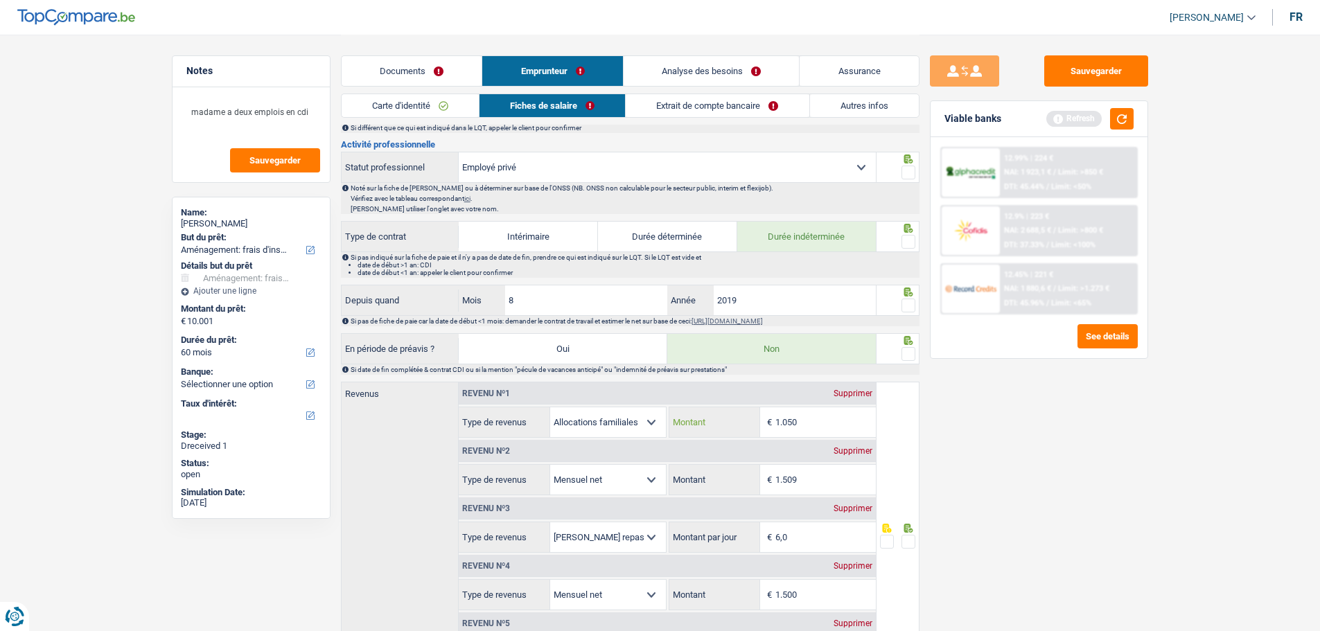
click at [831, 418] on input "1.050" at bounding box center [825, 422] width 100 height 30
type input "1.402"
drag, startPoint x: 818, startPoint y: 593, endPoint x: 767, endPoint y: 595, distance: 51.3
click at [767, 595] on div "1.500 € Montant" at bounding box center [772, 595] width 207 height 30
type input "1.621"
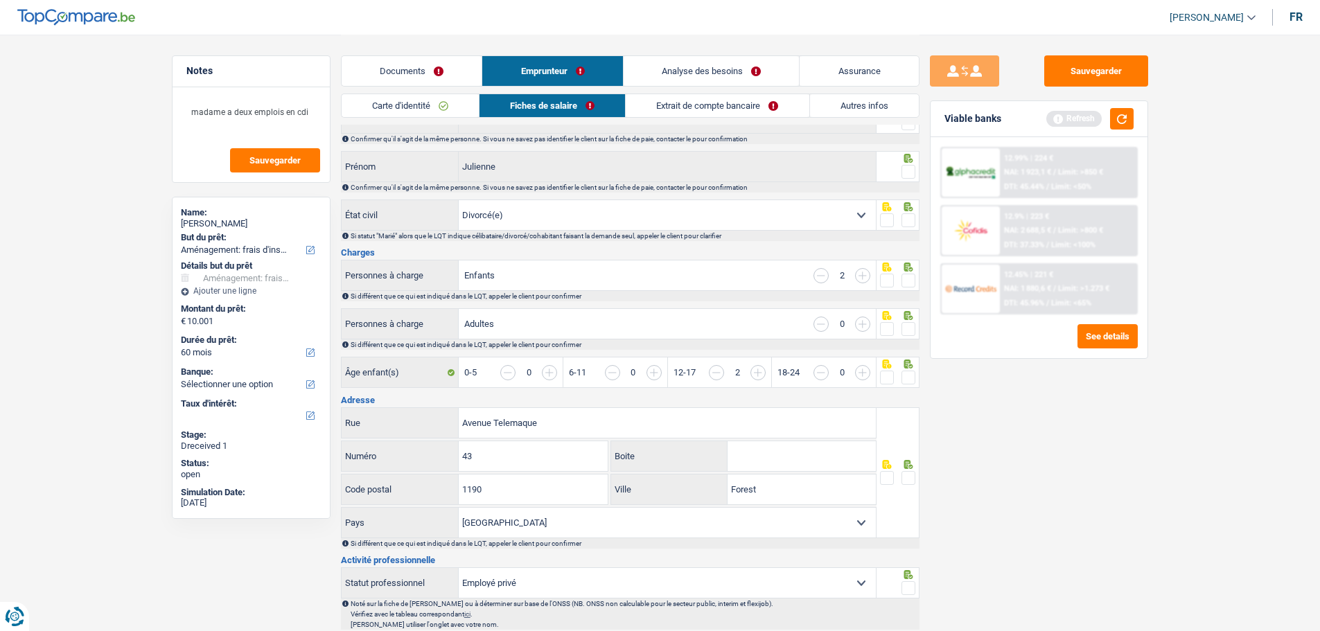
scroll to position [0, 0]
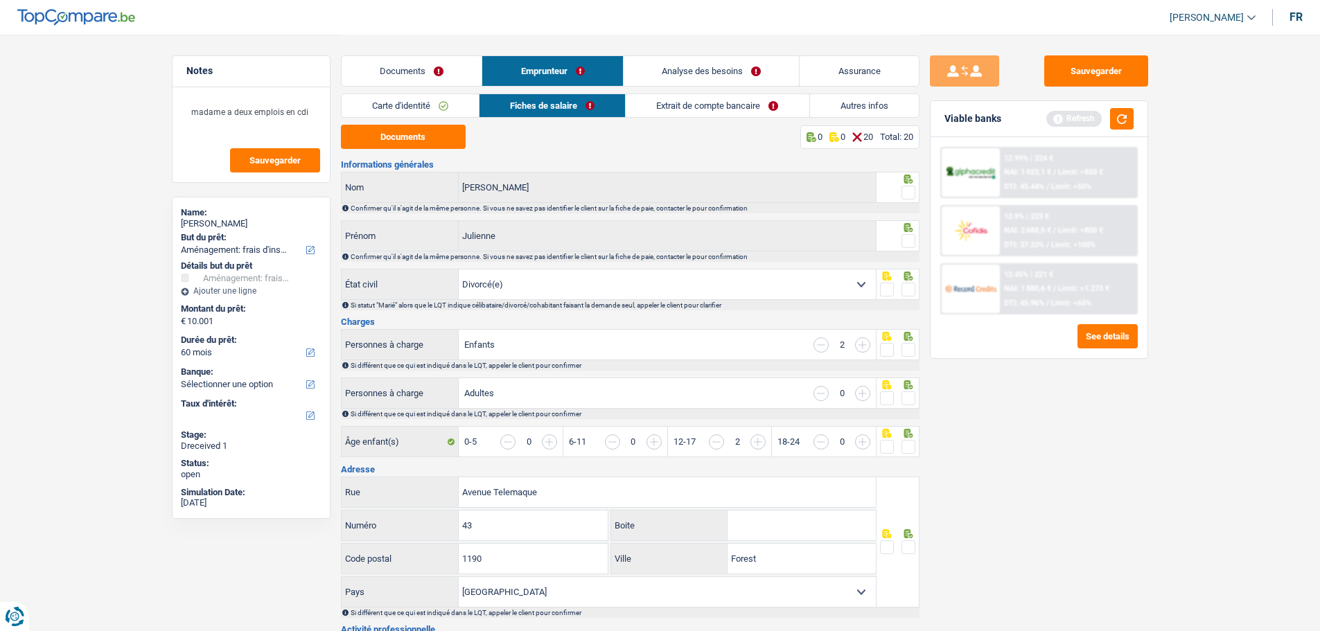
drag, startPoint x: 911, startPoint y: 186, endPoint x: 911, endPoint y: 198, distance: 11.8
click at [910, 188] on span at bounding box center [909, 193] width 14 height 14
click at [0, 0] on input "radio" at bounding box center [0, 0] width 0 height 0
click at [909, 237] on span at bounding box center [909, 241] width 14 height 14
click at [0, 0] on input "radio" at bounding box center [0, 0] width 0 height 0
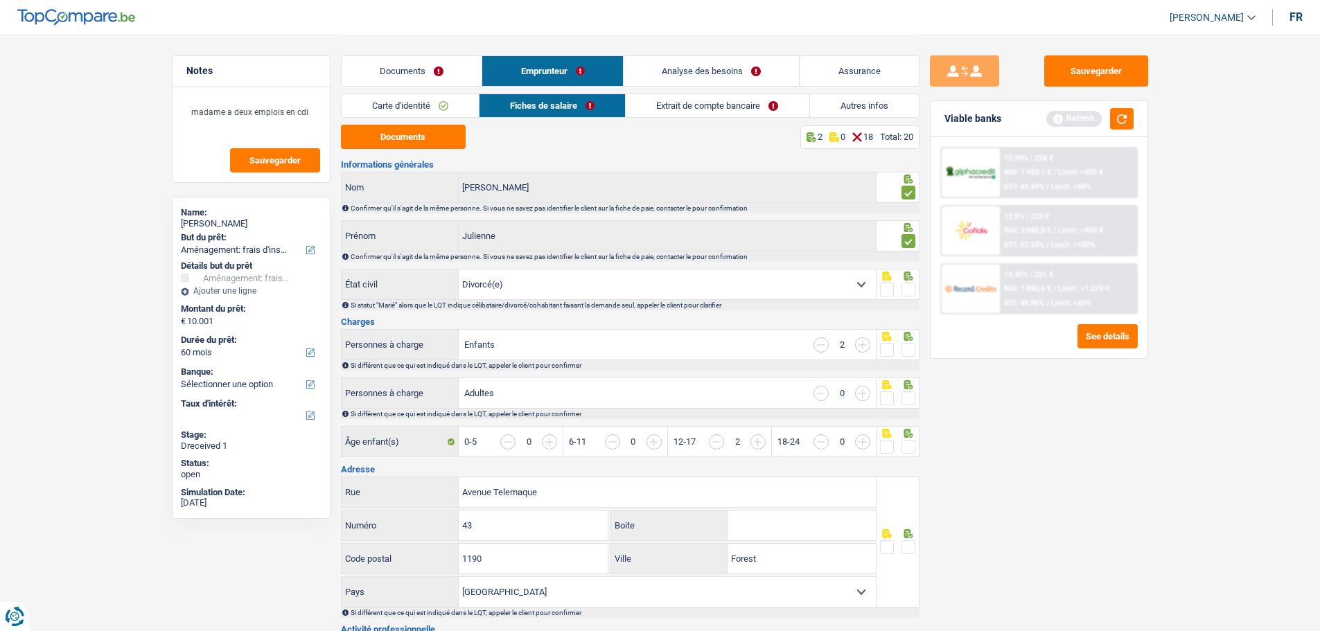
click at [911, 284] on span at bounding box center [909, 290] width 14 height 14
click at [0, 0] on input "radio" at bounding box center [0, 0] width 0 height 0
drag, startPoint x: 907, startPoint y: 338, endPoint x: 807, endPoint y: 367, distance: 103.9
click at [898, 345] on div at bounding box center [898, 344] width 43 height 31
click at [909, 348] on span at bounding box center [909, 350] width 14 height 14
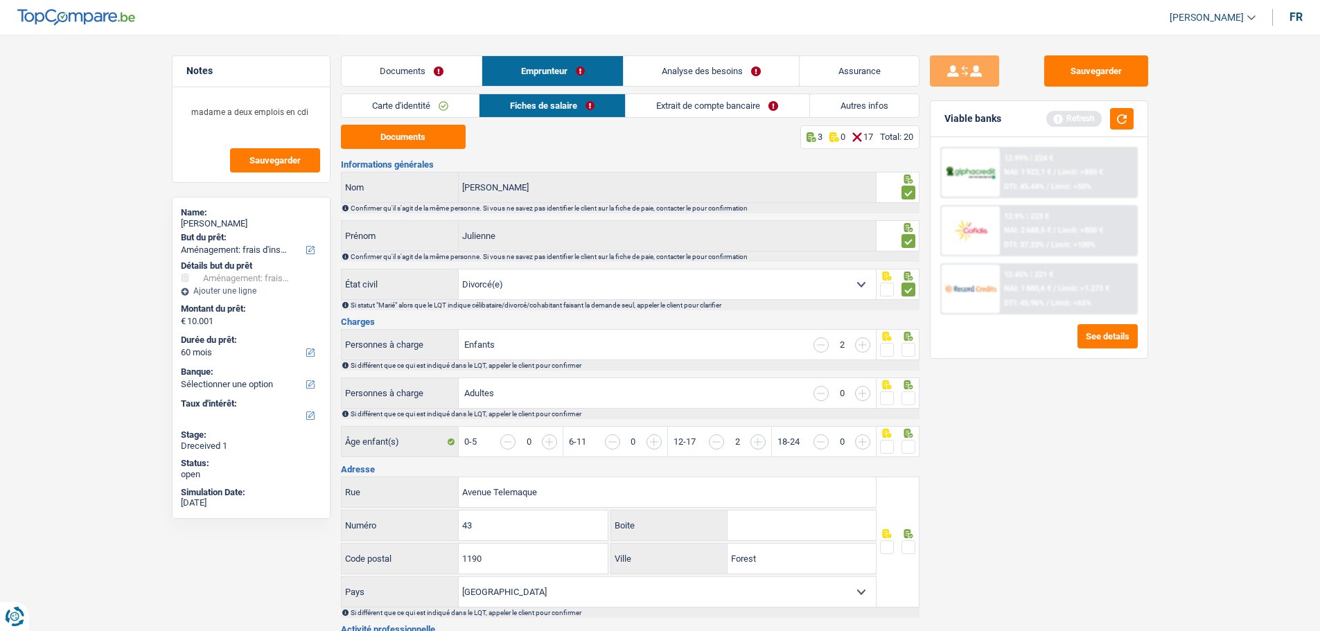
click at [0, 0] on input "radio" at bounding box center [0, 0] width 0 height 0
click at [902, 396] on span at bounding box center [909, 399] width 14 height 14
click at [0, 0] on input "radio" at bounding box center [0, 0] width 0 height 0
click at [910, 440] on span at bounding box center [909, 447] width 14 height 14
click at [0, 0] on input "radio" at bounding box center [0, 0] width 0 height 0
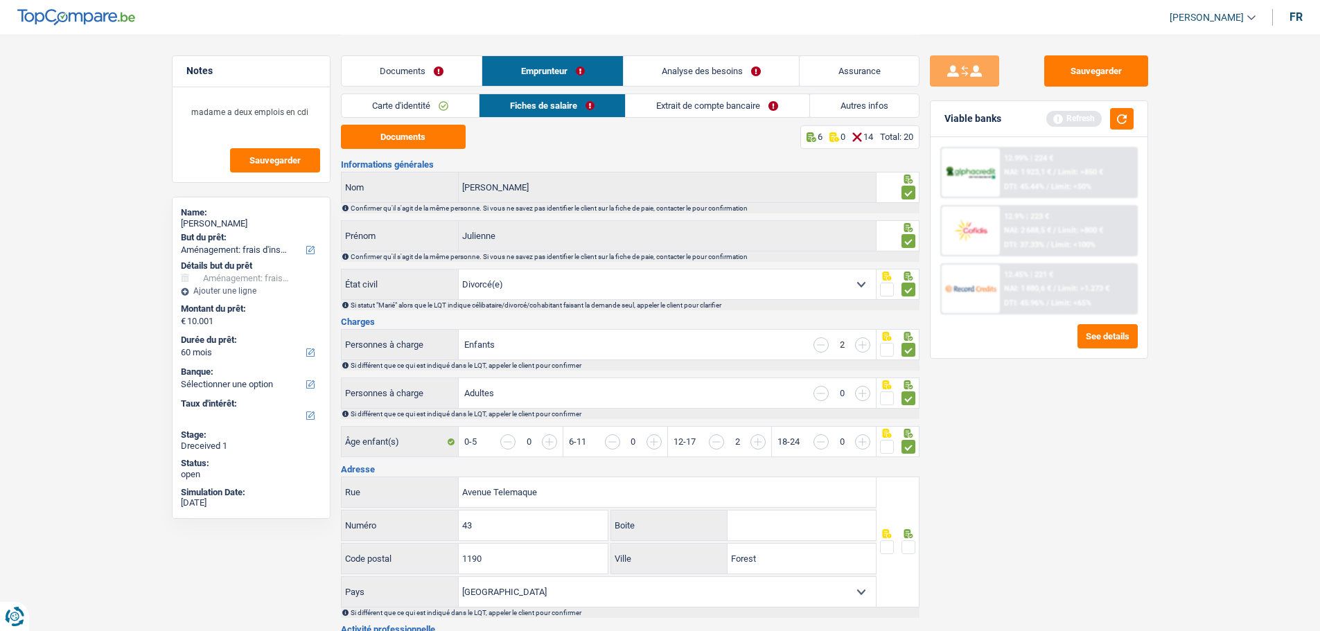
click at [773, 531] on input "Boite" at bounding box center [802, 526] width 148 height 30
type input "3"
click at [908, 544] on span at bounding box center [909, 548] width 14 height 14
click at [0, 0] on input "radio" at bounding box center [0, 0] width 0 height 0
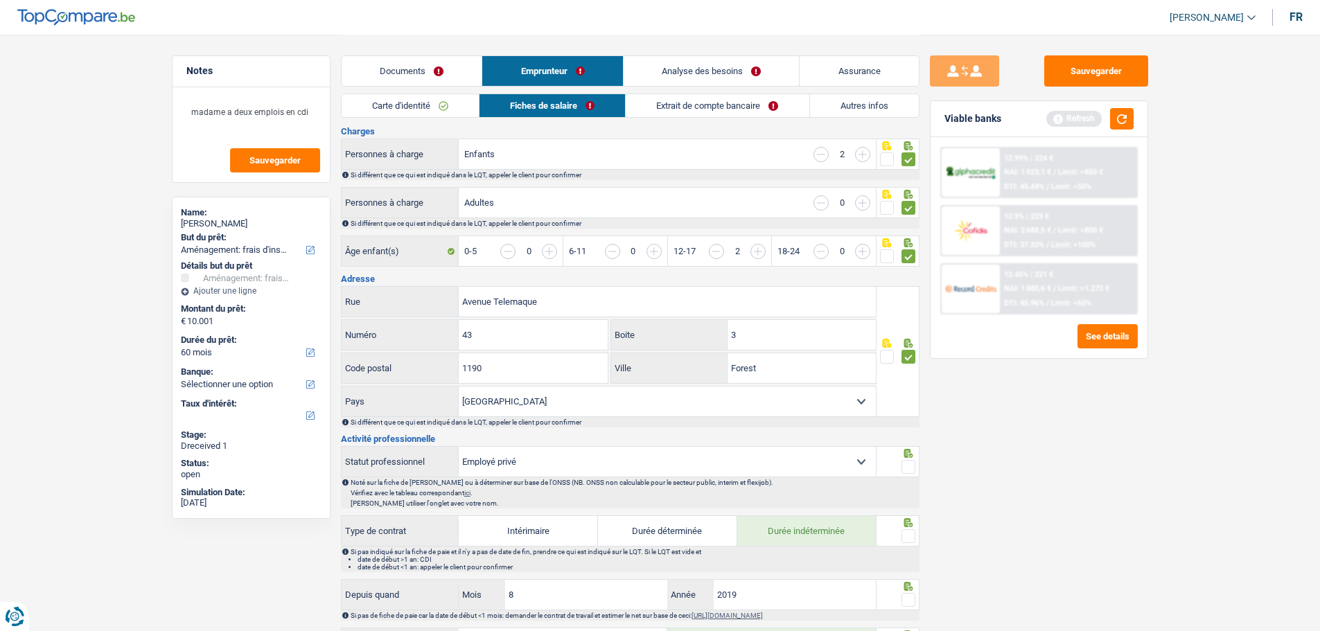
scroll to position [208, 0]
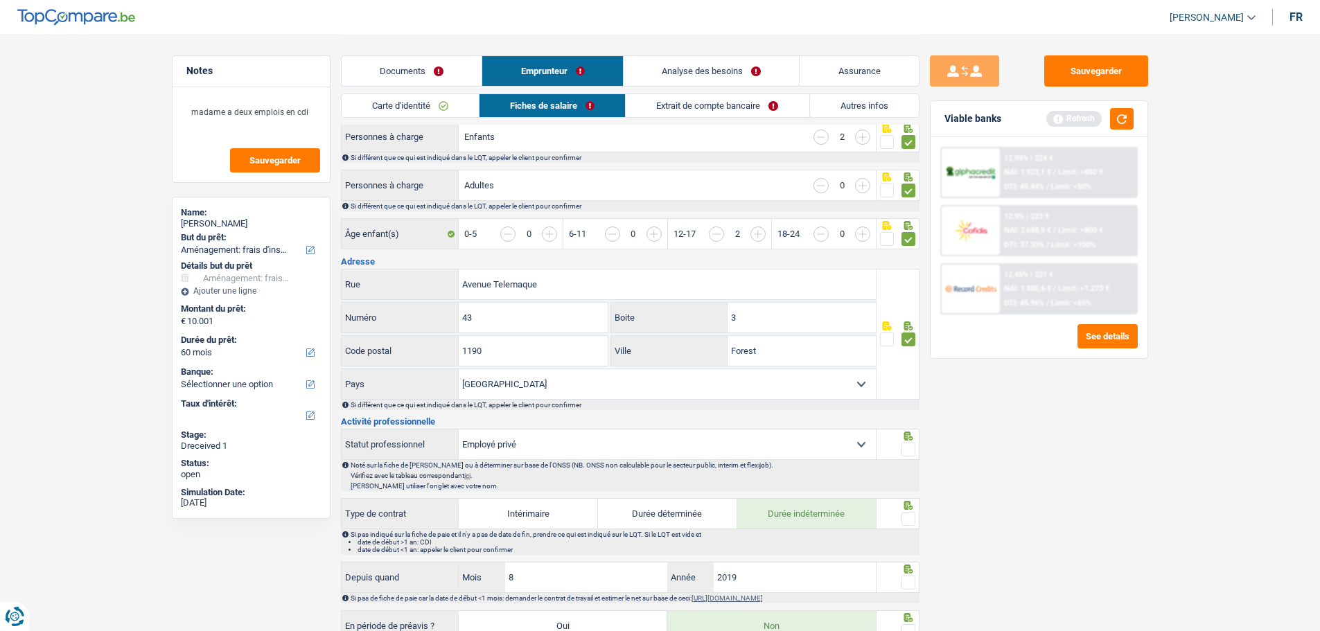
click at [909, 444] on span at bounding box center [909, 450] width 14 height 14
click at [0, 0] on input "radio" at bounding box center [0, 0] width 0 height 0
click at [902, 516] on span at bounding box center [909, 519] width 14 height 14
click at [0, 0] on input "radio" at bounding box center [0, 0] width 0 height 0
click at [905, 586] on div at bounding box center [909, 582] width 14 height 17
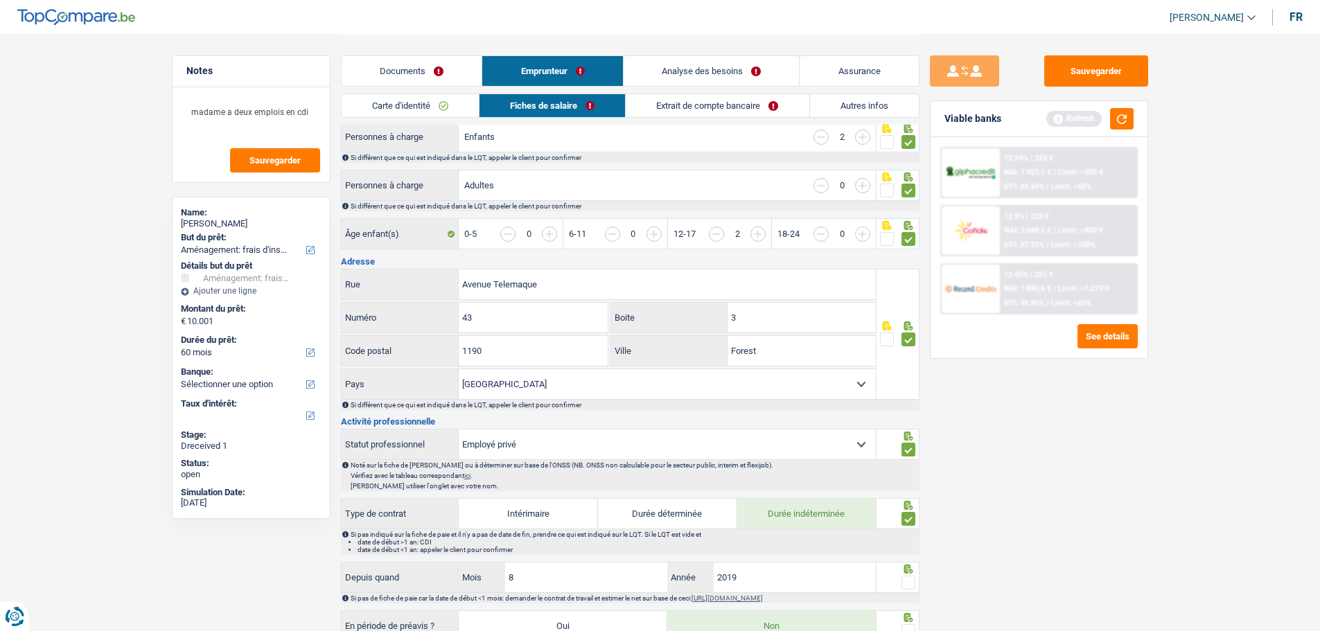
click at [909, 576] on span at bounding box center [909, 583] width 14 height 14
click at [0, 0] on input "radio" at bounding box center [0, 0] width 0 height 0
drag, startPoint x: 553, startPoint y: 575, endPoint x: 461, endPoint y: 567, distance: 92.5
click at [461, 567] on div "8 Mois" at bounding box center [563, 578] width 209 height 30
type input "12"
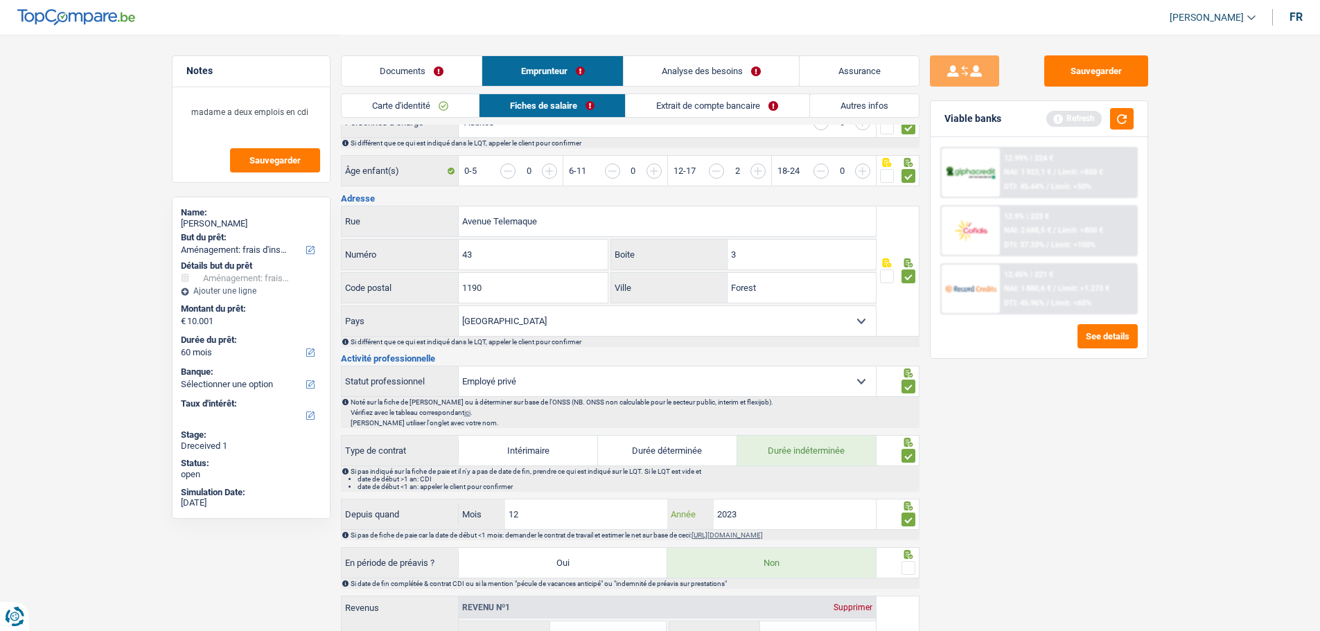
scroll to position [416, 0]
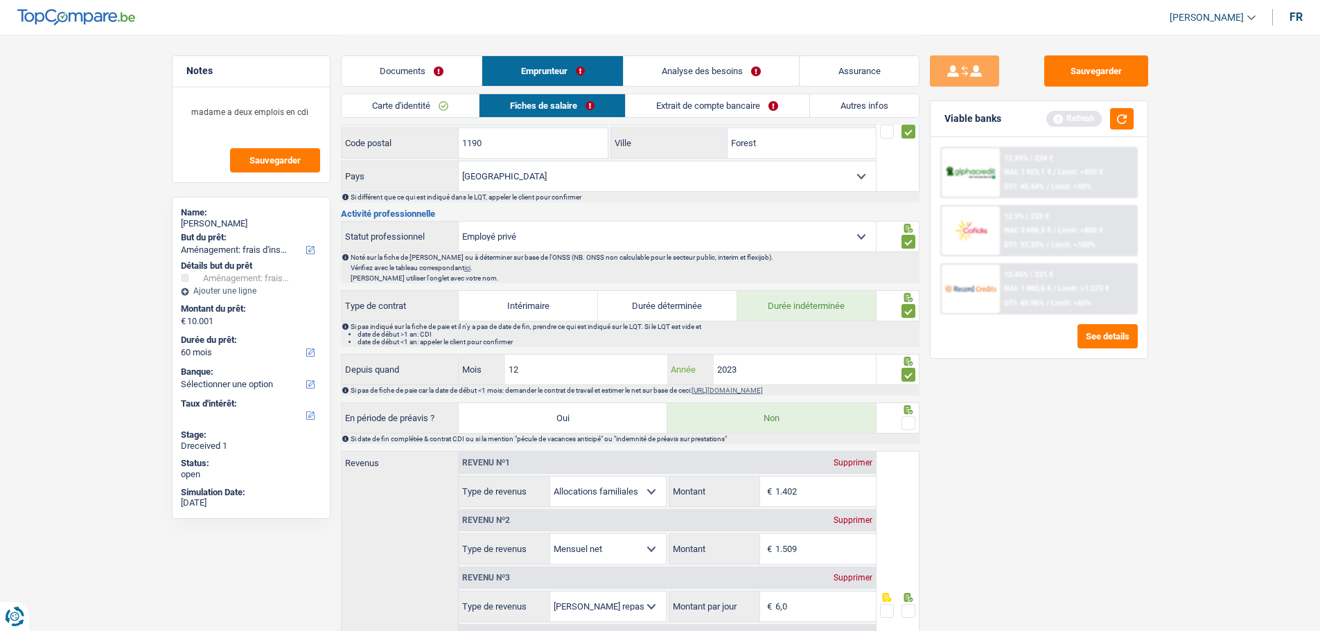
type input "2023"
click at [913, 416] on span at bounding box center [909, 423] width 14 height 14
click at [0, 0] on input "radio" at bounding box center [0, 0] width 0 height 0
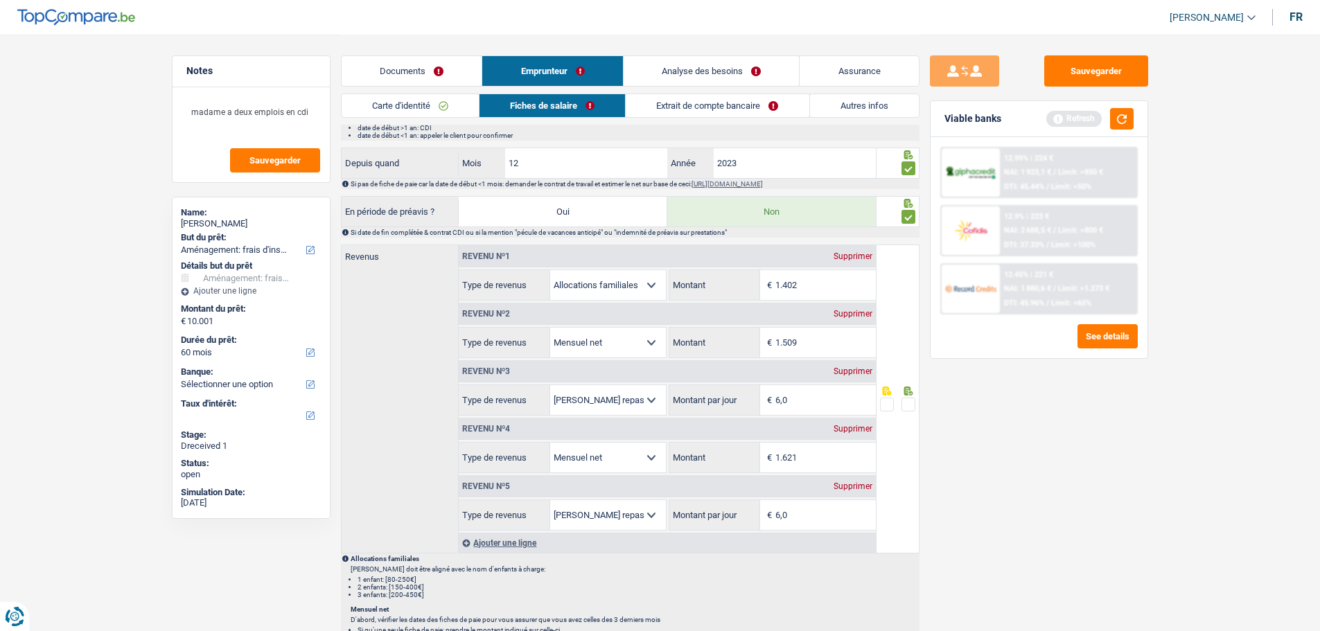
scroll to position [624, 0]
click at [907, 396] on span at bounding box center [909, 403] width 14 height 14
click at [0, 0] on input "radio" at bounding box center [0, 0] width 0 height 0
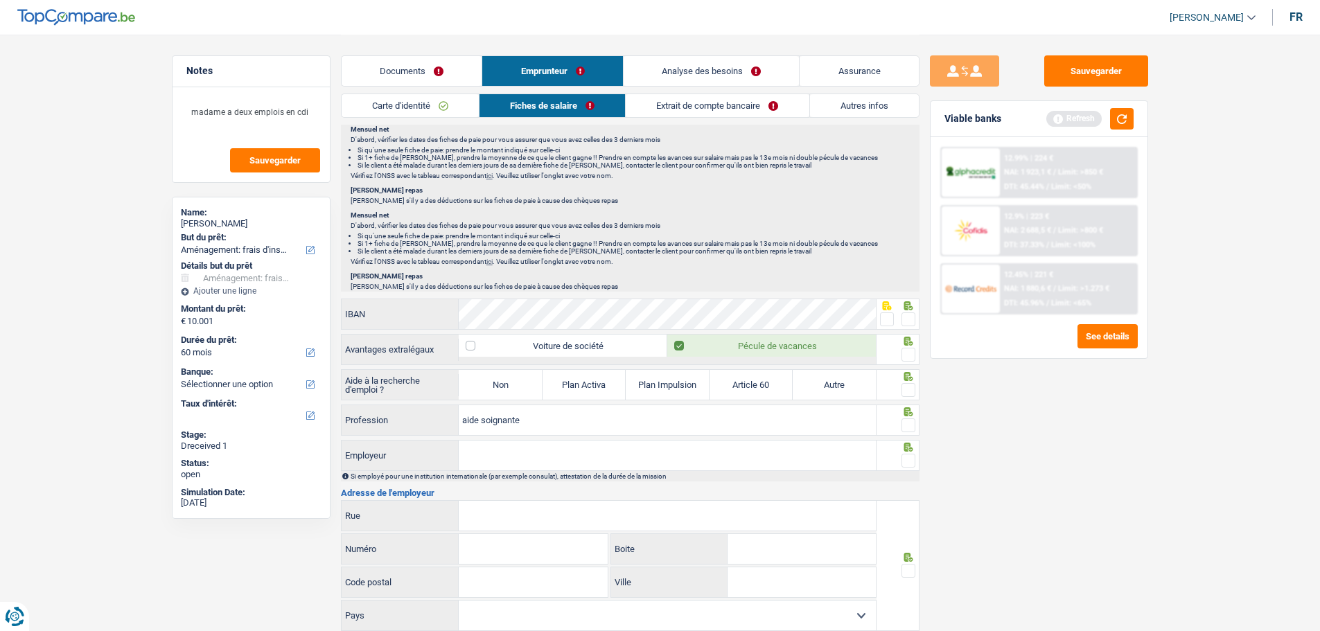
scroll to position [1109, 0]
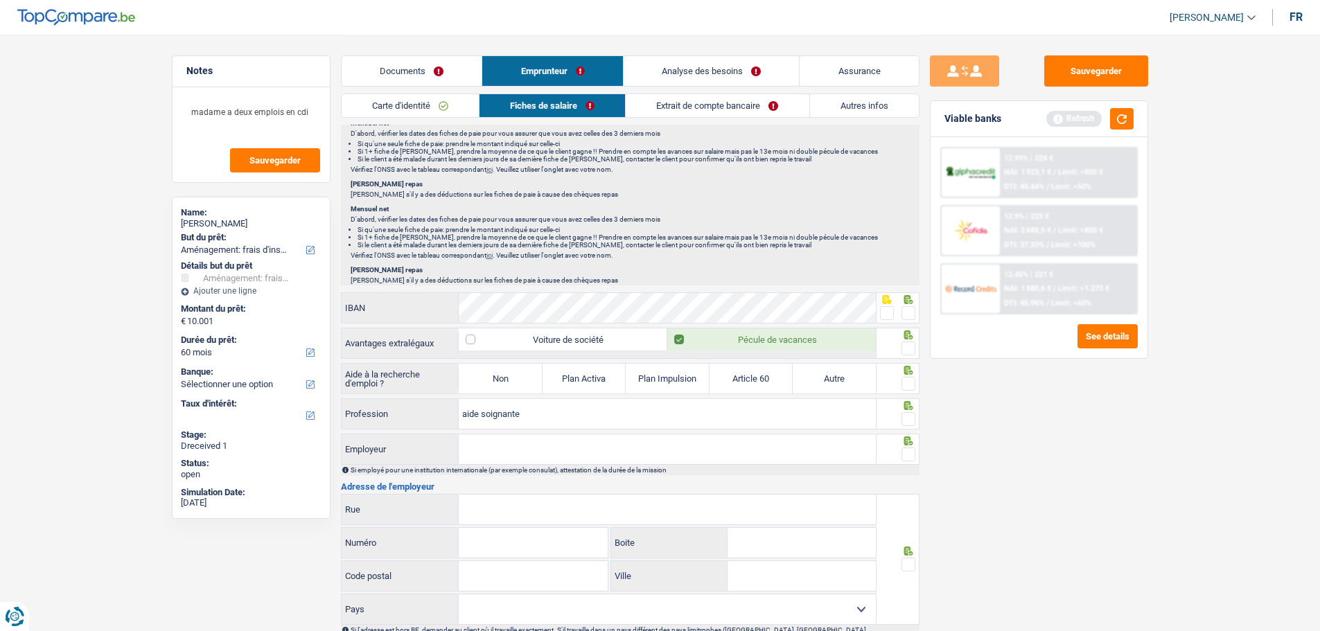
click at [909, 311] on span at bounding box center [909, 313] width 14 height 14
click at [0, 0] on input "radio" at bounding box center [0, 0] width 0 height 0
drag, startPoint x: 909, startPoint y: 343, endPoint x: 749, endPoint y: 391, distance: 167.1
click at [872, 356] on div "Avantages extralégaux Voiture de société Pécule de vacances" at bounding box center [630, 344] width 579 height 33
click at [525, 383] on label "Non" at bounding box center [500, 379] width 83 height 30
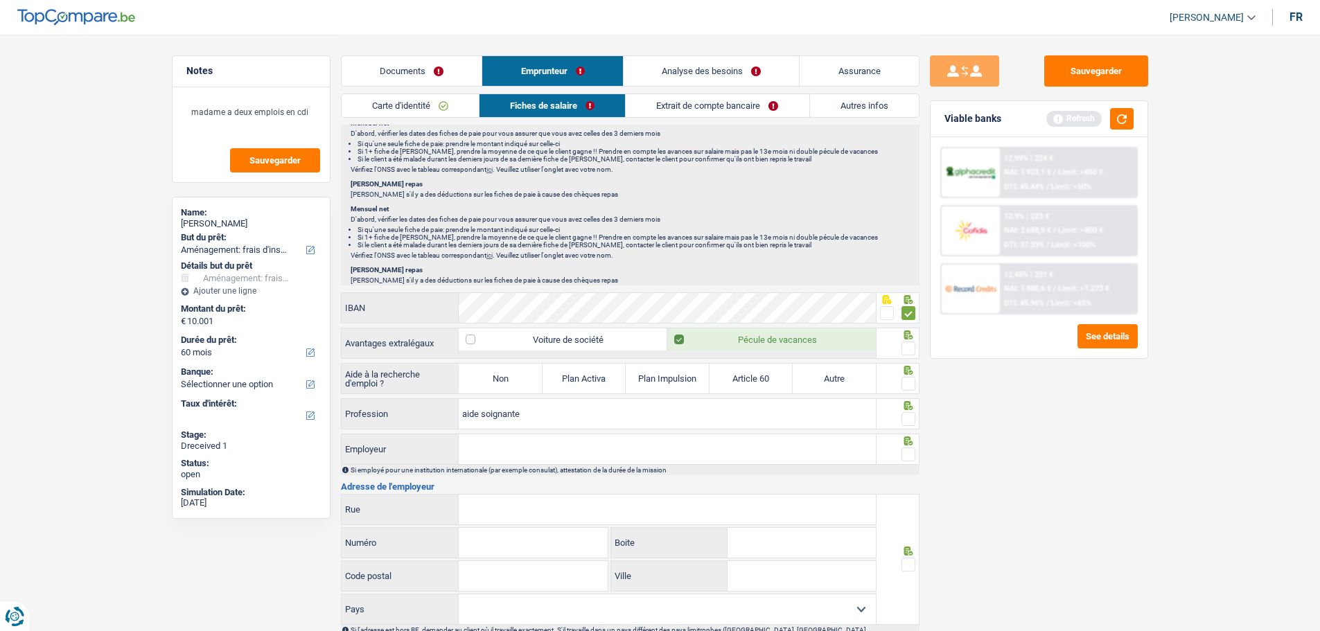
click at [525, 383] on input "Non" at bounding box center [500, 379] width 83 height 30
radio input "true"
click at [905, 347] on span at bounding box center [909, 349] width 14 height 14
click at [0, 0] on input "radio" at bounding box center [0, 0] width 0 height 0
click at [909, 377] on span at bounding box center [909, 384] width 14 height 14
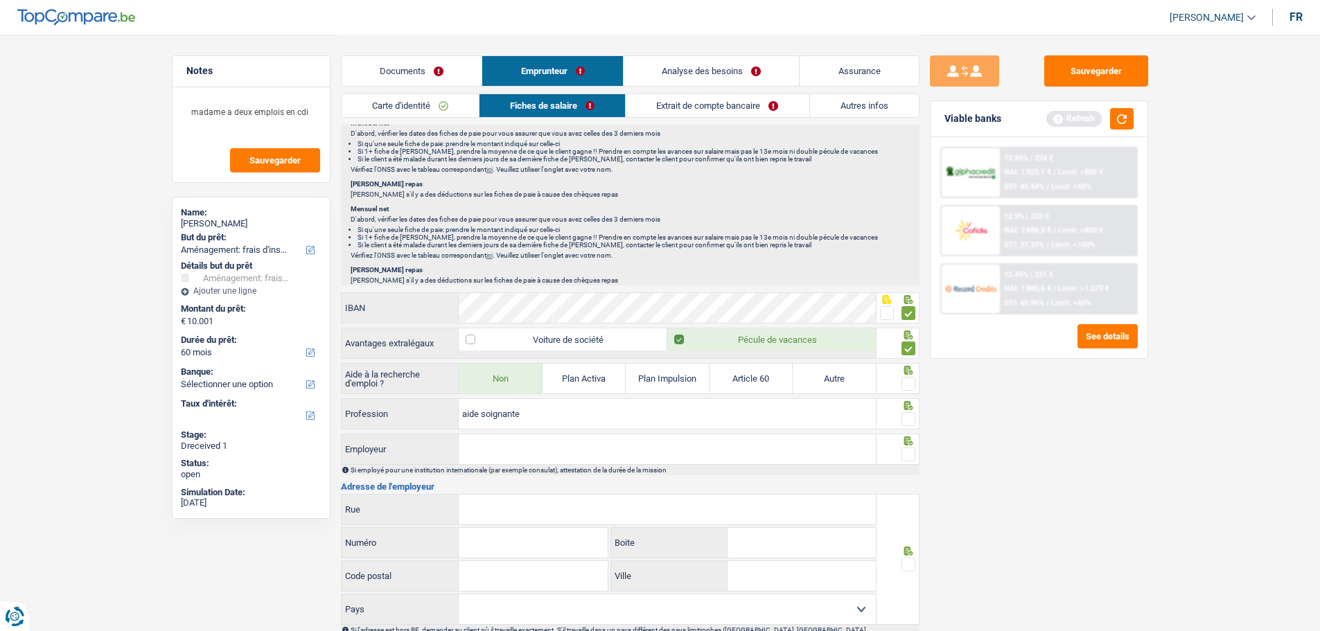
click at [0, 0] on input "radio" at bounding box center [0, 0] width 0 height 0
click at [907, 412] on span at bounding box center [909, 419] width 14 height 14
click at [0, 0] on input "radio" at bounding box center [0, 0] width 0 height 0
click at [705, 458] on input "Employeur" at bounding box center [667, 450] width 417 height 30
type input "RVT Nazareth"
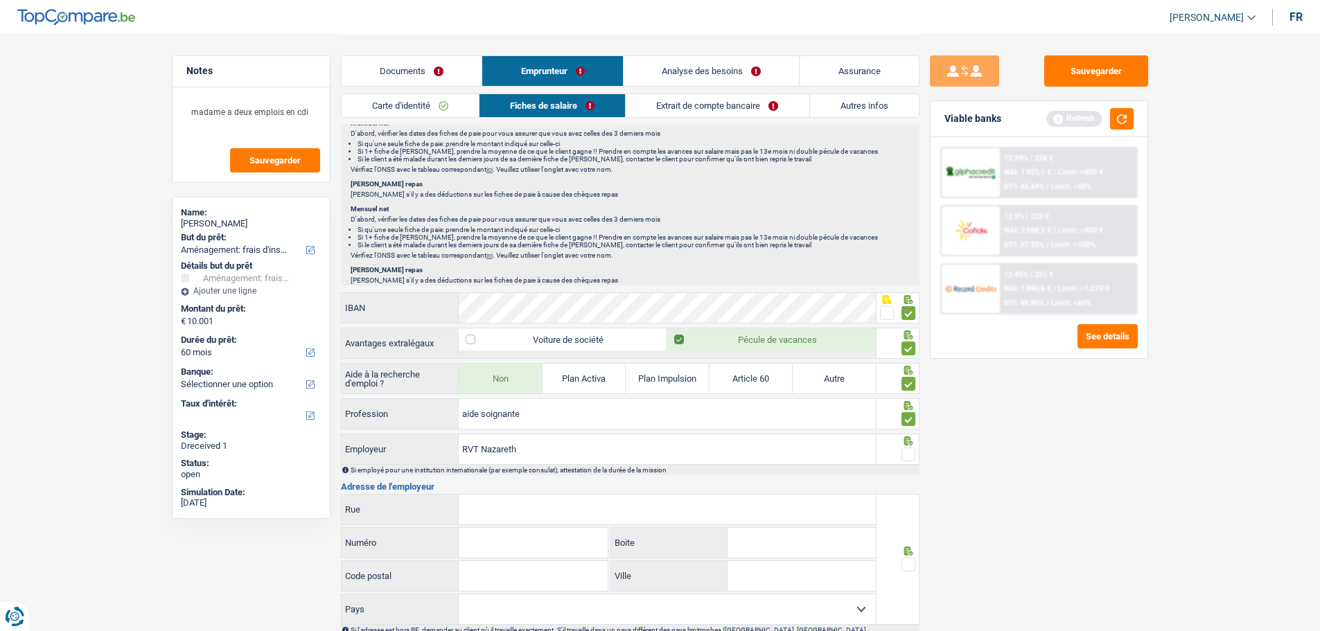
drag, startPoint x: 912, startPoint y: 451, endPoint x: 838, endPoint y: 468, distance: 76.1
click at [911, 451] on span at bounding box center [909, 455] width 14 height 14
click at [0, 0] on input "radio" at bounding box center [0, 0] width 0 height 0
click at [536, 506] on input "Rue" at bounding box center [667, 510] width 417 height 30
type input "Wilselsesteenweg"
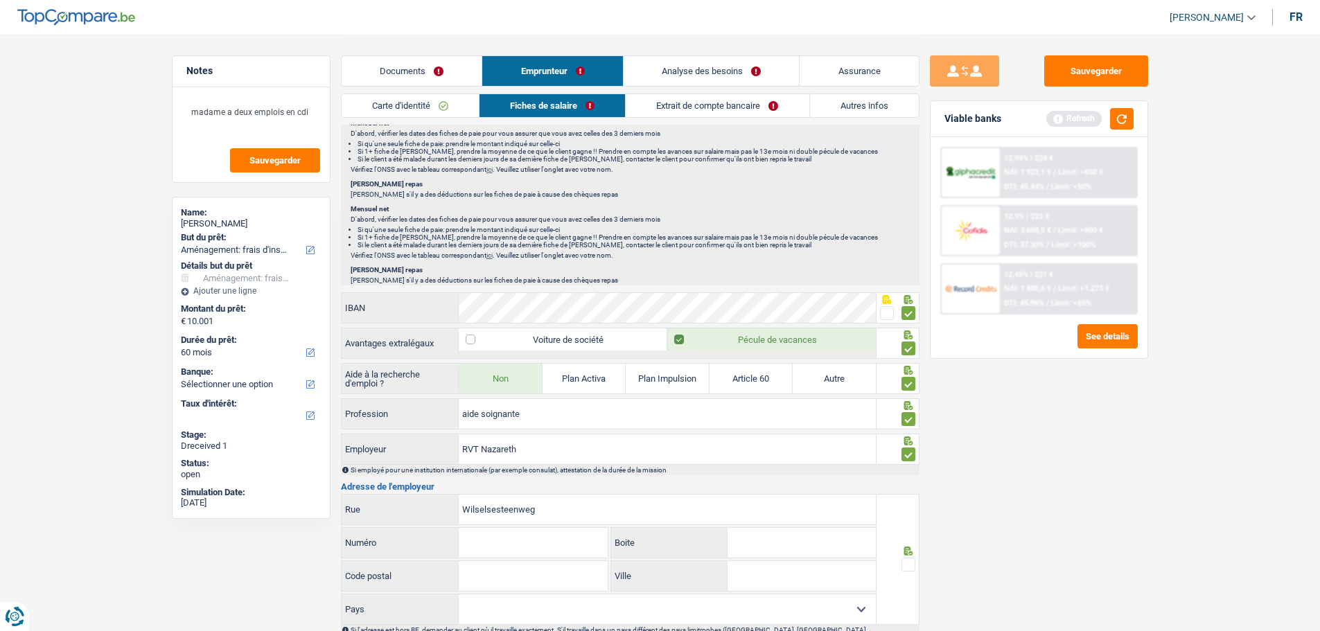
click at [525, 544] on input "Numéro" at bounding box center [533, 543] width 149 height 30
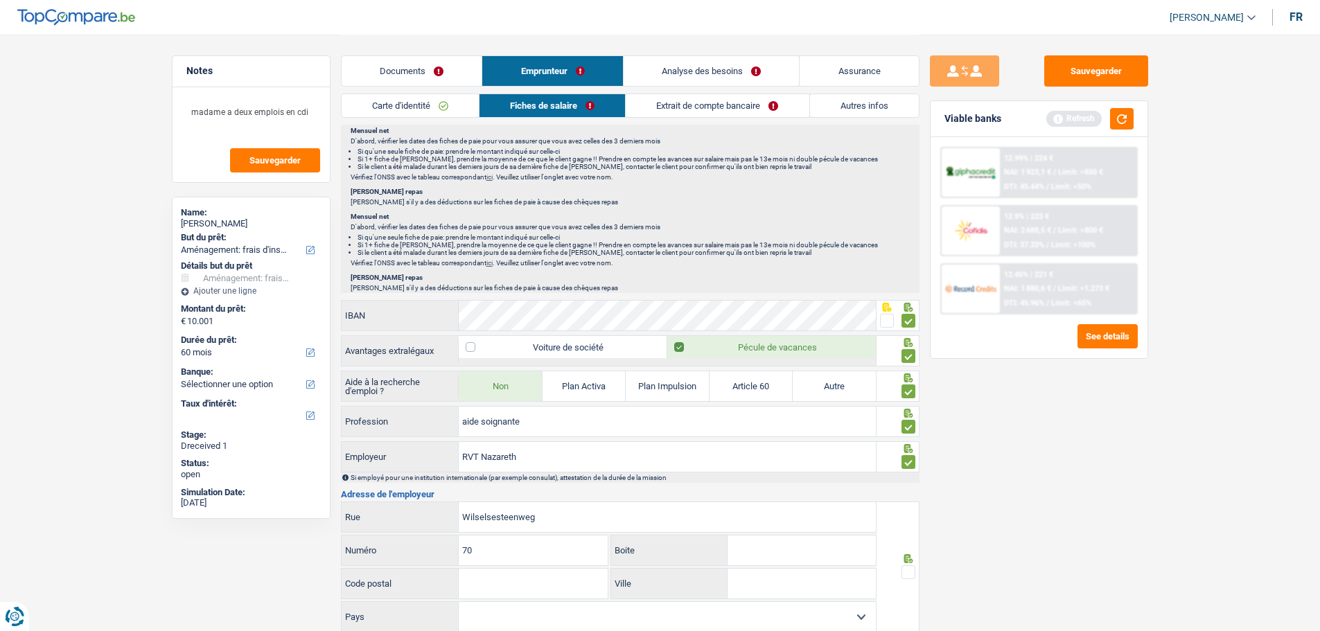
scroll to position [1247, 0]
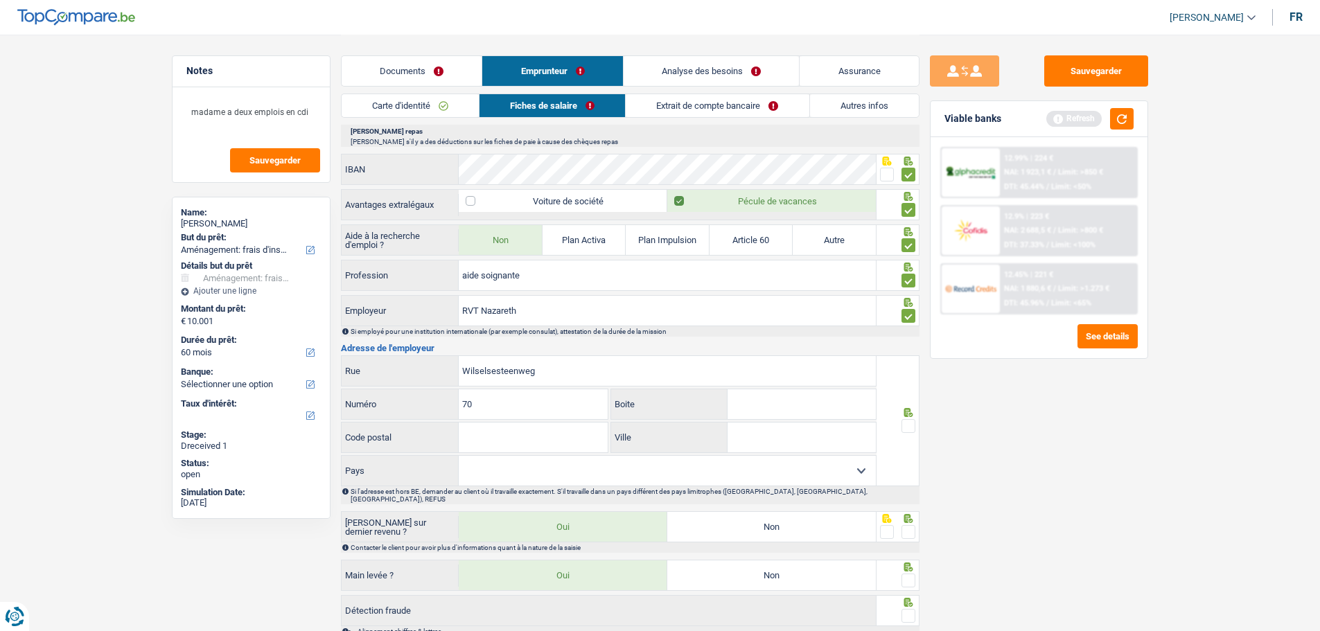
type input "70"
click at [528, 435] on input "Code postal" at bounding box center [533, 438] width 149 height 30
type input "3020"
click at [770, 428] on input "Ville" at bounding box center [802, 438] width 148 height 30
type input "Herent"
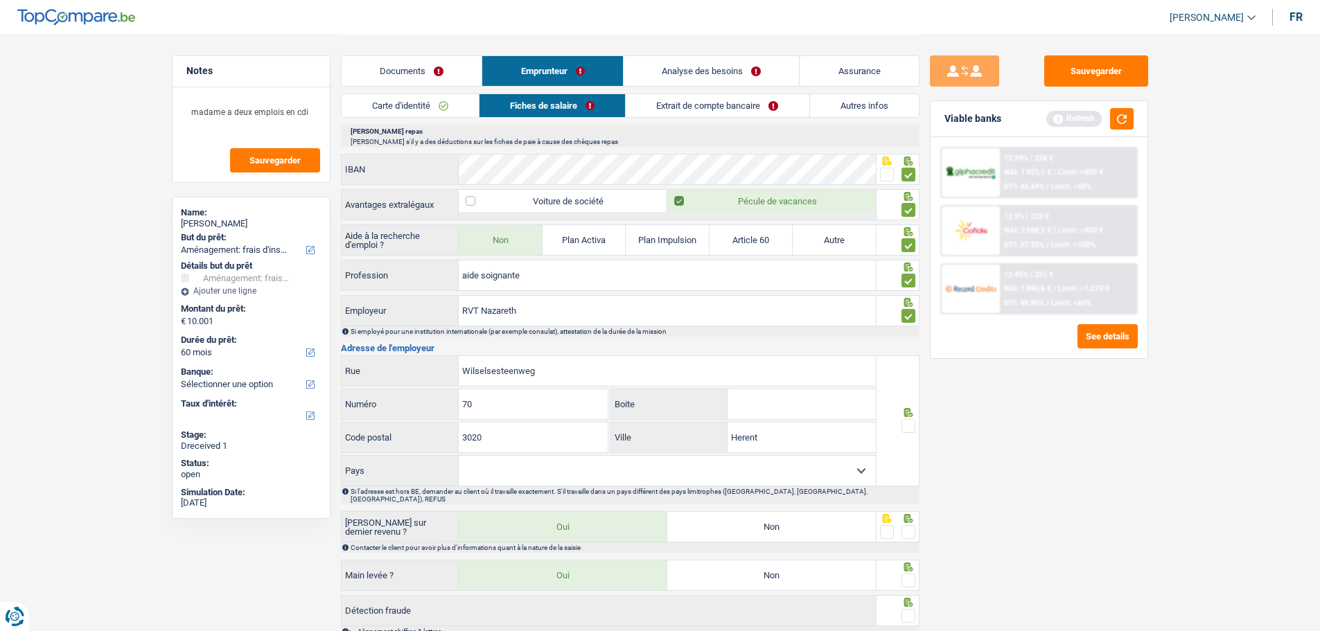
click at [908, 426] on span at bounding box center [909, 426] width 14 height 14
click at [0, 0] on input "radio" at bounding box center [0, 0] width 0 height 0
click at [811, 475] on select "Belgique France Allemagne Italie Luxembourg Pays-Bas Espagne Suisse Sélectionne…" at bounding box center [667, 471] width 417 height 30
select select "BE"
click at [459, 456] on select "Belgique France Allemagne Italie Luxembourg Pays-Bas Espagne Suisse Sélectionne…" at bounding box center [667, 471] width 417 height 30
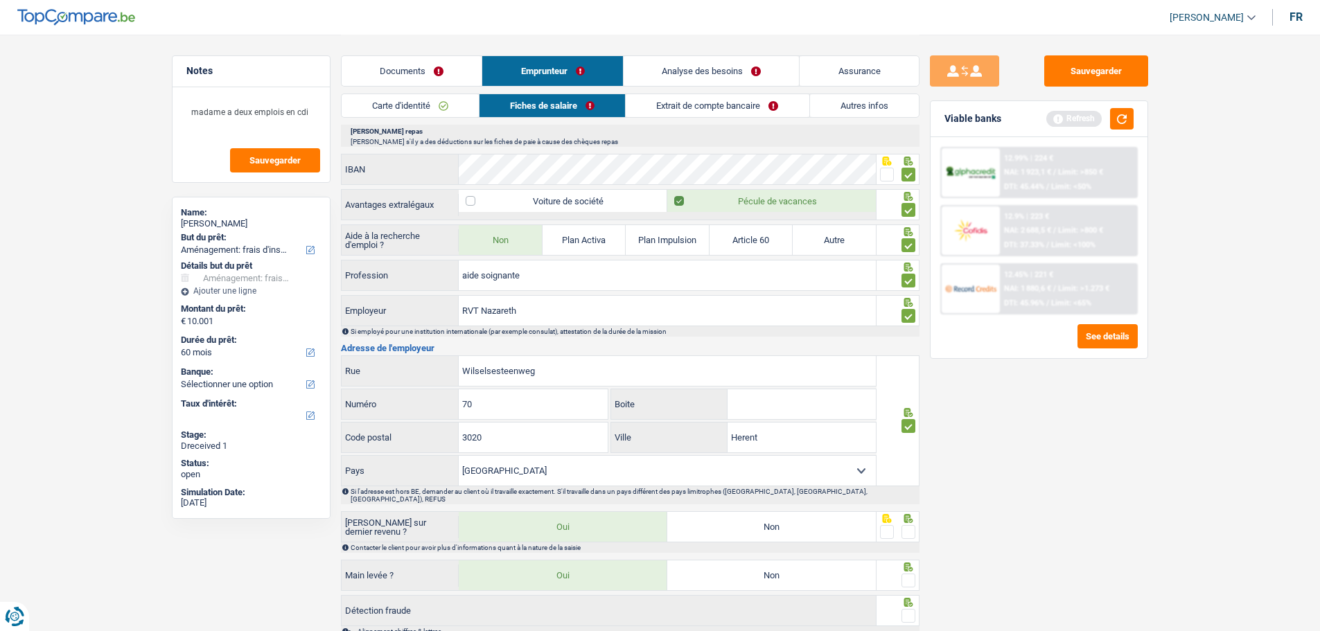
click at [969, 455] on div "Sauvegarder Viable banks Refresh 12.99% | 224 € NAI: 1 923,1 € / Limit: >850 € …" at bounding box center [1039, 332] width 239 height 554
click at [913, 525] on span at bounding box center [909, 532] width 14 height 14
click at [0, 0] on input "radio" at bounding box center [0, 0] width 0 height 0
click at [788, 517] on label "Non" at bounding box center [771, 527] width 209 height 30
click at [788, 517] on input "Non" at bounding box center [771, 527] width 209 height 30
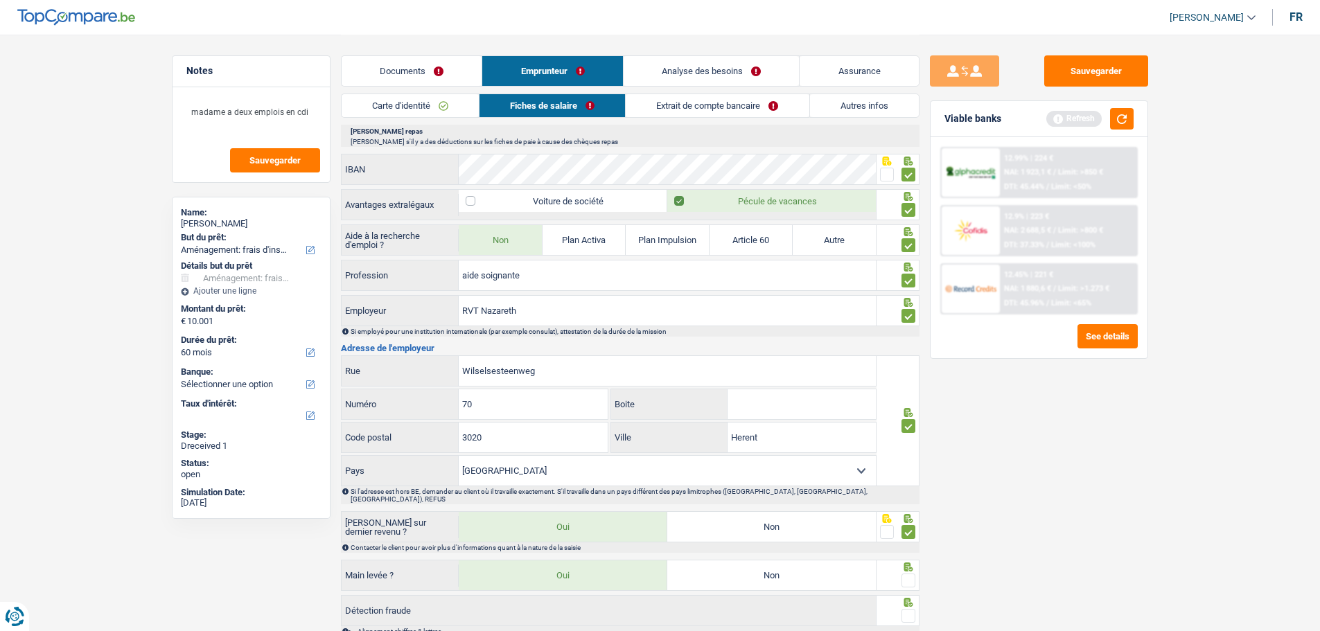
radio input "true"
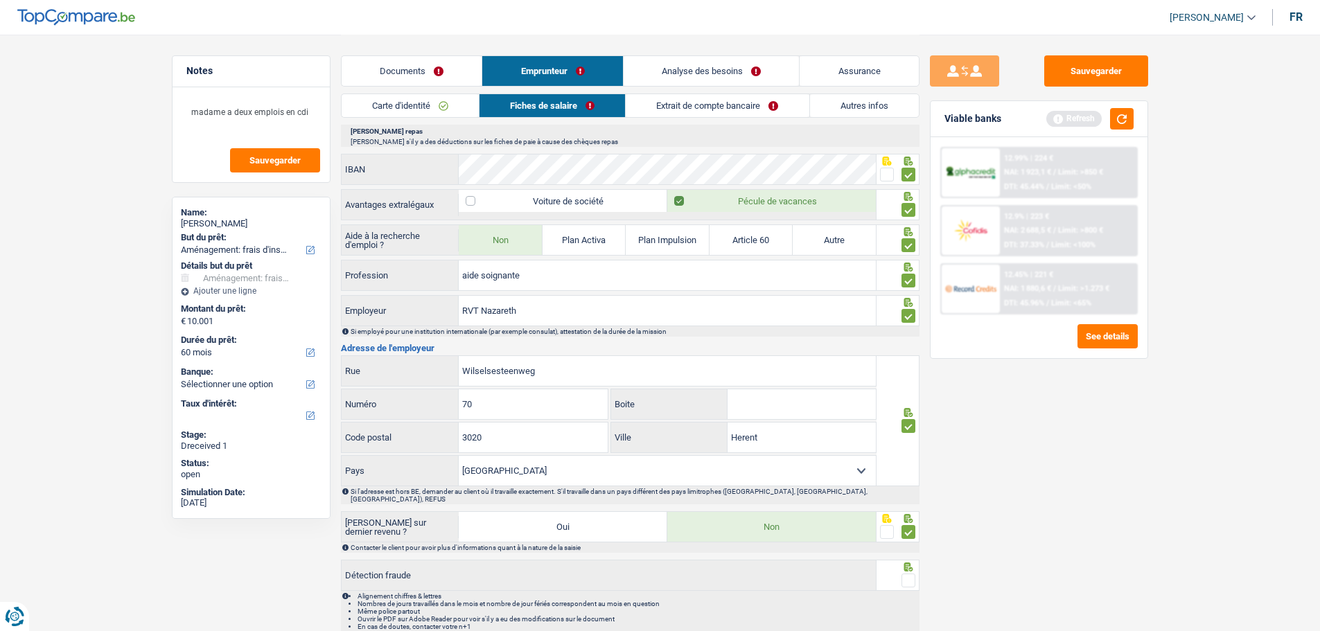
click at [553, 512] on label "Oui" at bounding box center [563, 527] width 209 height 30
click at [553, 512] on input "Oui" at bounding box center [563, 527] width 209 height 30
radio input "true"
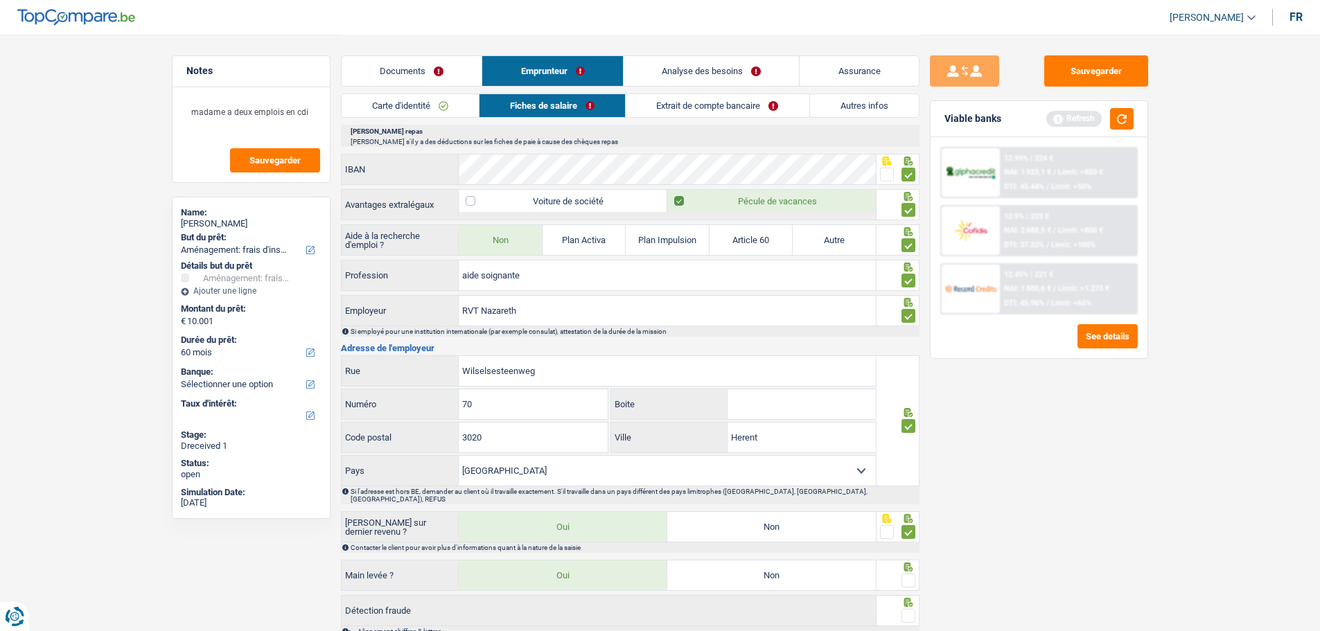
click at [787, 519] on label "Non" at bounding box center [771, 527] width 209 height 30
click at [787, 519] on input "Non" at bounding box center [771, 527] width 209 height 30
radio input "true"
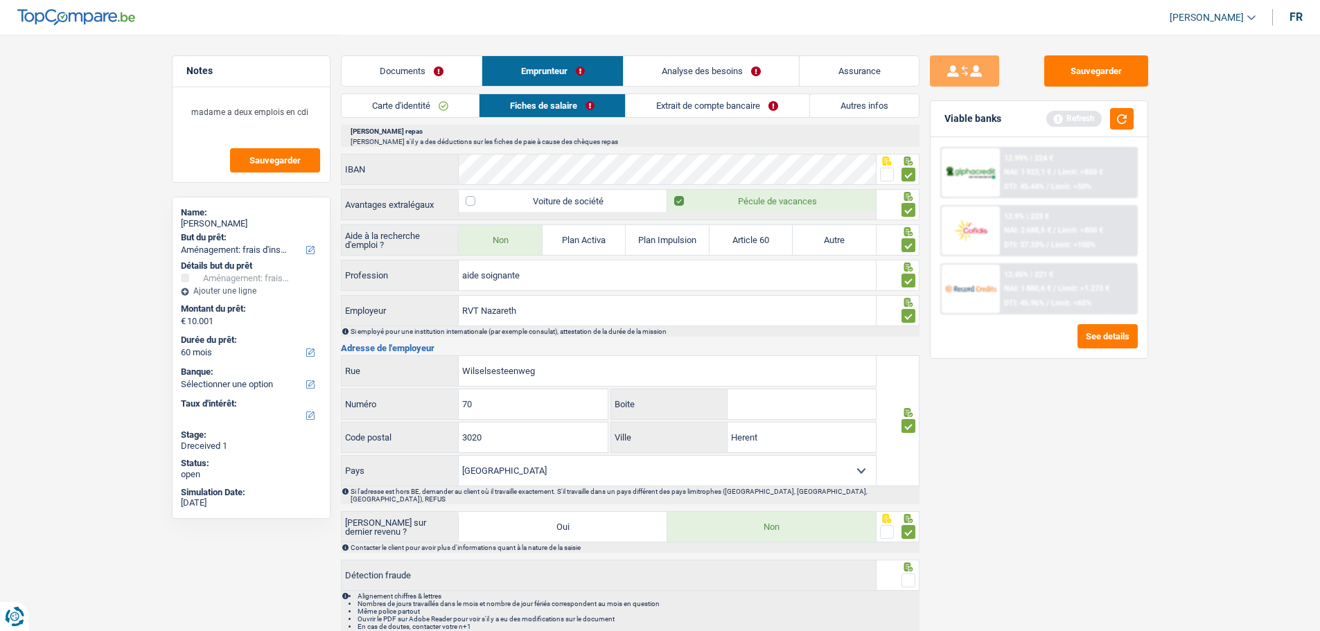
click at [905, 574] on span at bounding box center [909, 581] width 14 height 14
click at [0, 0] on input "radio" at bounding box center [0, 0] width 0 height 0
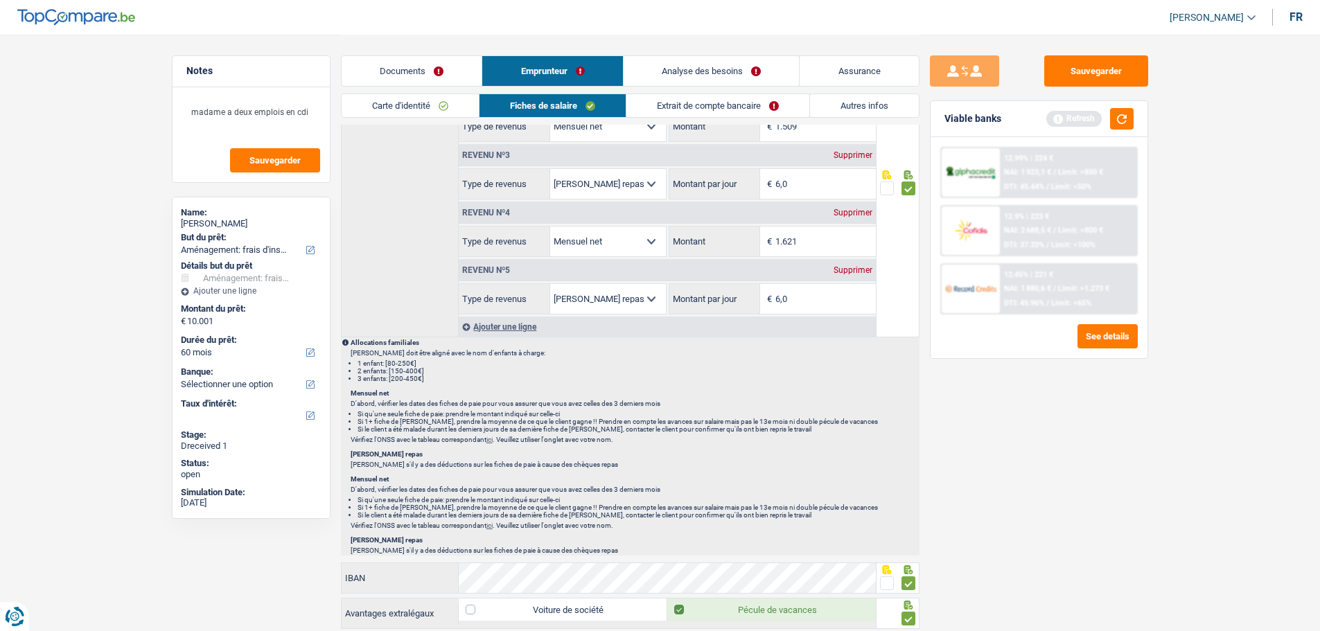
scroll to position [832, 0]
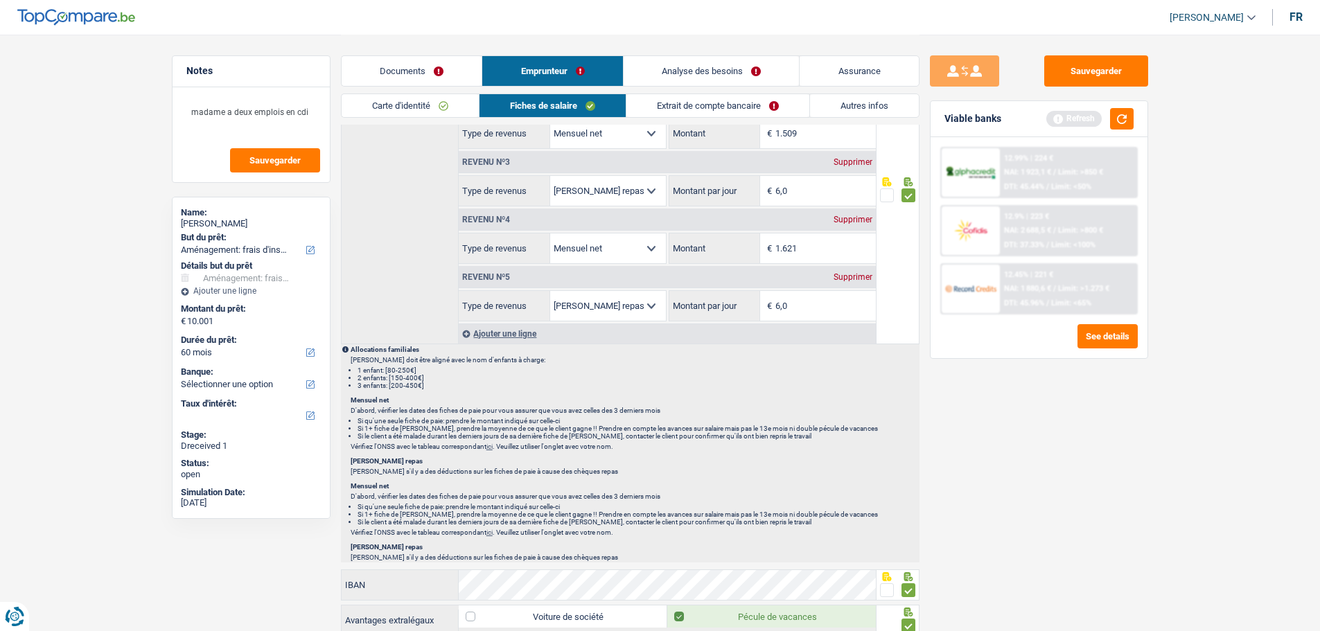
click at [719, 96] on link "Extrait de compte bancaire" at bounding box center [717, 105] width 183 height 23
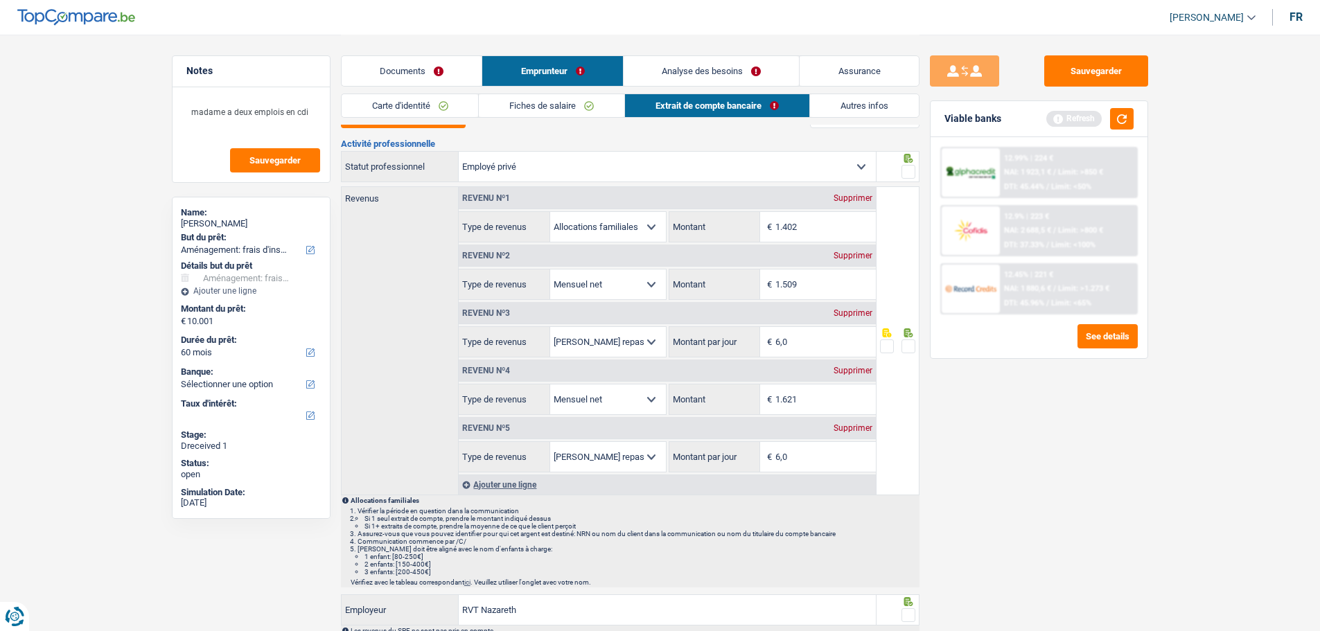
scroll to position [0, 0]
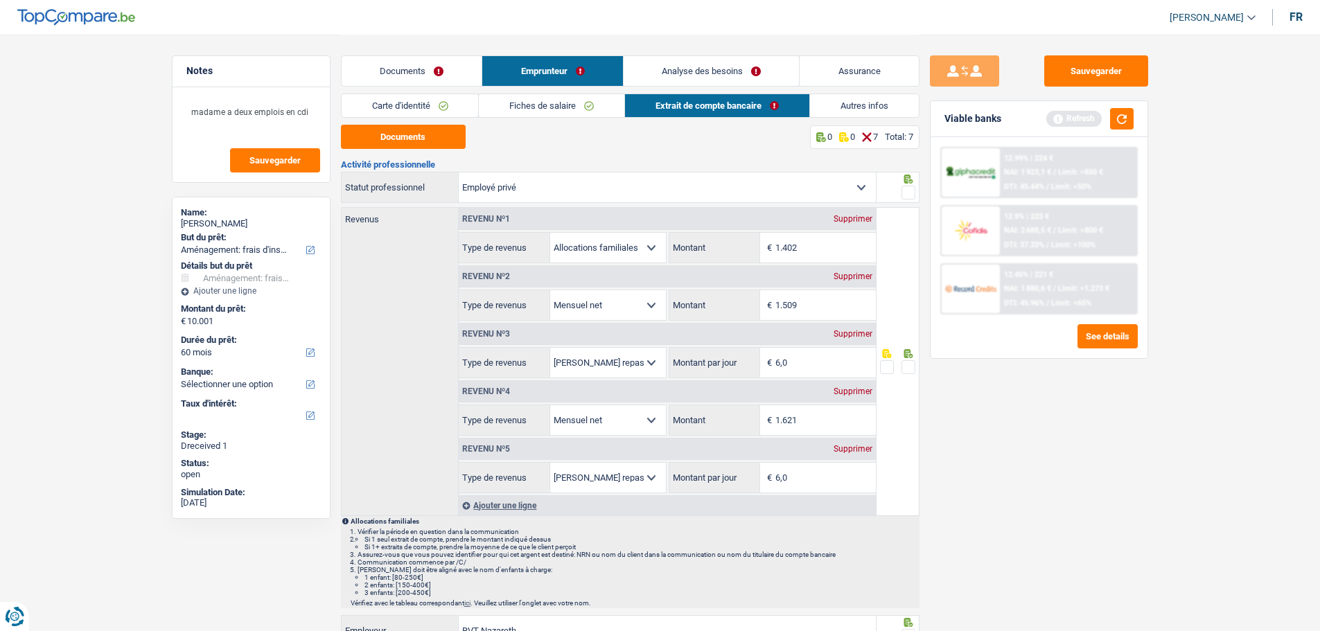
click at [909, 187] on span at bounding box center [909, 193] width 14 height 14
click at [0, 0] on input "radio" at bounding box center [0, 0] width 0 height 0
click at [910, 367] on span at bounding box center [909, 367] width 14 height 14
click at [0, 0] on input "radio" at bounding box center [0, 0] width 0 height 0
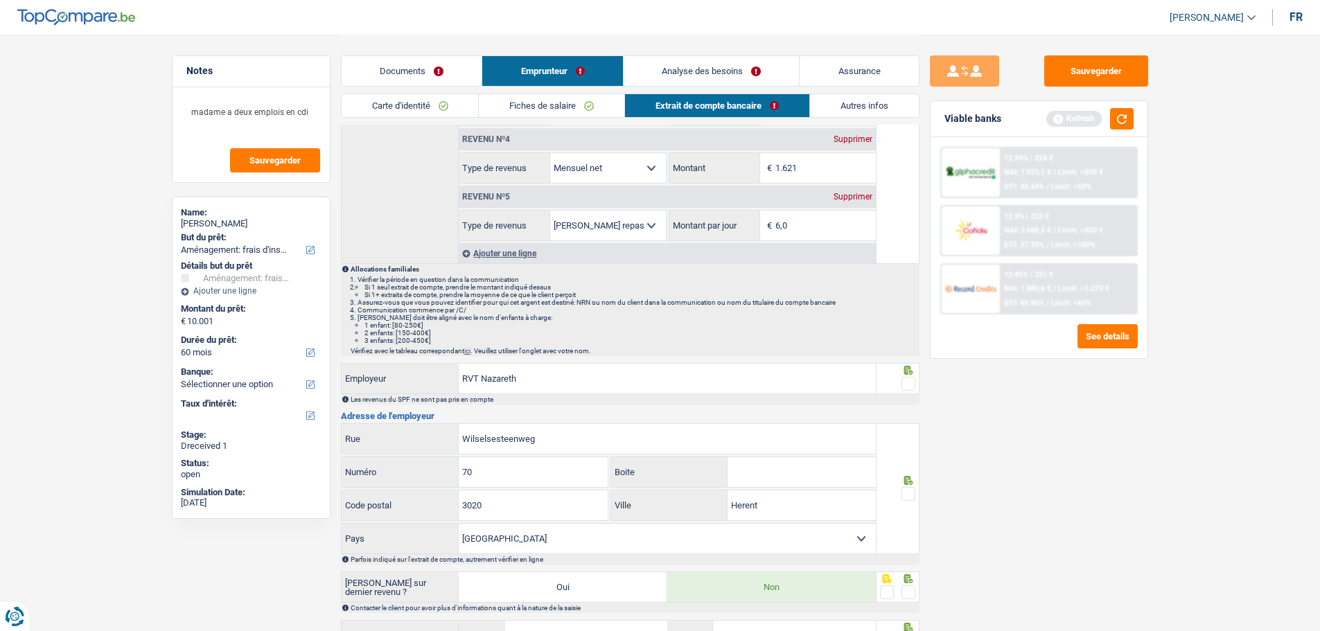
scroll to position [277, 0]
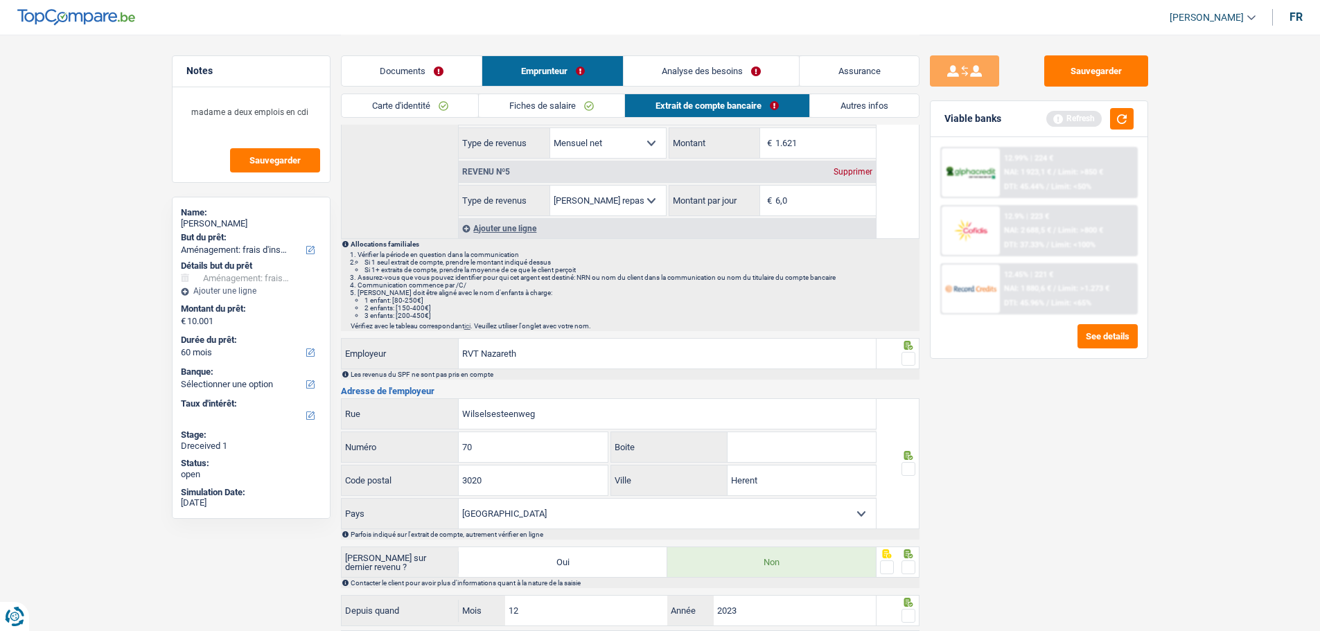
click at [902, 354] on span at bounding box center [909, 359] width 14 height 14
click at [0, 0] on input "radio" at bounding box center [0, 0] width 0 height 0
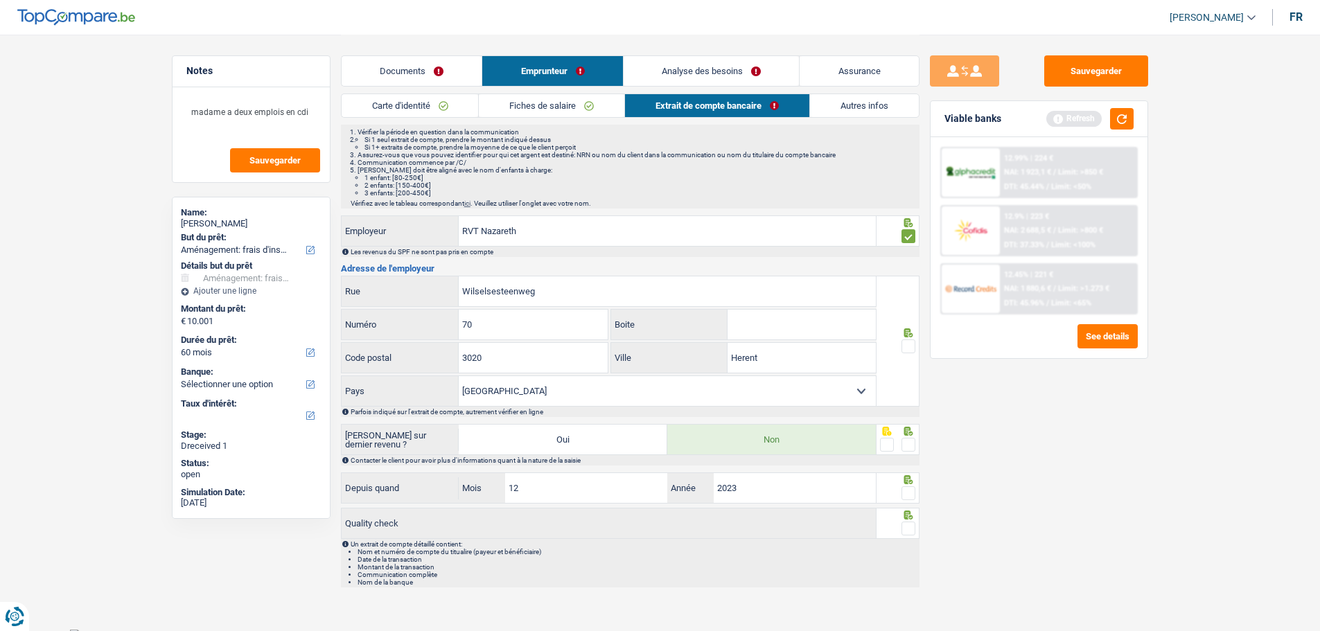
scroll to position [405, 0]
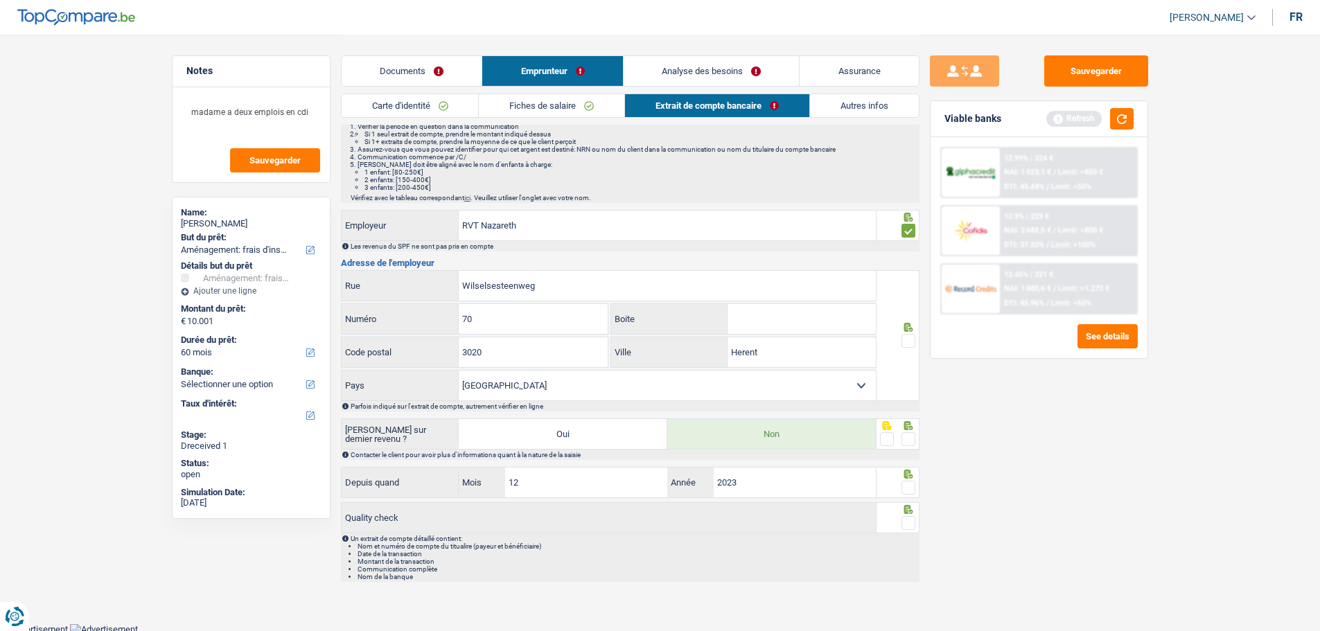
drag, startPoint x: 906, startPoint y: 333, endPoint x: 914, endPoint y: 369, distance: 36.2
click at [906, 337] on span at bounding box center [909, 341] width 14 height 14
click at [0, 0] on input "radio" at bounding box center [0, 0] width 0 height 0
click at [907, 436] on span at bounding box center [909, 439] width 14 height 14
click at [0, 0] on input "radio" at bounding box center [0, 0] width 0 height 0
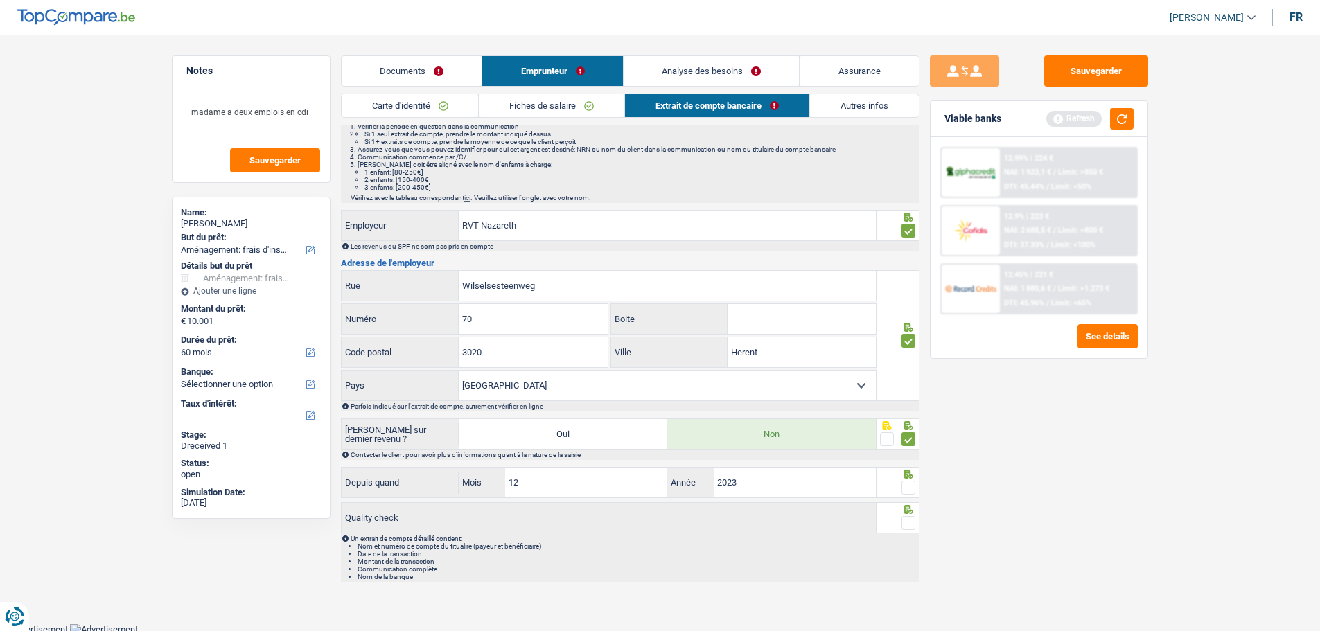
drag, startPoint x: 911, startPoint y: 484, endPoint x: 916, endPoint y: 519, distance: 35.1
click at [911, 491] on span at bounding box center [909, 488] width 14 height 14
click at [0, 0] on input "radio" at bounding box center [0, 0] width 0 height 0
click at [907, 518] on span at bounding box center [909, 523] width 14 height 14
click at [0, 0] on input "radio" at bounding box center [0, 0] width 0 height 0
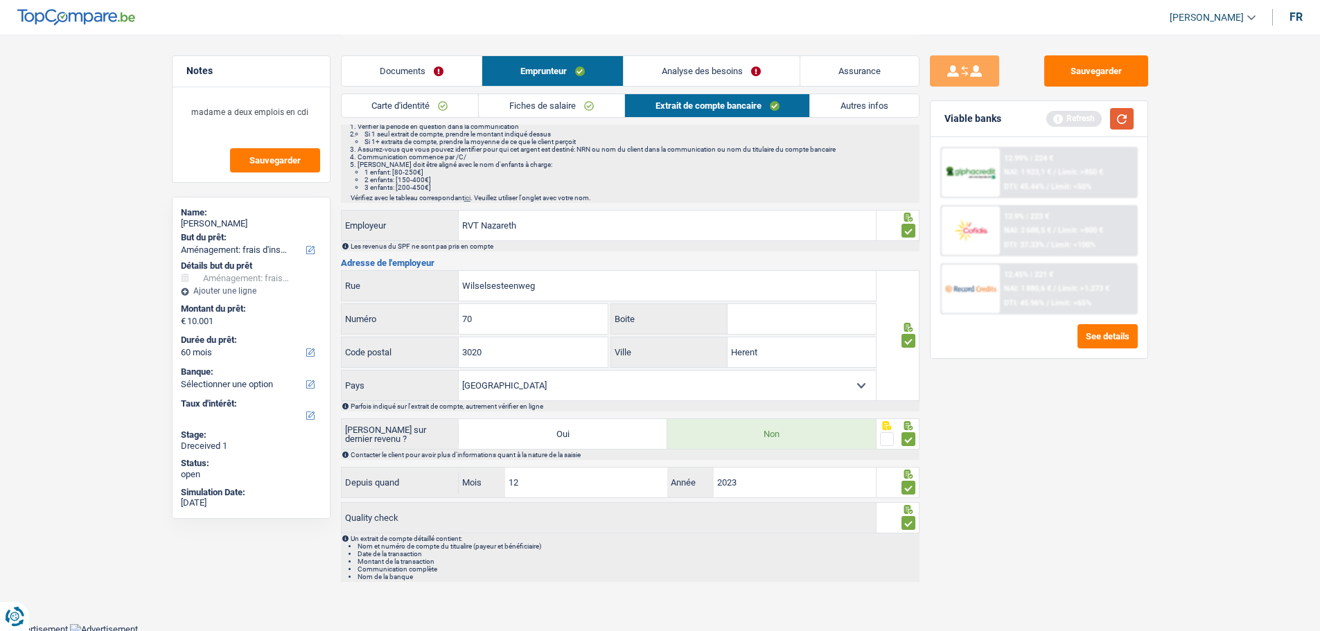
drag, startPoint x: 1119, startPoint y: 123, endPoint x: 1103, endPoint y: 123, distance: 16.0
click at [1118, 123] on button "button" at bounding box center [1122, 118] width 24 height 21
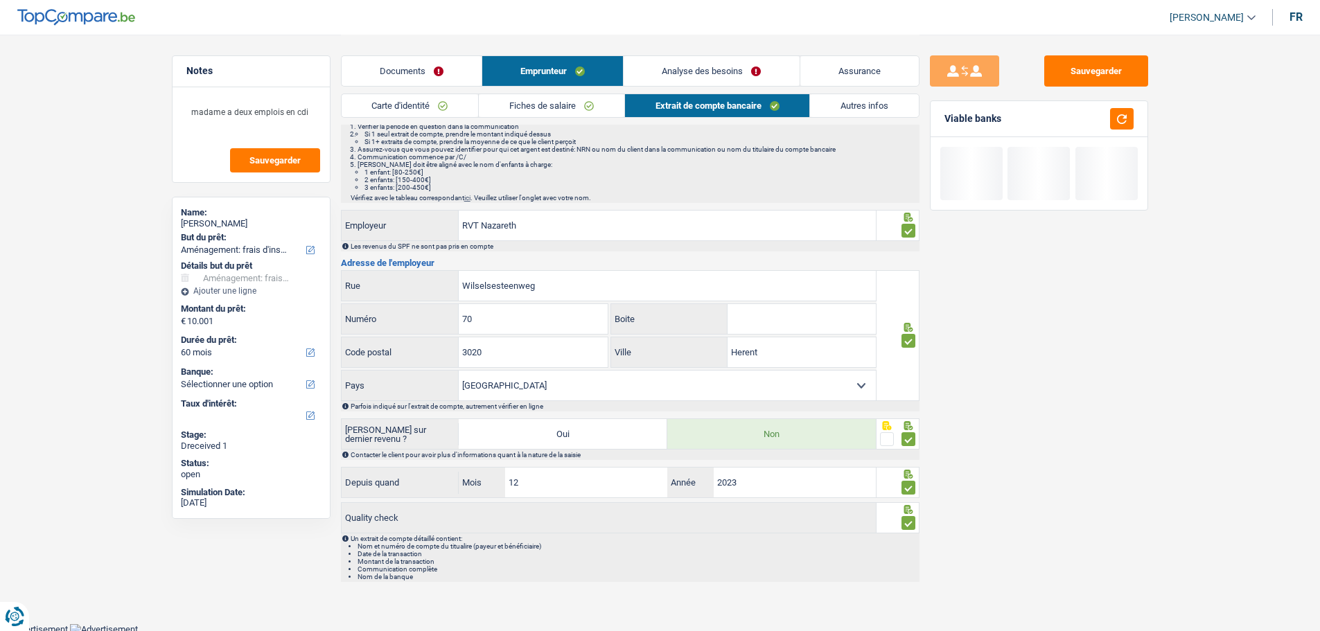
click at [855, 106] on link "Autres infos" at bounding box center [864, 105] width 109 height 23
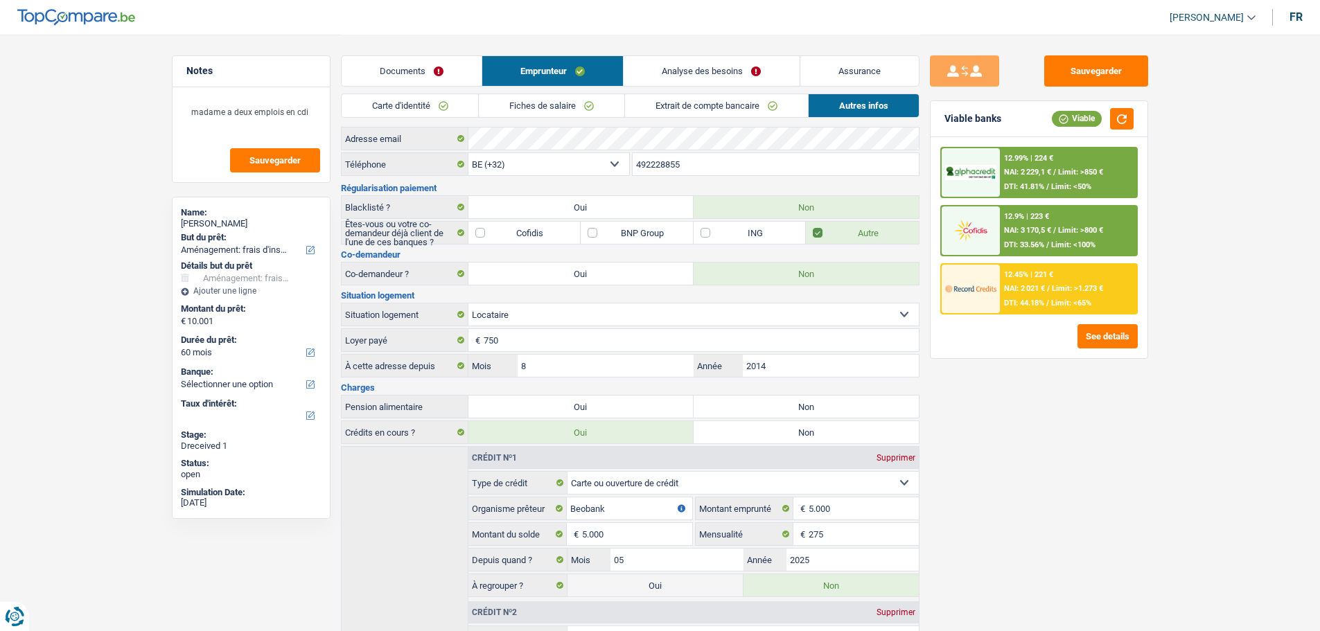
scroll to position [0, 0]
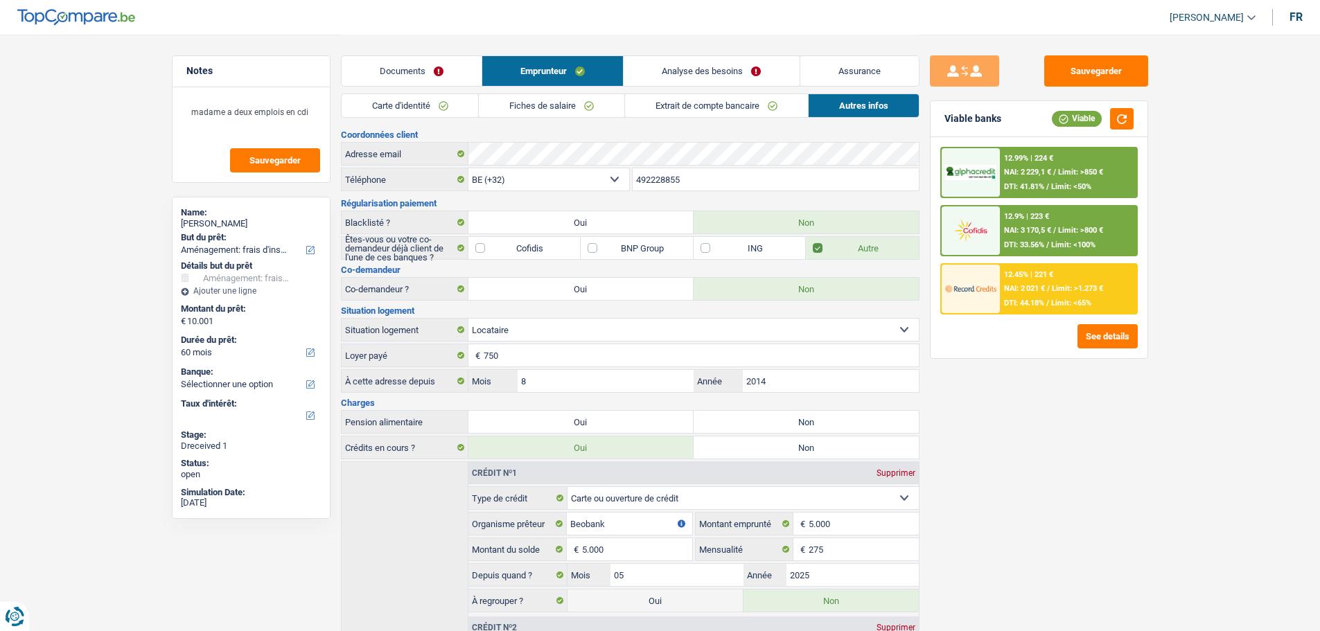
click at [699, 67] on link "Analyse des besoins" at bounding box center [711, 71] width 175 height 30
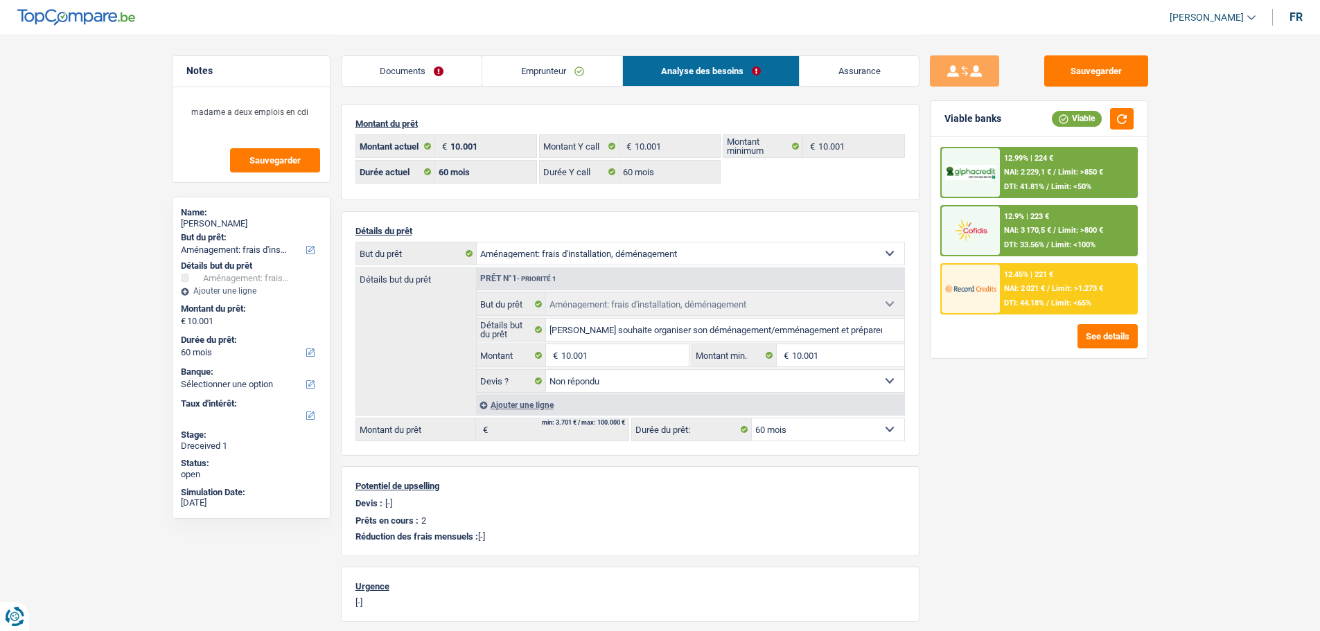
click at [1058, 304] on span "Limit: <65%" at bounding box center [1071, 303] width 40 height 9
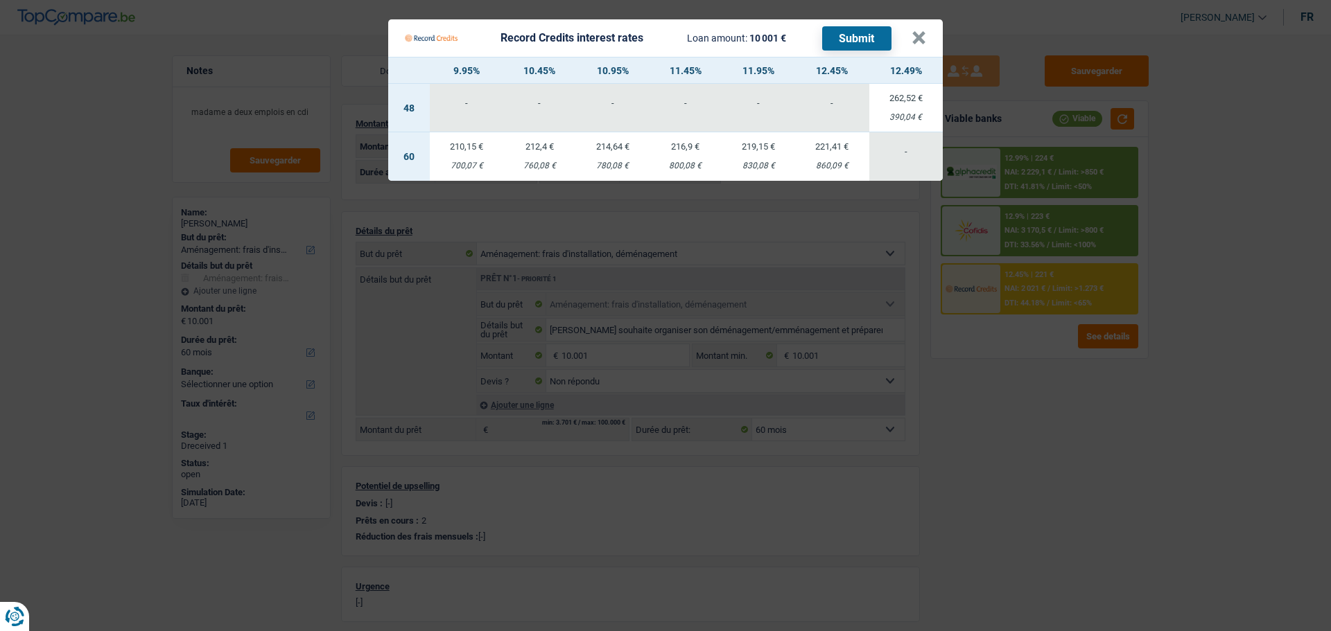
click at [519, 142] on div "212,4 €" at bounding box center [539, 146] width 72 height 9
select select "record credits"
type input "10,45"
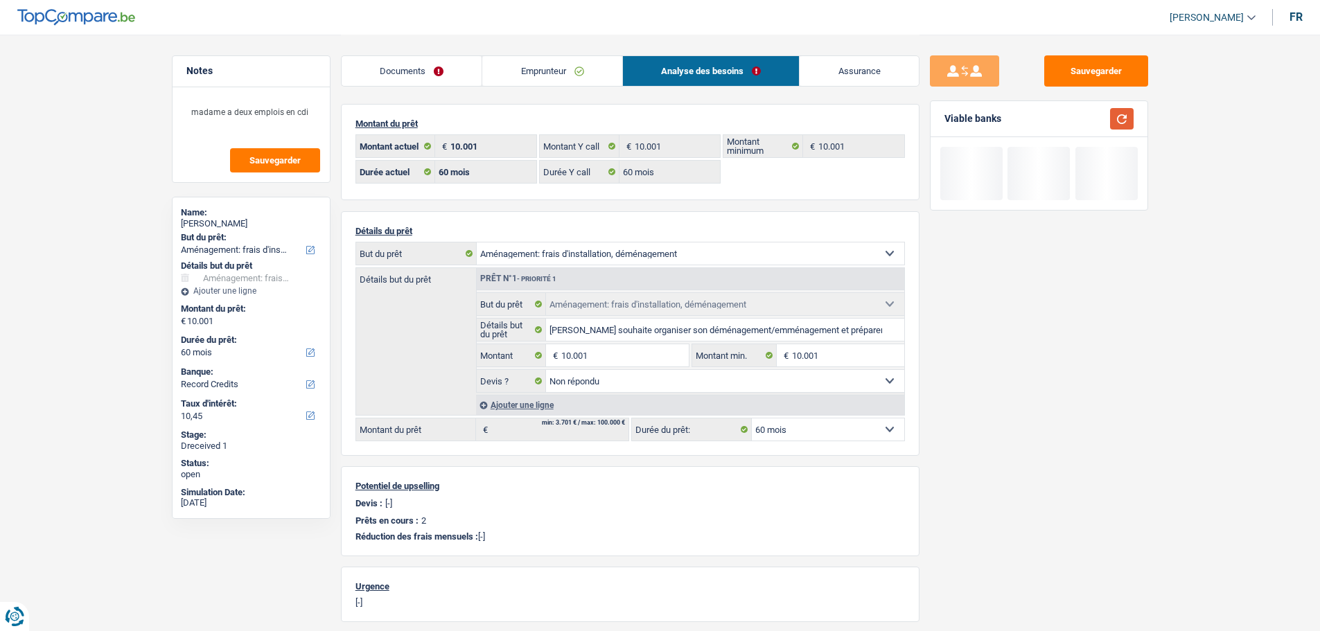
click at [1118, 112] on button "button" at bounding box center [1122, 118] width 24 height 21
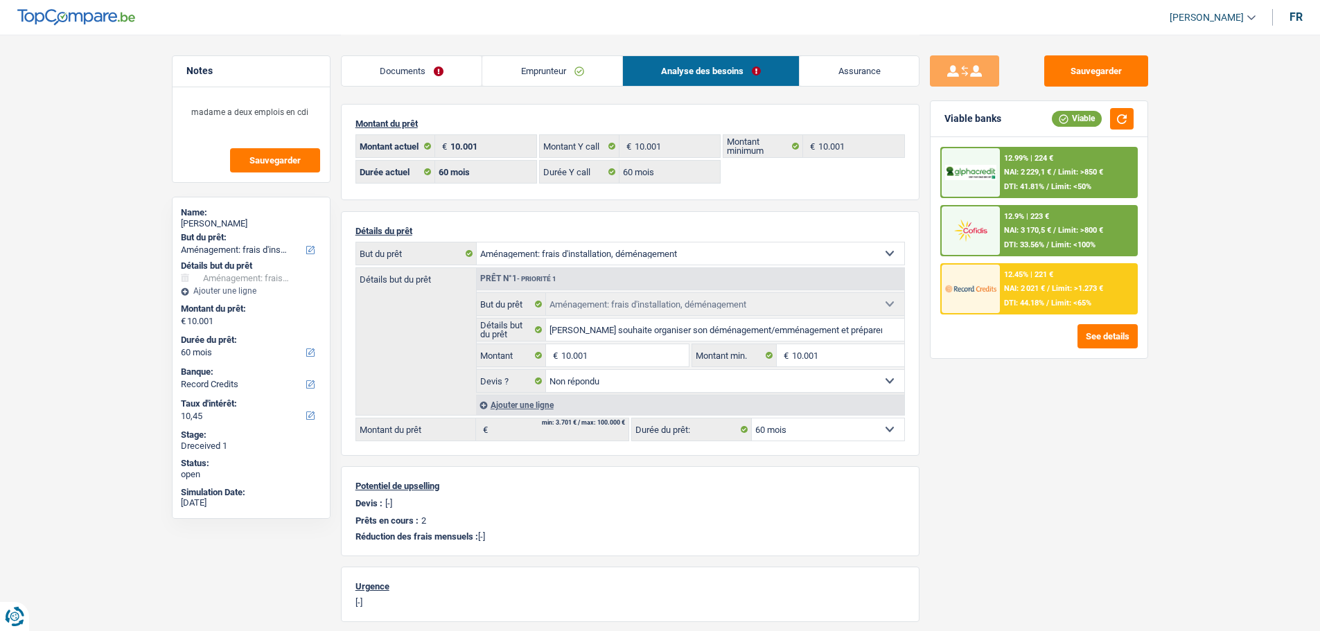
click at [1021, 275] on div "12.45% | 221 €" at bounding box center [1028, 274] width 49 height 9
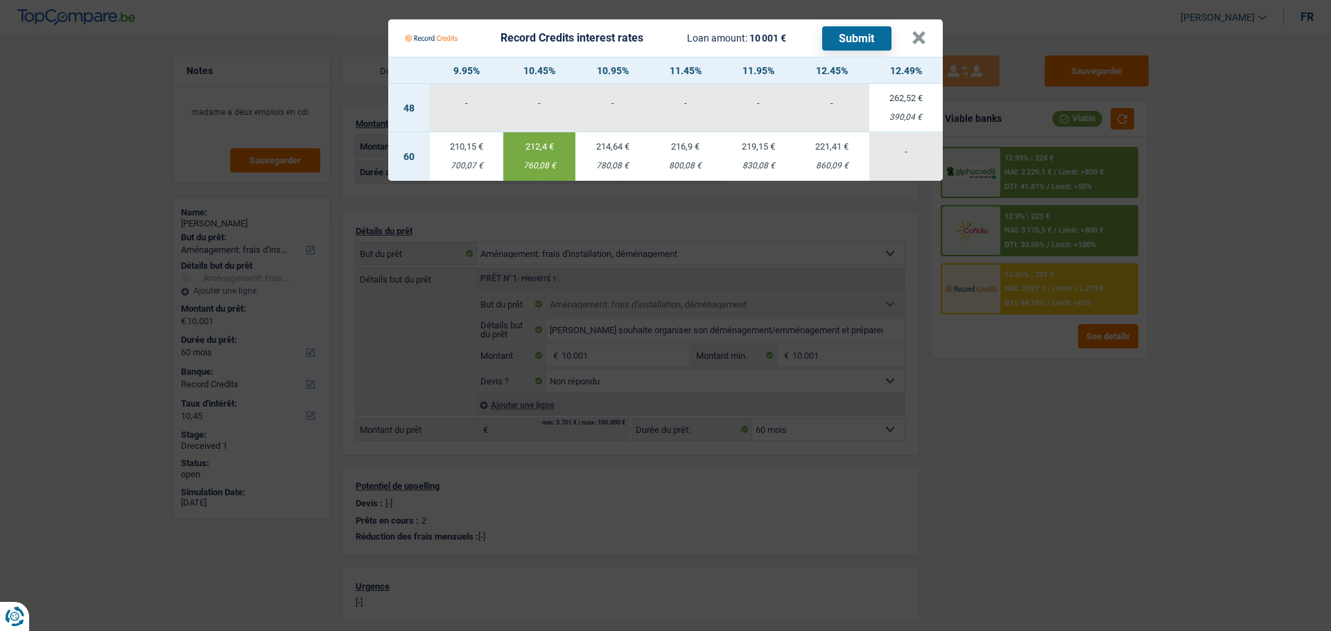
click at [849, 35] on button "Submit" at bounding box center [856, 38] width 69 height 24
drag, startPoint x: 927, startPoint y: 29, endPoint x: 926, endPoint y: 38, distance: 9.1
click at [926, 33] on button "×" at bounding box center [918, 38] width 15 height 14
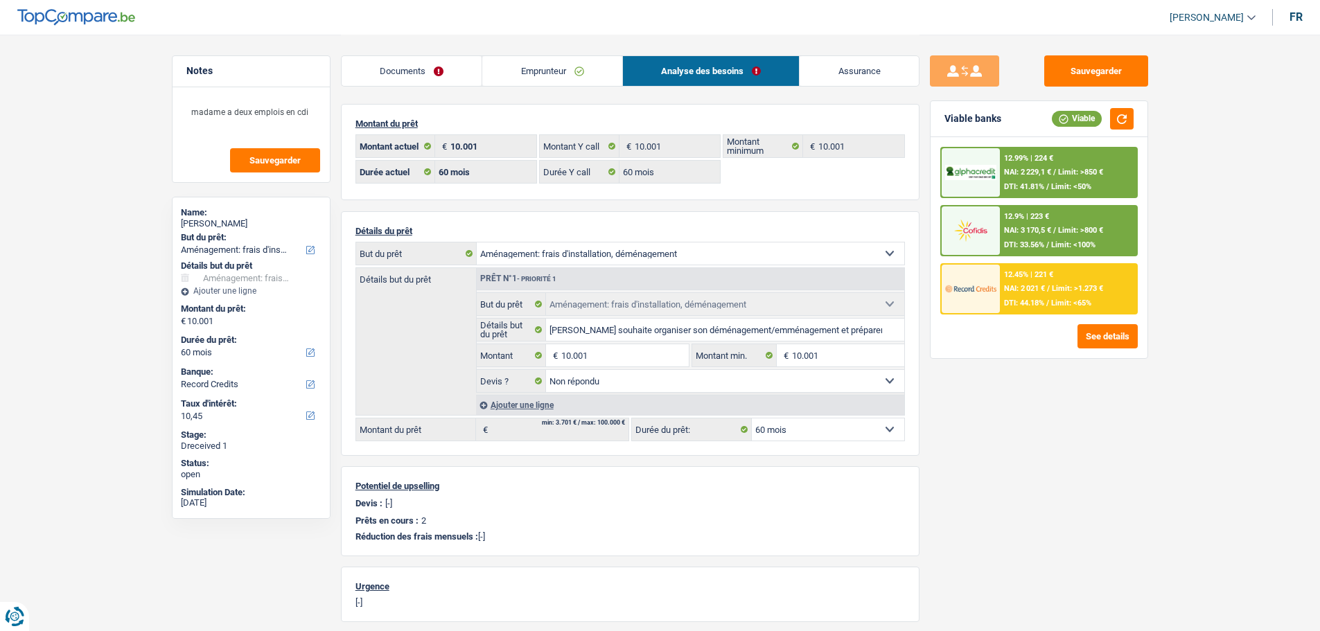
click at [1019, 233] on span "NAI: 3 170,5 €" at bounding box center [1027, 230] width 47 height 9
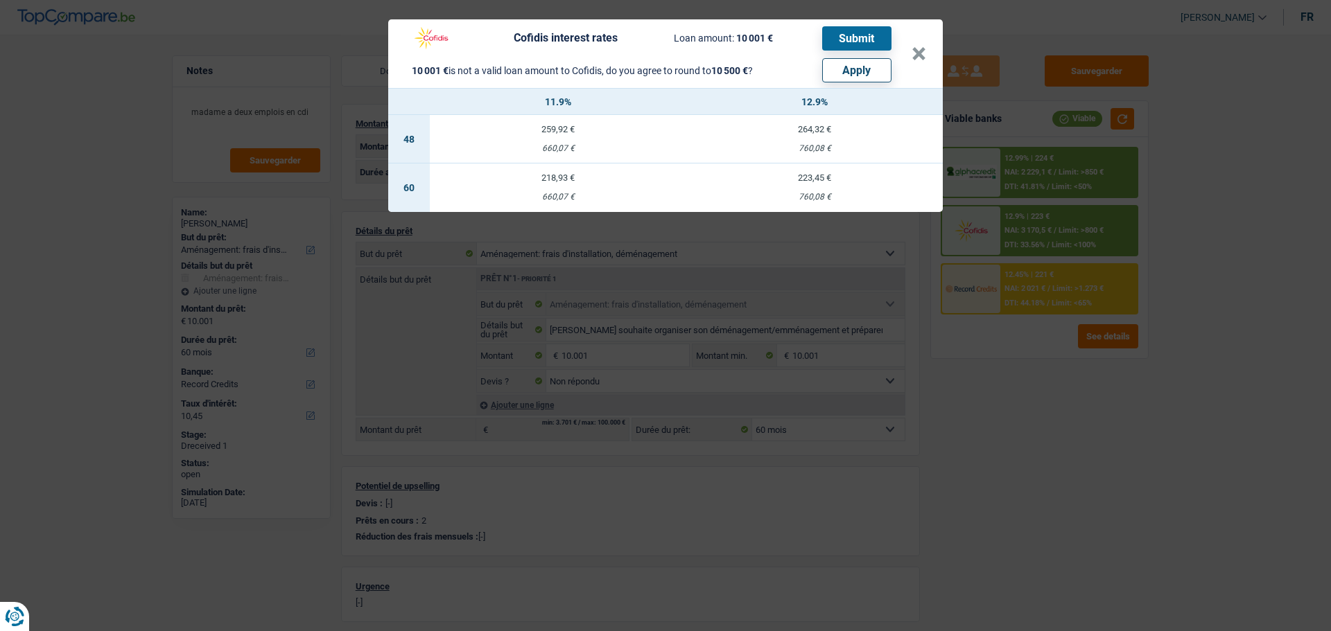
click at [556, 173] on div "218,93 €" at bounding box center [558, 177] width 256 height 9
select select "cofidis"
type input "11,90"
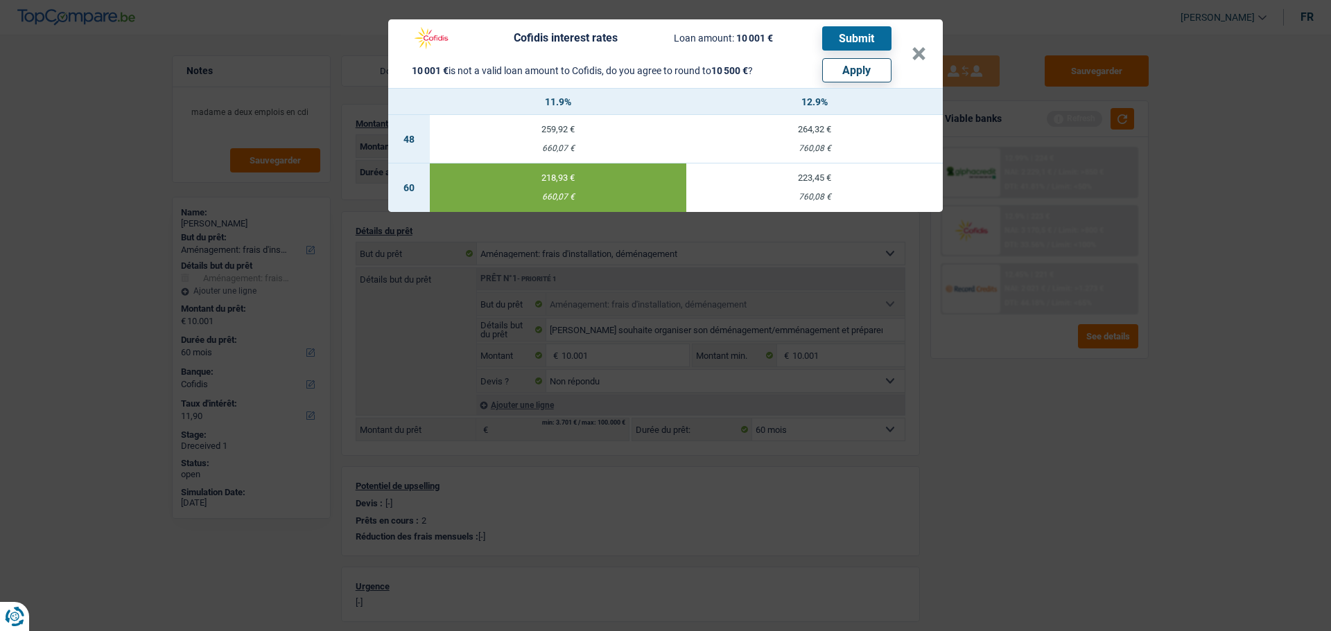
click at [845, 69] on button "Apply" at bounding box center [856, 70] width 69 height 24
type input "10.500"
select select "other"
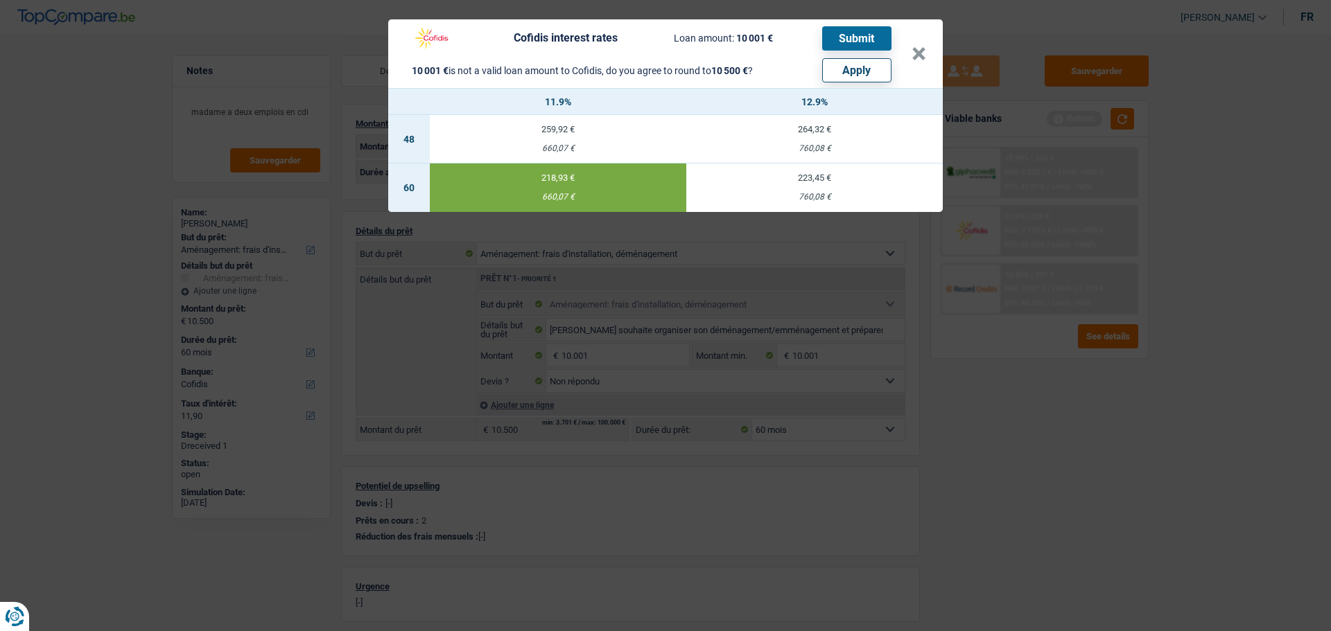
select select "other"
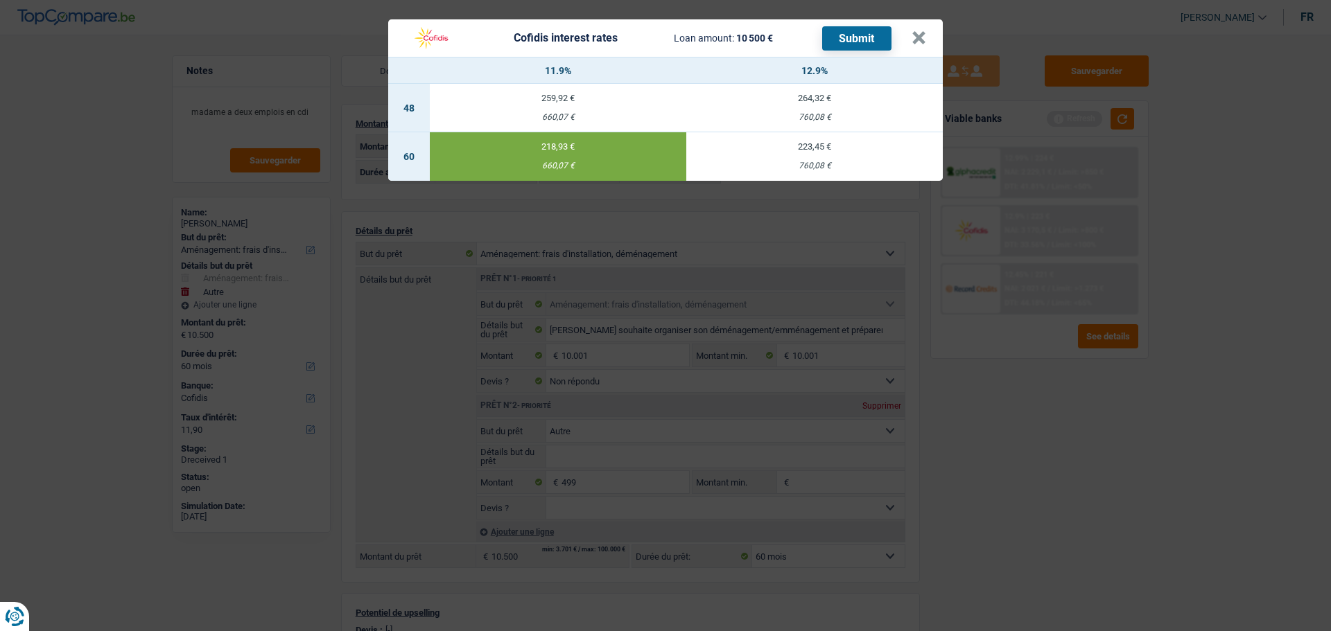
click at [857, 28] on button "Submit" at bounding box center [856, 38] width 69 height 24
click at [920, 31] on button "×" at bounding box center [918, 38] width 15 height 14
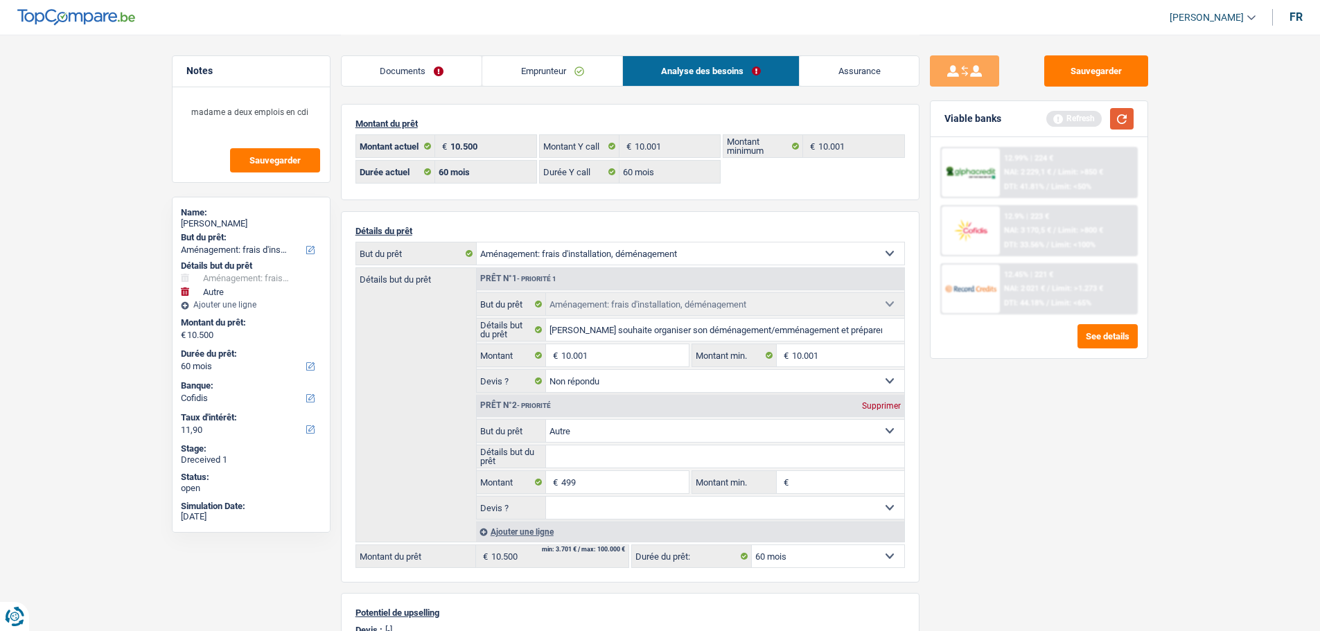
click at [1129, 112] on button "button" at bounding box center [1122, 118] width 24 height 21
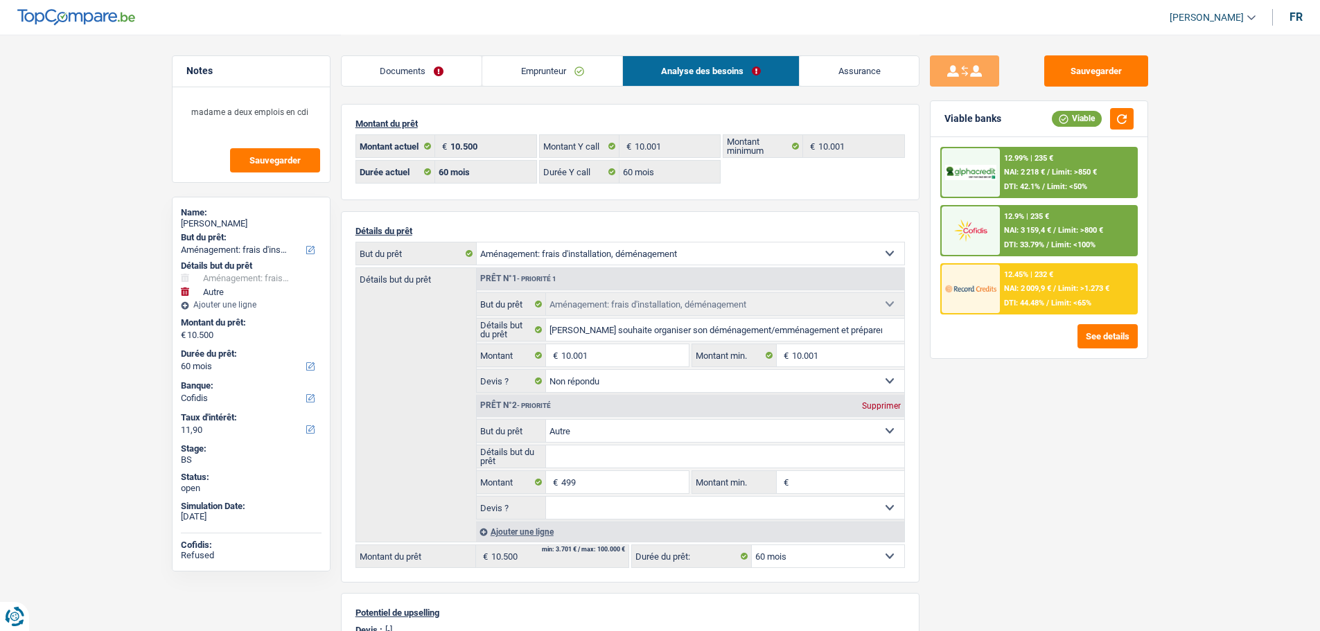
click at [1052, 168] on span "Limit: >850 €" at bounding box center [1074, 172] width 45 height 9
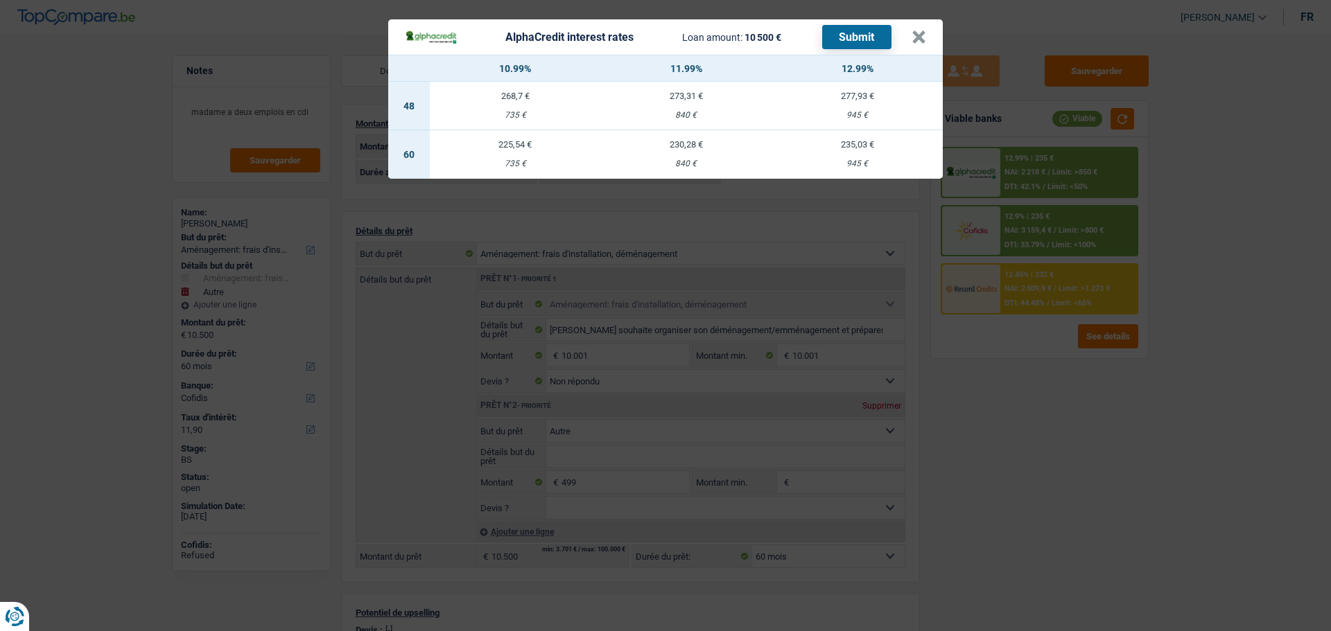
click at [520, 147] on td "225,54 € 735 €" at bounding box center [515, 154] width 171 height 49
select select "alphacredit"
type input "10,99"
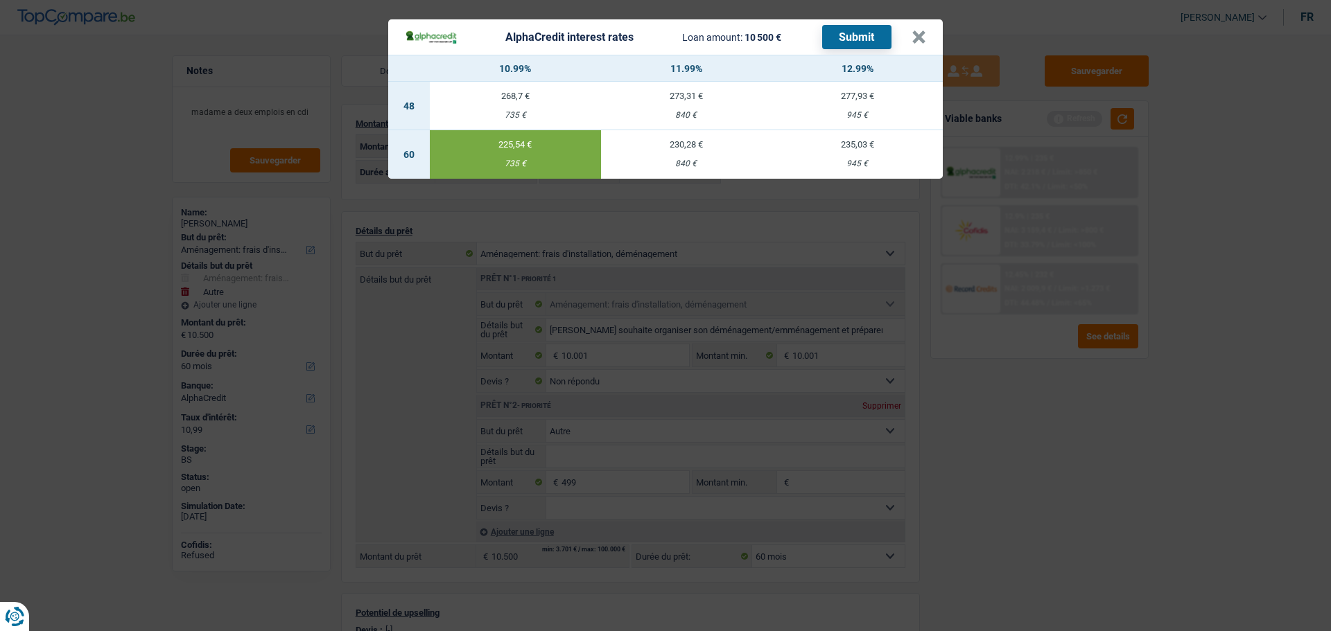
click at [856, 30] on button "Submit" at bounding box center [856, 37] width 69 height 24
drag, startPoint x: 927, startPoint y: 30, endPoint x: 717, endPoint y: 53, distance: 211.9
click at [921, 30] on button "×" at bounding box center [918, 37] width 15 height 14
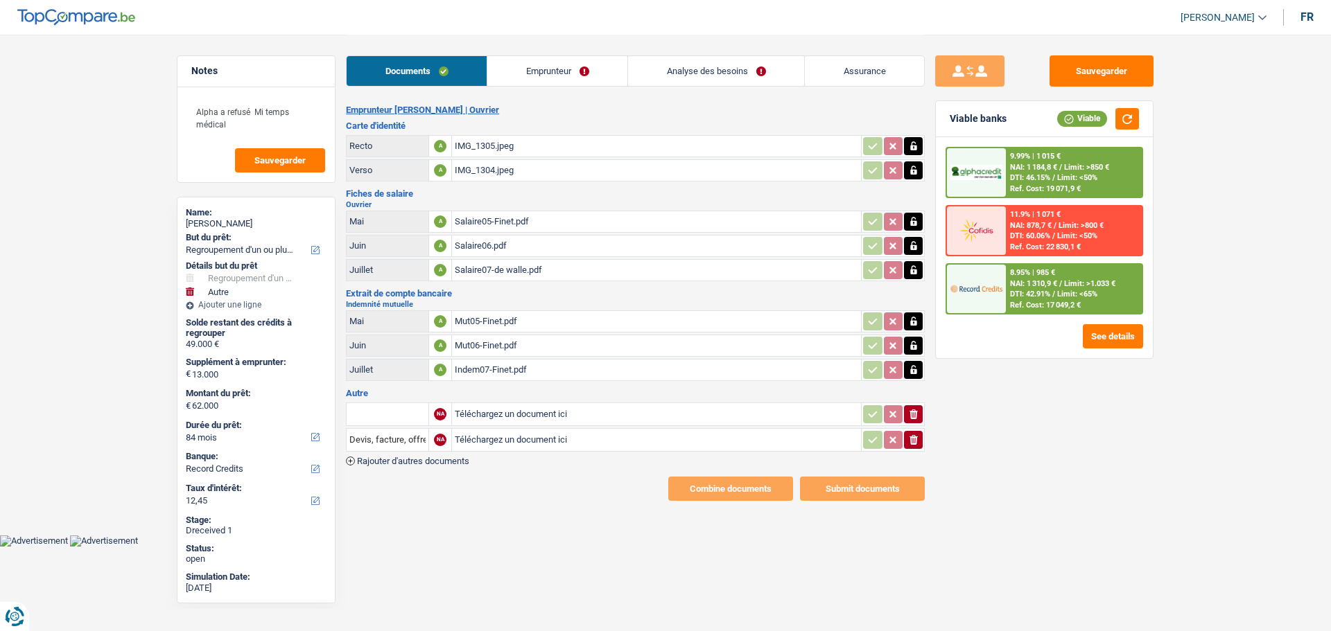
select select "refinancing"
select select "other"
select select "84"
select select "record credits"
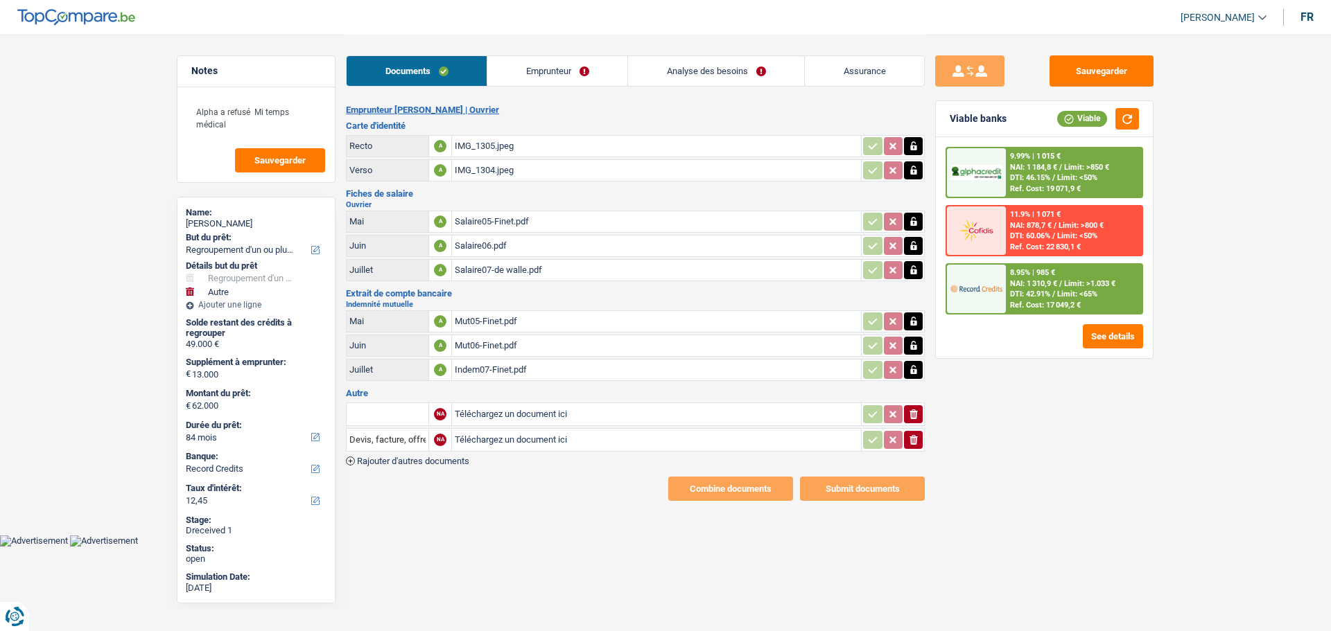
click at [484, 265] on div "Salaire07-de walle.pdf" at bounding box center [656, 270] width 403 height 21
click at [390, 408] on input "text" at bounding box center [387, 414] width 76 height 22
click at [464, 437] on li "Extrait de compte de vos revenus Juillet" at bounding box center [437, 441] width 168 height 17
type input "Extrait de compte de vos revenus Juillet"
type input "C:\fakepath\2099_001.pdf"
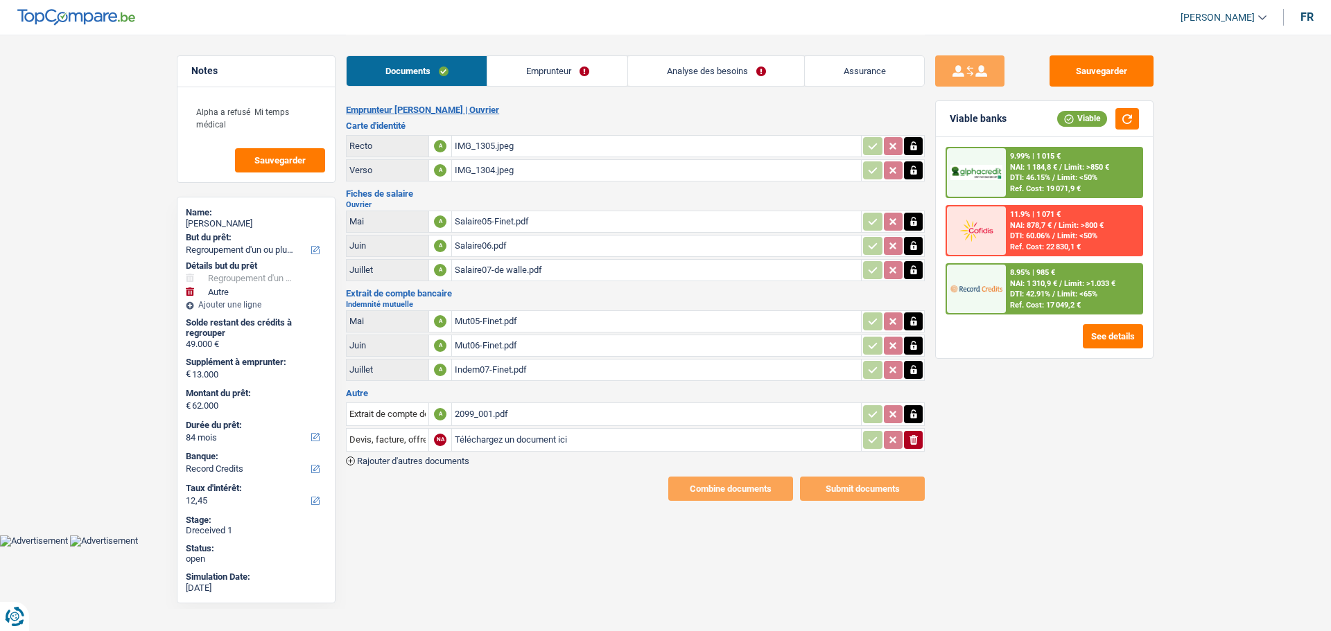
click at [924, 428] on td "ionicons-v5-e" at bounding box center [893, 440] width 64 height 24
click at [916, 433] on icon "ionicons-v5-e" at bounding box center [913, 440] width 11 height 14
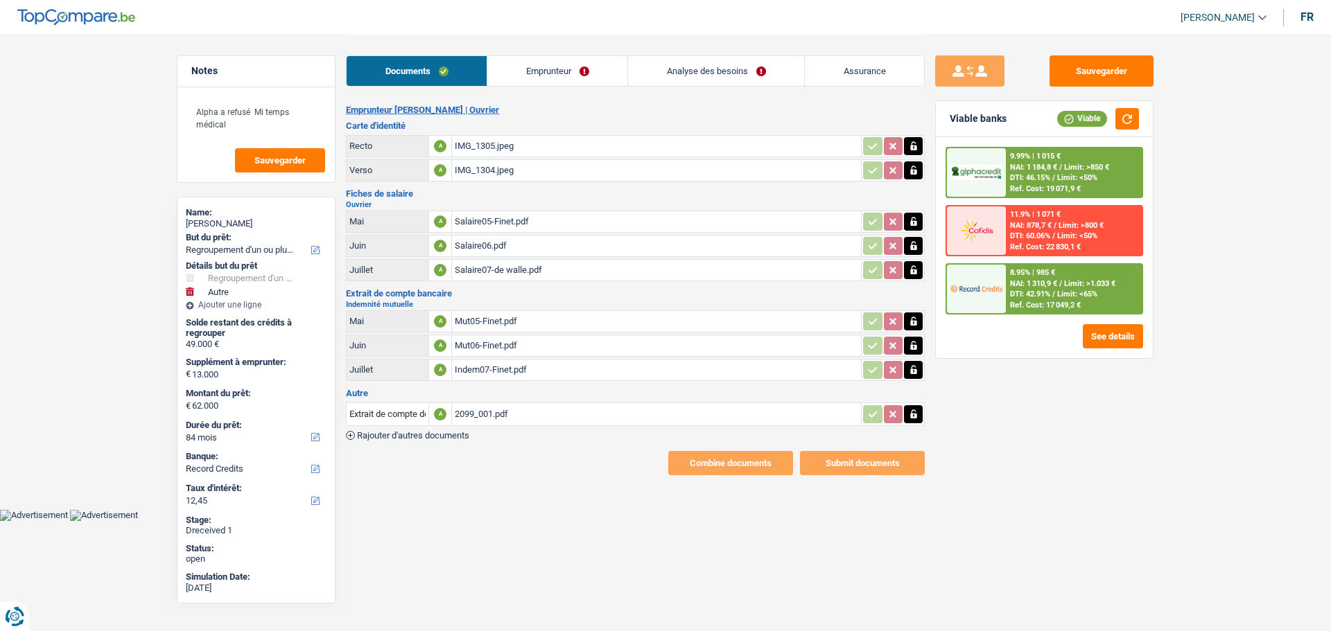
click at [546, 73] on link "Emprunteur" at bounding box center [557, 71] width 140 height 30
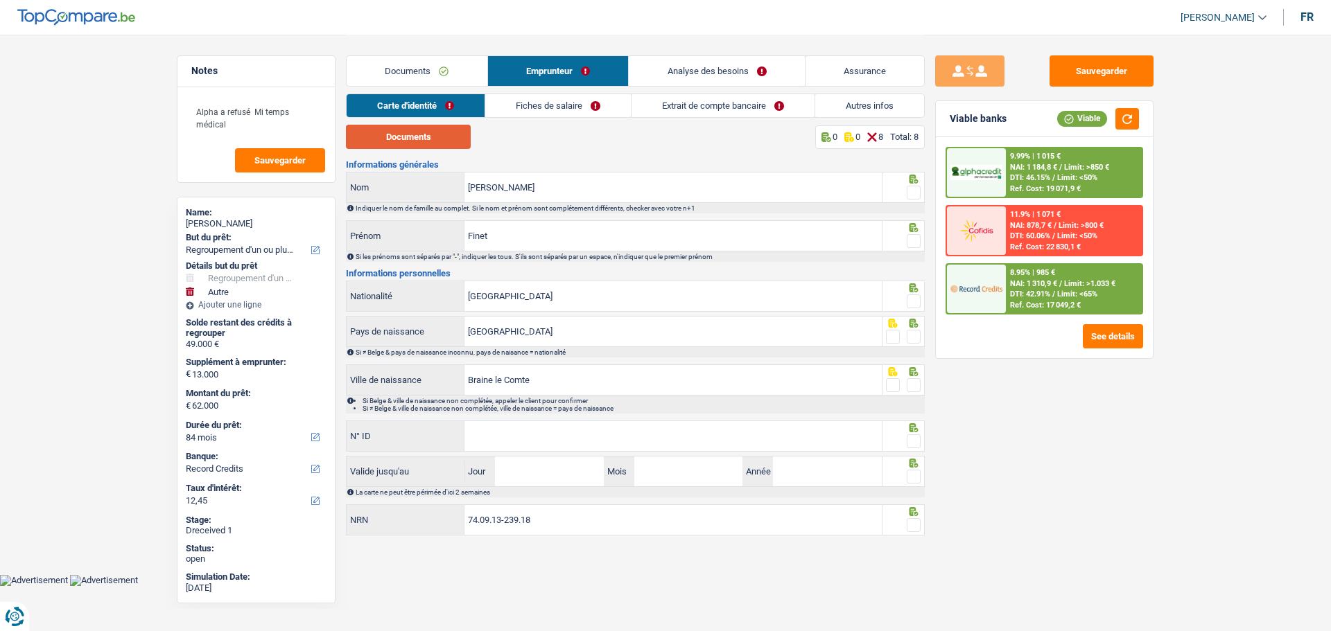
click at [443, 137] on button "Documents" at bounding box center [408, 137] width 125 height 24
drag, startPoint x: 649, startPoint y: 193, endPoint x: 224, endPoint y: 188, distance: 425.5
click at [224, 188] on div "Notes Alpha a refusé Mi temps médical Sauvegarder Name: [PERSON_NAME] But du pr…" at bounding box center [665, 287] width 998 height 505
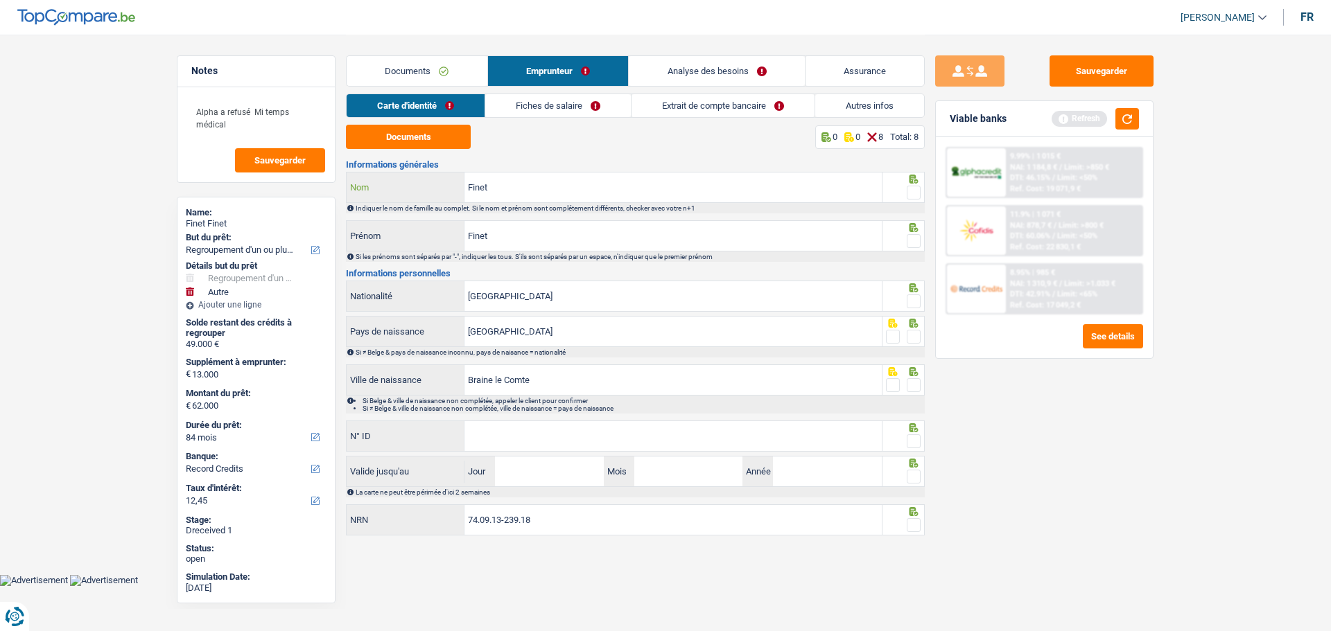
type input "Finet"
drag, startPoint x: 516, startPoint y: 227, endPoint x: 327, endPoint y: 240, distance: 189.0
click at [327, 240] on div "Notes Alpha a refusé Mi temps médical Sauvegarder Name: Finet Finet But du prêt…" at bounding box center [665, 287] width 998 height 505
type input "Michael"
drag, startPoint x: 911, startPoint y: 182, endPoint x: 913, endPoint y: 199, distance: 16.8
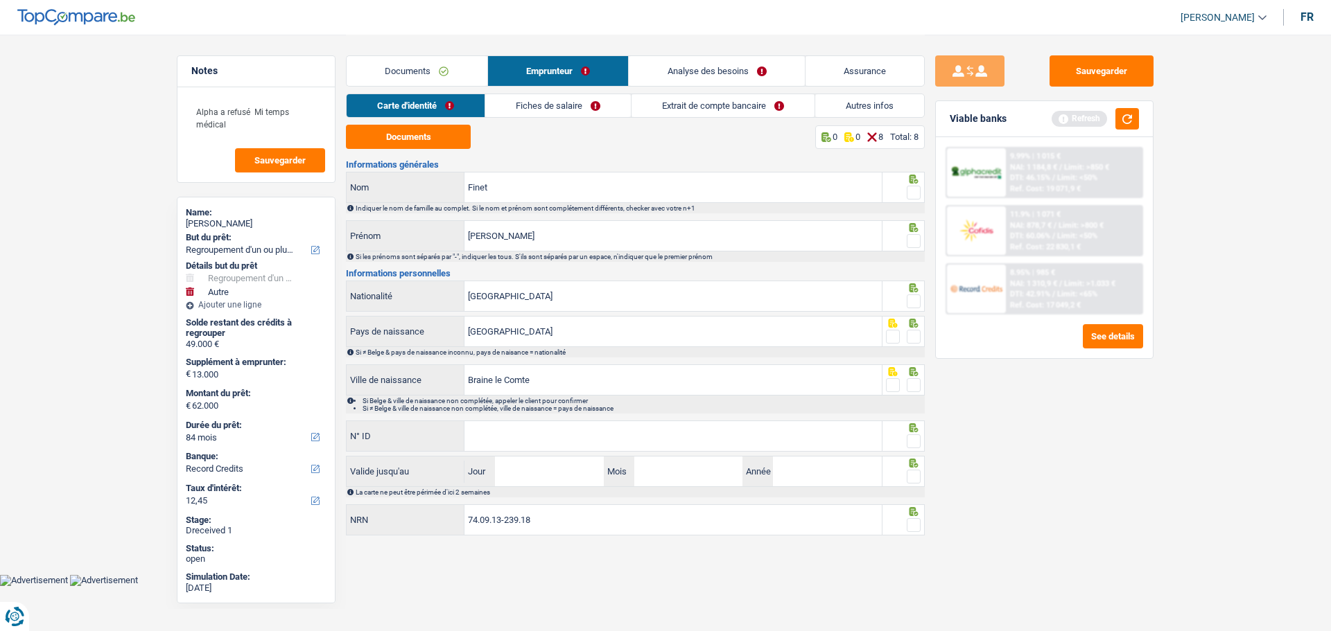
click at [911, 192] on div at bounding box center [913, 192] width 14 height 17
drag, startPoint x: 909, startPoint y: 189, endPoint x: 909, endPoint y: 241, distance: 52.0
click at [909, 192] on span at bounding box center [913, 193] width 14 height 14
click at [0, 0] on input "radio" at bounding box center [0, 0] width 0 height 0
click at [908, 239] on span at bounding box center [913, 241] width 14 height 14
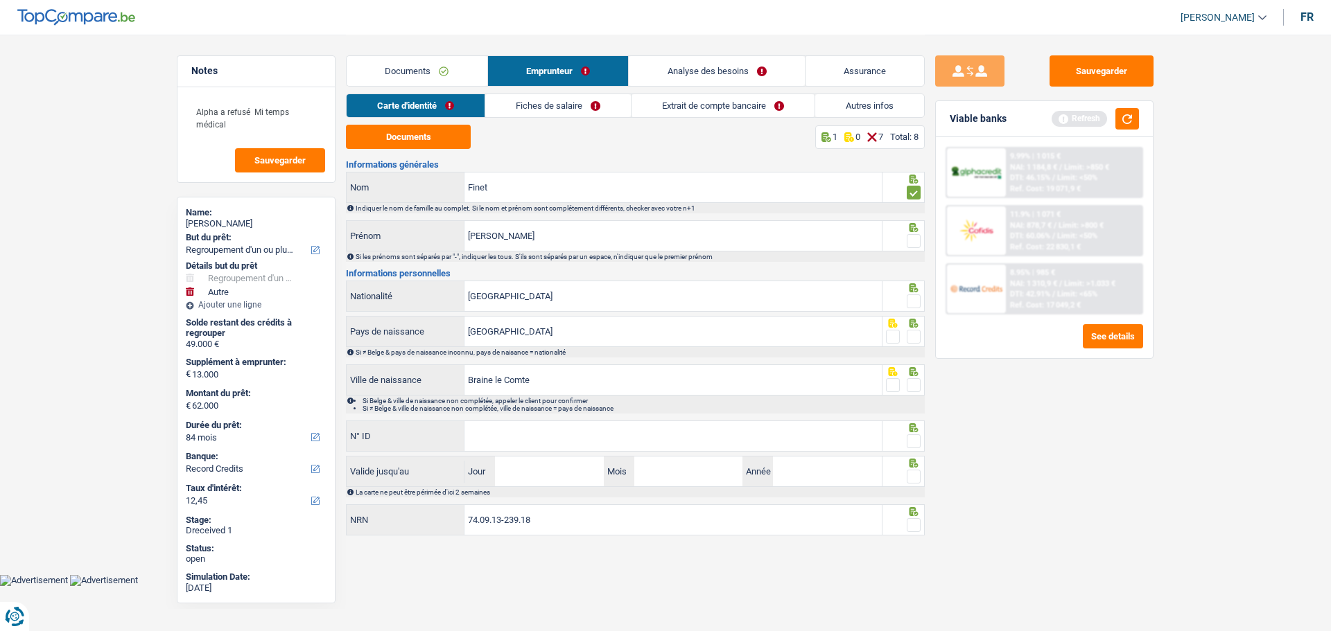
click at [0, 0] on input "radio" at bounding box center [0, 0] width 0 height 0
click at [917, 300] on span at bounding box center [913, 302] width 14 height 14
click at [0, 0] on input "radio" at bounding box center [0, 0] width 0 height 0
click at [911, 332] on span at bounding box center [913, 337] width 14 height 14
click at [0, 0] on input "radio" at bounding box center [0, 0] width 0 height 0
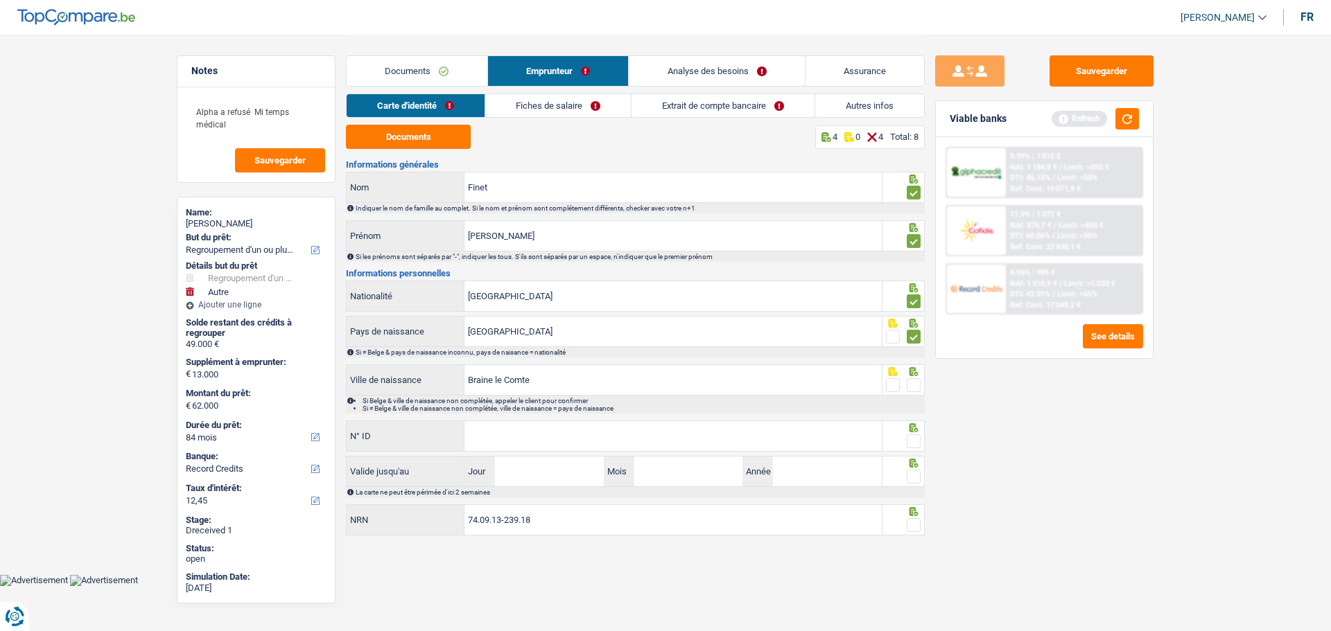
click at [913, 389] on span at bounding box center [913, 385] width 14 height 14
click at [0, 0] on input "radio" at bounding box center [0, 0] width 0 height 0
click at [732, 435] on input "N° ID" at bounding box center [672, 436] width 417 height 30
type input "592-8238604-87"
click at [911, 435] on span at bounding box center [913, 442] width 14 height 14
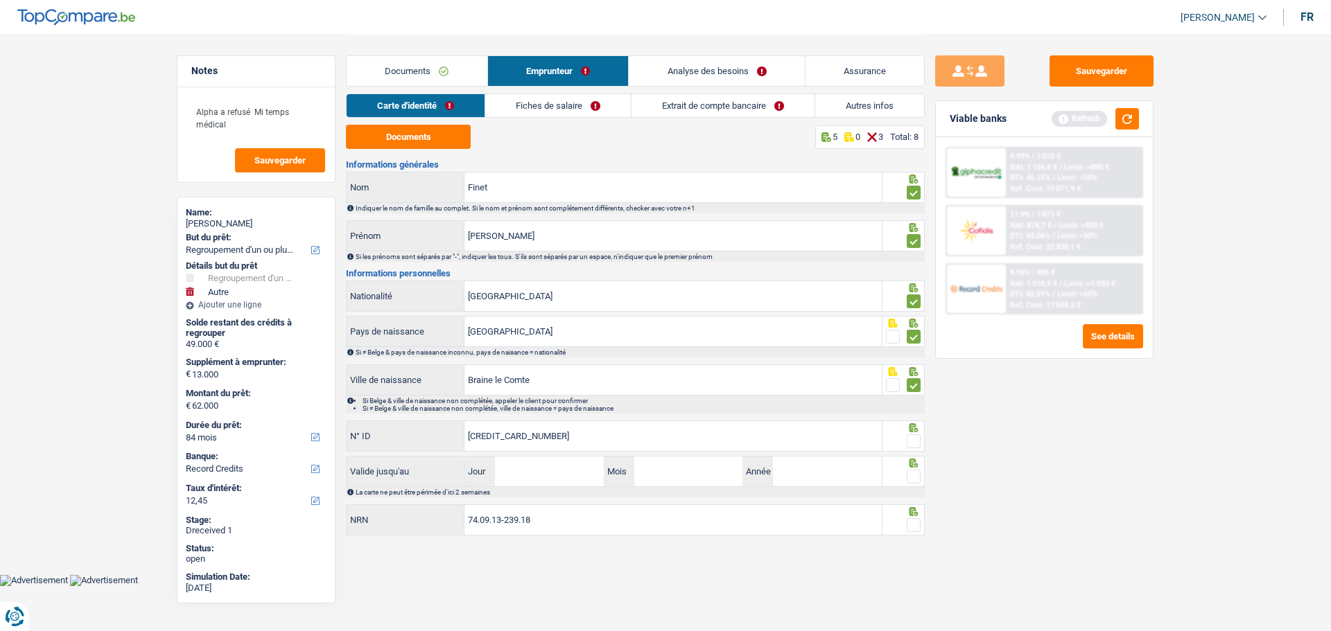
click at [0, 0] on input "radio" at bounding box center [0, 0] width 0 height 0
click at [536, 472] on input "Jour" at bounding box center [549, 472] width 108 height 30
type input "16"
type input "06"
type input "2028"
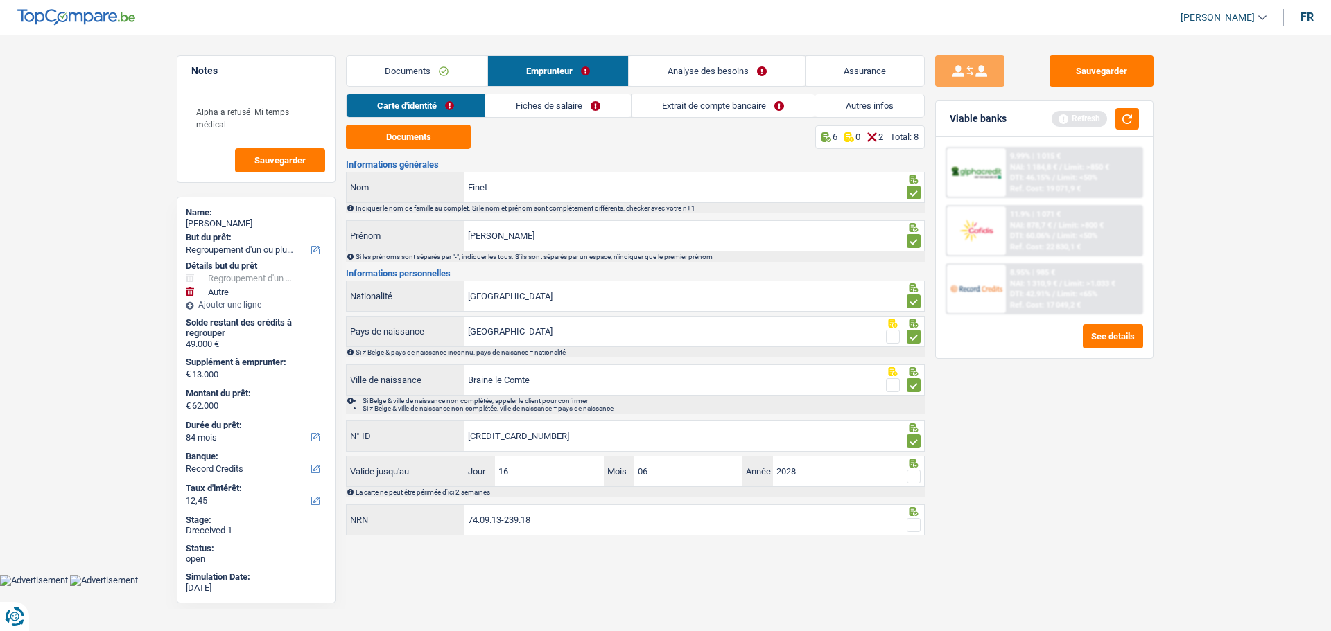
click at [913, 474] on span at bounding box center [913, 477] width 14 height 14
click at [0, 0] on input "radio" at bounding box center [0, 0] width 0 height 0
click at [911, 518] on span at bounding box center [913, 525] width 14 height 14
click at [0, 0] on input "radio" at bounding box center [0, 0] width 0 height 0
drag, startPoint x: 561, startPoint y: 99, endPoint x: 545, endPoint y: 103, distance: 16.3
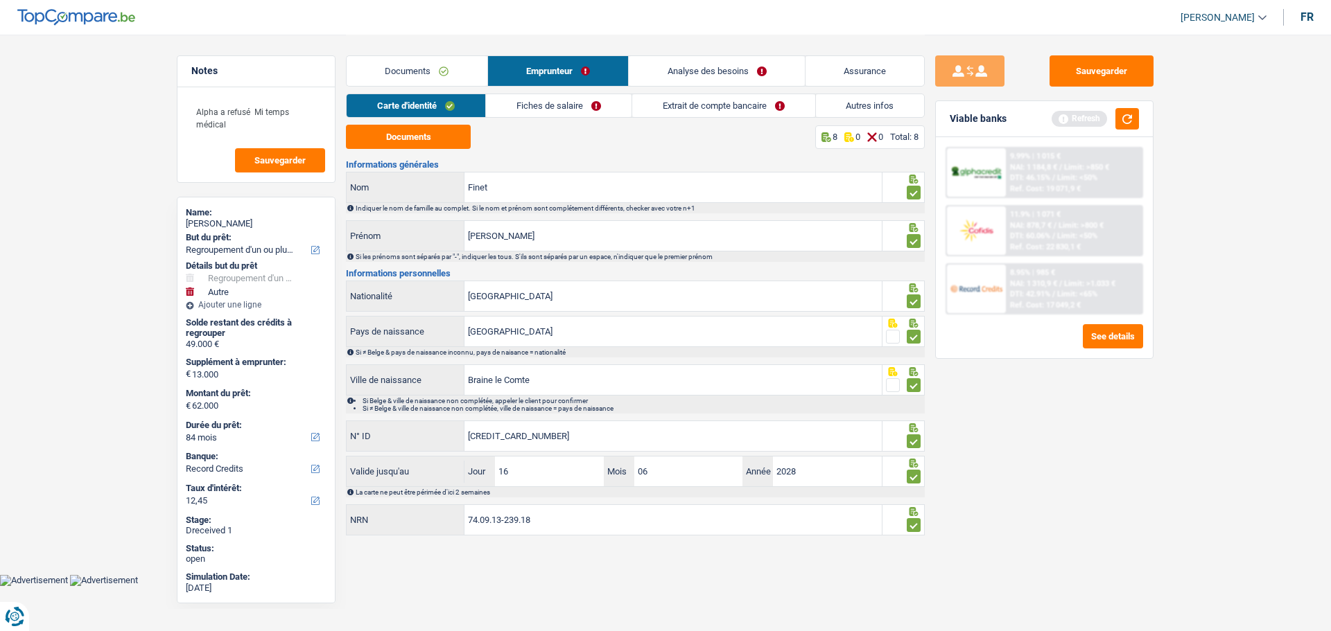
click at [561, 99] on link "Fiches de salaire" at bounding box center [559, 105] width 146 height 23
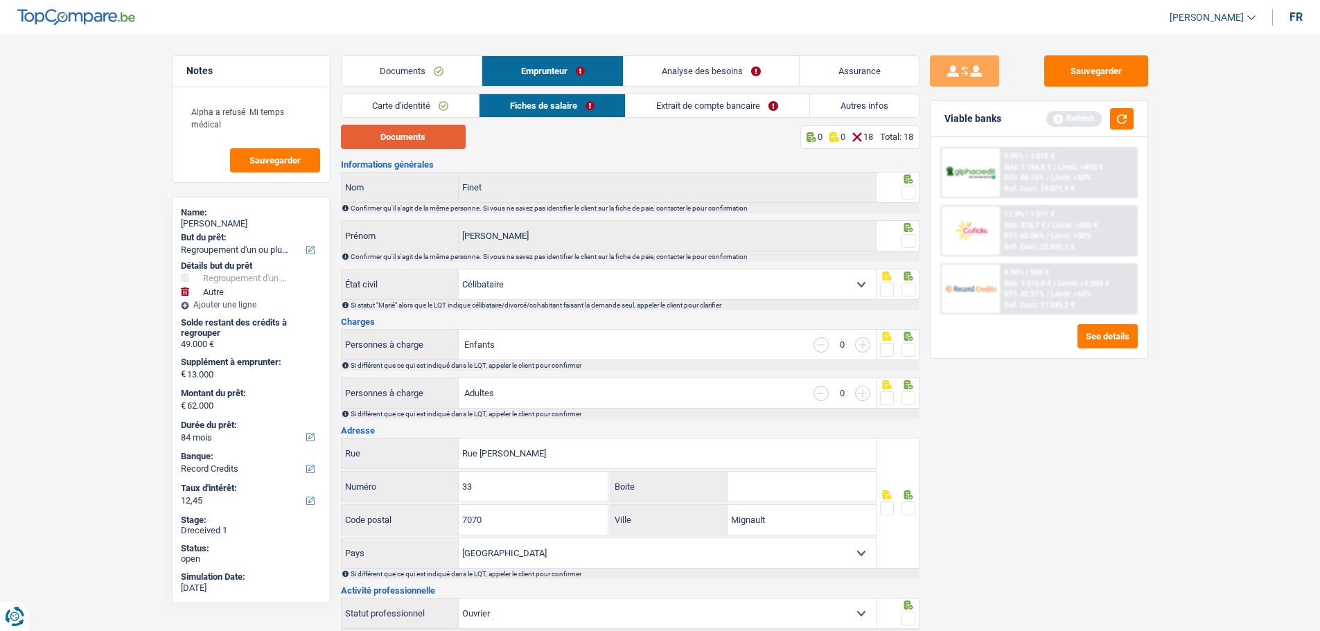
click at [419, 131] on button "Documents" at bounding box center [403, 137] width 125 height 24
click at [412, 71] on link "Documents" at bounding box center [412, 71] width 141 height 30
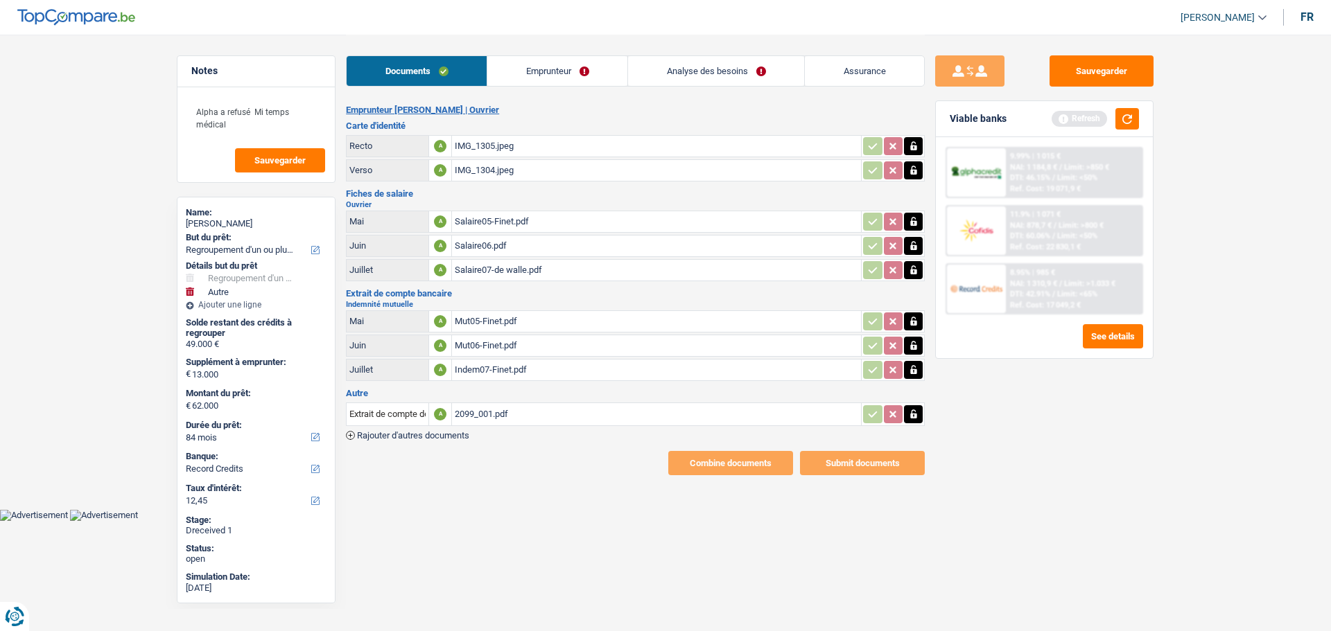
click at [487, 408] on div "2099_001.pdf" at bounding box center [656, 414] width 403 height 21
click at [543, 67] on link "Emprunteur" at bounding box center [557, 71] width 140 height 30
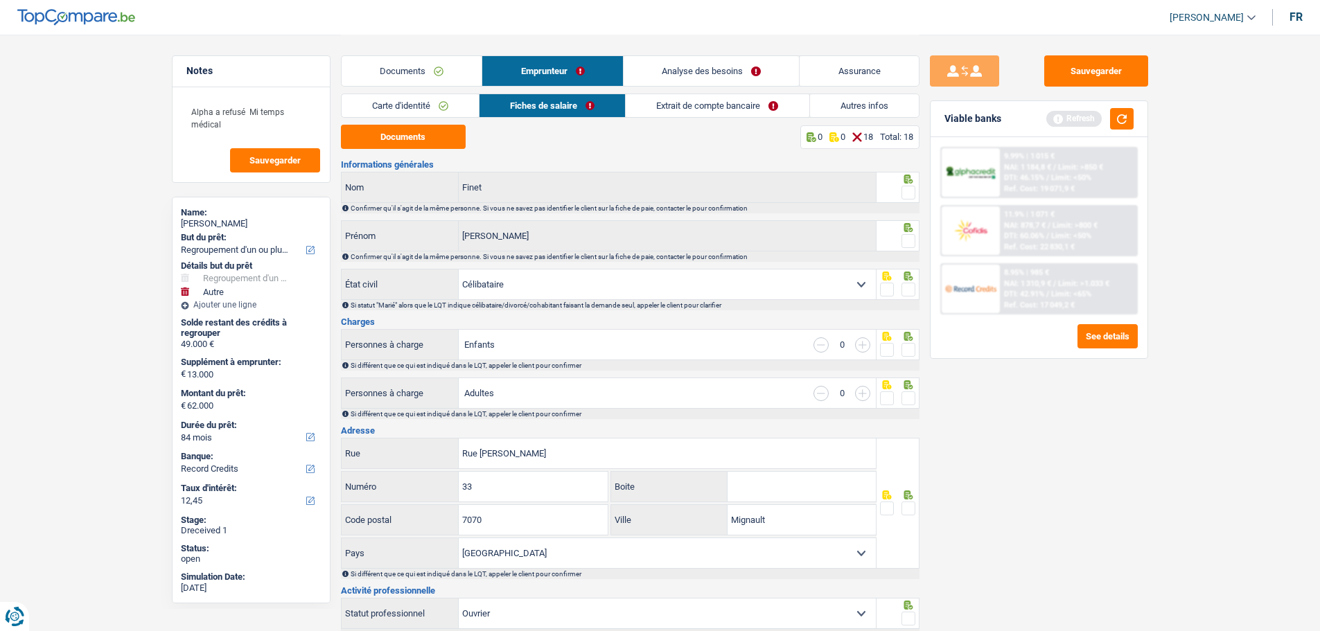
drag, startPoint x: 909, startPoint y: 187, endPoint x: 909, endPoint y: 206, distance: 18.7
click at [909, 189] on span at bounding box center [909, 193] width 14 height 14
click at [0, 0] on input "radio" at bounding box center [0, 0] width 0 height 0
click at [906, 240] on span at bounding box center [909, 241] width 14 height 14
click at [0, 0] on input "radio" at bounding box center [0, 0] width 0 height 0
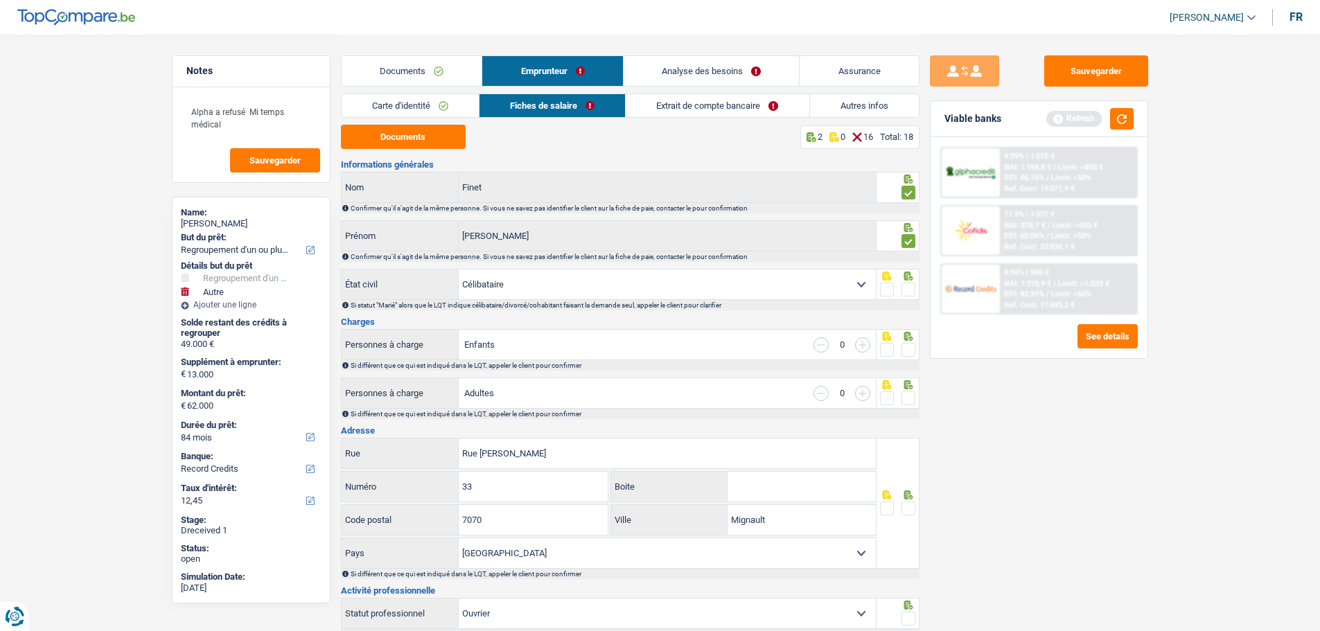
drag, startPoint x: 911, startPoint y: 286, endPoint x: 909, endPoint y: 310, distance: 24.3
click at [911, 289] on span at bounding box center [909, 290] width 14 height 14
click at [0, 0] on input "radio" at bounding box center [0, 0] width 0 height 0
drag, startPoint x: 909, startPoint y: 349, endPoint x: 902, endPoint y: 394, distance: 44.9
click at [908, 356] on div at bounding box center [909, 350] width 14 height 17
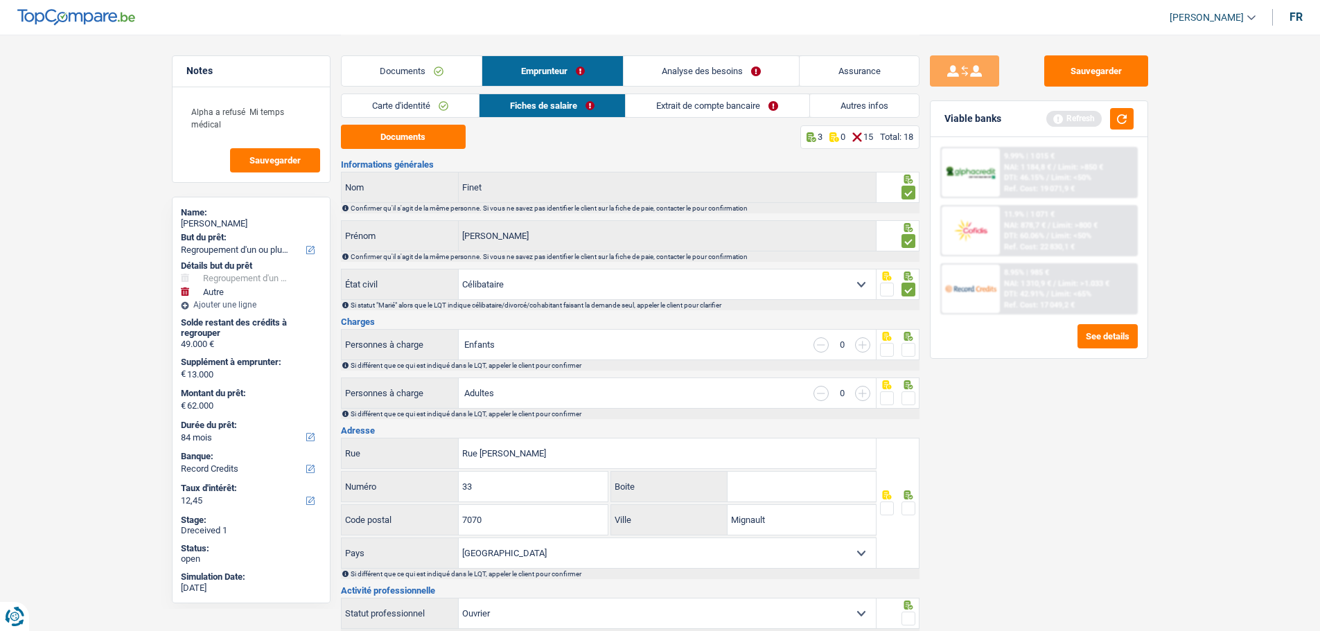
click at [902, 396] on span at bounding box center [909, 399] width 14 height 14
click at [0, 0] on input "radio" at bounding box center [0, 0] width 0 height 0
click at [906, 349] on span at bounding box center [909, 350] width 14 height 14
click at [0, 0] on input "radio" at bounding box center [0, 0] width 0 height 0
click at [909, 502] on span at bounding box center [909, 509] width 14 height 14
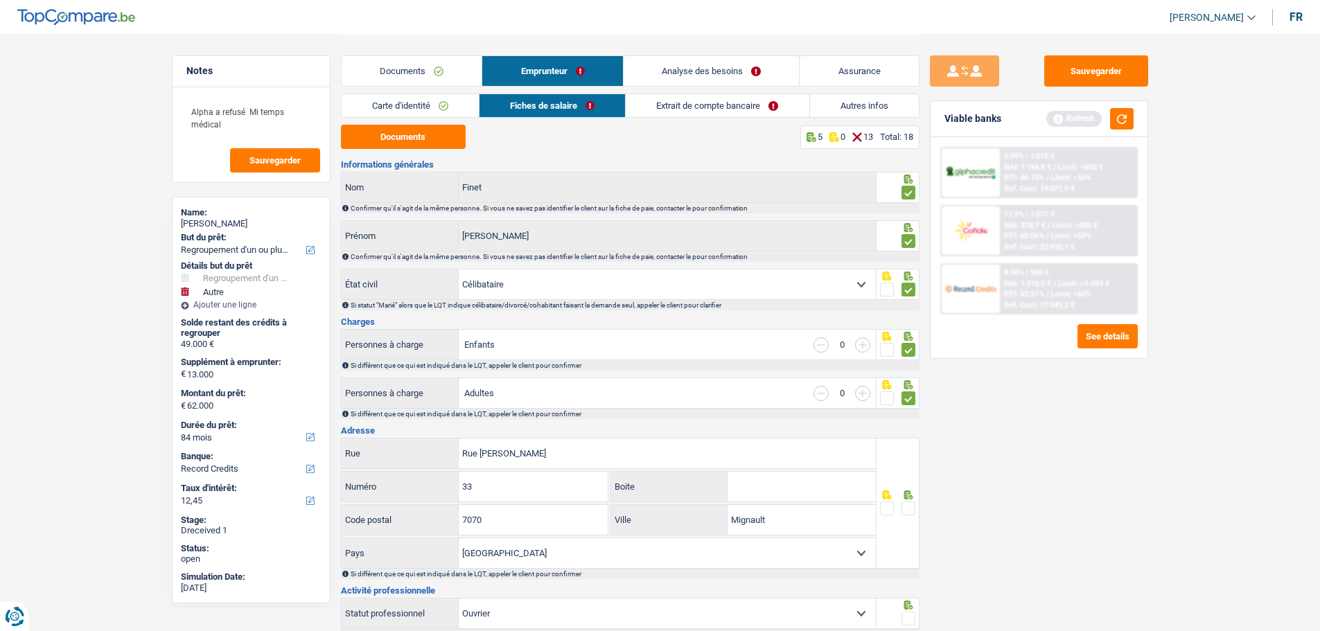
click at [0, 0] on input "radio" at bounding box center [0, 0] width 0 height 0
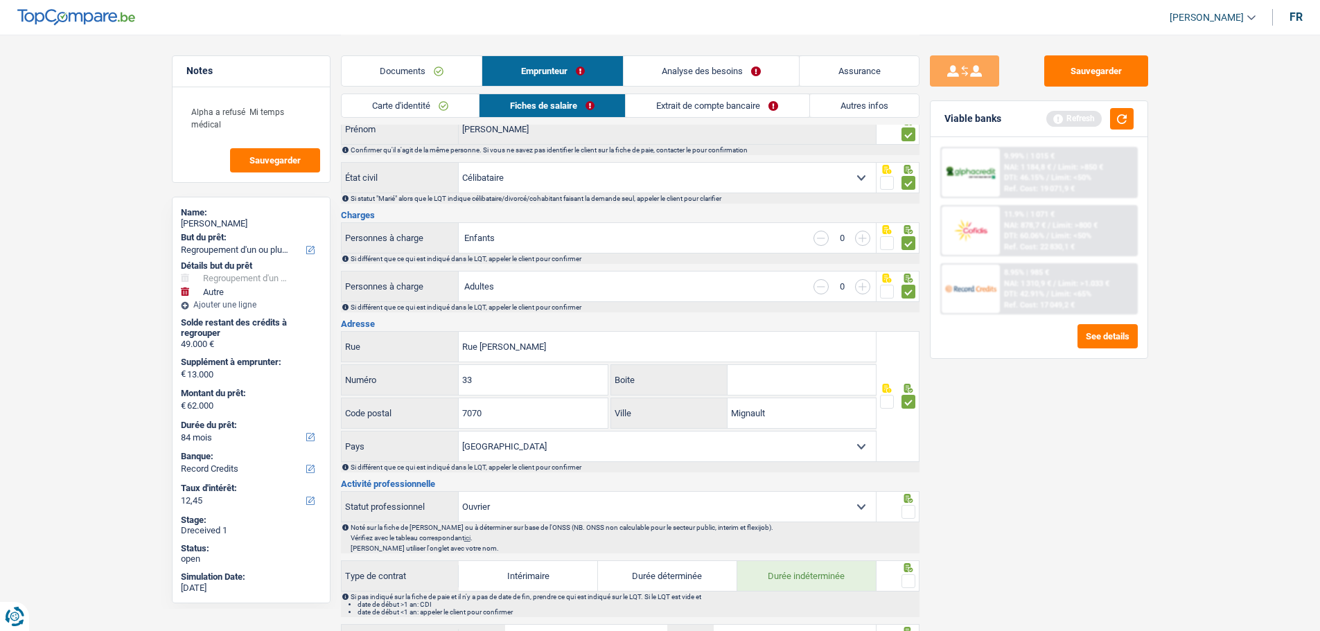
scroll to position [139, 0]
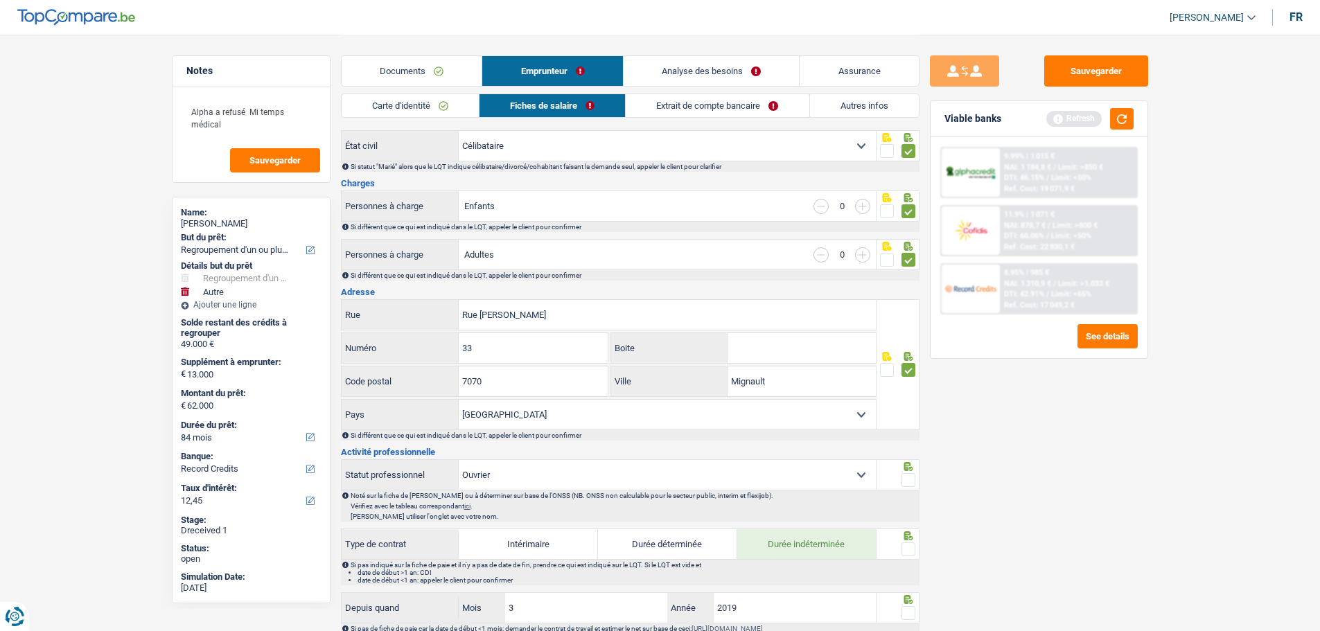
drag, startPoint x: 910, startPoint y: 478, endPoint x: 911, endPoint y: 490, distance: 11.8
click at [910, 477] on span at bounding box center [909, 480] width 14 height 14
click at [0, 0] on input "radio" at bounding box center [0, 0] width 0 height 0
click at [910, 550] on span at bounding box center [909, 550] width 14 height 14
click at [0, 0] on input "radio" at bounding box center [0, 0] width 0 height 0
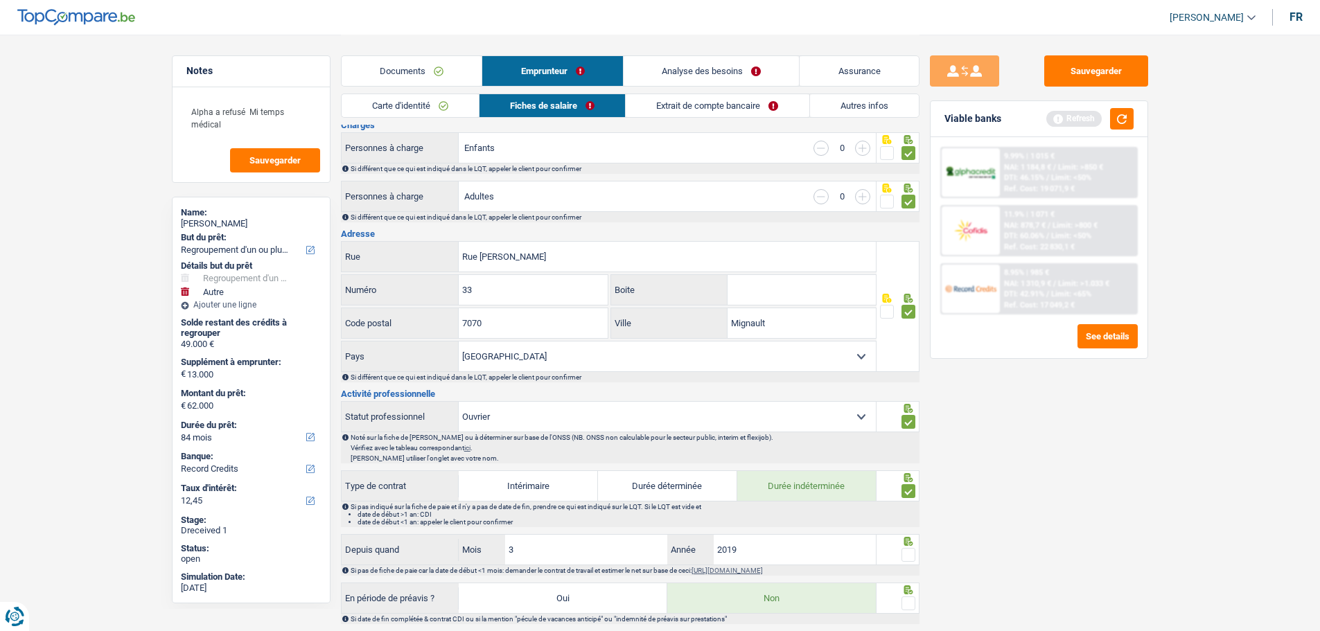
scroll to position [277, 0]
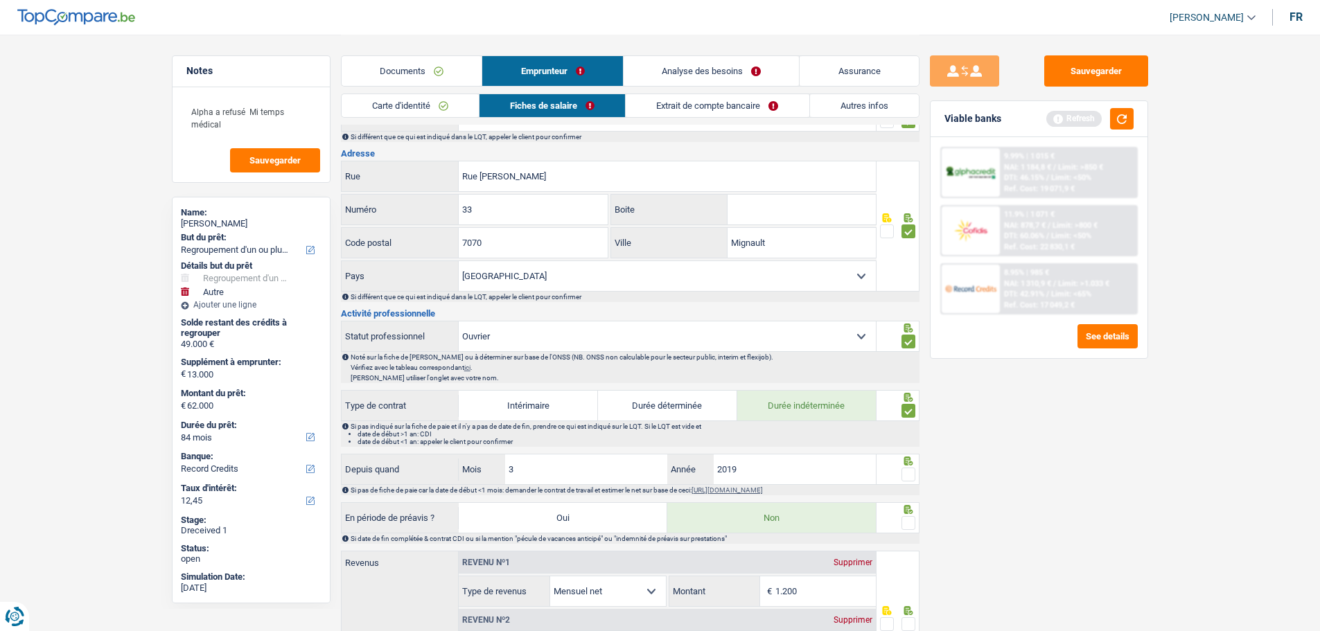
click at [915, 471] on div at bounding box center [898, 469] width 43 height 31
drag, startPoint x: 915, startPoint y: 471, endPoint x: 904, endPoint y: 471, distance: 10.4
click at [911, 471] on span at bounding box center [909, 475] width 14 height 14
click at [0, 0] on input "radio" at bounding box center [0, 0] width 0 height 0
click at [910, 523] on span at bounding box center [909, 523] width 14 height 14
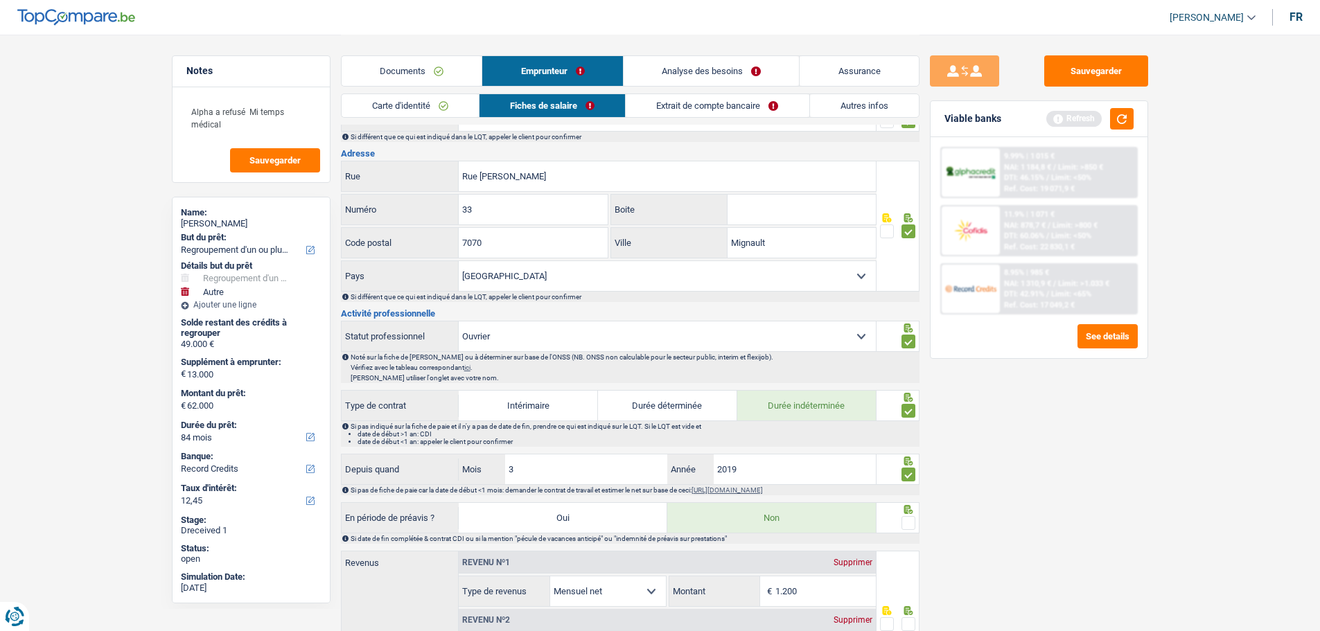
click at [0, 0] on input "radio" at bounding box center [0, 0] width 0 height 0
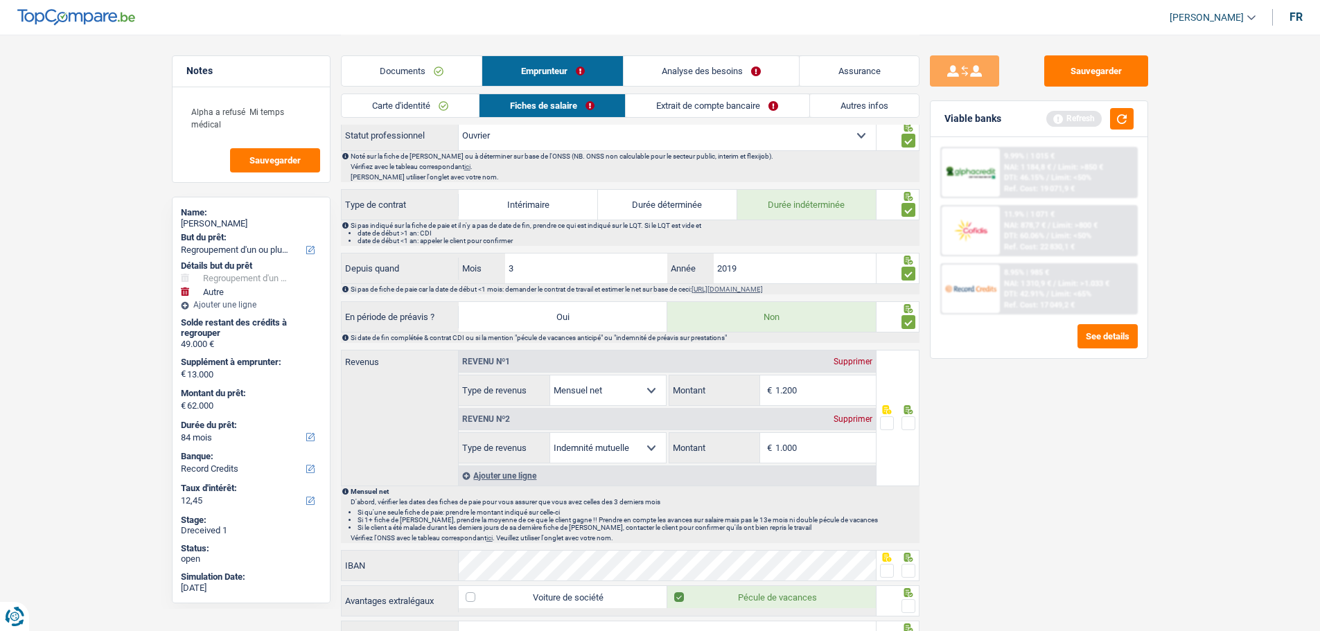
scroll to position [485, 0]
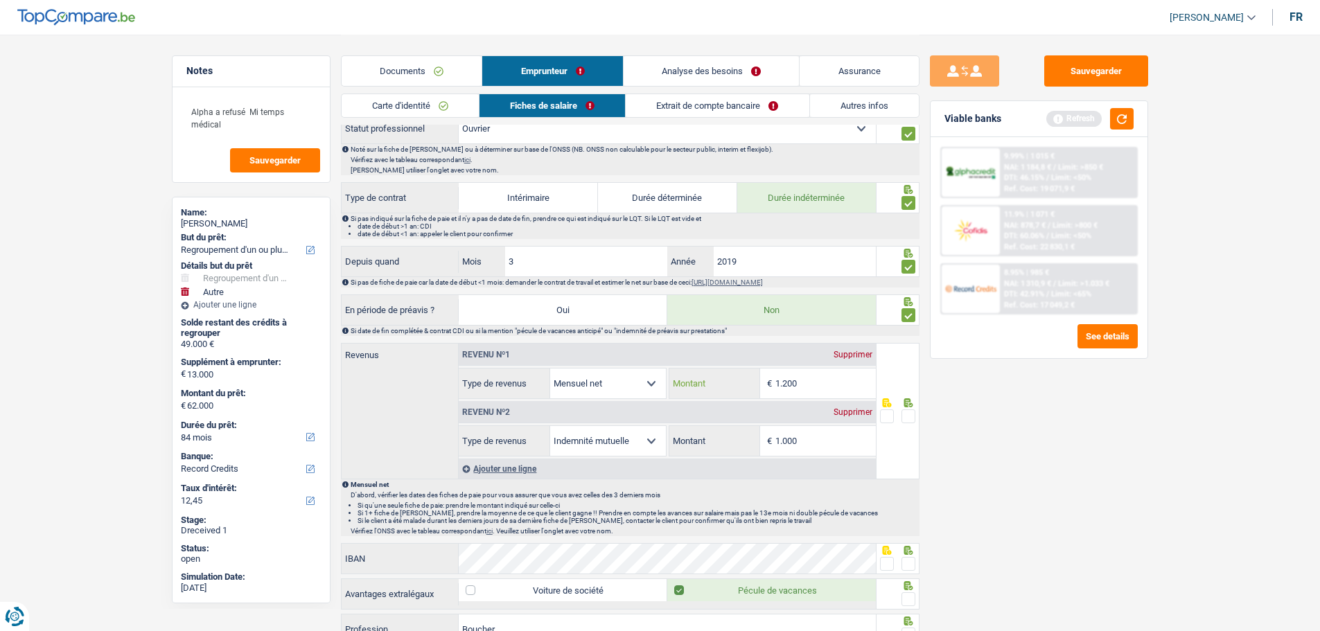
click at [819, 376] on input "1.200" at bounding box center [825, 384] width 100 height 30
type input "1.049"
click at [903, 415] on span at bounding box center [909, 417] width 14 height 14
click at [0, 0] on input "radio" at bounding box center [0, 0] width 0 height 0
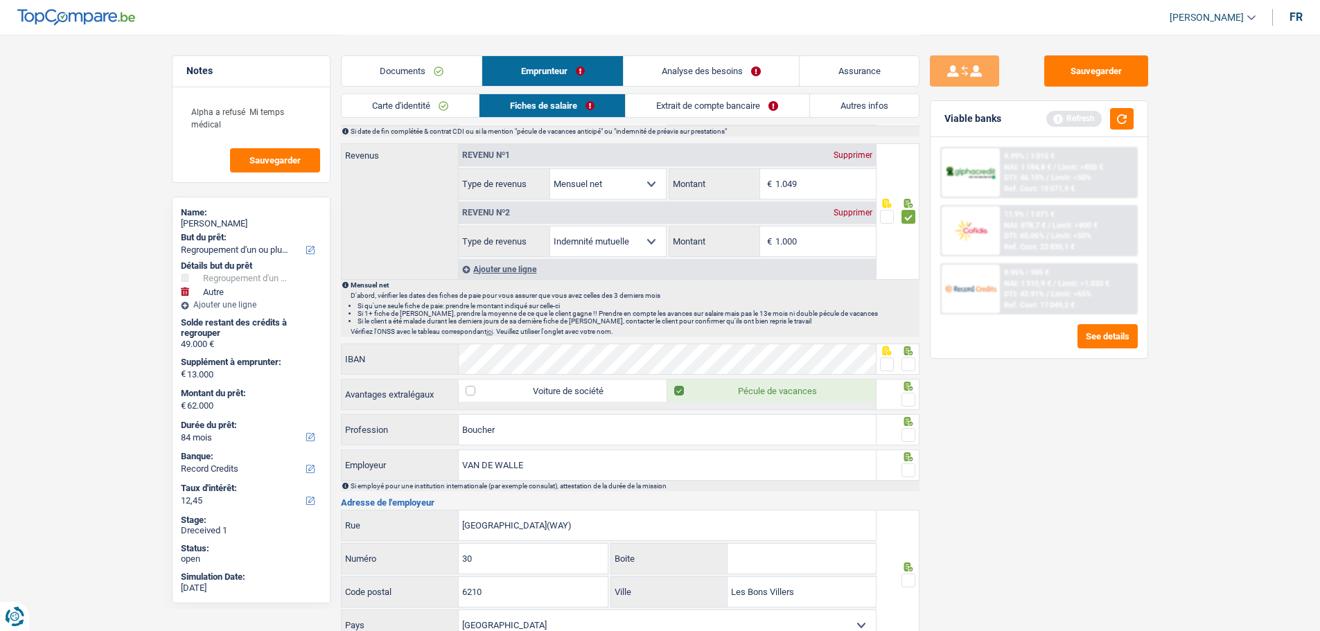
scroll to position [693, 0]
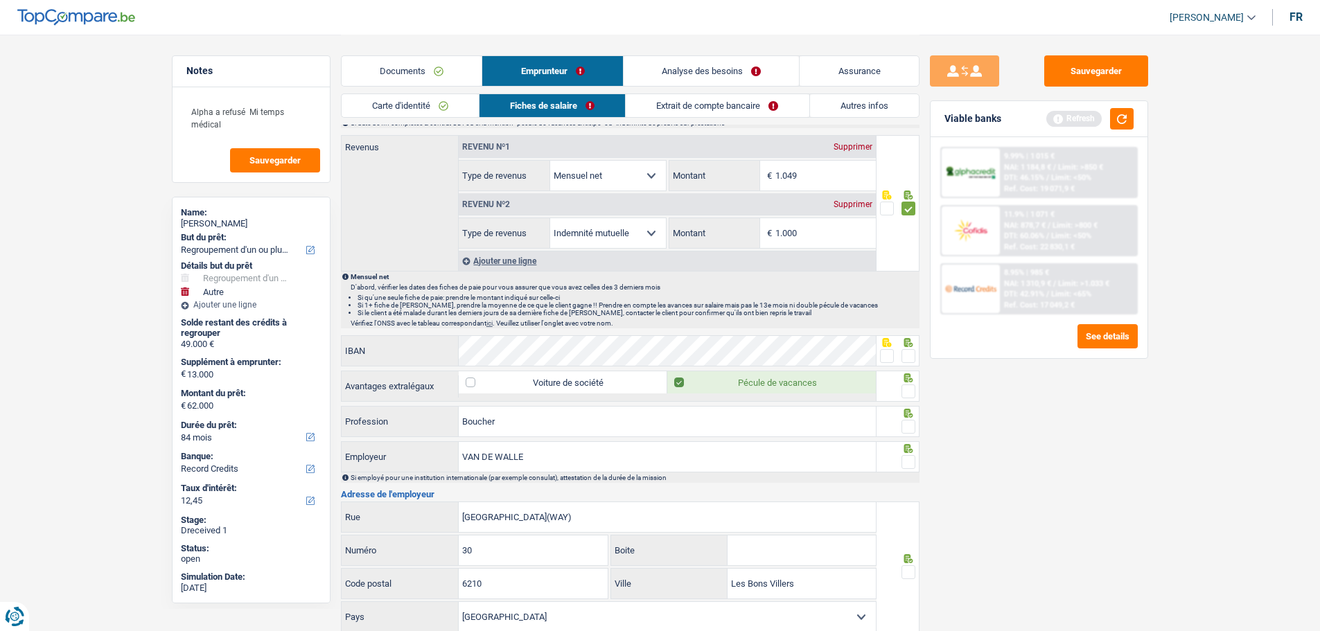
click at [908, 387] on span at bounding box center [909, 392] width 14 height 14
click at [0, 0] on input "radio" at bounding box center [0, 0] width 0 height 0
click at [912, 419] on div at bounding box center [909, 427] width 14 height 17
drag, startPoint x: 905, startPoint y: 425, endPoint x: 904, endPoint y: 446, distance: 20.8
click at [904, 425] on span at bounding box center [909, 427] width 14 height 14
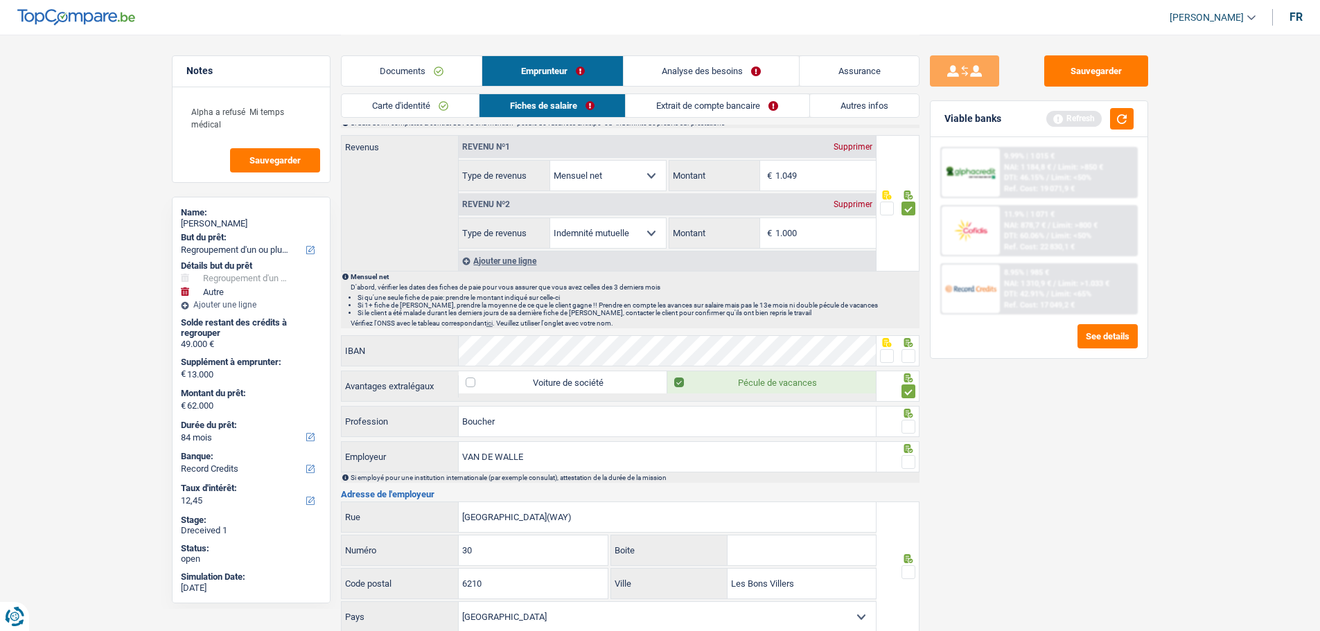
click at [0, 0] on input "radio" at bounding box center [0, 0] width 0 height 0
click at [906, 455] on span at bounding box center [909, 462] width 14 height 14
click at [0, 0] on input "radio" at bounding box center [0, 0] width 0 height 0
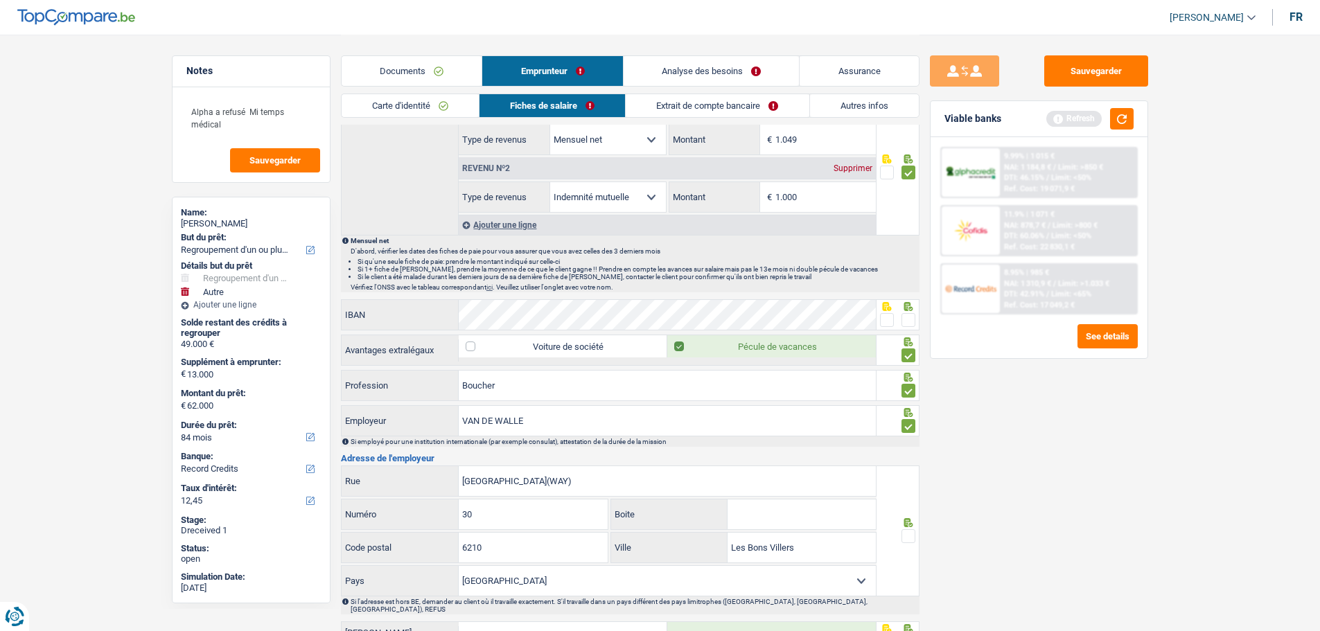
scroll to position [762, 0]
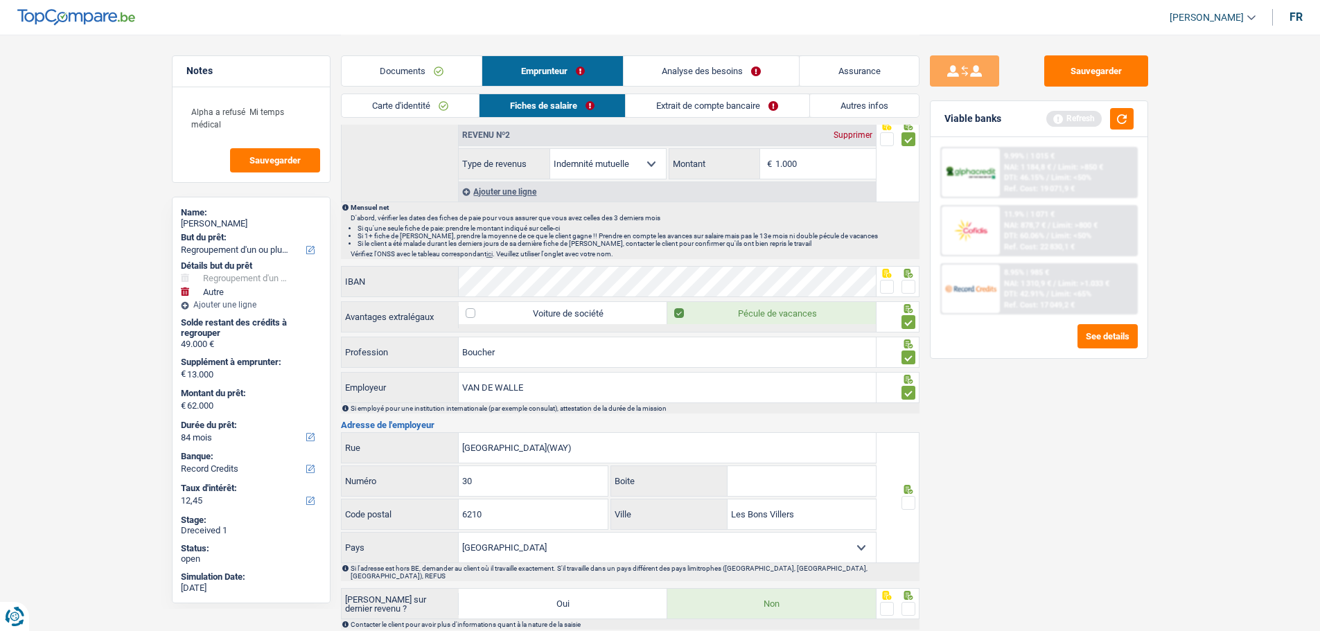
click at [906, 502] on span at bounding box center [909, 503] width 14 height 14
click at [0, 0] on input "radio" at bounding box center [0, 0] width 0 height 0
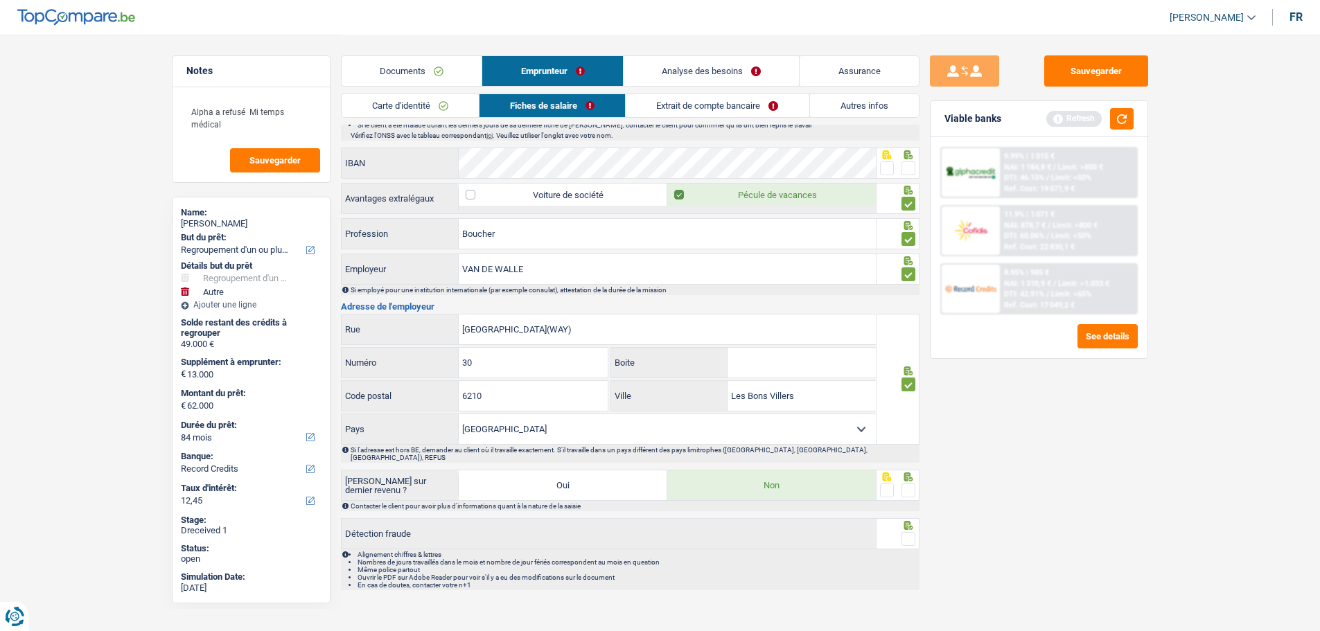
scroll to position [881, 0]
drag, startPoint x: 906, startPoint y: 477, endPoint x: 914, endPoint y: 509, distance: 32.8
click at [907, 483] on span at bounding box center [909, 490] width 14 height 14
click at [0, 0] on input "radio" at bounding box center [0, 0] width 0 height 0
click at [911, 532] on span at bounding box center [909, 539] width 14 height 14
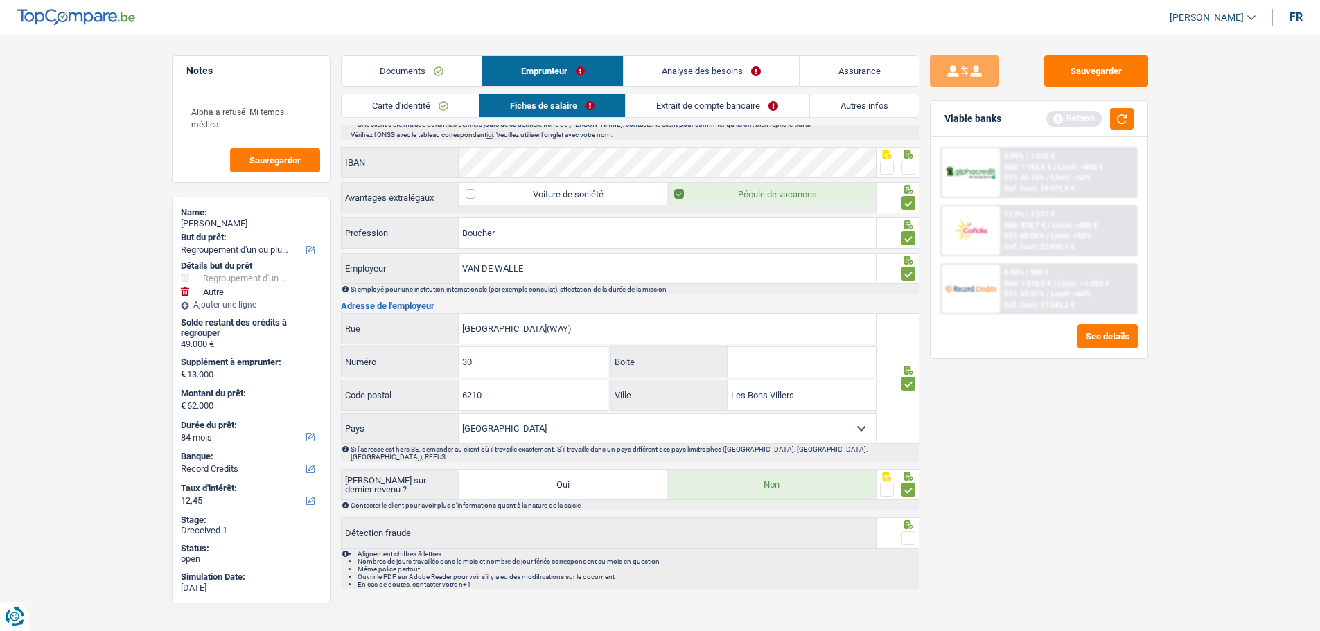
click at [0, 0] on input "radio" at bounding box center [0, 0] width 0 height 0
click at [707, 104] on link "Extrait de compte bancaire" at bounding box center [717, 105] width 183 height 23
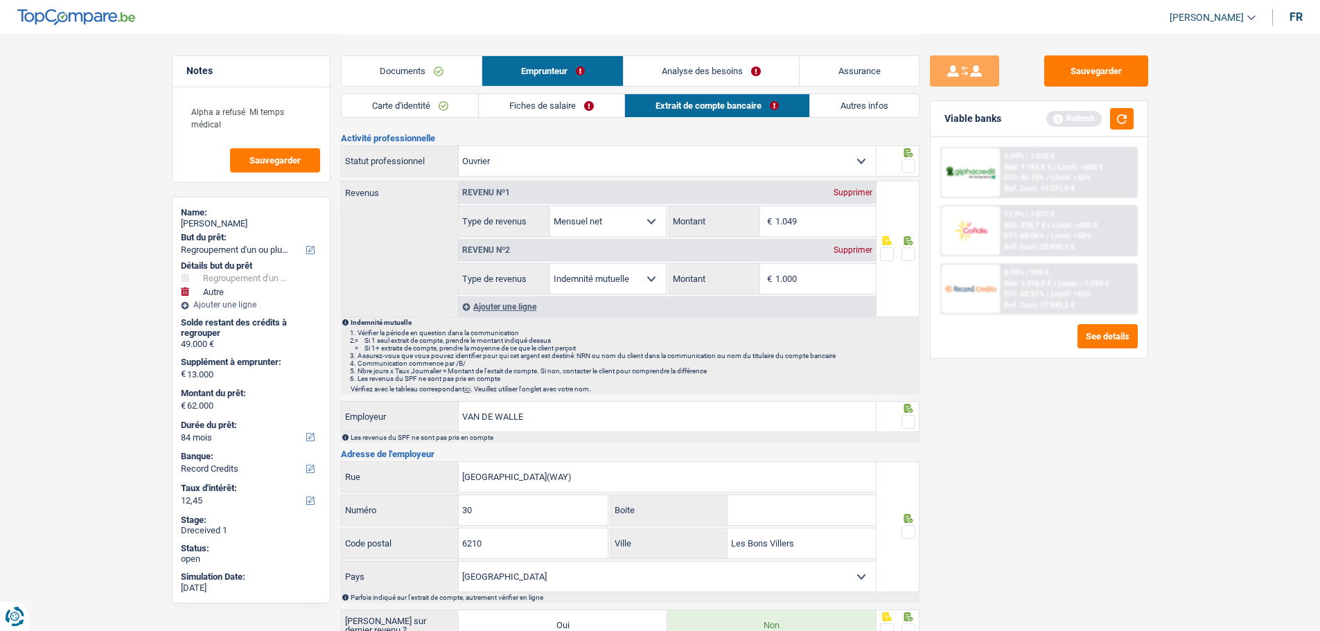
scroll to position [0, 0]
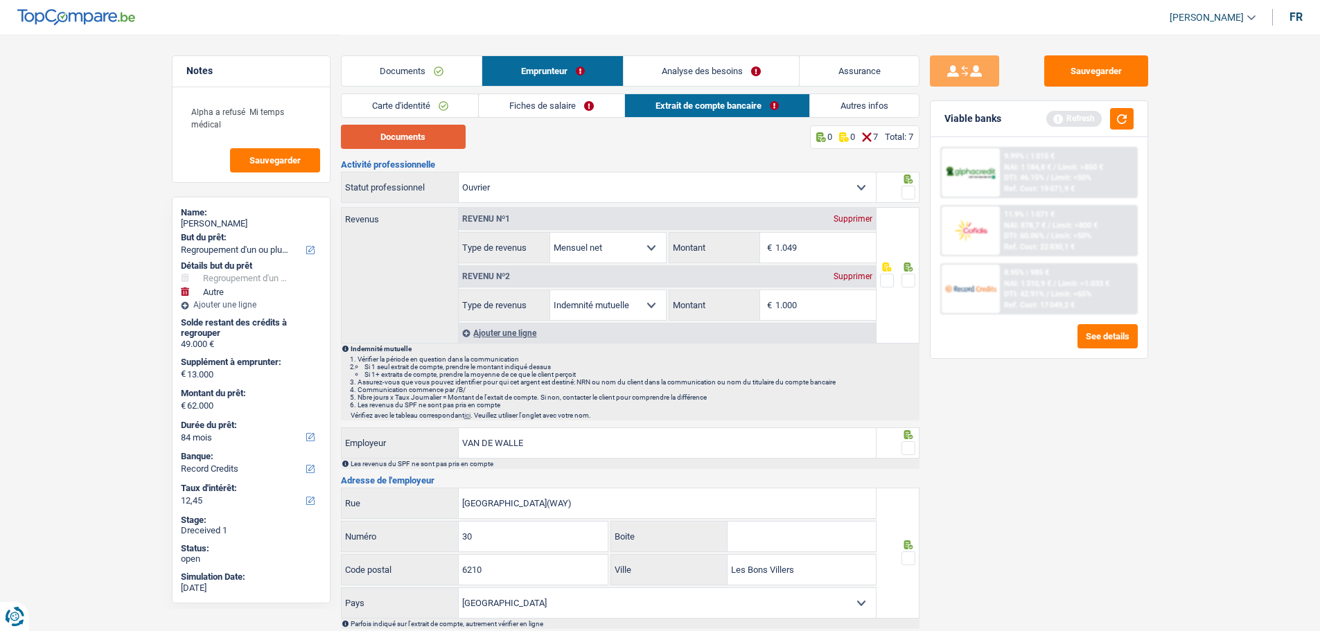
click at [451, 141] on button "Documents" at bounding box center [403, 137] width 125 height 24
click at [585, 103] on link "Fiches de salaire" at bounding box center [552, 105] width 146 height 23
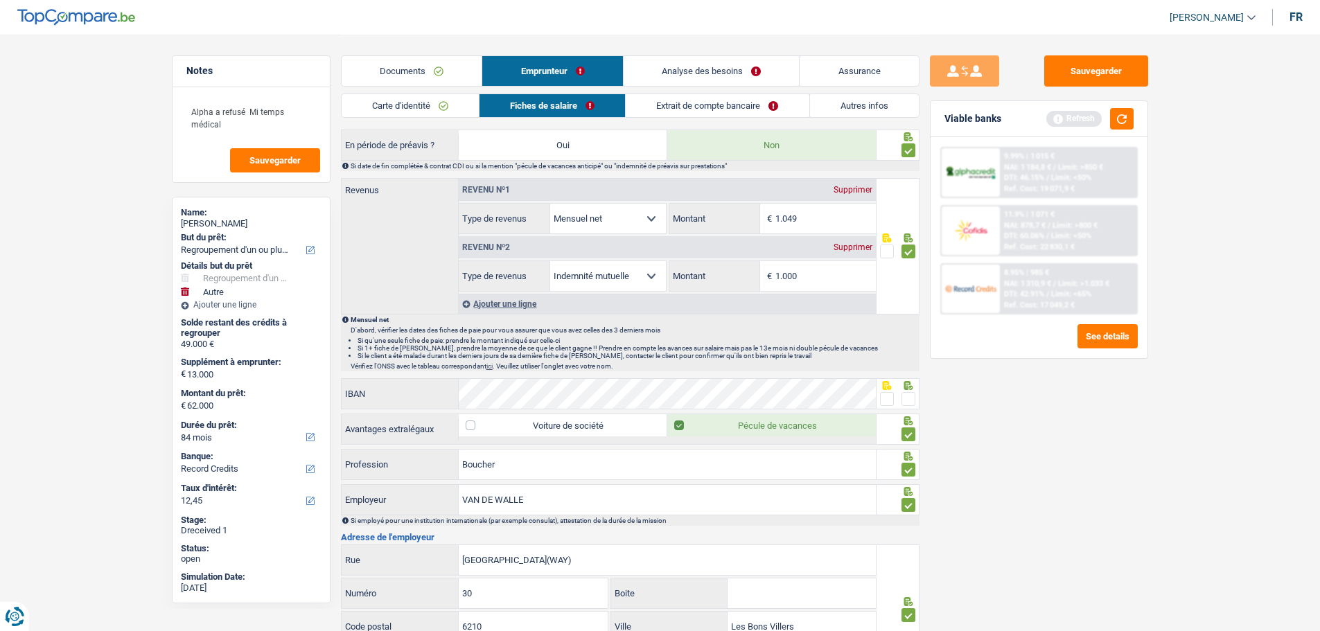
scroll to position [832, 0]
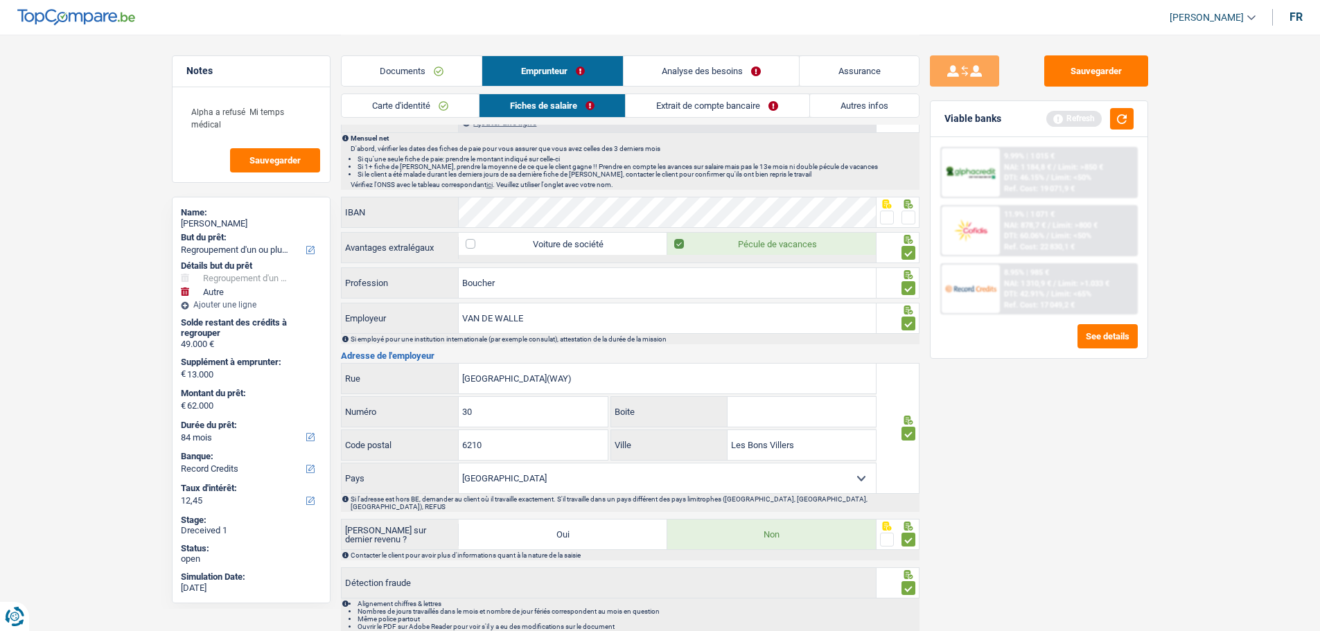
click at [913, 218] on span at bounding box center [909, 218] width 14 height 14
click at [0, 0] on input "radio" at bounding box center [0, 0] width 0 height 0
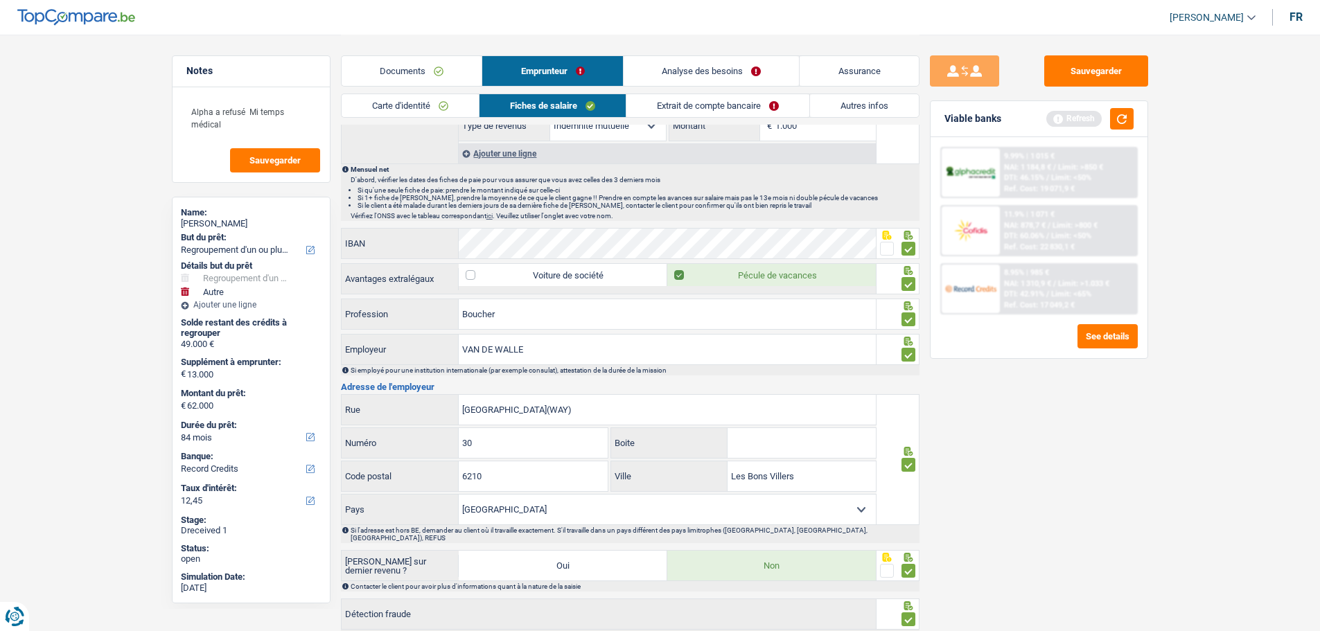
scroll to position [674, 0]
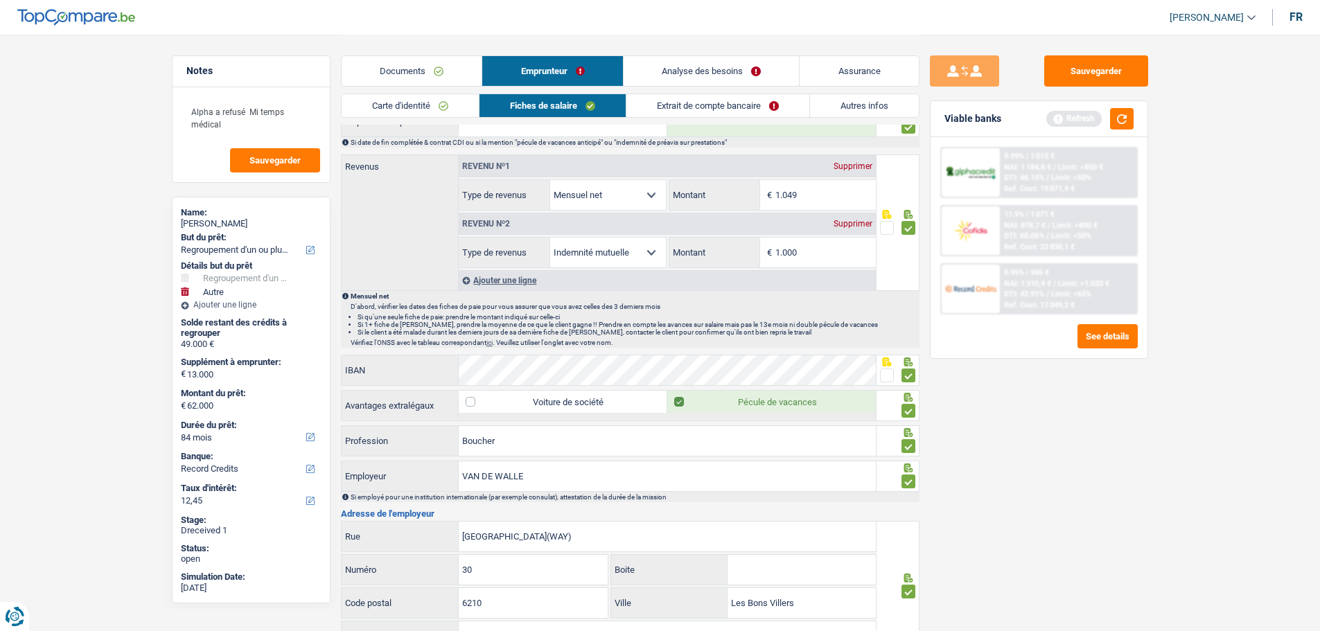
click at [723, 107] on link "Extrait de compte bancaire" at bounding box center [717, 105] width 183 height 23
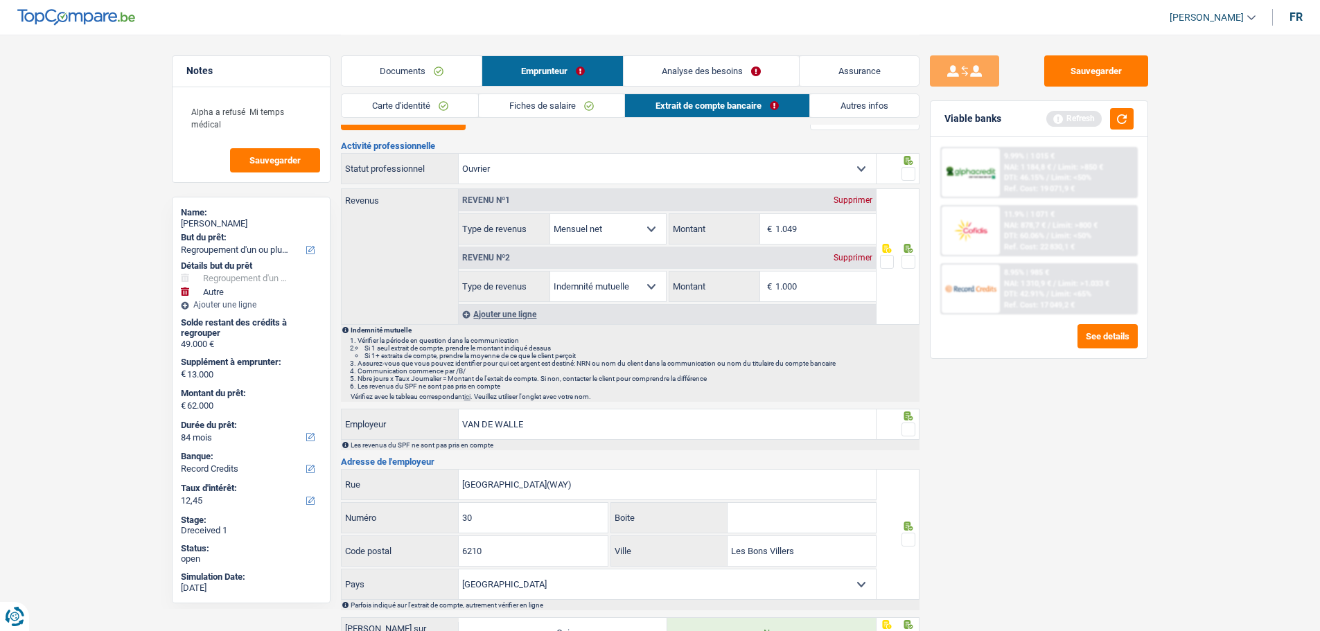
scroll to position [0, 0]
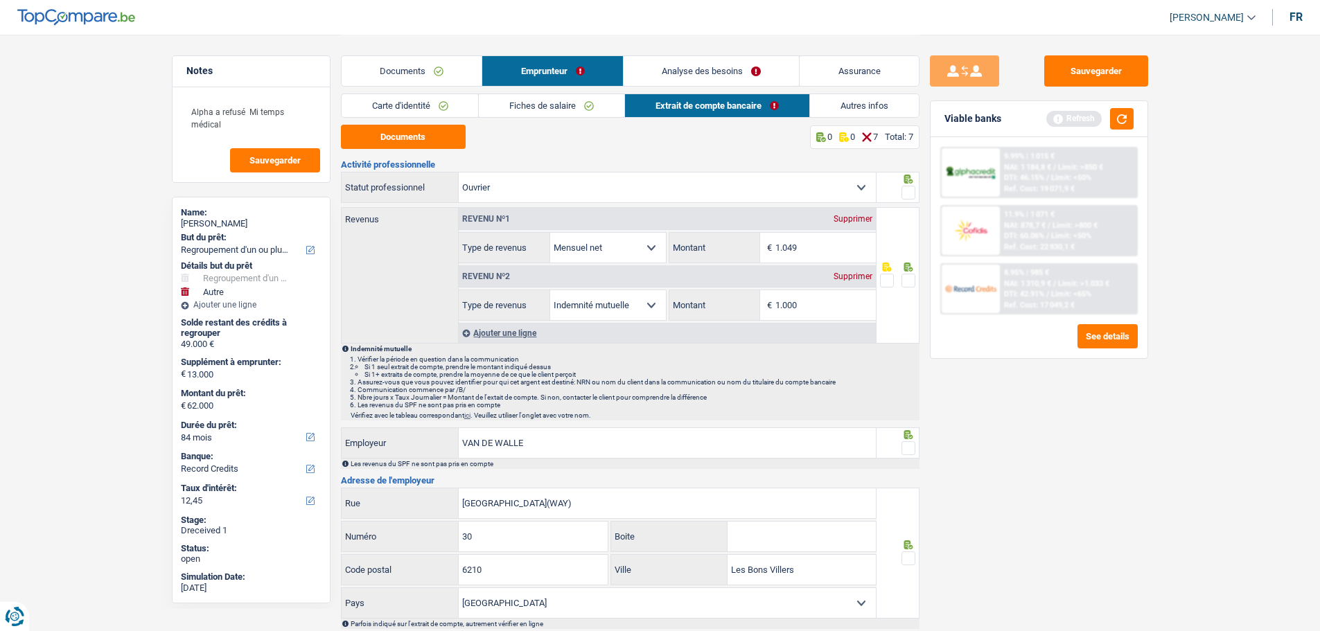
click at [854, 180] on select "Ouvrier Employé privé Employé public Invalide Indépendant Pensionné Chômeur Mut…" at bounding box center [667, 188] width 417 height 30
click at [781, 173] on select "Ouvrier Employé privé Employé public Invalide Indépendant Pensionné Chômeur Mut…" at bounding box center [667, 188] width 417 height 30
drag, startPoint x: 904, startPoint y: 188, endPoint x: 884, endPoint y: 193, distance: 21.2
click at [904, 190] on span at bounding box center [909, 193] width 14 height 14
click at [0, 0] on input "radio" at bounding box center [0, 0] width 0 height 0
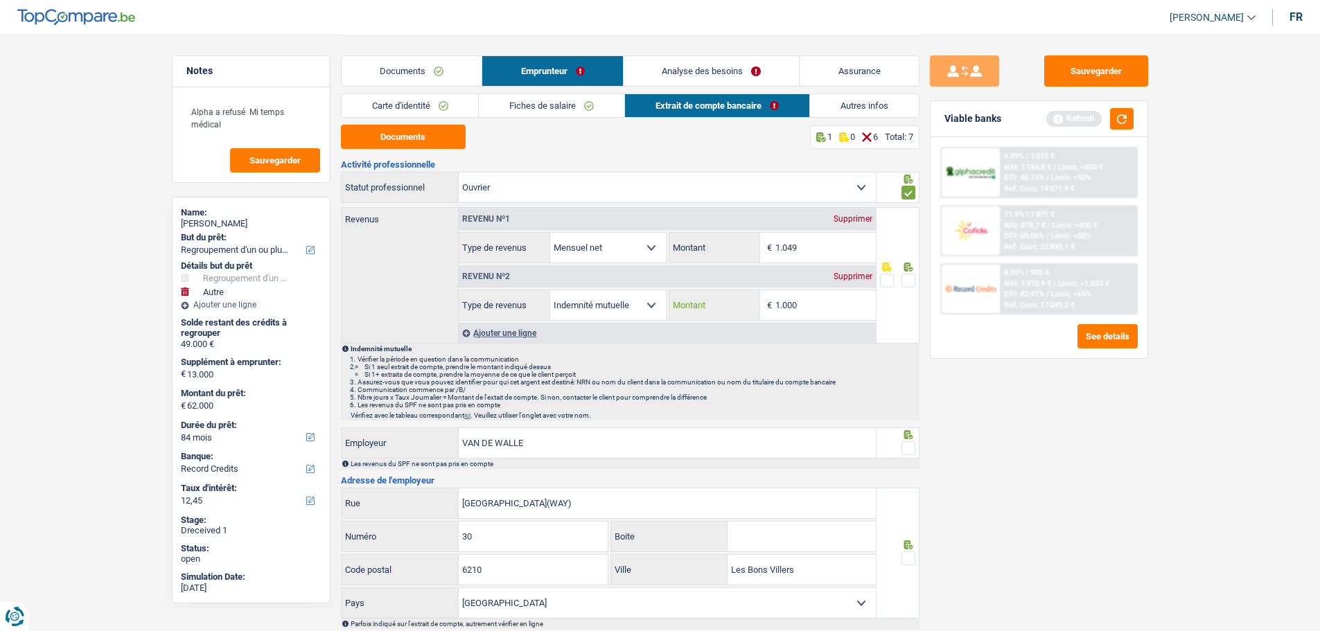
click at [821, 305] on input "1.000" at bounding box center [825, 305] width 100 height 30
type input "1"
type input "983"
click at [896, 281] on fieldset at bounding box center [897, 280] width 35 height 17
click at [907, 277] on span at bounding box center [909, 281] width 14 height 14
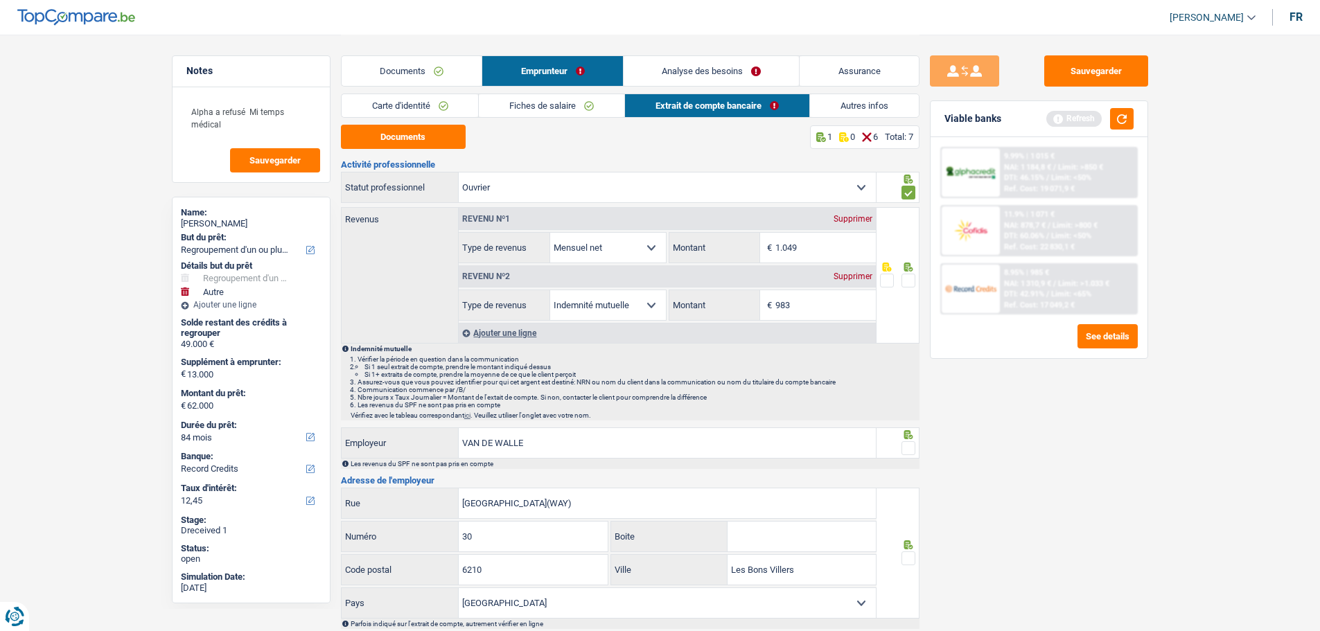
click at [0, 0] on input "radio" at bounding box center [0, 0] width 0 height 0
click at [904, 447] on span at bounding box center [909, 448] width 14 height 14
click at [0, 0] on input "radio" at bounding box center [0, 0] width 0 height 0
click at [909, 562] on span at bounding box center [909, 559] width 14 height 14
click at [0, 0] on input "radio" at bounding box center [0, 0] width 0 height 0
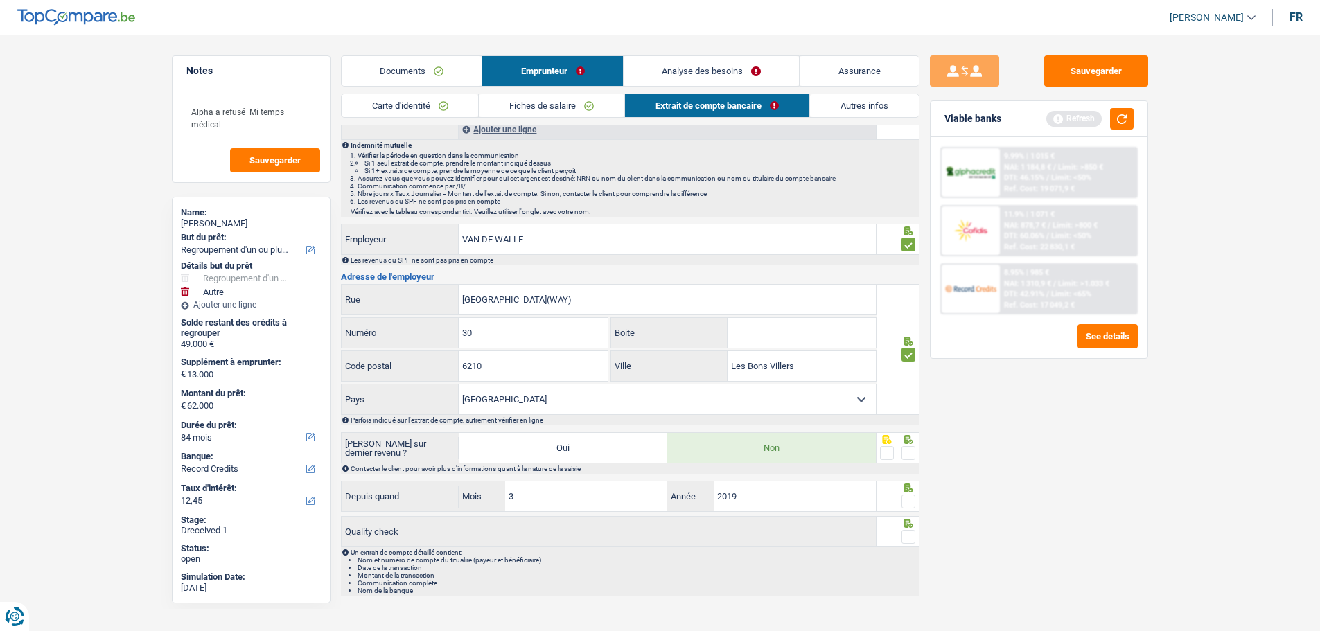
scroll to position [208, 0]
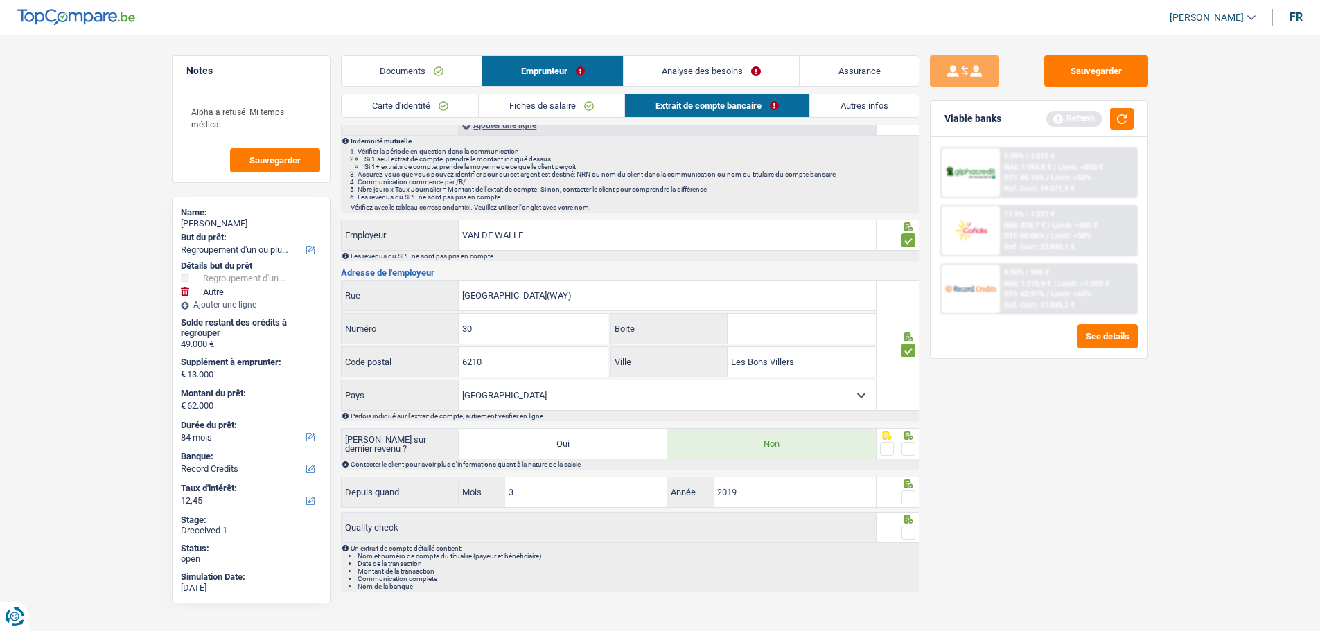
click at [904, 442] on span at bounding box center [909, 449] width 14 height 14
click at [0, 0] on input "radio" at bounding box center [0, 0] width 0 height 0
drag, startPoint x: 910, startPoint y: 495, endPoint x: 911, endPoint y: 514, distance: 18.7
click at [910, 497] on span at bounding box center [909, 498] width 14 height 14
click at [0, 0] on input "radio" at bounding box center [0, 0] width 0 height 0
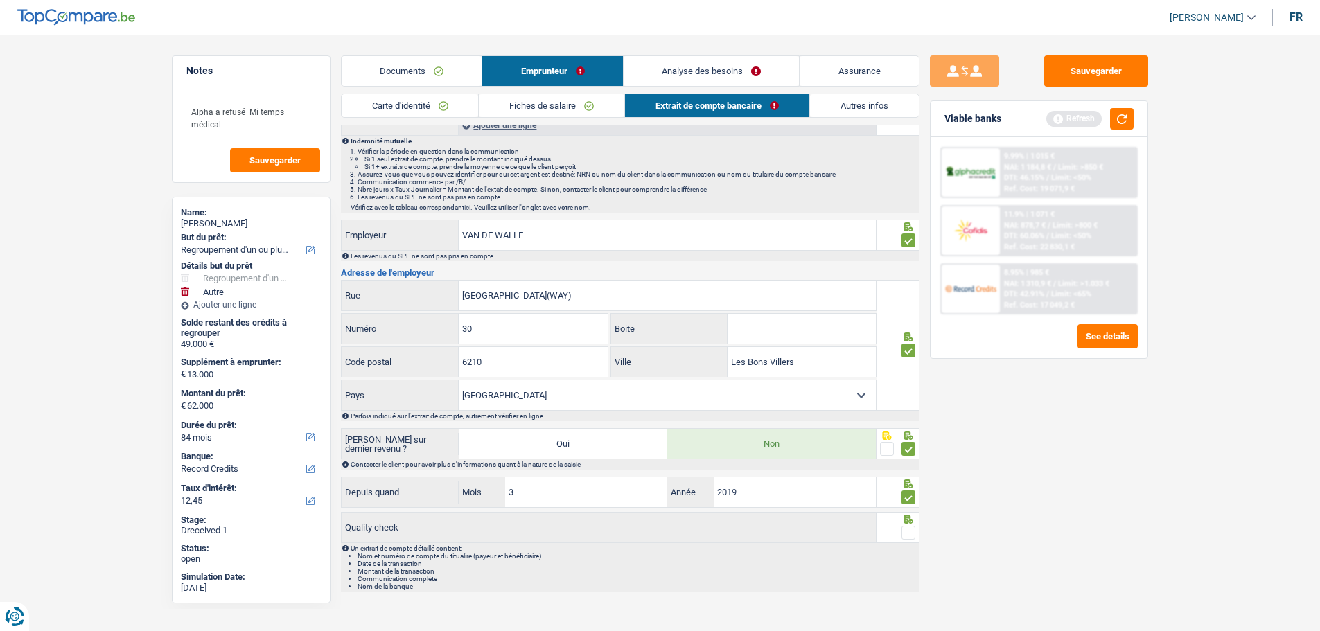
click at [909, 528] on span at bounding box center [909, 533] width 14 height 14
click at [0, 0] on input "radio" at bounding box center [0, 0] width 0 height 0
click at [1116, 68] on button "Sauvegarder" at bounding box center [1096, 70] width 104 height 31
click at [1111, 119] on button "button" at bounding box center [1122, 118] width 24 height 21
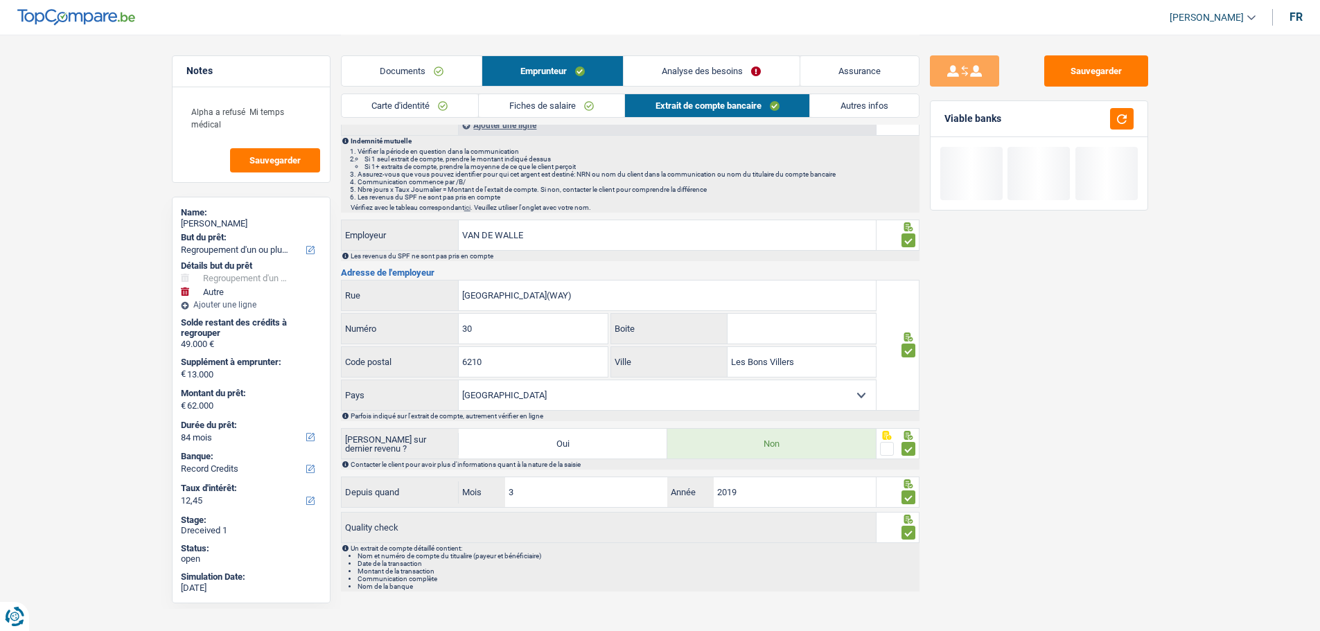
click at [846, 99] on link "Autres infos" at bounding box center [864, 105] width 109 height 23
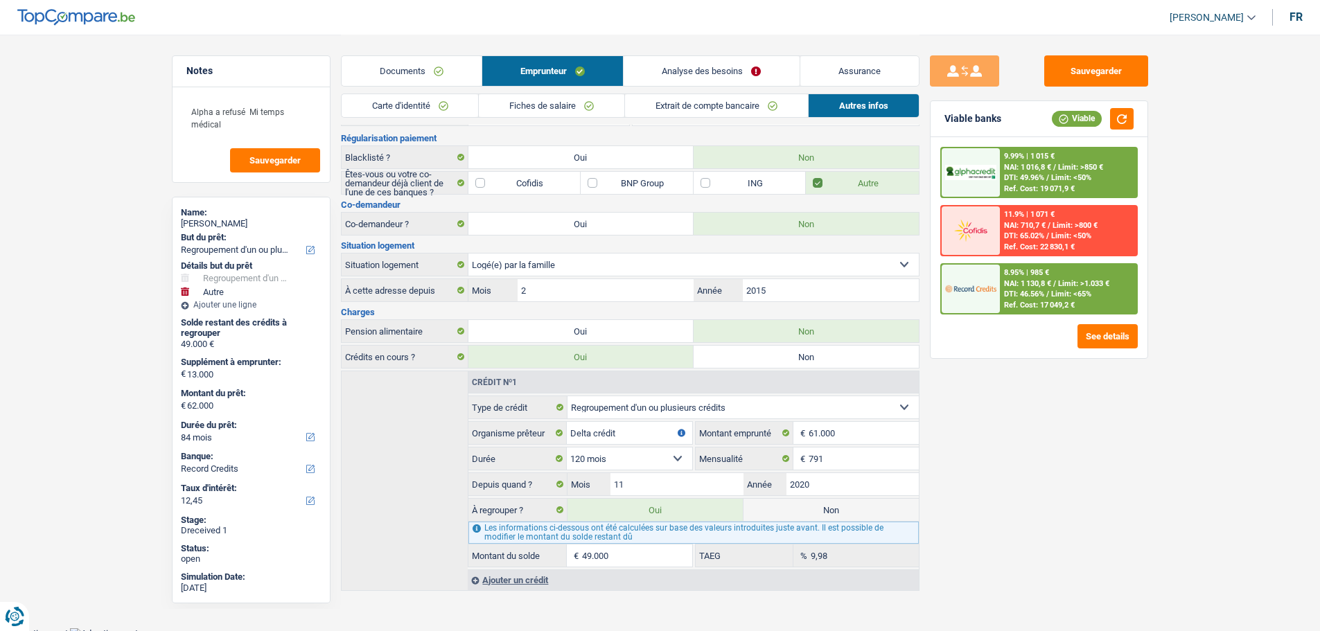
scroll to position [0, 0]
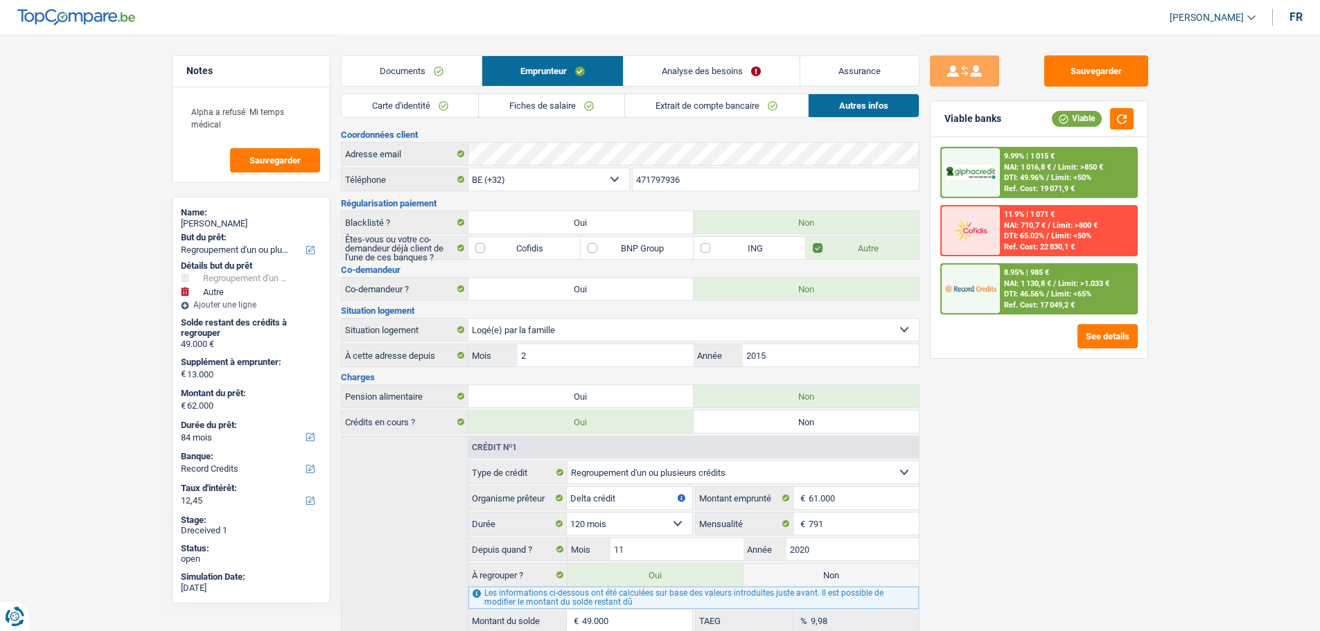
click at [668, 64] on link "Analyse des besoins" at bounding box center [711, 71] width 175 height 30
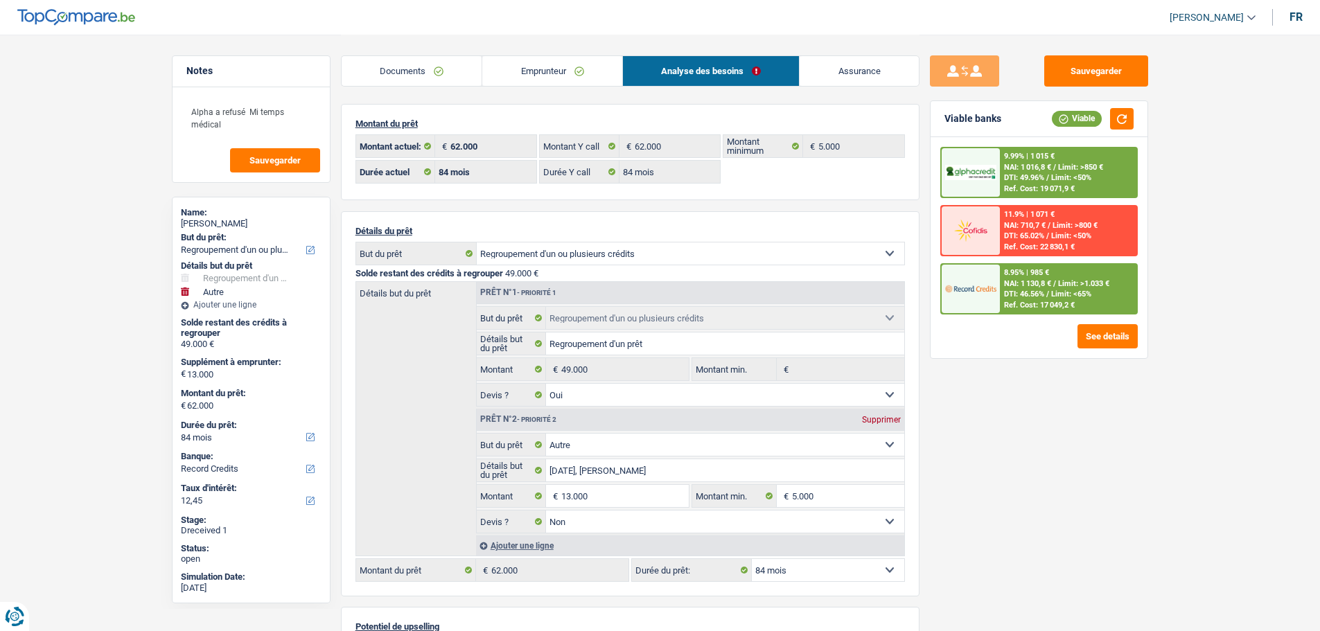
click at [1064, 273] on div "8.95% | 985 € NAI: 1 130,8 € / Limit: >1.033 € DTI: 46.56% / Limit: <65% Ref. C…" at bounding box center [1068, 289] width 137 height 49
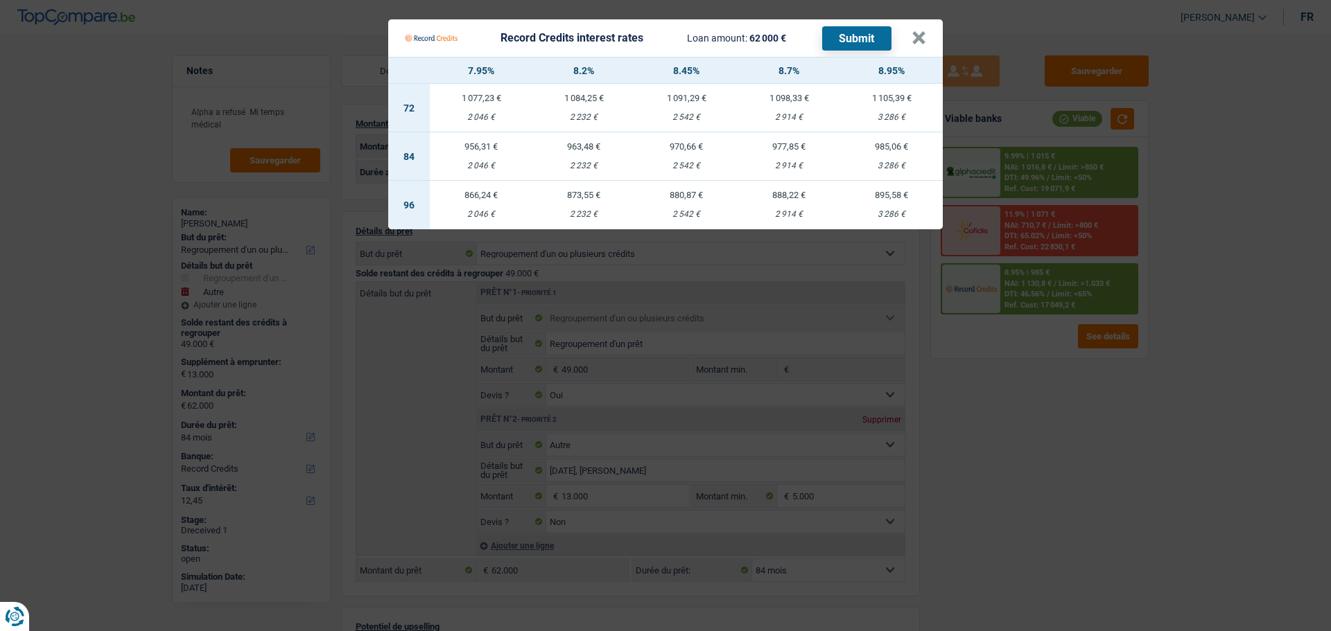
click at [679, 142] on div "970,66 €" at bounding box center [686, 146] width 103 height 9
type input "8,45"
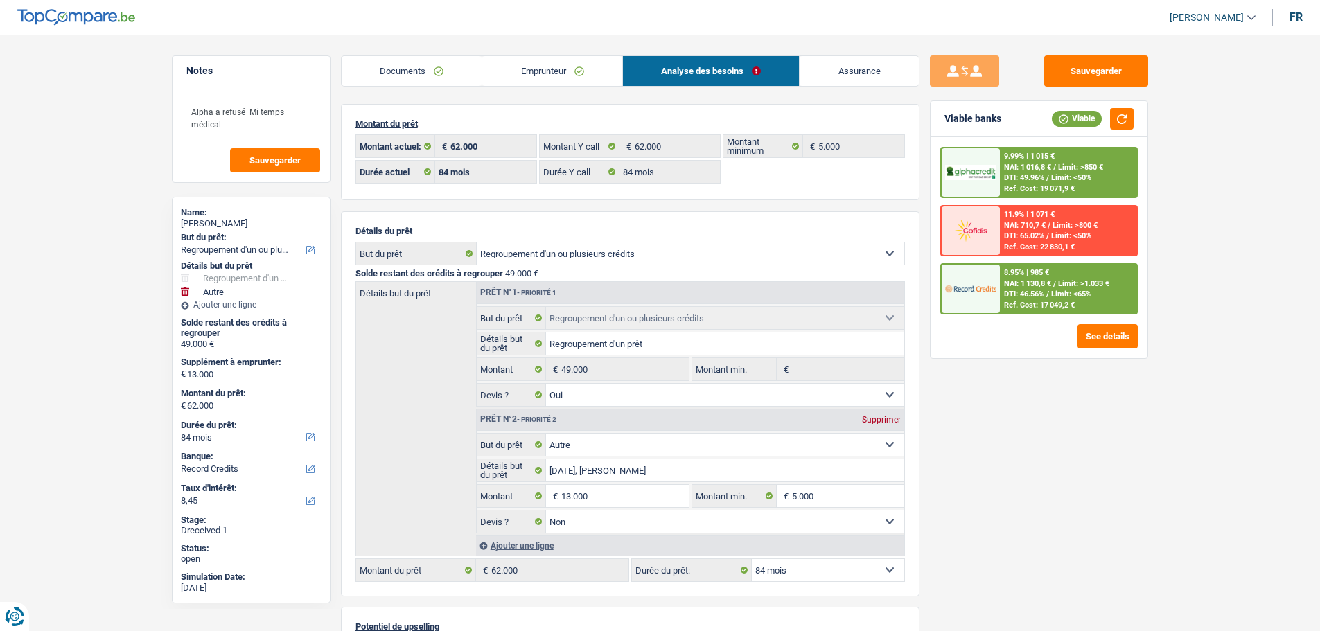
click at [1058, 282] on span "Limit: >1.033 €" at bounding box center [1083, 283] width 51 height 9
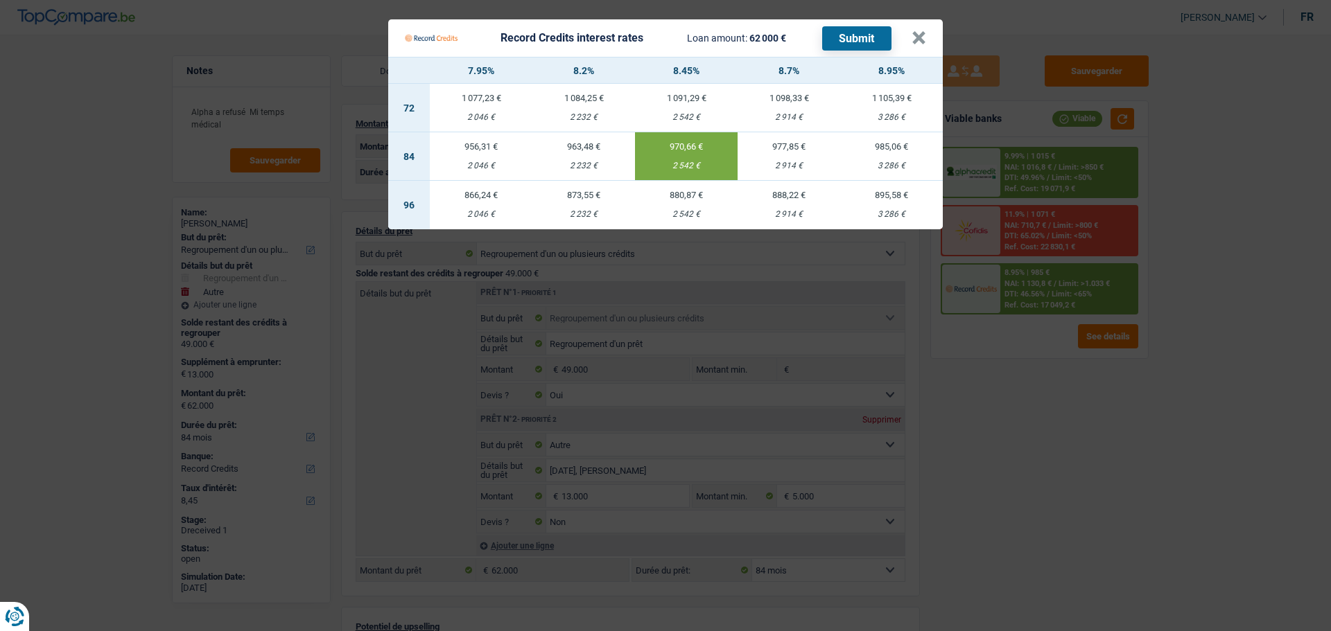
click at [850, 27] on button "Submit" at bounding box center [856, 38] width 69 height 24
click at [920, 33] on button "×" at bounding box center [918, 38] width 15 height 14
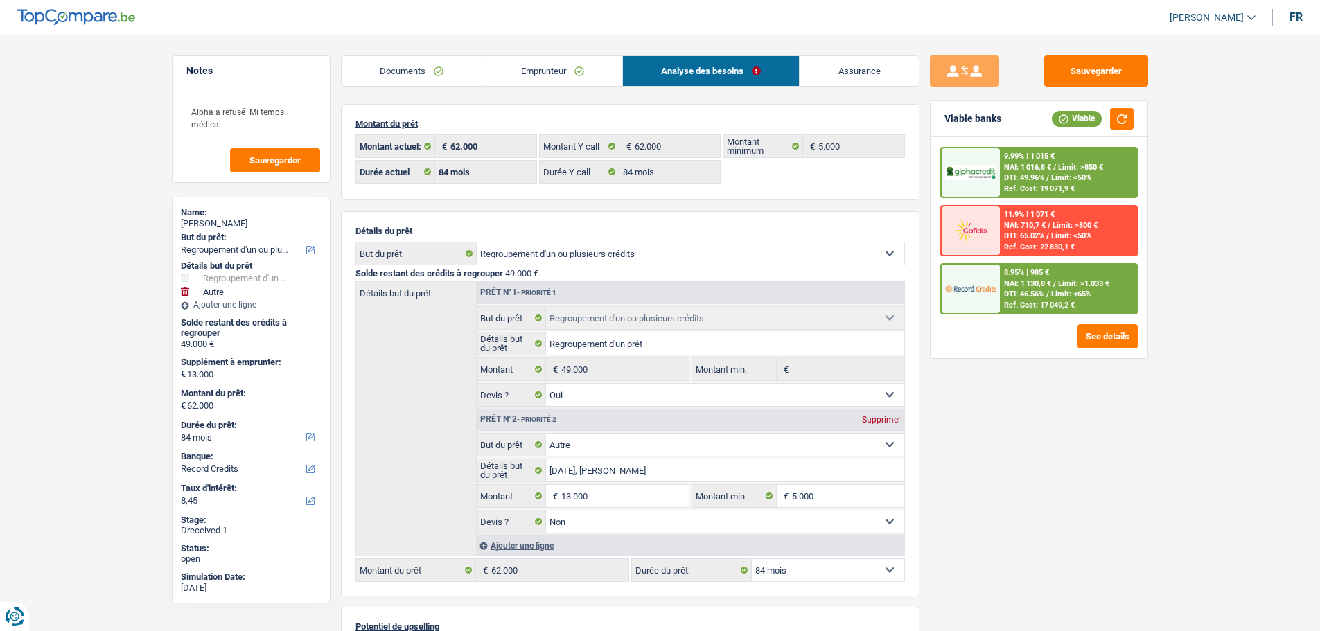
click at [1028, 180] on span "DTI: 49.96%" at bounding box center [1024, 177] width 40 height 9
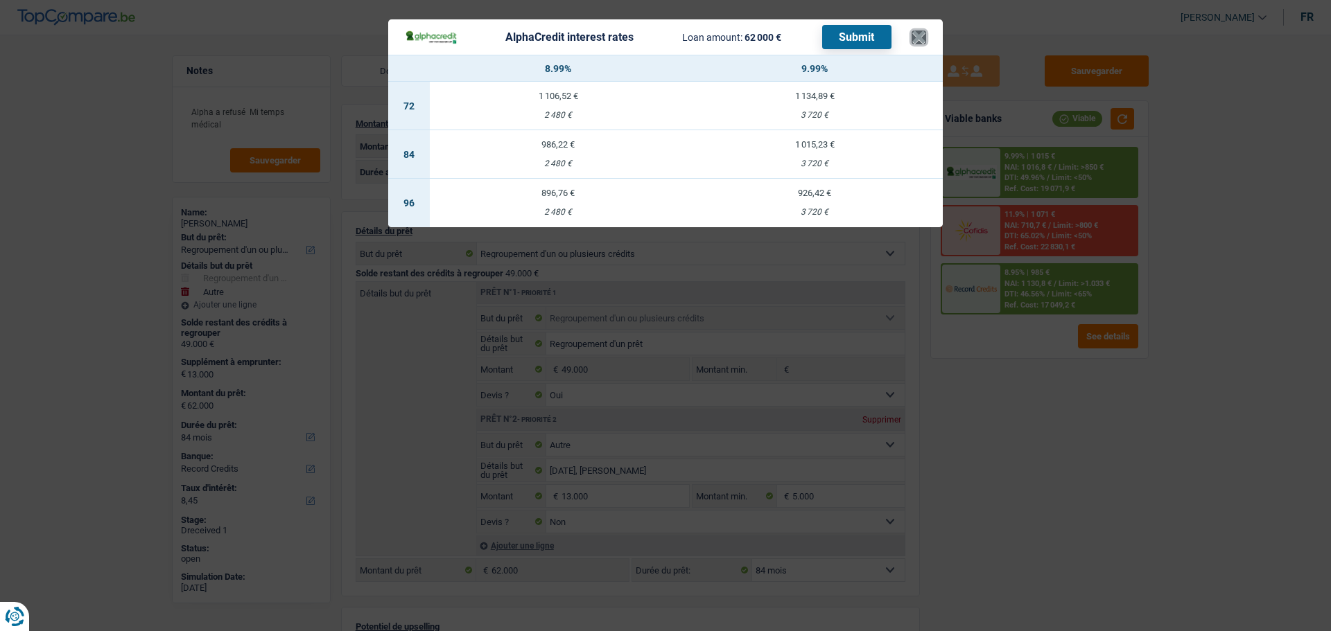
click at [924, 30] on button "×" at bounding box center [918, 37] width 15 height 14
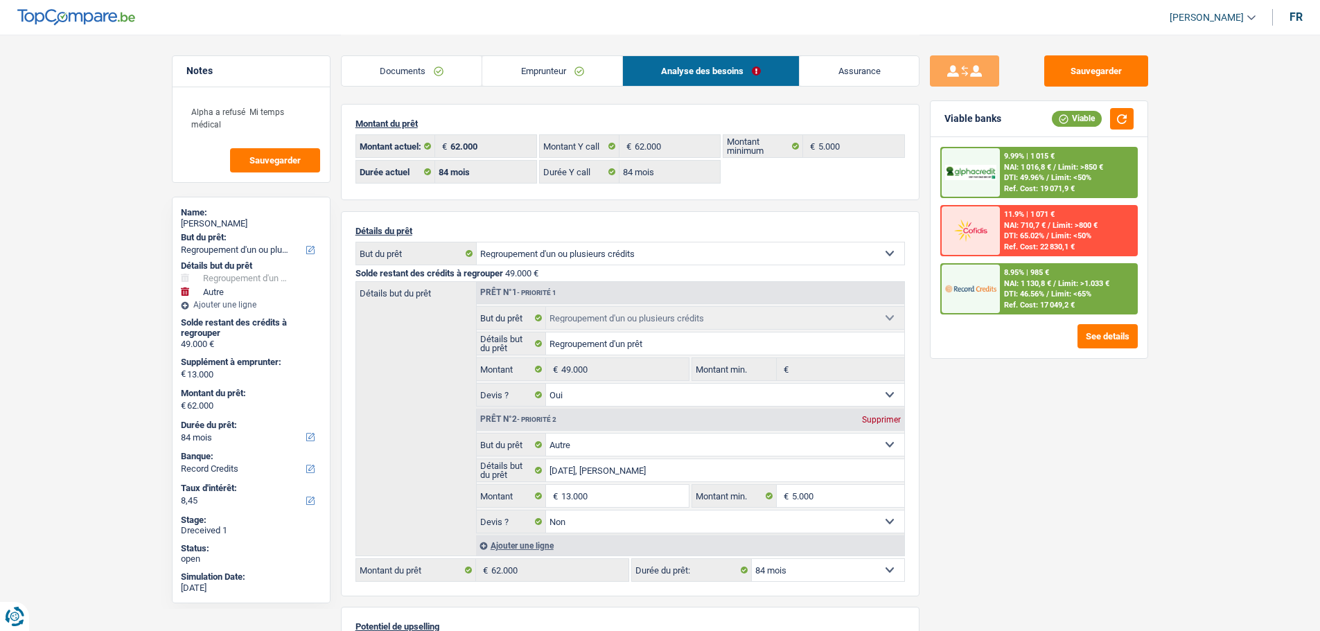
click at [1030, 183] on div "9.99% | 1 015 € NAI: 1 016,8 € / Limit: >850 € DTI: 49.96% / Limit: <50% Ref. C…" at bounding box center [1068, 172] width 137 height 49
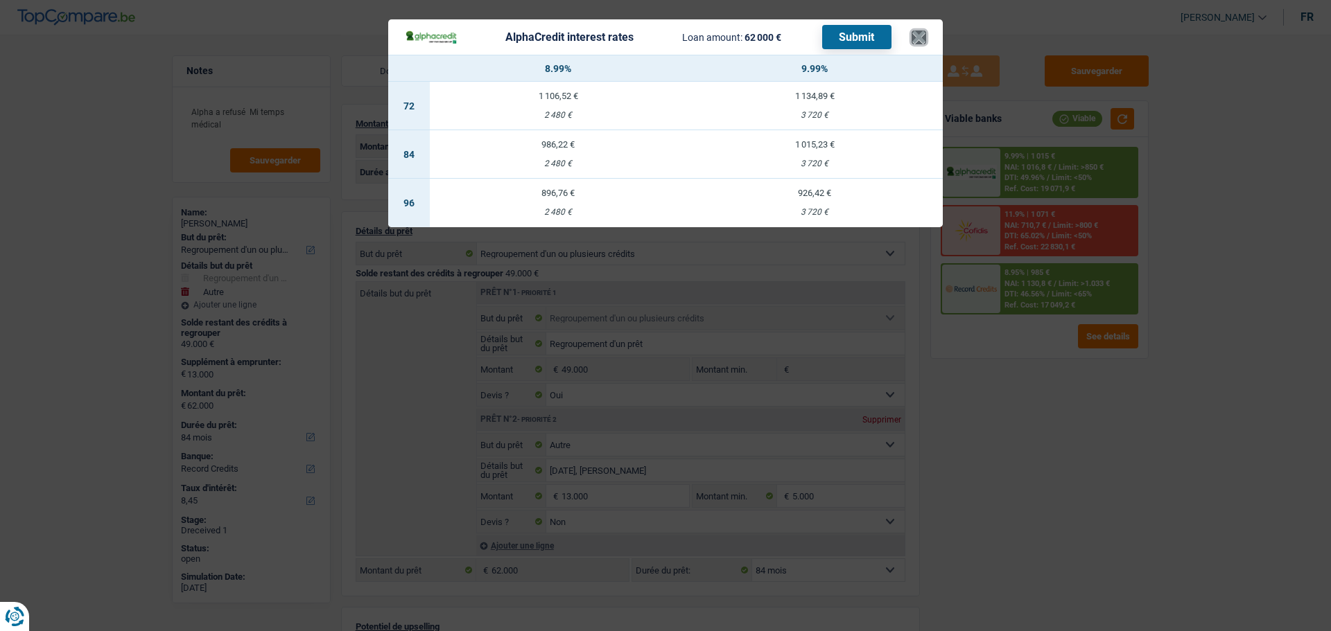
click at [924, 30] on button "×" at bounding box center [918, 37] width 15 height 14
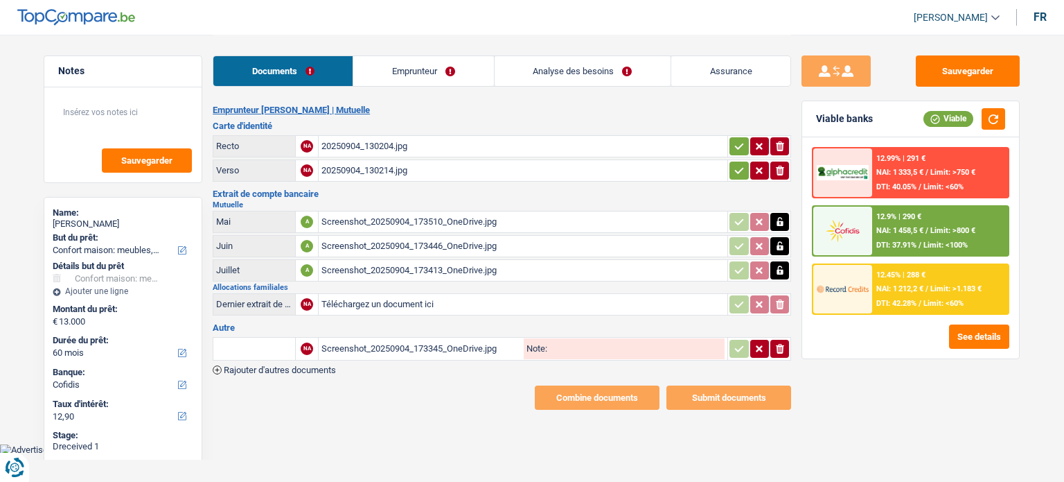
select select "household"
select select "60"
select select "cofidis"
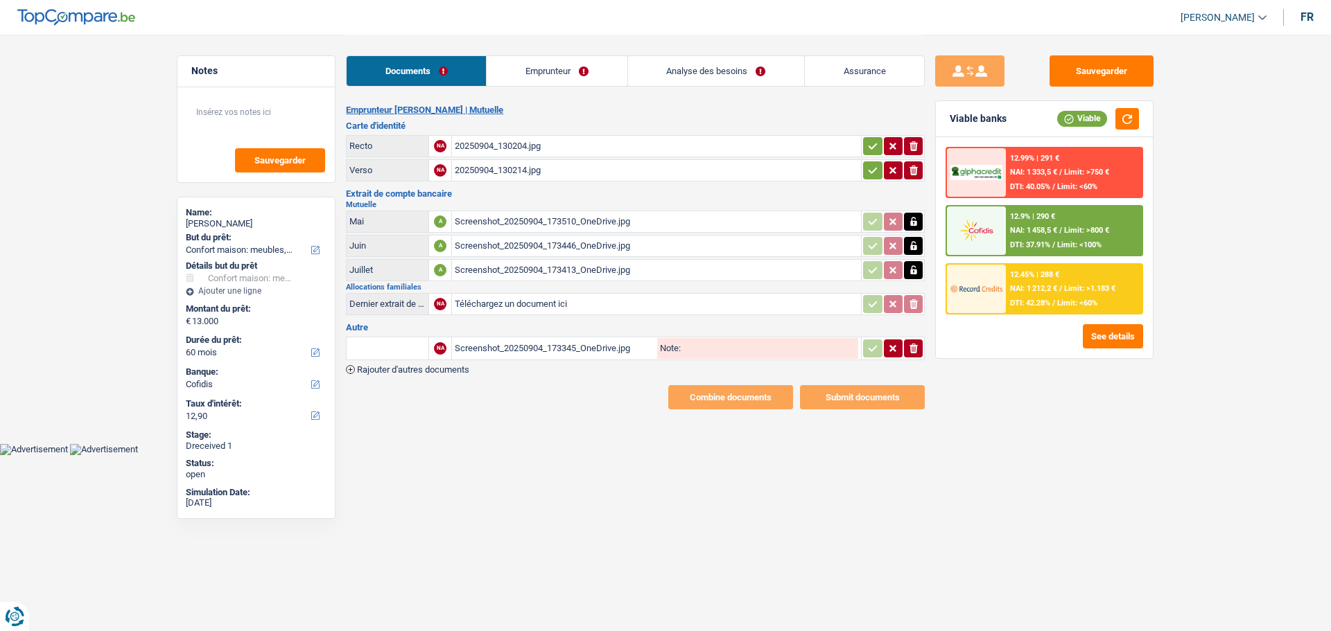
click at [569, 71] on link "Emprunteur" at bounding box center [556, 71] width 140 height 30
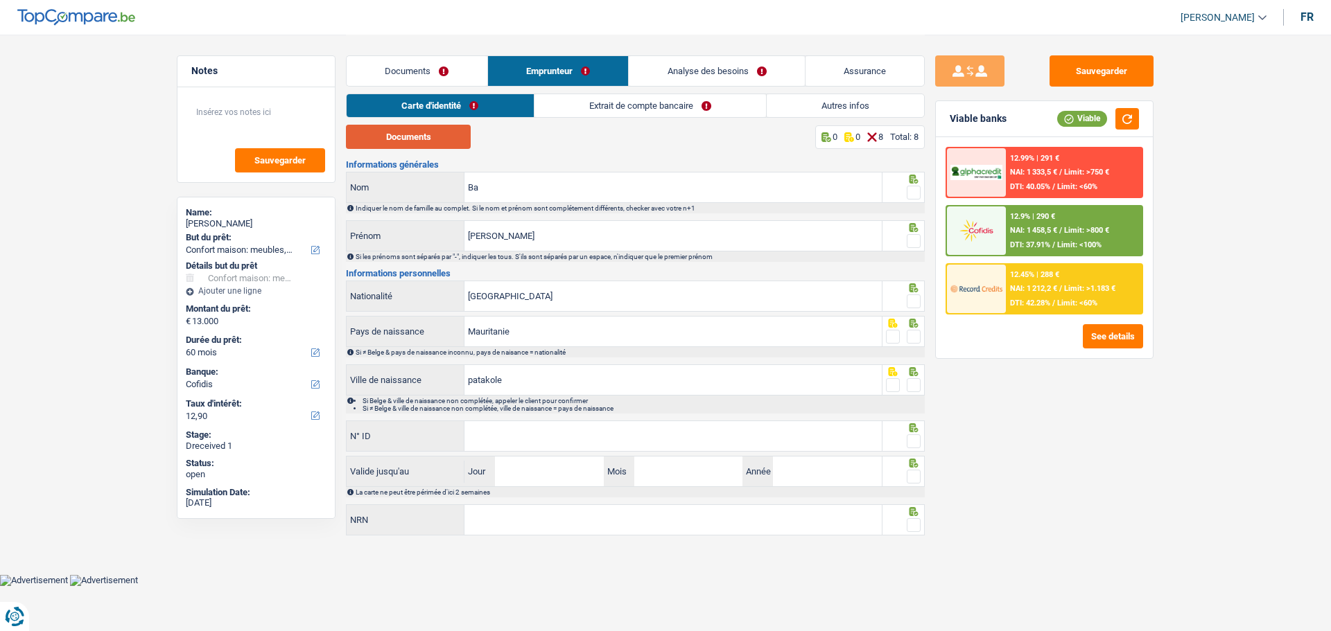
click at [430, 141] on button "Documents" at bounding box center [408, 137] width 125 height 24
click at [658, 107] on link "Extrait de compte bancaire" at bounding box center [649, 105] width 231 height 23
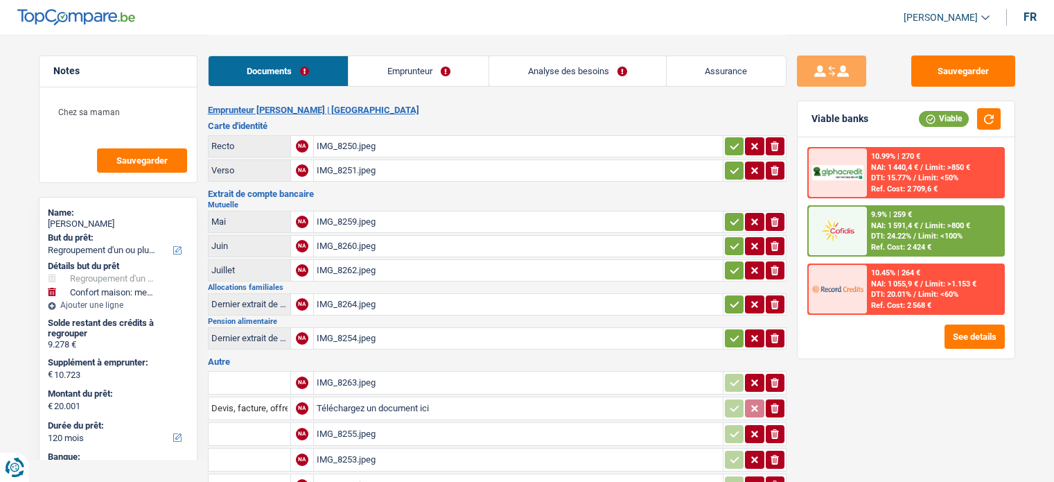
select select "refinancing"
select select "household"
select select "120"
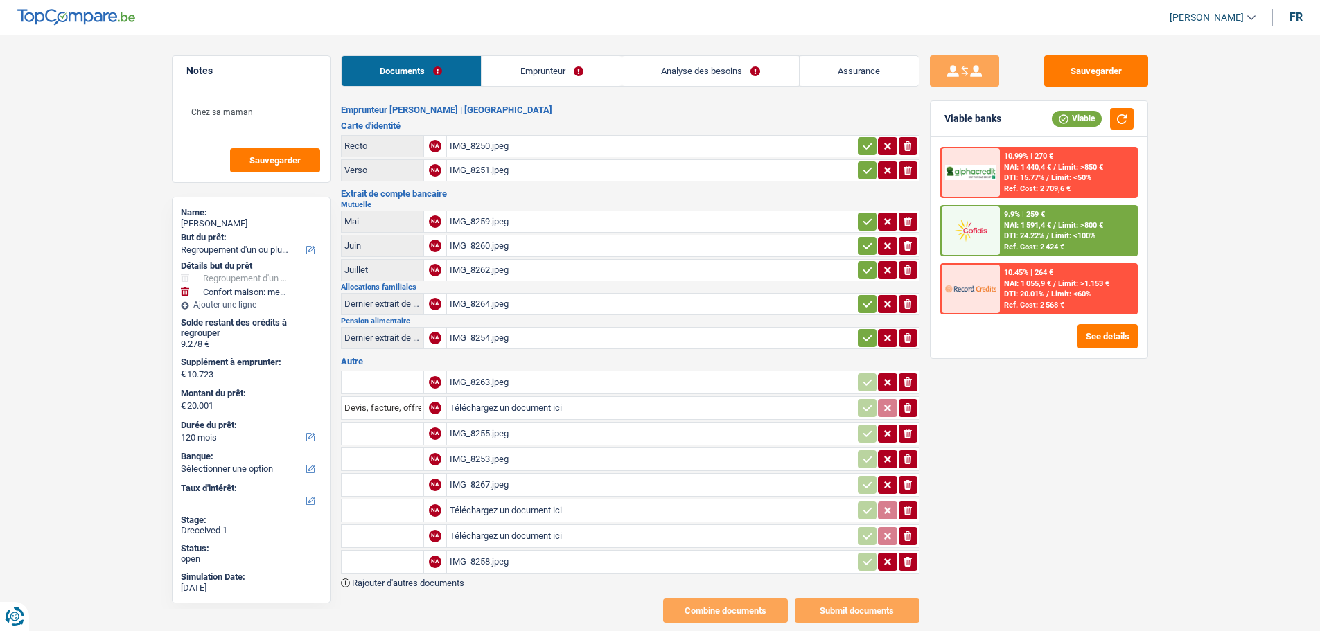
click at [536, 74] on link "Emprunteur" at bounding box center [552, 71] width 140 height 30
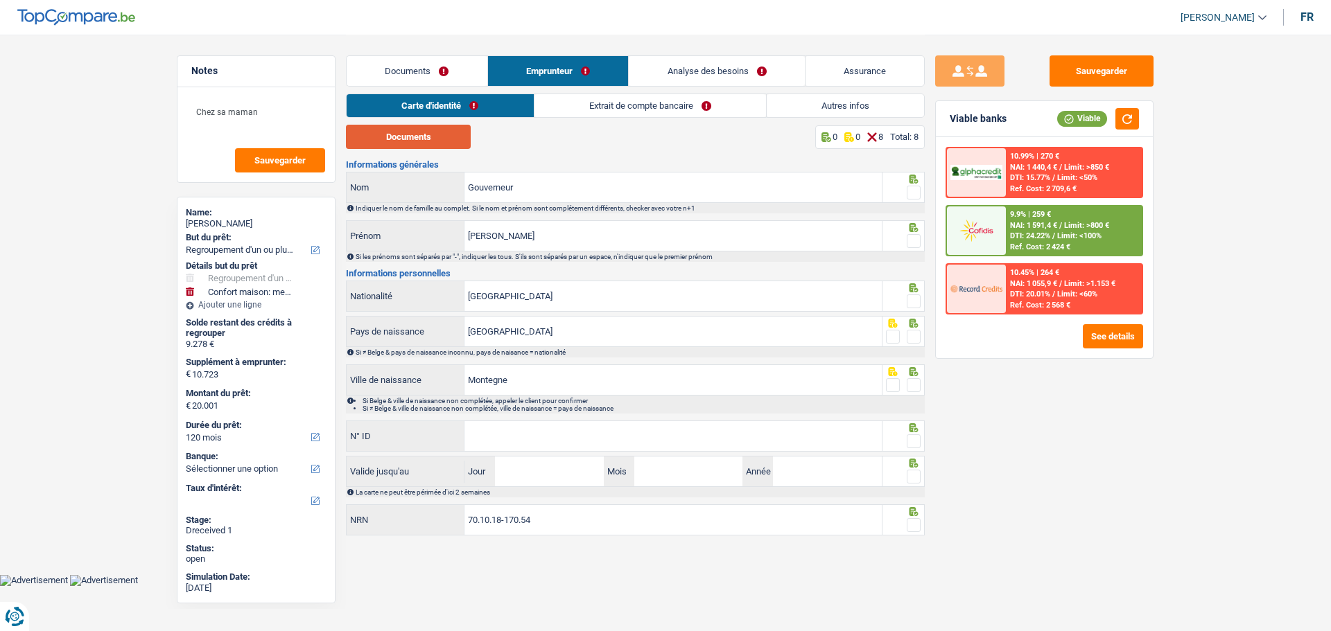
click at [432, 141] on button "Documents" at bounding box center [408, 137] width 125 height 24
click at [908, 188] on span at bounding box center [913, 193] width 14 height 14
click at [0, 0] on input "radio" at bounding box center [0, 0] width 0 height 0
drag, startPoint x: 909, startPoint y: 231, endPoint x: 911, endPoint y: 240, distance: 9.9
click at [909, 233] on div at bounding box center [913, 241] width 14 height 17
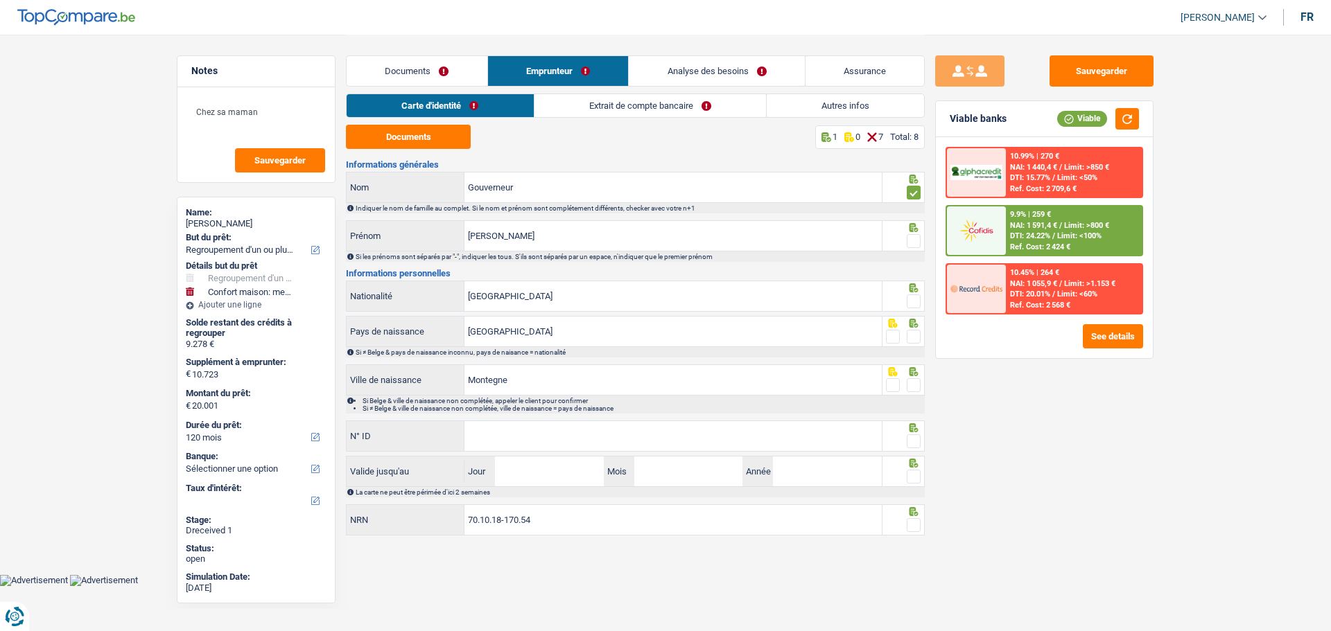
drag, startPoint x: 913, startPoint y: 288, endPoint x: 913, endPoint y: 266, distance: 22.2
click at [913, 287] on icon at bounding box center [913, 287] width 9 height 9
drag, startPoint x: 915, startPoint y: 237, endPoint x: 913, endPoint y: 273, distance: 36.1
click at [915, 238] on span at bounding box center [913, 241] width 14 height 14
click at [0, 0] on input "radio" at bounding box center [0, 0] width 0 height 0
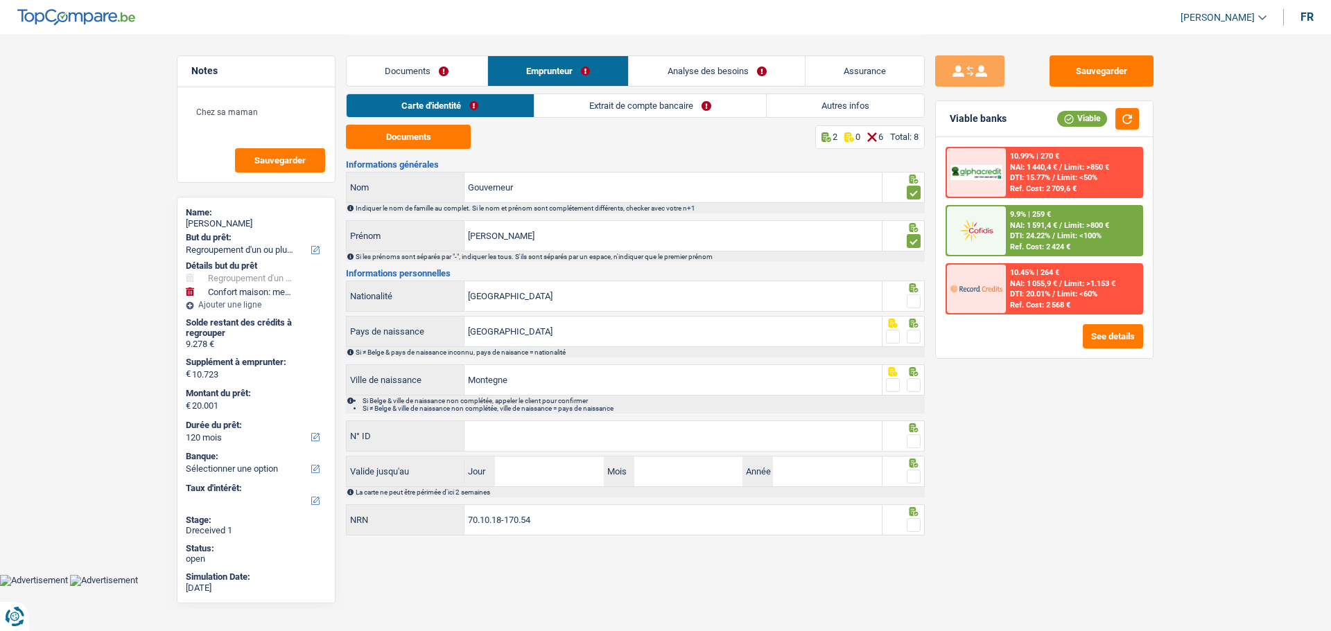
click at [911, 303] on span at bounding box center [913, 302] width 14 height 14
click at [0, 0] on input "radio" at bounding box center [0, 0] width 0 height 0
drag, startPoint x: 913, startPoint y: 333, endPoint x: 913, endPoint y: 344, distance: 11.1
click at [913, 338] on span at bounding box center [913, 337] width 14 height 14
click at [0, 0] on input "radio" at bounding box center [0, 0] width 0 height 0
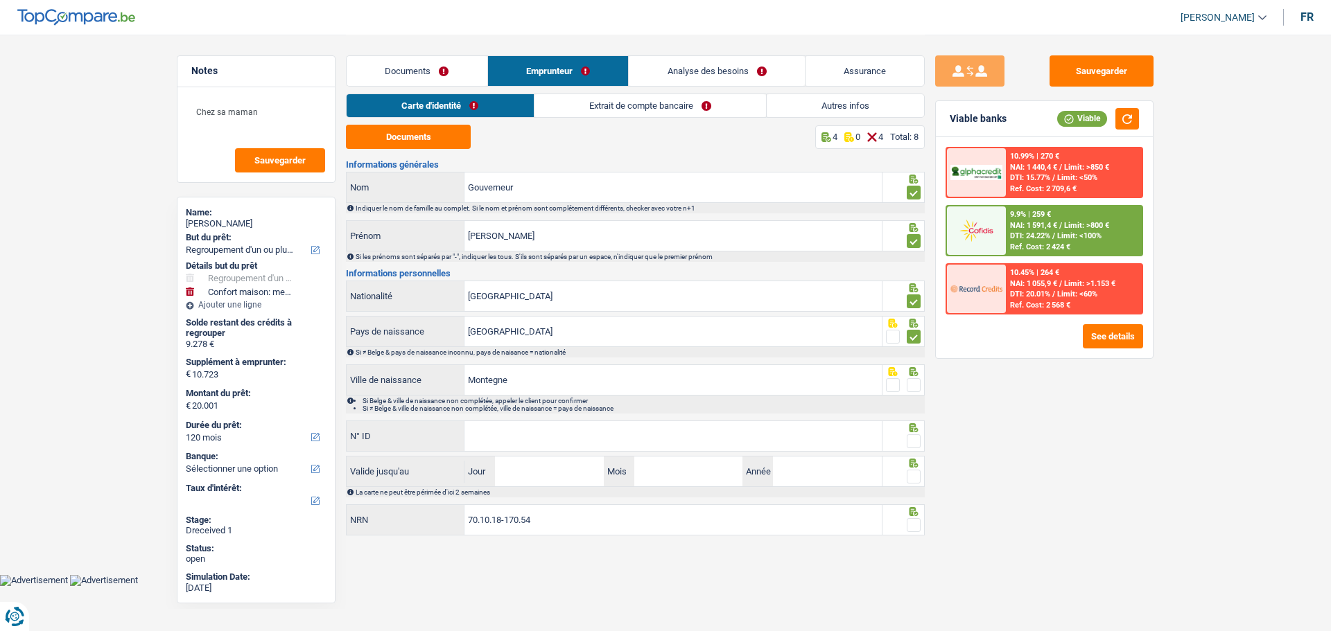
click at [909, 379] on span at bounding box center [913, 385] width 14 height 14
click at [0, 0] on input "radio" at bounding box center [0, 0] width 0 height 0
click at [913, 435] on span at bounding box center [913, 442] width 14 height 14
click at [0, 0] on input "radio" at bounding box center [0, 0] width 0 height 0
click at [811, 425] on input "N° ID" at bounding box center [672, 436] width 417 height 30
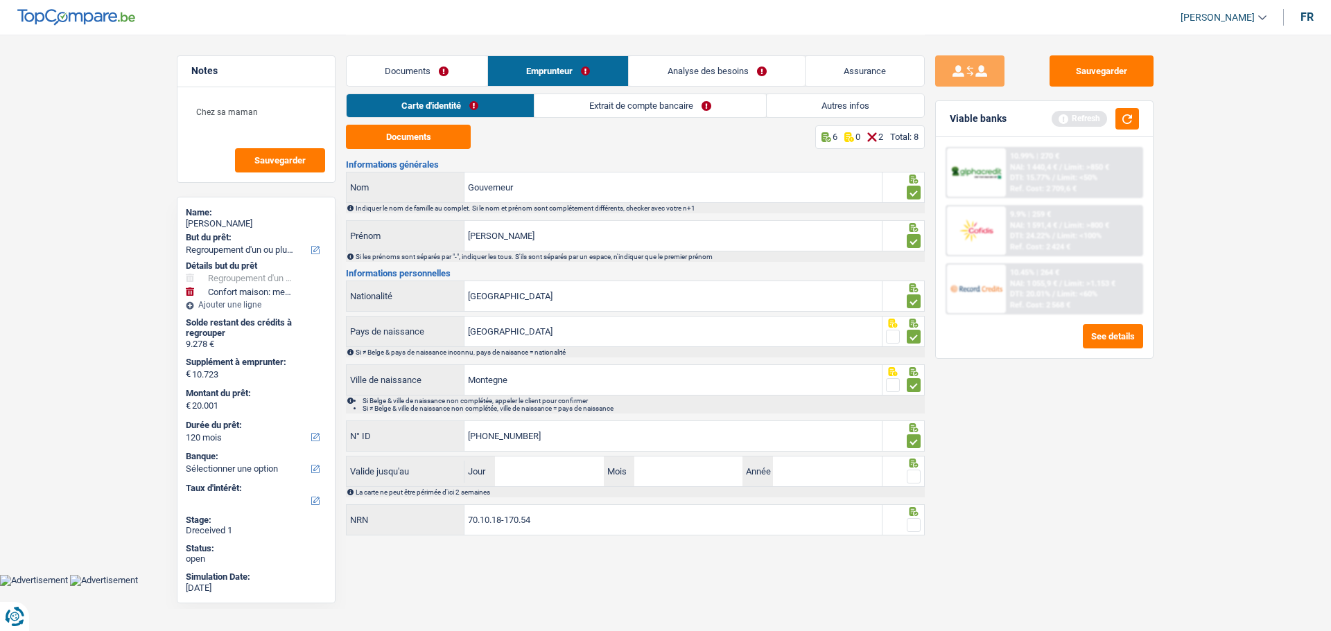
type input "[PHONE_NUMBER]"
click at [543, 475] on input "Jour" at bounding box center [549, 472] width 108 height 30
type input "13"
type input "05"
type input "2034"
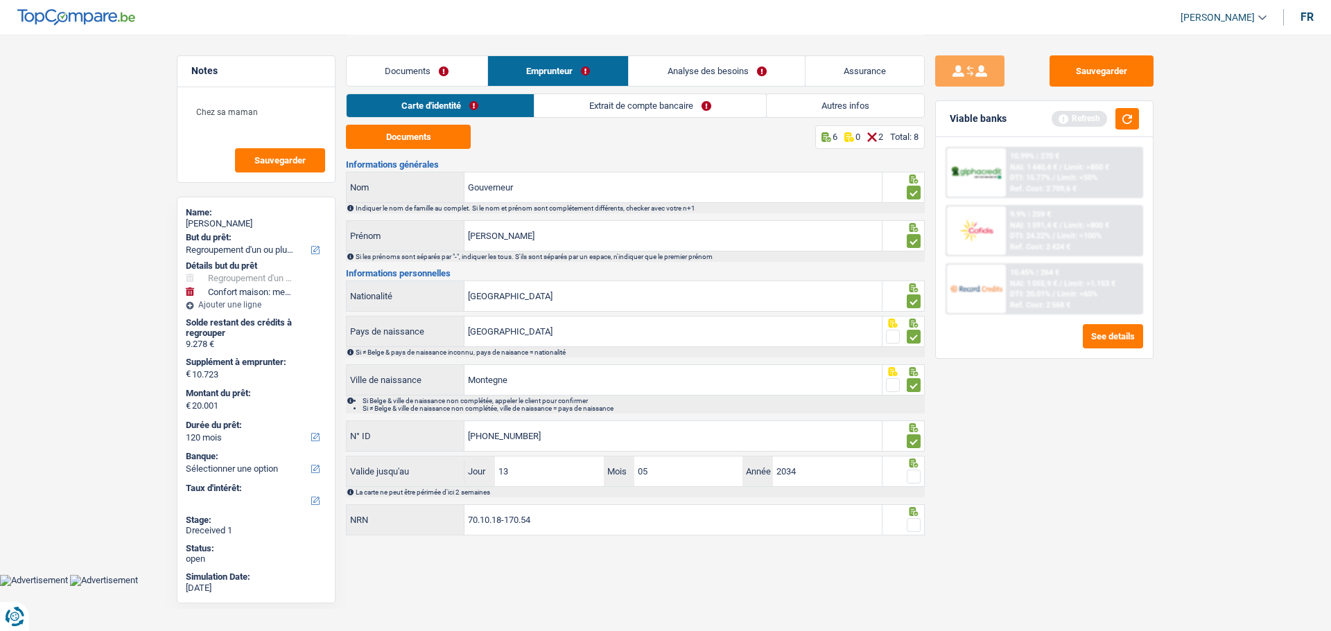
drag, startPoint x: 916, startPoint y: 476, endPoint x: 920, endPoint y: 500, distance: 24.6
click at [916, 479] on span at bounding box center [913, 477] width 14 height 14
click at [0, 0] on input "radio" at bounding box center [0, 0] width 0 height 0
click at [914, 481] on span at bounding box center [913, 525] width 14 height 14
click at [0, 0] on input "radio" at bounding box center [0, 0] width 0 height 0
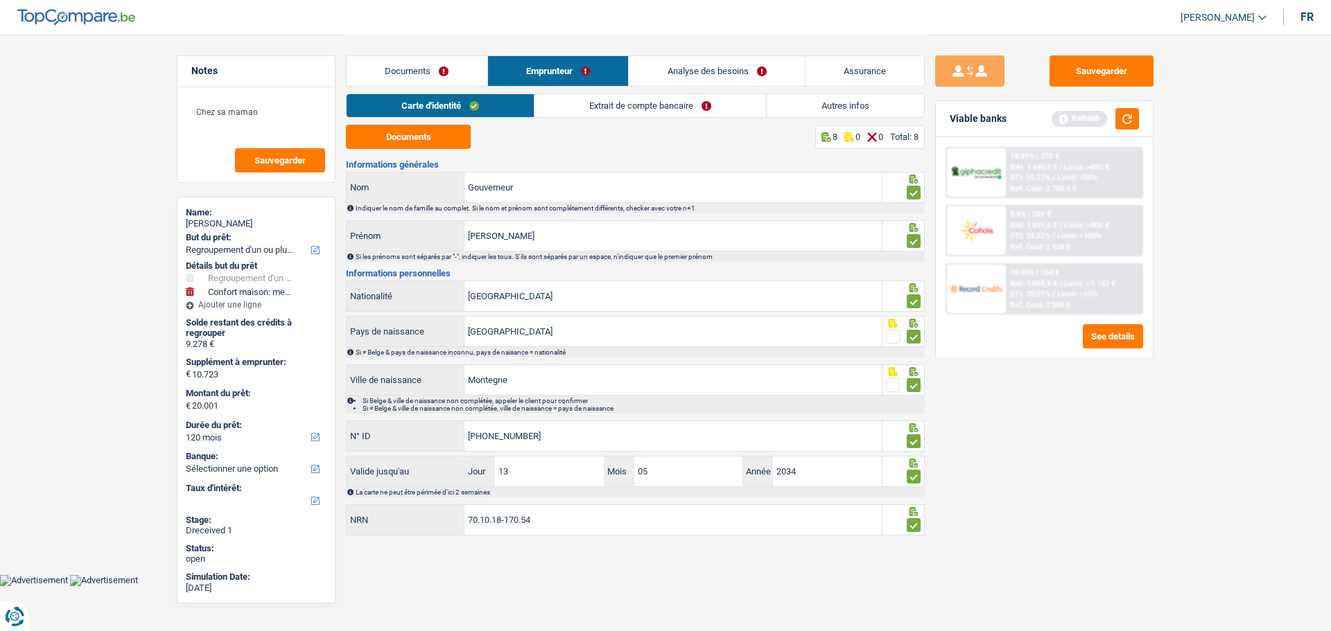
click at [651, 112] on link "Extrait de compte bancaire" at bounding box center [649, 105] width 231 height 23
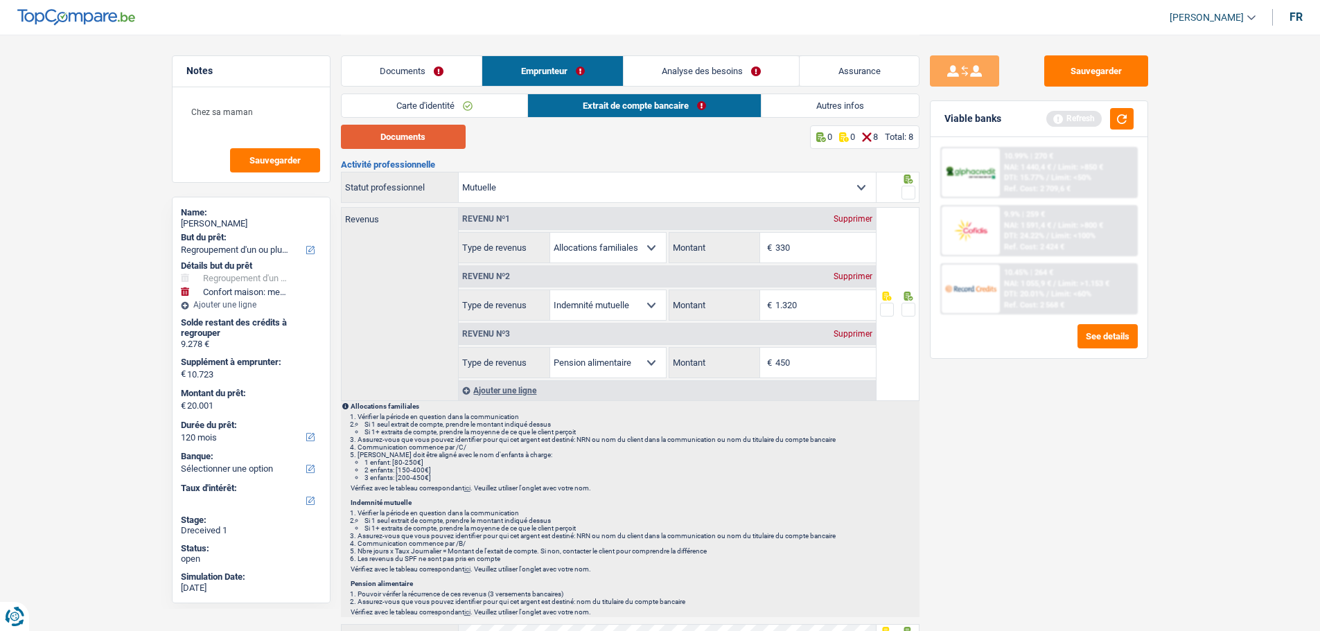
click at [397, 137] on button "Documents" at bounding box center [403, 137] width 125 height 24
click at [810, 305] on input "1.320" at bounding box center [825, 305] width 100 height 30
type input "1.314"
click at [802, 243] on input "330" at bounding box center [825, 248] width 100 height 30
type input "3"
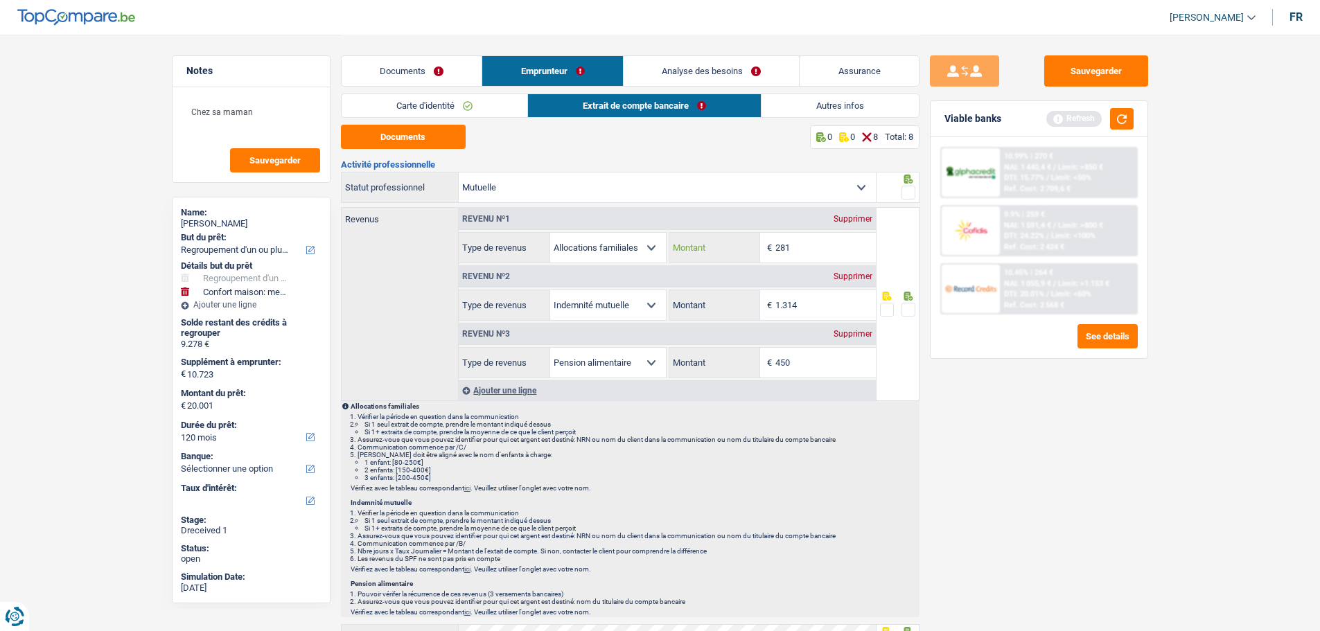
type input "281"
drag, startPoint x: 812, startPoint y: 358, endPoint x: 734, endPoint y: 359, distance: 78.3
click at [734, 359] on div "450 € Montant" at bounding box center [772, 363] width 207 height 30
type input "170"
click at [912, 193] on span at bounding box center [909, 193] width 14 height 14
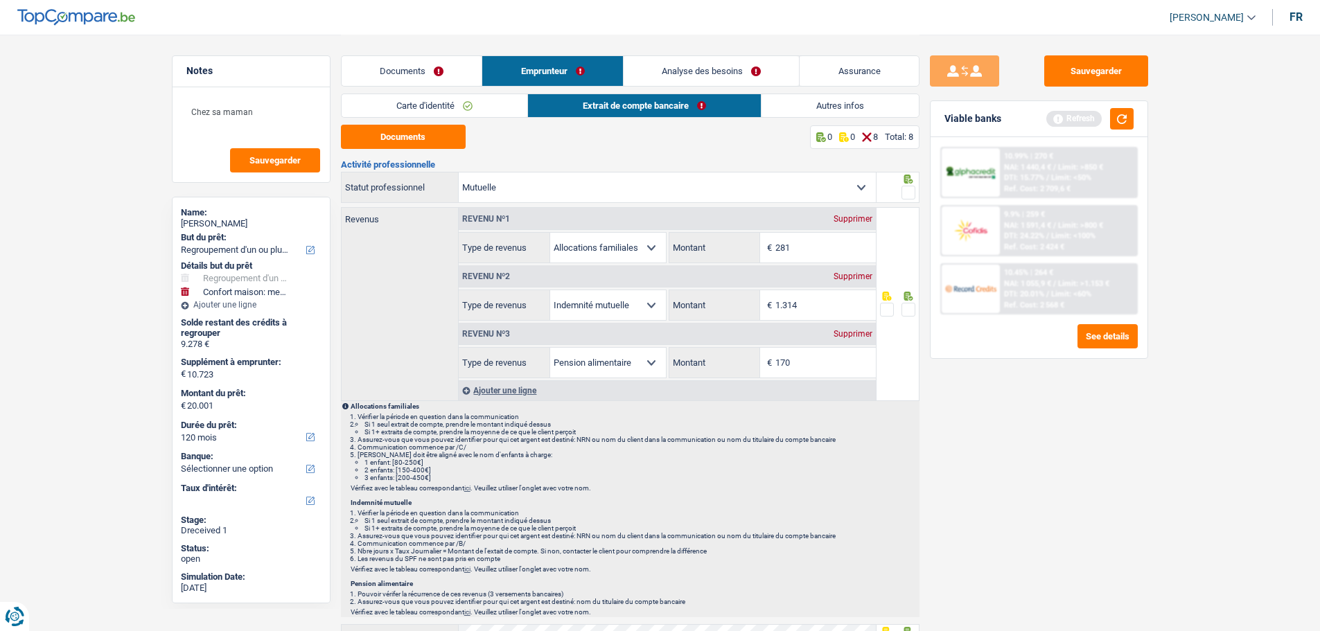
click at [0, 0] on input "radio" at bounding box center [0, 0] width 0 height 0
click at [904, 303] on span at bounding box center [909, 310] width 14 height 14
click at [0, 0] on input "radio" at bounding box center [0, 0] width 0 height 0
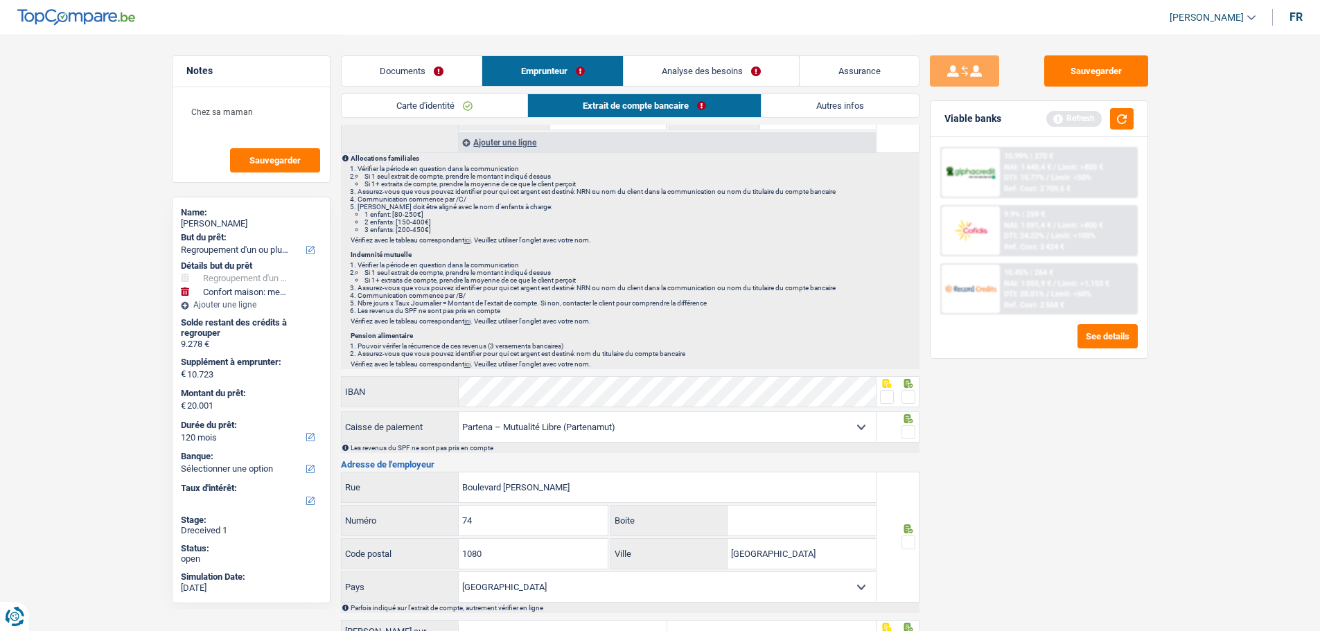
scroll to position [277, 0]
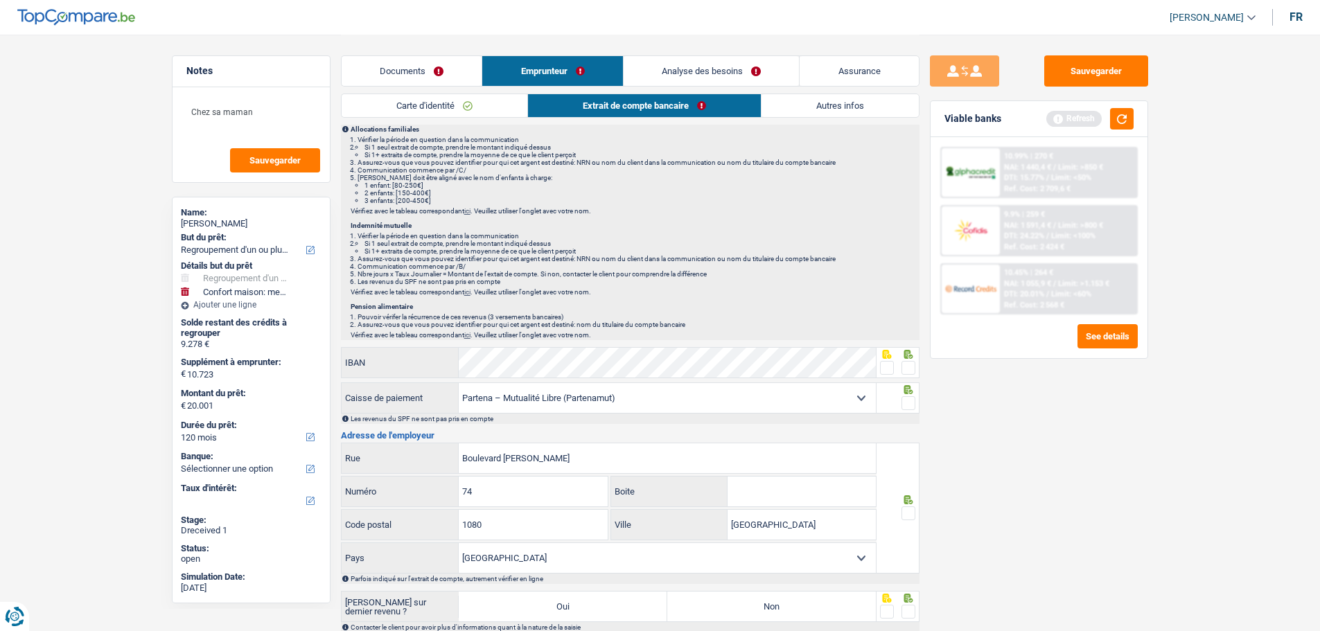
drag, startPoint x: 906, startPoint y: 360, endPoint x: 908, endPoint y: 380, distance: 20.1
click at [906, 362] on span at bounding box center [909, 368] width 14 height 14
click at [0, 0] on input "radio" at bounding box center [0, 0] width 0 height 0
click at [911, 399] on span at bounding box center [909, 403] width 14 height 14
click at [0, 0] on input "radio" at bounding box center [0, 0] width 0 height 0
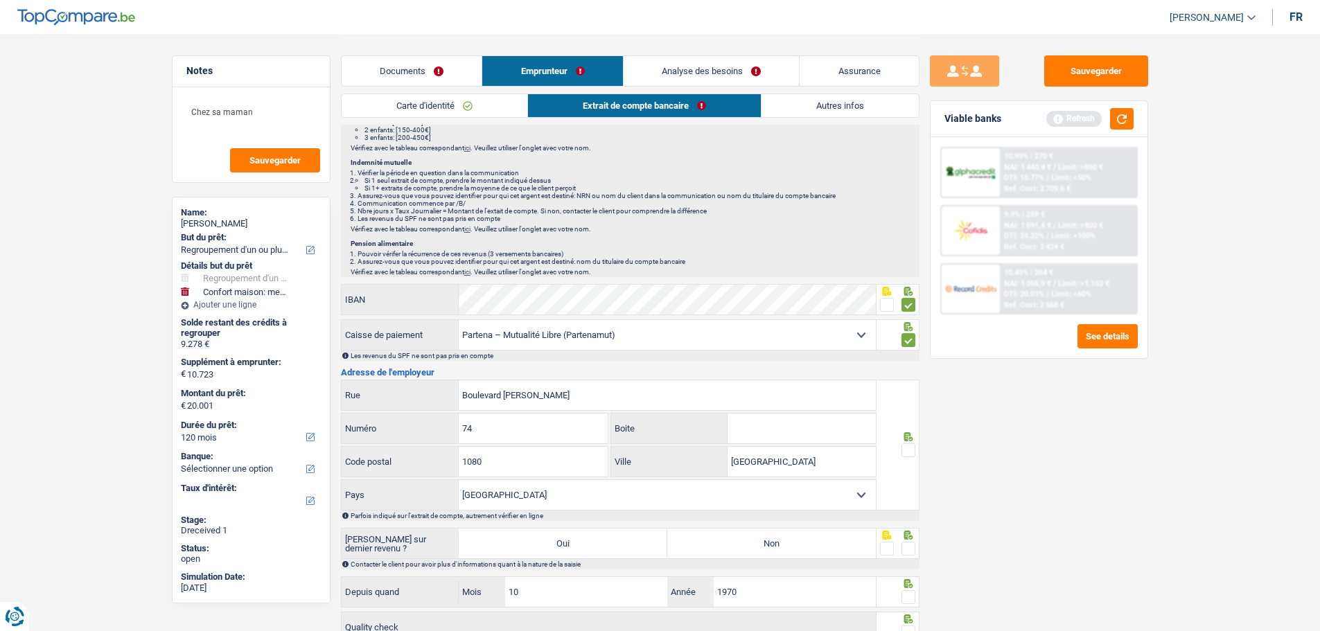
scroll to position [416, 0]
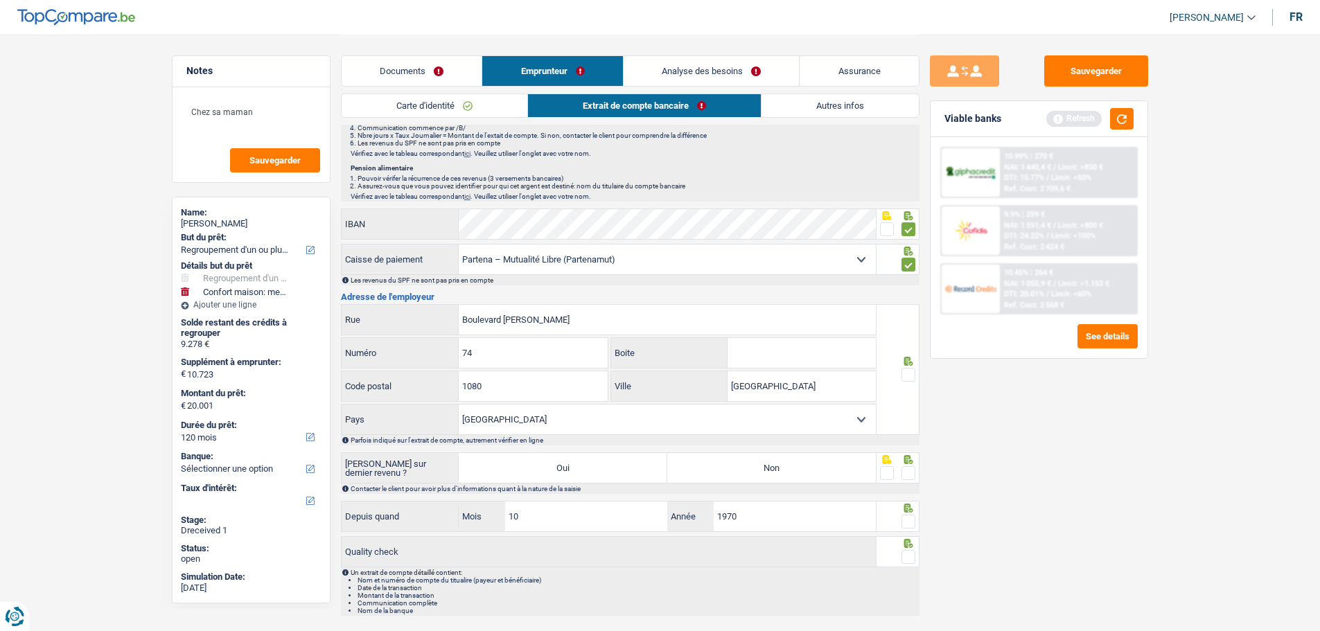
click at [915, 369] on span at bounding box center [909, 375] width 14 height 14
click at [0, 0] on input "radio" at bounding box center [0, 0] width 0 height 0
drag, startPoint x: 904, startPoint y: 468, endPoint x: 906, endPoint y: 498, distance: 29.9
click at [904, 475] on span at bounding box center [909, 473] width 14 height 14
click at [0, 0] on input "radio" at bounding box center [0, 0] width 0 height 0
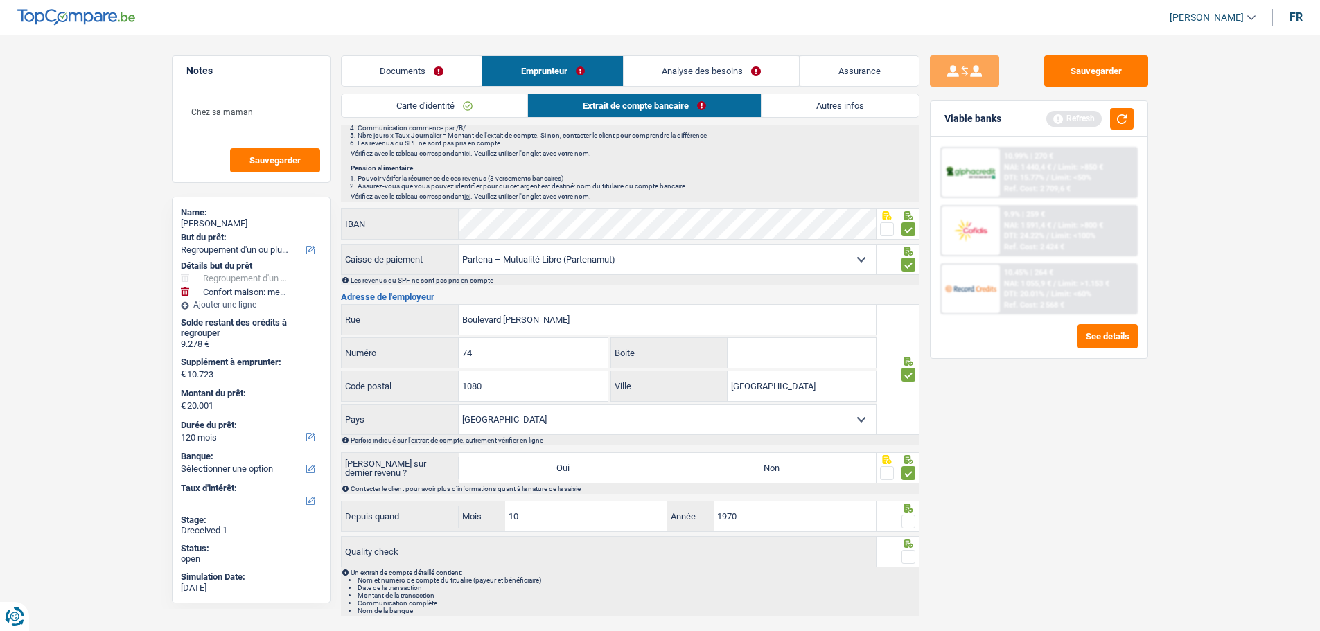
click at [909, 481] on span at bounding box center [909, 522] width 14 height 14
click at [0, 0] on input "radio" at bounding box center [0, 0] width 0 height 0
click at [909, 481] on span at bounding box center [909, 557] width 14 height 14
click at [0, 0] on input "radio" at bounding box center [0, 0] width 0 height 0
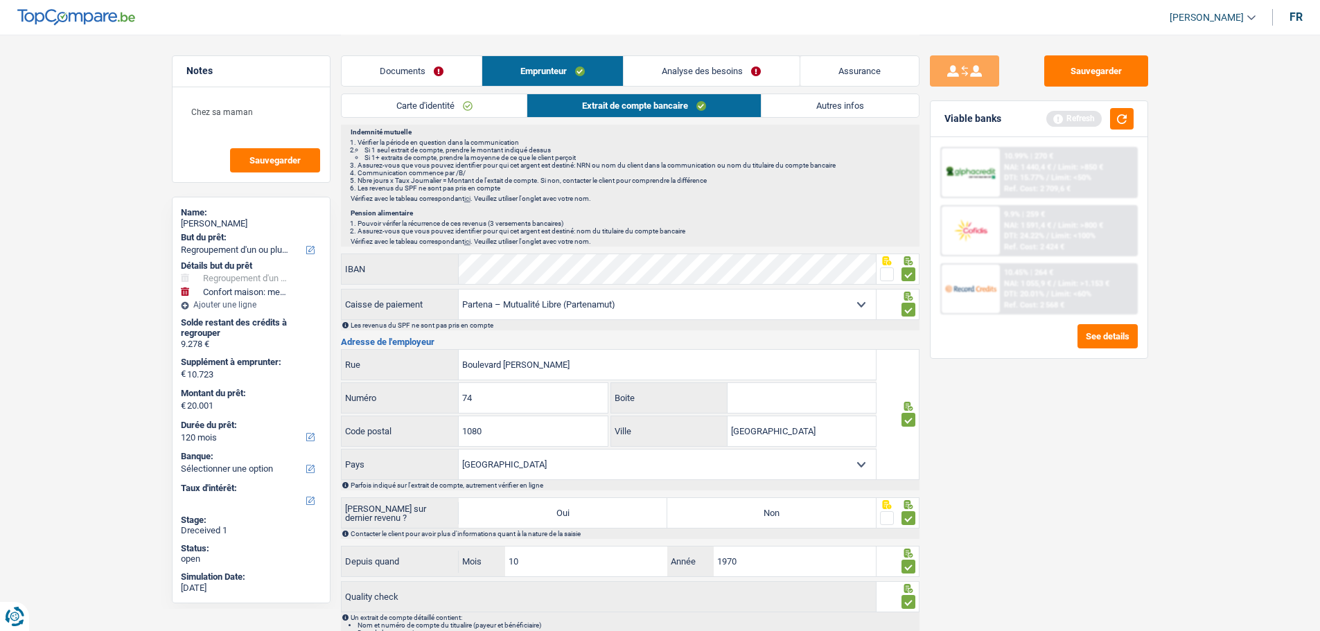
scroll to position [346, 0]
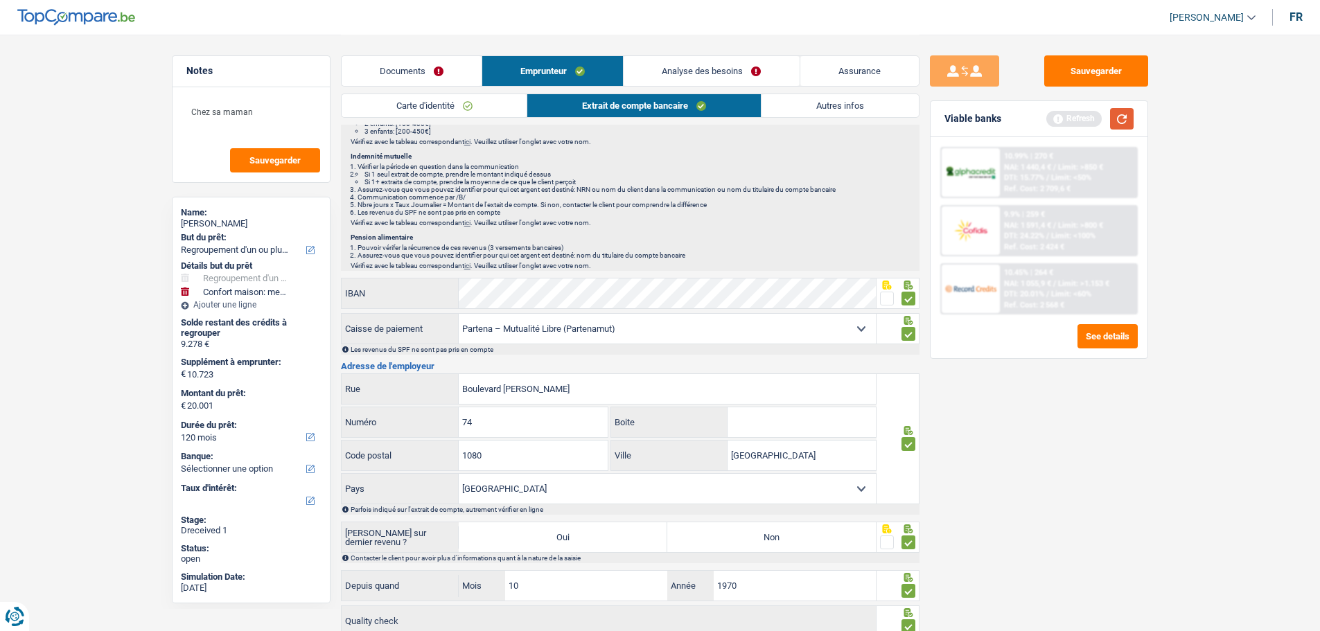
click at [1053, 116] on button "button" at bounding box center [1122, 118] width 24 height 21
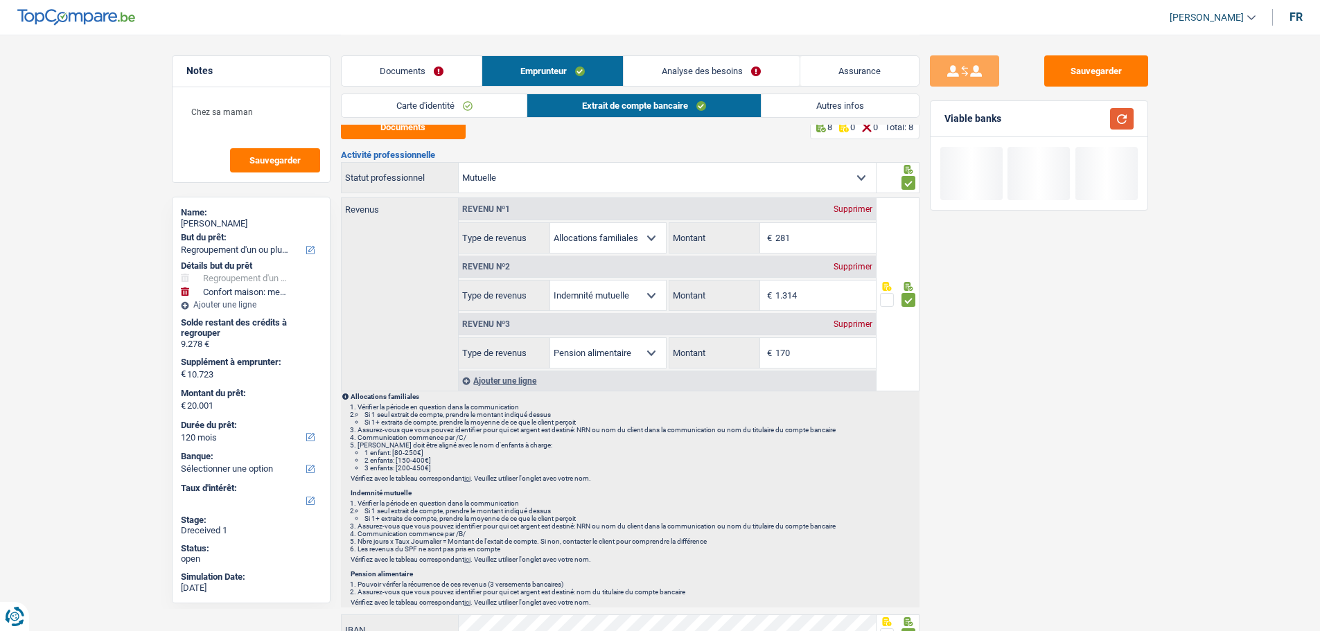
scroll to position [0, 0]
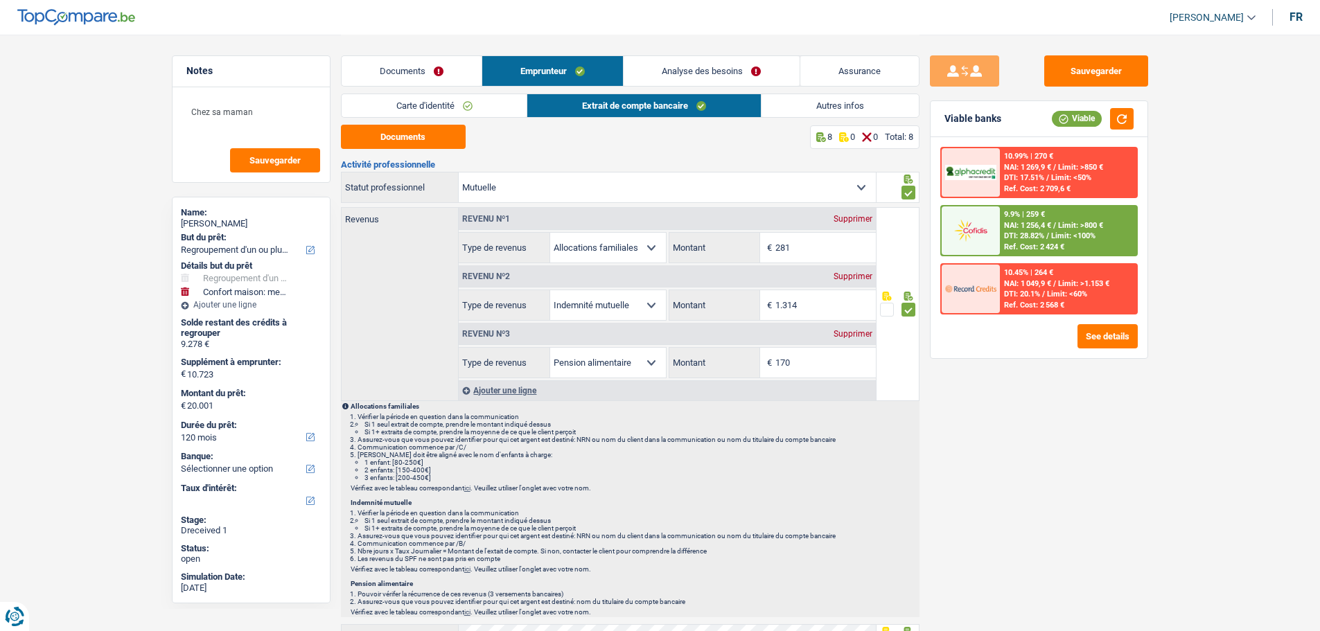
click at [831, 103] on link "Autres infos" at bounding box center [840, 105] width 157 height 23
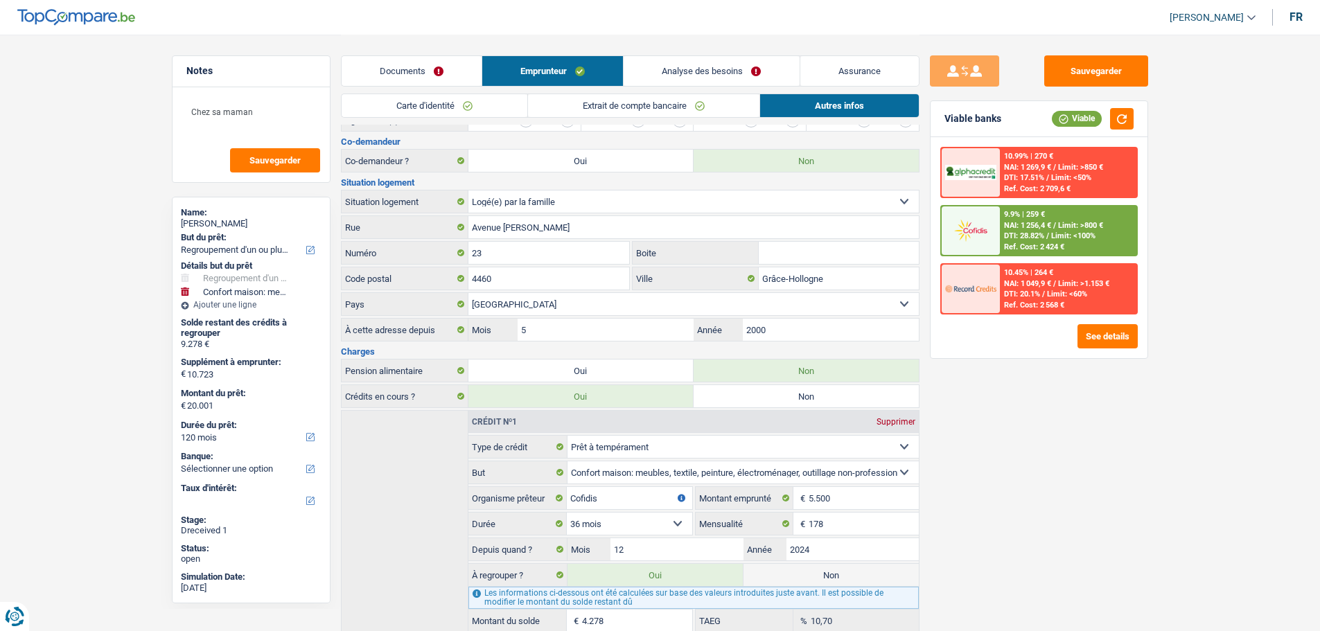
scroll to position [277, 0]
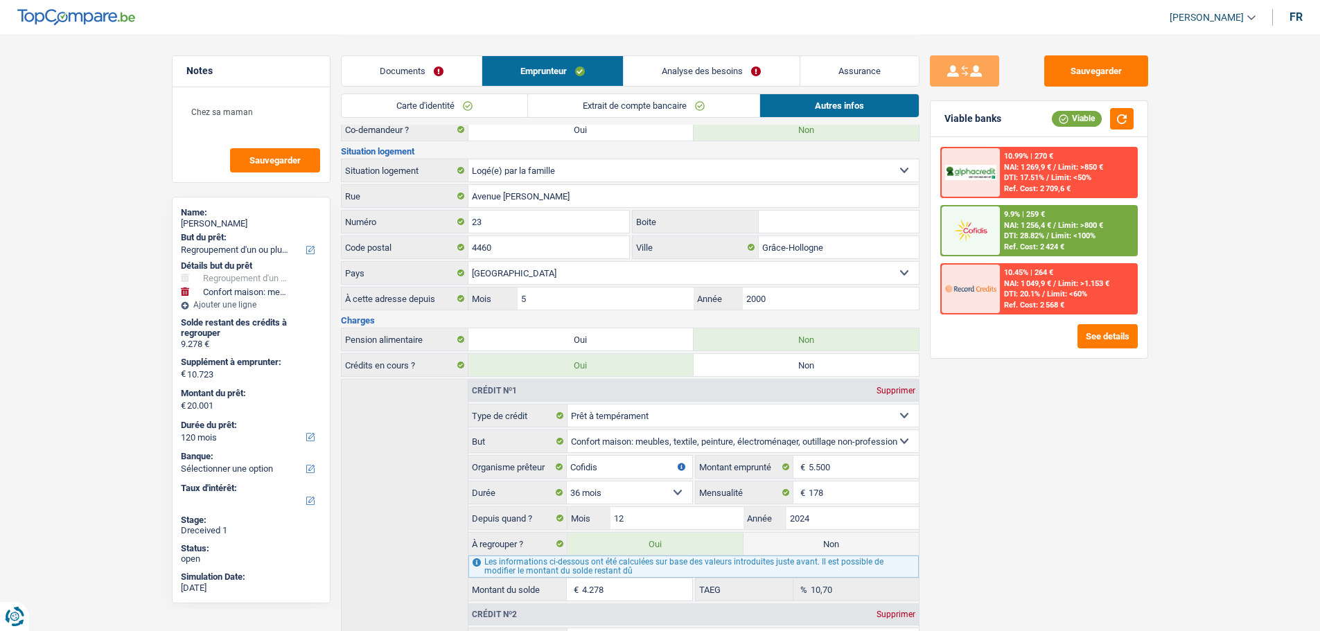
click at [656, 100] on link "Extrait de compte bancaire" at bounding box center [643, 105] width 231 height 23
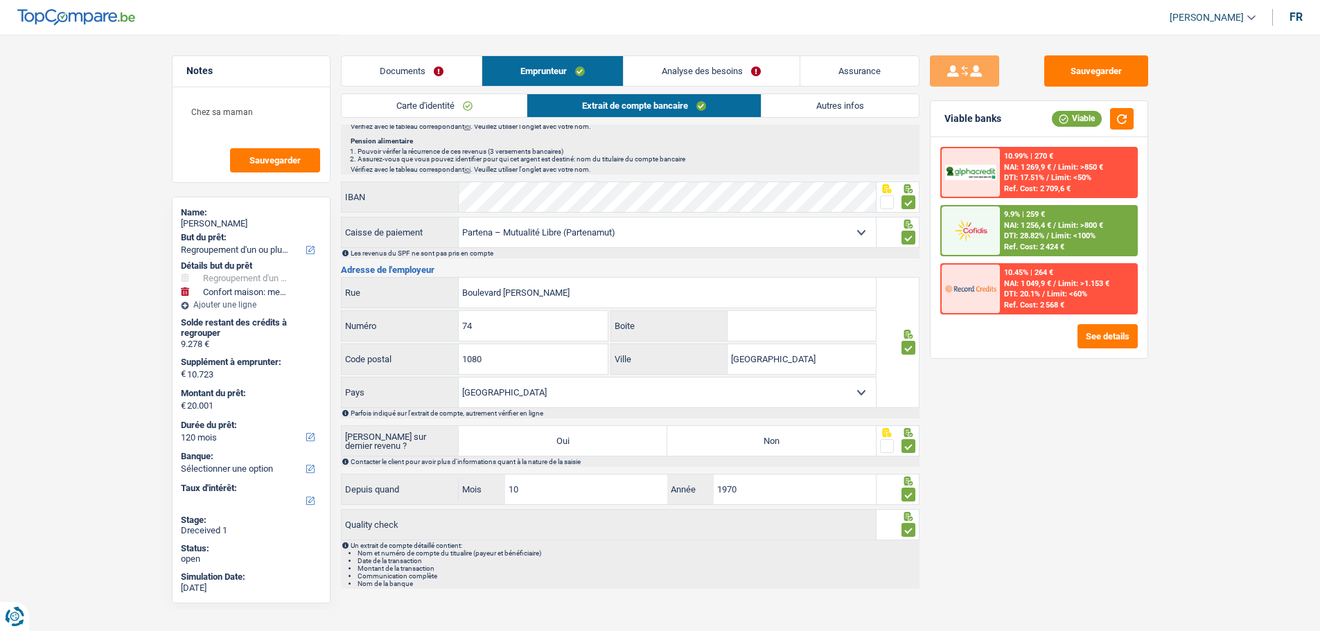
scroll to position [450, 0]
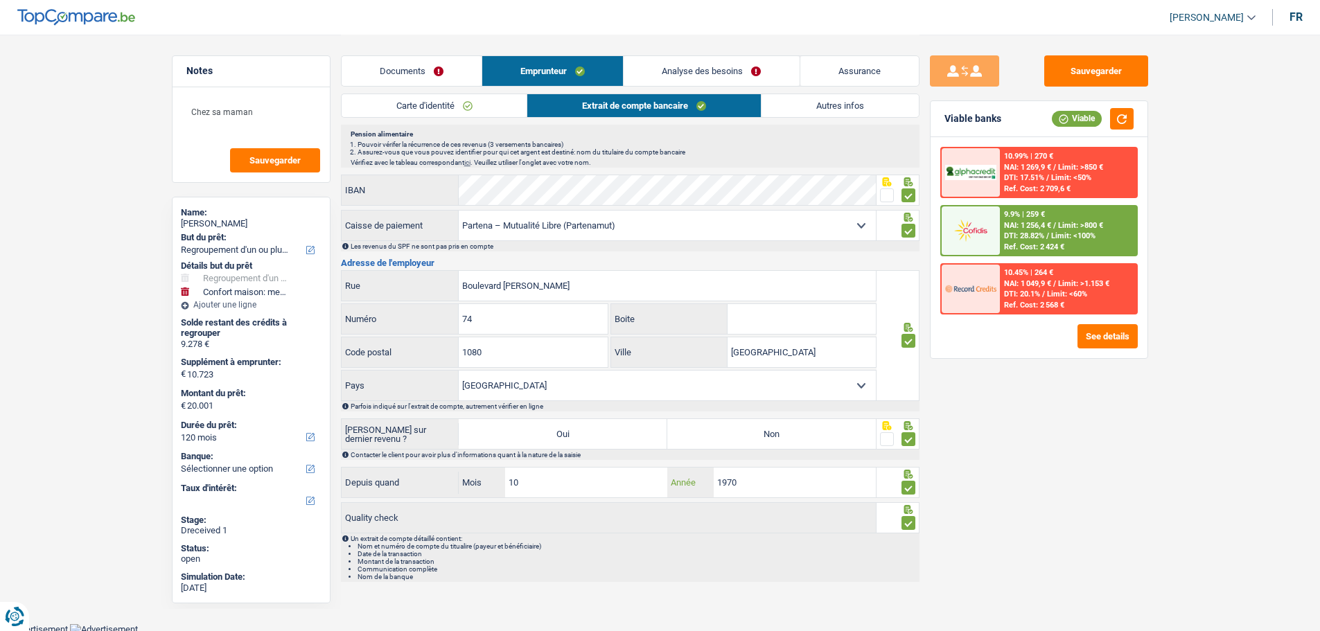
drag, startPoint x: 748, startPoint y: 482, endPoint x: 612, endPoint y: 482, distance: 135.8
click at [612, 481] on div "10 Mois / 1970 Année" at bounding box center [667, 483] width 417 height 30
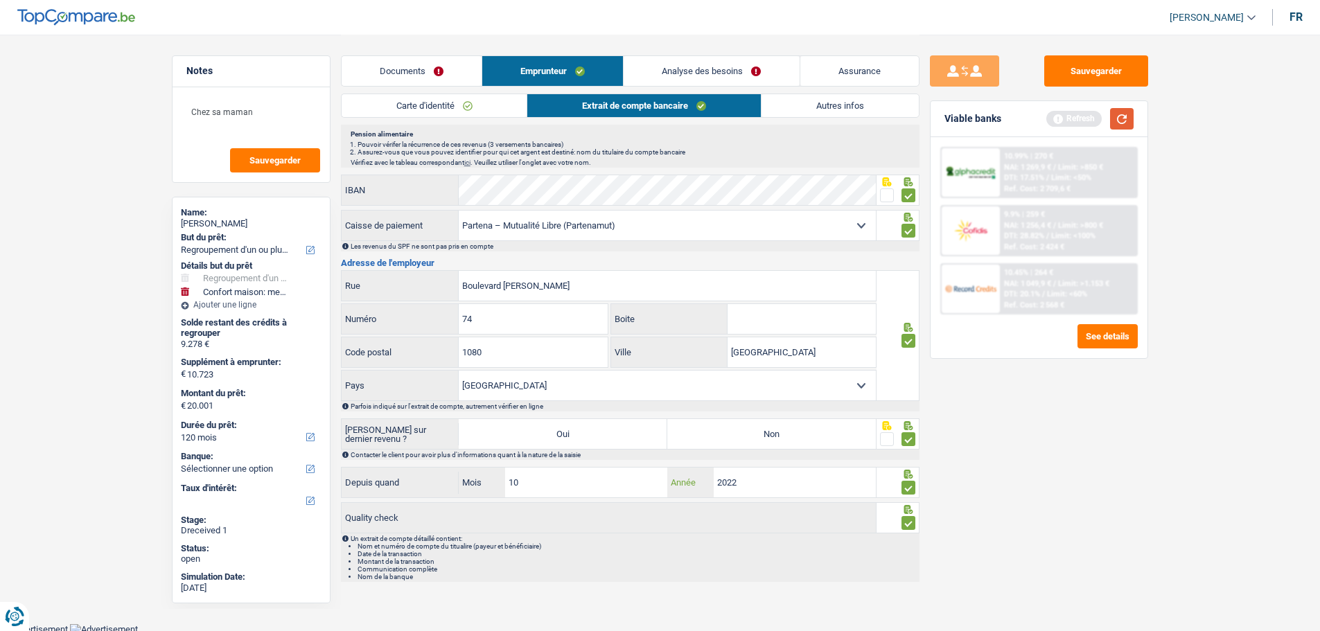
type input "2022"
click at [1053, 117] on button "button" at bounding box center [1122, 118] width 24 height 21
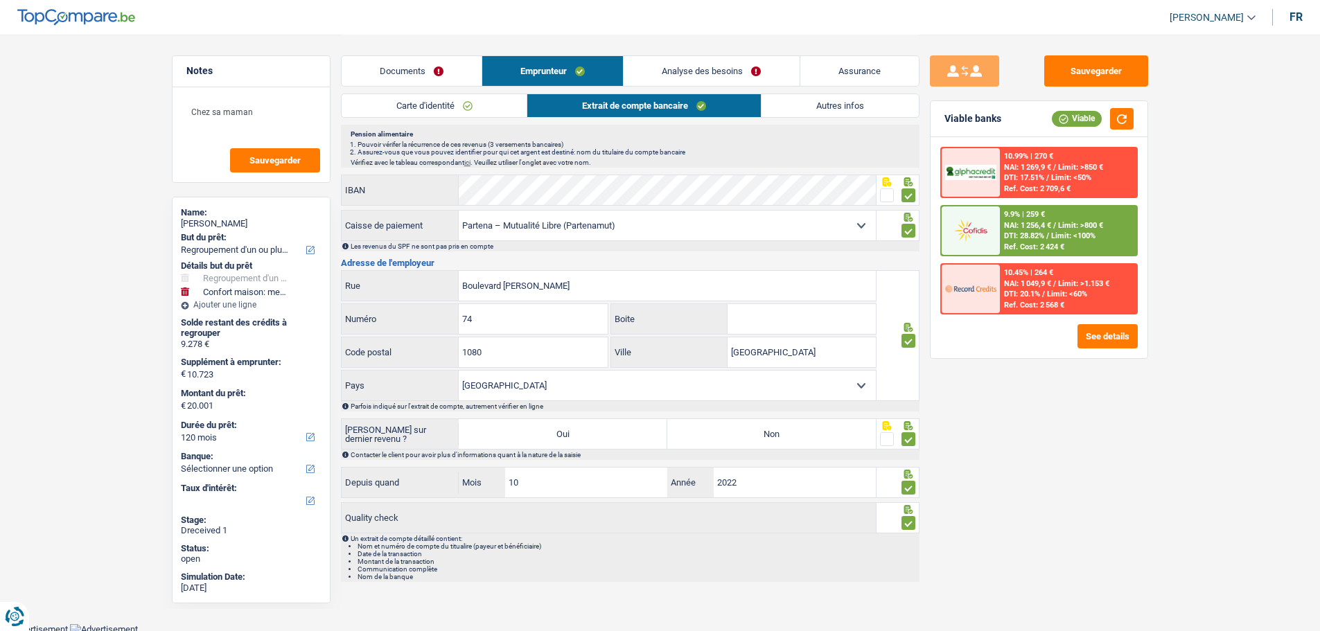
click at [753, 76] on link "Analyse des besoins" at bounding box center [711, 71] width 175 height 30
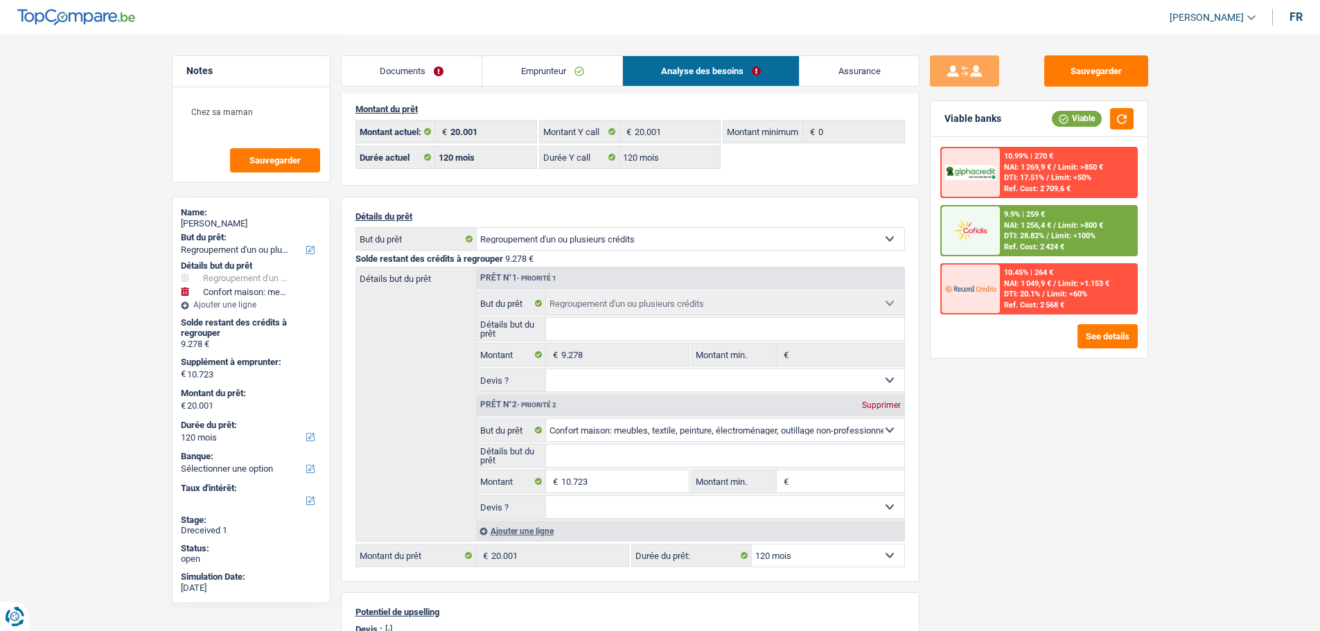
scroll to position [0, 0]
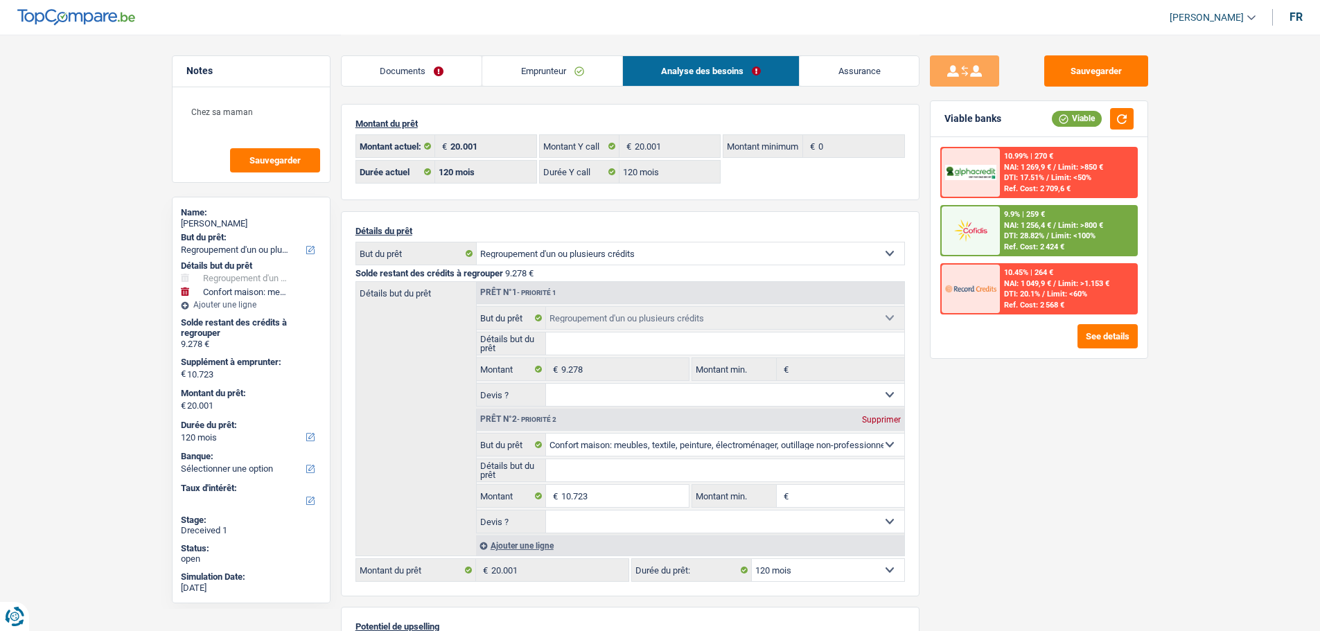
click at [569, 74] on link "Emprunteur" at bounding box center [552, 71] width 140 height 30
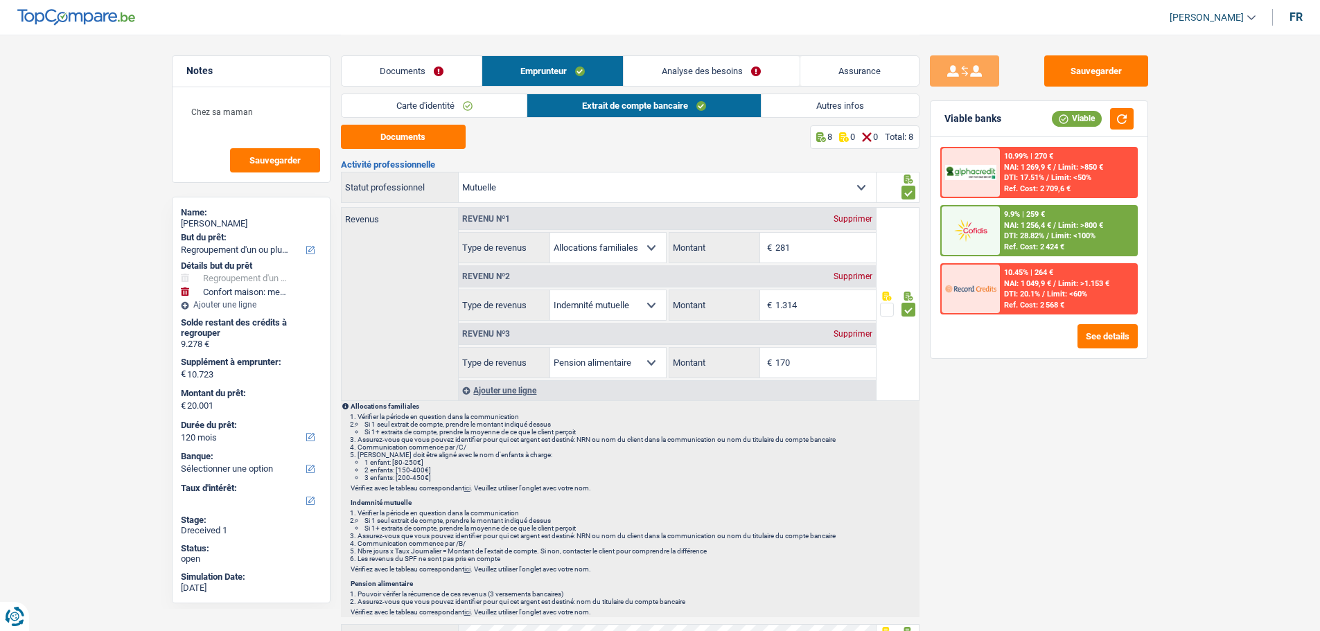
click at [836, 109] on link "Autres infos" at bounding box center [840, 105] width 157 height 23
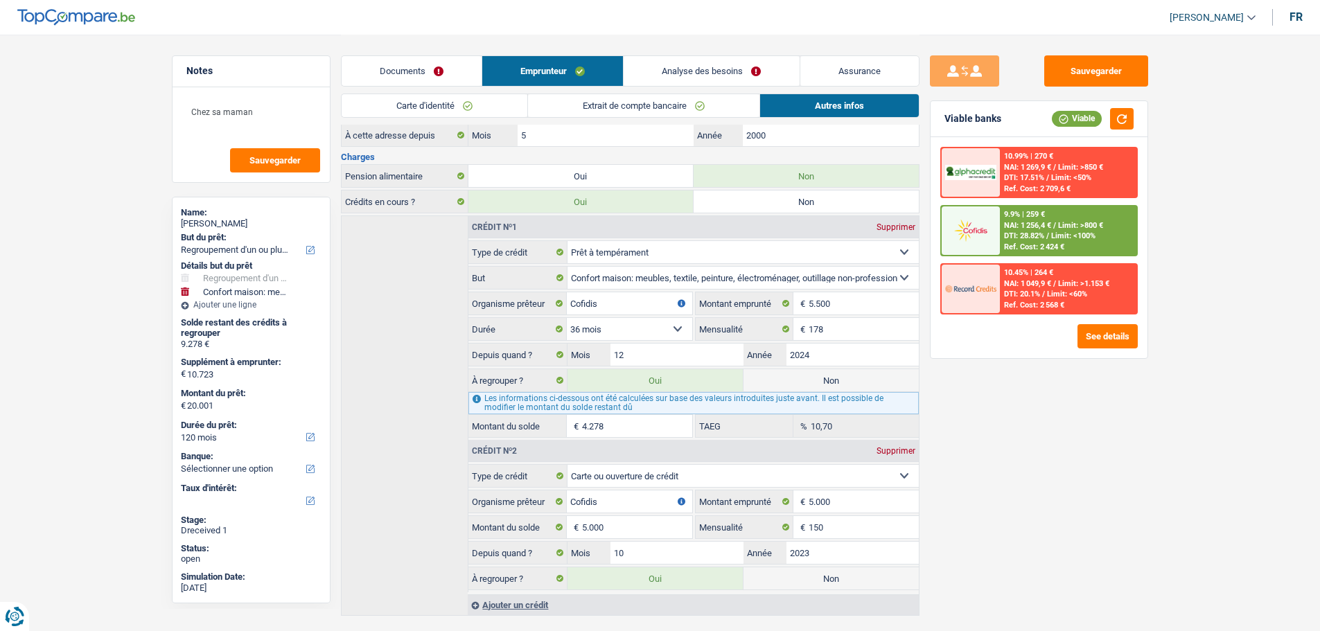
scroll to position [464, 0]
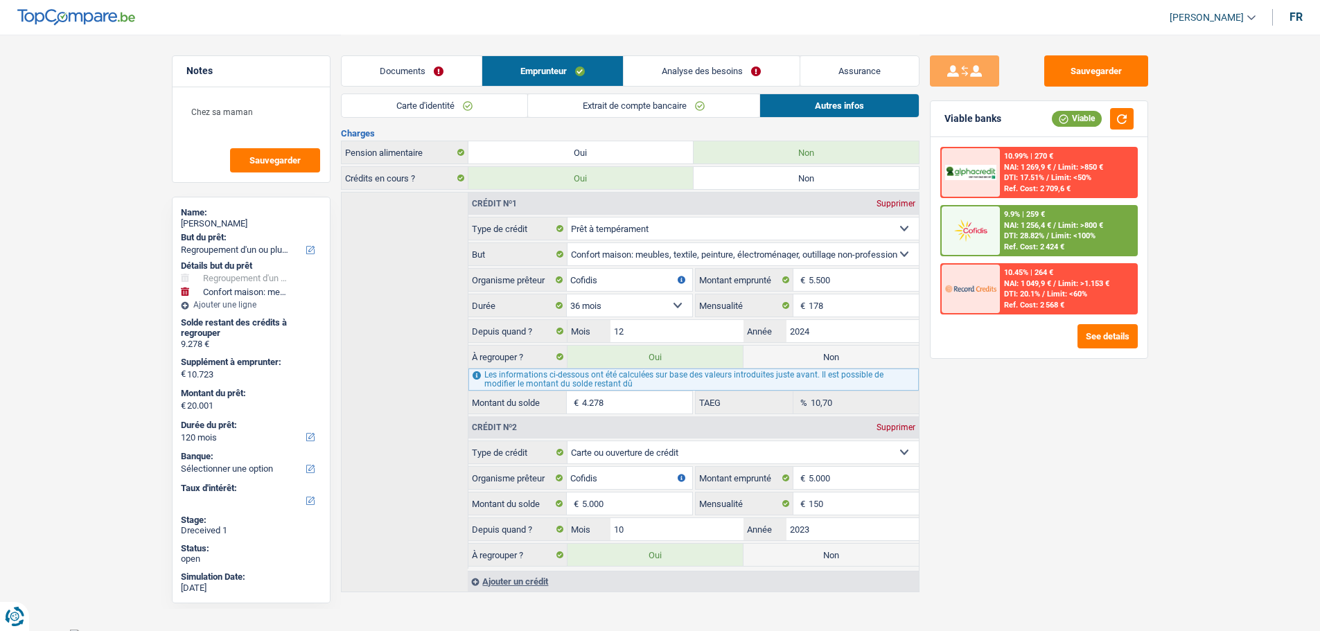
click at [845, 346] on label "Non" at bounding box center [831, 357] width 175 height 22
click at [845, 346] on input "Non" at bounding box center [831, 357] width 175 height 22
radio input "true"
type input "15.723"
select select "84"
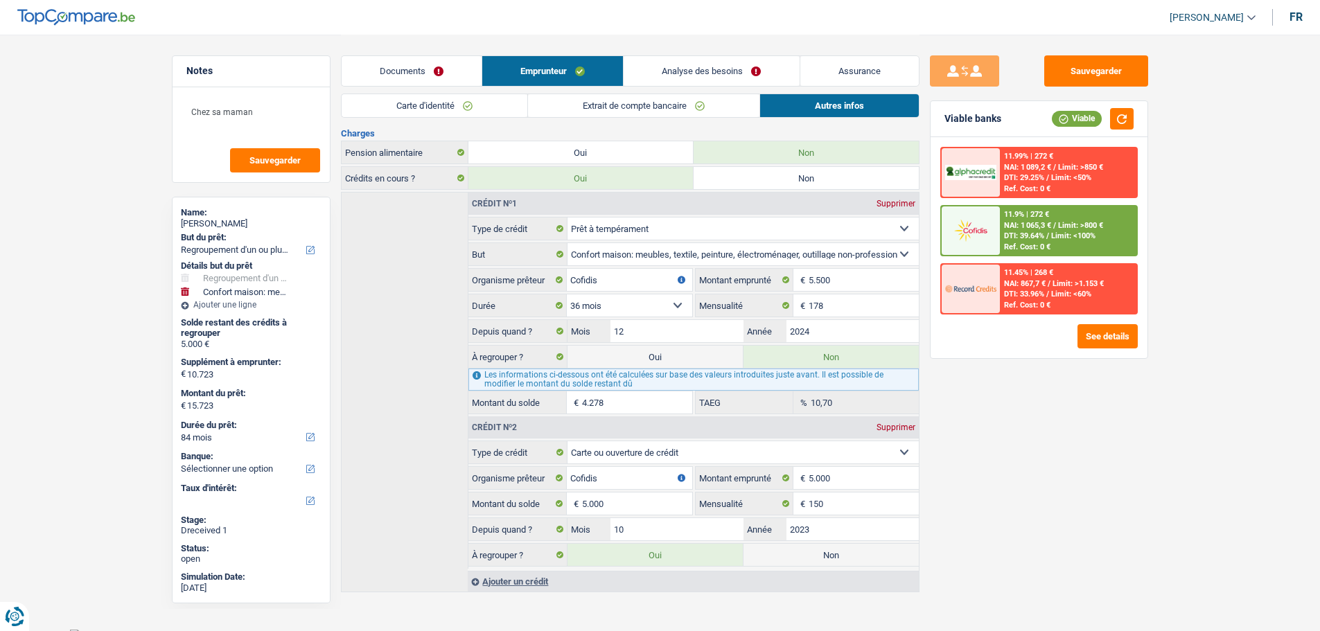
click at [679, 349] on label "Oui" at bounding box center [655, 357] width 175 height 22
click at [679, 349] on input "Oui" at bounding box center [655, 357] width 175 height 22
radio input "true"
type input "20.001"
radio input "false"
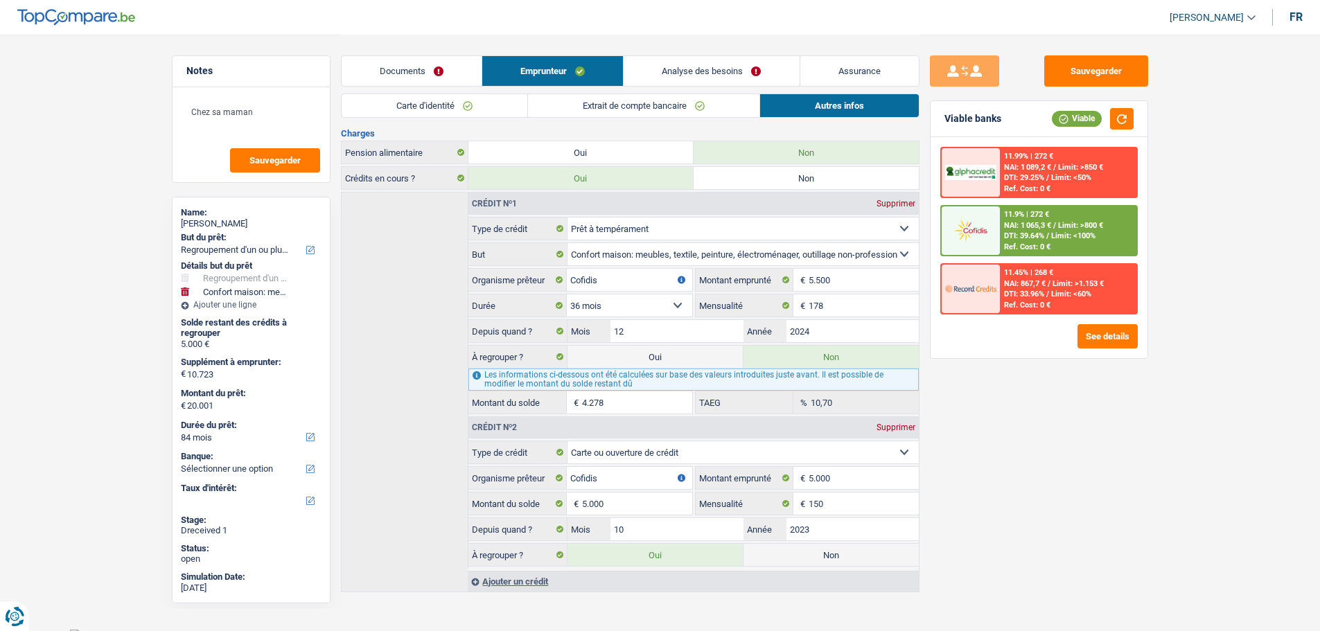
select select "120"
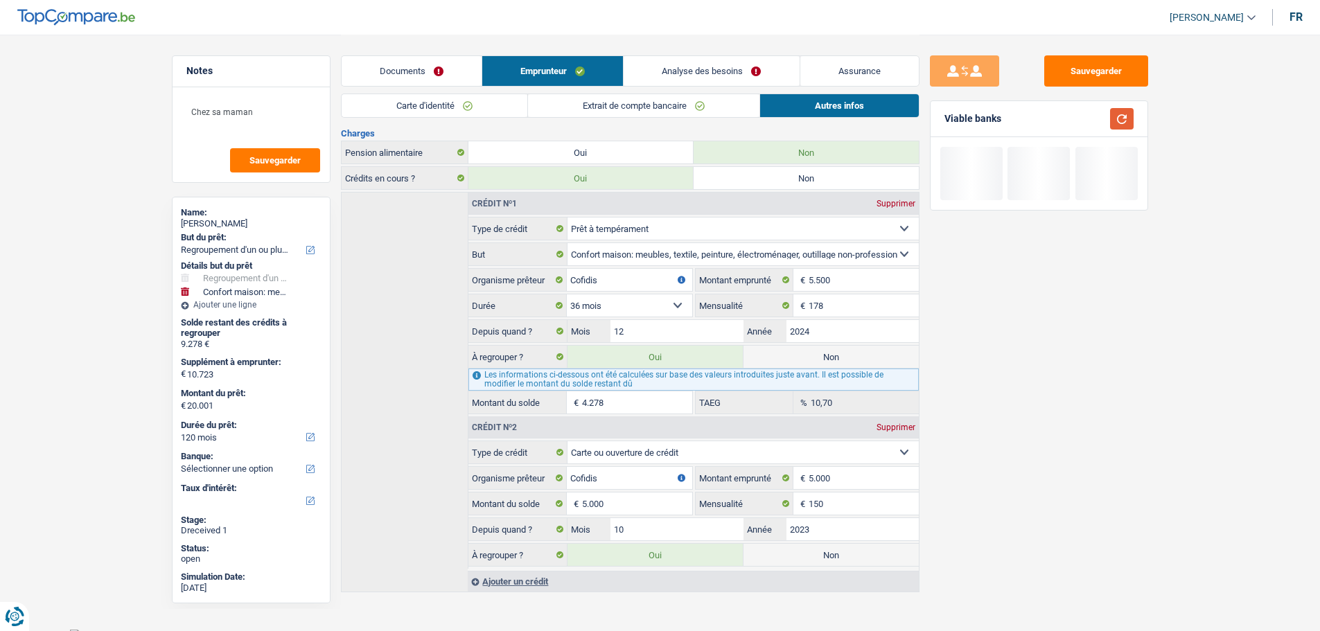
click at [1053, 120] on button "button" at bounding box center [1122, 118] width 24 height 21
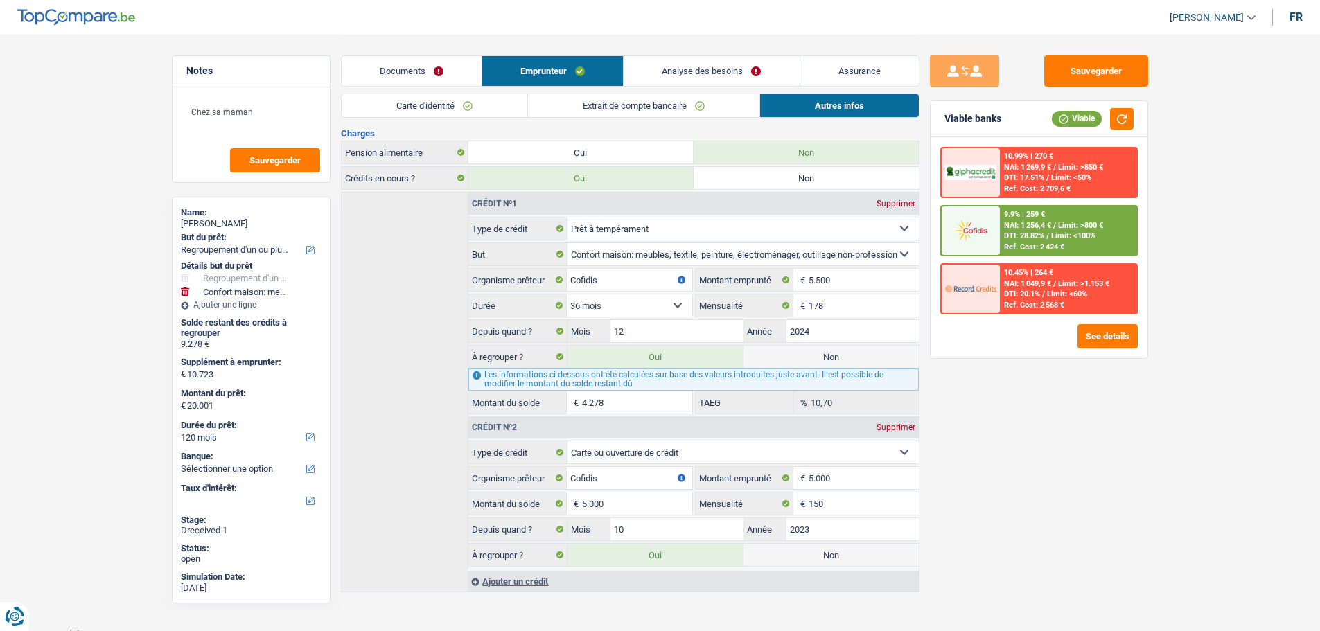
click at [1026, 237] on span "DTI: 28.82%" at bounding box center [1024, 235] width 40 height 9
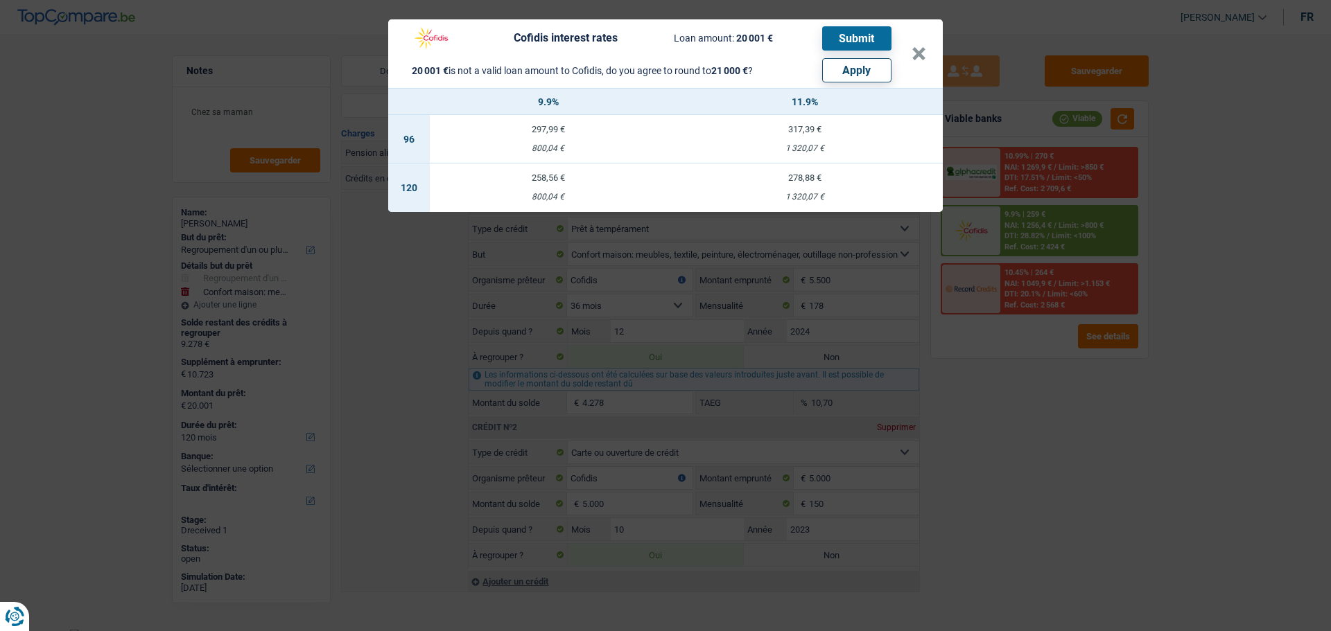
click at [851, 60] on button "Apply" at bounding box center [856, 70] width 69 height 24
type input "11.722"
type input "21.000"
select select "other"
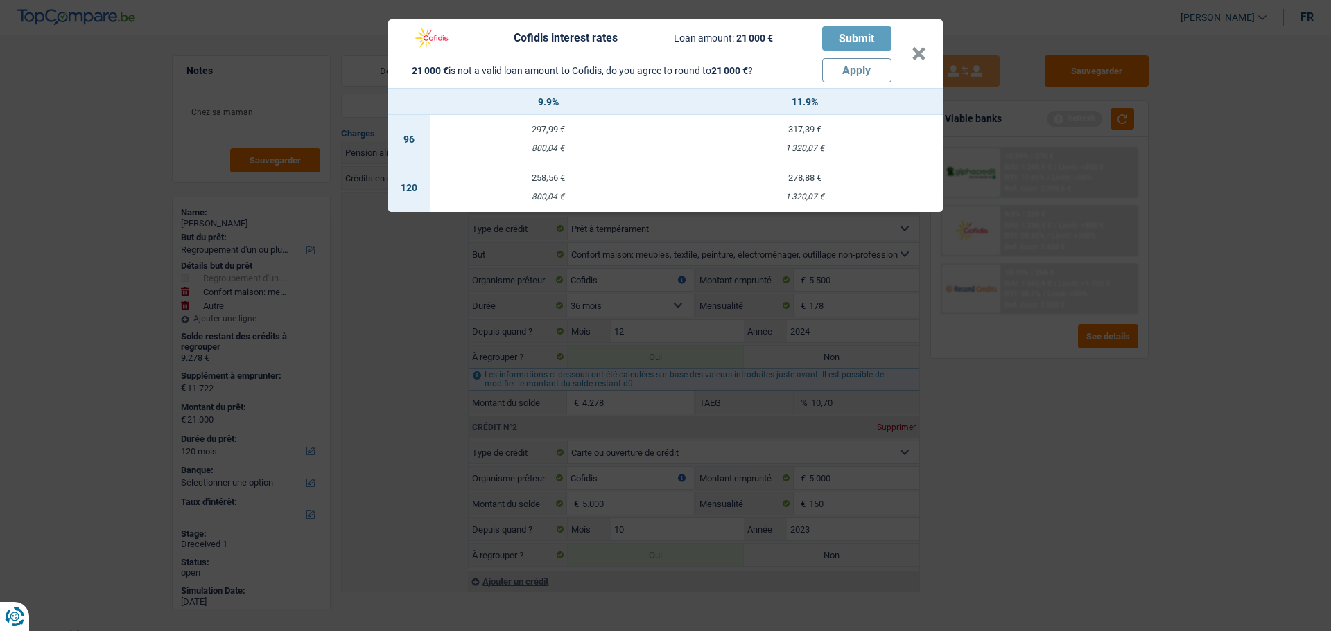
click at [931, 44] on header "Cofidis interest rates Loan amount: 21 000 € Submit 21 000 € is not a valid loa…" at bounding box center [665, 53] width 554 height 69
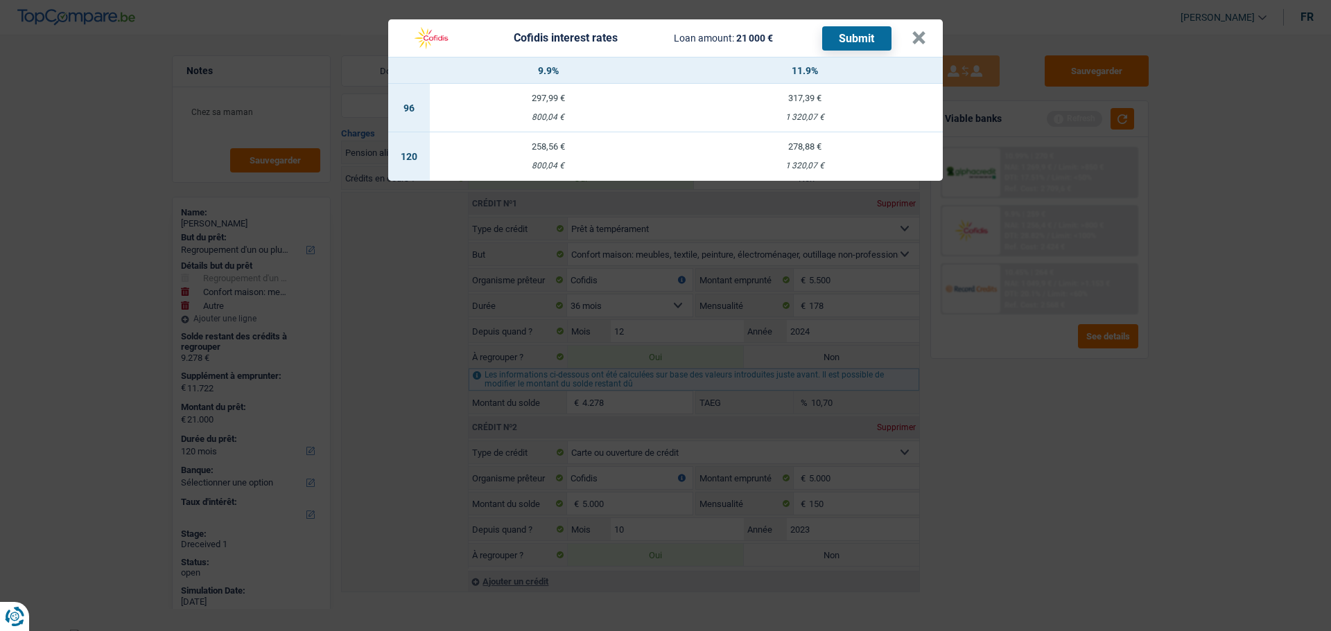
click at [552, 150] on td "258,56 € 800,04 €" at bounding box center [548, 156] width 237 height 49
select select "cofidis"
type input "9,90"
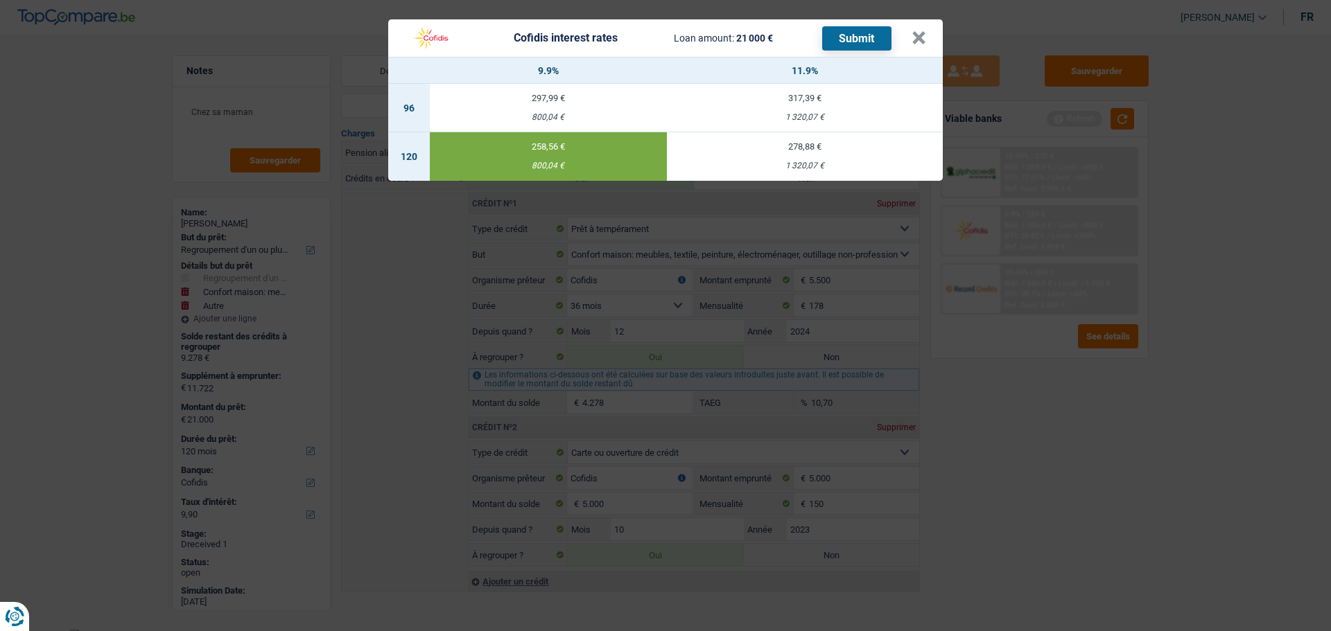
click at [855, 36] on button "Submit" at bounding box center [856, 38] width 69 height 24
click at [926, 31] on button "×" at bounding box center [918, 38] width 15 height 14
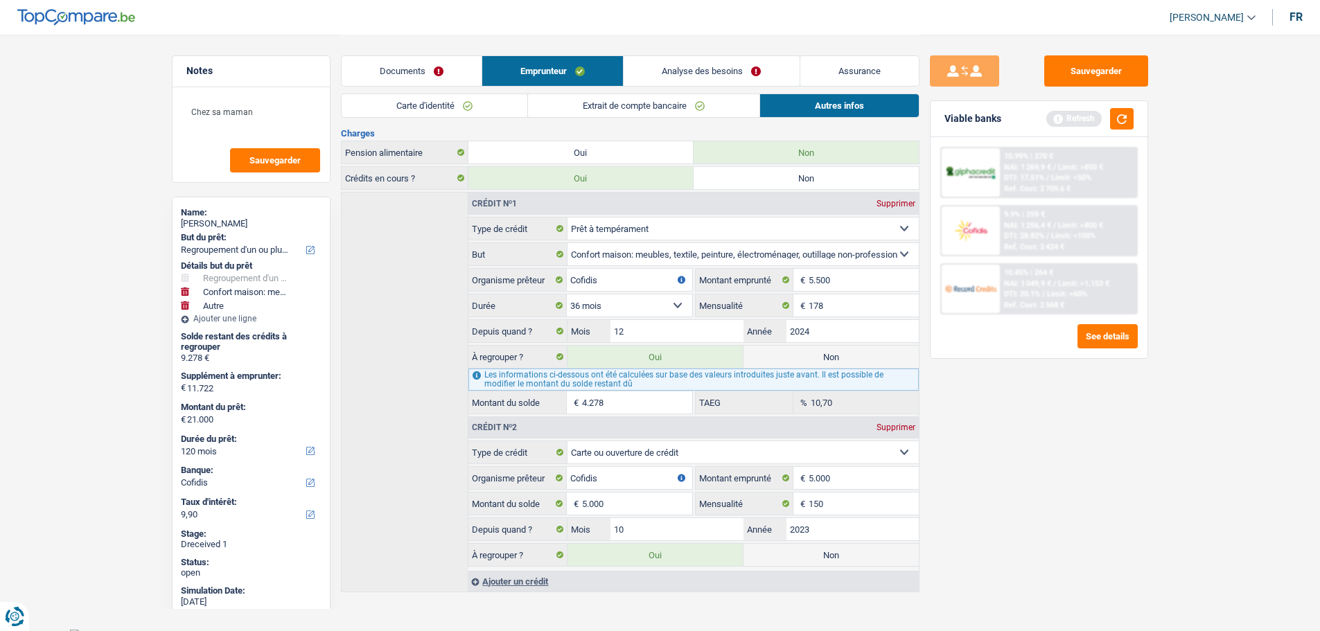
click at [401, 59] on link "Documents" at bounding box center [412, 71] width 140 height 30
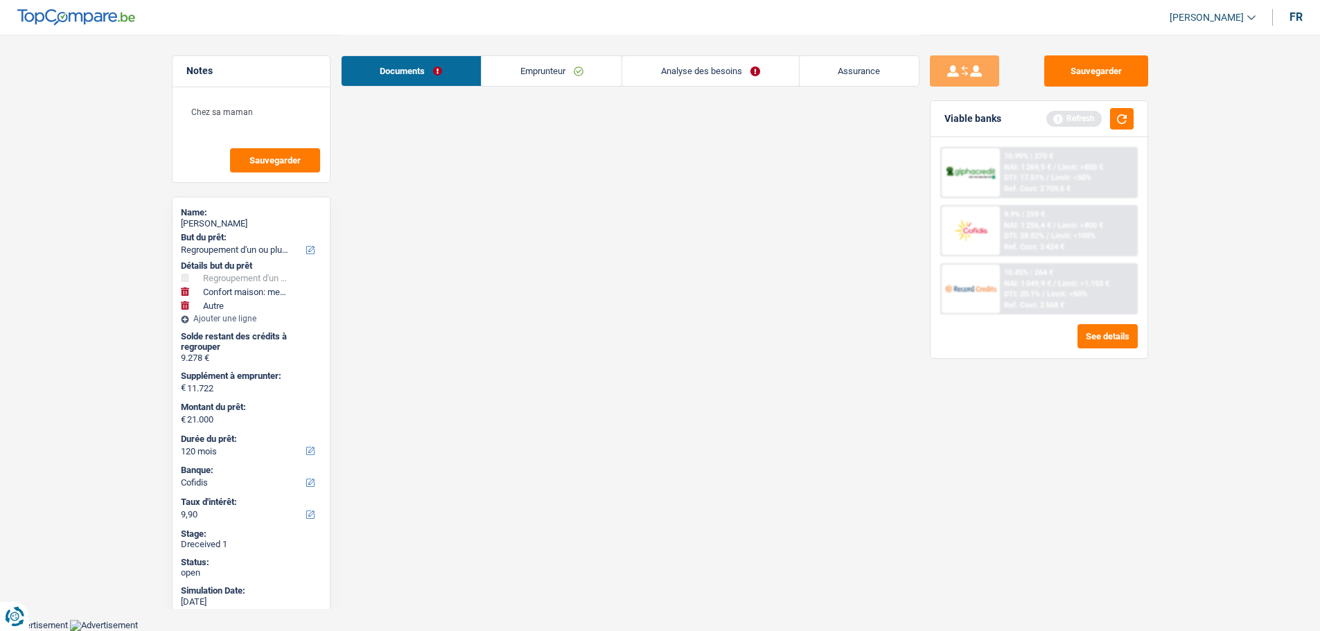
scroll to position [27, 0]
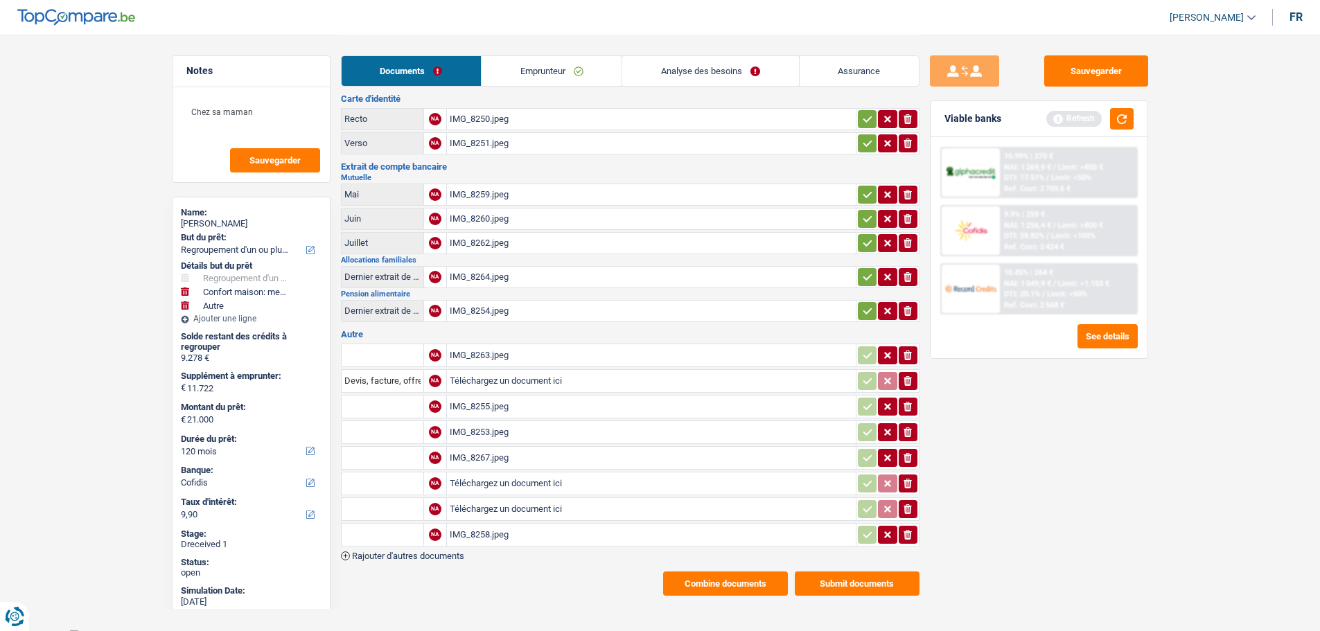
click at [853, 481] on button "Submit documents" at bounding box center [857, 584] width 125 height 24
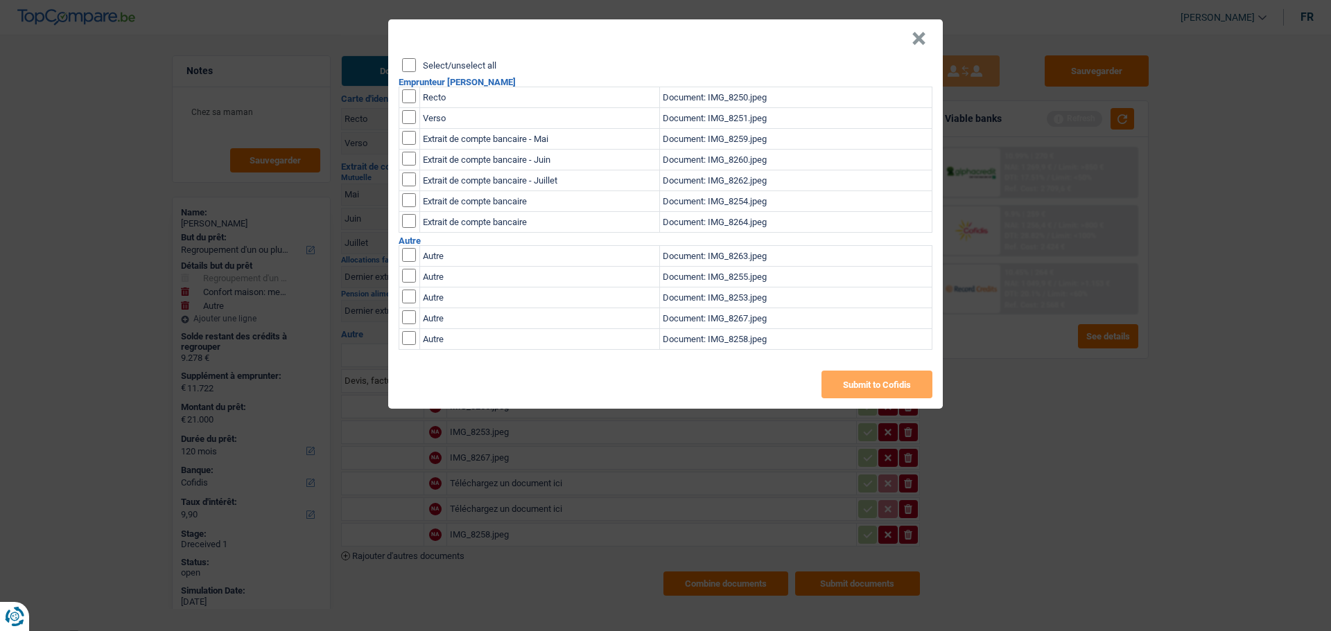
click at [410, 58] on input "Select/unselect all" at bounding box center [409, 65] width 14 height 14
checkbox input "true"
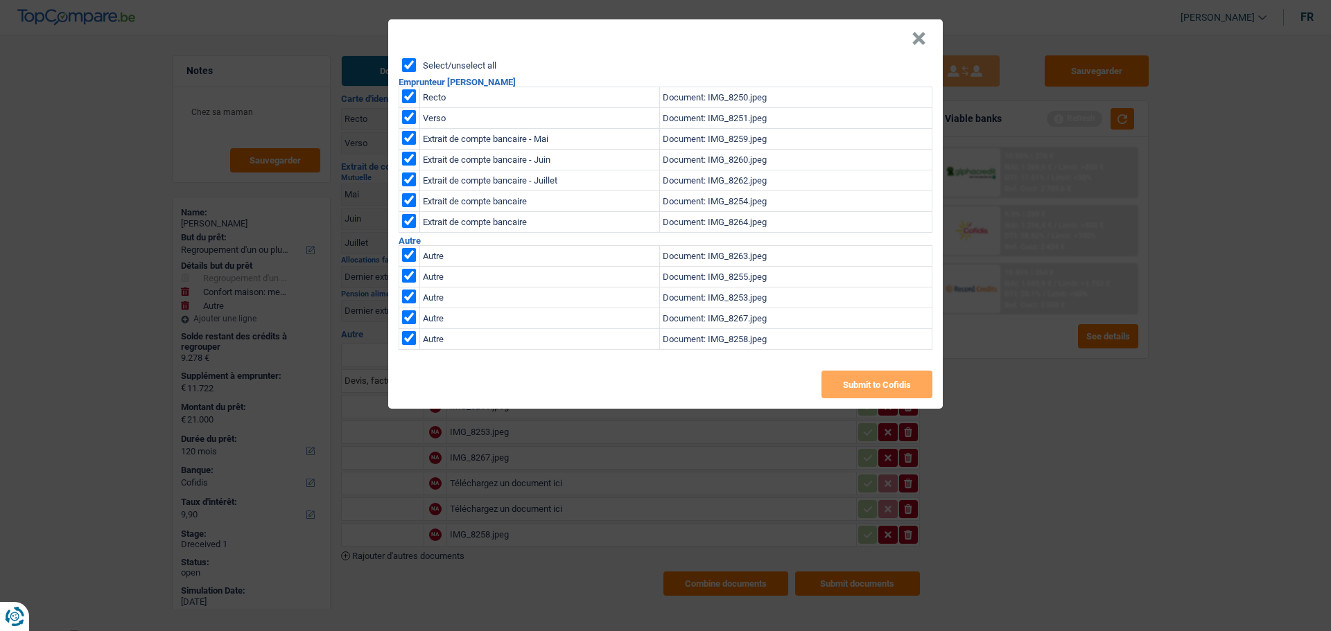
checkbox input "true"
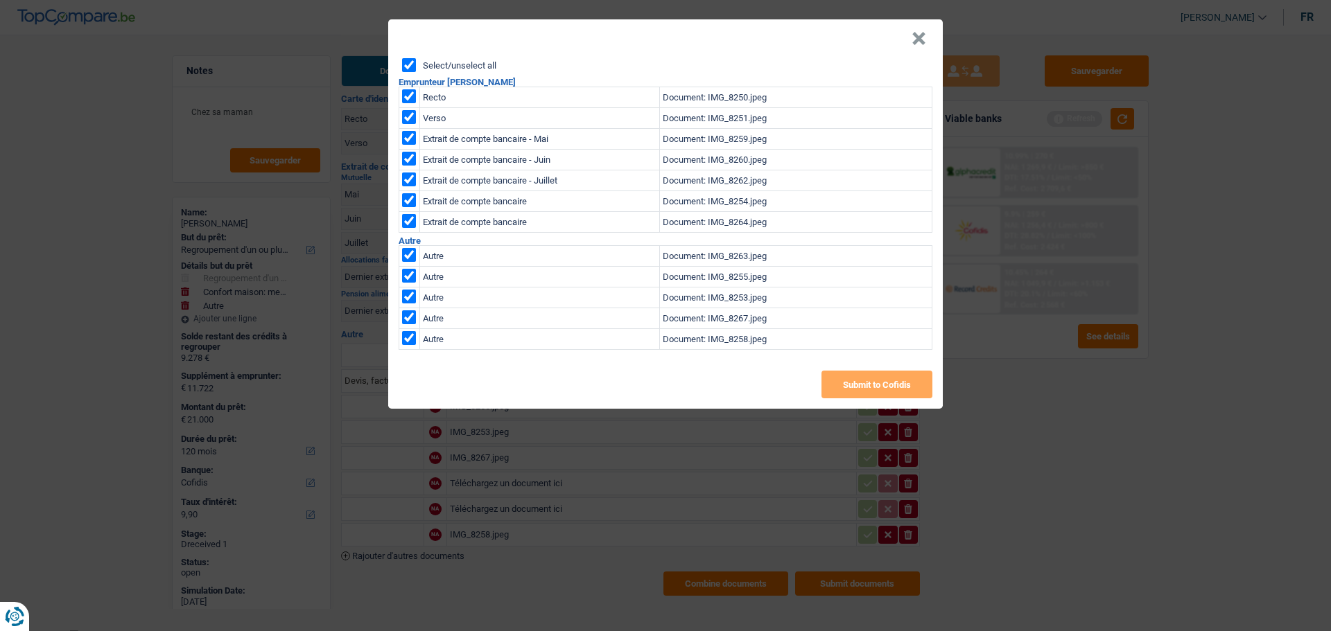
checkbox input "true"
click at [888, 389] on button "Submit to Cofidis" at bounding box center [876, 385] width 111 height 28
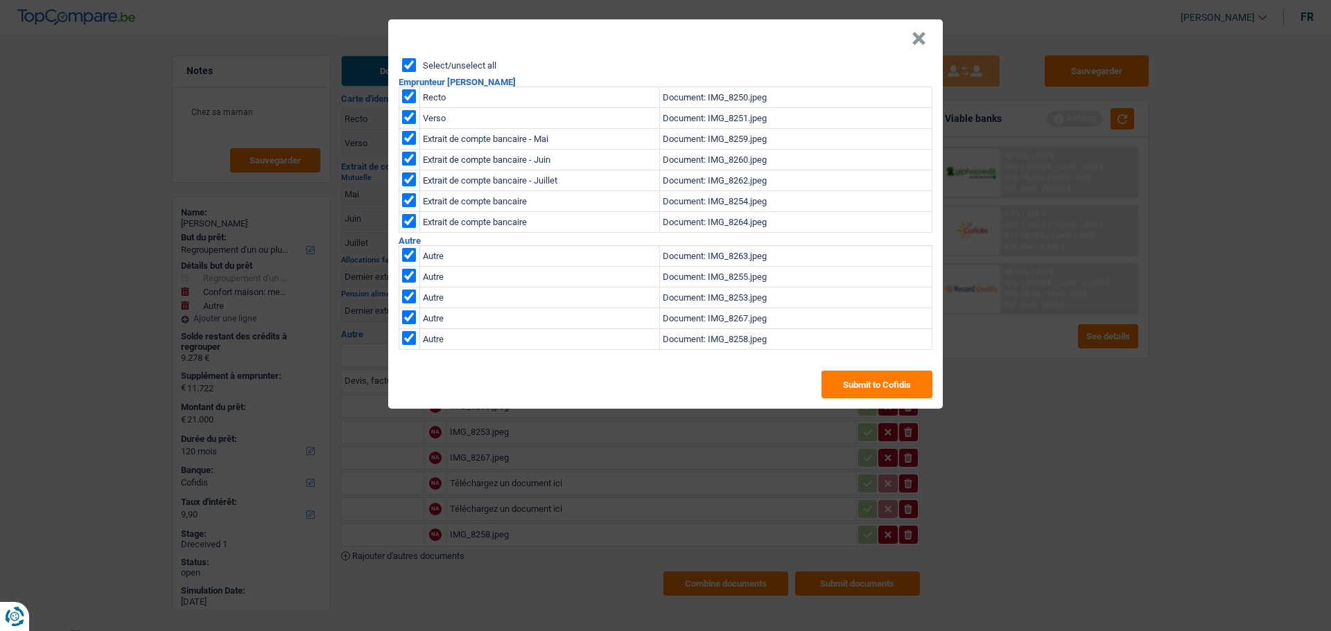
click at [919, 37] on button "×" at bounding box center [918, 39] width 15 height 14
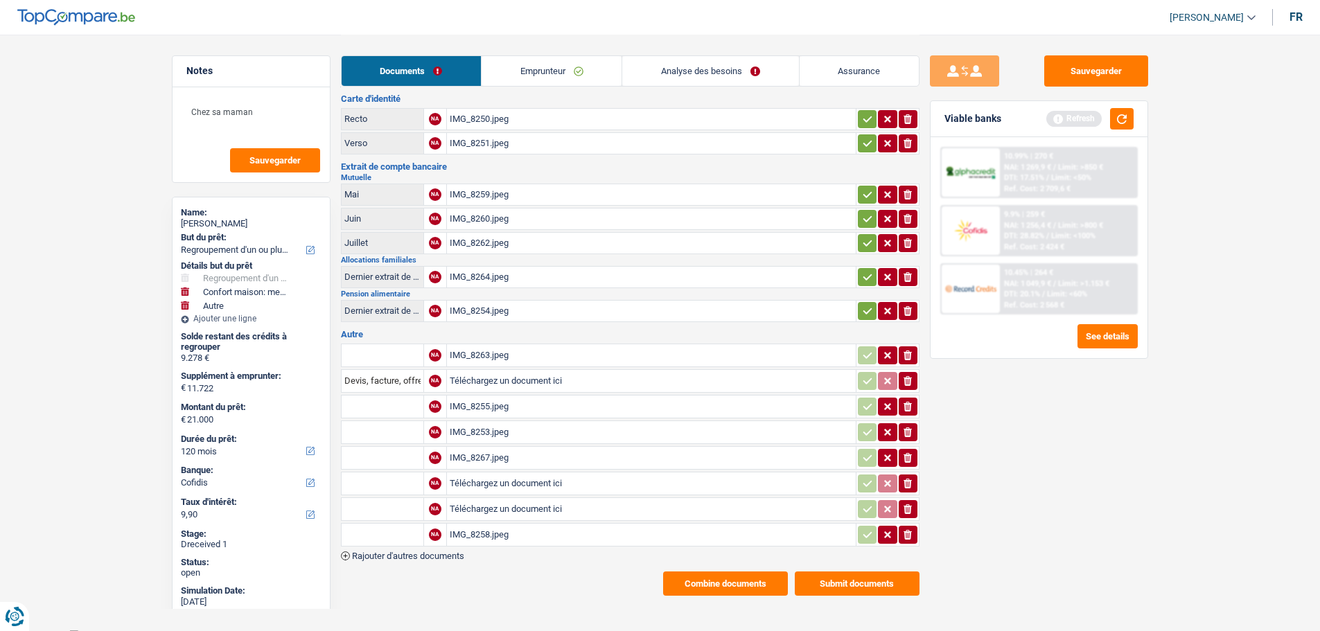
click at [732, 481] on button "Combine documents" at bounding box center [725, 584] width 125 height 24
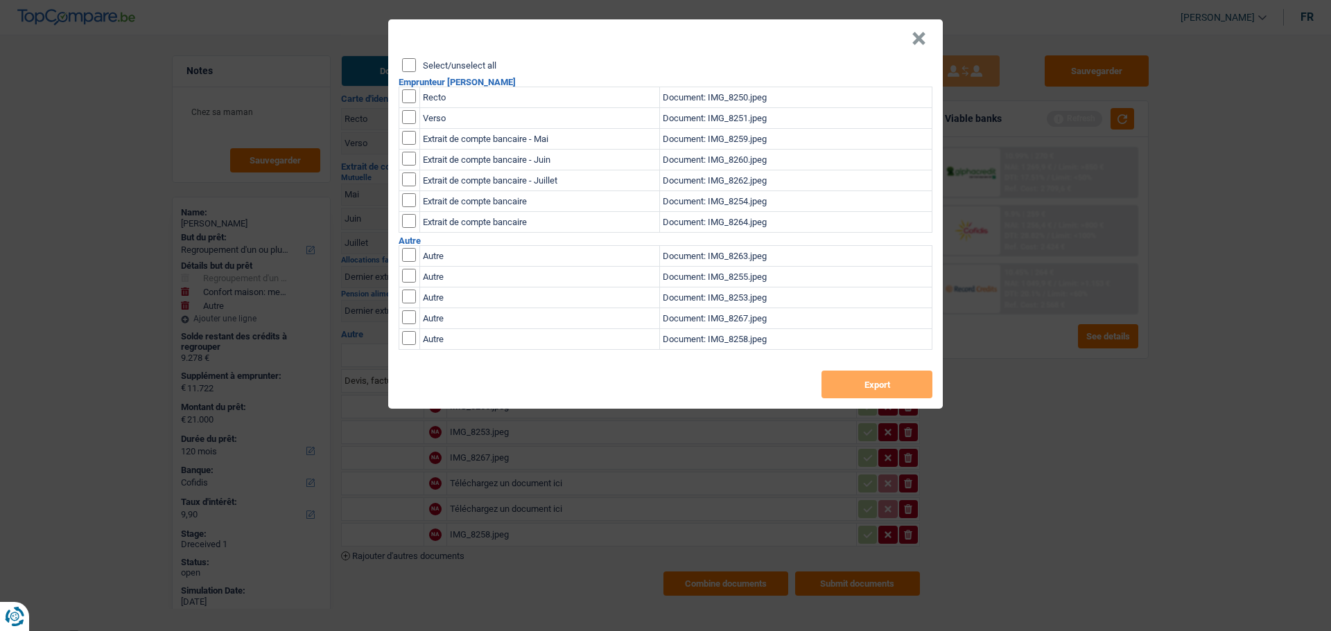
drag, startPoint x: 411, startPoint y: 58, endPoint x: 435, endPoint y: 80, distance: 32.4
click at [412, 62] on input "Select/unselect all" at bounding box center [409, 65] width 14 height 14
checkbox input "true"
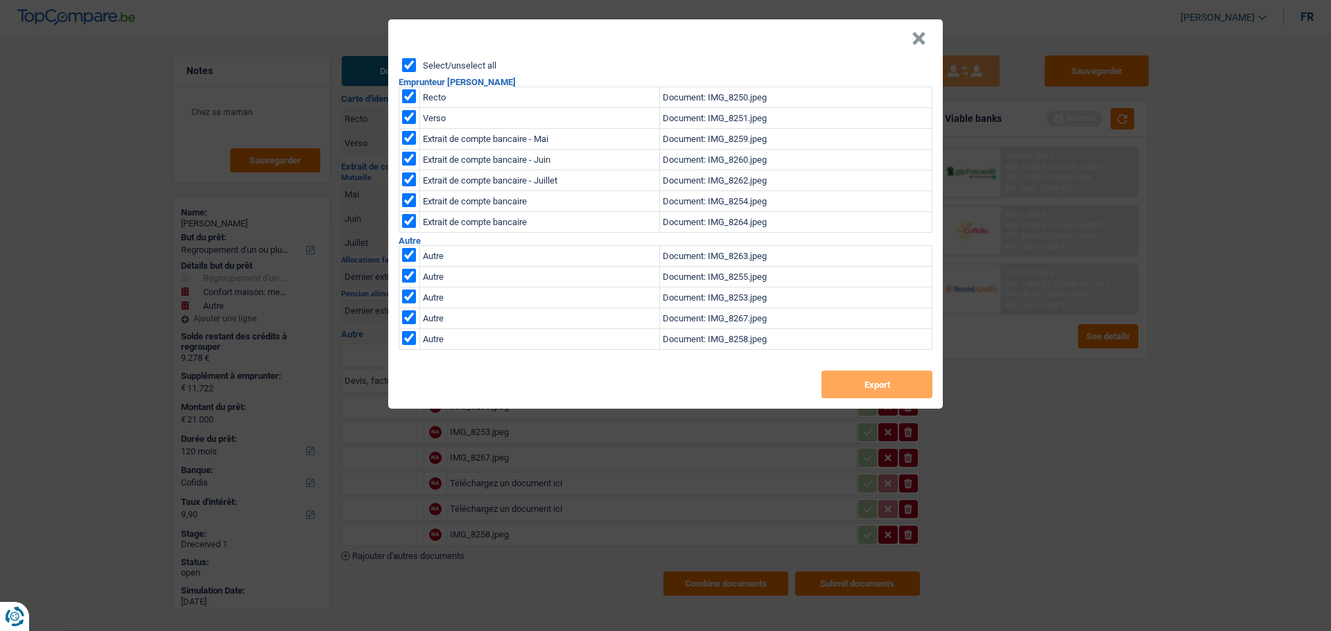
checkbox input "true"
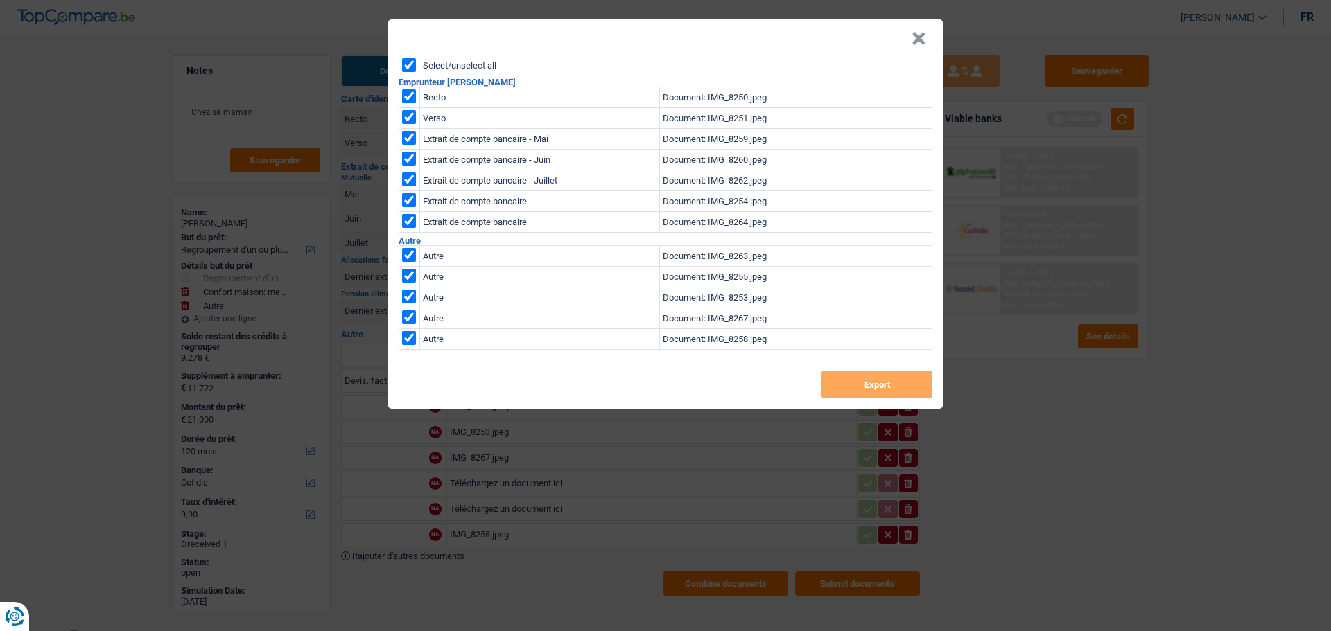
checkbox input "true"
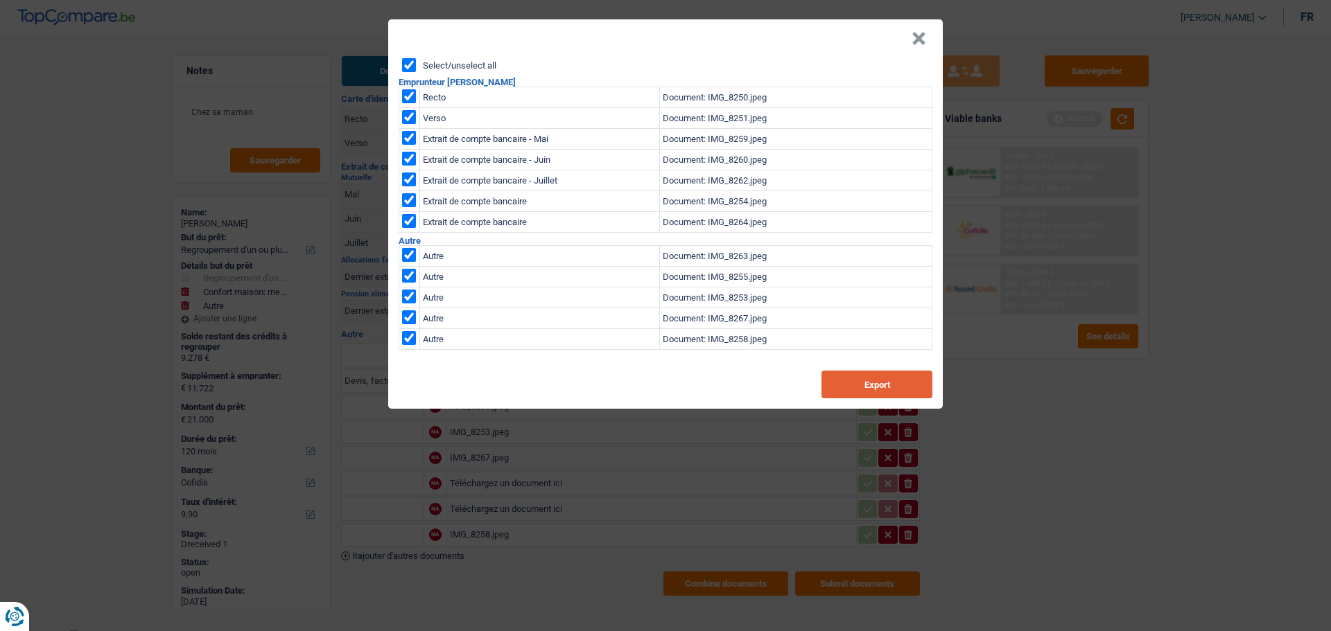
click at [844, 371] on button "Export" at bounding box center [876, 385] width 111 height 28
click at [931, 35] on header "×" at bounding box center [665, 38] width 554 height 39
click at [921, 37] on button "×" at bounding box center [918, 39] width 15 height 14
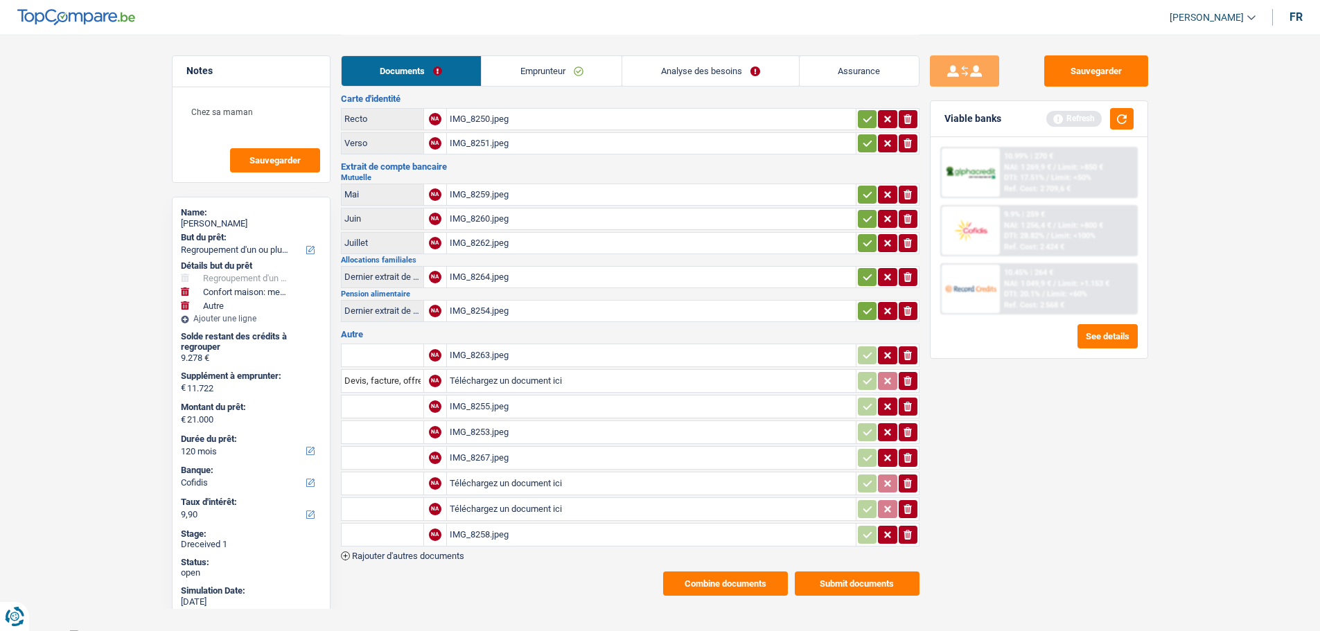
click at [554, 71] on link "Emprunteur" at bounding box center [552, 71] width 140 height 30
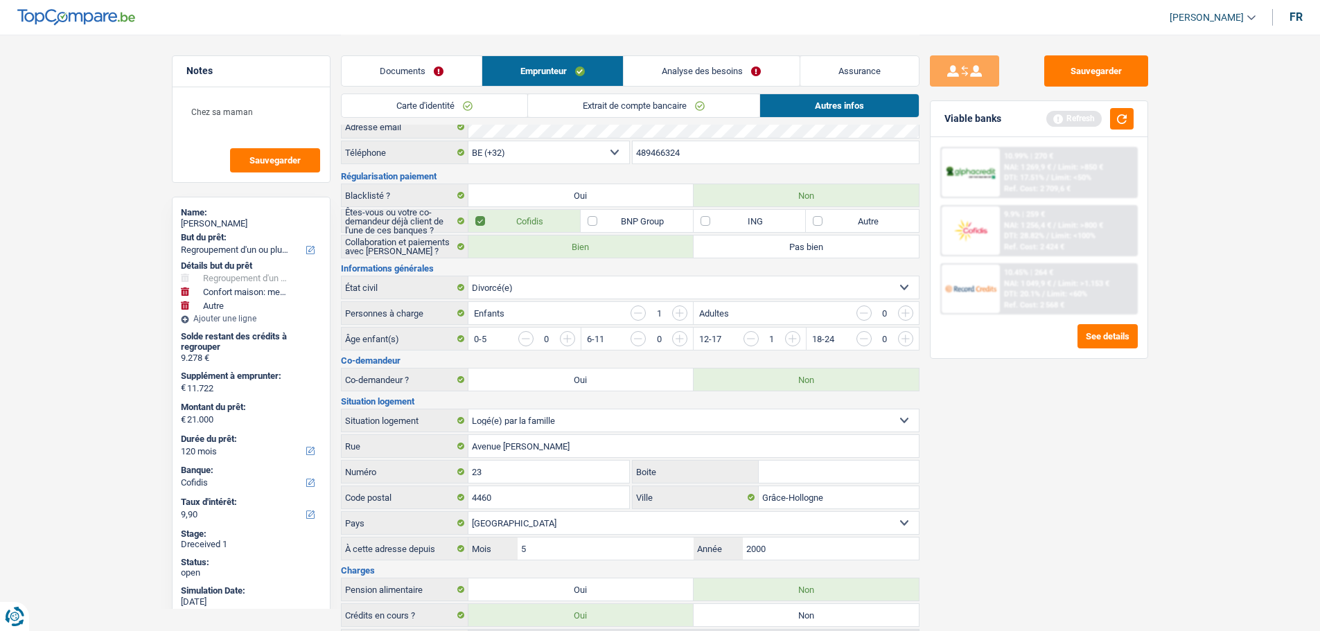
click at [450, 109] on link "Carte d'identité" at bounding box center [435, 105] width 186 height 23
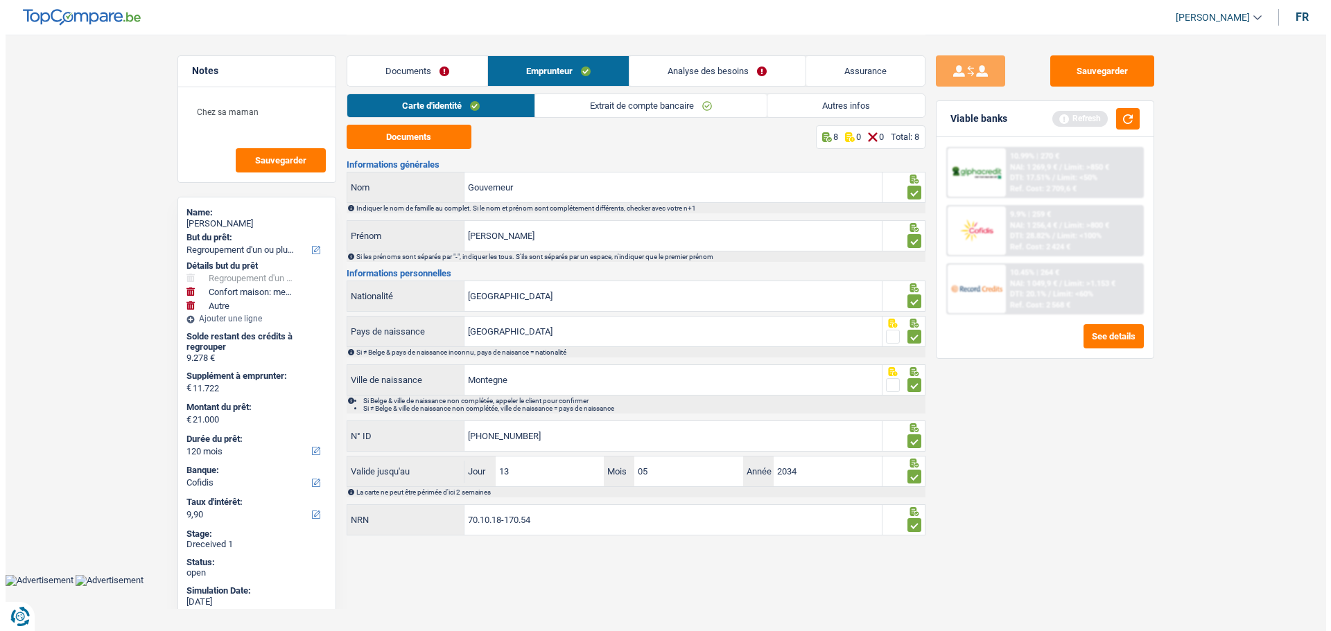
scroll to position [0, 0]
click at [568, 481] on input "70.10.18-170.54" at bounding box center [672, 520] width 417 height 30
click at [564, 481] on input "70.10.18-170.54" at bounding box center [672, 520] width 417 height 30
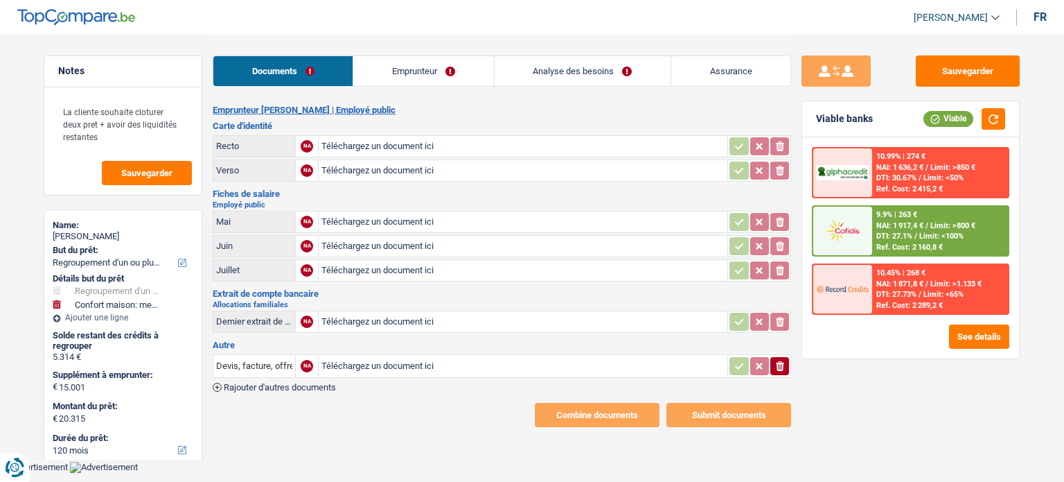
select select "refinancing"
select select "household"
select select "120"
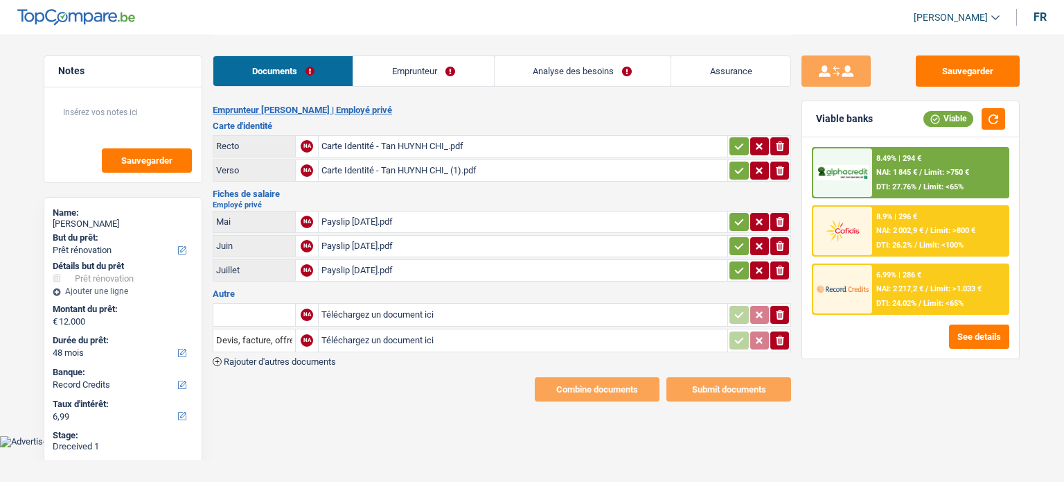
select select "renovation"
select select "48"
select select "record credits"
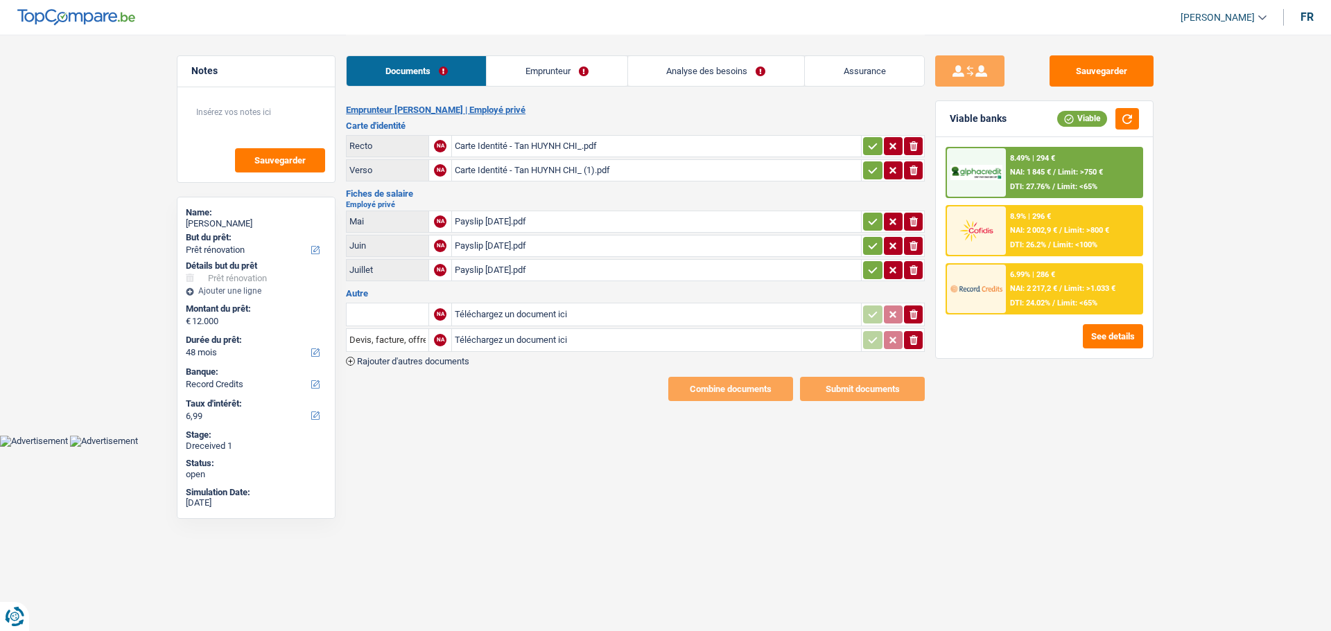
click at [732, 67] on link "Analyse des besoins" at bounding box center [716, 71] width 176 height 30
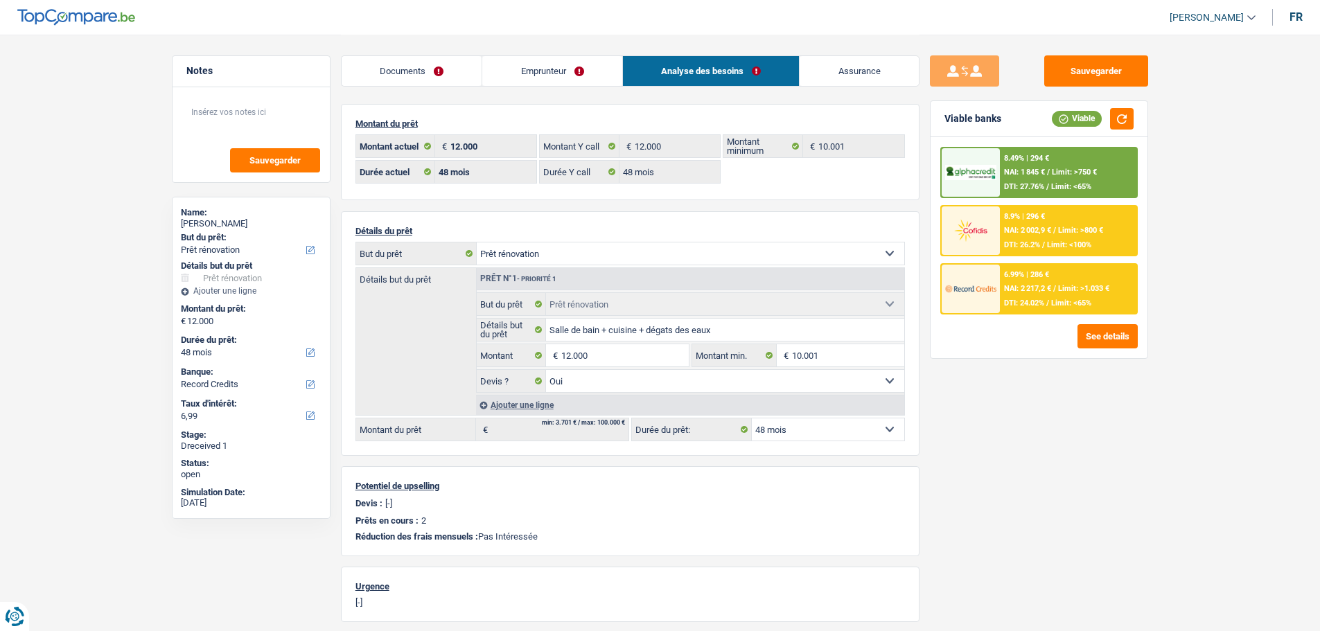
click at [591, 67] on link "Emprunteur" at bounding box center [552, 71] width 140 height 30
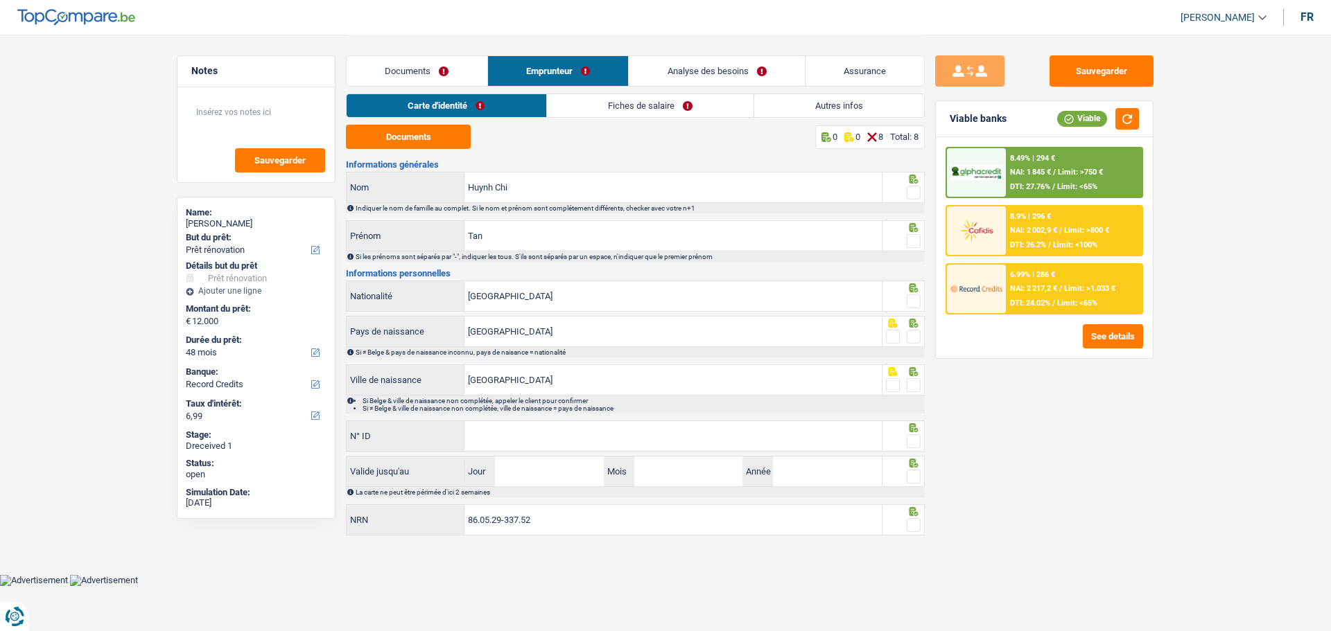
click at [841, 104] on link "Autres infos" at bounding box center [839, 105] width 170 height 23
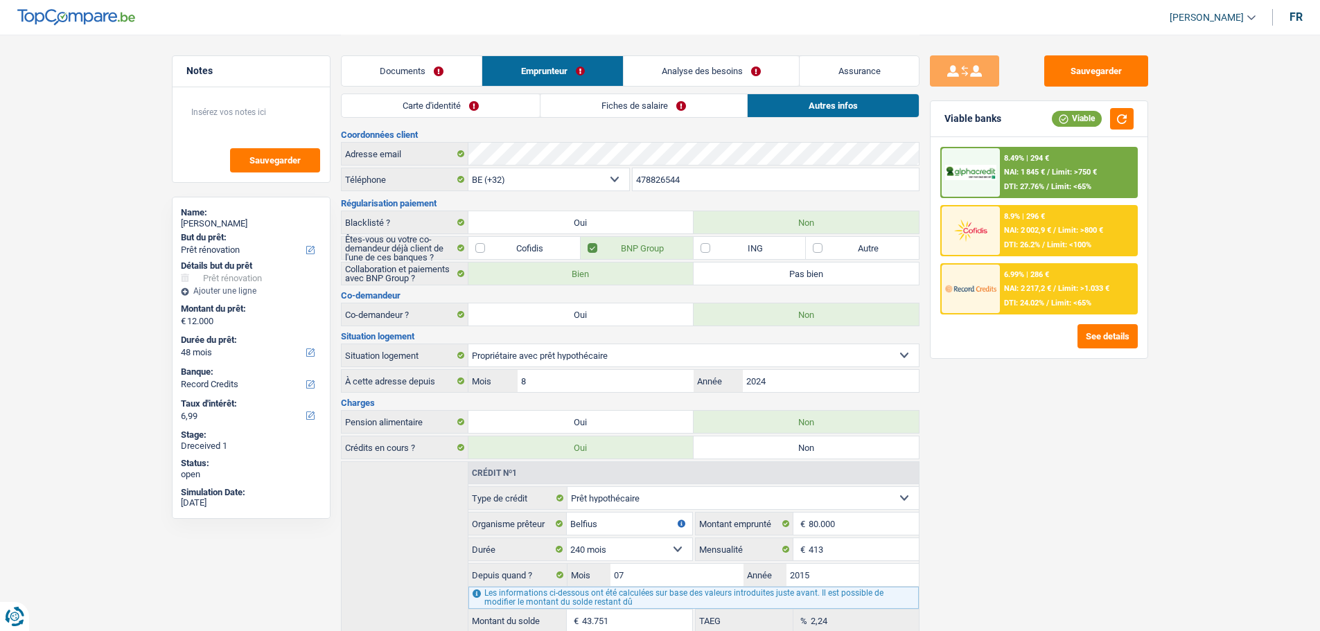
click at [741, 59] on link "Analyse des besoins" at bounding box center [712, 71] width 176 height 30
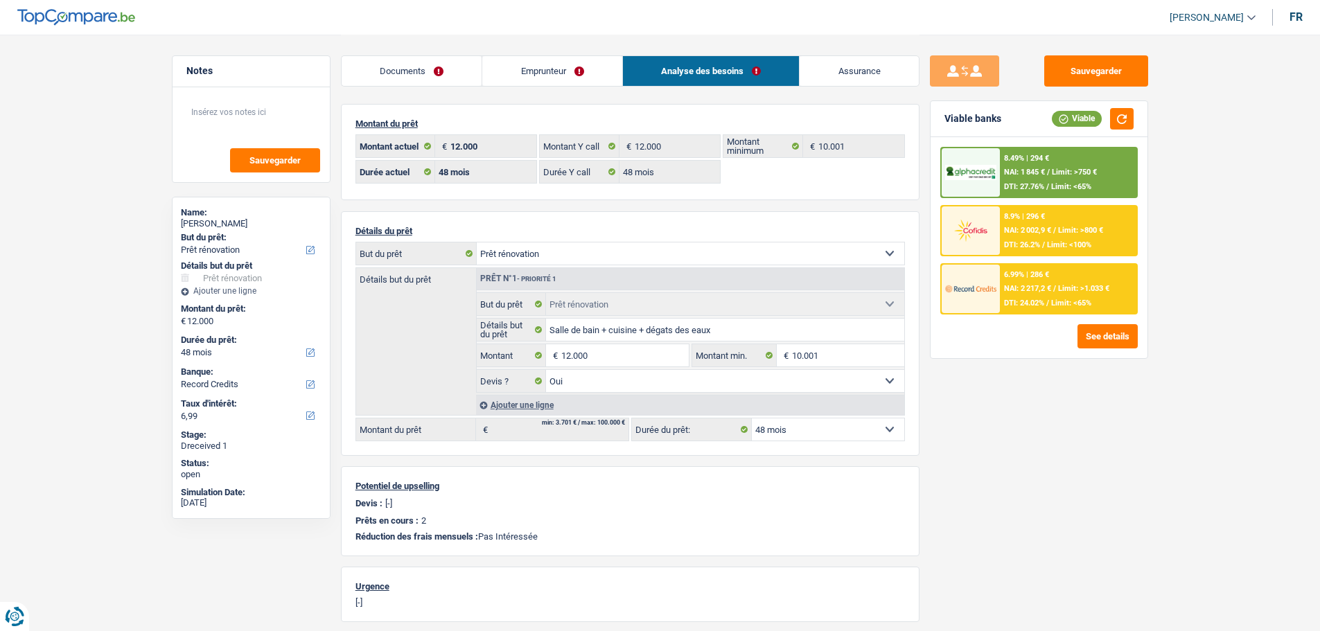
click at [831, 243] on select "Confort maison: meubles, textile, peinture, électroménager, outillage non-profe…" at bounding box center [691, 254] width 428 height 22
click at [990, 301] on img at bounding box center [970, 289] width 51 height 26
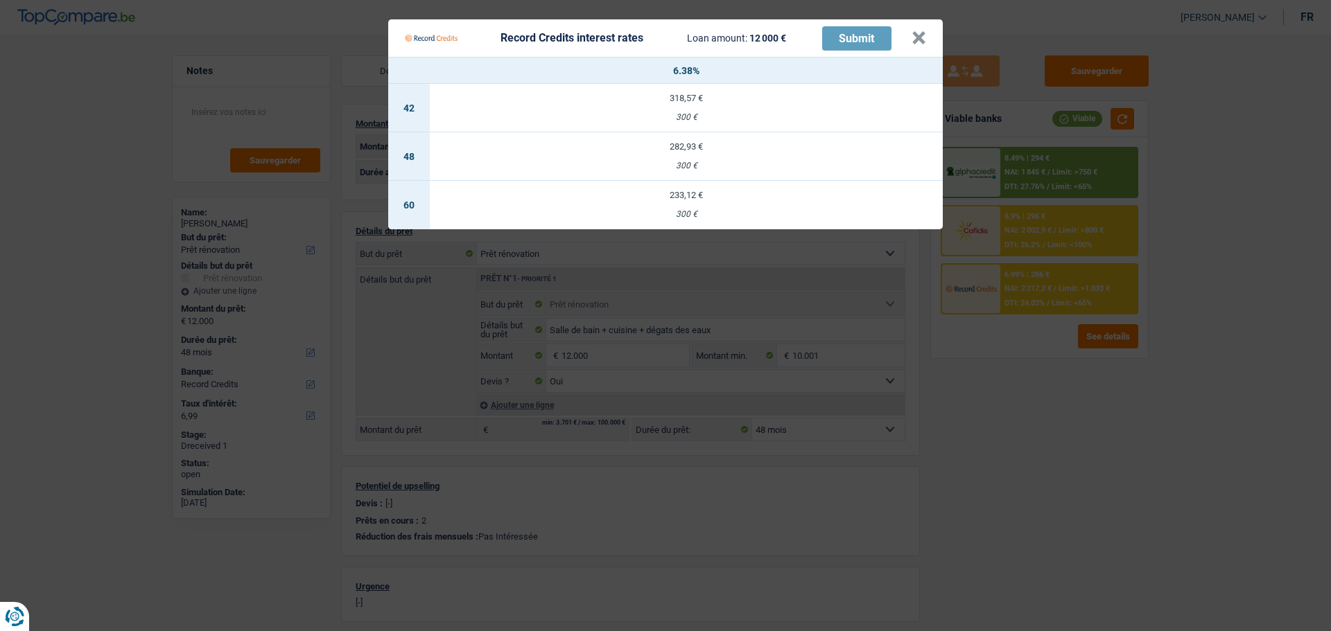
click at [911, 30] on div "Record Credits interest rates Loan amount: 12 000 € Submit" at bounding box center [658, 38] width 507 height 26
click at [921, 31] on button "×" at bounding box center [918, 38] width 15 height 14
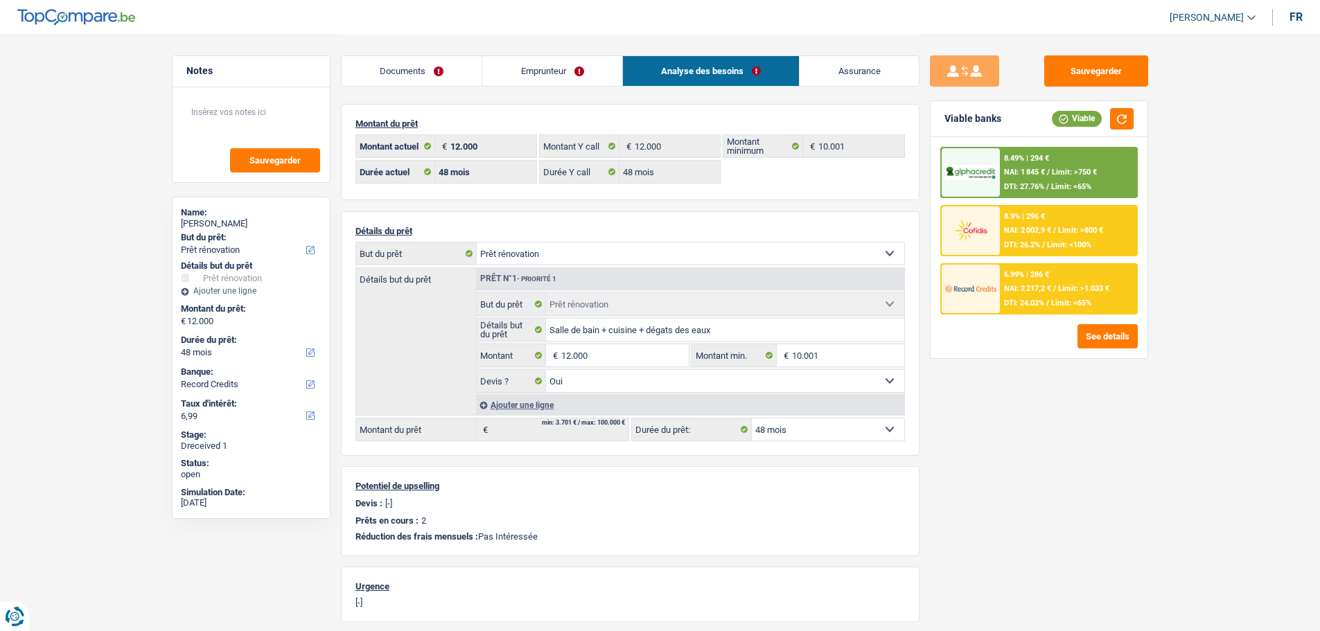
click at [657, 249] on select "Confort maison: meubles, textile, peinture, électroménager, outillage non-profe…" at bounding box center [691, 254] width 428 height 22
click at [1006, 401] on div "Sauvegarder Viable banks Viable 8.49% | 294 € NAI: 1 845 € / Limit: >750 € DTI:…" at bounding box center [1039, 332] width 239 height 554
click at [695, 243] on select "Confort maison: meubles, textile, peinture, électroménager, outillage non-profe…" at bounding box center [691, 254] width 428 height 22
select select "household"
click at [477, 243] on select "Confort maison: meubles, textile, peinture, électroménager, outillage non-profe…" at bounding box center [691, 254] width 428 height 22
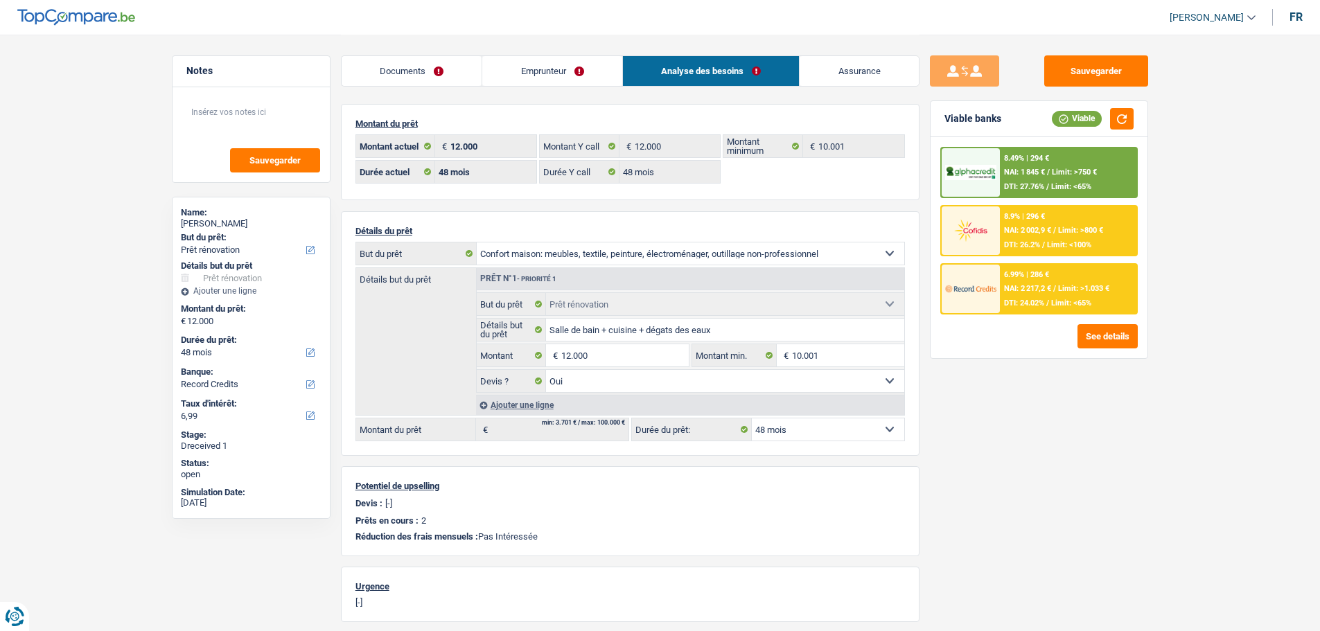
select select "household"
select select
select select "renovation"
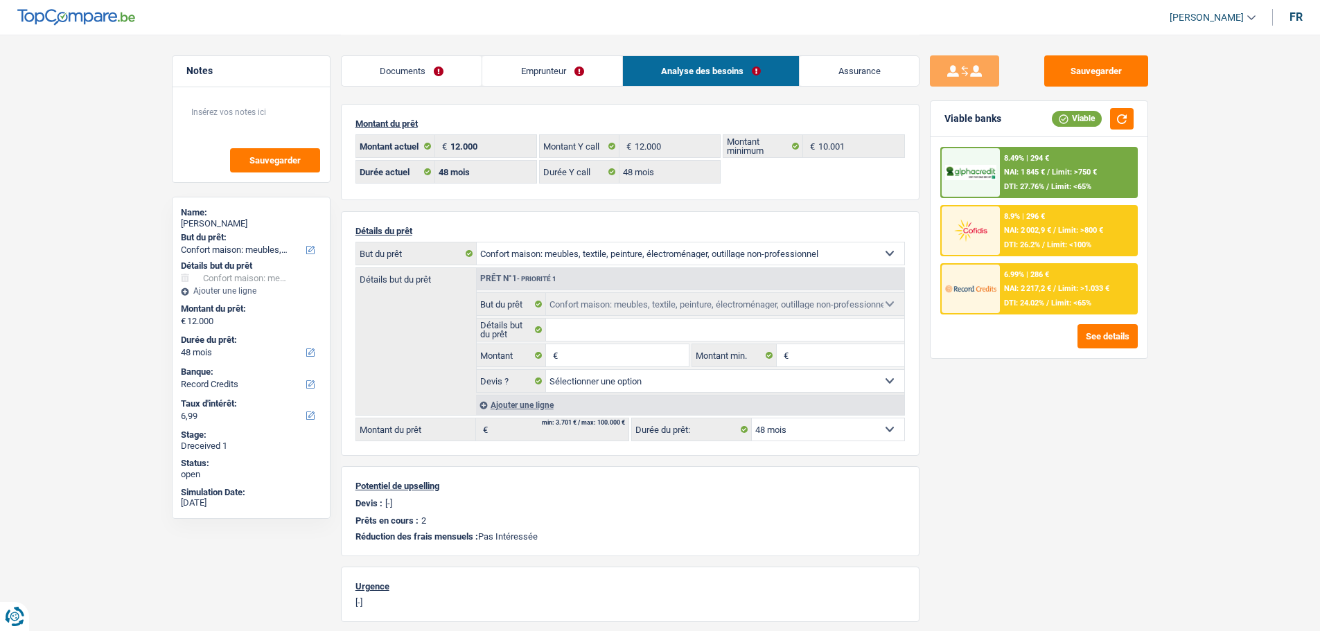
select select "renovation"
select select "yes"
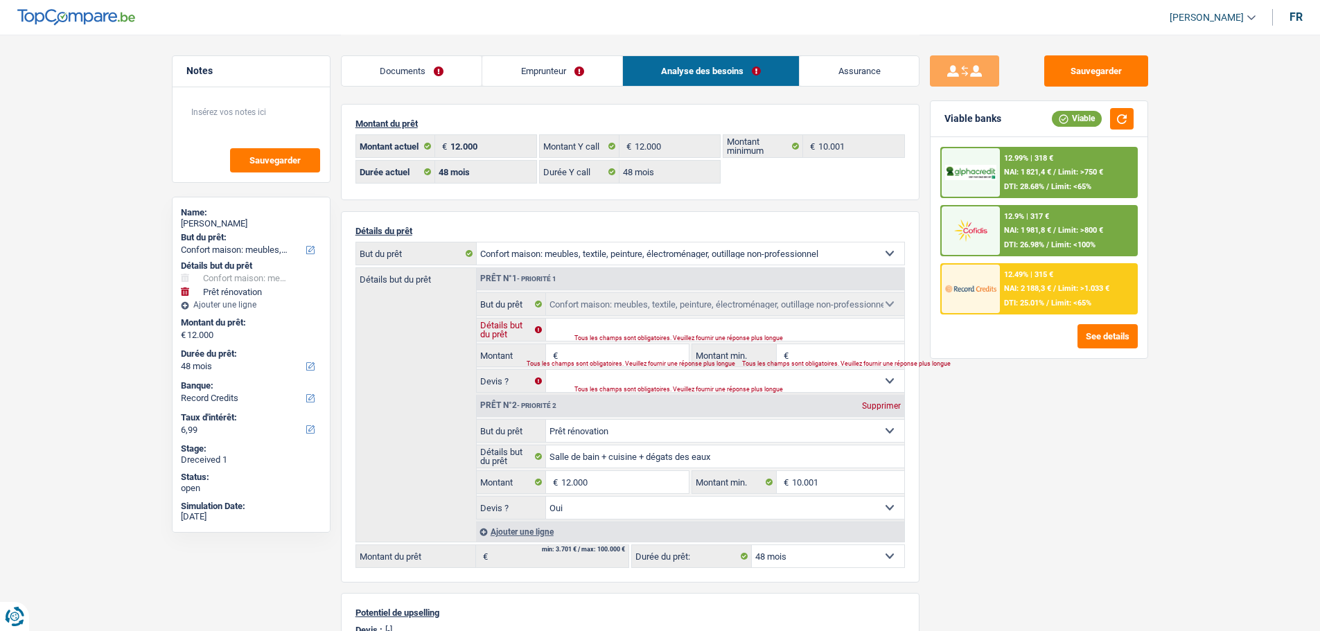
click at [583, 329] on input "Détails but du prêt" at bounding box center [725, 330] width 358 height 22
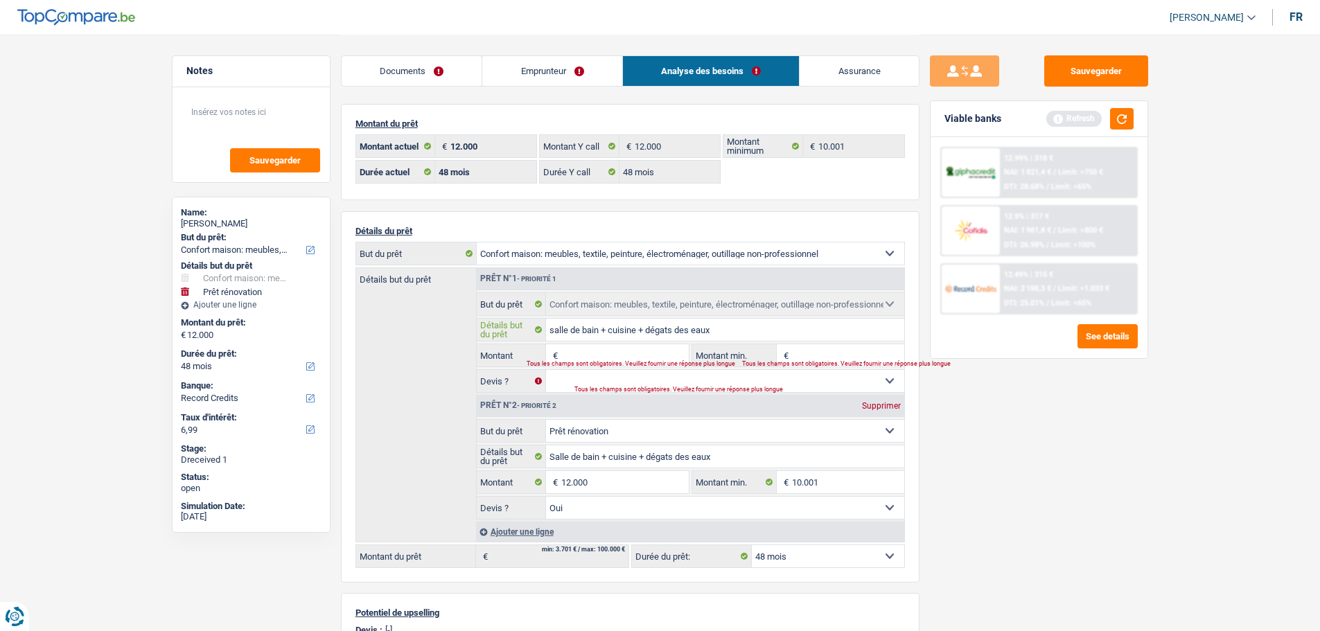
type input "salle de bain + cuisine + dégats des eaux"
click at [615, 361] on div "Tous les champs sont obligatoires. Veuillez fournir une réponse plus longue" at bounding box center [599, 364] width 145 height 6
click at [604, 354] on input "Montant" at bounding box center [624, 355] width 127 height 22
type input "12.000"
type input "24.000"
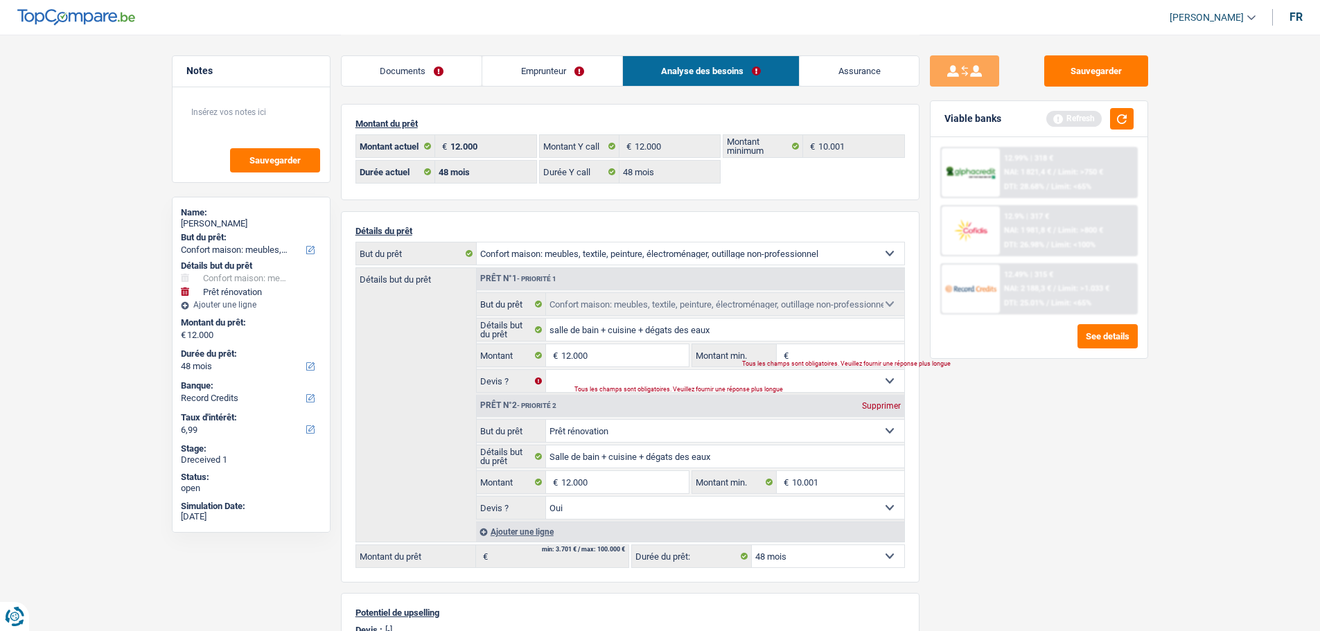
type input "24.000"
select select "120"
type input "24.000"
click at [812, 356] on input "Montant min." at bounding box center [848, 355] width 112 height 22
select select "120"
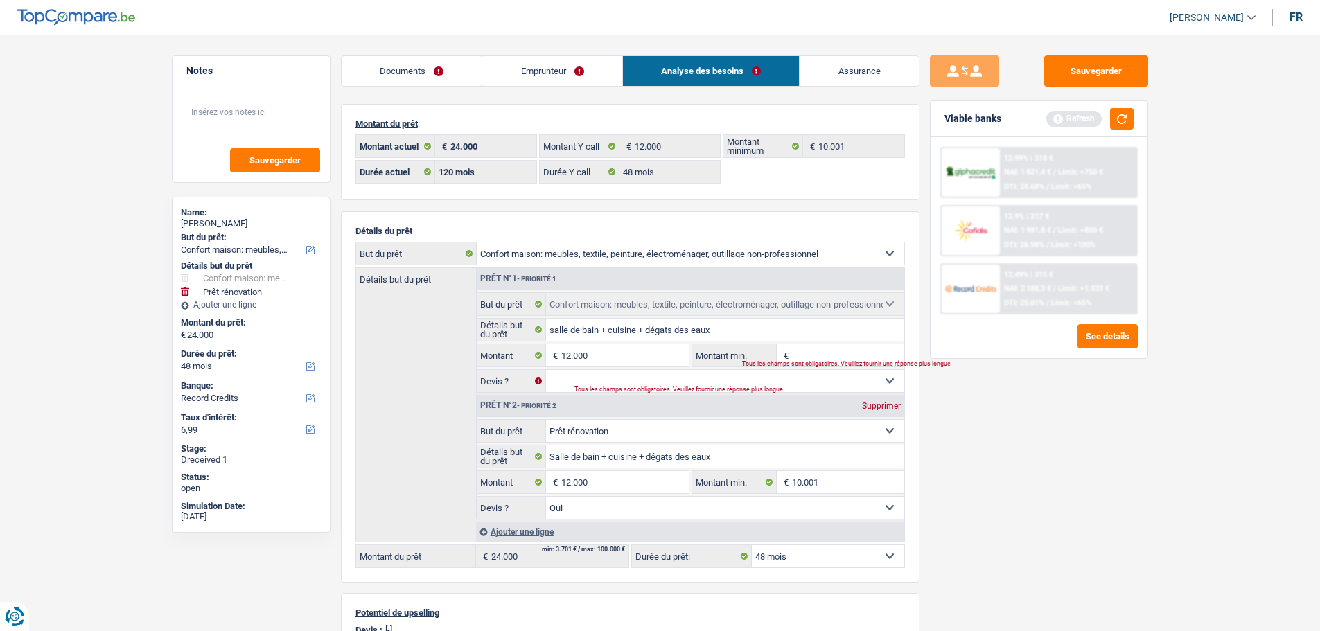
select select "120"
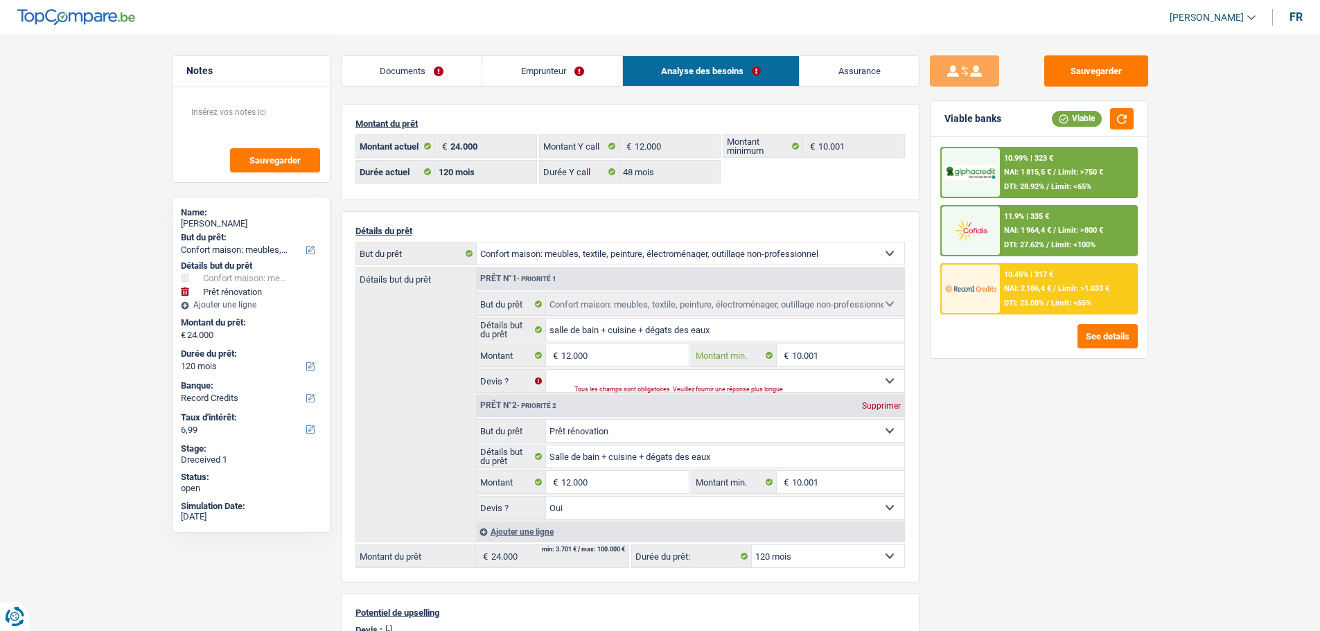
type input "10.001"
type input "20.002"
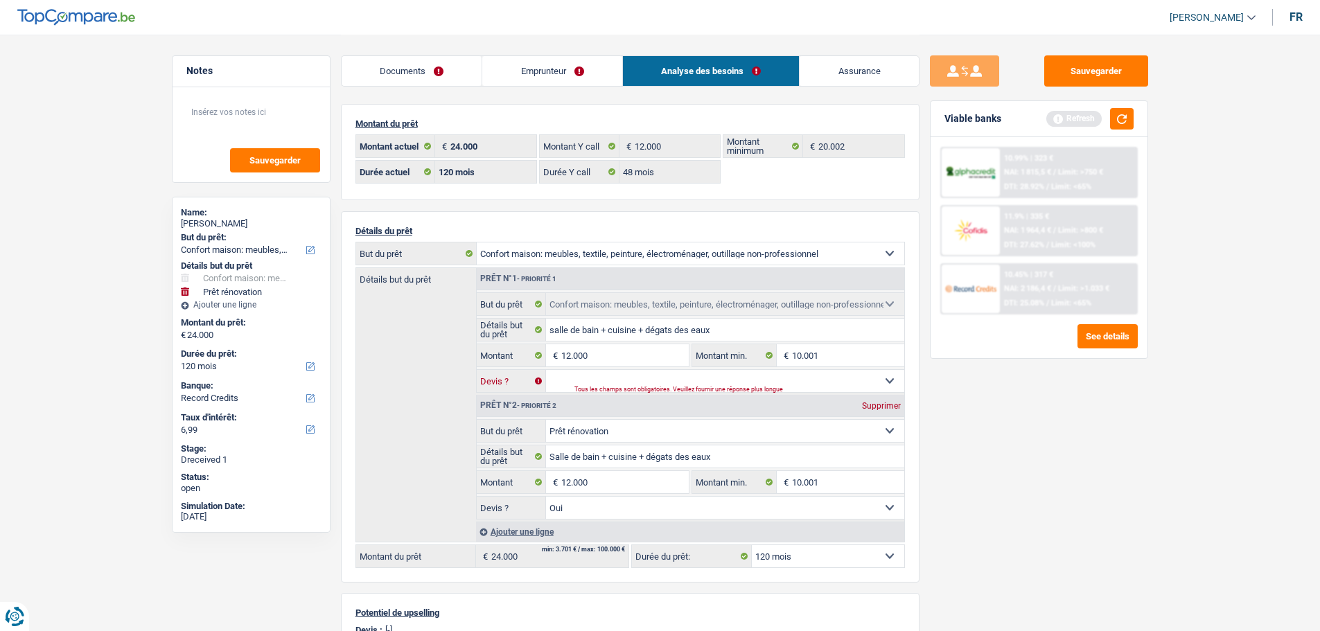
click at [784, 382] on select "Oui Non Non répondu Sélectionner une option" at bounding box center [725, 381] width 358 height 22
select select "yes"
click at [546, 370] on select "Oui Non Non répondu Sélectionner une option" at bounding box center [725, 381] width 358 height 22
click at [885, 406] on div "Supprimer" at bounding box center [882, 406] width 46 height 8
type input "12.000"
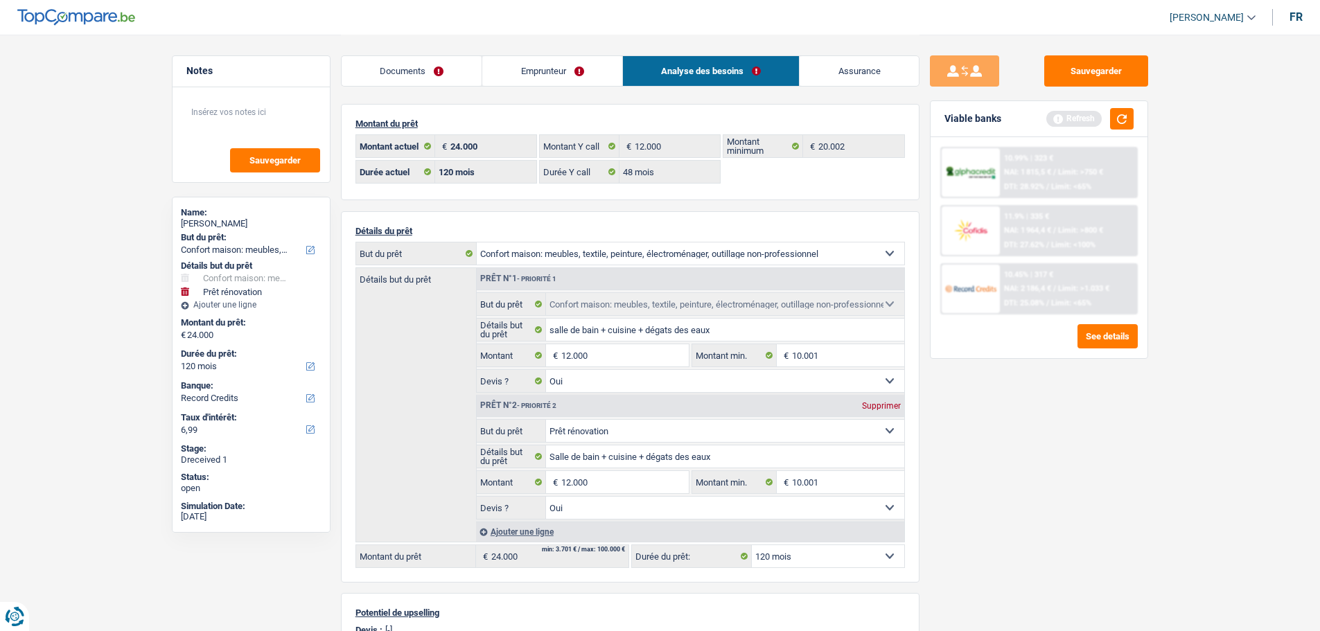
select select "60"
type input "12.000"
select select "60"
type input "12.000"
select select "60"
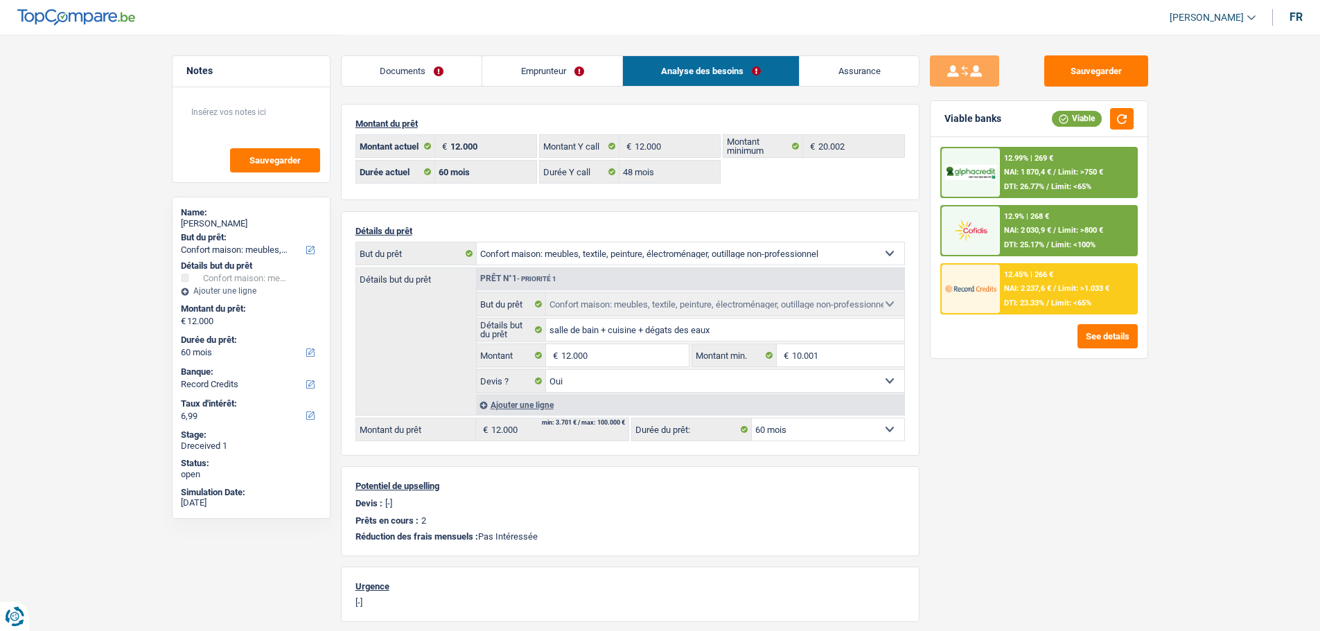
click at [554, 66] on link "Emprunteur" at bounding box center [552, 71] width 140 height 30
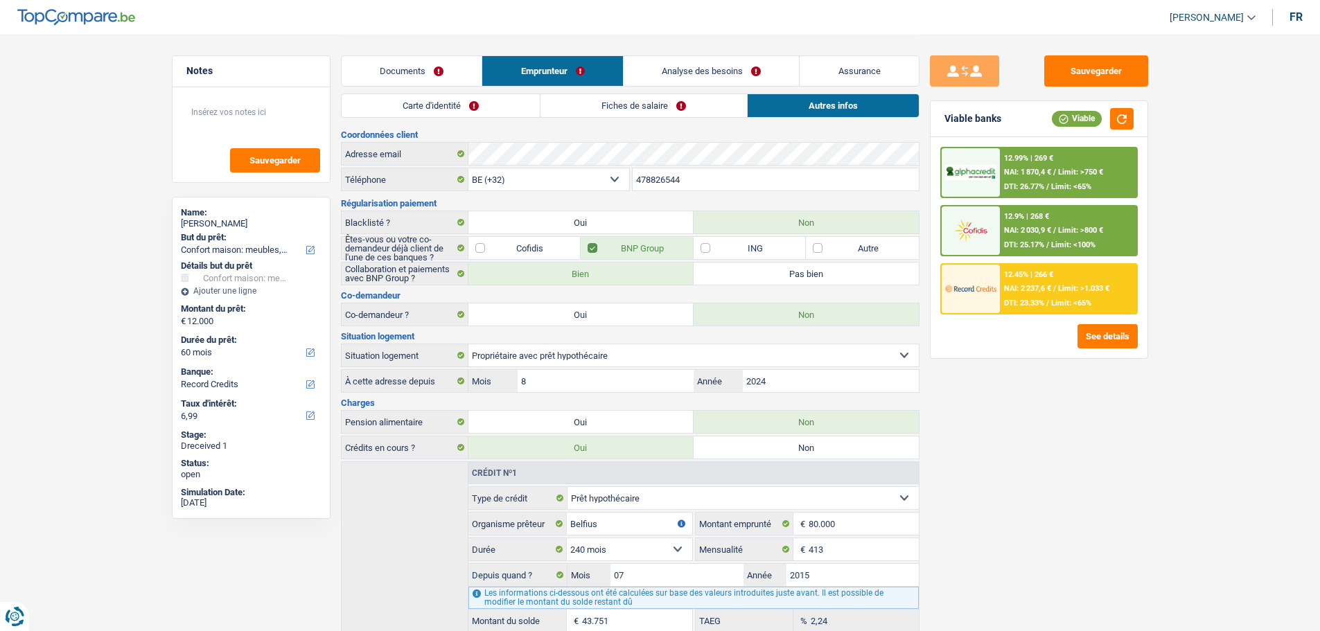
click at [463, 112] on link "Carte d'identité" at bounding box center [441, 105] width 198 height 23
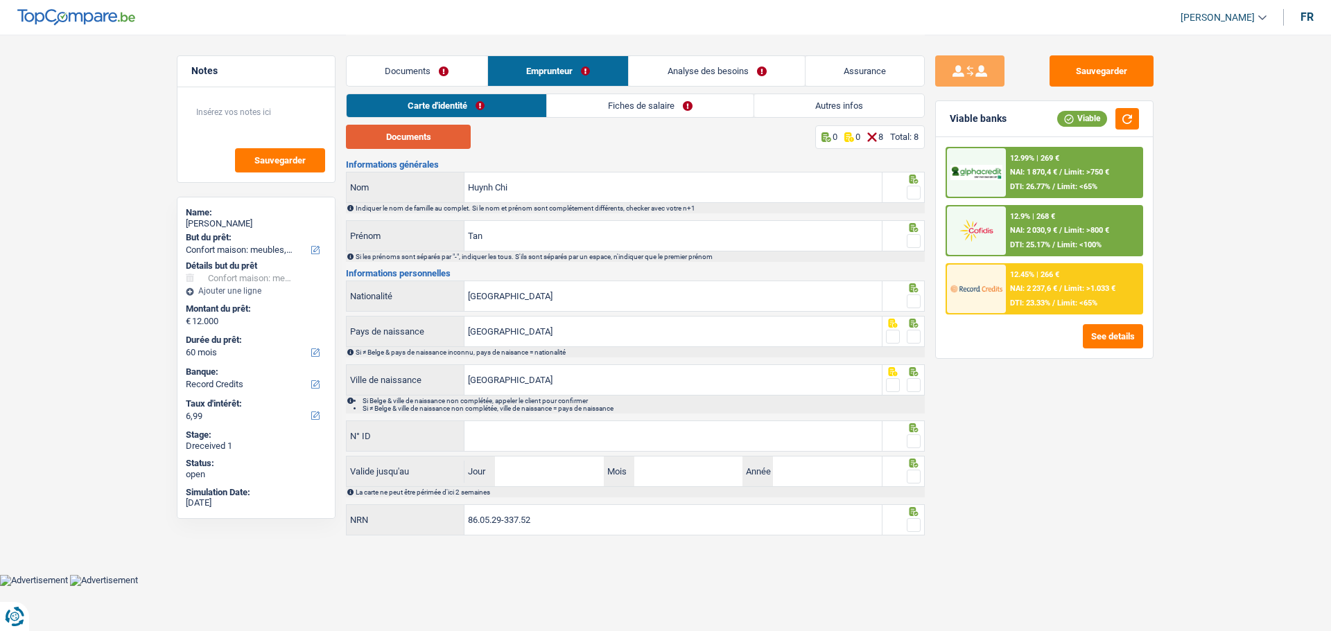
click at [440, 145] on button "Documents" at bounding box center [408, 137] width 125 height 24
click at [906, 191] on span at bounding box center [913, 193] width 14 height 14
click at [0, 0] on input "radio" at bounding box center [0, 0] width 0 height 0
drag, startPoint x: 534, startPoint y: 230, endPoint x: 414, endPoint y: 230, distance: 119.9
click at [414, 230] on div "[PERSON_NAME]" at bounding box center [613, 236] width 535 height 30
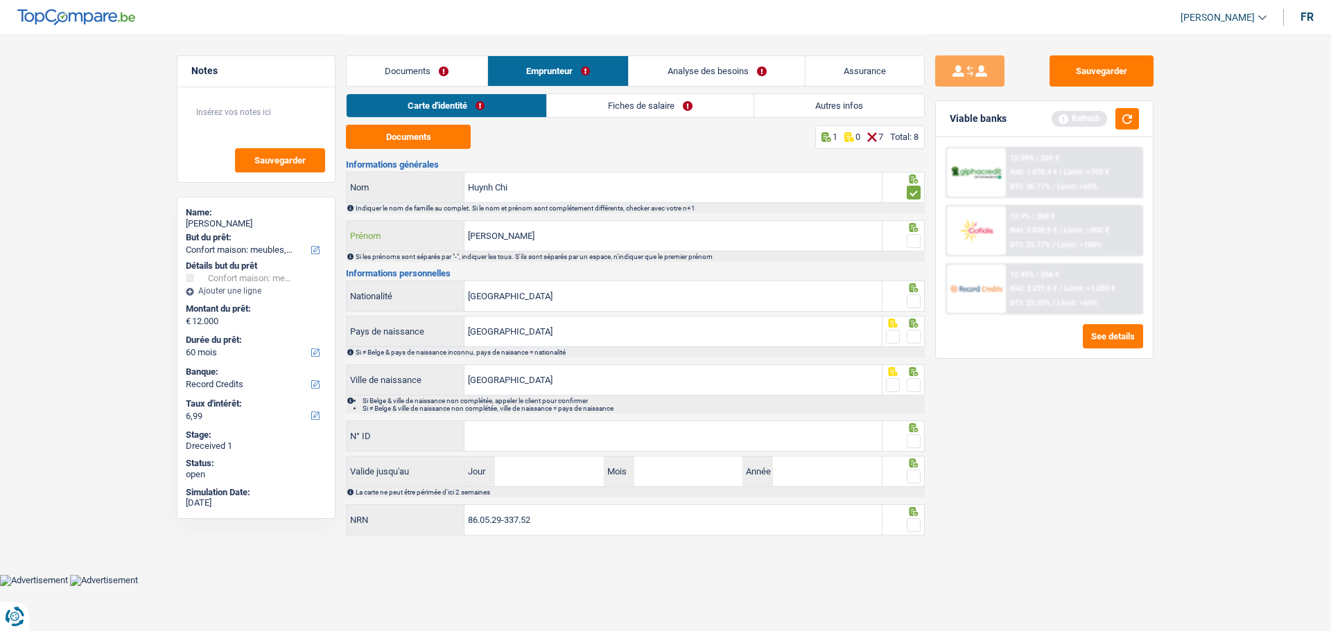
type input "[PERSON_NAME]"
drag, startPoint x: 916, startPoint y: 232, endPoint x: 906, endPoint y: 248, distance: 18.7
click at [915, 236] on span at bounding box center [913, 241] width 14 height 14
click at [0, 0] on input "radio" at bounding box center [0, 0] width 0 height 0
click at [913, 297] on span at bounding box center [913, 302] width 14 height 14
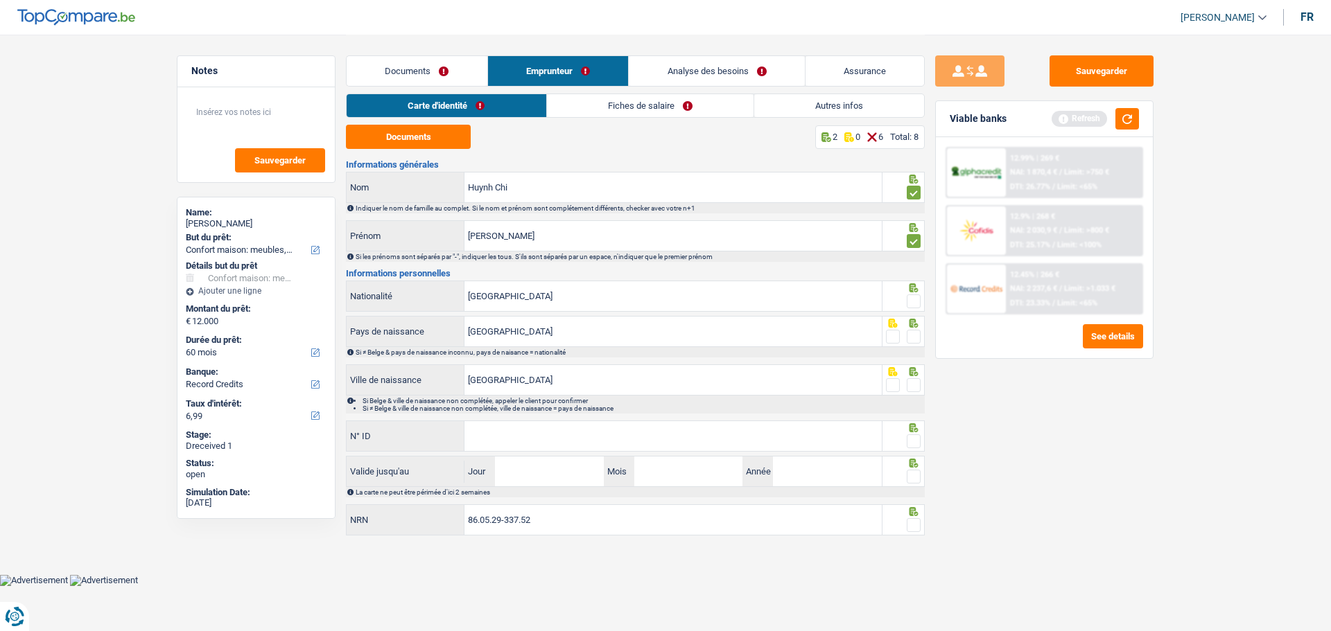
click at [0, 0] on input "radio" at bounding box center [0, 0] width 0 height 0
click at [908, 335] on span at bounding box center [913, 337] width 14 height 14
click at [0, 0] on input "radio" at bounding box center [0, 0] width 0 height 0
click at [911, 385] on span at bounding box center [913, 385] width 14 height 14
click at [0, 0] on input "radio" at bounding box center [0, 0] width 0 height 0
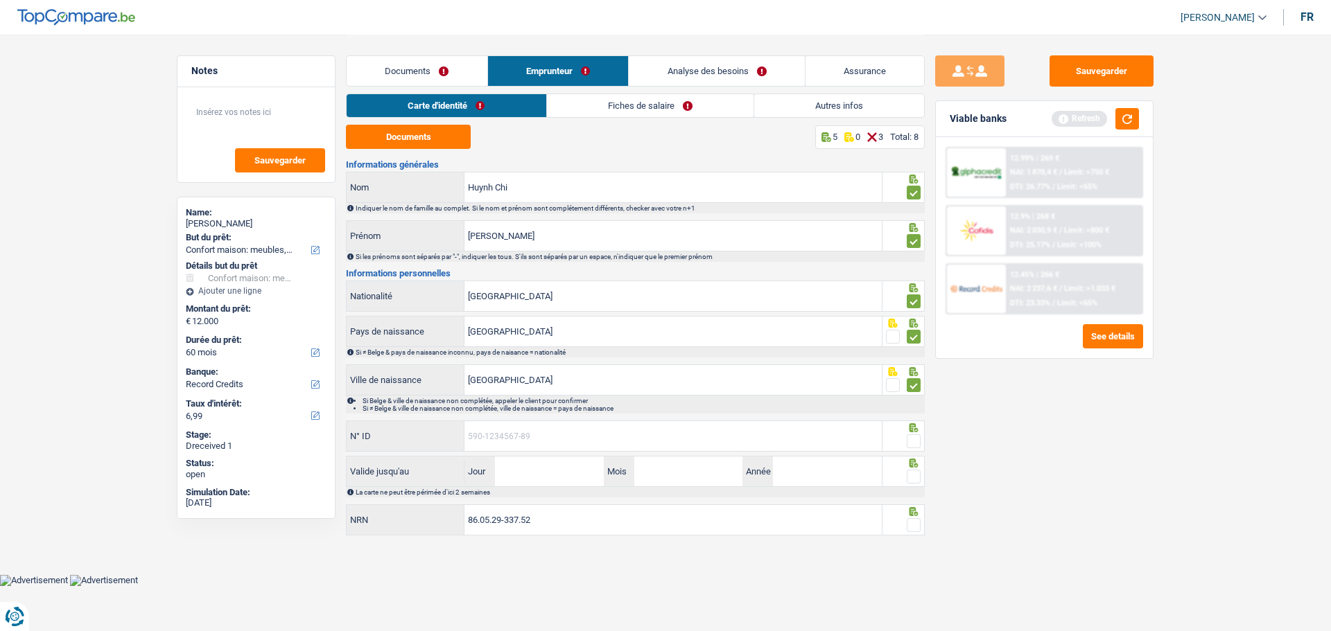
click at [706, 437] on input "N° ID" at bounding box center [672, 436] width 417 height 30
type input "[PHONE_NUMBER]"
drag, startPoint x: 911, startPoint y: 440, endPoint x: 902, endPoint y: 445, distance: 9.6
click at [910, 440] on span at bounding box center [913, 442] width 14 height 14
click at [0, 0] on input "radio" at bounding box center [0, 0] width 0 height 0
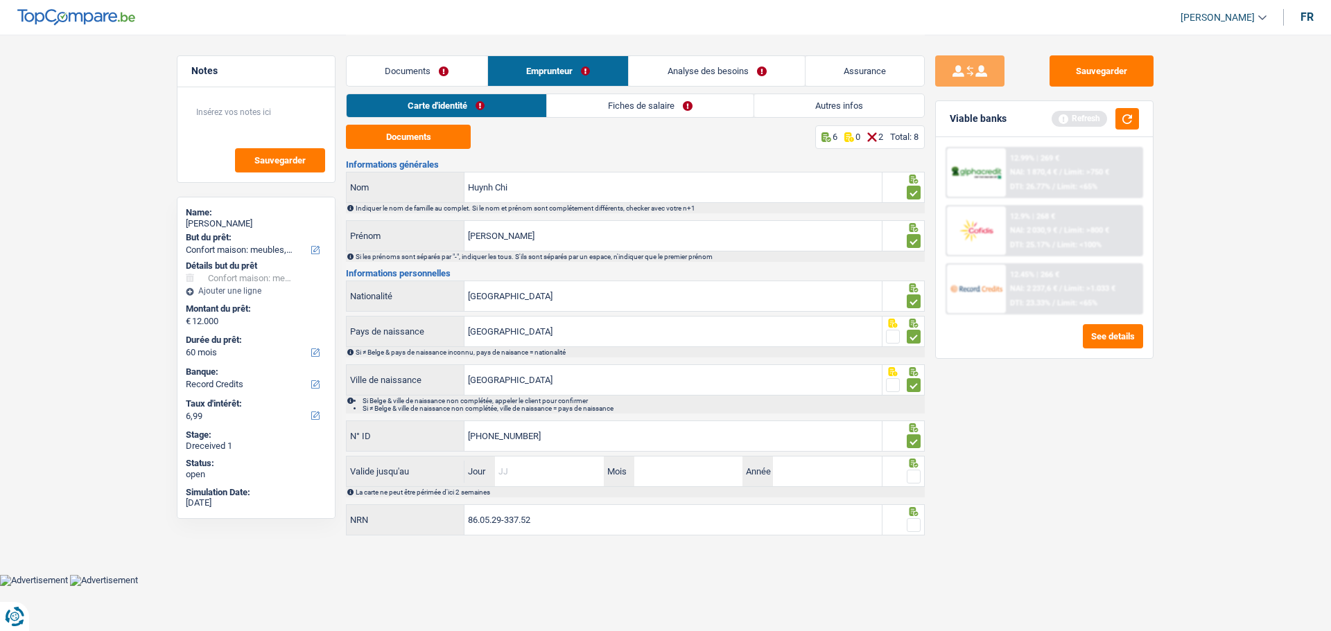
click at [536, 473] on input "Jour" at bounding box center [549, 472] width 108 height 30
type input "12"
type input "02"
type input "2035"
click at [916, 475] on span at bounding box center [913, 477] width 14 height 14
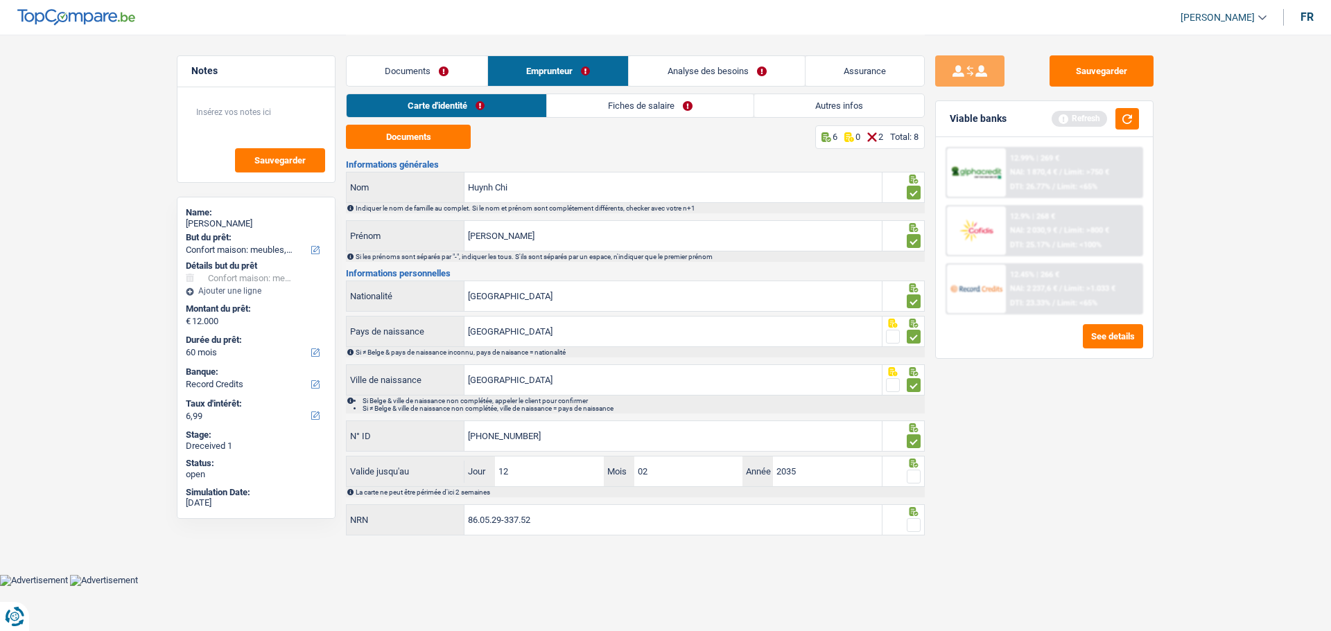
click at [0, 0] on input "radio" at bounding box center [0, 0] width 0 height 0
click at [911, 481] on span at bounding box center [913, 525] width 14 height 14
click at [0, 0] on input "radio" at bounding box center [0, 0] width 0 height 0
click at [649, 102] on link "Fiches de salaire" at bounding box center [650, 105] width 207 height 23
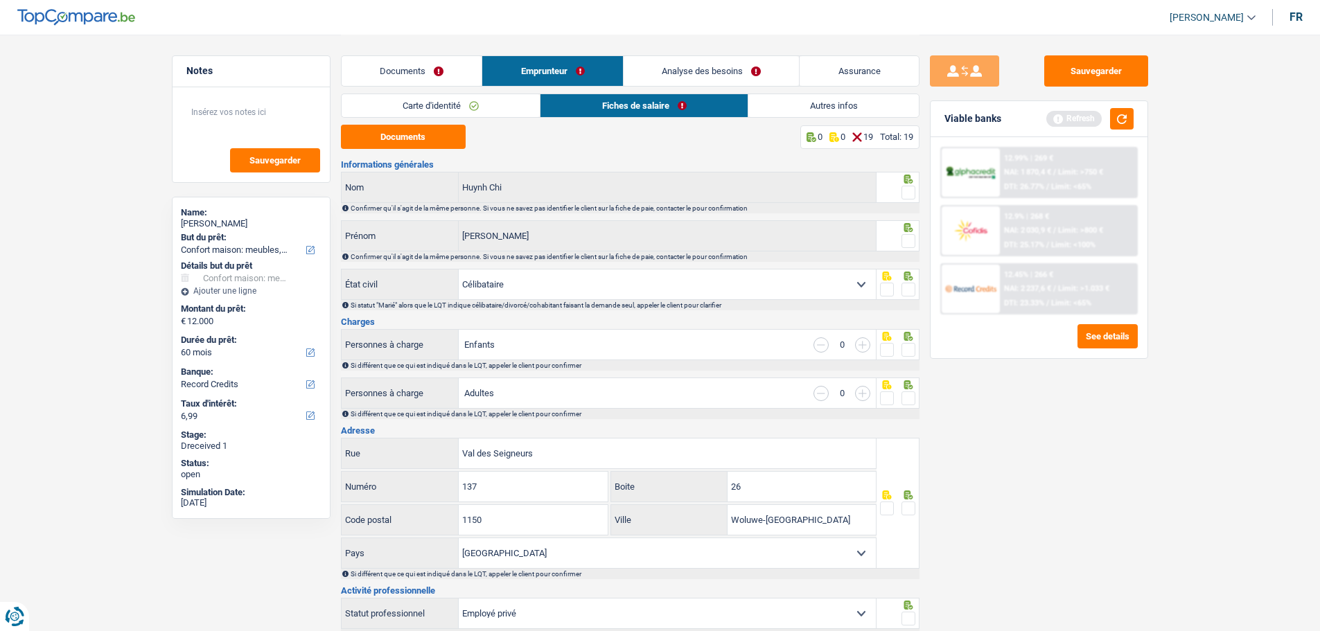
drag, startPoint x: 903, startPoint y: 184, endPoint x: 911, endPoint y: 205, distance: 22.1
click at [905, 191] on span at bounding box center [909, 193] width 14 height 14
click at [0, 0] on input "radio" at bounding box center [0, 0] width 0 height 0
drag, startPoint x: 907, startPoint y: 235, endPoint x: 904, endPoint y: 272, distance: 36.9
click at [904, 243] on span at bounding box center [909, 241] width 14 height 14
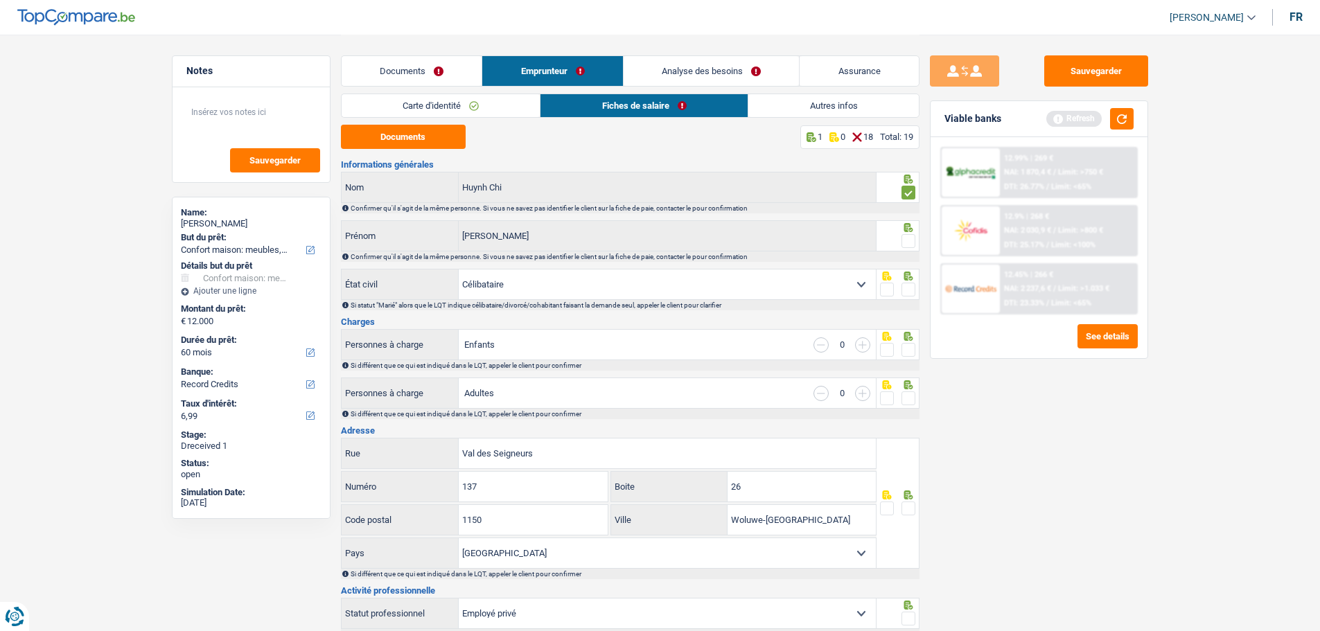
click at [0, 0] on input "radio" at bounding box center [0, 0] width 0 height 0
drag, startPoint x: 905, startPoint y: 286, endPoint x: 900, endPoint y: 320, distance: 35.0
click at [905, 286] on span at bounding box center [909, 290] width 14 height 14
click at [0, 0] on input "radio" at bounding box center [0, 0] width 0 height 0
click at [406, 129] on button "Documents" at bounding box center [403, 137] width 125 height 24
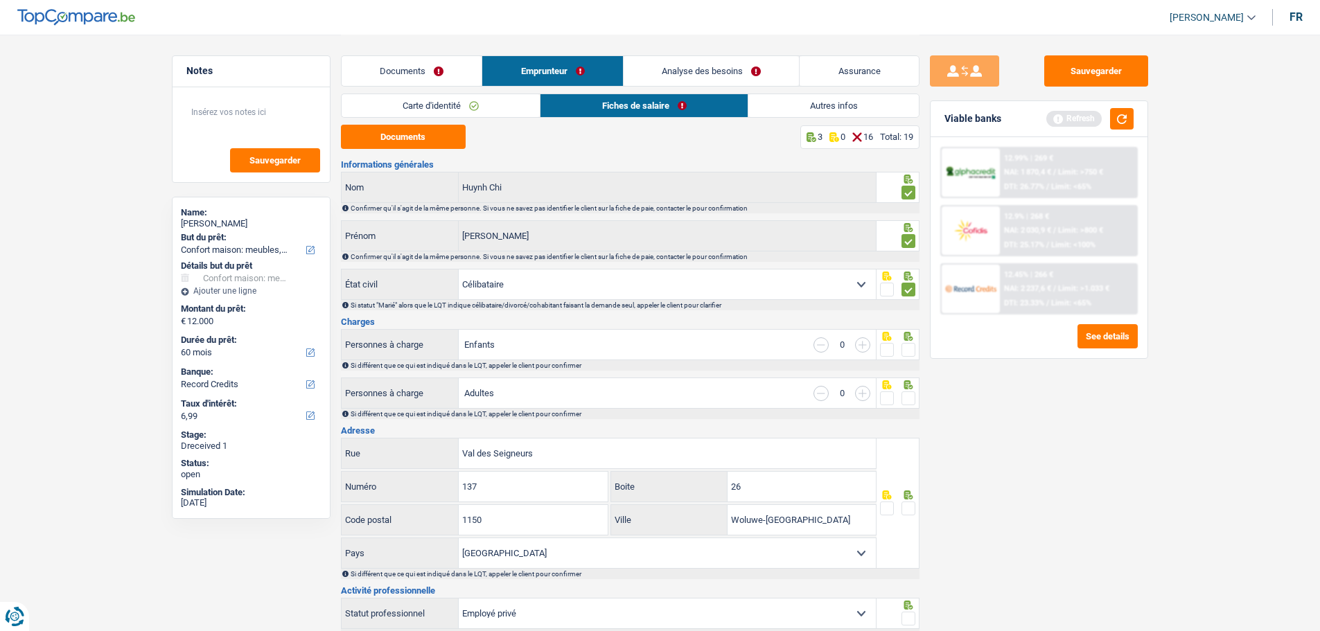
click at [435, 103] on link "Carte d'identité" at bounding box center [441, 105] width 199 height 23
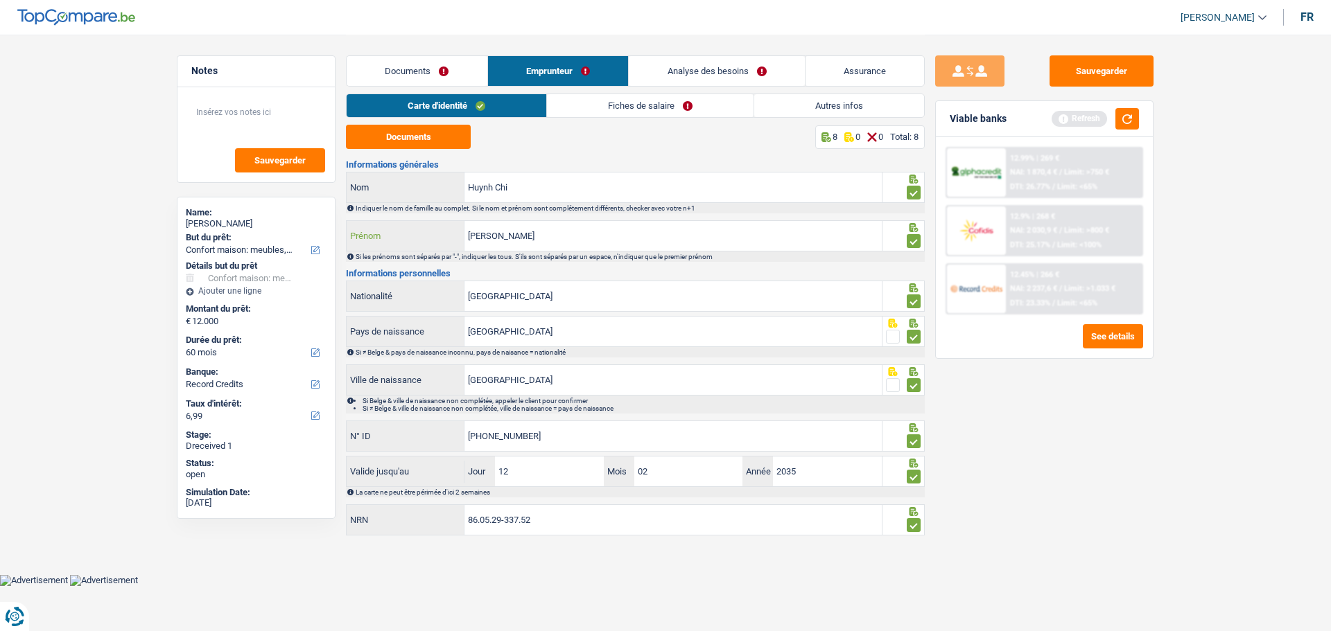
drag, startPoint x: 528, startPoint y: 236, endPoint x: 326, endPoint y: 221, distance: 202.2
click at [326, 221] on div "Notes Sauvegarder Name: [PERSON_NAME] Chi But du prêt: Confort maison: meubles,…" at bounding box center [665, 287] width 998 height 505
type input "y"
type input "T"
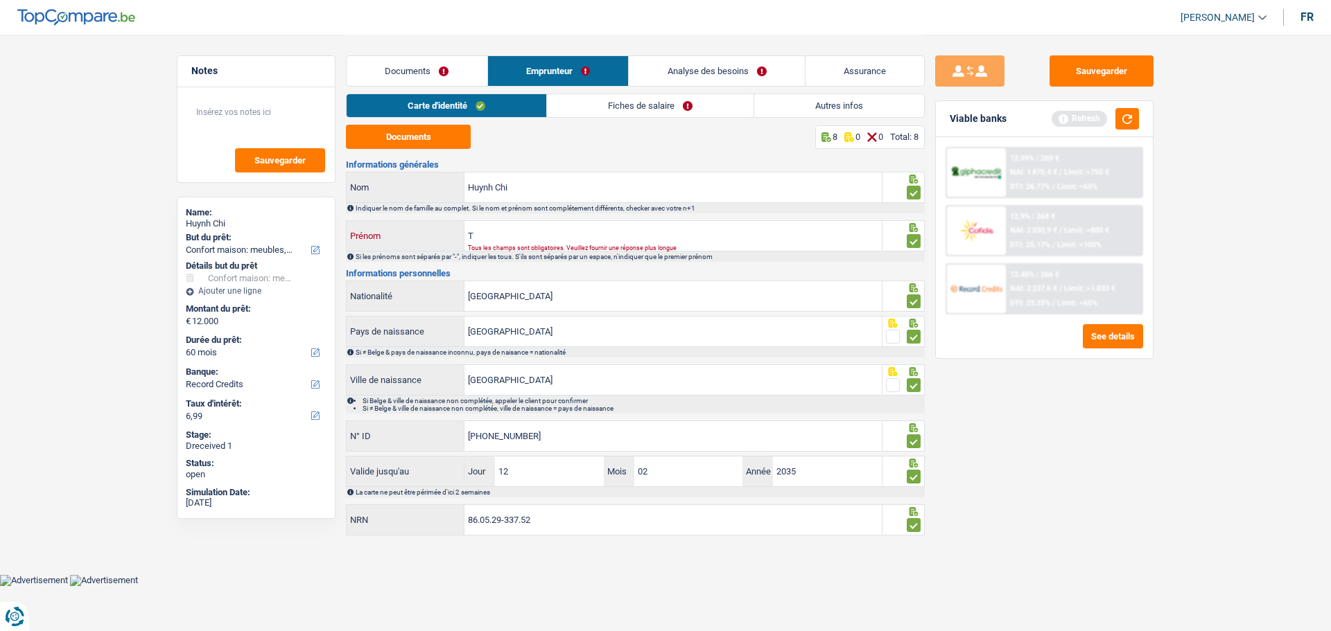
type input "Ta"
type input "Tan"
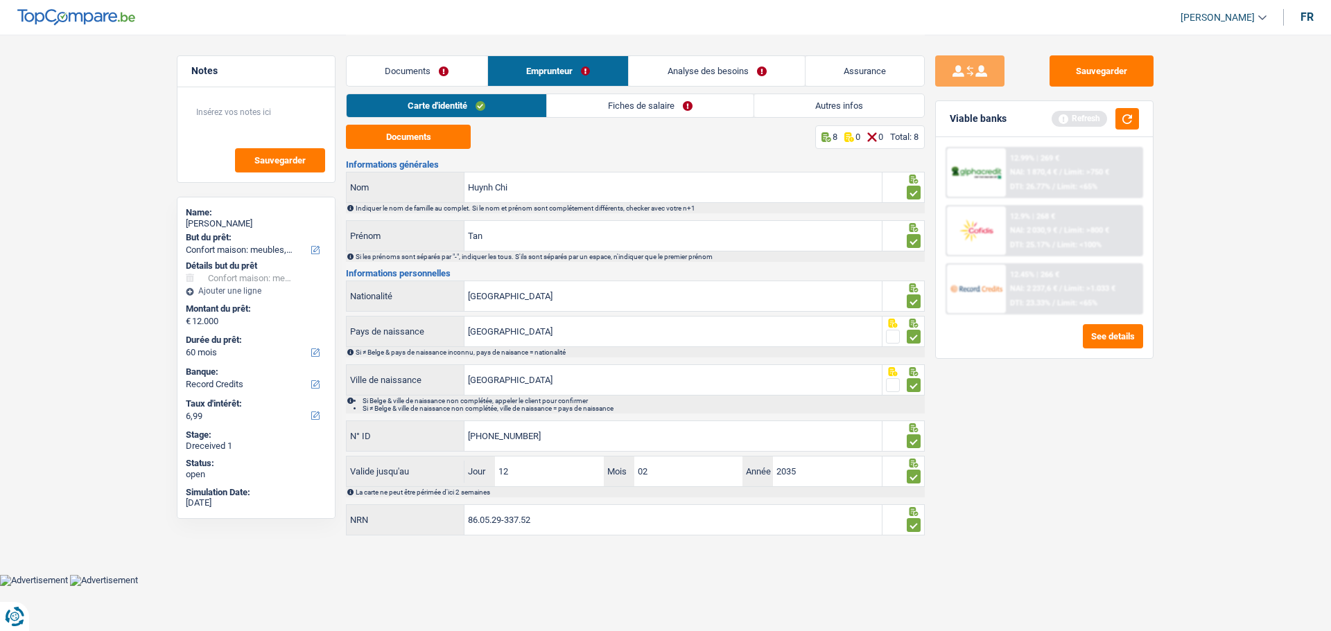
click at [678, 110] on link "Fiches de salaire" at bounding box center [650, 105] width 207 height 23
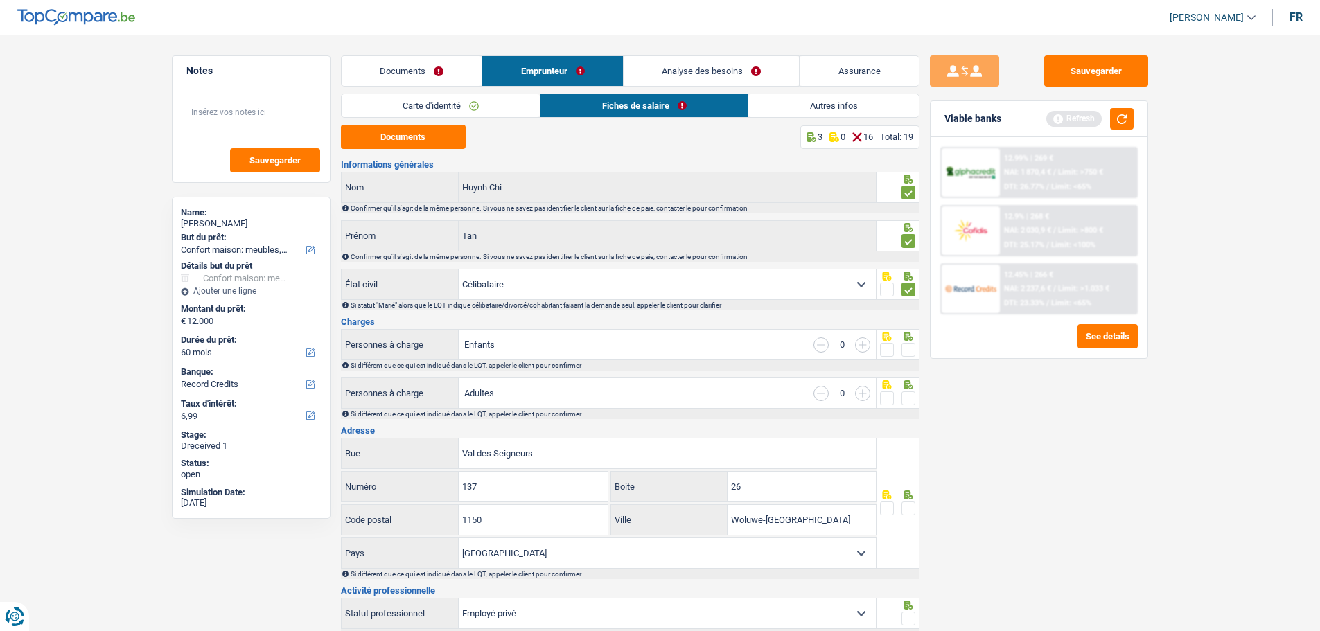
click at [905, 353] on span at bounding box center [909, 350] width 14 height 14
click at [0, 0] on input "radio" at bounding box center [0, 0] width 0 height 0
click at [904, 396] on span at bounding box center [909, 399] width 14 height 14
click at [0, 0] on input "radio" at bounding box center [0, 0] width 0 height 0
click at [903, 481] on span at bounding box center [909, 509] width 14 height 14
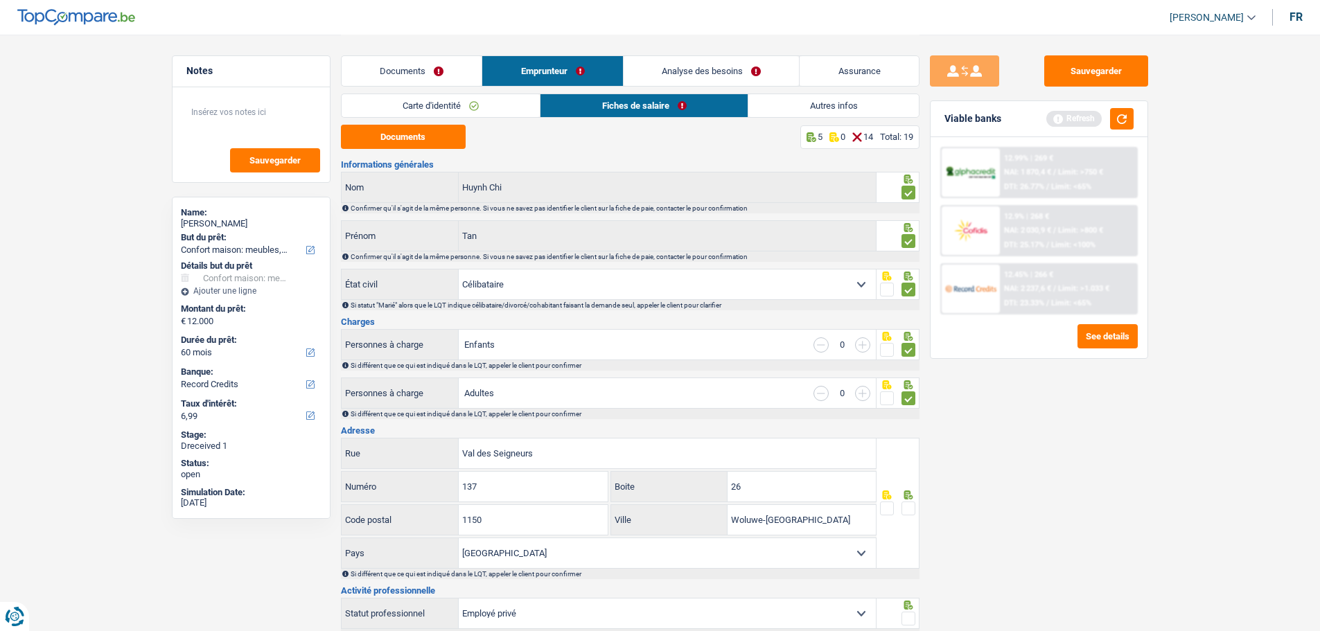
click at [0, 0] on input "radio" at bounding box center [0, 0] width 0 height 0
drag, startPoint x: 852, startPoint y: 515, endPoint x: 677, endPoint y: 520, distance: 174.7
click at [677, 481] on div "Woluwe-[GEOGRAPHIC_DATA]" at bounding box center [743, 520] width 265 height 30
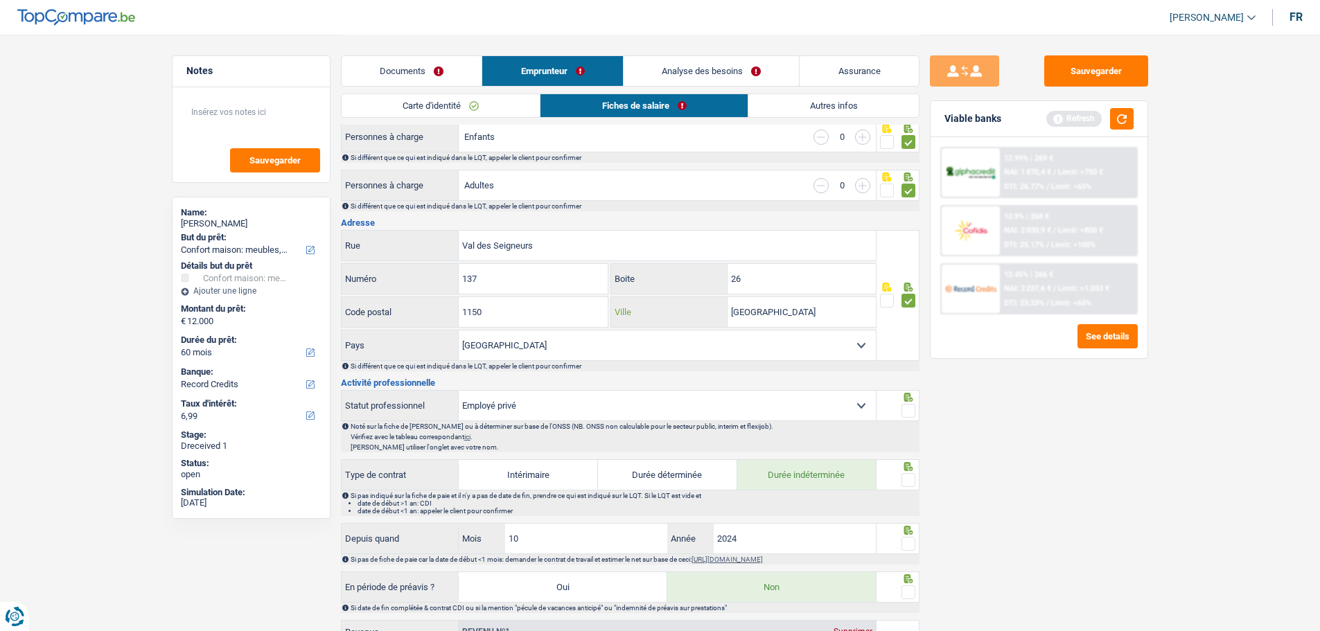
type input "[GEOGRAPHIC_DATA]"
drag, startPoint x: 911, startPoint y: 406, endPoint x: 910, endPoint y: 419, distance: 13.2
click at [911, 411] on span at bounding box center [909, 411] width 14 height 14
click at [0, 0] on input "radio" at bounding box center [0, 0] width 0 height 0
click at [902, 473] on span at bounding box center [909, 480] width 14 height 14
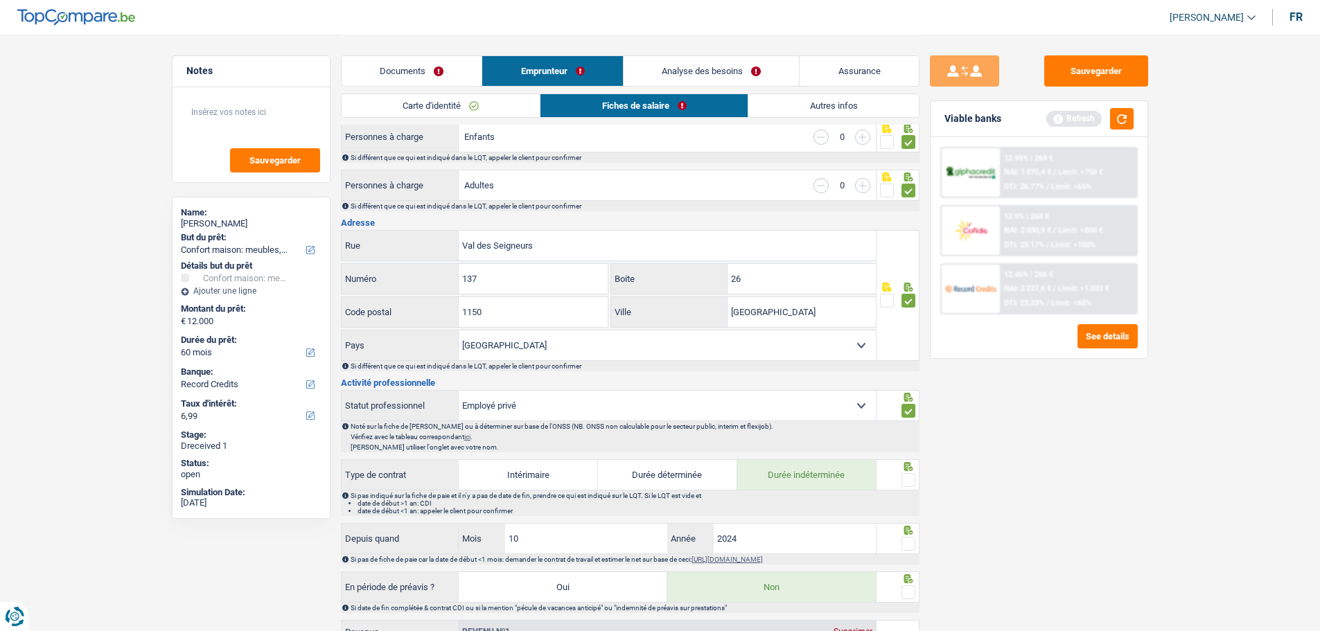
click at [0, 0] on input "radio" at bounding box center [0, 0] width 0 height 0
click at [909, 481] on span at bounding box center [909, 544] width 14 height 14
click at [0, 0] on input "radio" at bounding box center [0, 0] width 0 height 0
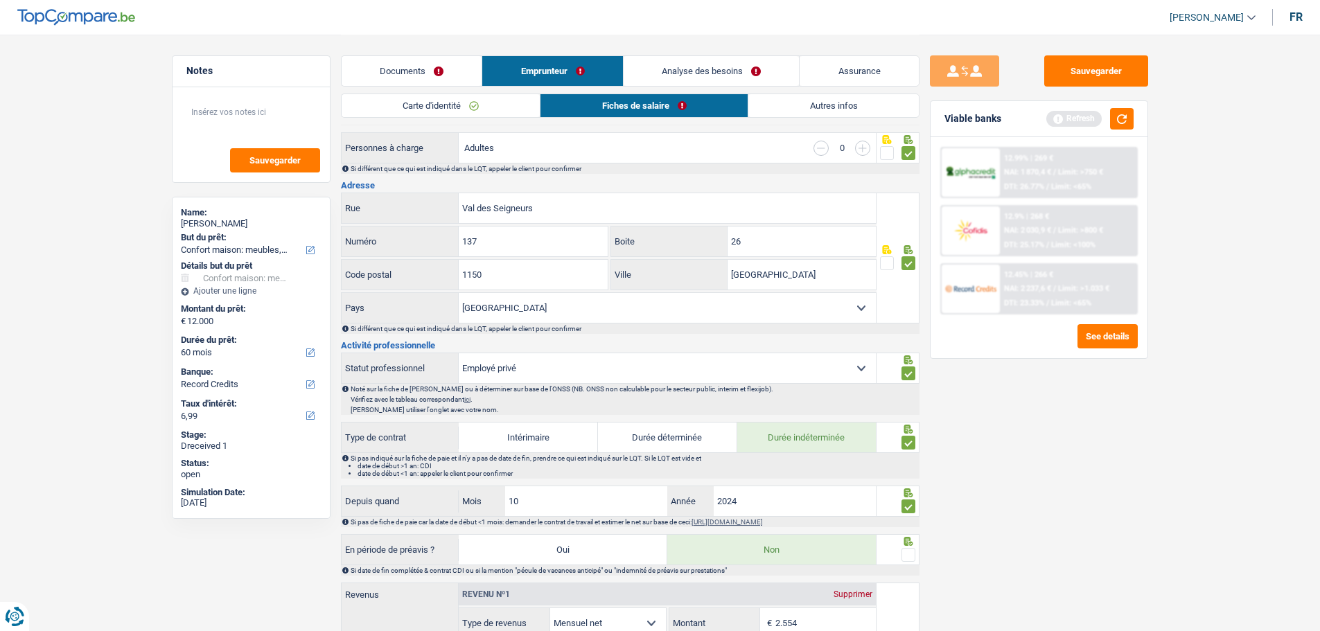
scroll to position [277, 0]
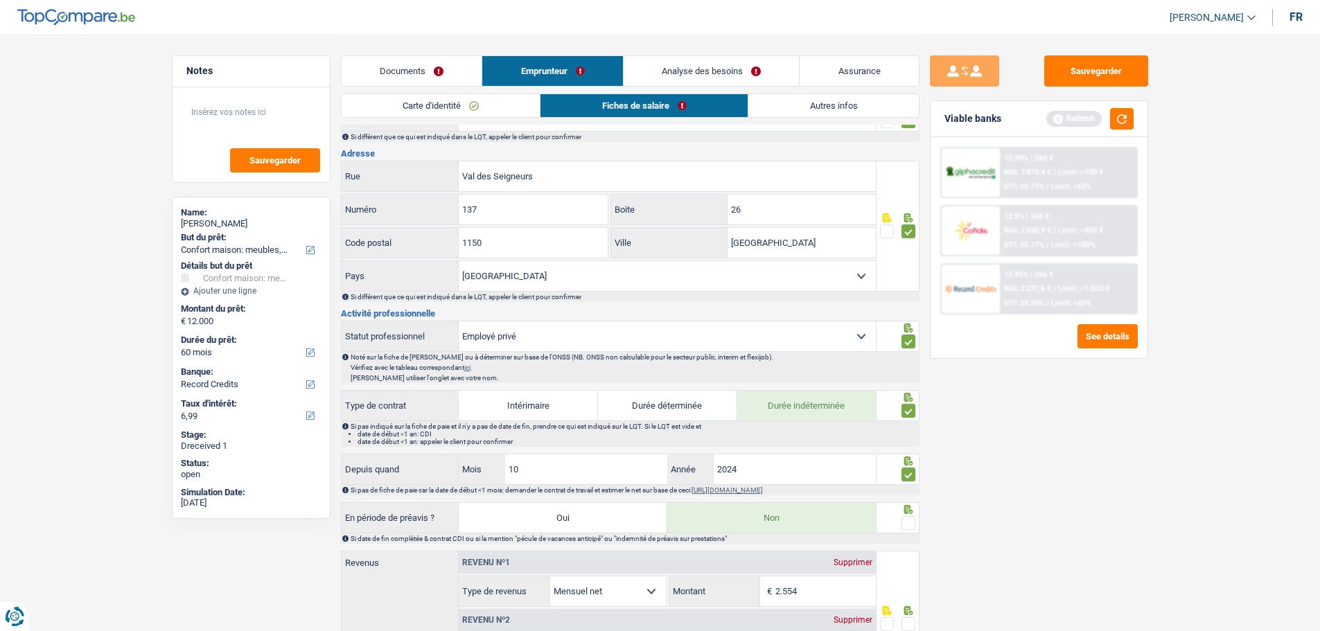
click at [905, 481] on icon at bounding box center [908, 509] width 9 height 9
click at [909, 481] on span at bounding box center [909, 523] width 14 height 14
click at [0, 0] on input "radio" at bounding box center [0, 0] width 0 height 0
click at [812, 481] on input "2.554" at bounding box center [825, 592] width 100 height 30
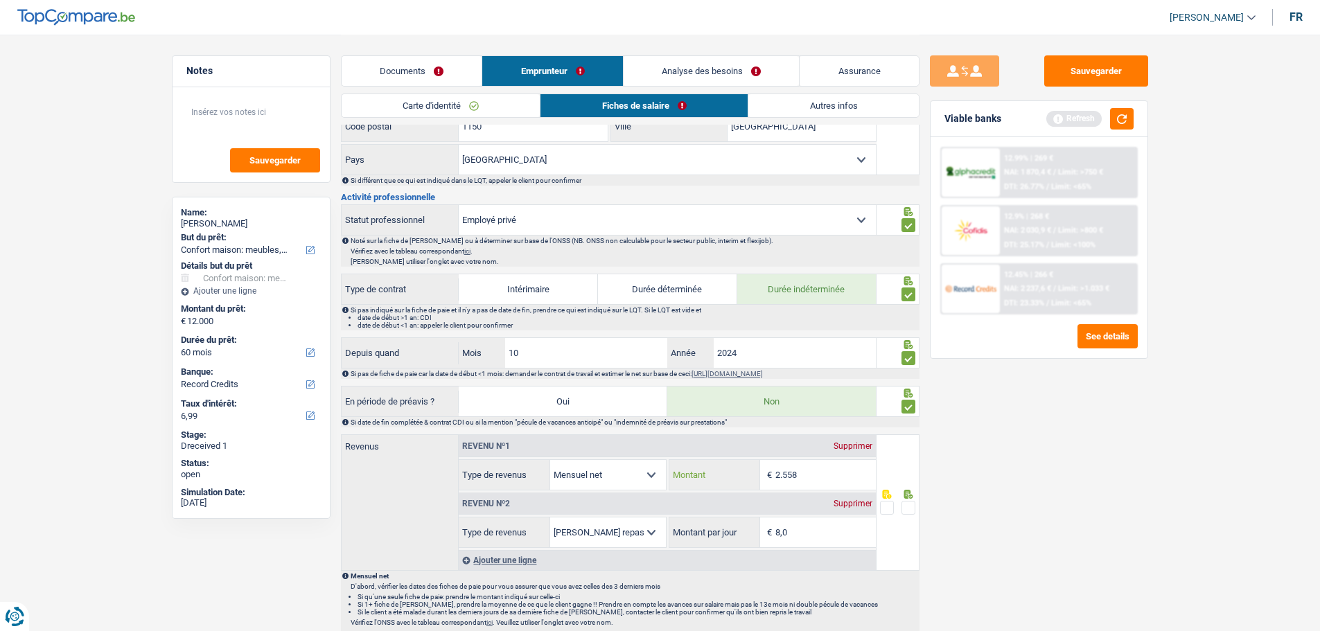
scroll to position [485, 0]
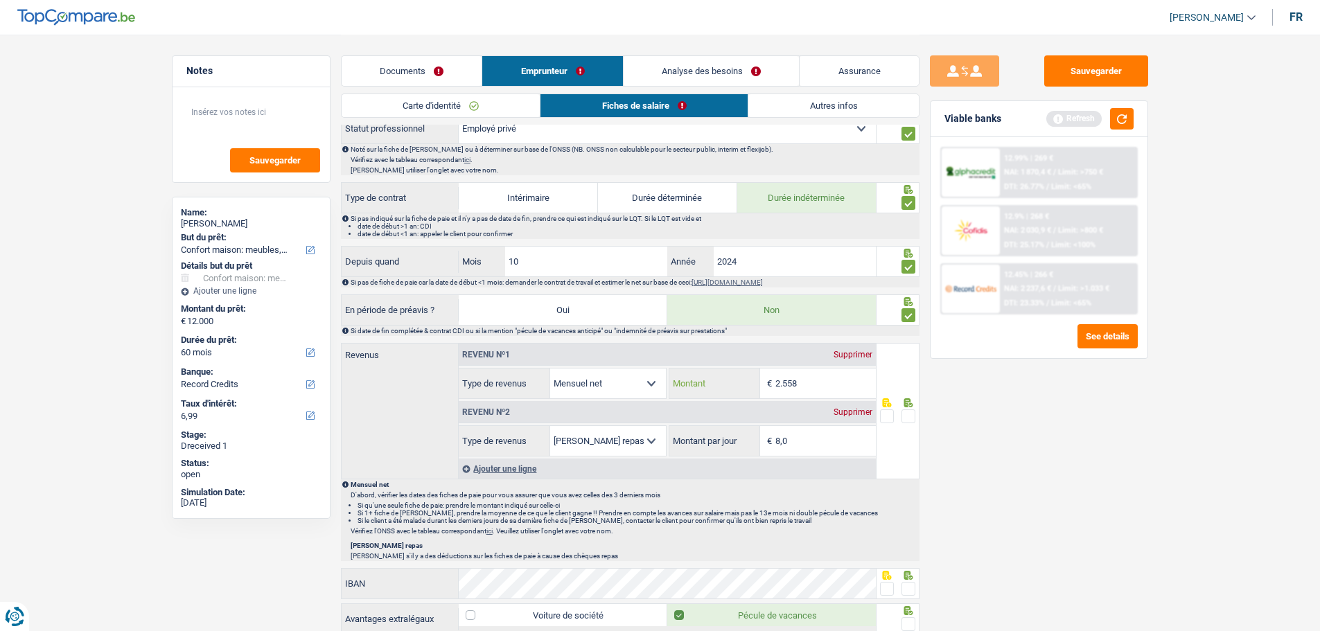
type input "2.558"
click at [910, 411] on span at bounding box center [909, 417] width 14 height 14
click at [0, 0] on input "radio" at bounding box center [0, 0] width 0 height 0
drag, startPoint x: 909, startPoint y: 582, endPoint x: 902, endPoint y: 588, distance: 9.3
click at [904, 481] on span at bounding box center [909, 589] width 14 height 14
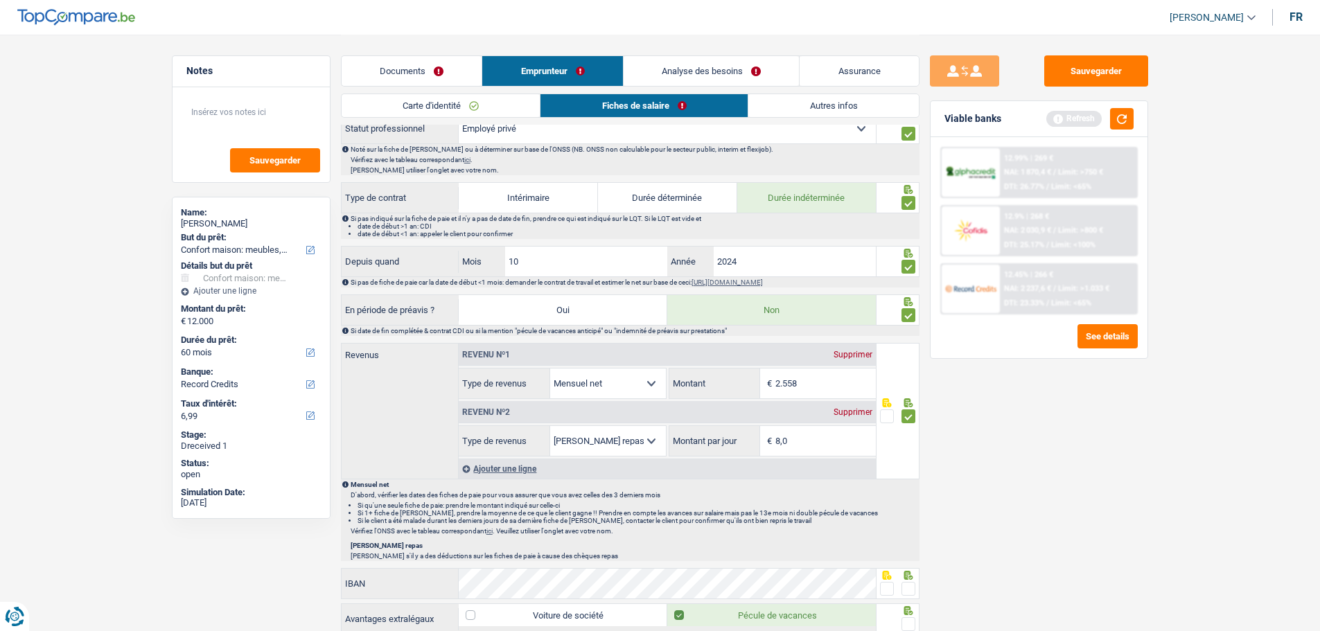
click at [0, 0] on input "radio" at bounding box center [0, 0] width 0 height 0
click at [911, 481] on span at bounding box center [909, 624] width 14 height 14
click at [0, 0] on input "radio" at bounding box center [0, 0] width 0 height 0
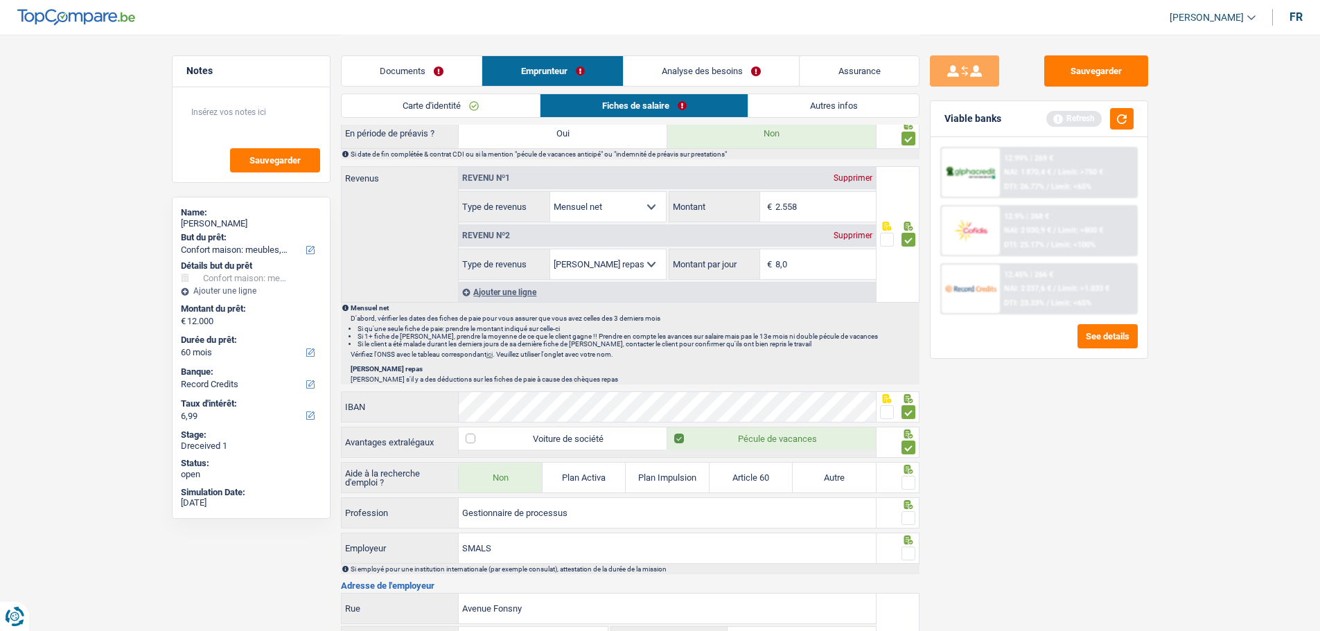
scroll to position [693, 0]
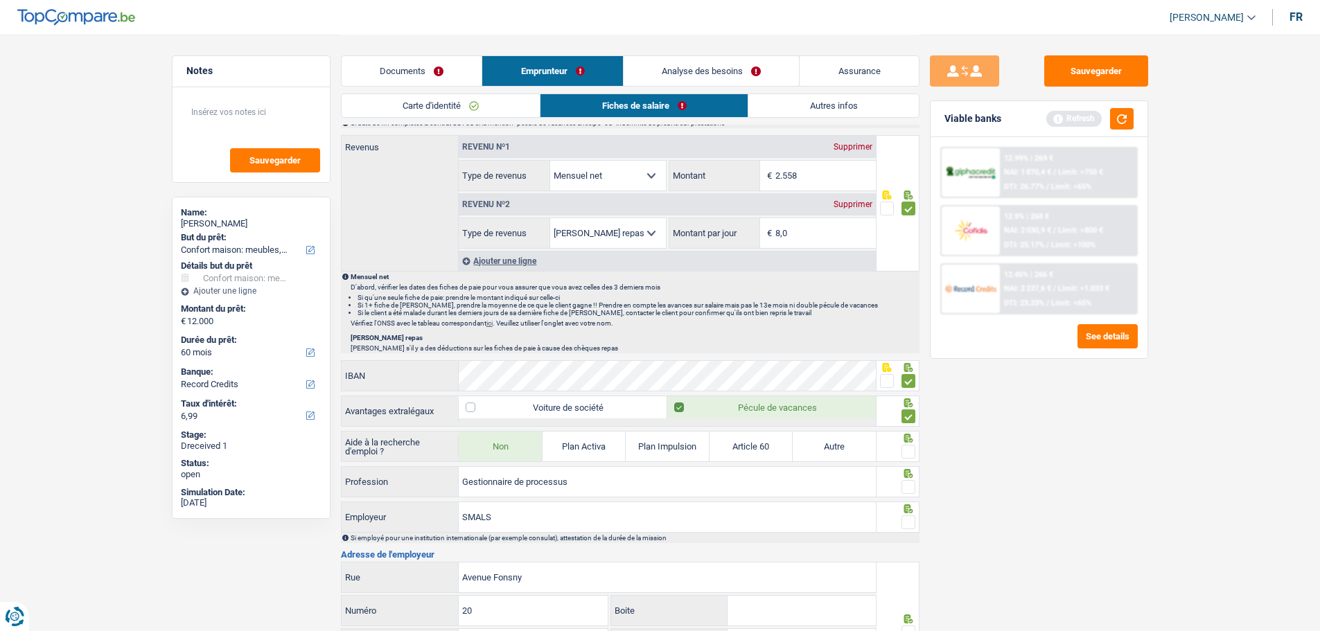
click at [909, 450] on span at bounding box center [909, 452] width 14 height 14
click at [0, 0] on input "radio" at bounding box center [0, 0] width 0 height 0
click at [905, 480] on span at bounding box center [909, 487] width 14 height 14
click at [0, 0] on input "radio" at bounding box center [0, 0] width 0 height 0
click at [909, 481] on span at bounding box center [909, 523] width 14 height 14
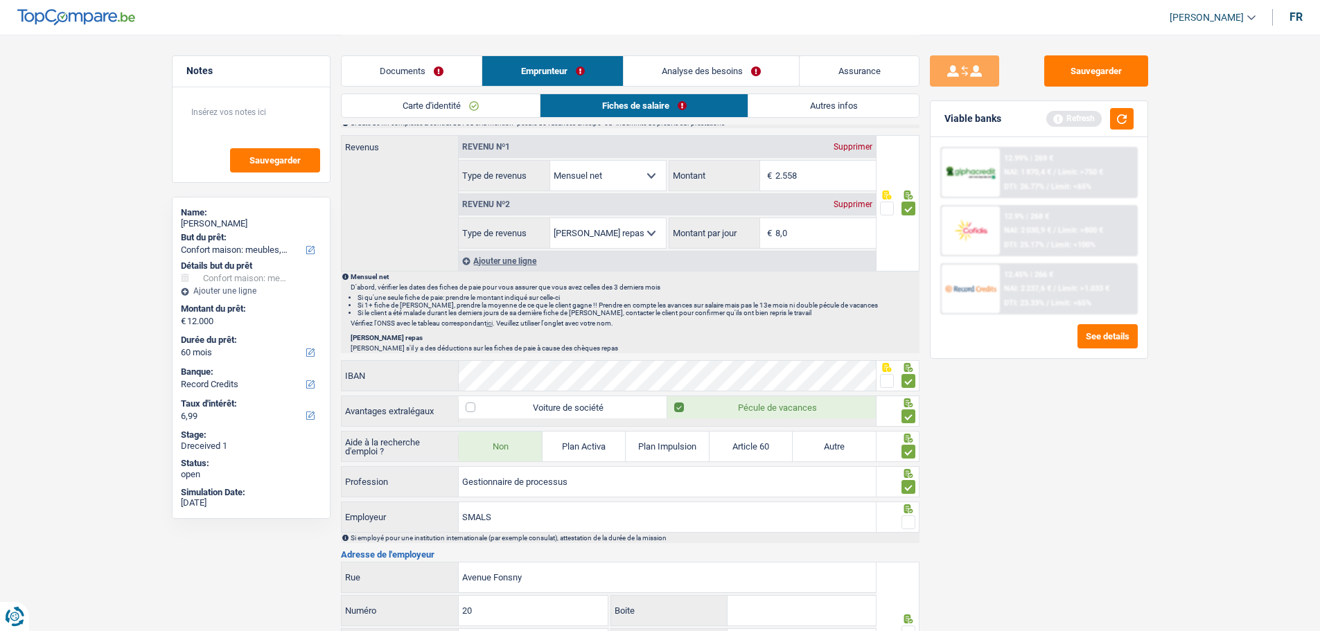
click at [0, 0] on input "radio" at bounding box center [0, 0] width 0 height 0
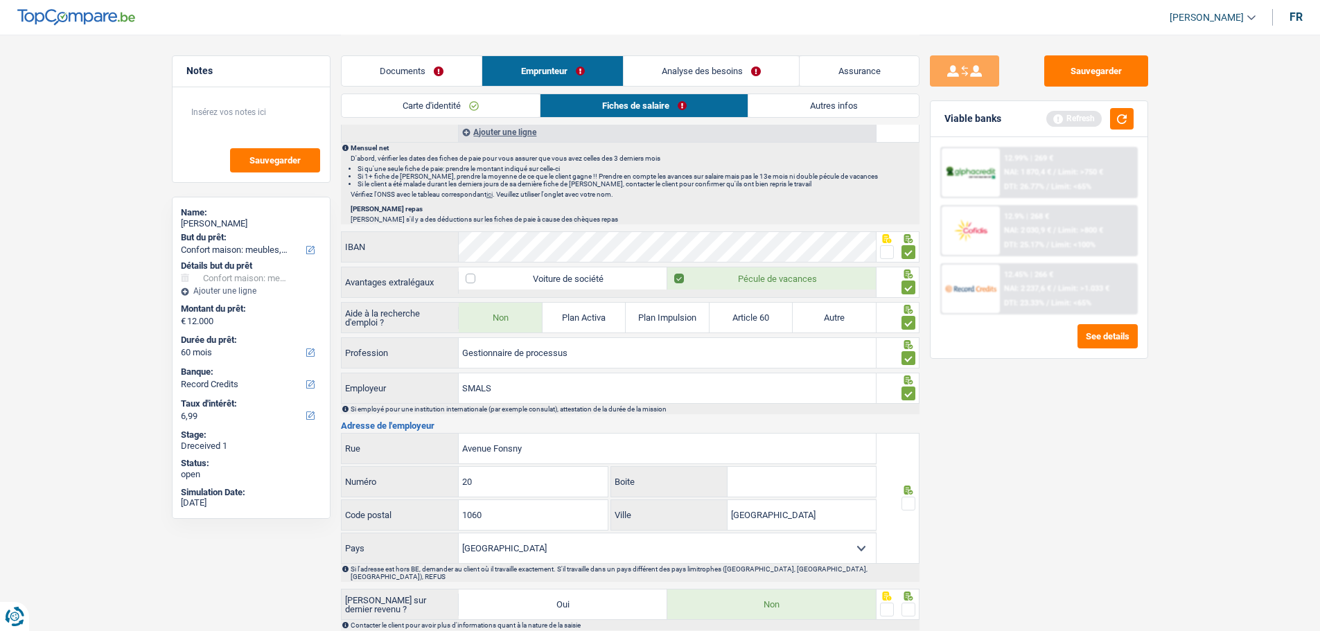
scroll to position [832, 0]
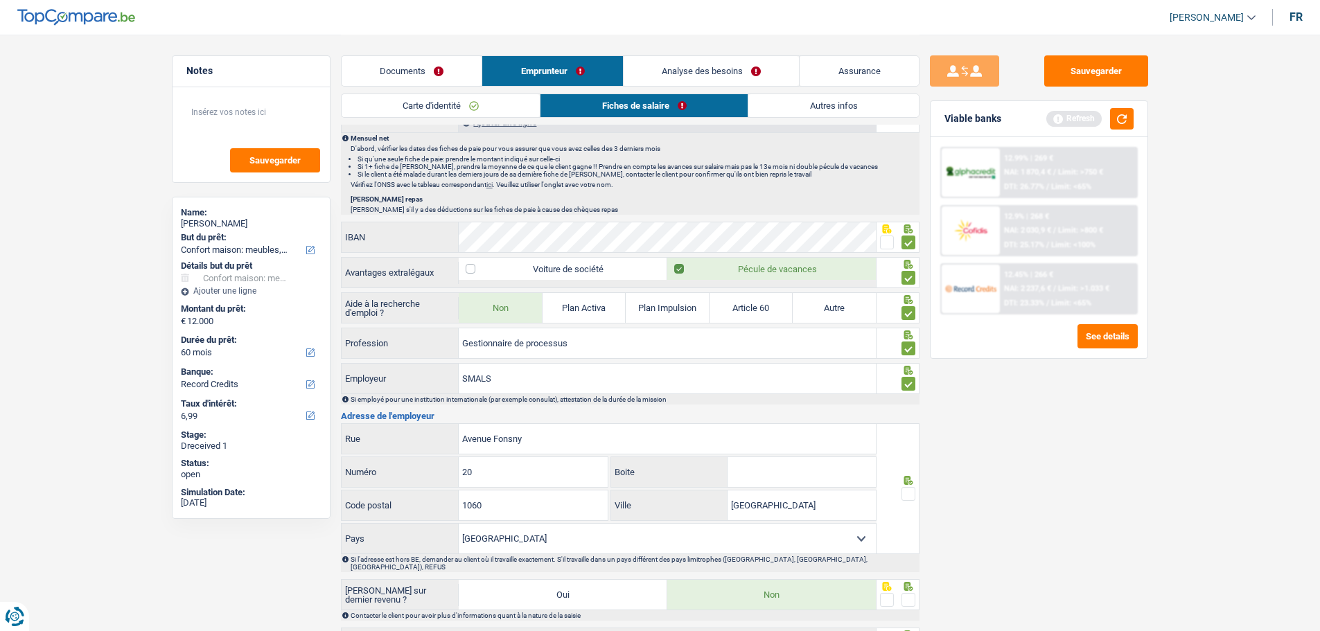
click at [913, 481] on span at bounding box center [909, 494] width 14 height 14
click at [0, 0] on input "radio" at bounding box center [0, 0] width 0 height 0
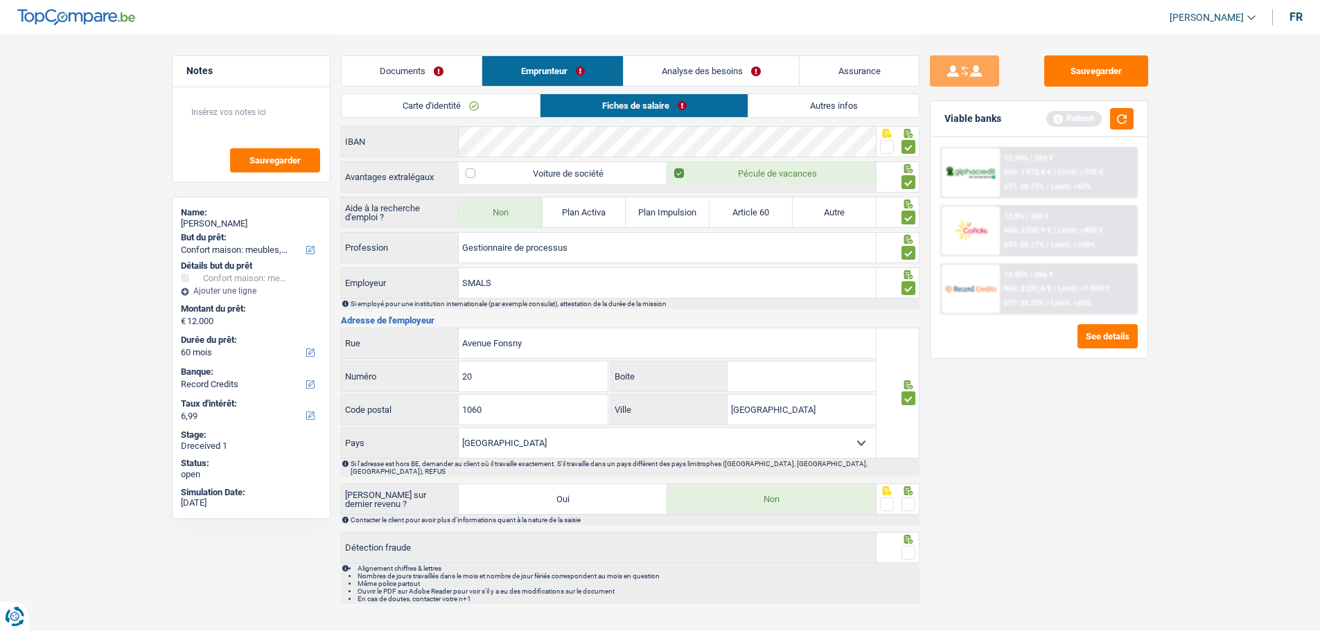
scroll to position [942, 0]
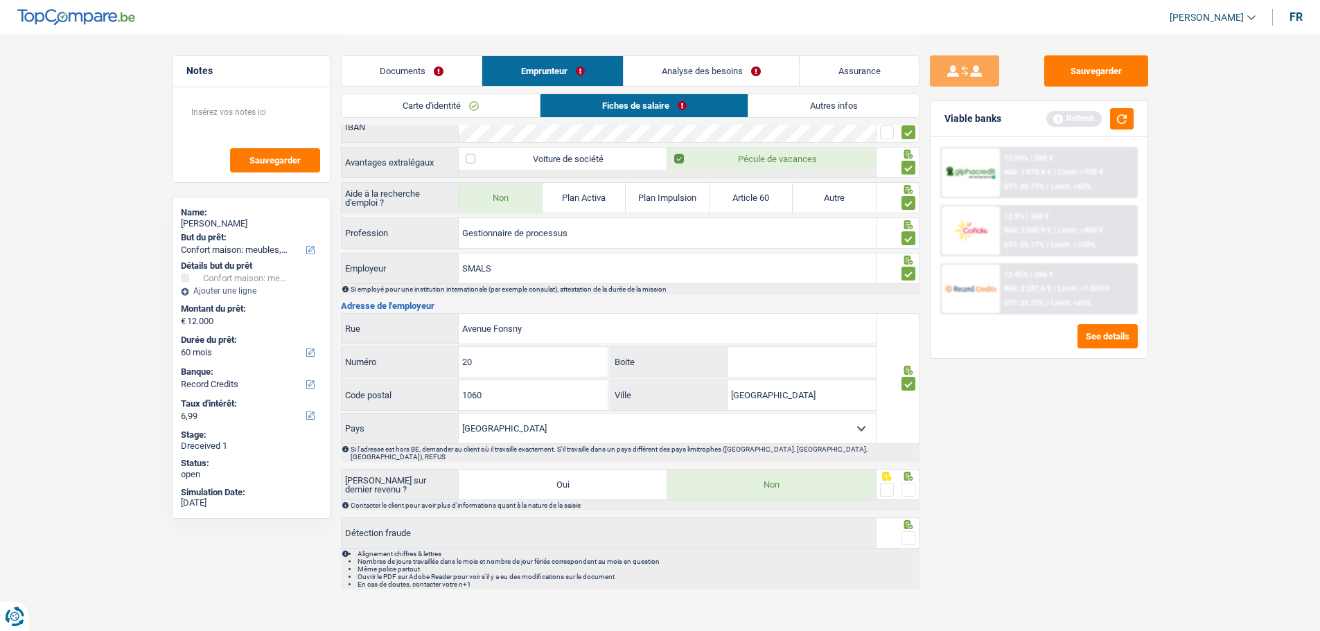
drag, startPoint x: 909, startPoint y: 482, endPoint x: 913, endPoint y: 495, distance: 13.6
click at [910, 481] on span at bounding box center [909, 490] width 14 height 14
click at [0, 0] on input "radio" at bounding box center [0, 0] width 0 height 0
click at [909, 481] on span at bounding box center [909, 539] width 14 height 14
click at [0, 0] on input "radio" at bounding box center [0, 0] width 0 height 0
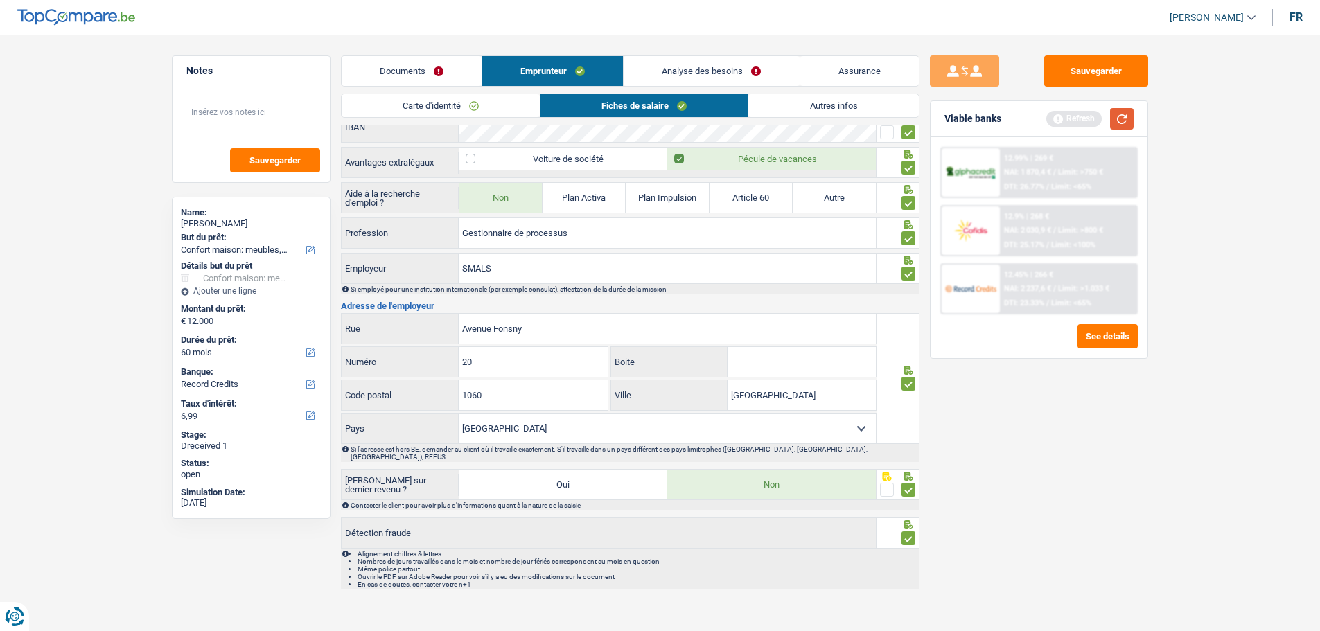
click at [1064, 113] on button "button" at bounding box center [1122, 118] width 24 height 21
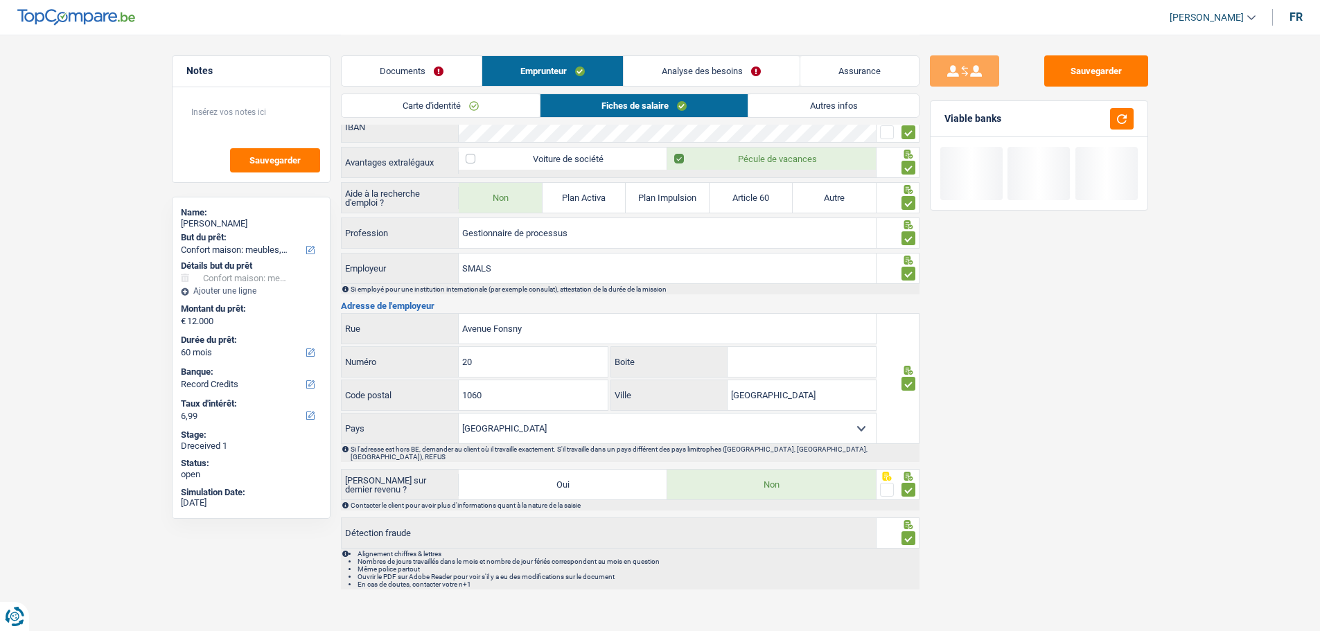
click at [790, 98] on link "Autres infos" at bounding box center [833, 105] width 170 height 23
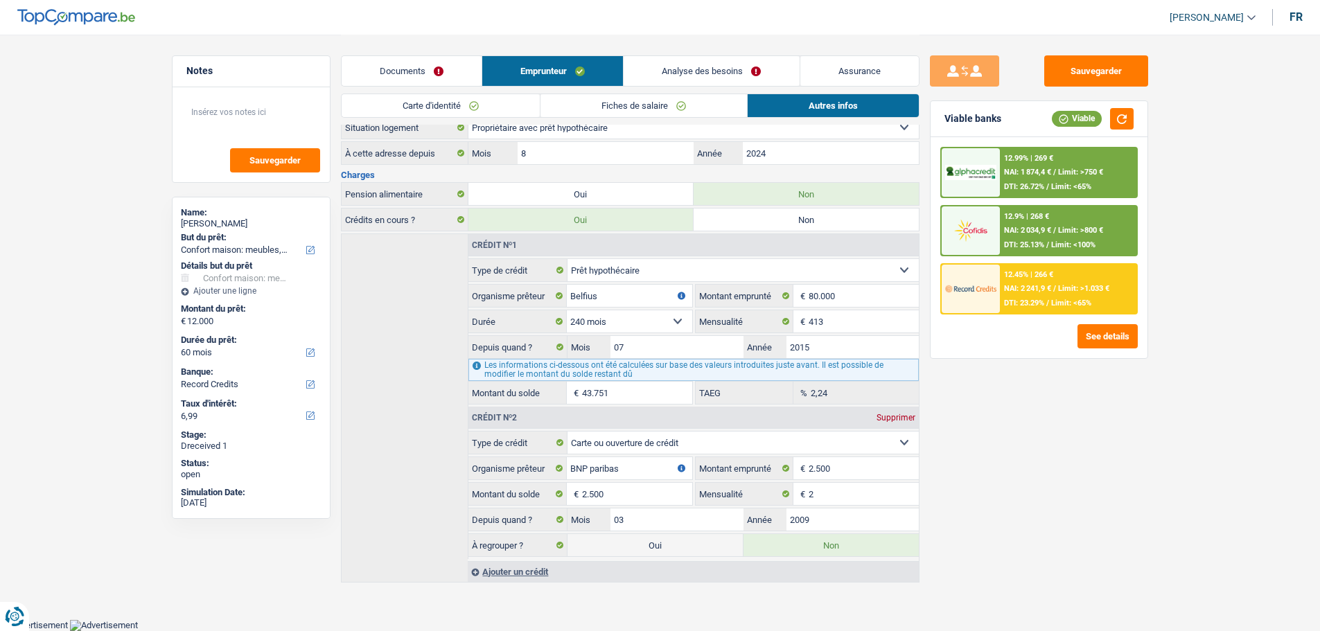
scroll to position [220, 0]
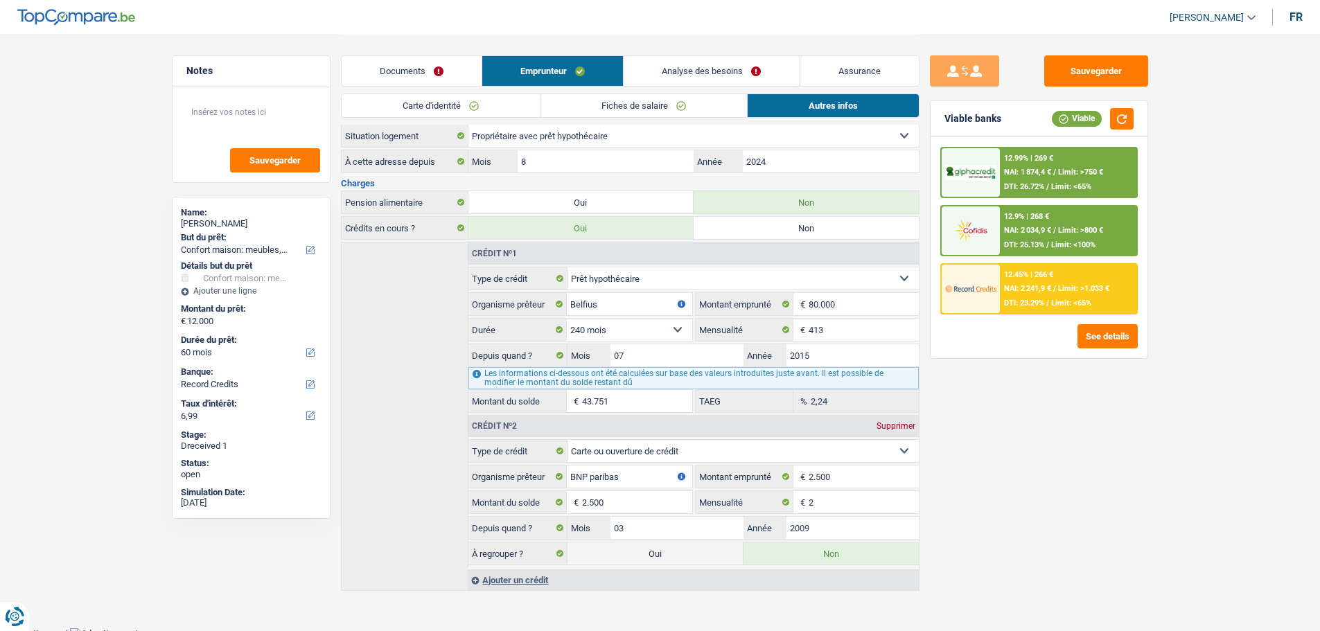
click at [710, 69] on link "Analyse des besoins" at bounding box center [711, 71] width 175 height 30
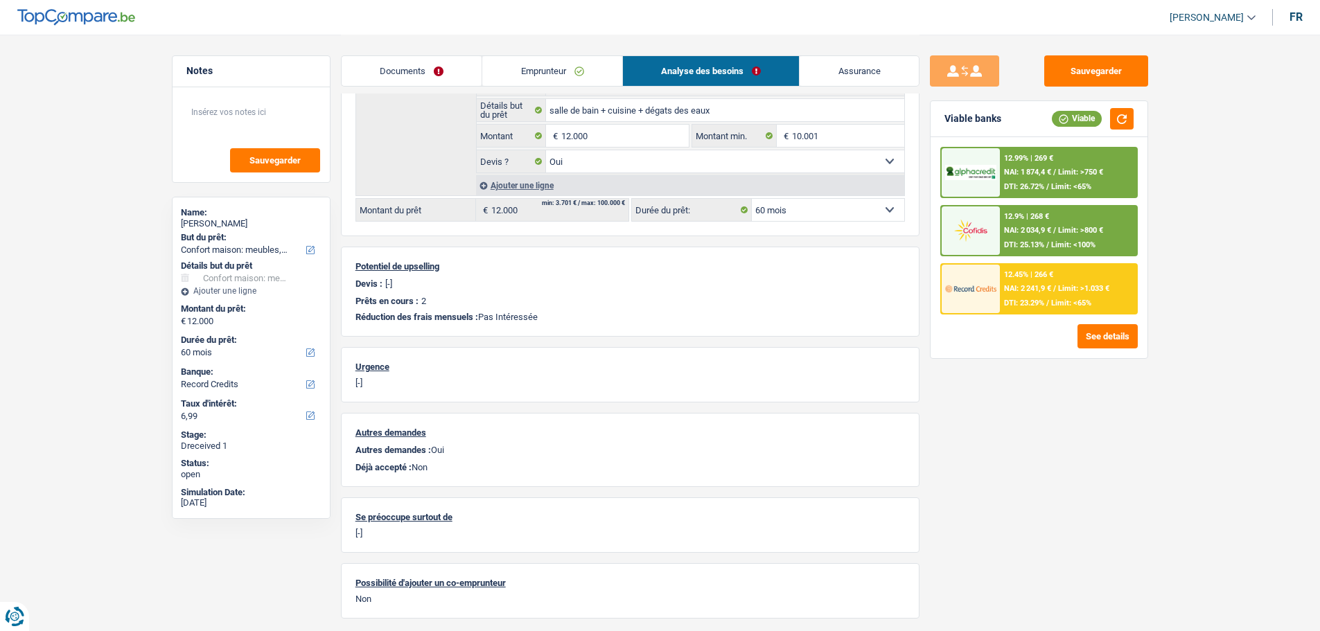
scroll to position [0, 0]
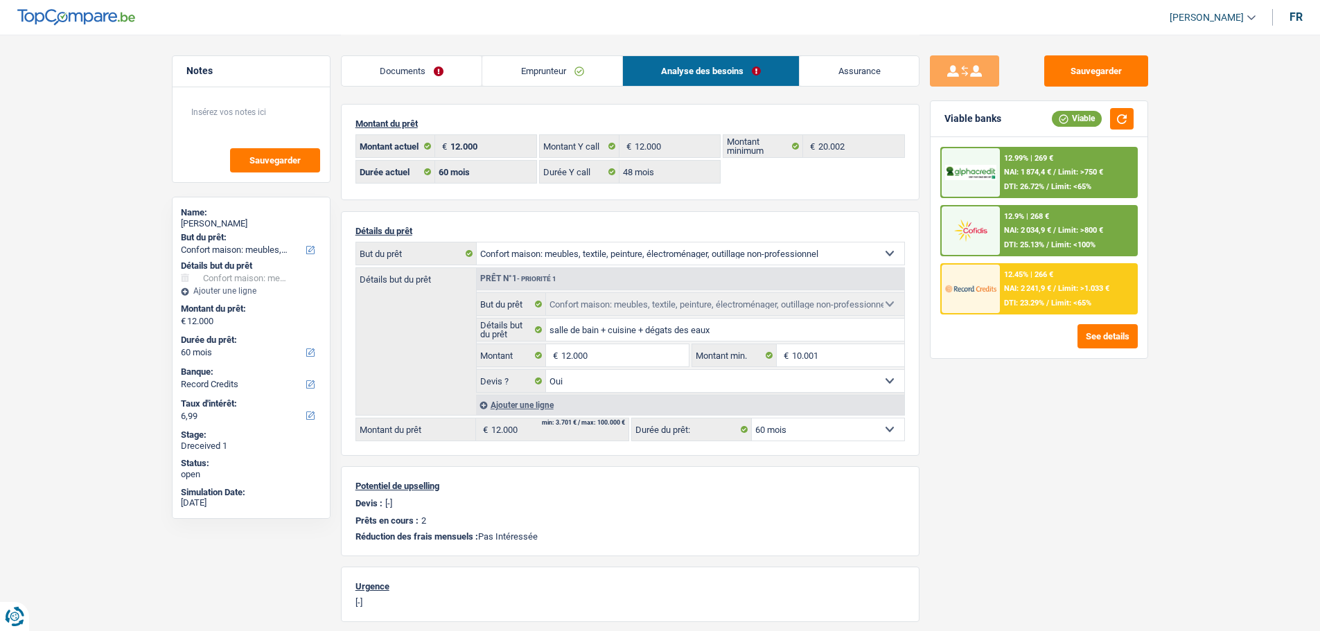
click at [1026, 301] on span "DTI: 23.29%" at bounding box center [1024, 303] width 40 height 9
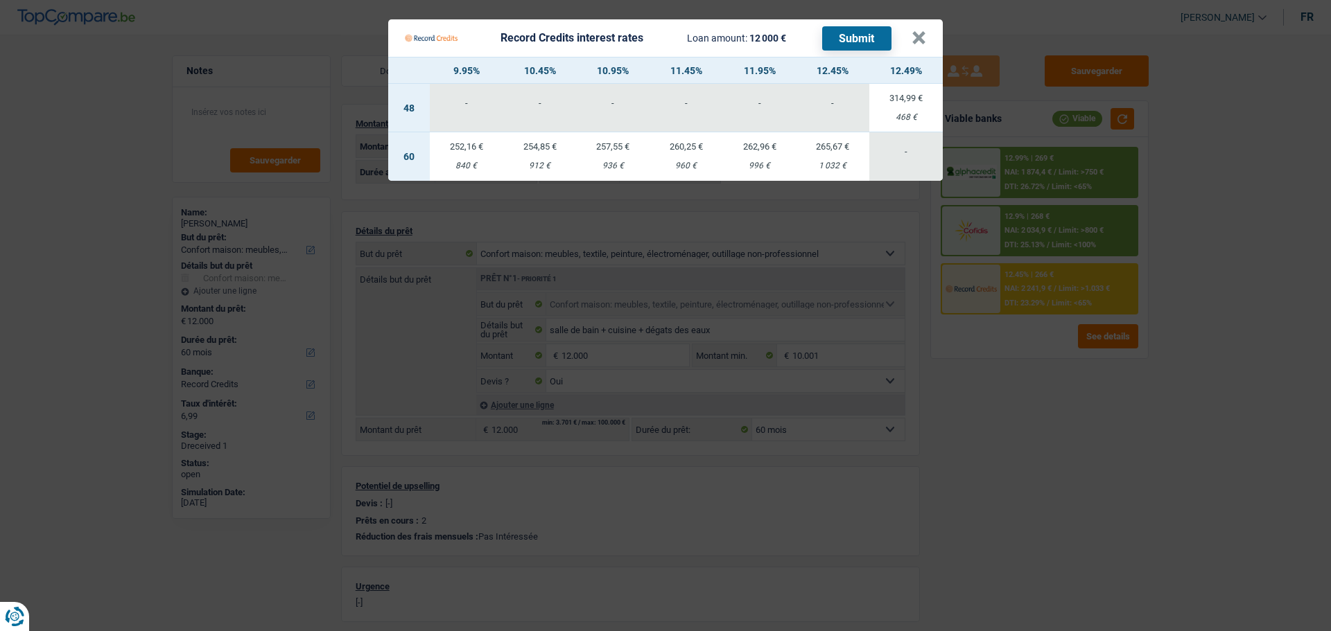
click at [541, 149] on td "254,85 € 912 €" at bounding box center [539, 156] width 73 height 49
type input "10,45"
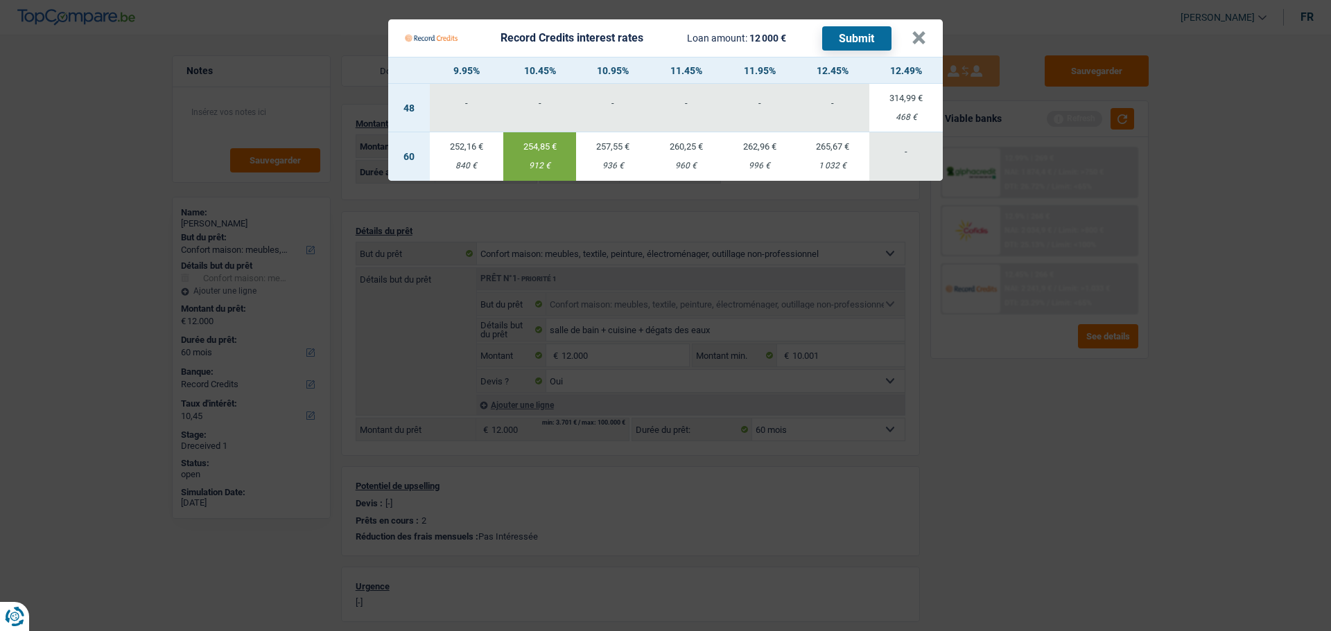
click at [858, 35] on button "Submit" at bounding box center [856, 38] width 69 height 24
click at [924, 31] on button "×" at bounding box center [918, 38] width 15 height 14
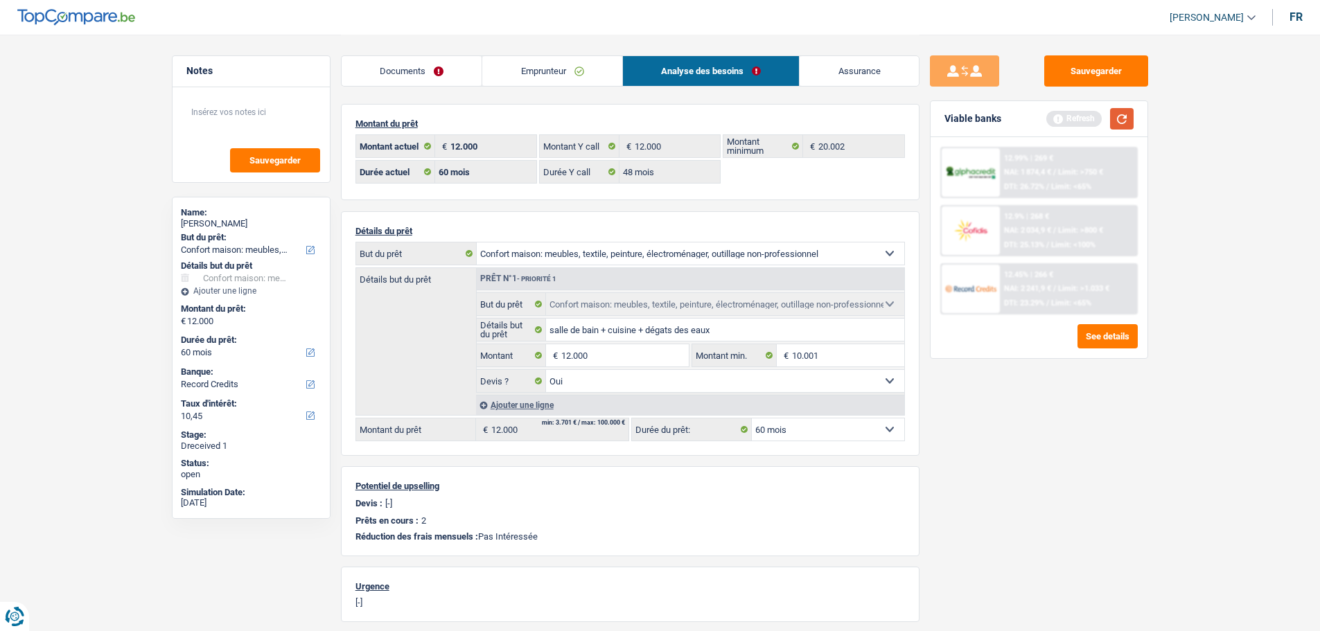
click at [1064, 116] on button "button" at bounding box center [1122, 118] width 24 height 21
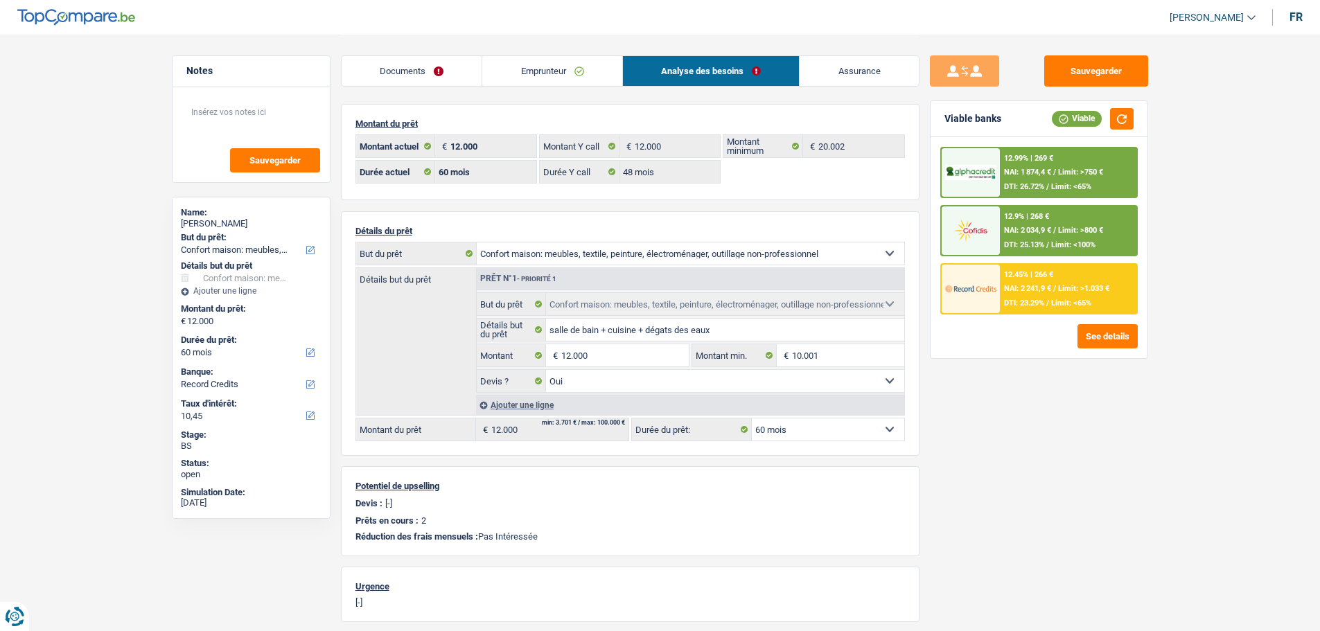
click at [1038, 218] on div "12.9% | 268 €" at bounding box center [1026, 216] width 45 height 9
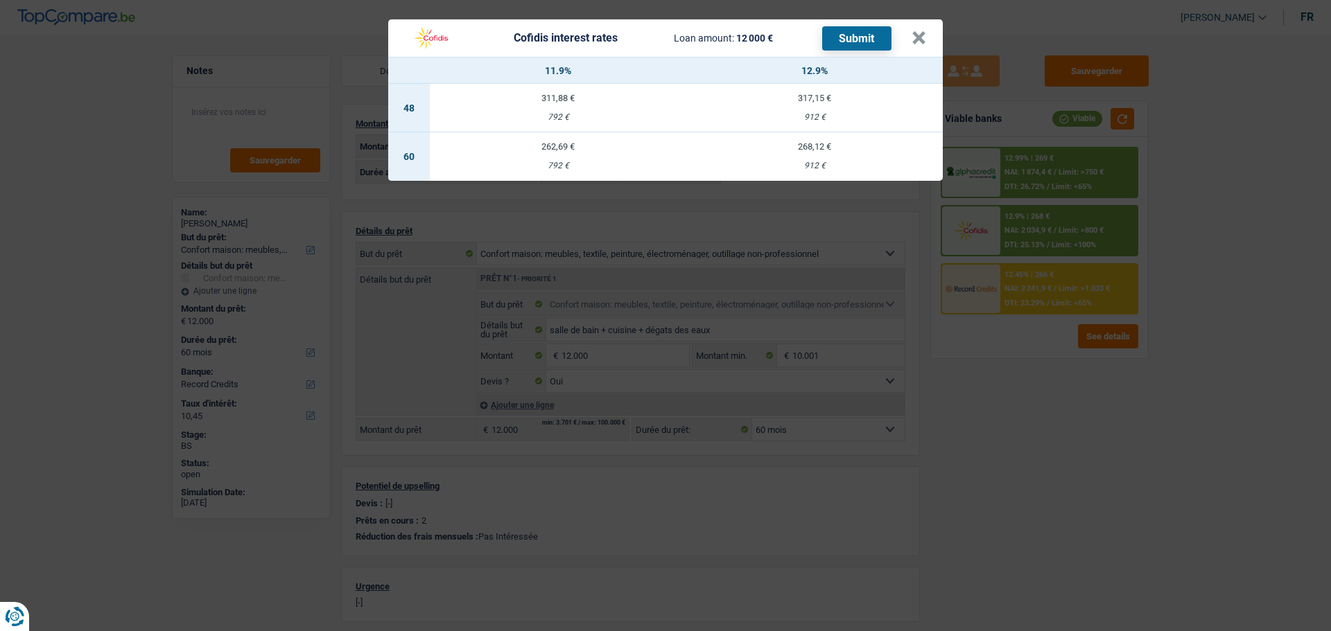
click at [560, 150] on td "262,69 € 792 €" at bounding box center [558, 156] width 256 height 49
select select "cofidis"
type input "11,90"
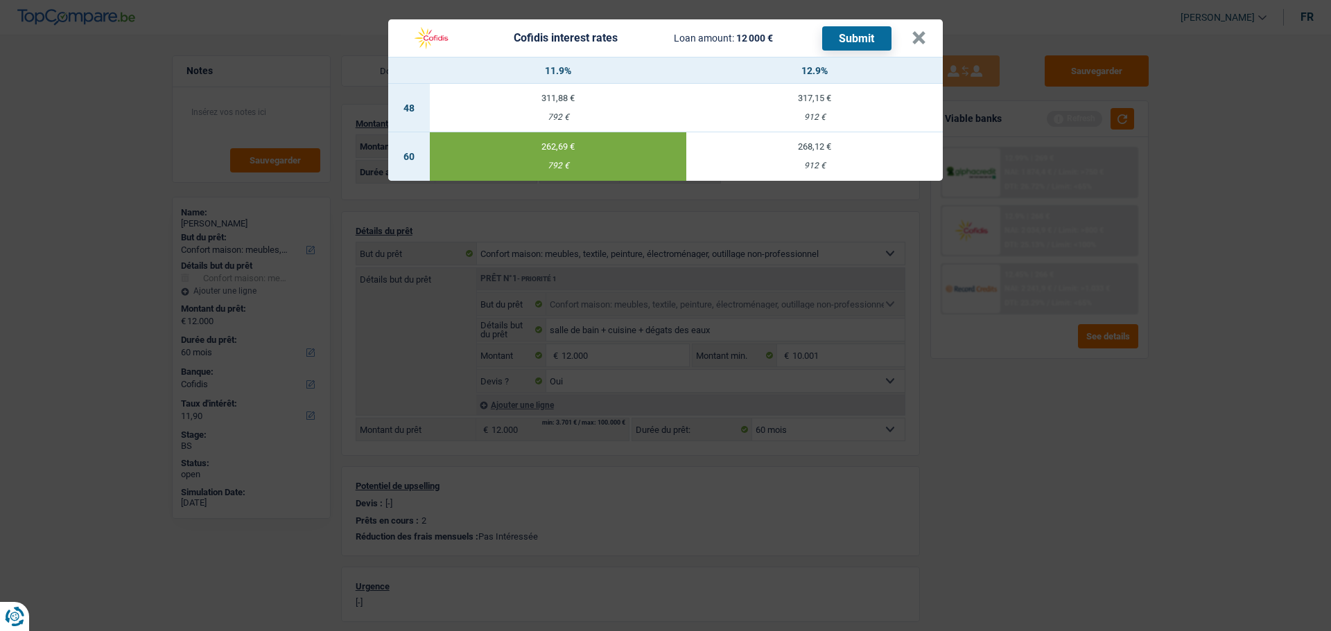
click at [865, 28] on button "Submit" at bounding box center [856, 38] width 69 height 24
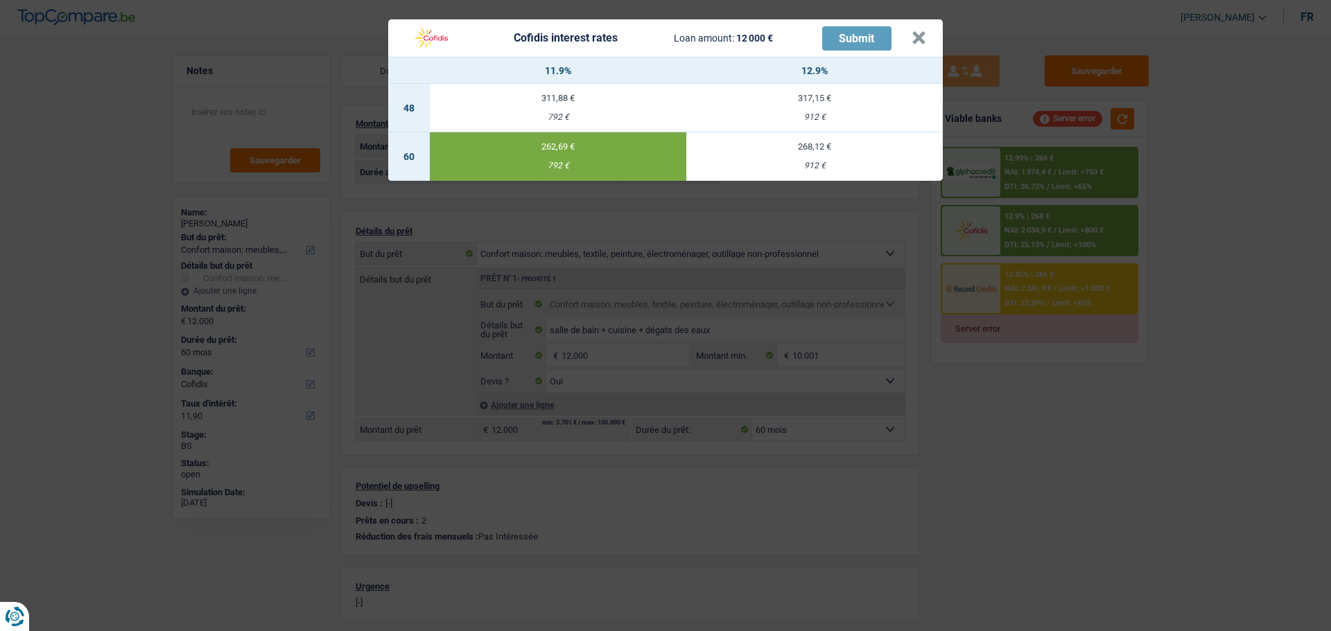
click at [697, 94] on div "317,15 €" at bounding box center [814, 98] width 256 height 9
select select "48"
type input "12,90"
select select "48"
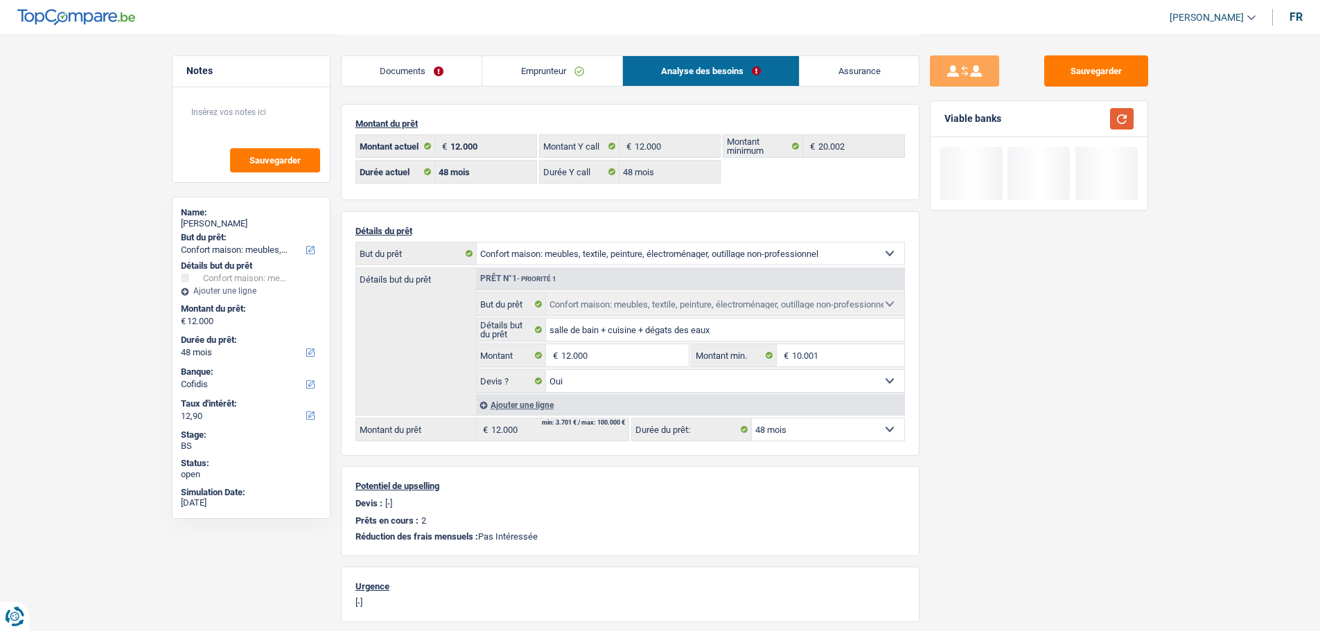
click at [1064, 123] on button "button" at bounding box center [1122, 118] width 24 height 21
click at [1064, 68] on button "Sauvegarder" at bounding box center [1096, 70] width 104 height 31
click at [1064, 119] on button "button" at bounding box center [1122, 118] width 24 height 21
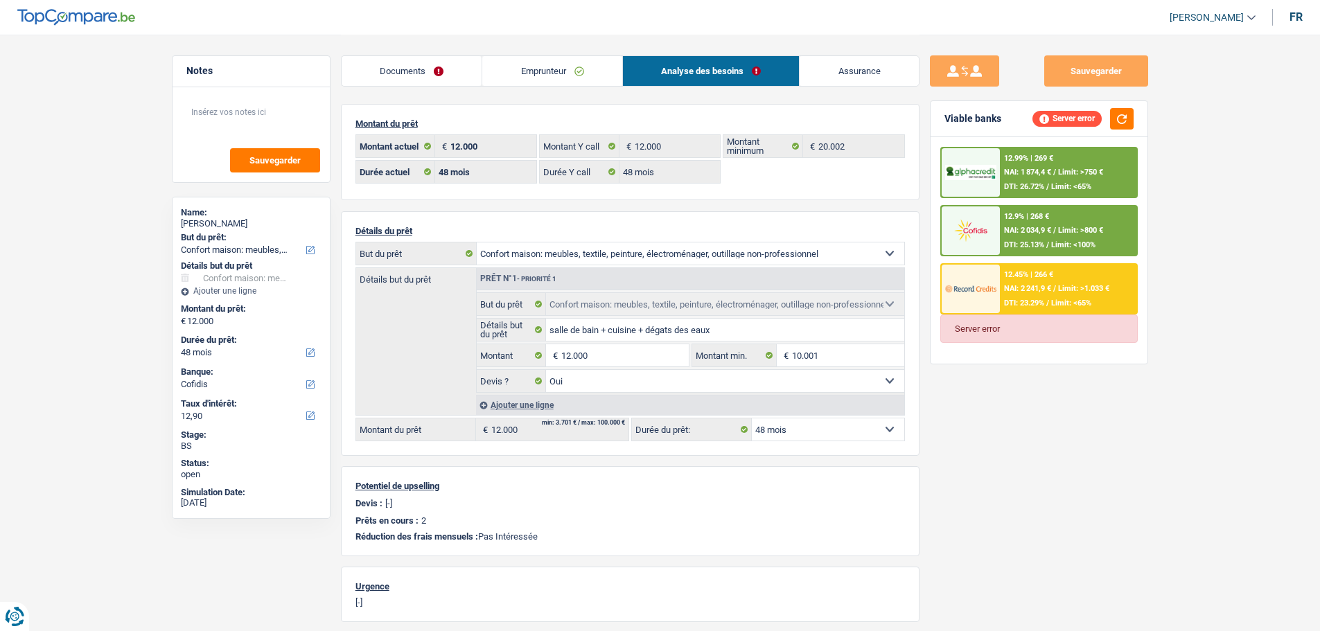
click at [1021, 229] on span "NAI: 2 034,9 €" at bounding box center [1027, 230] width 47 height 9
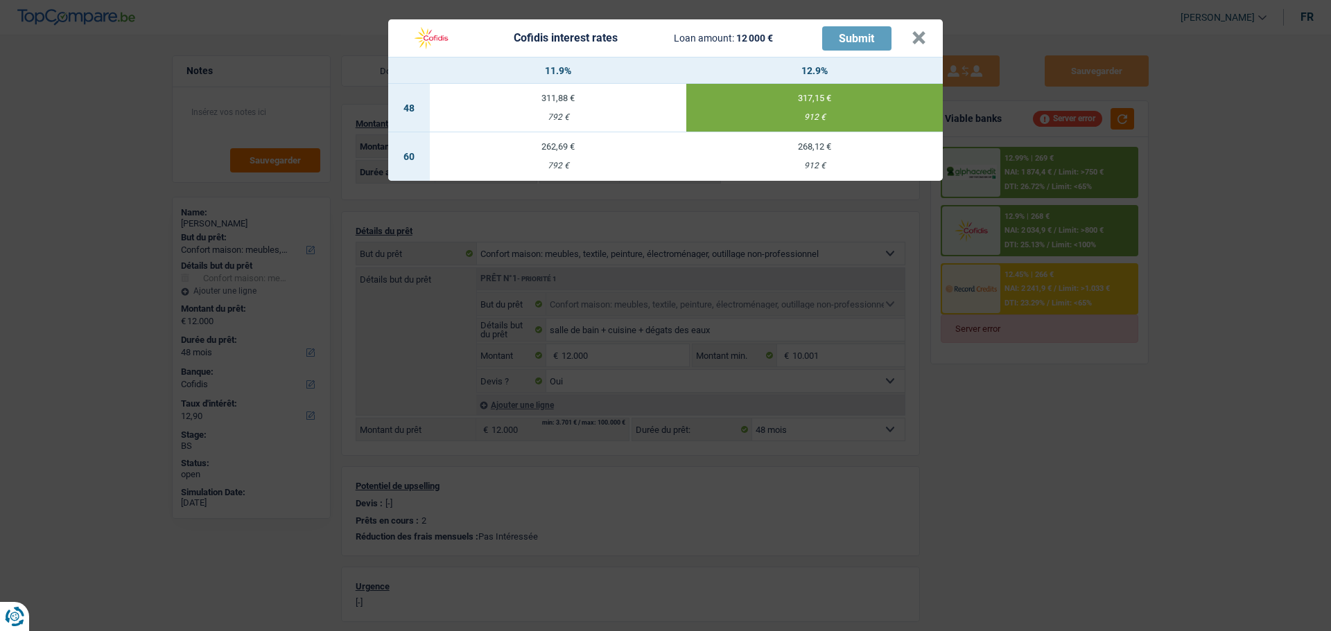
click at [546, 147] on td "262,69 € 792 €" at bounding box center [558, 156] width 256 height 49
select select "60"
type input "11,90"
select select "60"
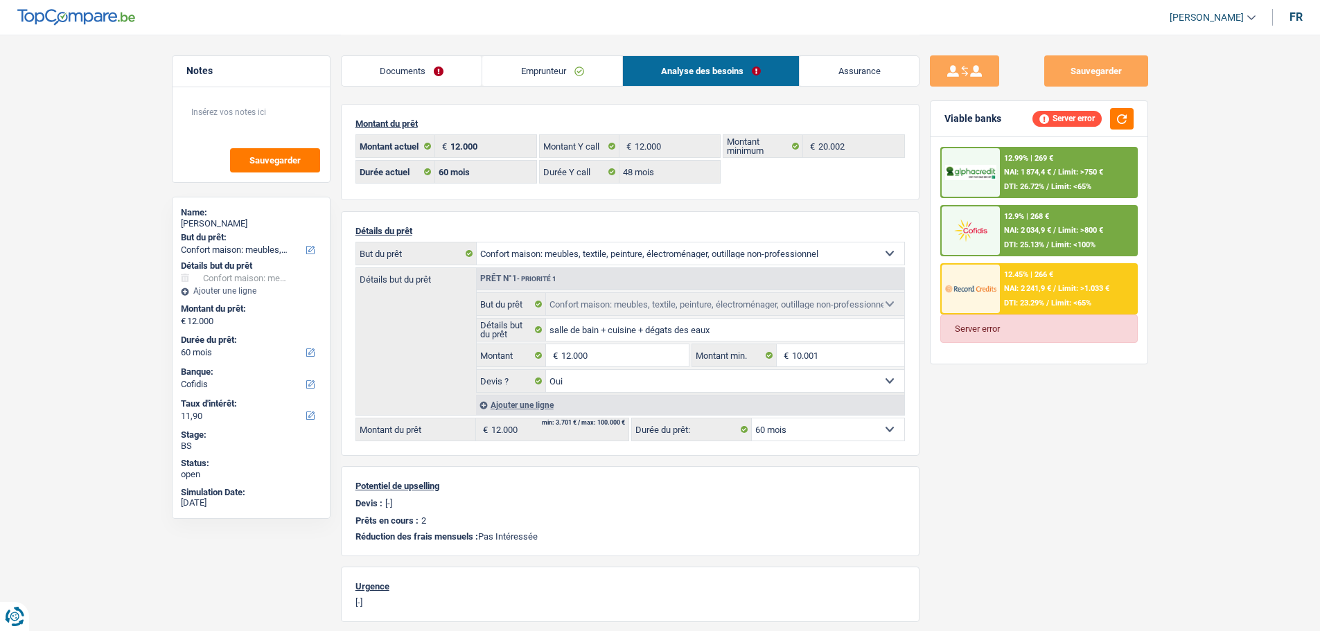
click at [1030, 213] on div "12.9% | 268 €" at bounding box center [1026, 216] width 45 height 9
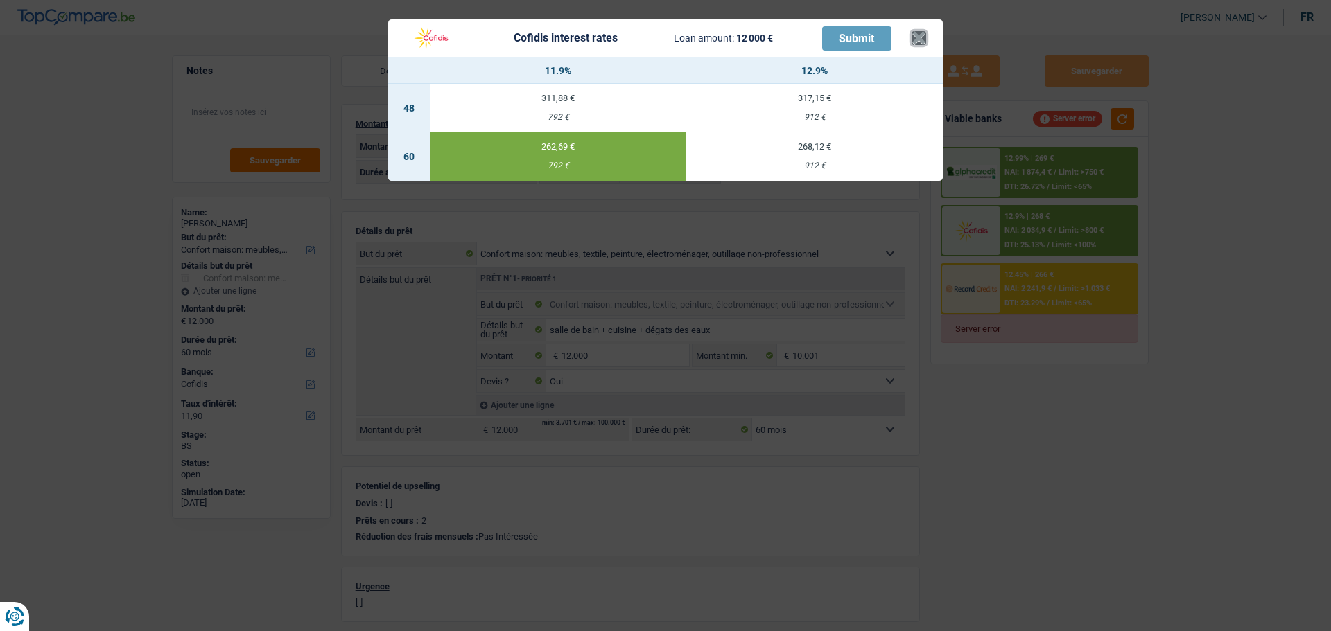
drag, startPoint x: 926, startPoint y: 33, endPoint x: 541, endPoint y: 120, distance: 394.9
click at [915, 33] on button "×" at bounding box center [918, 38] width 15 height 14
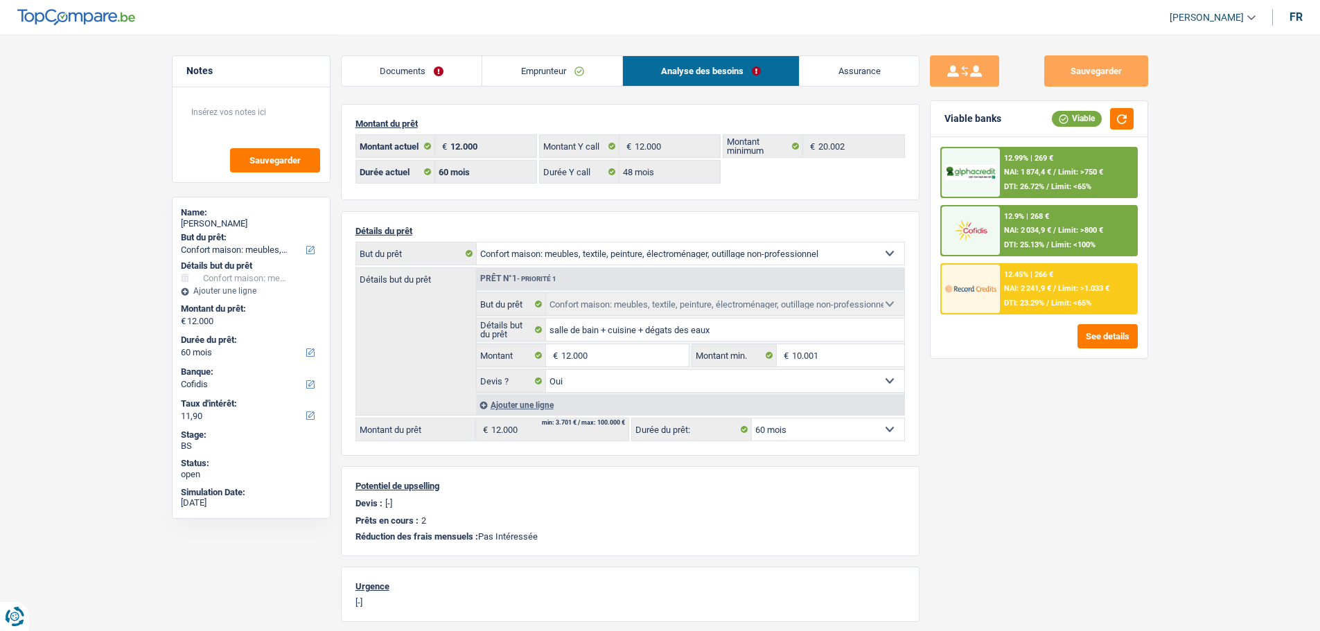
click at [1011, 229] on span "NAI: 2 034,9 €" at bounding box center [1027, 230] width 47 height 9
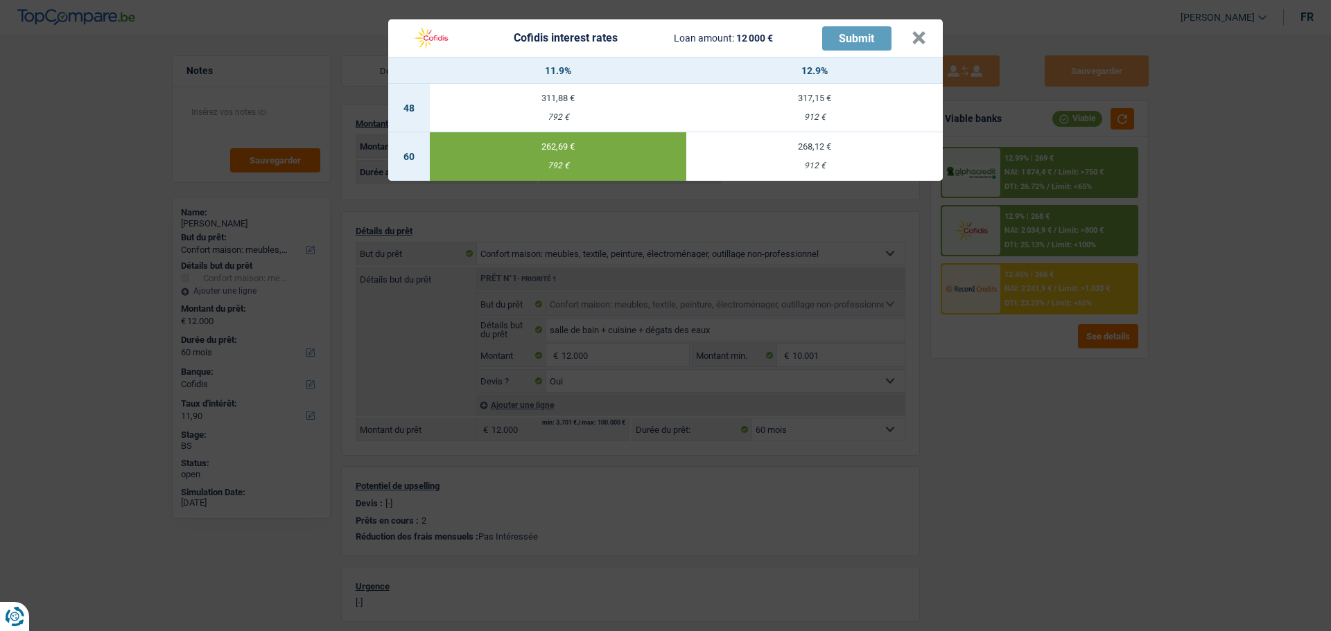
click at [611, 149] on td "262,69 € 792 €" at bounding box center [558, 156] width 256 height 49
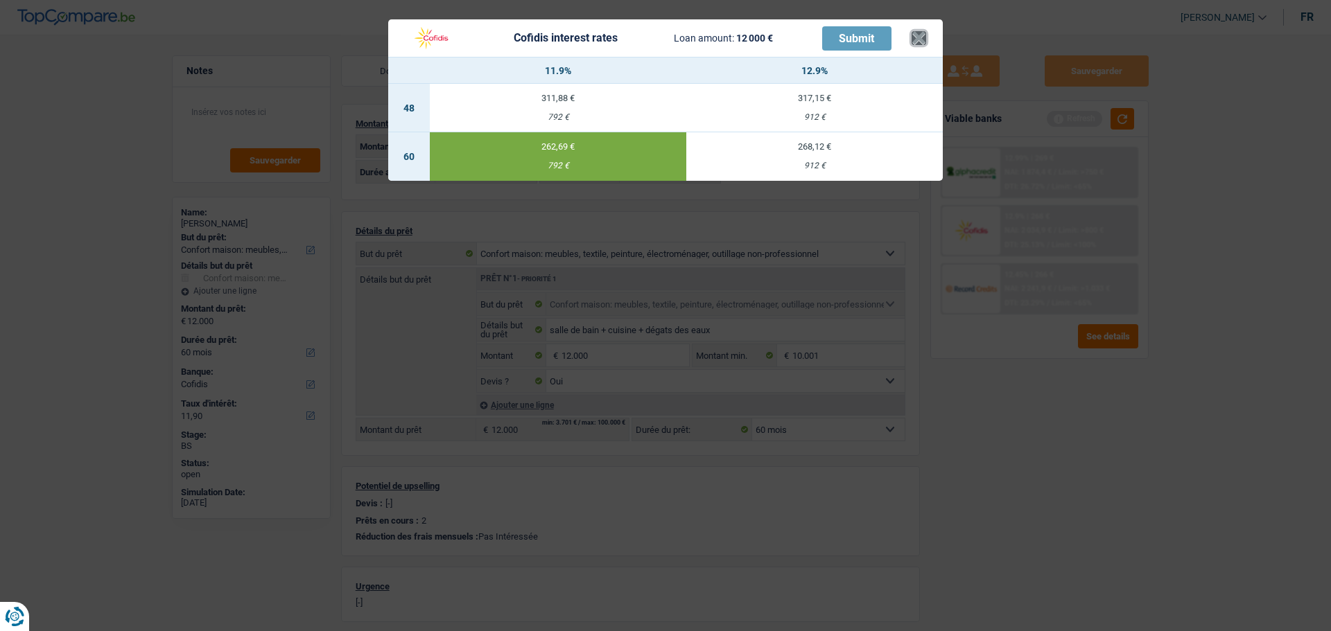
click at [919, 32] on button "×" at bounding box center [918, 38] width 15 height 14
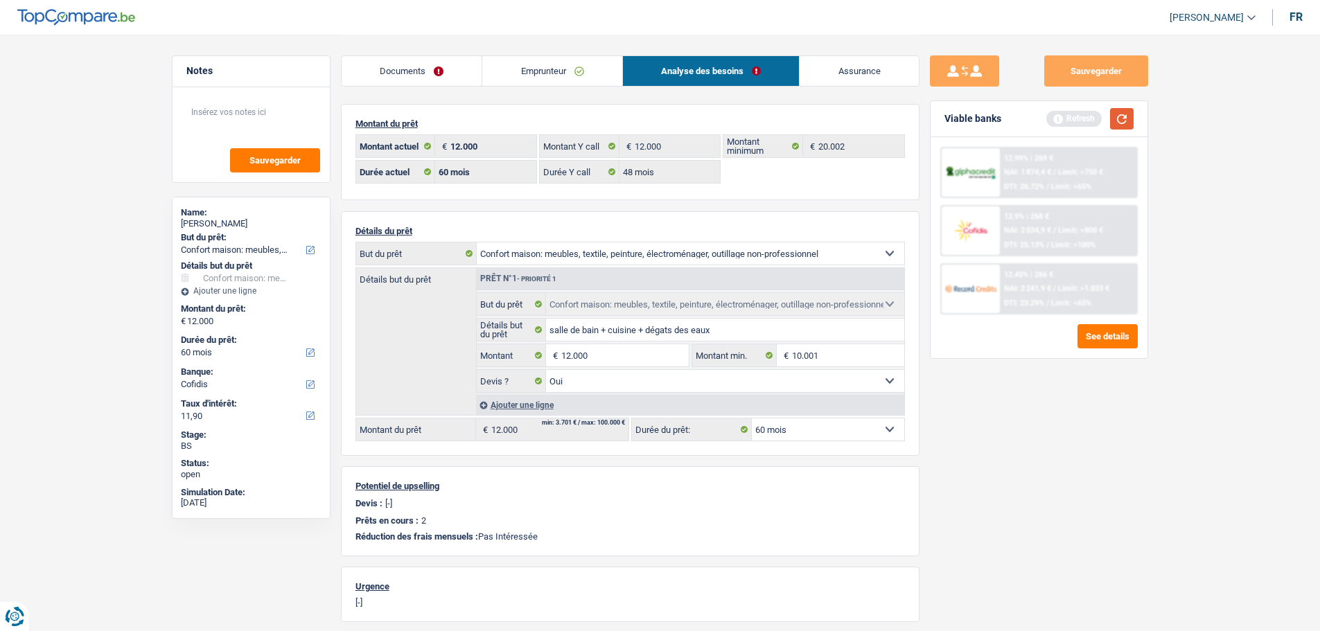
click at [1064, 116] on button "button" at bounding box center [1122, 118] width 24 height 21
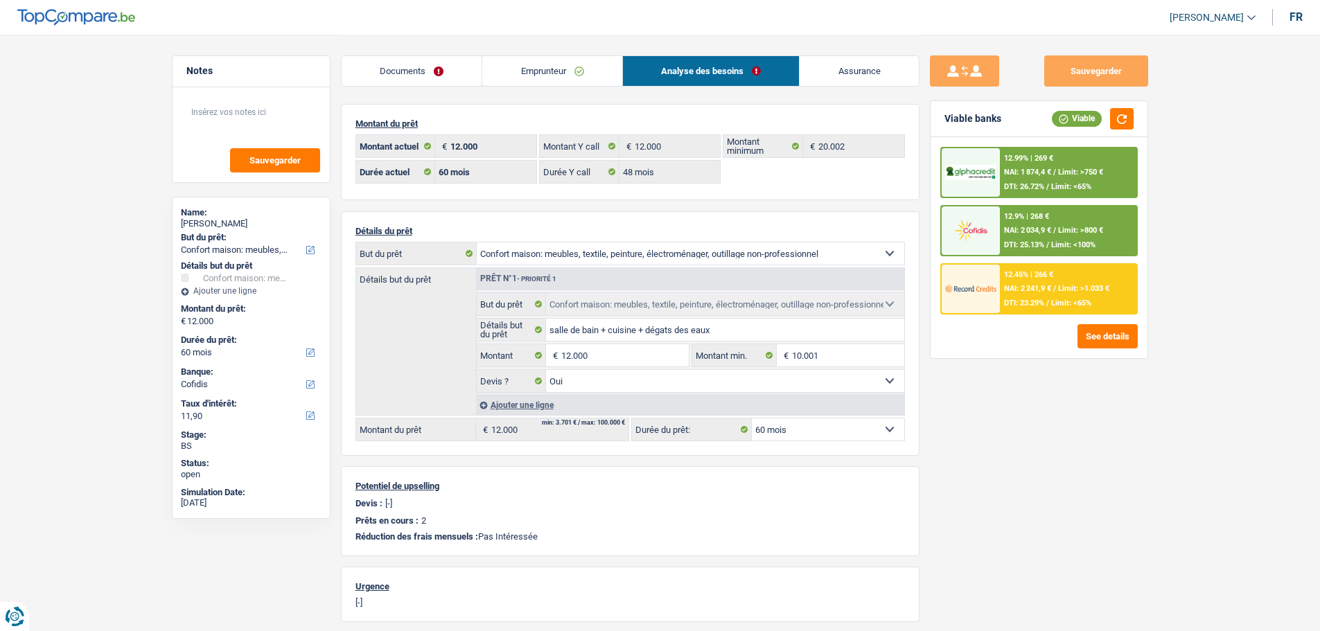
click at [1015, 237] on div "12.9% | 268 € NAI: 2 034,9 € / Limit: >800 € DTI: 25.13% / Limit: <100%" at bounding box center [1068, 231] width 137 height 49
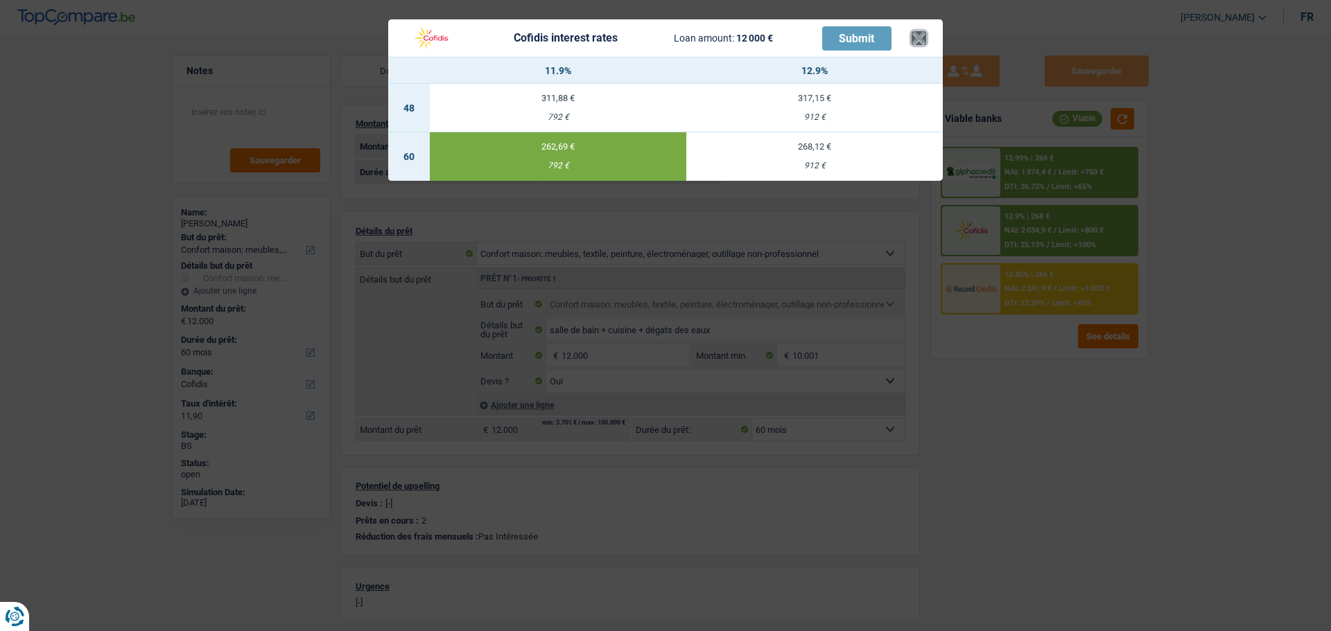
click at [926, 36] on button "×" at bounding box center [918, 38] width 15 height 14
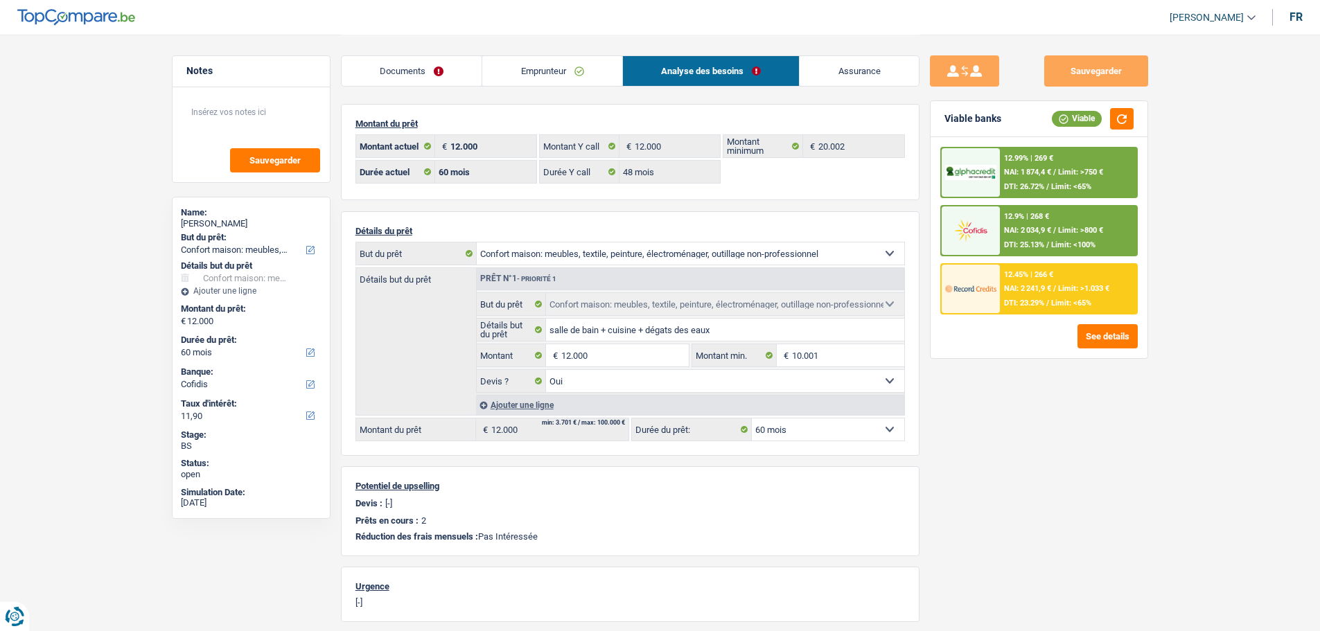
click at [548, 79] on link "Emprunteur" at bounding box center [552, 71] width 140 height 30
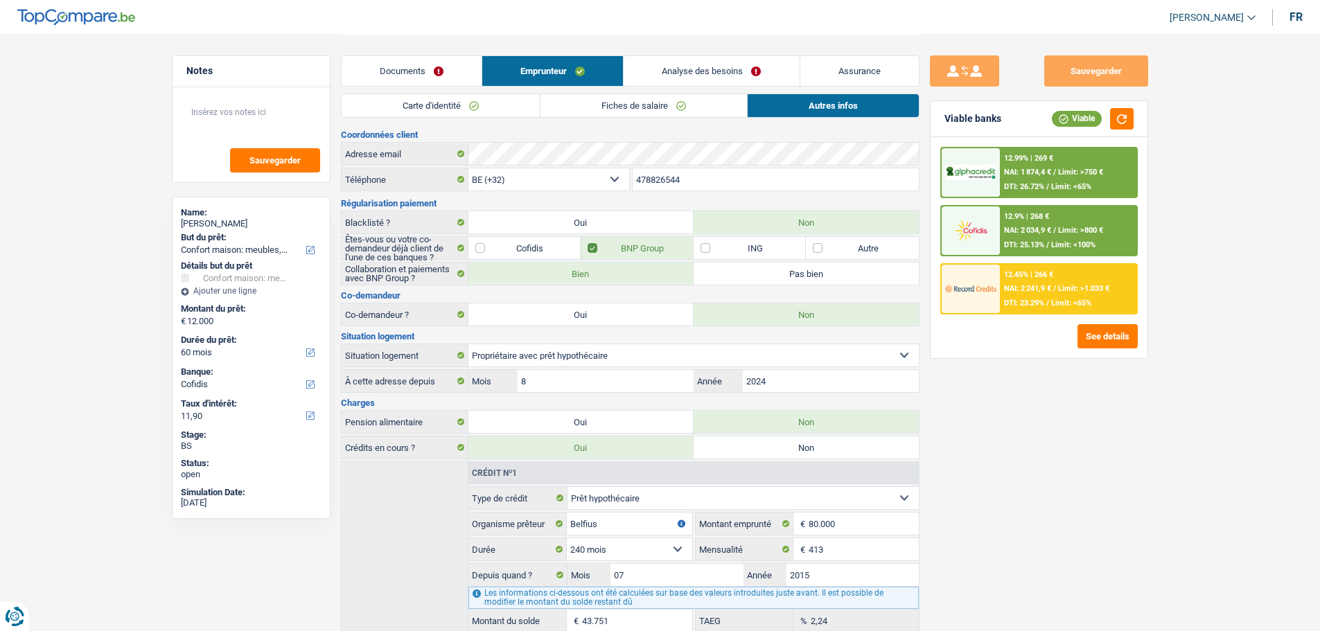
click at [451, 80] on link "Documents" at bounding box center [412, 71] width 140 height 30
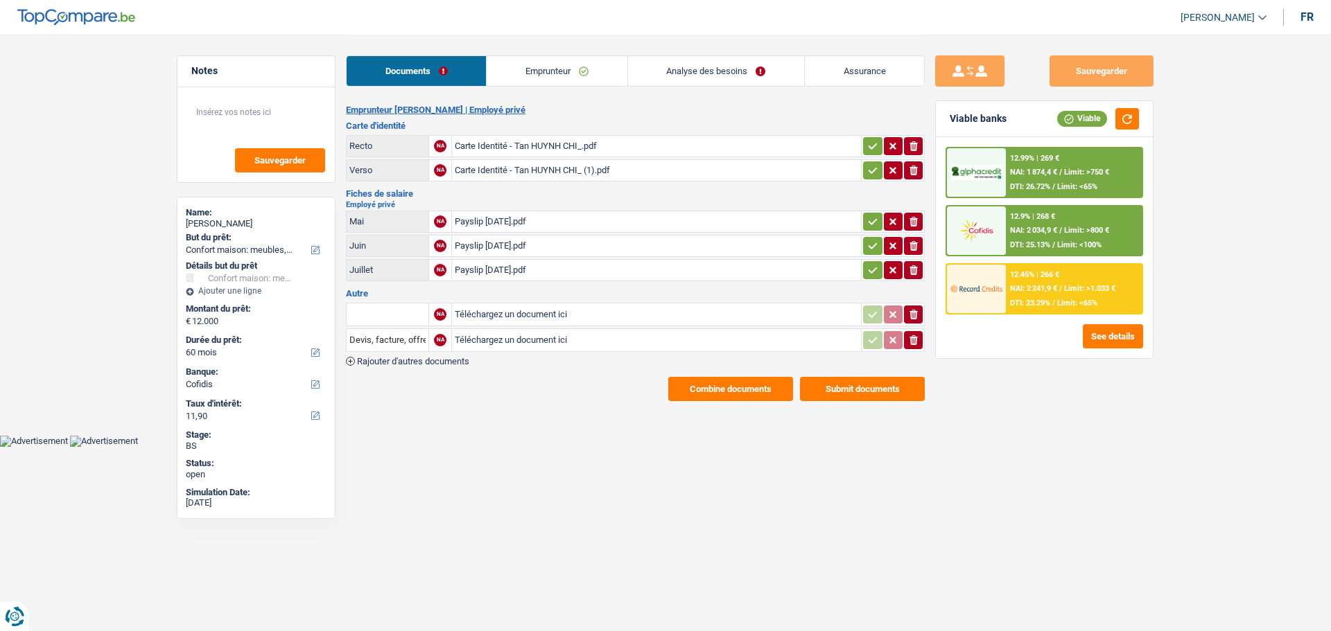
click at [869, 263] on icon "button" at bounding box center [872, 270] width 11 height 14
click at [869, 239] on icon "button" at bounding box center [872, 246] width 11 height 14
drag, startPoint x: 870, startPoint y: 217, endPoint x: 871, endPoint y: 172, distance: 45.1
click at [871, 215] on icon "button" at bounding box center [872, 222] width 11 height 14
click at [871, 166] on icon "button" at bounding box center [872, 171] width 11 height 14
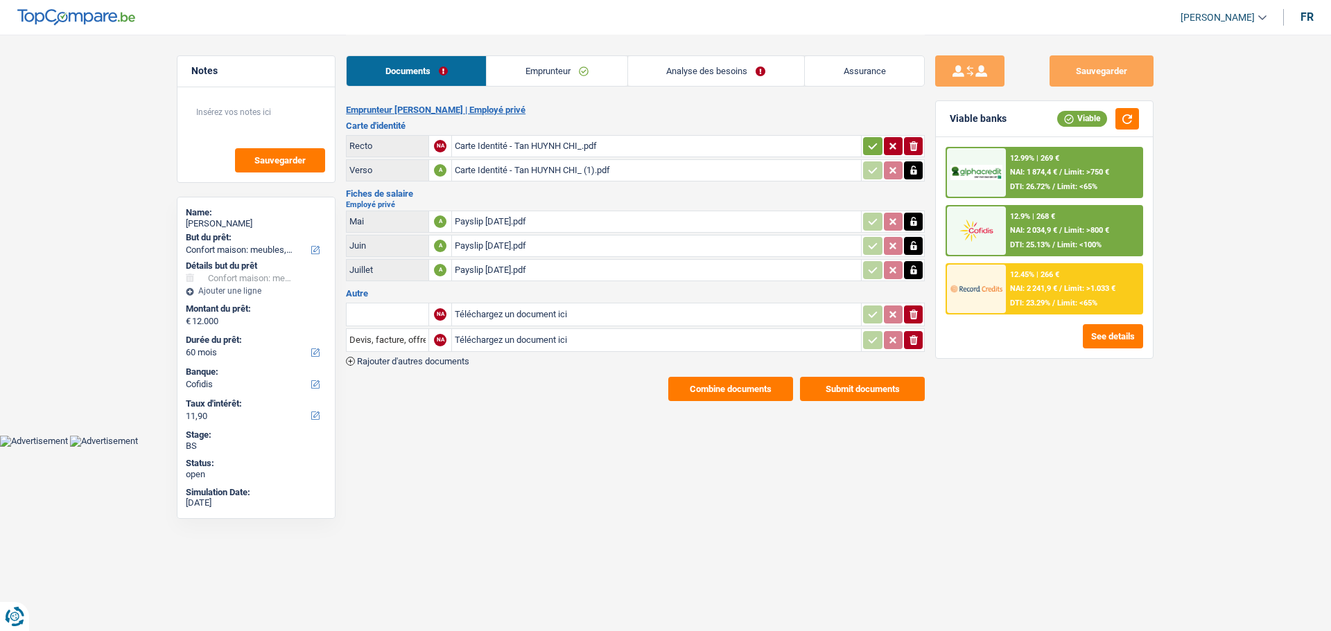
click at [868, 135] on td "ionicons-v5-e" at bounding box center [893, 146] width 64 height 22
click at [867, 139] on icon "button" at bounding box center [872, 146] width 11 height 14
click at [760, 75] on link "Analyse des besoins" at bounding box center [716, 71] width 176 height 30
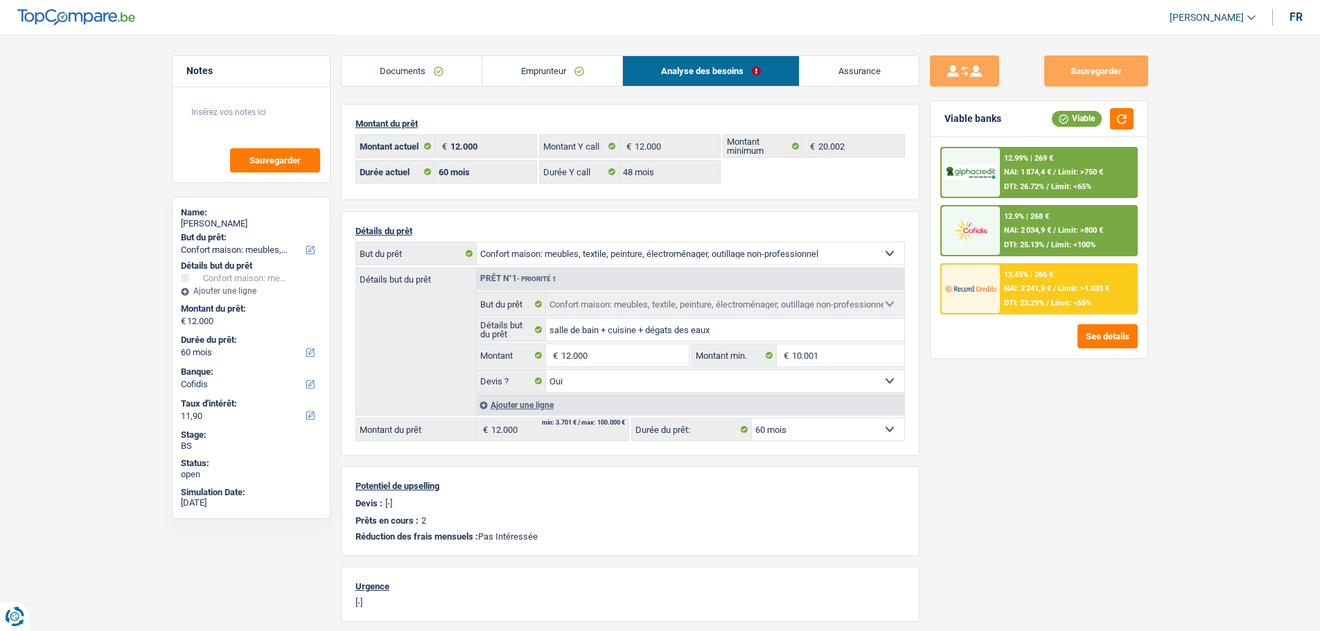
click at [1058, 238] on div "12.9% | 268 € NAI: 2 034,9 € / Limit: >800 € DTI: 25.13% / Limit: <100%" at bounding box center [1068, 231] width 137 height 49
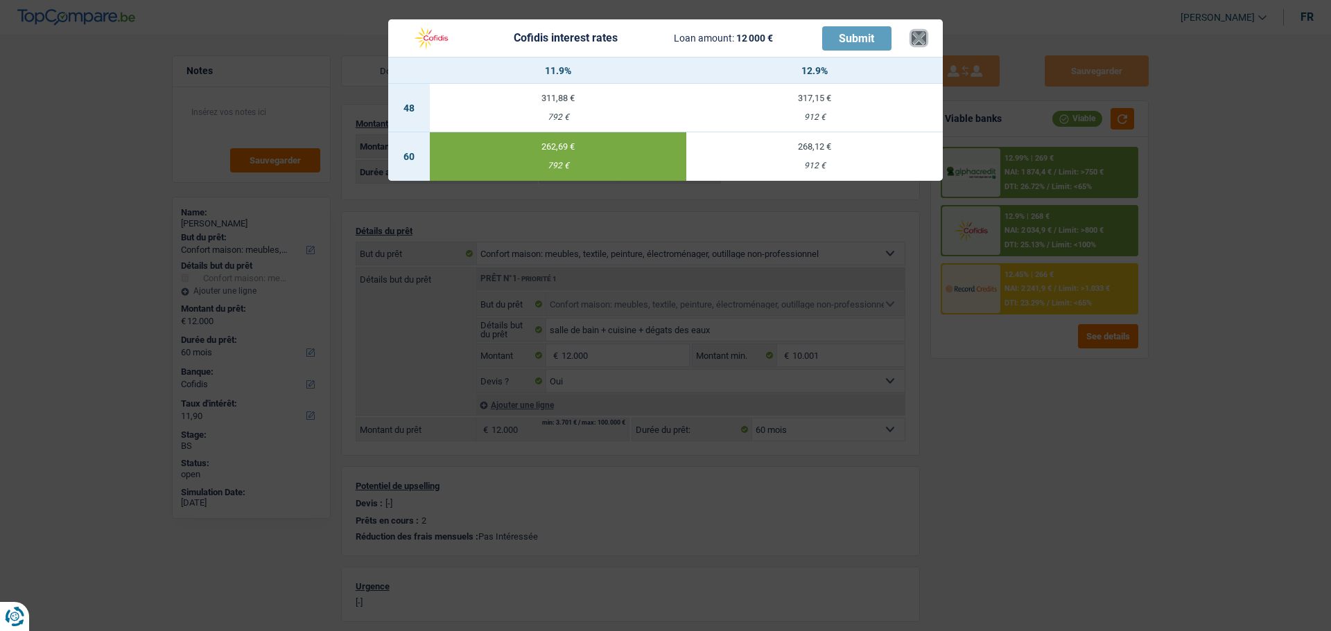
click at [921, 32] on button "×" at bounding box center [918, 38] width 15 height 14
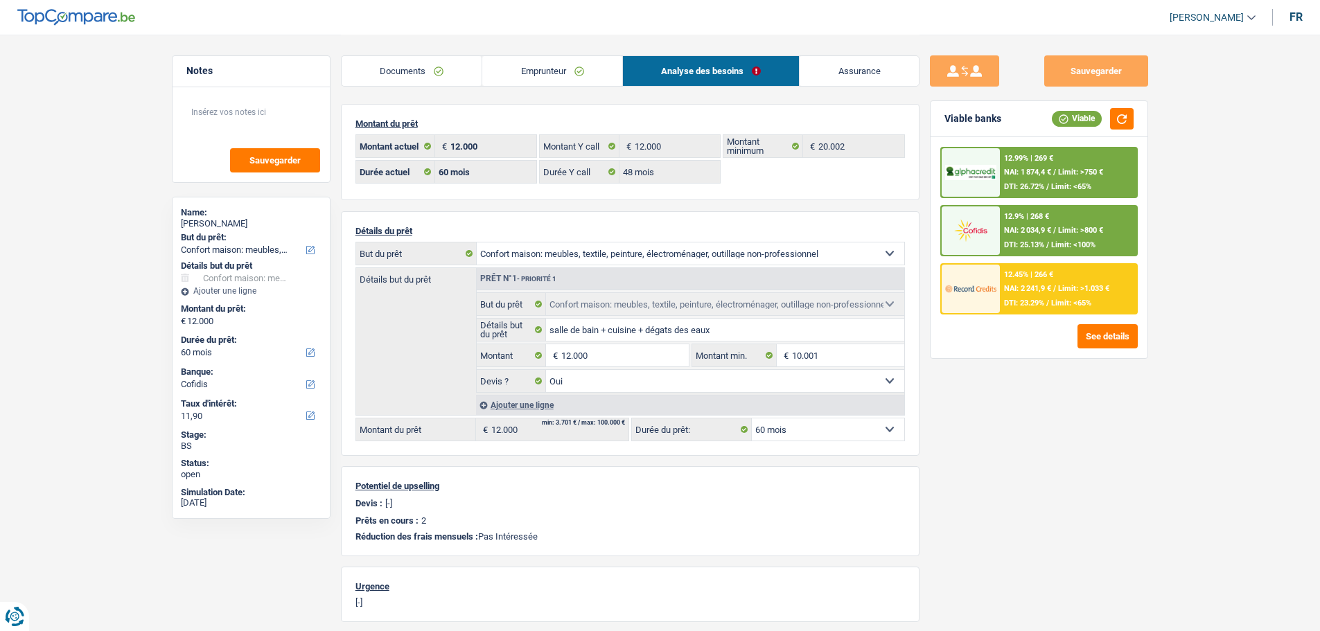
click at [1017, 143] on div "12.99% | 269 € NAI: 1 874,4 € / Limit: >750 € DTI: 26.72% / Limit: <65% 12.9% |…" at bounding box center [1039, 247] width 217 height 221
click at [1019, 157] on div "12.99% | 269 €" at bounding box center [1028, 158] width 49 height 9
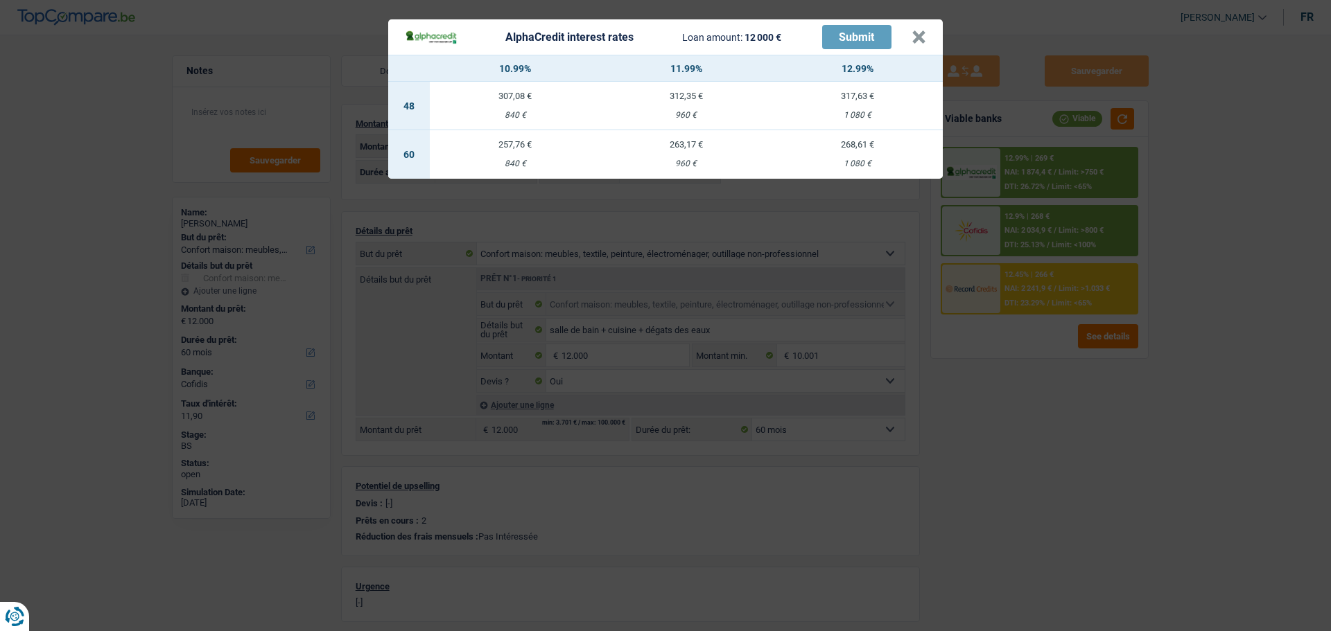
click at [516, 159] on div "840 €" at bounding box center [515, 163] width 171 height 9
select select "alphacredit"
type input "10,99"
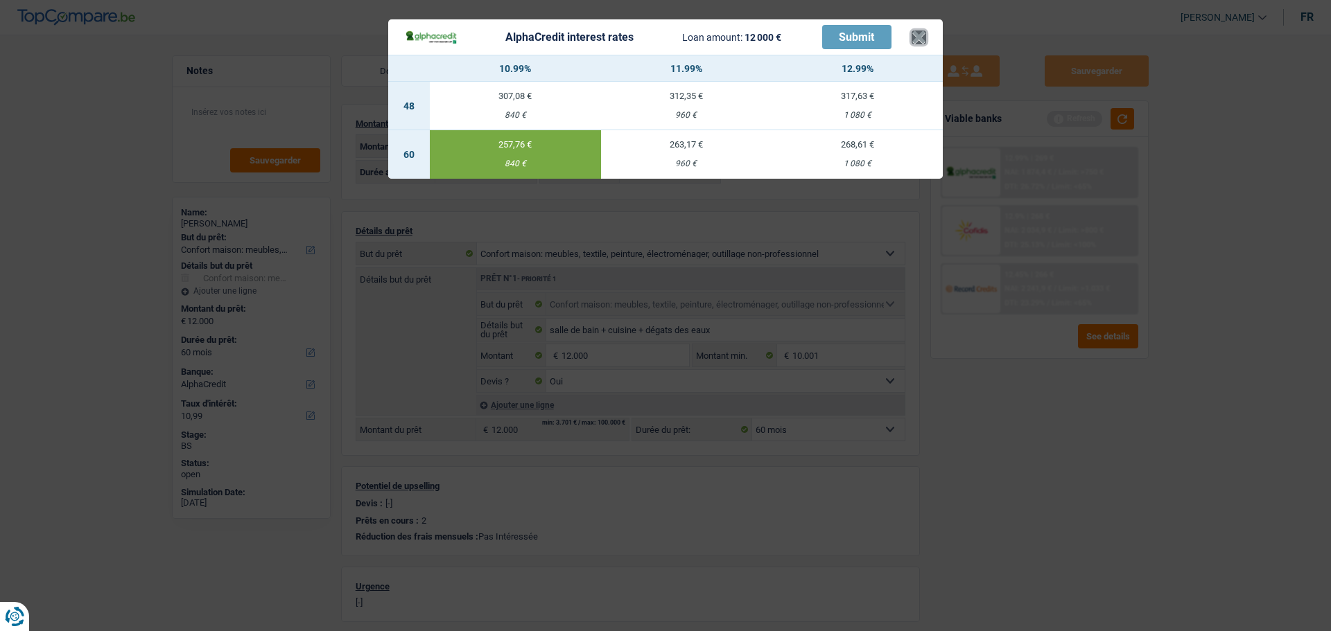
click at [924, 31] on button "×" at bounding box center [918, 37] width 15 height 14
